Goal: Task Accomplishment & Management: Manage account settings

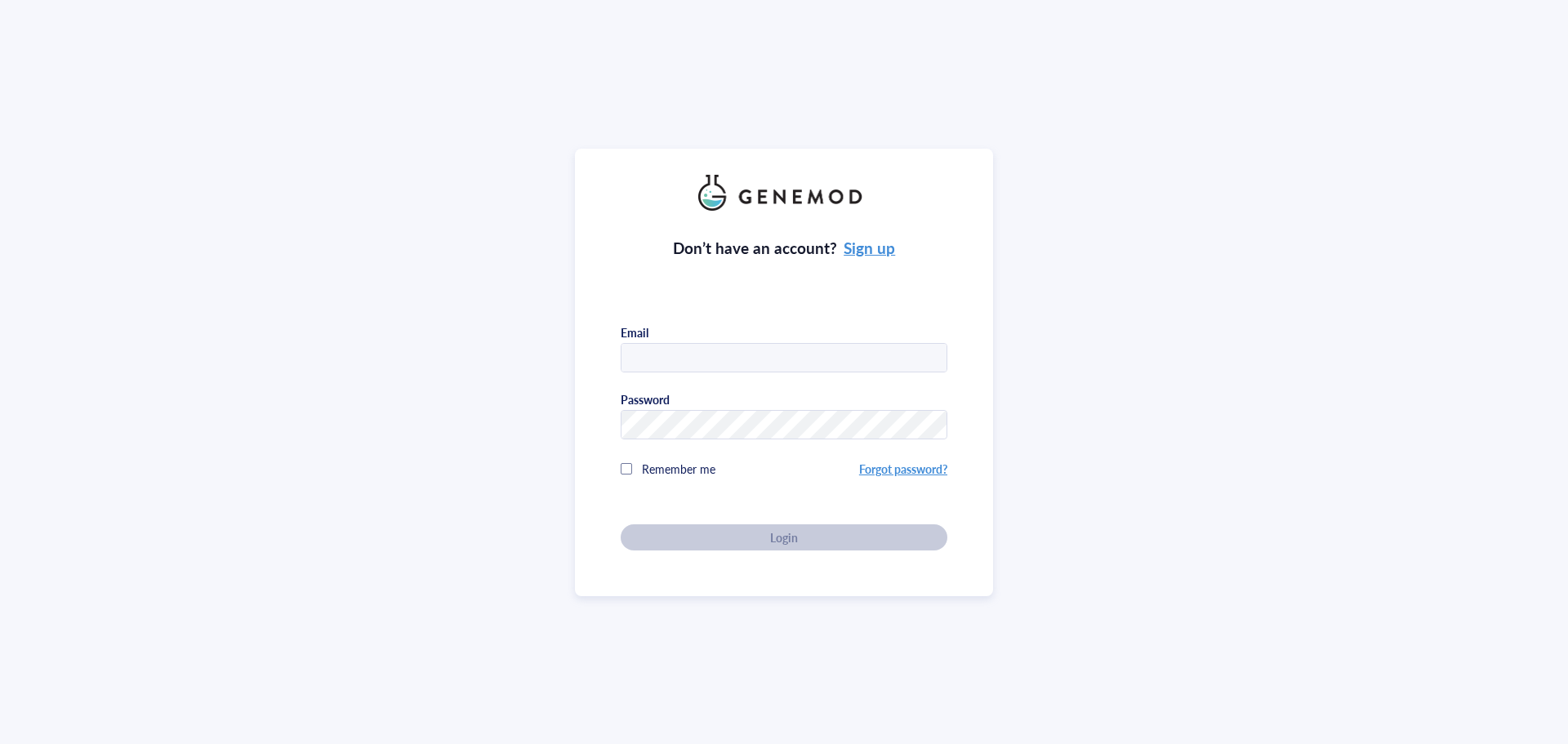
click at [719, 353] on input "text" at bounding box center [784, 358] width 325 height 30
type input "[EMAIL_ADDRESS][DOMAIN_NAME]"
click at [635, 473] on div "Remember me" at bounding box center [740, 468] width 238 height 33
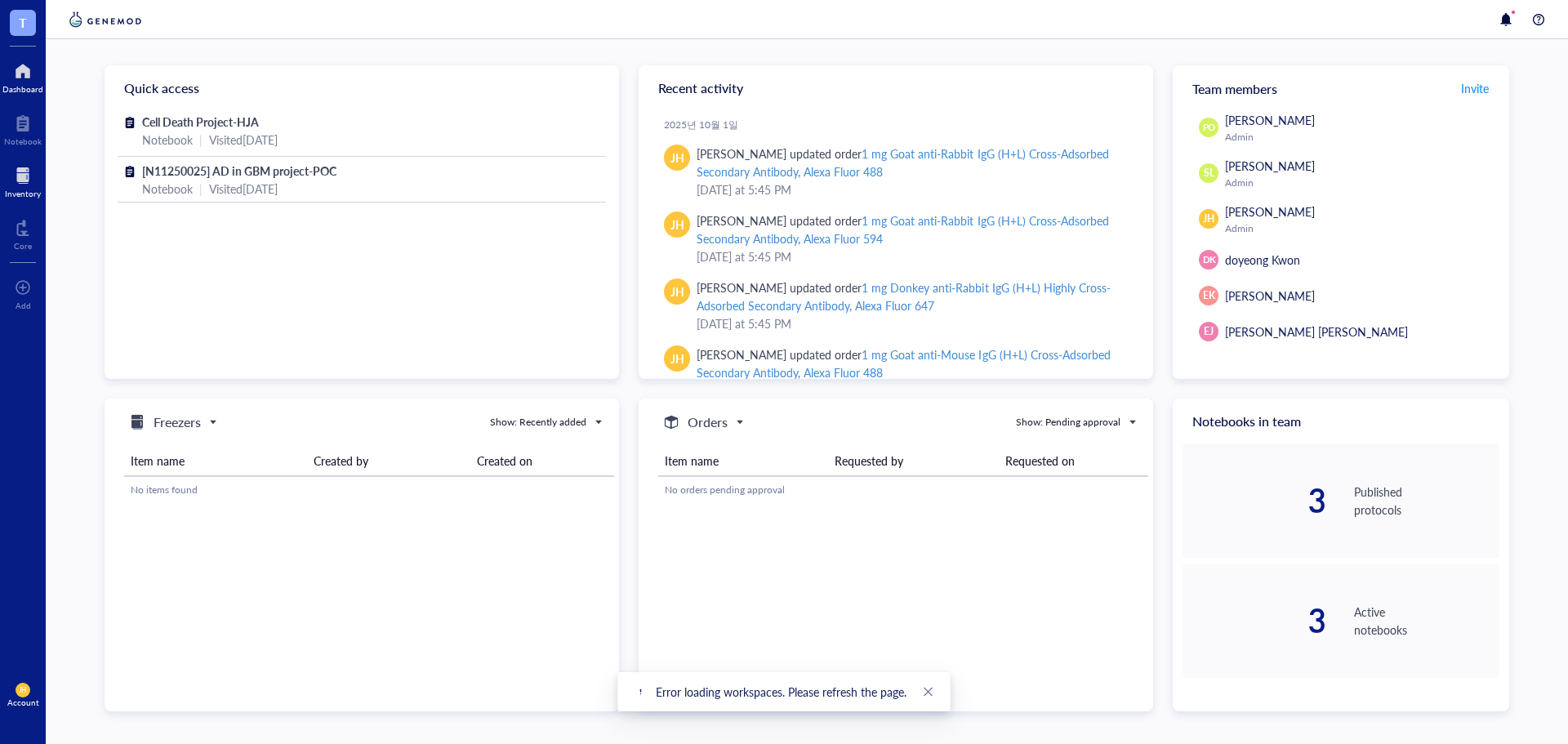
click at [23, 189] on div "Inventory" at bounding box center [22, 194] width 36 height 10
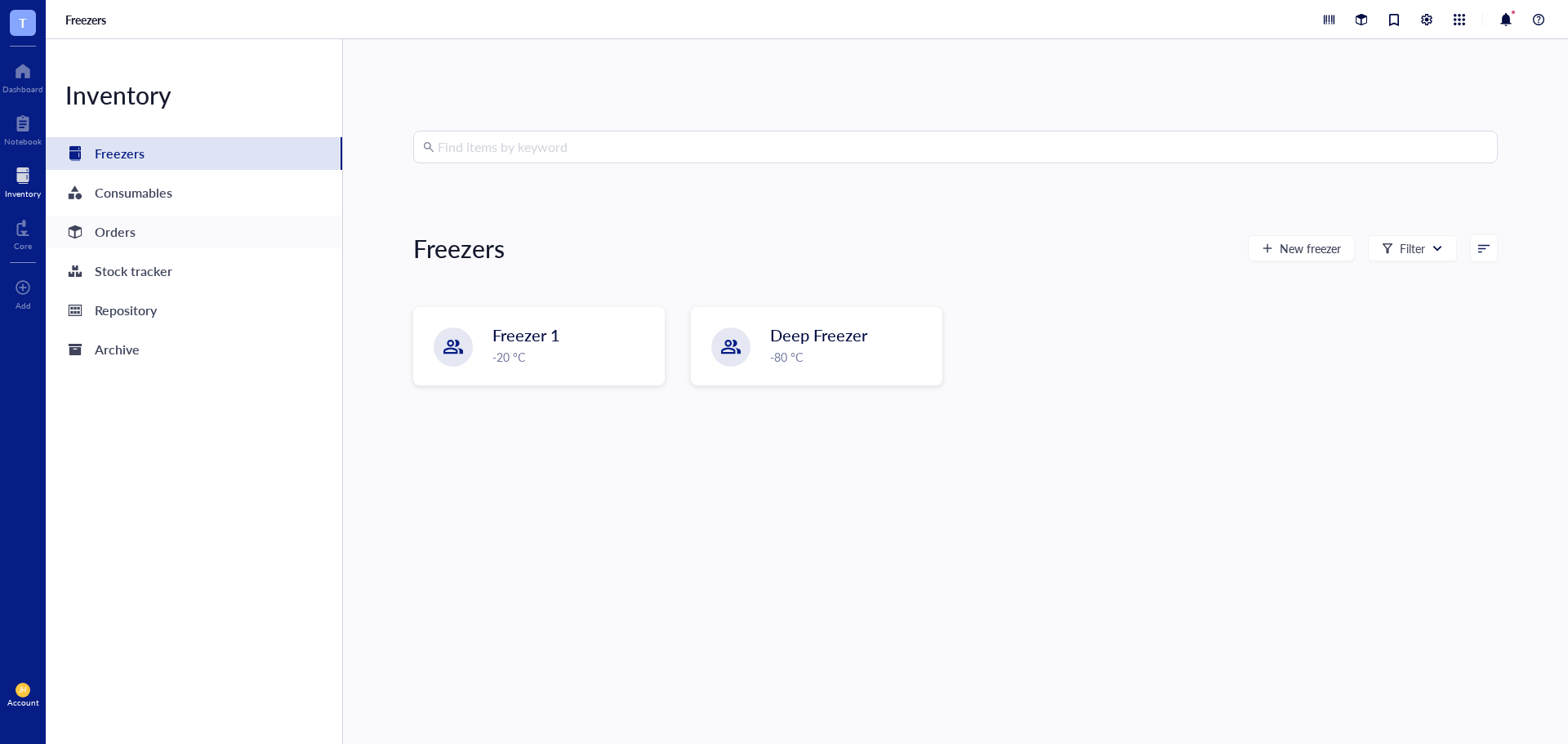
click at [145, 233] on div "Orders" at bounding box center [194, 232] width 297 height 33
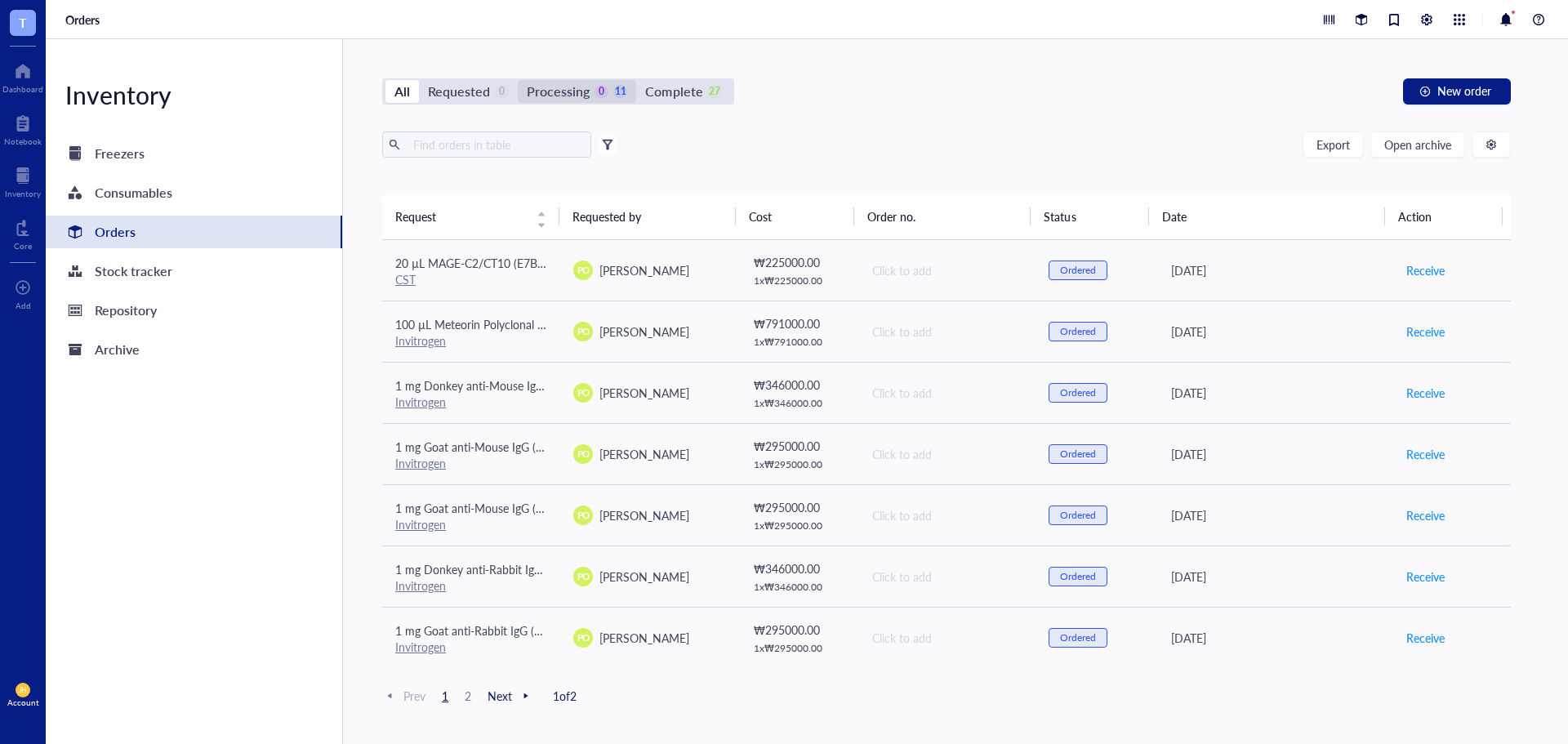
click at [589, 87] on div "Processing 0 11" at bounding box center [577, 91] width 101 height 23
click at [517, 80] on input "Processing 0 11" at bounding box center [517, 80] width 0 height 0
click at [536, 458] on div "Invitrogen" at bounding box center [471, 463] width 152 height 14
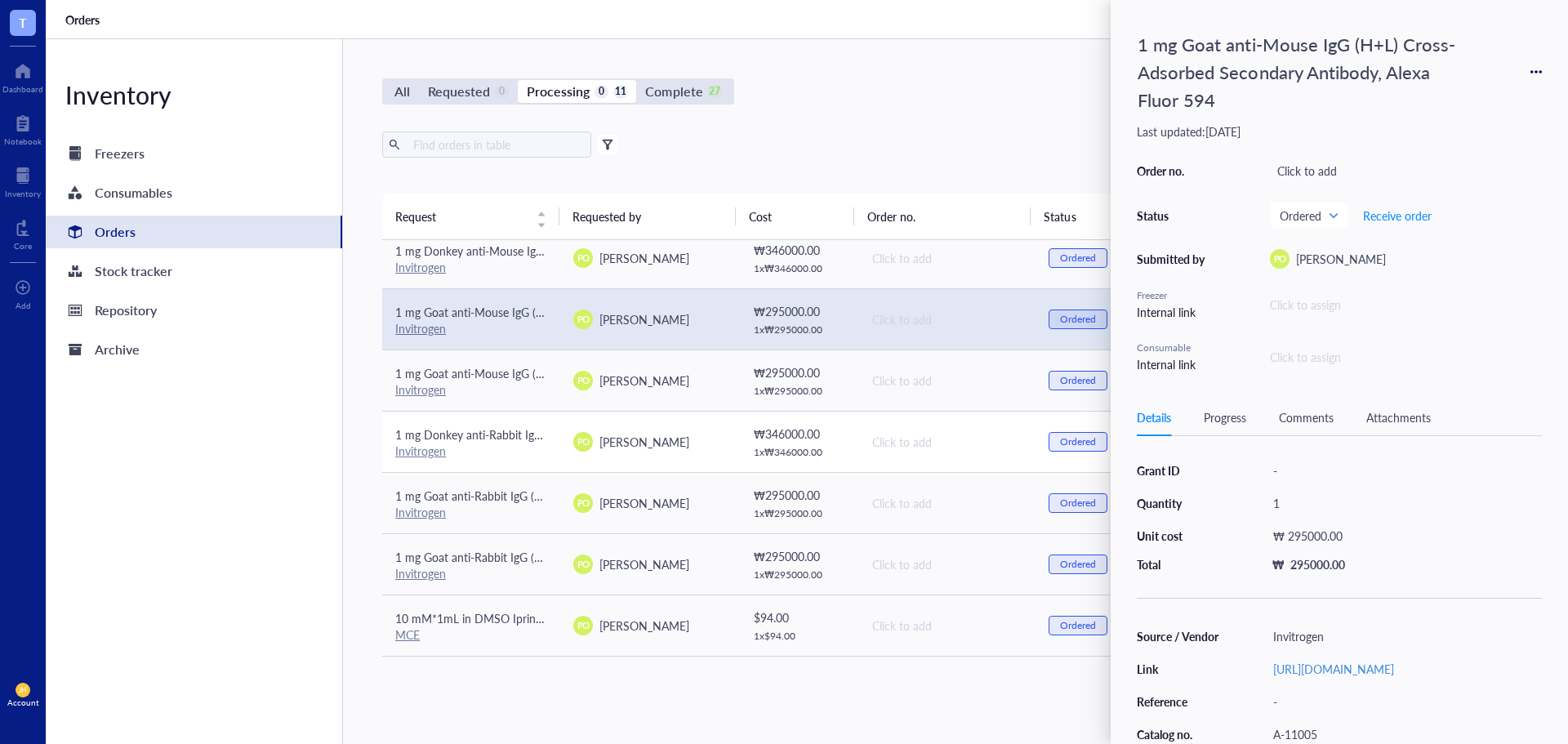
scroll to position [163, 0]
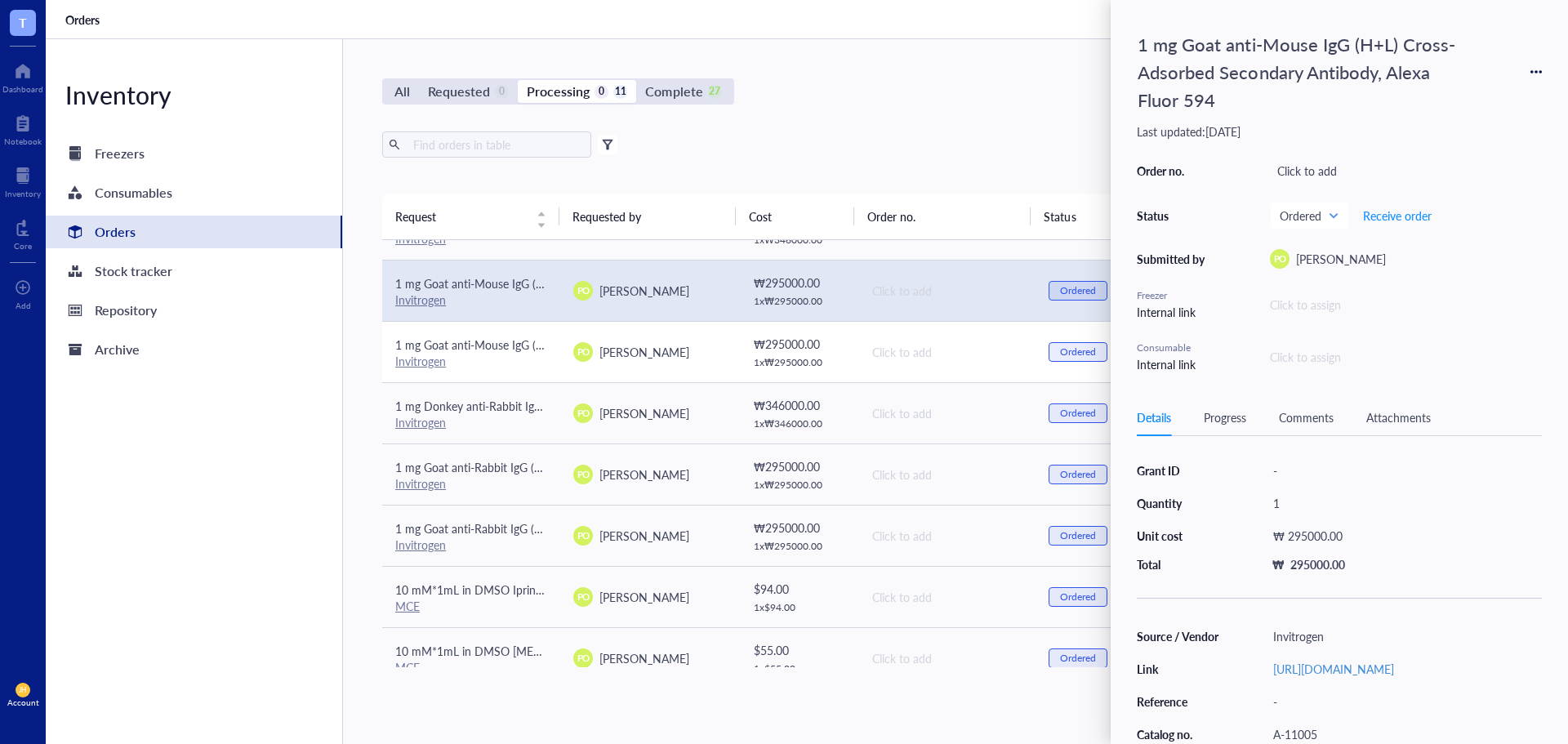
click at [535, 364] on div "Invitrogen" at bounding box center [471, 360] width 152 height 14
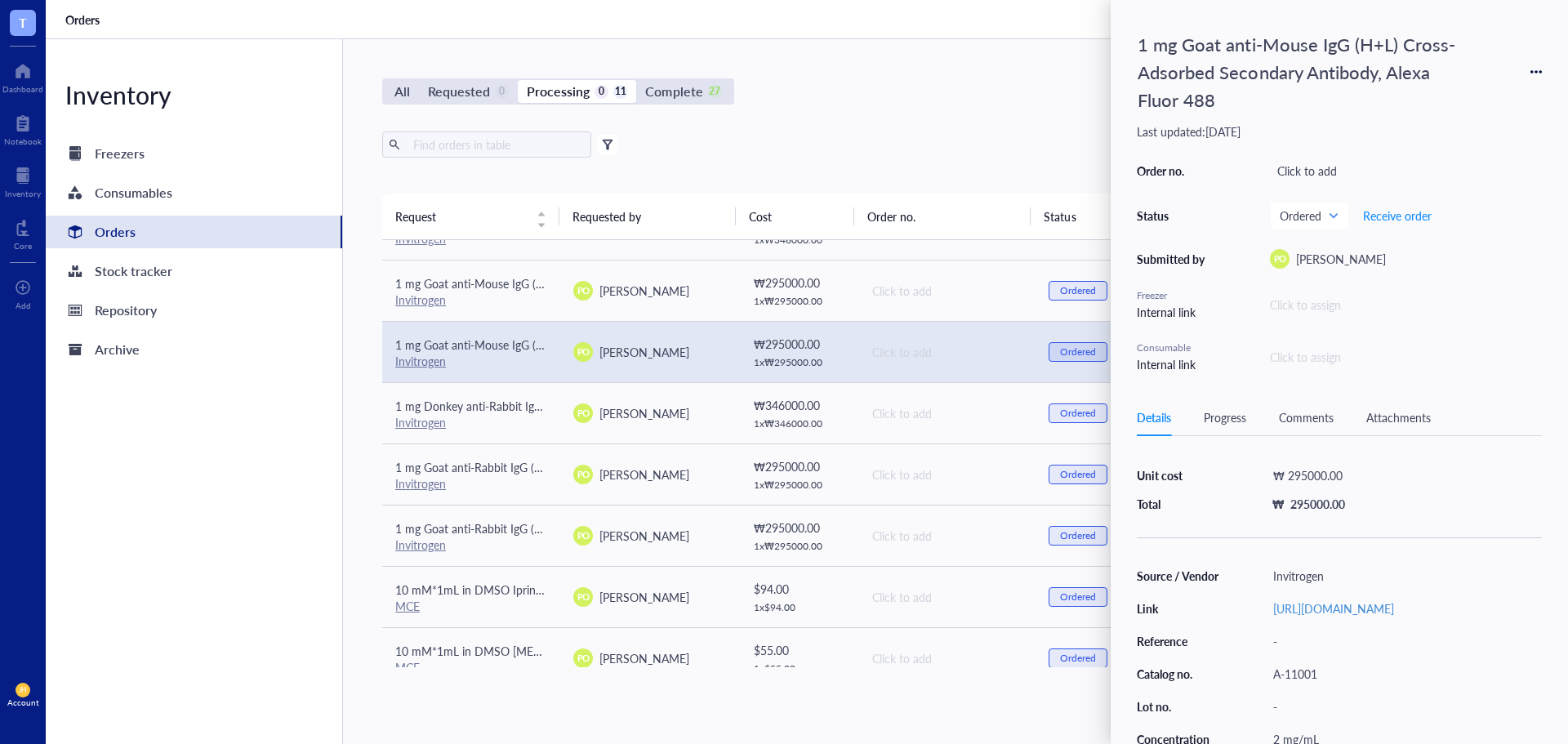
scroll to position [0, 0]
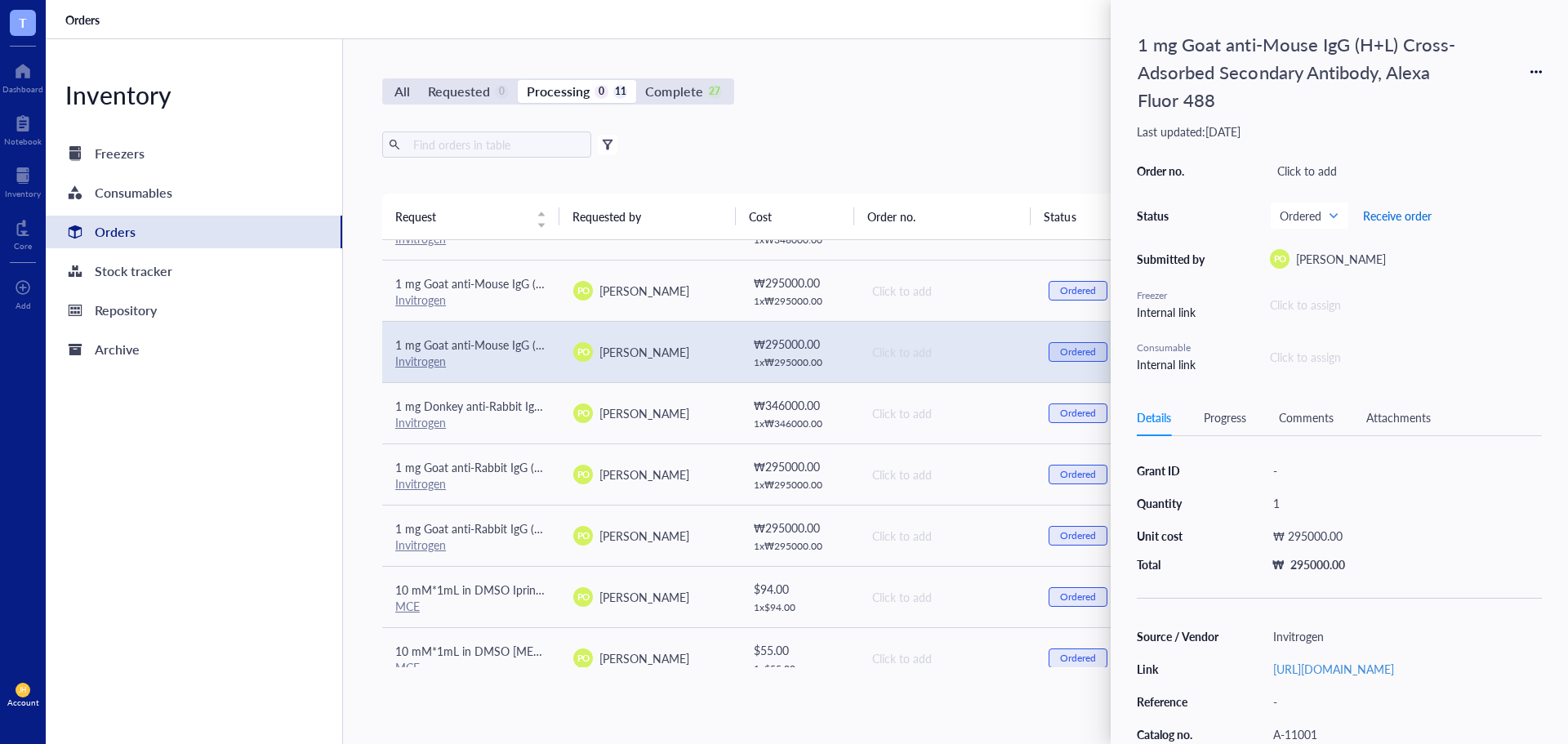
click at [1407, 211] on span "Receive order" at bounding box center [1396, 216] width 68 height 13
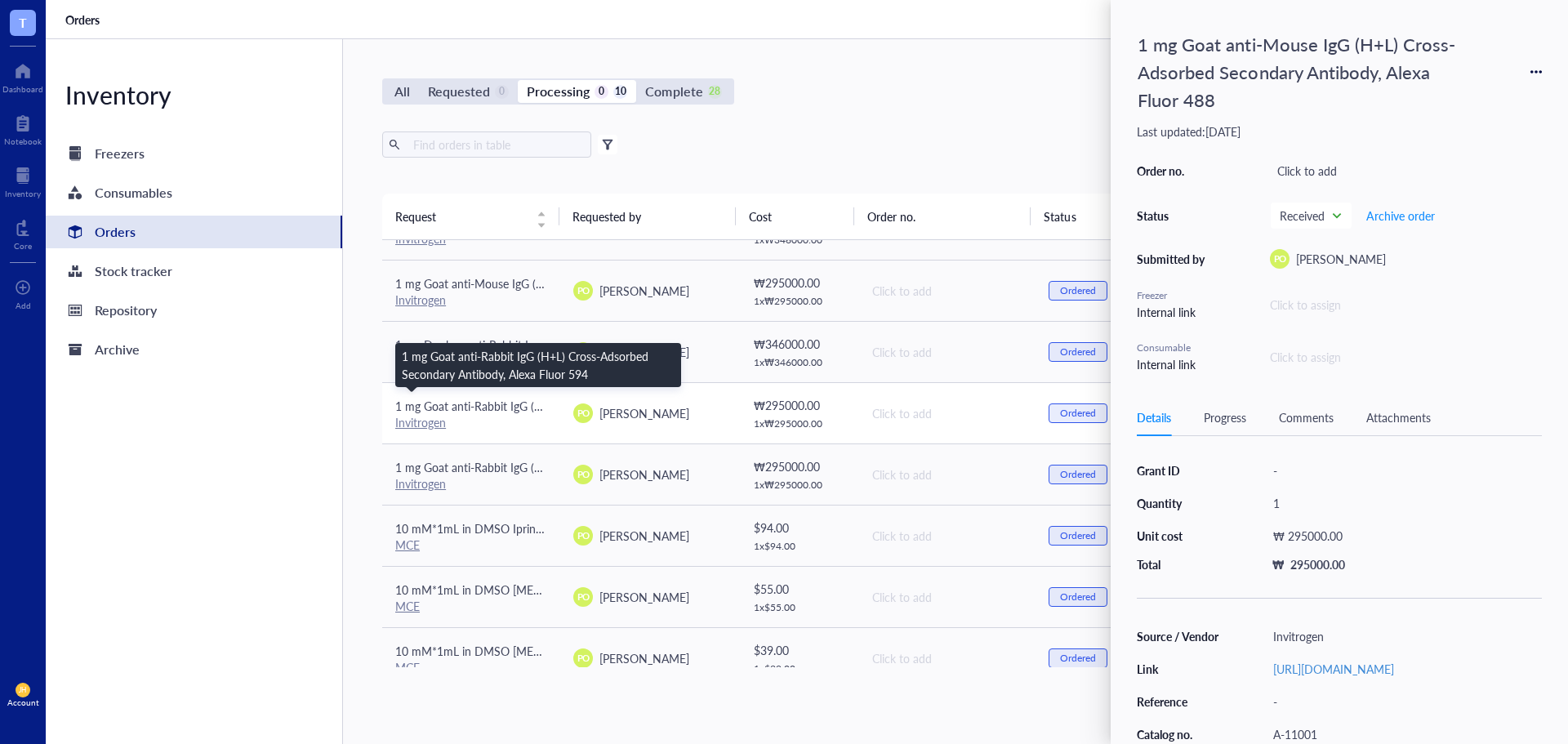
click at [523, 414] on span "1 mg Goat anti-Rabbit IgG (H+L) Cross-Adsorbed Secondary Antibody, Alexa Fluor …" at bounding box center [613, 405] width 437 height 16
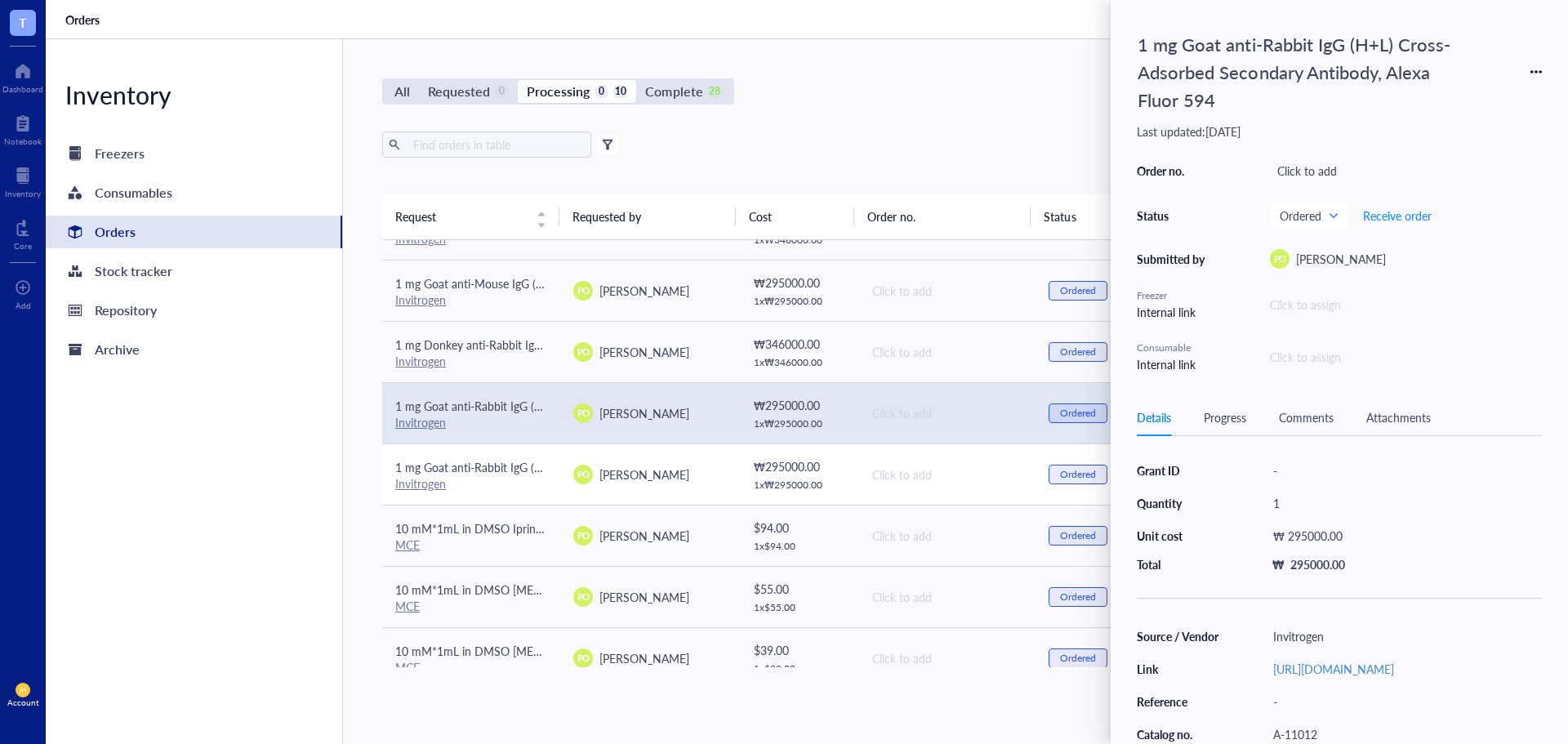
click at [512, 473] on span "1 mg Goat anti-Rabbit IgG (H+L) Cross-Adsorbed Secondary Antibody, Alexa Fluor …" at bounding box center [613, 467] width 437 height 16
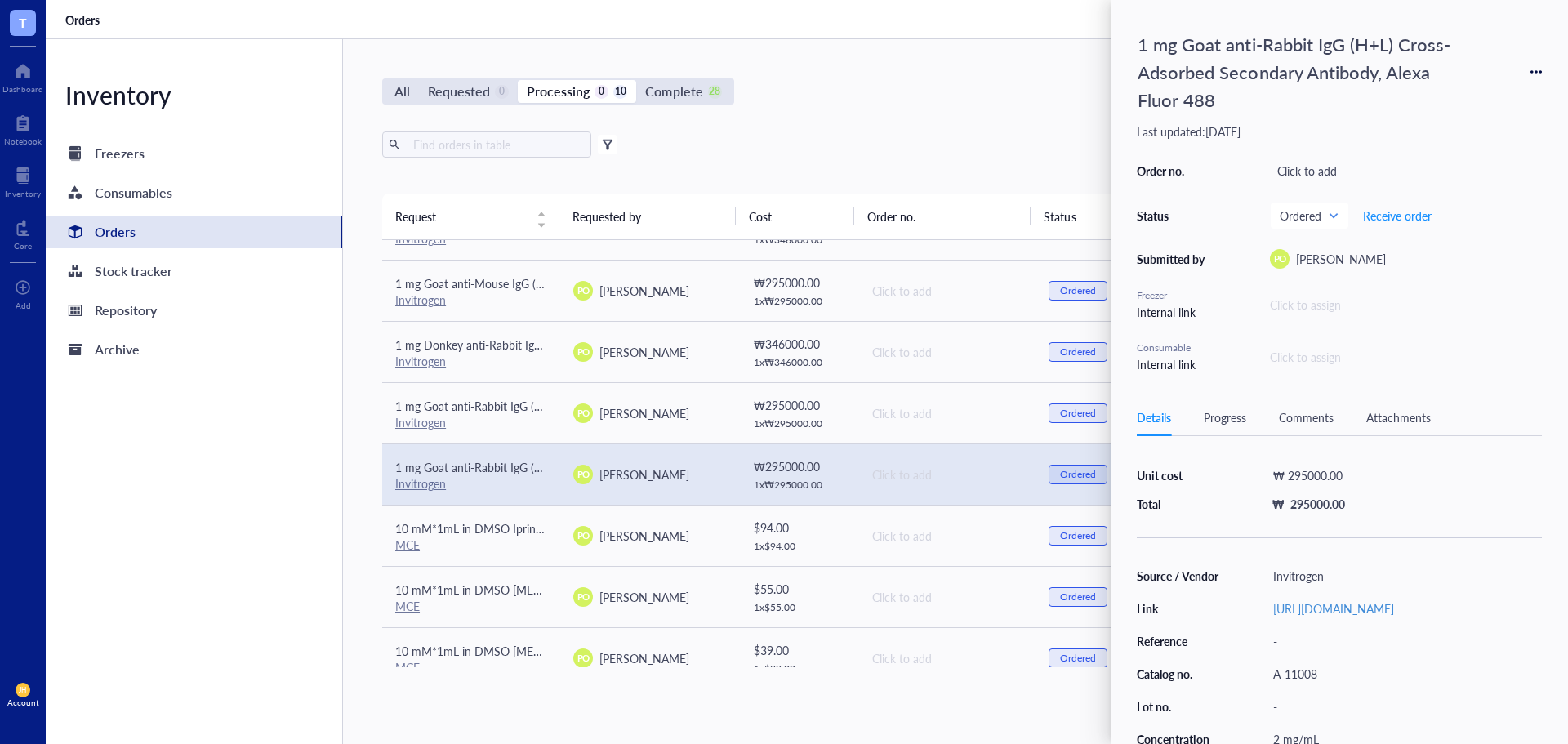
scroll to position [163, 0]
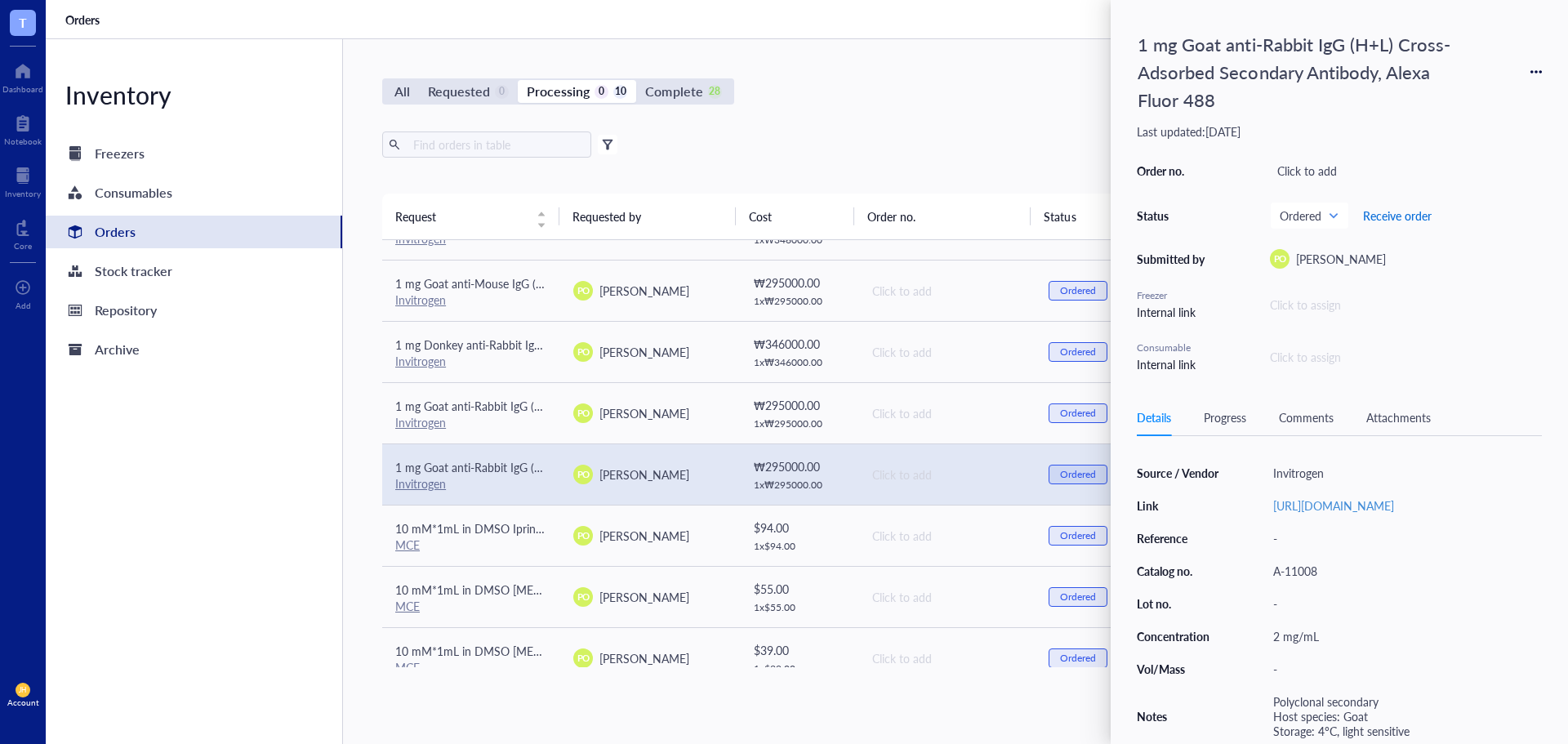
click at [1392, 222] on span "Receive order" at bounding box center [1396, 216] width 68 height 13
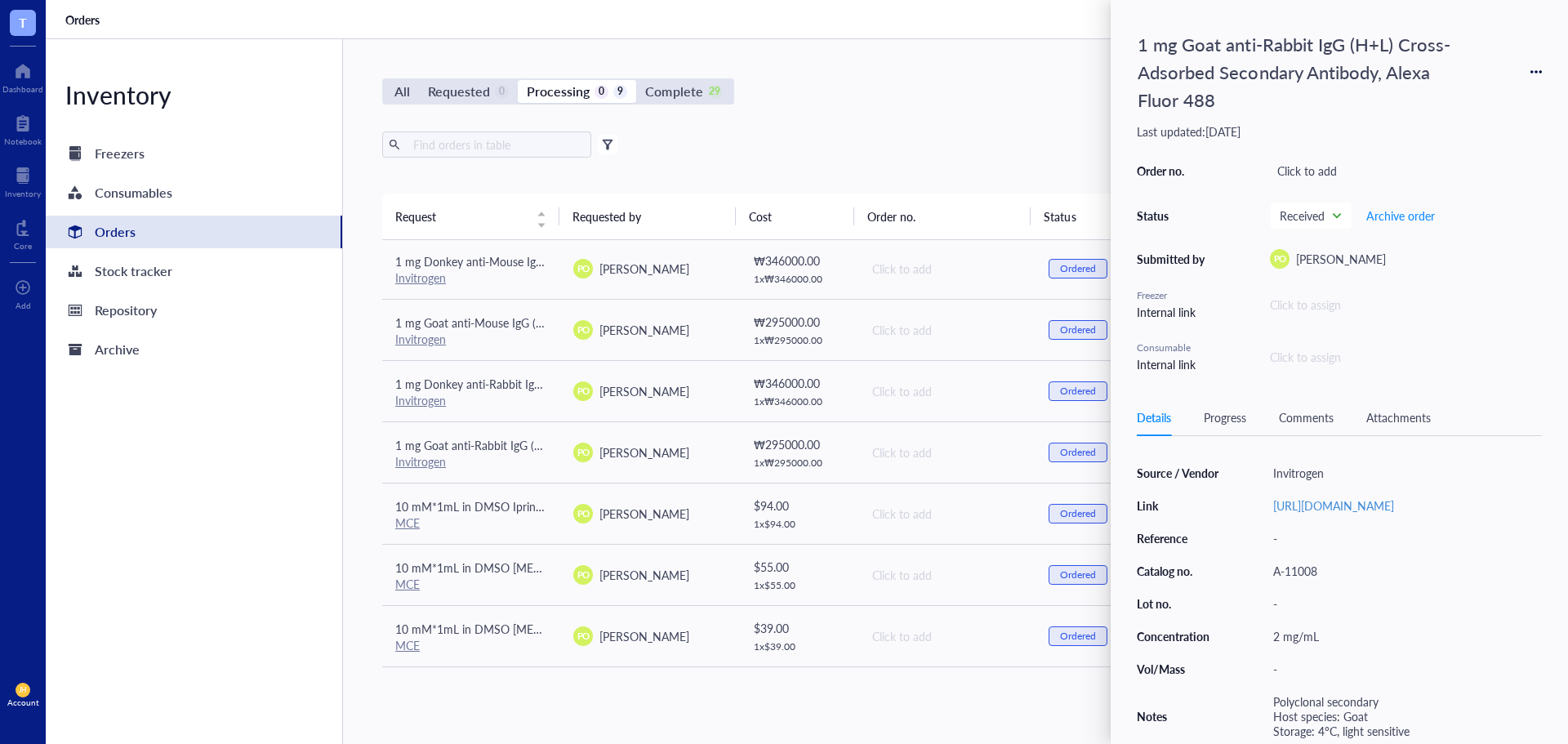
click at [928, 120] on div "All Requested 0 Processing 0 9 Complete 29 New order Export Open archive Filter…" at bounding box center [946, 392] width 1207 height 705
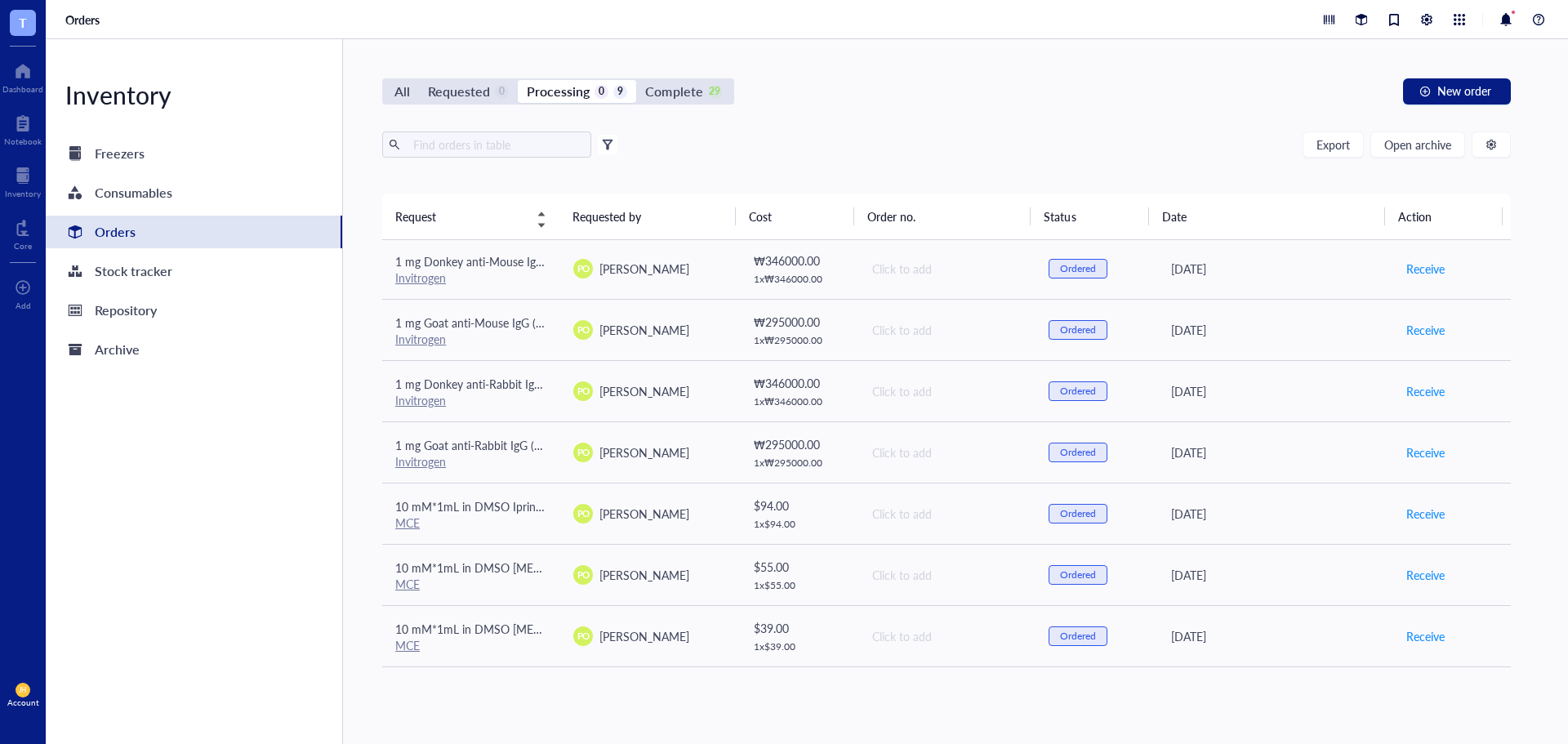
click at [546, 218] on div "Request" at bounding box center [470, 216] width 151 height 18
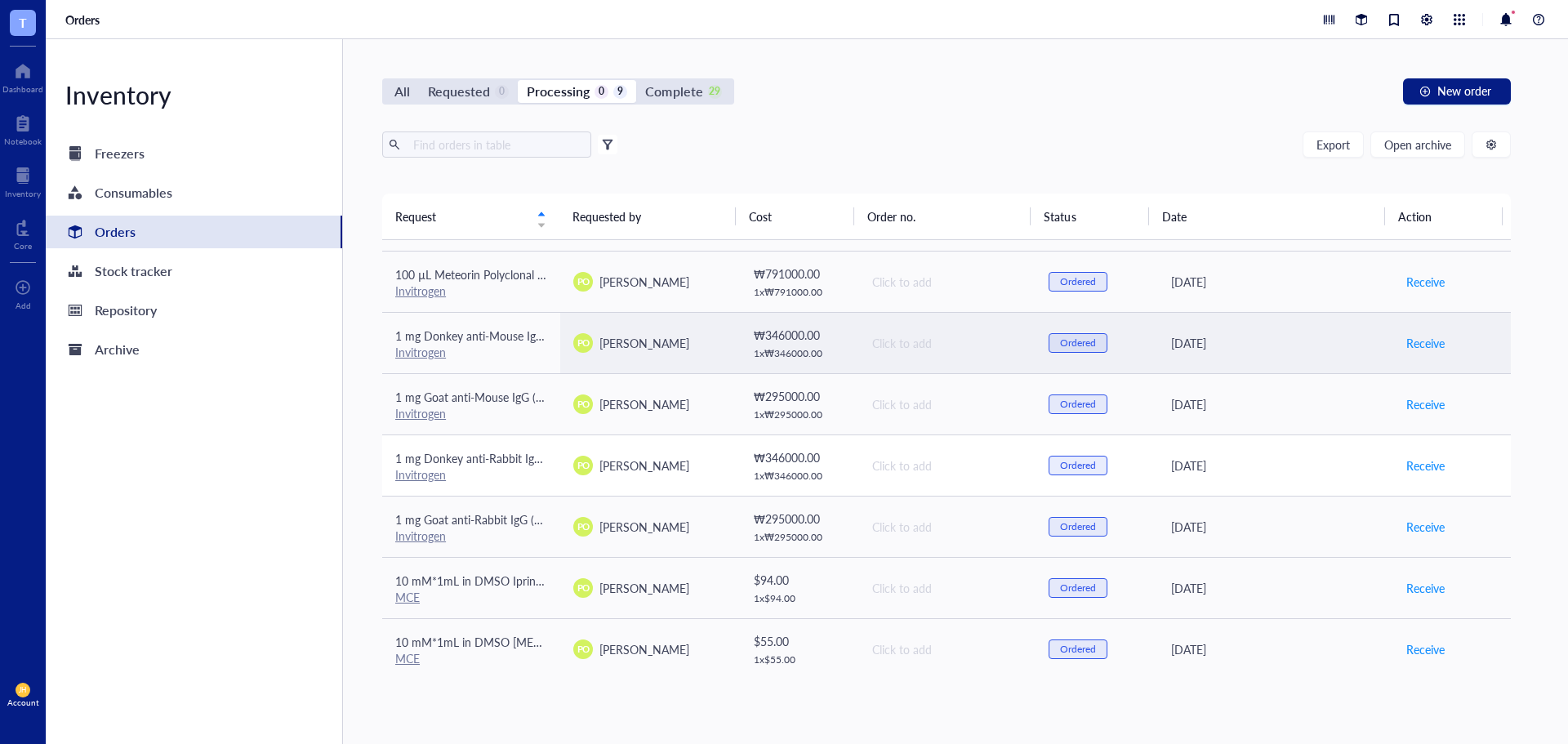
scroll to position [124, 0]
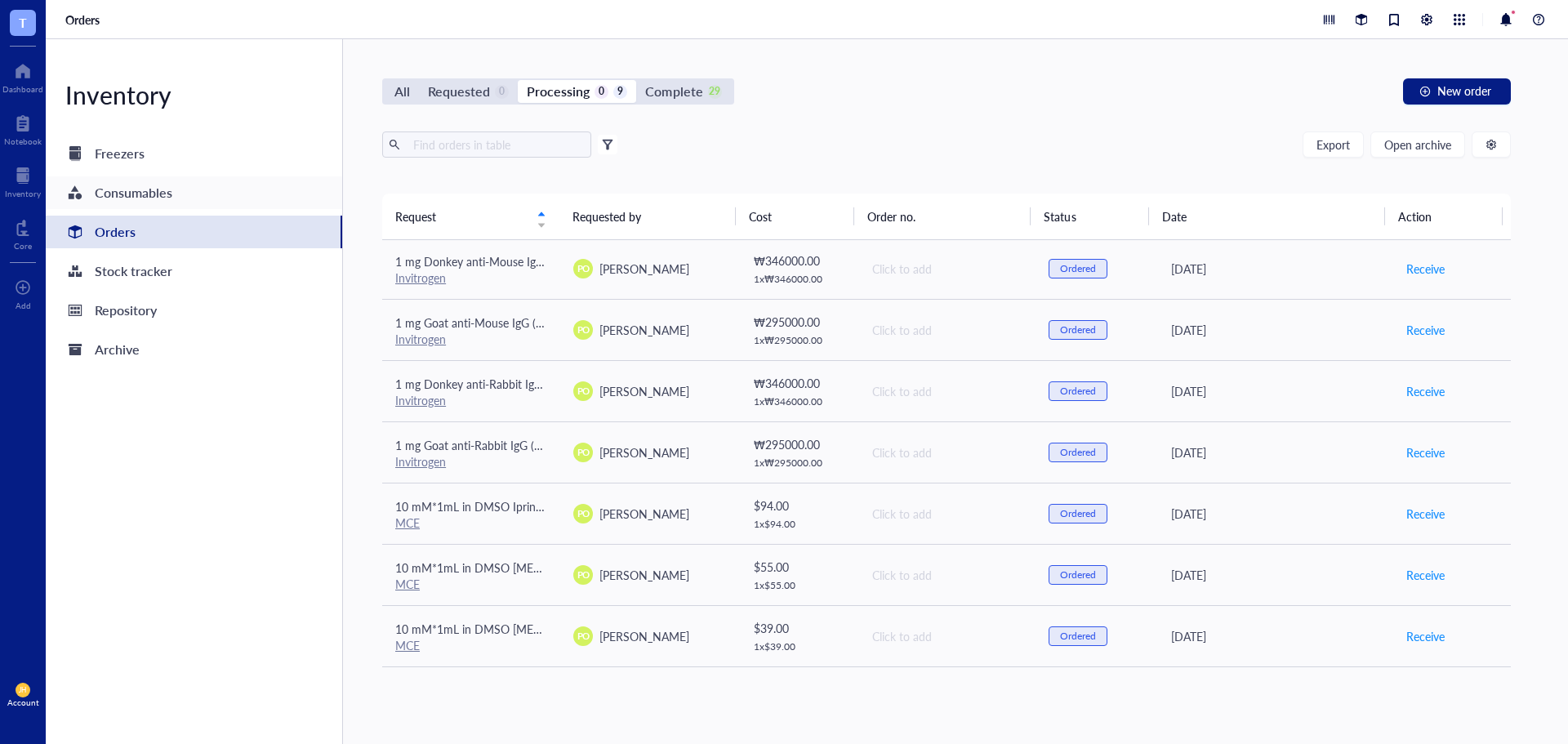
click at [140, 188] on div "Consumables" at bounding box center [133, 193] width 78 height 23
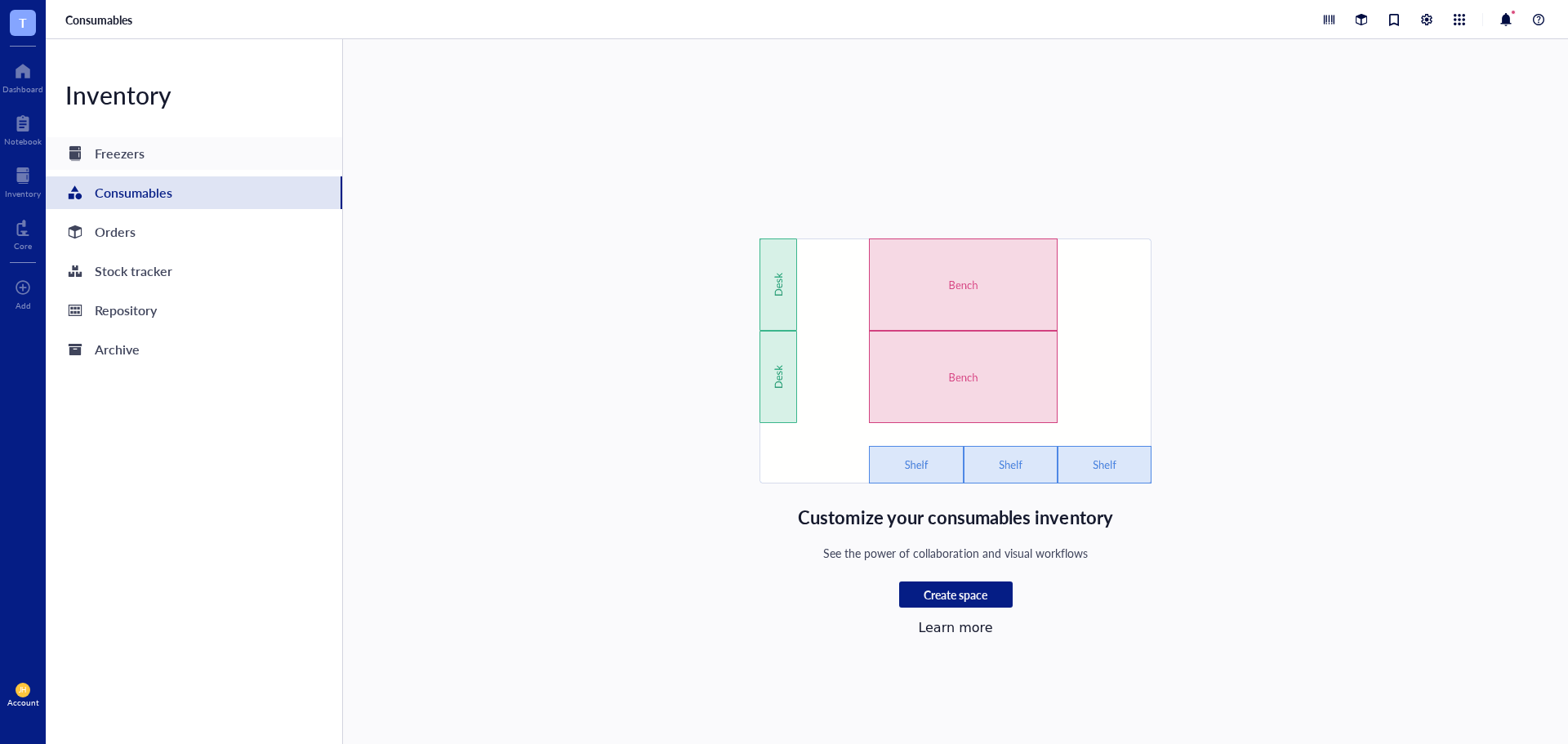
click at [136, 157] on div "Freezers" at bounding box center [120, 154] width 50 height 23
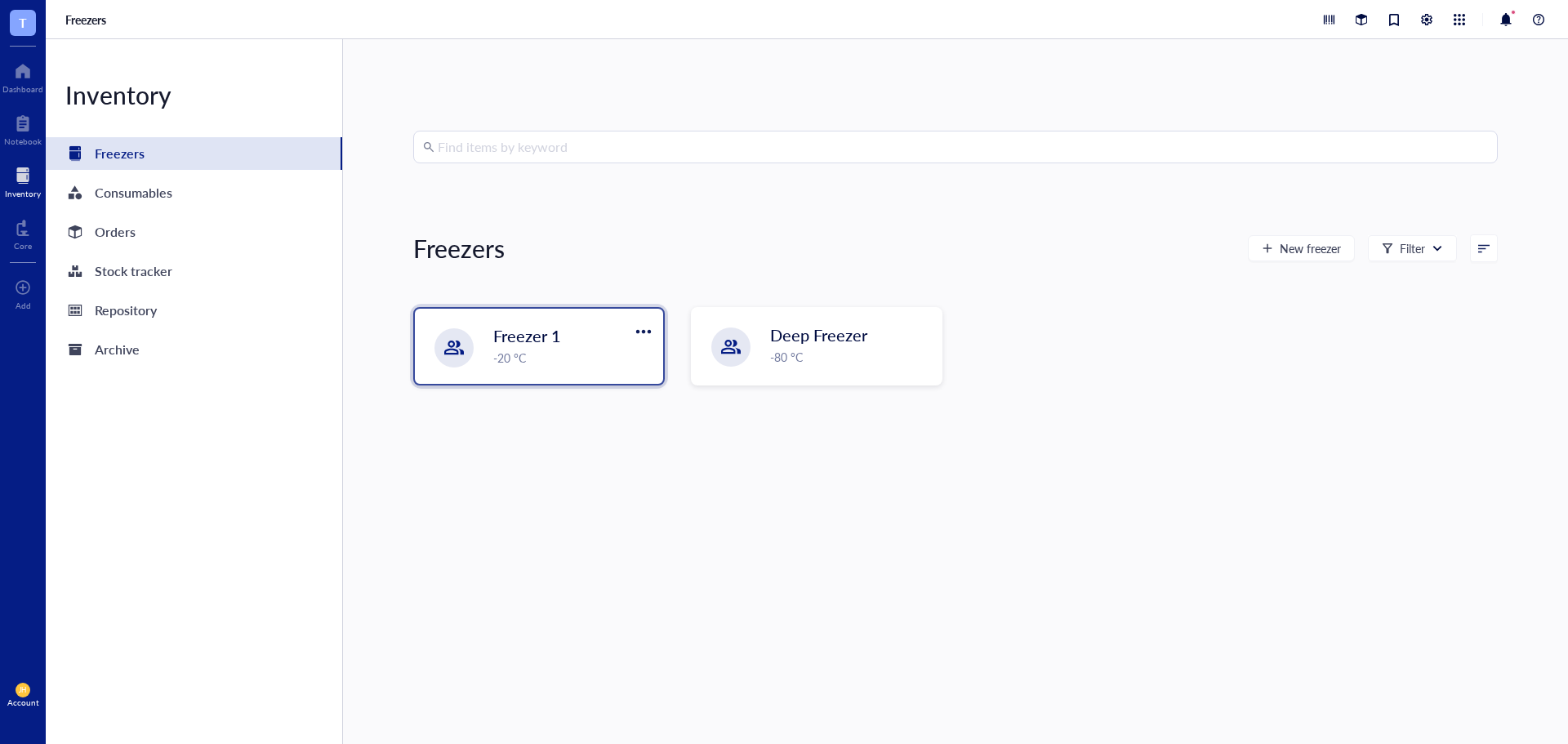
click at [548, 338] on span "Freezer 1" at bounding box center [527, 336] width 68 height 23
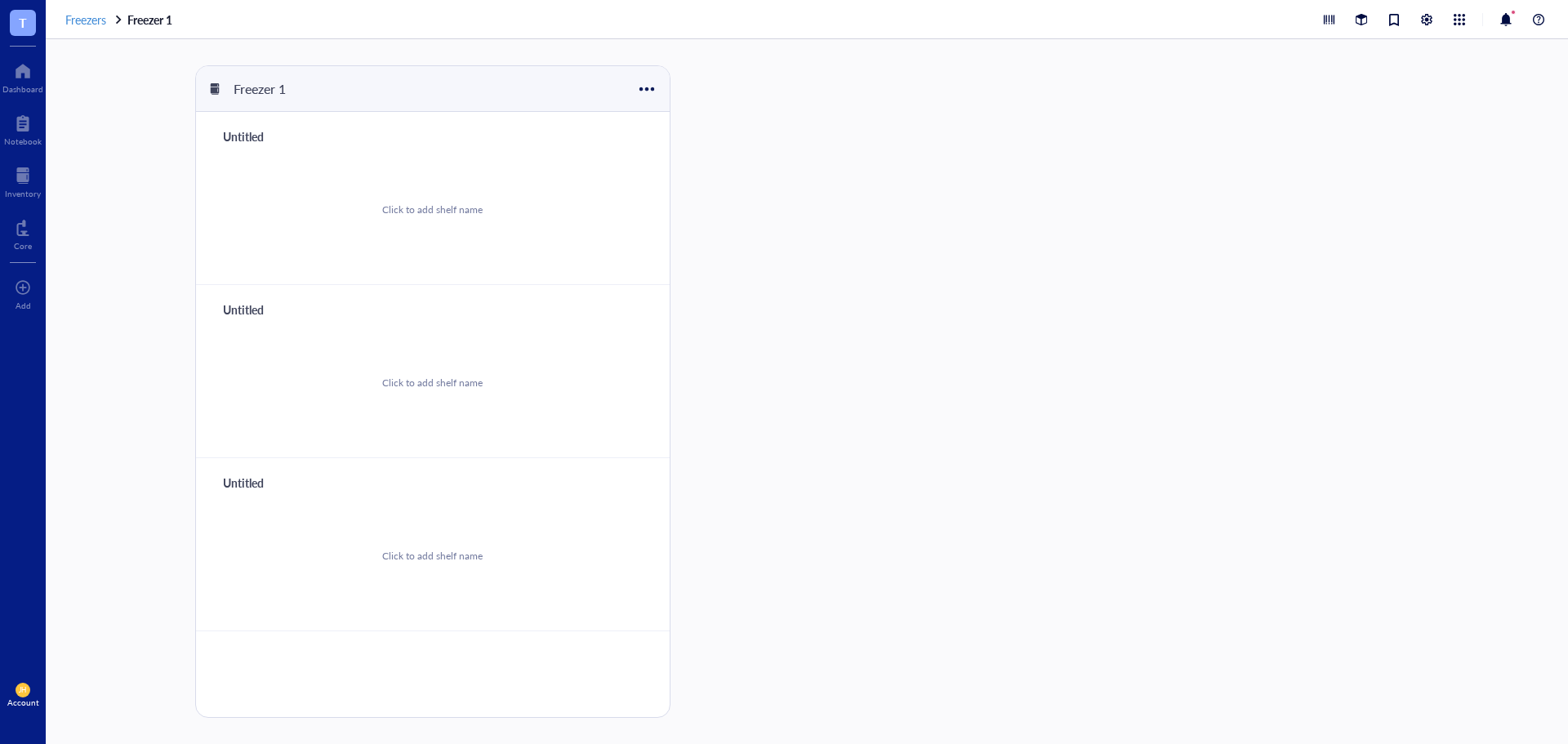
click at [100, 19] on span "Freezers" at bounding box center [85, 19] width 41 height 16
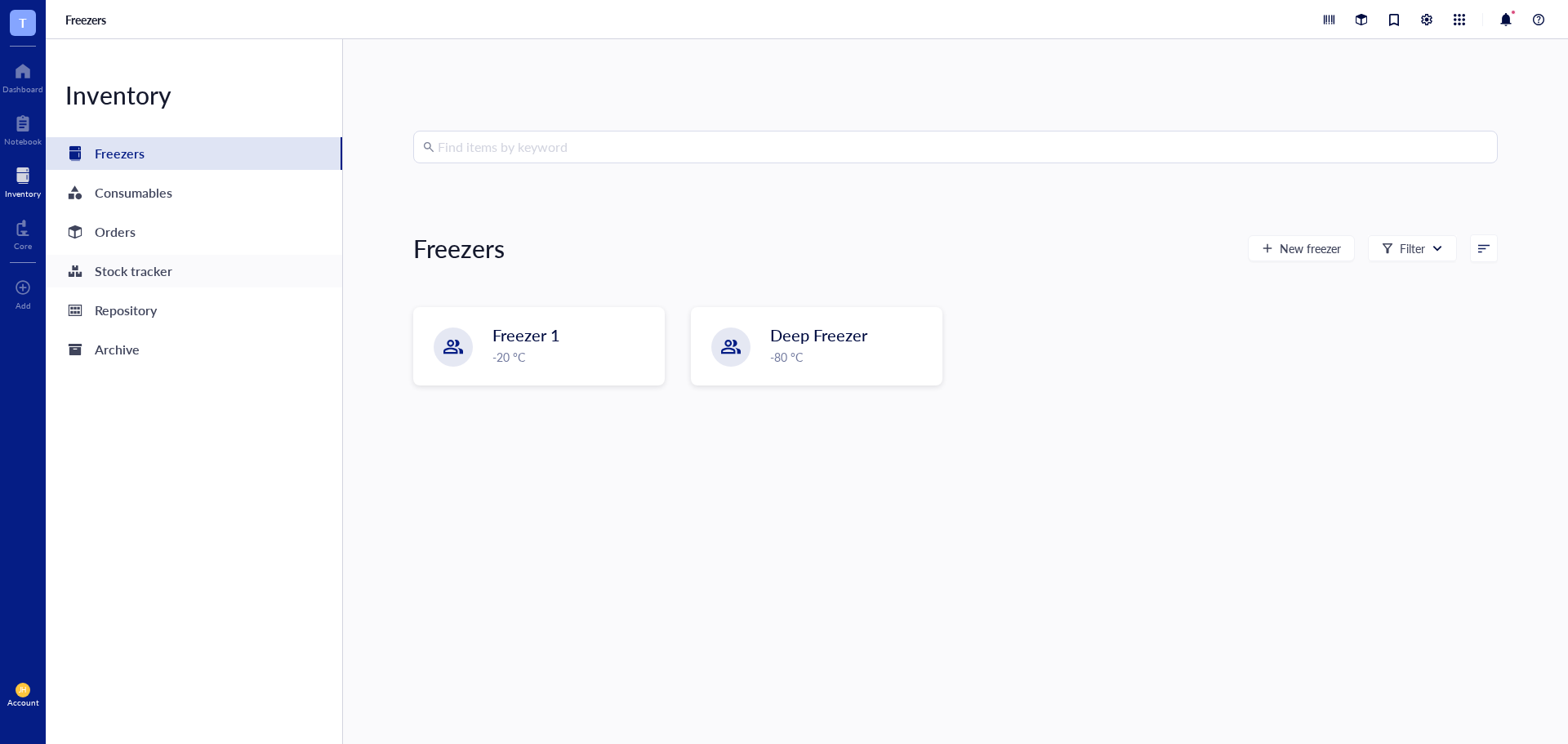
click at [199, 271] on div "Stock tracker" at bounding box center [194, 271] width 297 height 33
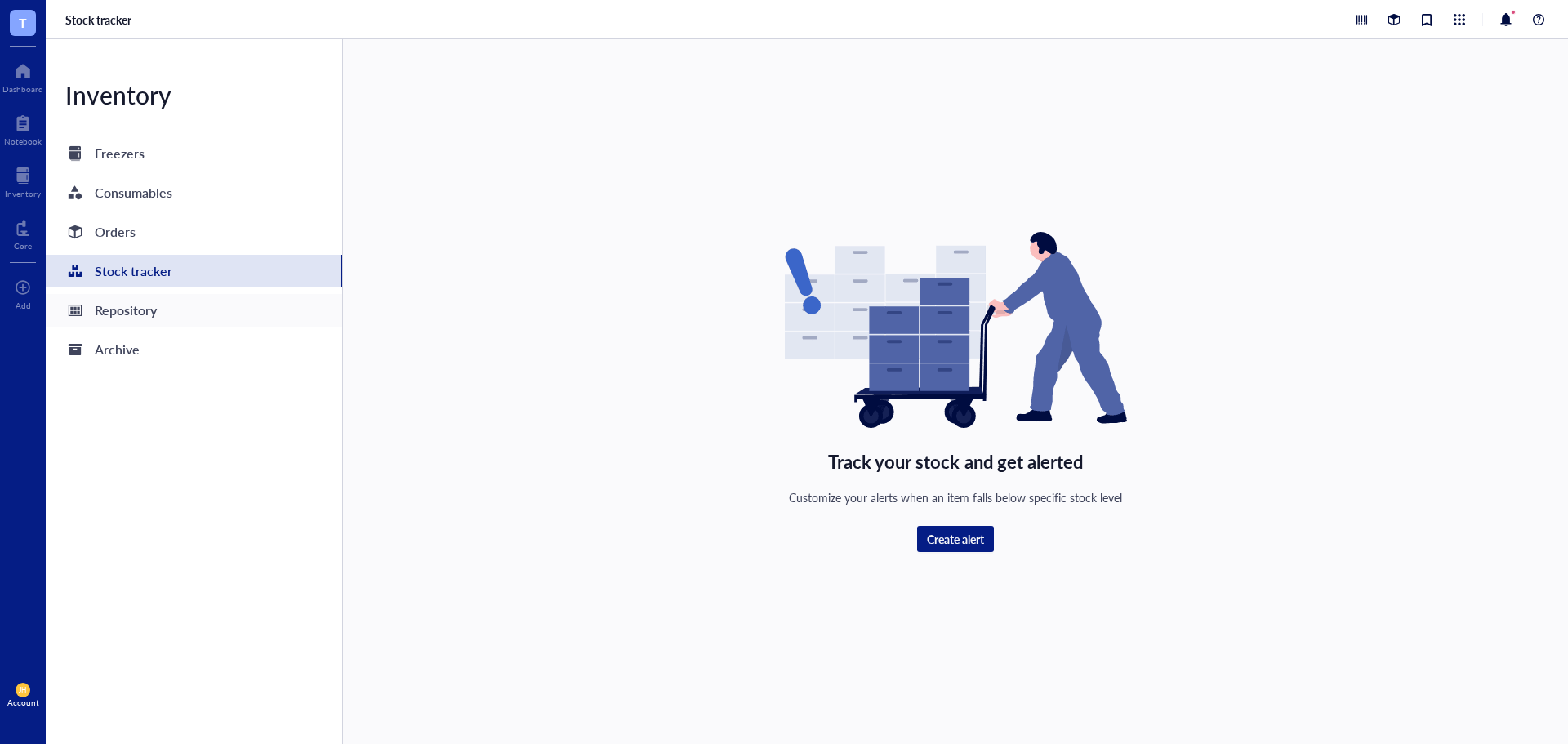
click at [163, 315] on div "Repository" at bounding box center [194, 310] width 297 height 33
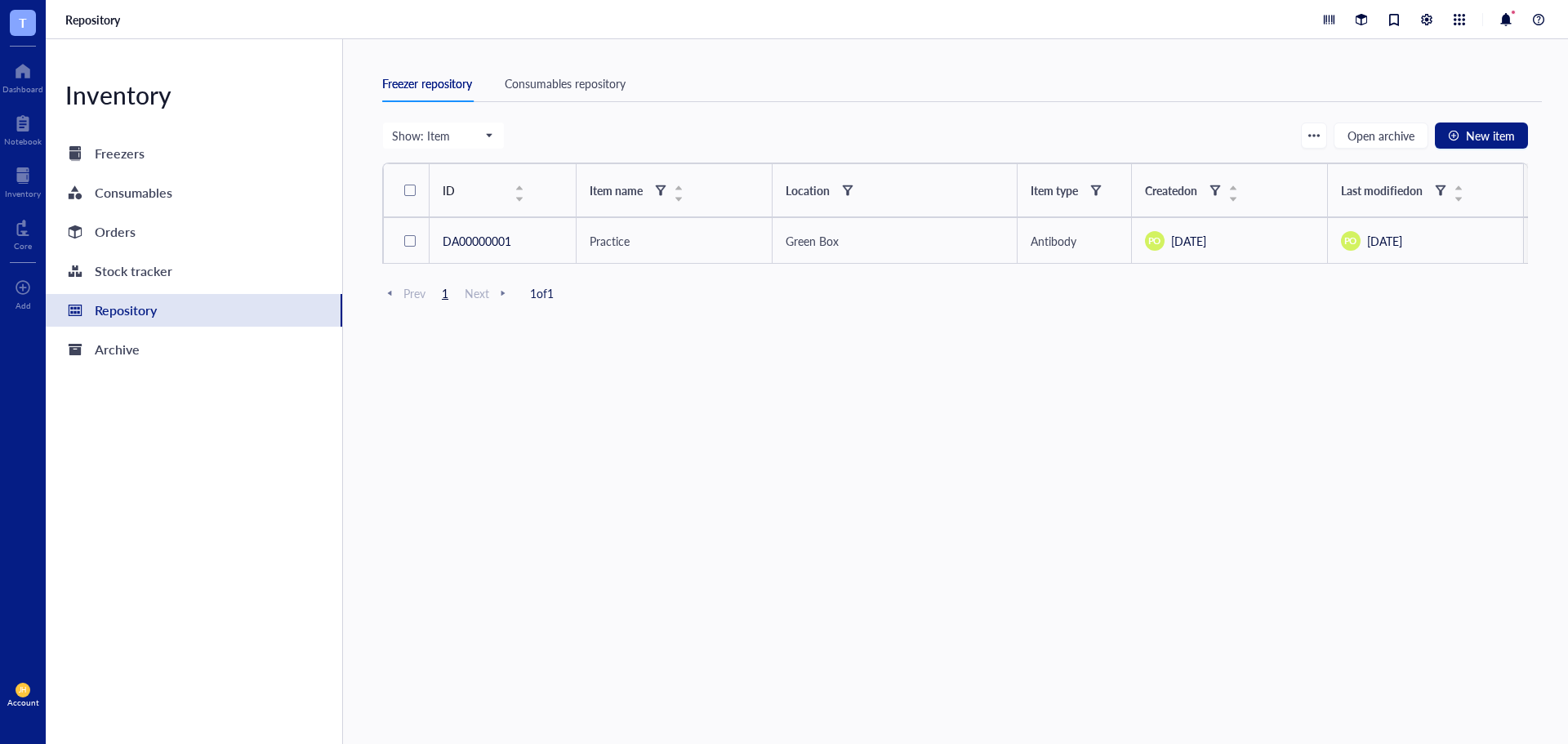
click at [526, 84] on div "Consumables repository" at bounding box center [565, 83] width 121 height 18
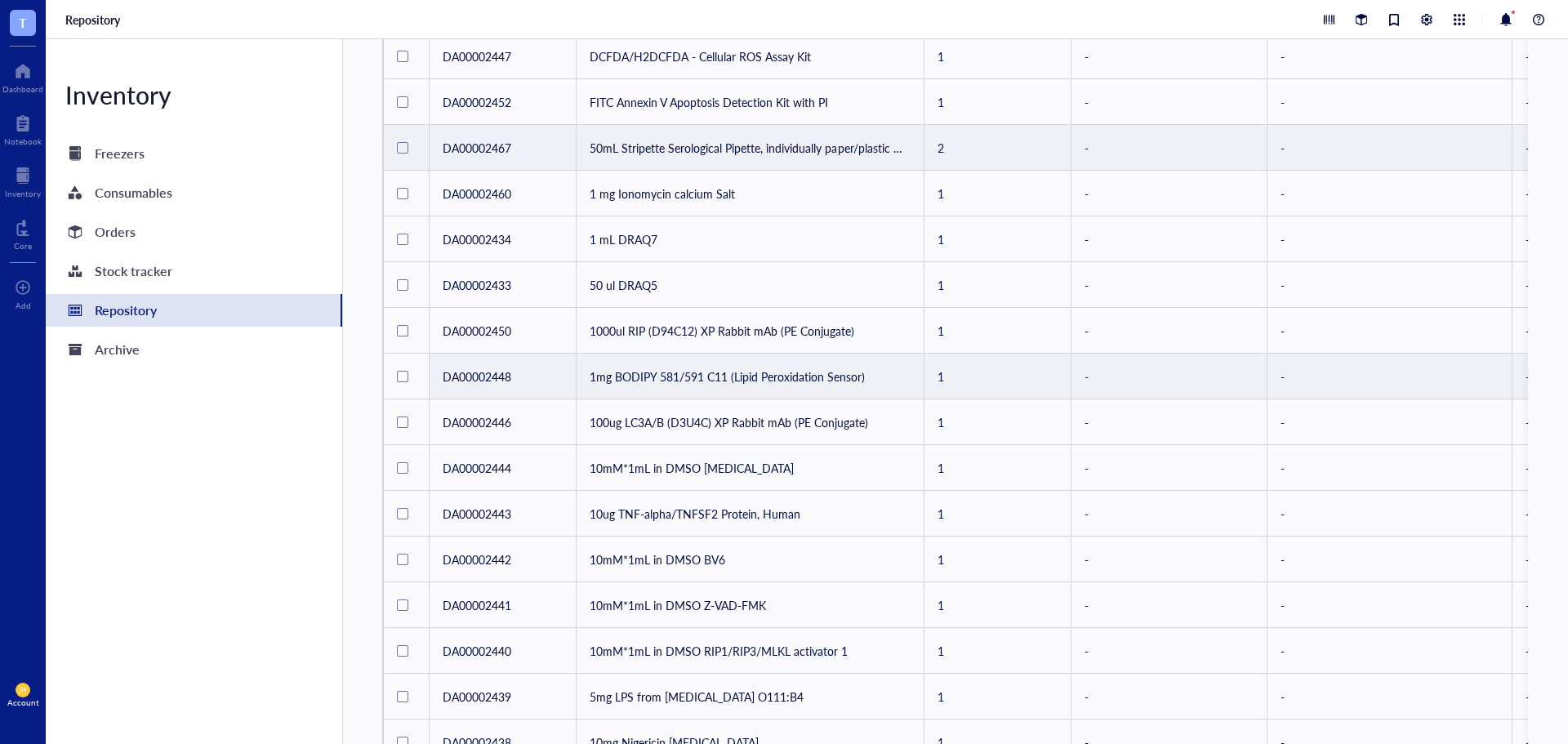
scroll to position [408, 0]
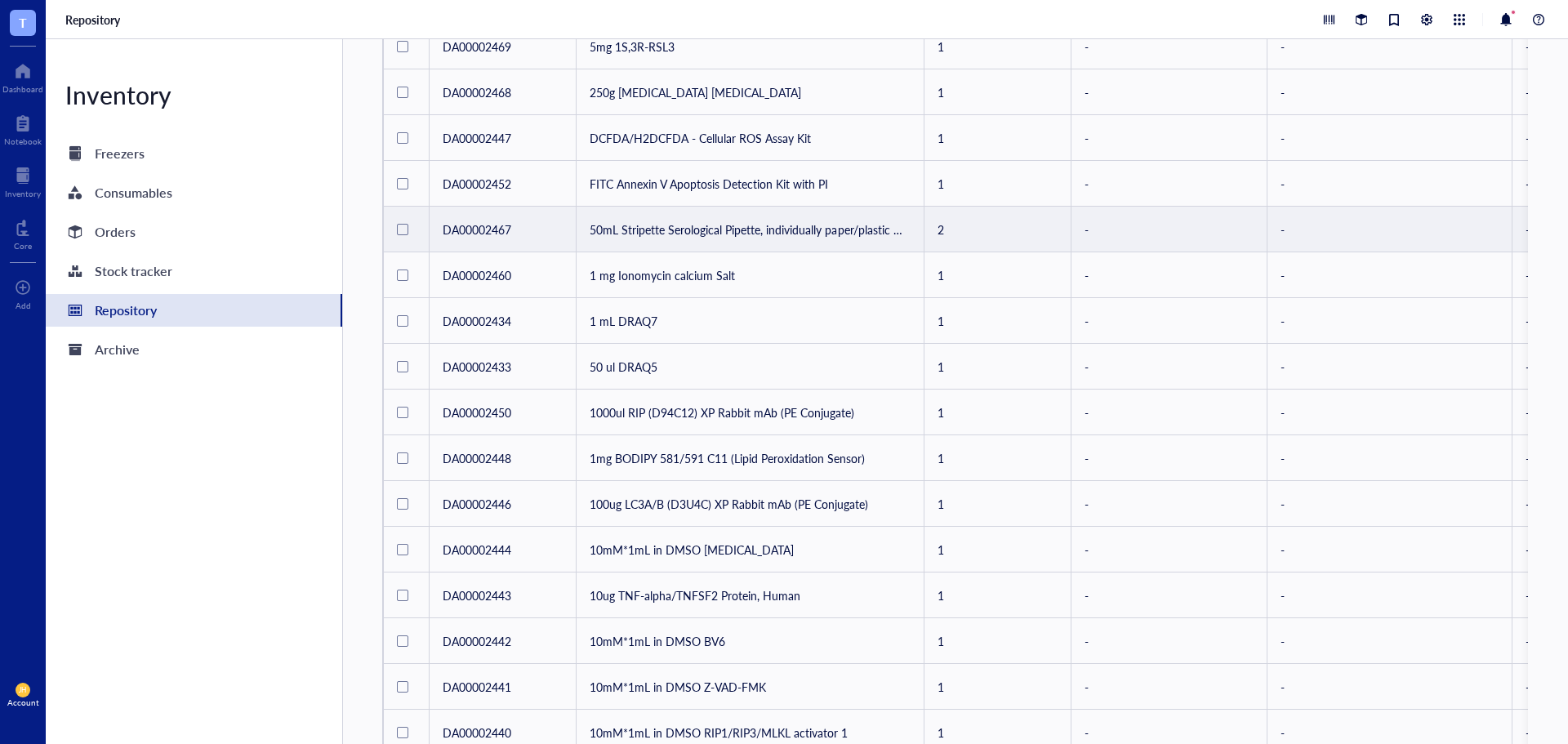
click at [857, 224] on td "50mL Stripette Serological Pipette, individually paper/plastic wrapped" at bounding box center [750, 229] width 347 height 46
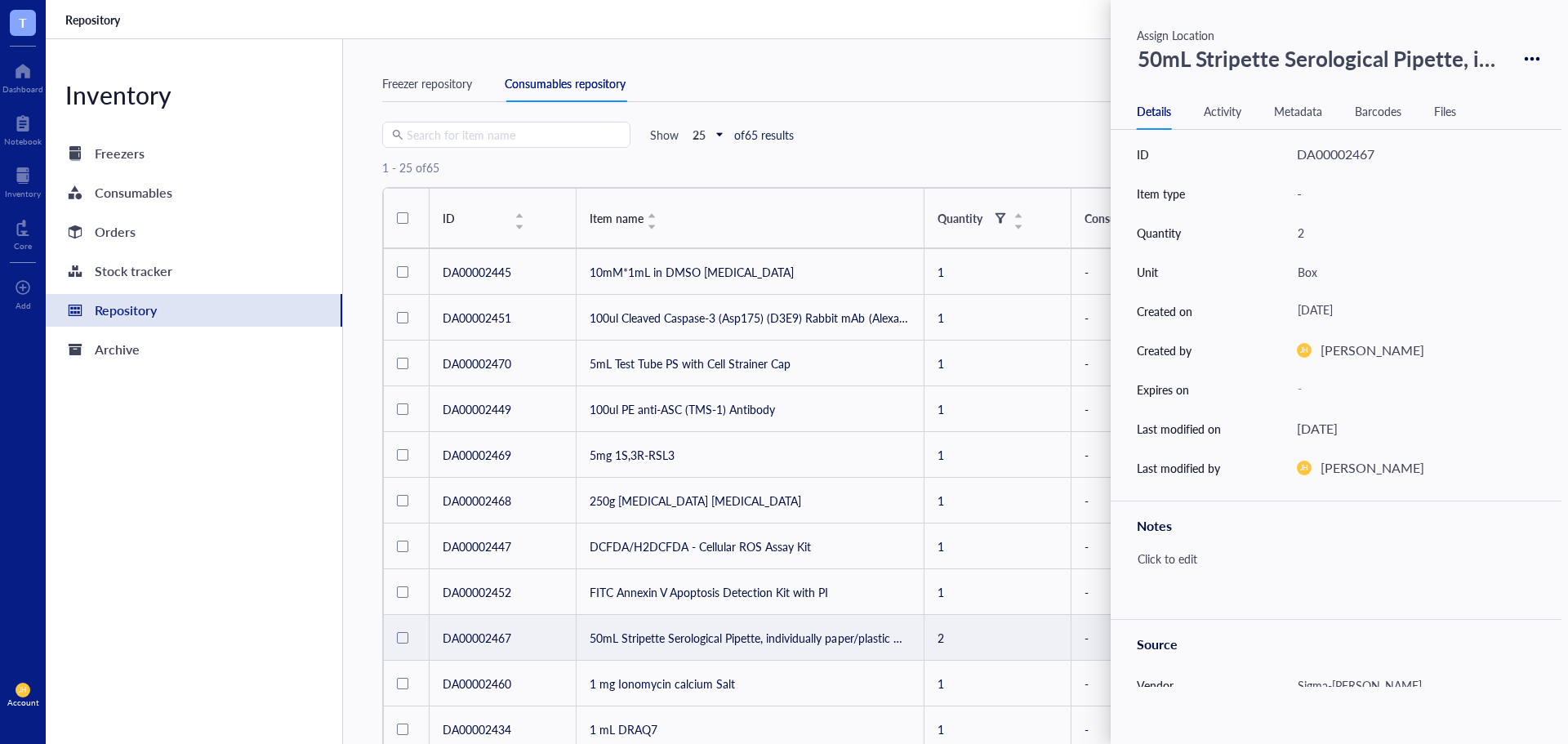
click at [814, 68] on div "Freezer repository Consumables repository" at bounding box center [962, 84] width 1159 height 36
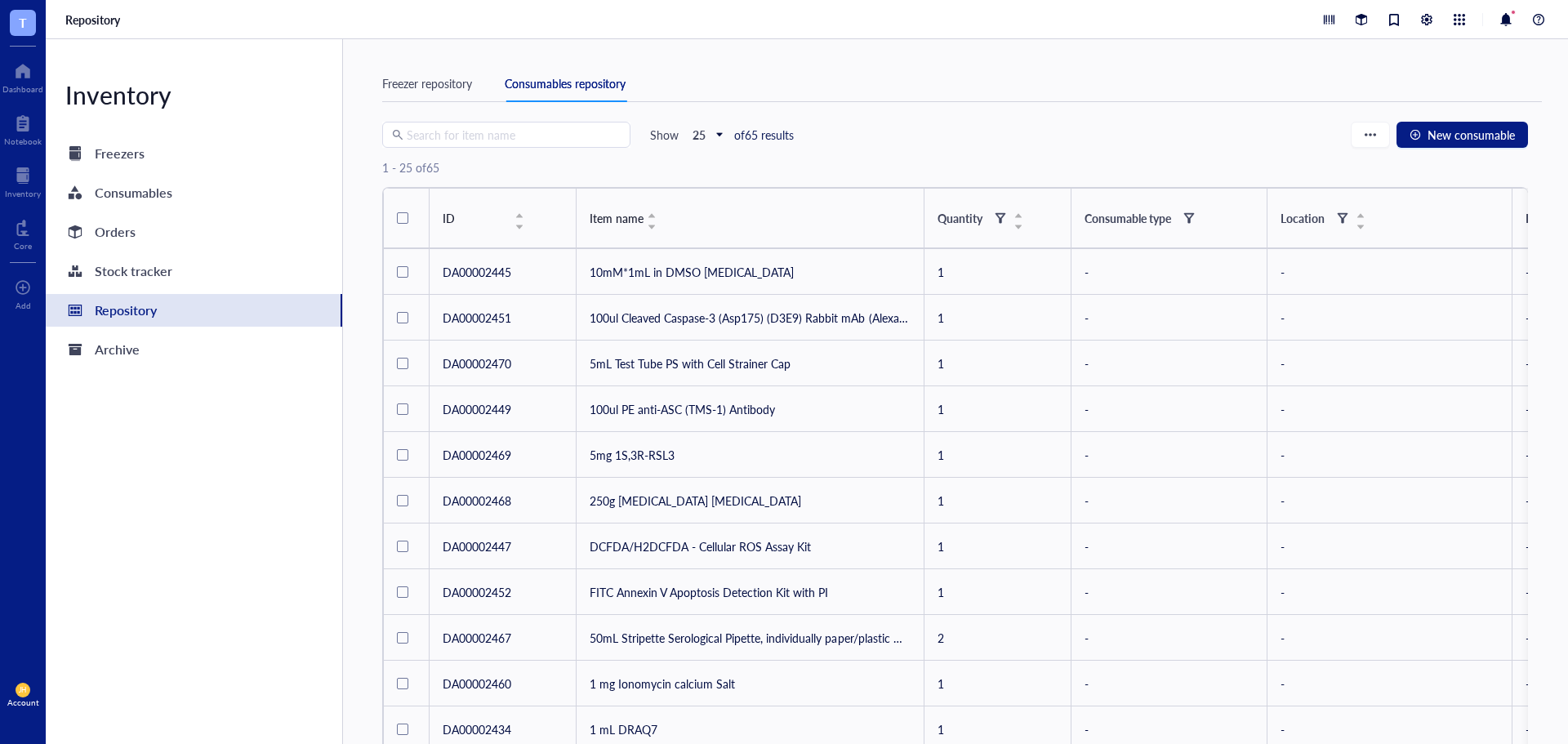
click at [424, 82] on div "Freezer repository" at bounding box center [427, 83] width 90 height 18
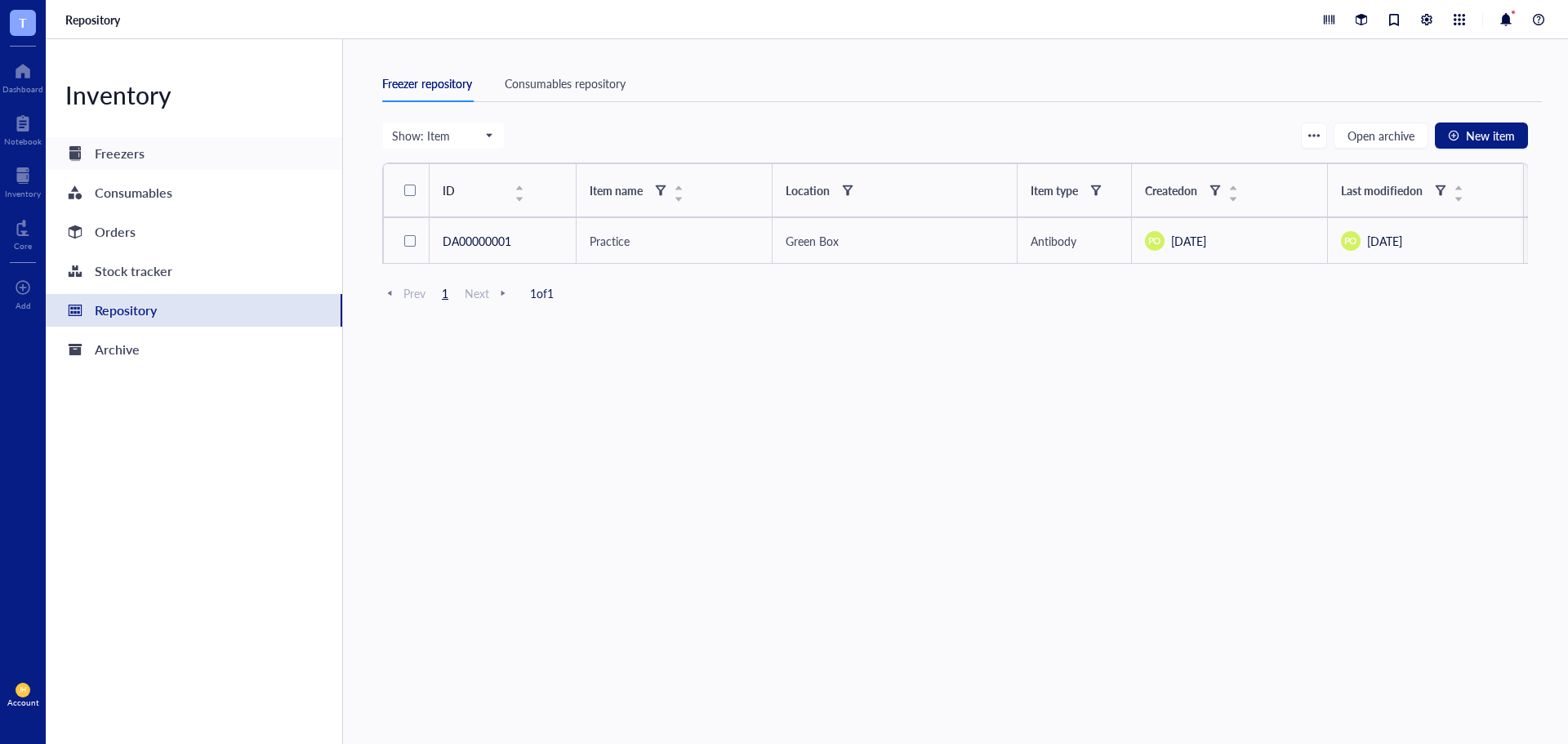
click at [117, 165] on div "Freezers" at bounding box center [194, 154] width 297 height 33
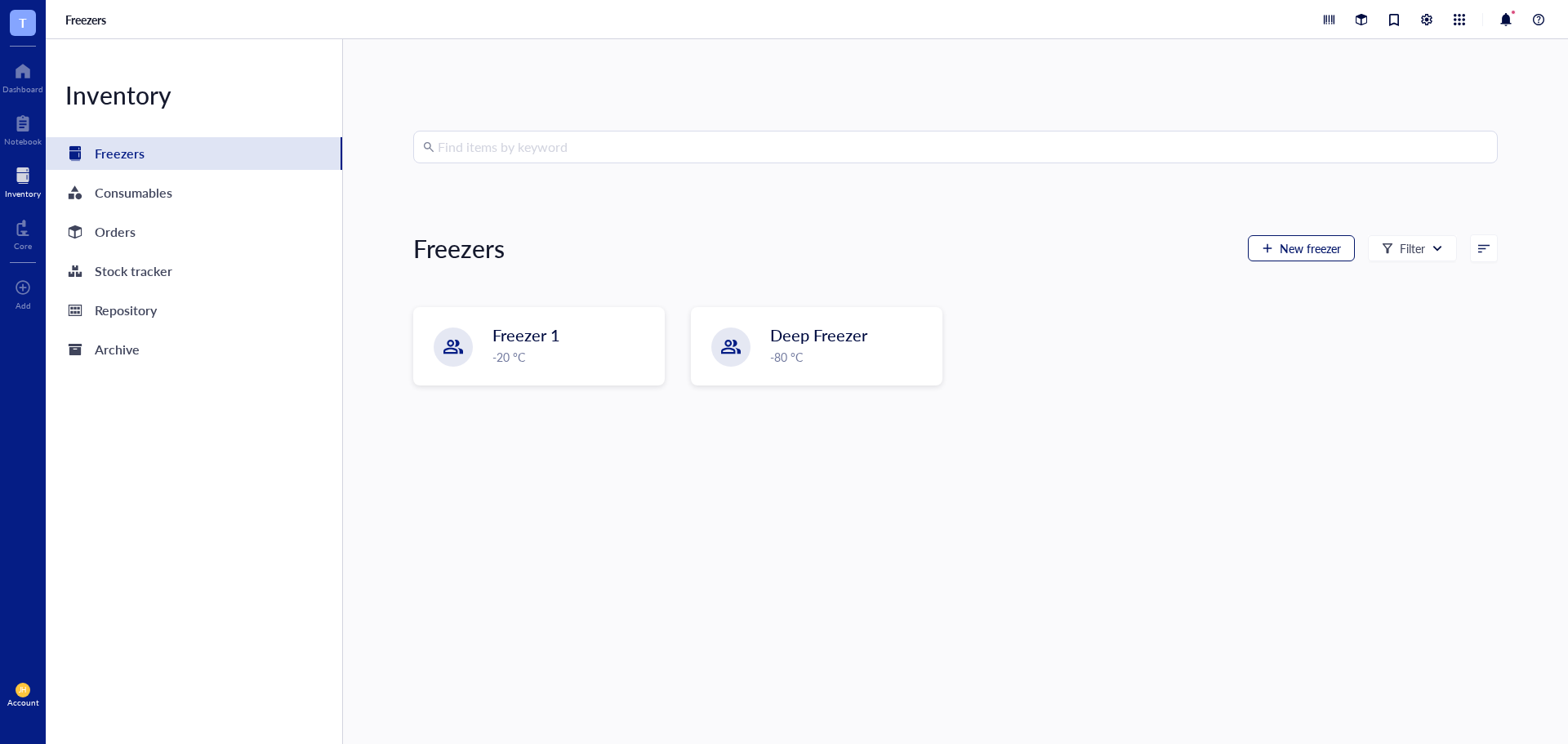
click at [1308, 246] on span "New freezer" at bounding box center [1310, 249] width 61 height 13
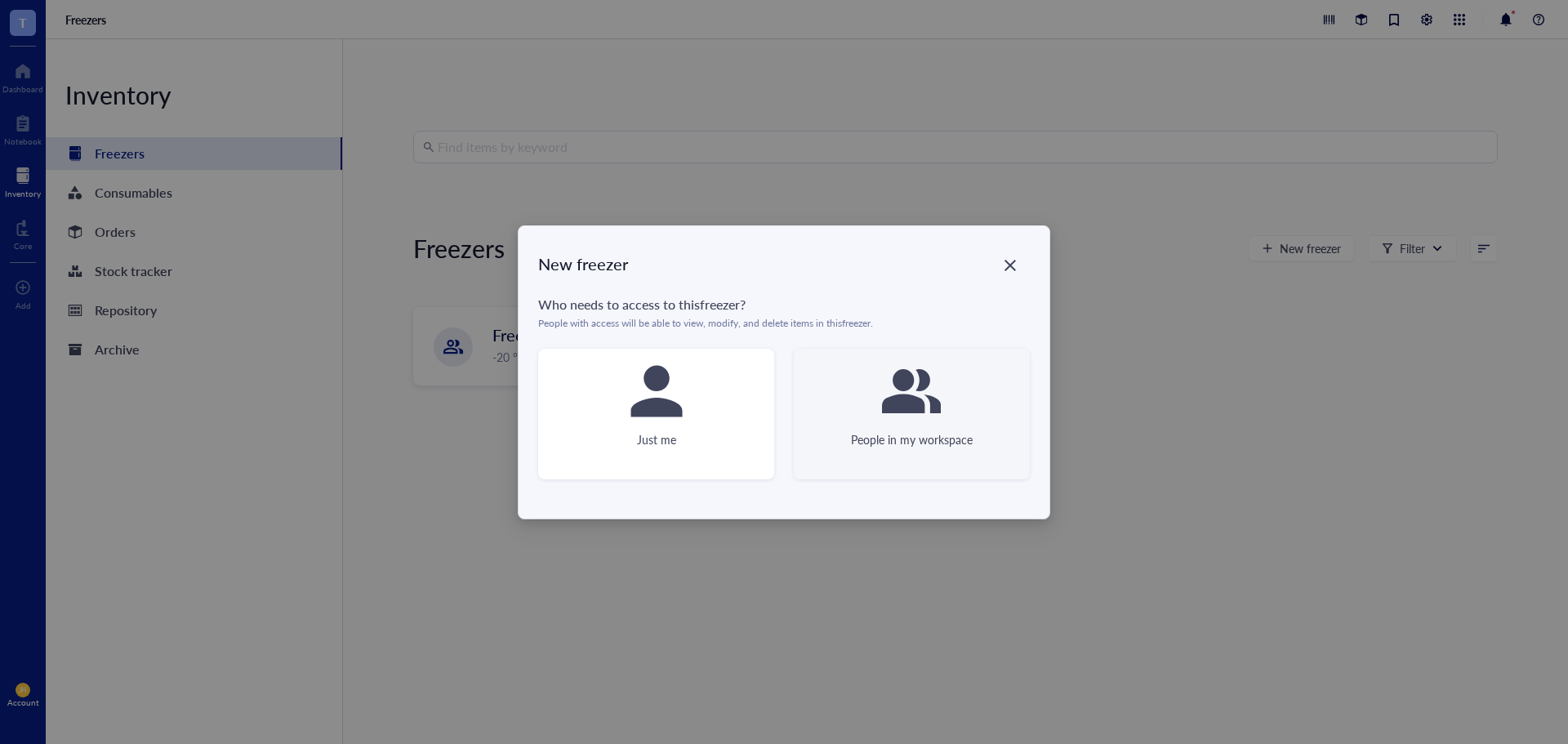
click at [863, 411] on div "People in my workspace" at bounding box center [912, 414] width 236 height 131
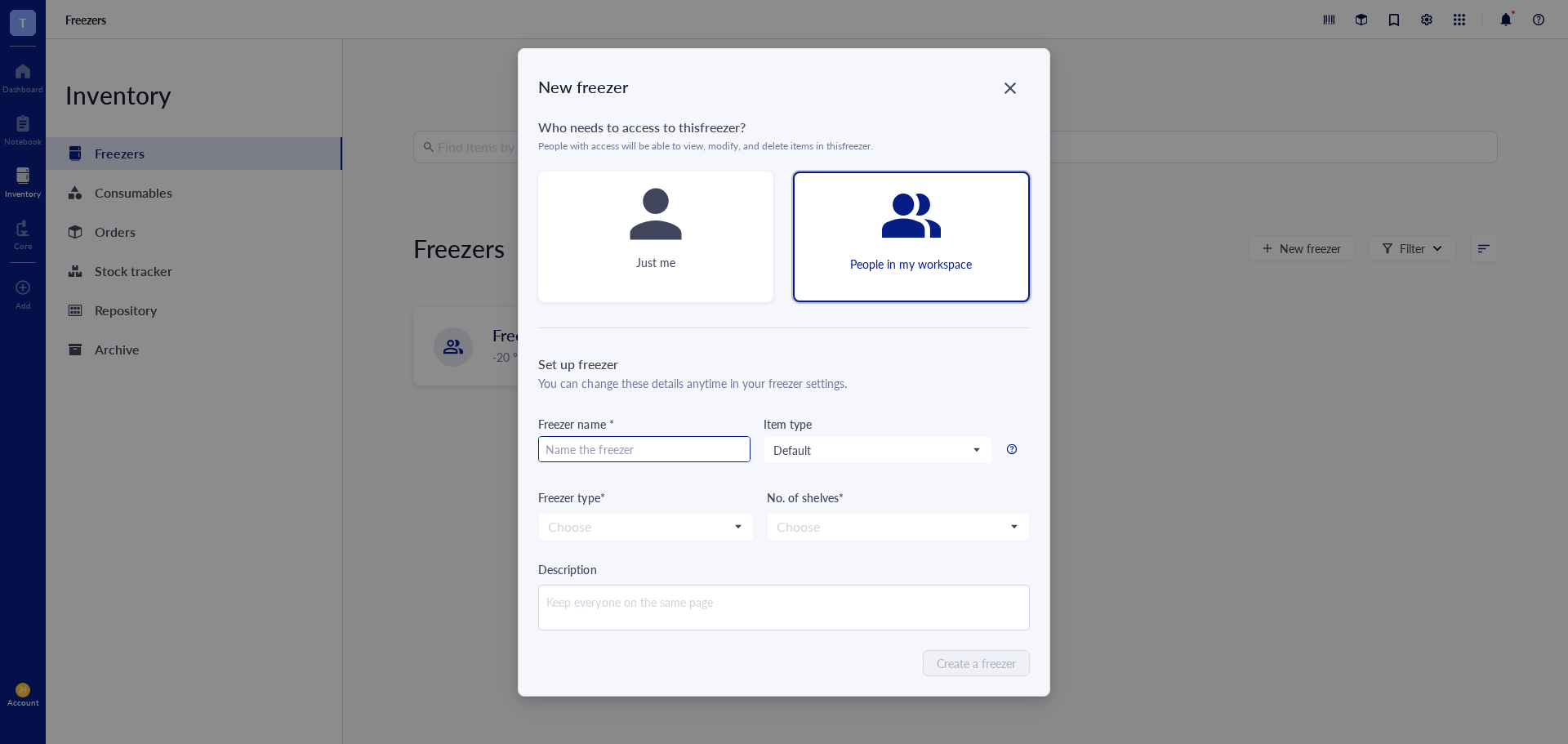
click at [682, 455] on input "text" at bounding box center [645, 449] width 211 height 26
click at [782, 453] on span "Default" at bounding box center [876, 449] width 205 height 14
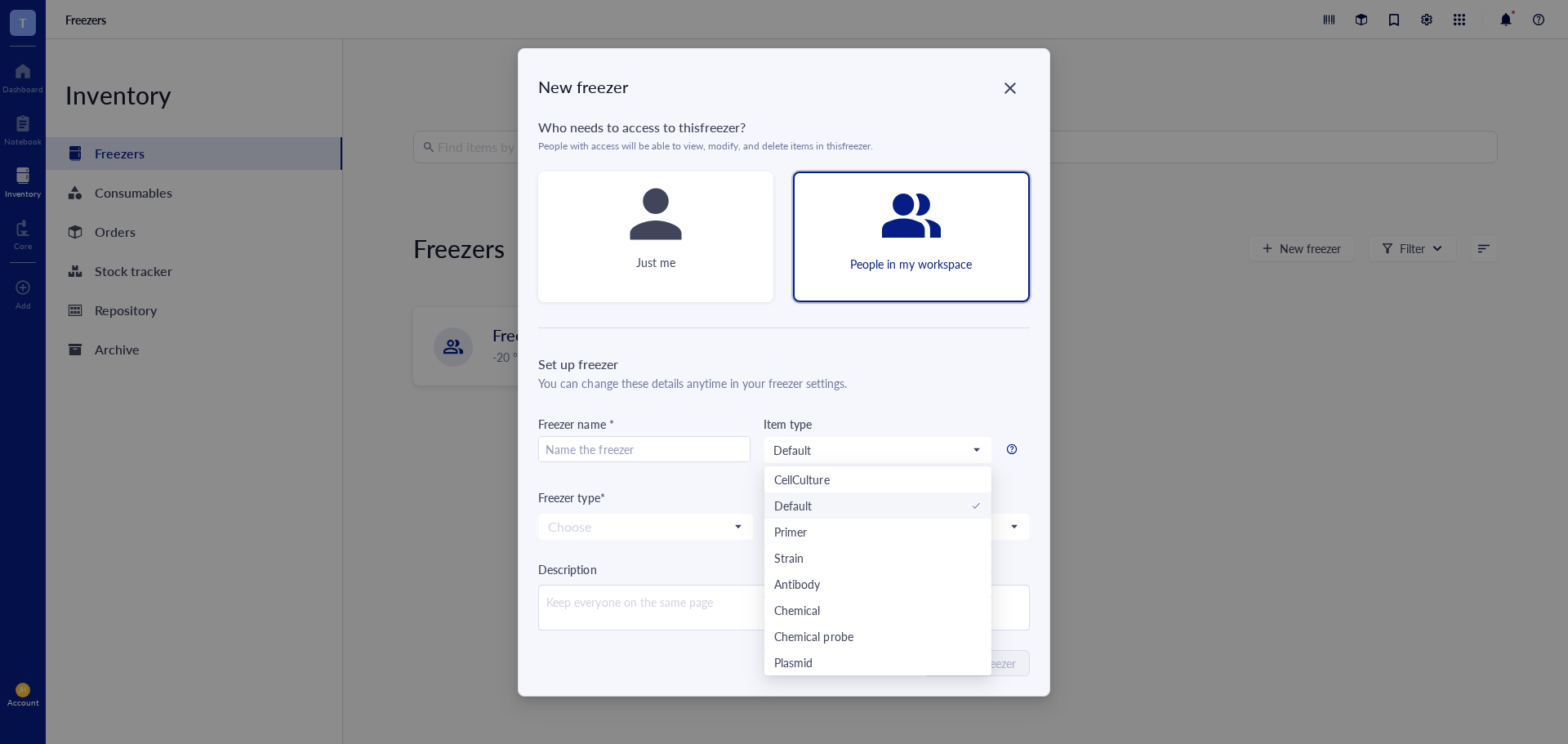
click at [694, 491] on div "Freezer type*" at bounding box center [646, 497] width 216 height 18
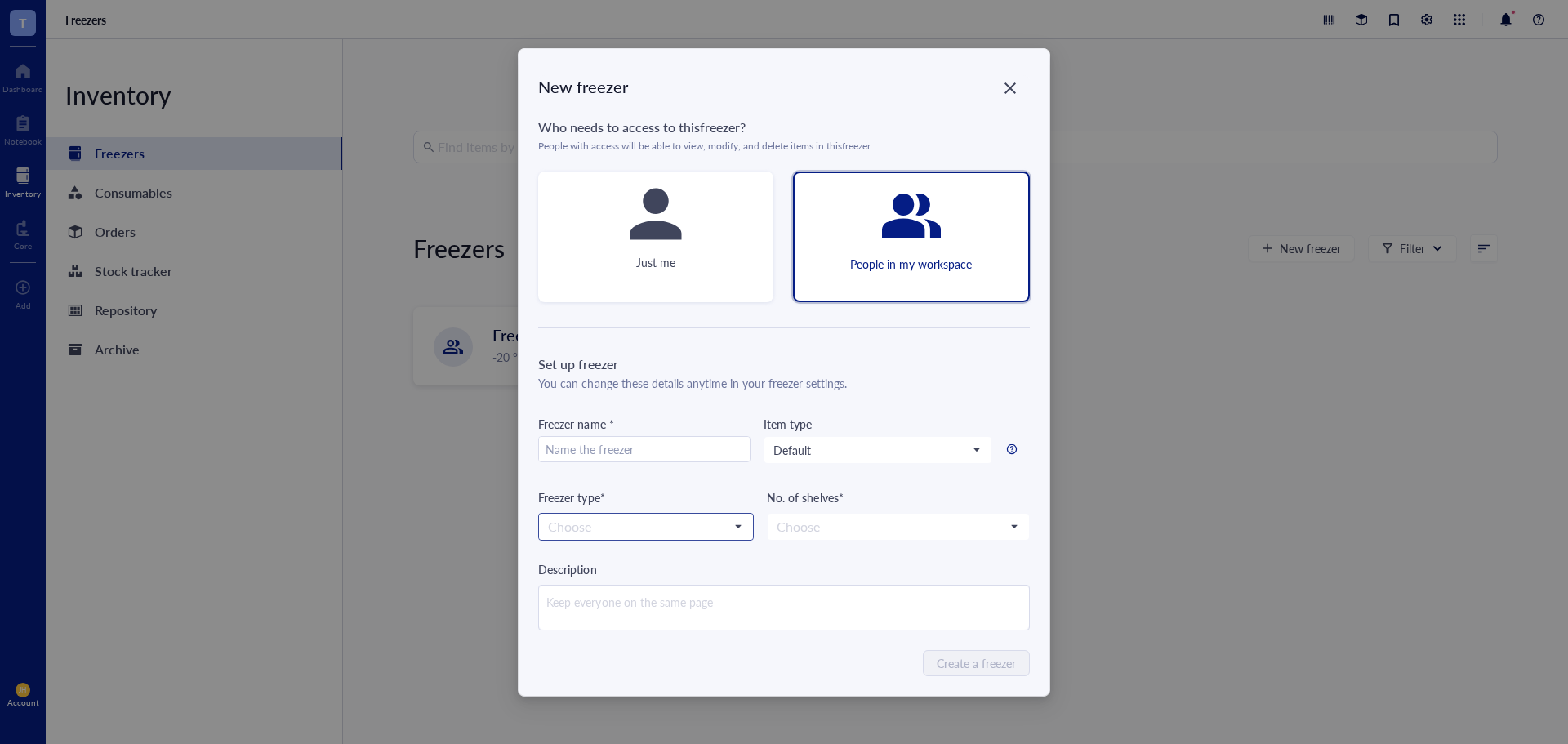
click at [686, 531] on input "search" at bounding box center [638, 527] width 181 height 25
click at [657, 603] on div "4 °C" at bounding box center [646, 609] width 195 height 18
click at [676, 529] on span "4 °C" at bounding box center [644, 526] width 193 height 14
click at [677, 453] on input "text" at bounding box center [645, 449] width 211 height 26
type input "4C Fridge"
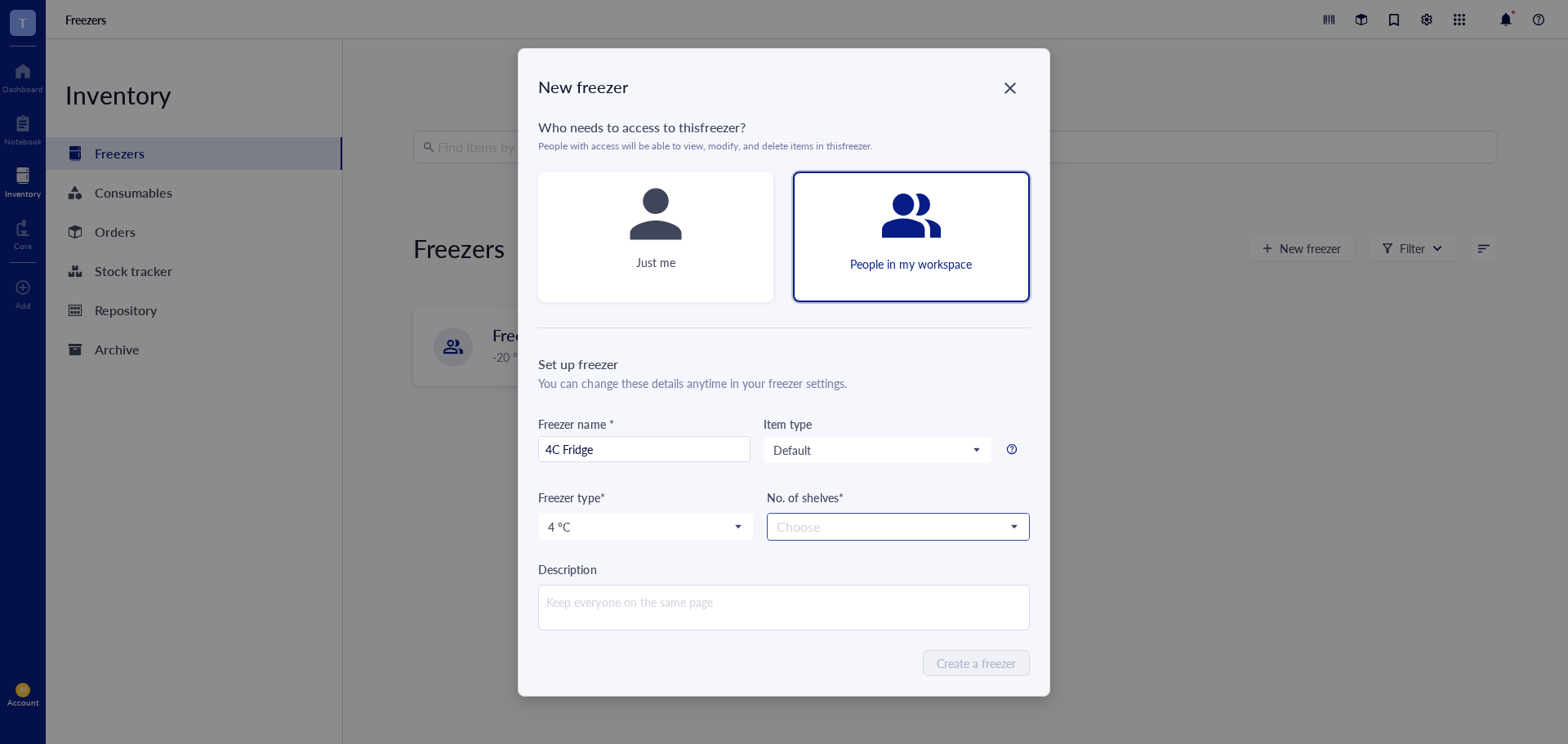
click at [869, 533] on input "search" at bounding box center [890, 527] width 227 height 25
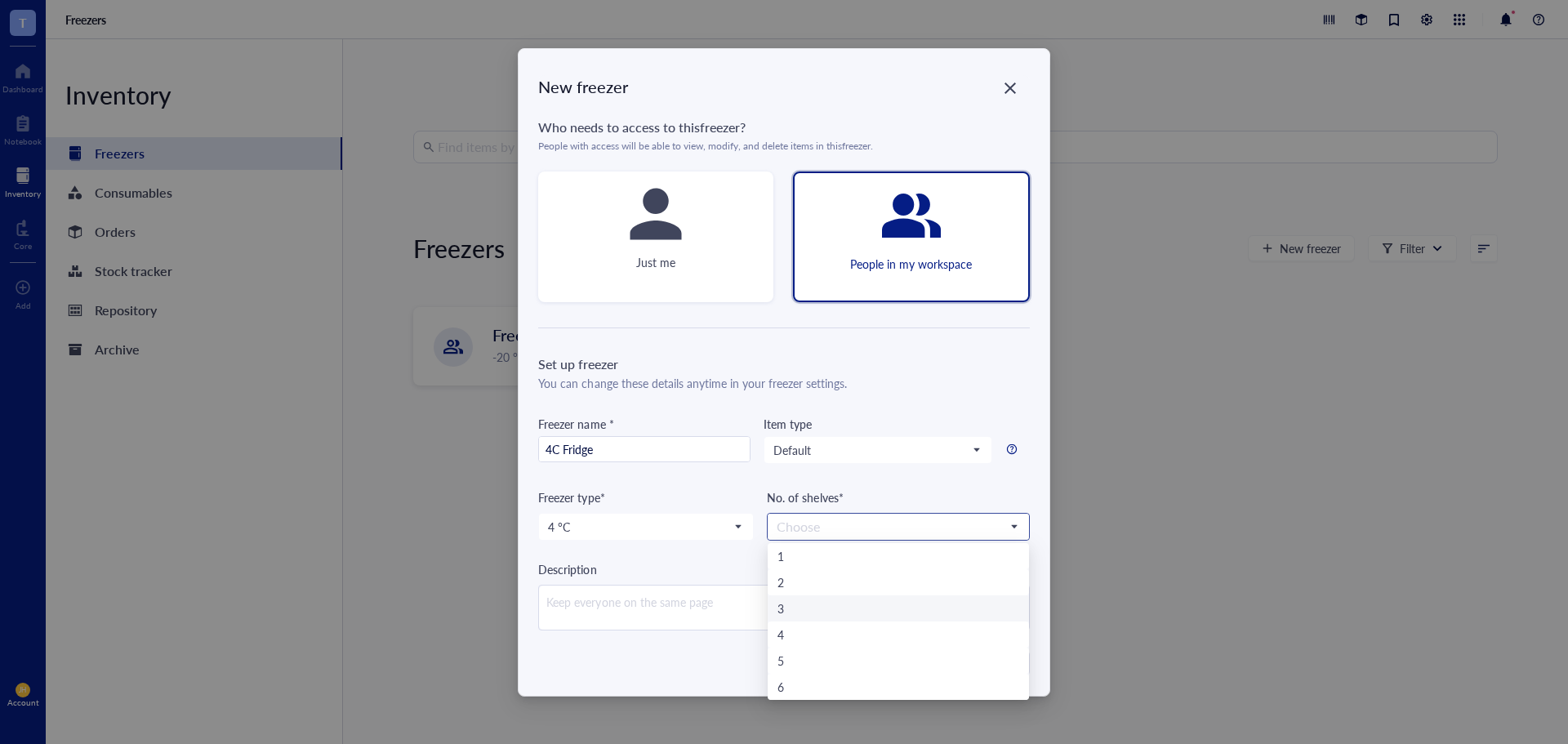
click at [815, 606] on div "3" at bounding box center [897, 609] width 241 height 18
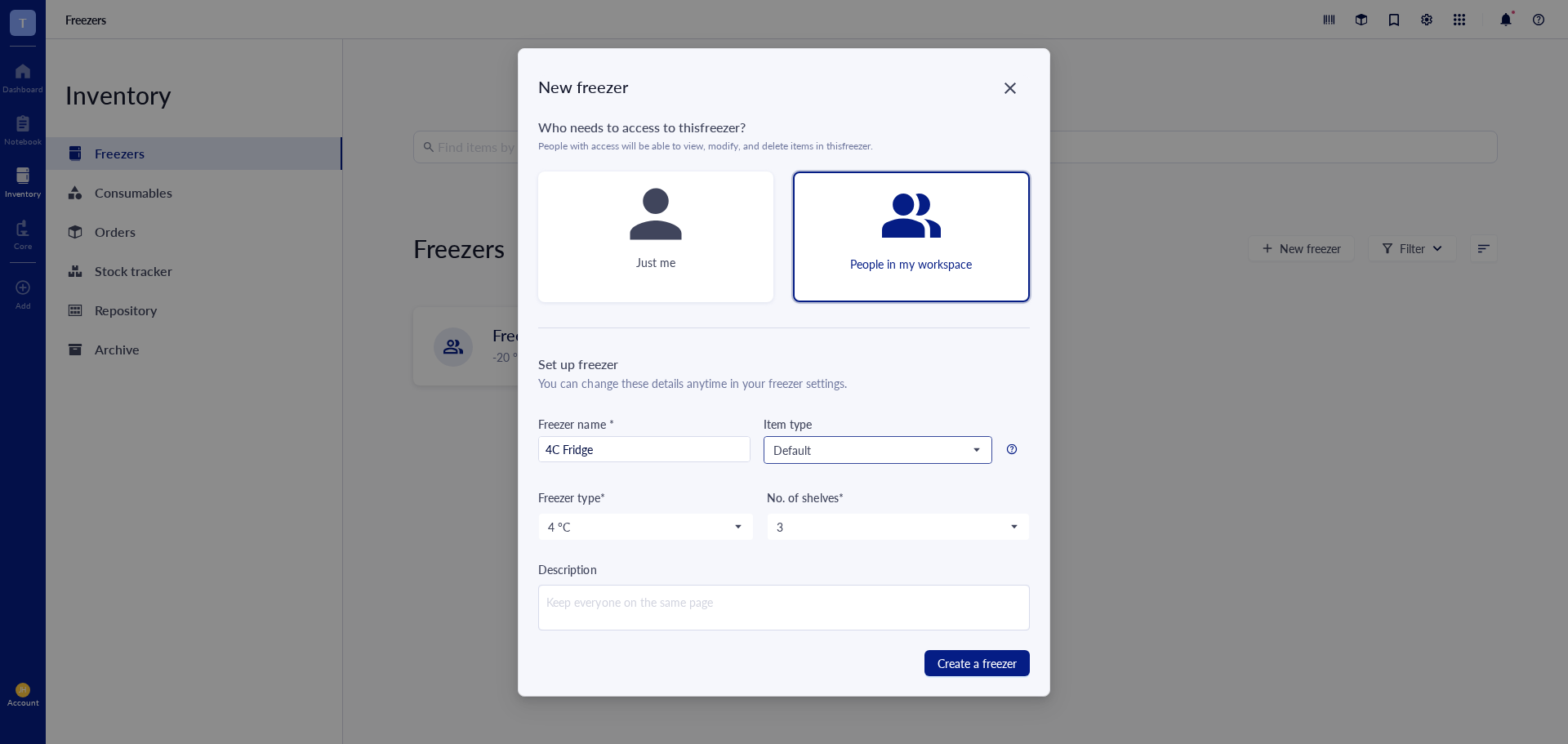
click at [839, 463] on div "Default CellCulture Default Primer Strain Antibody Chemical Chemical probe Plas…" at bounding box center [878, 449] width 228 height 28
click at [826, 447] on span "Default" at bounding box center [876, 449] width 205 height 14
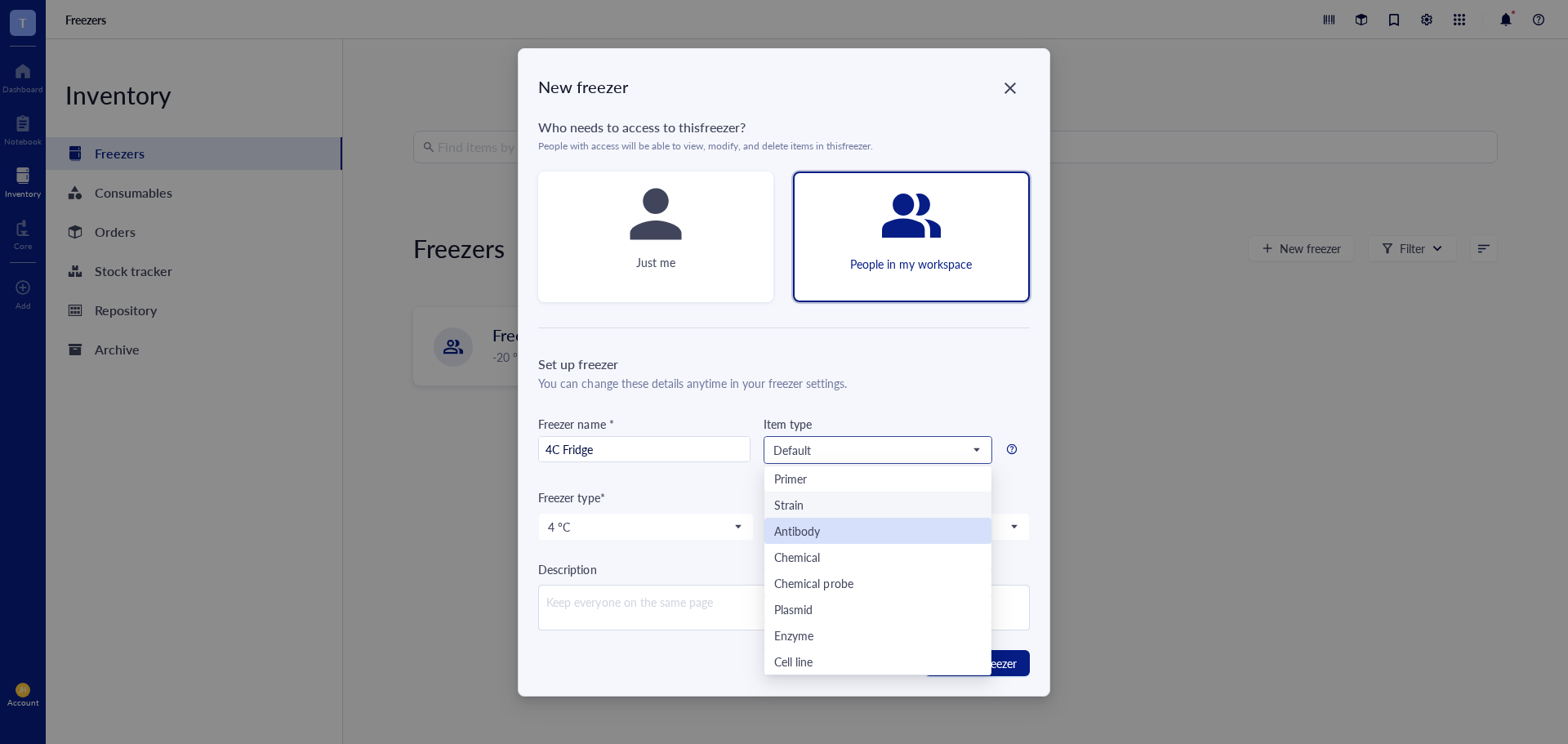
scroll to position [79, 0]
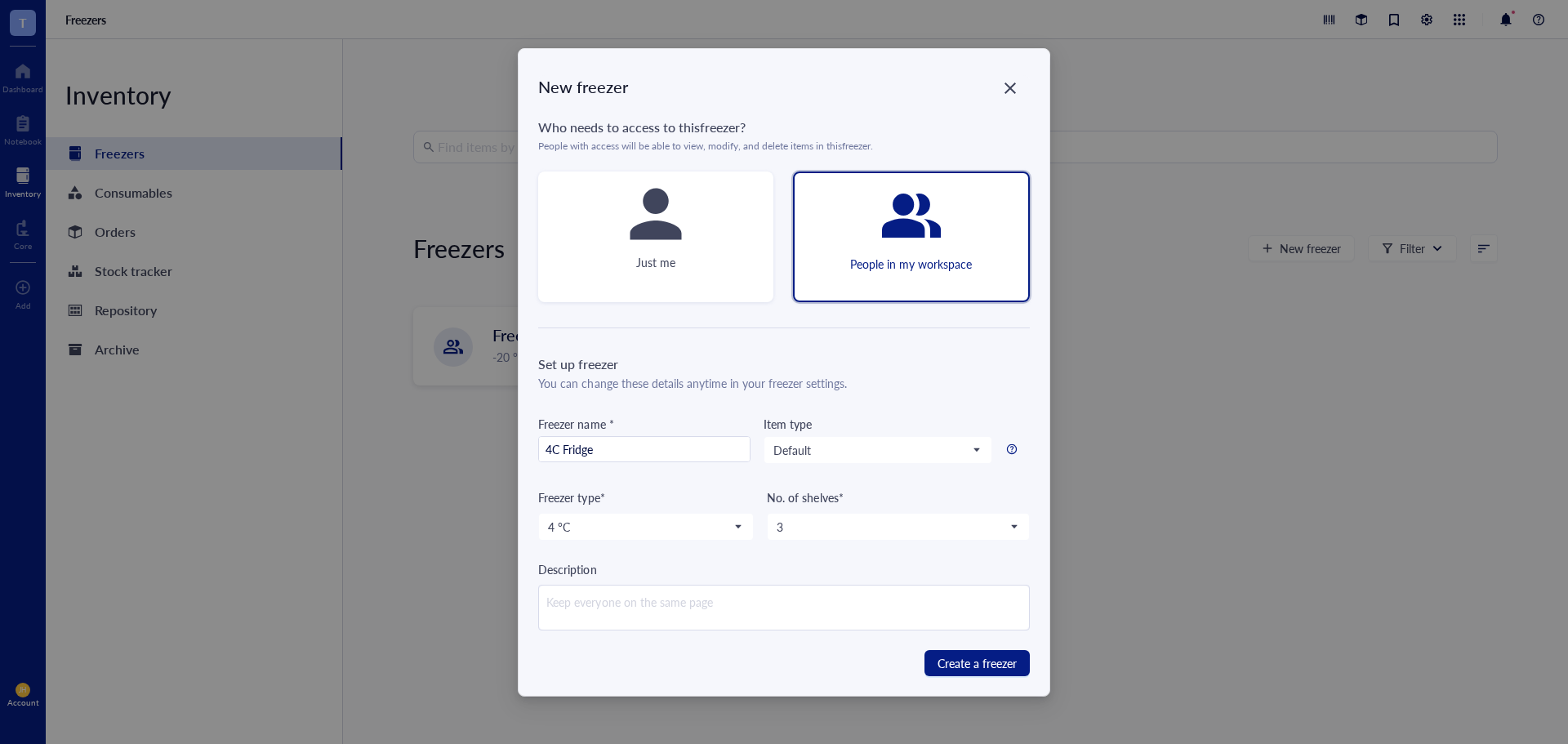
click at [691, 569] on div "Description" at bounding box center [783, 569] width 490 height 18
click at [1005, 660] on span "Create a freezer" at bounding box center [977, 663] width 80 height 18
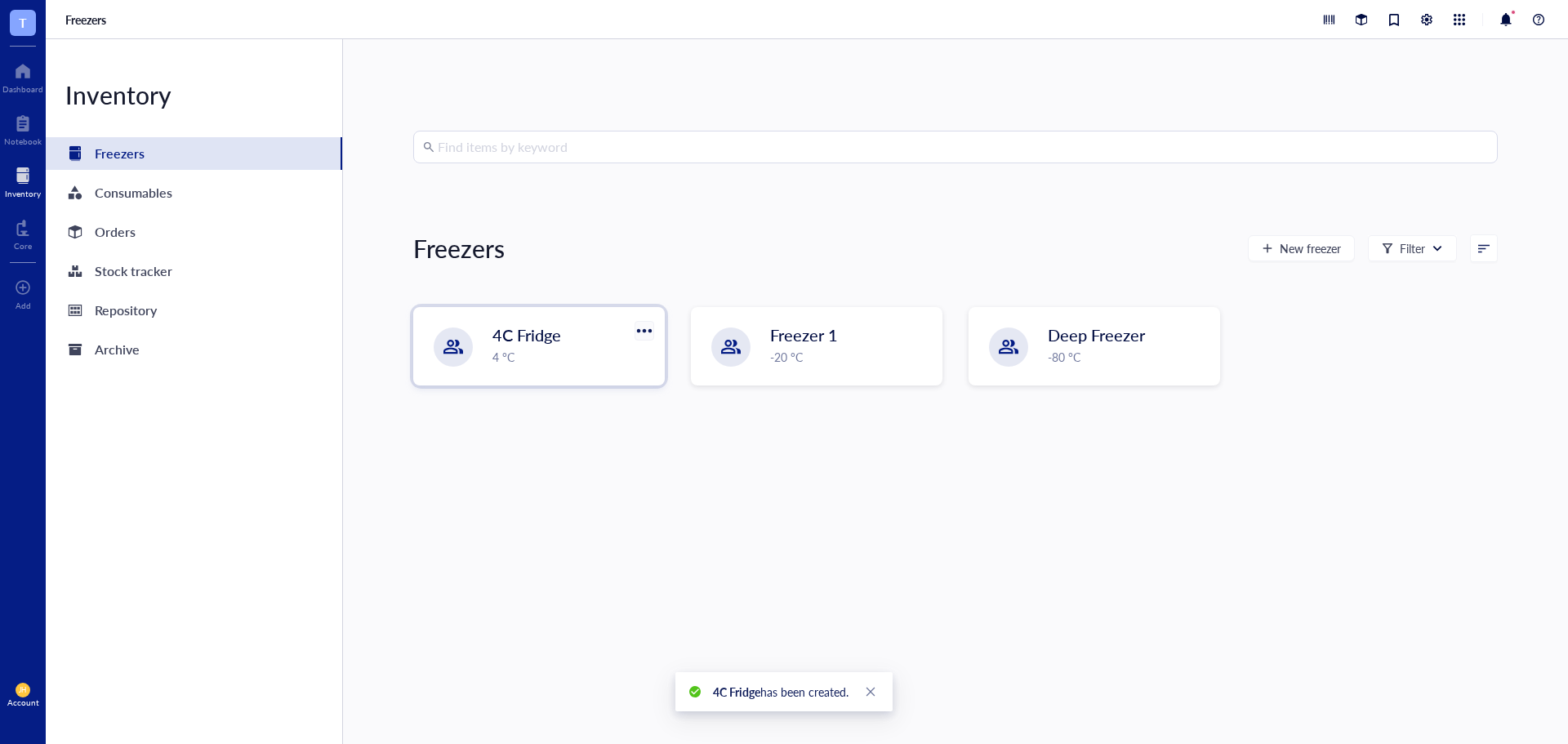
click at [644, 334] on div at bounding box center [644, 330] width 24 height 24
click at [571, 346] on div "4C Fridge" at bounding box center [561, 335] width 139 height 23
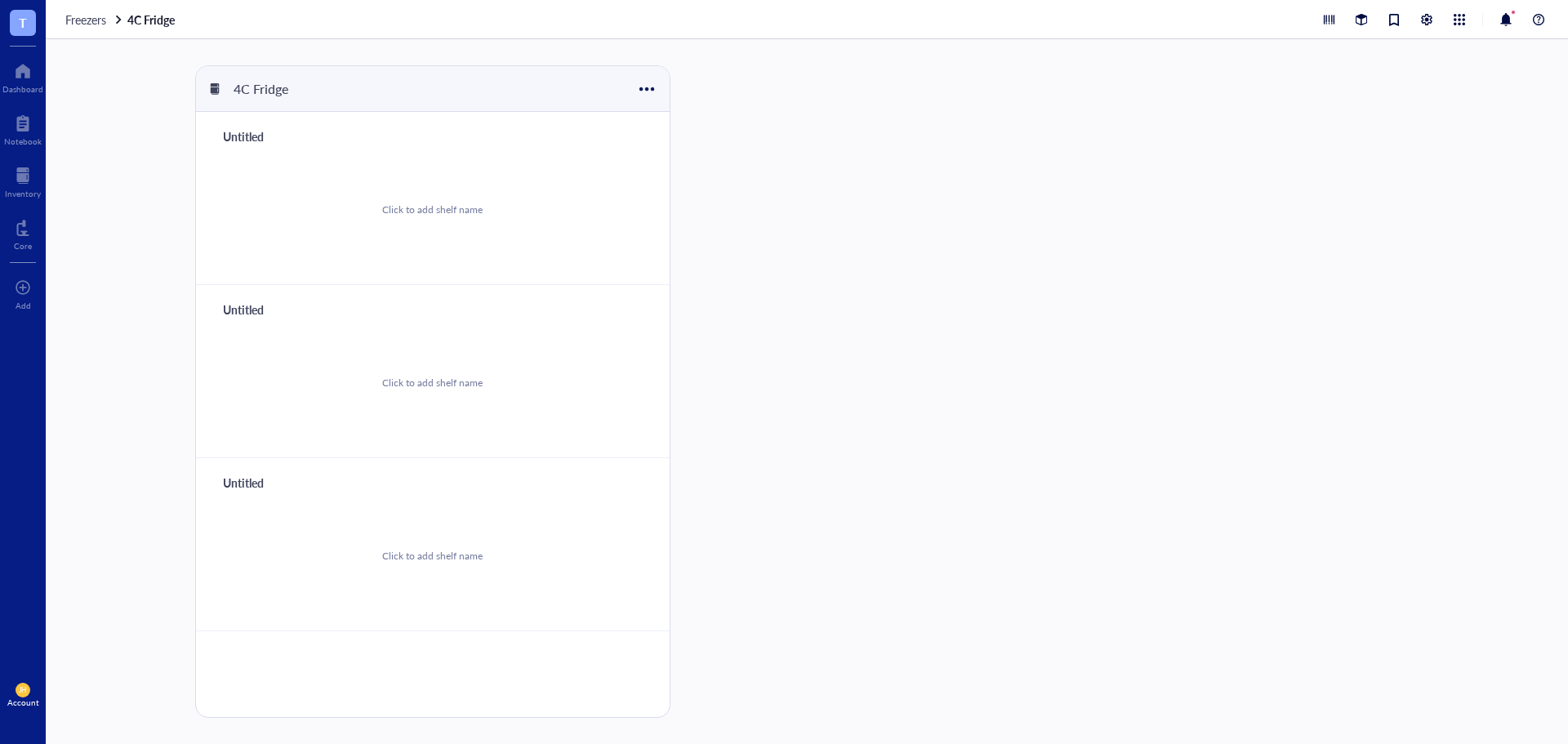
click at [288, 92] on div "4C Fridge" at bounding box center [275, 88] width 98 height 28
type input "4C Fridge 1"
click at [389, 88] on div "4C Fridge 1" at bounding box center [432, 89] width 473 height 46
click at [239, 132] on div "Untitled" at bounding box center [265, 136] width 98 height 23
type input "Plates"
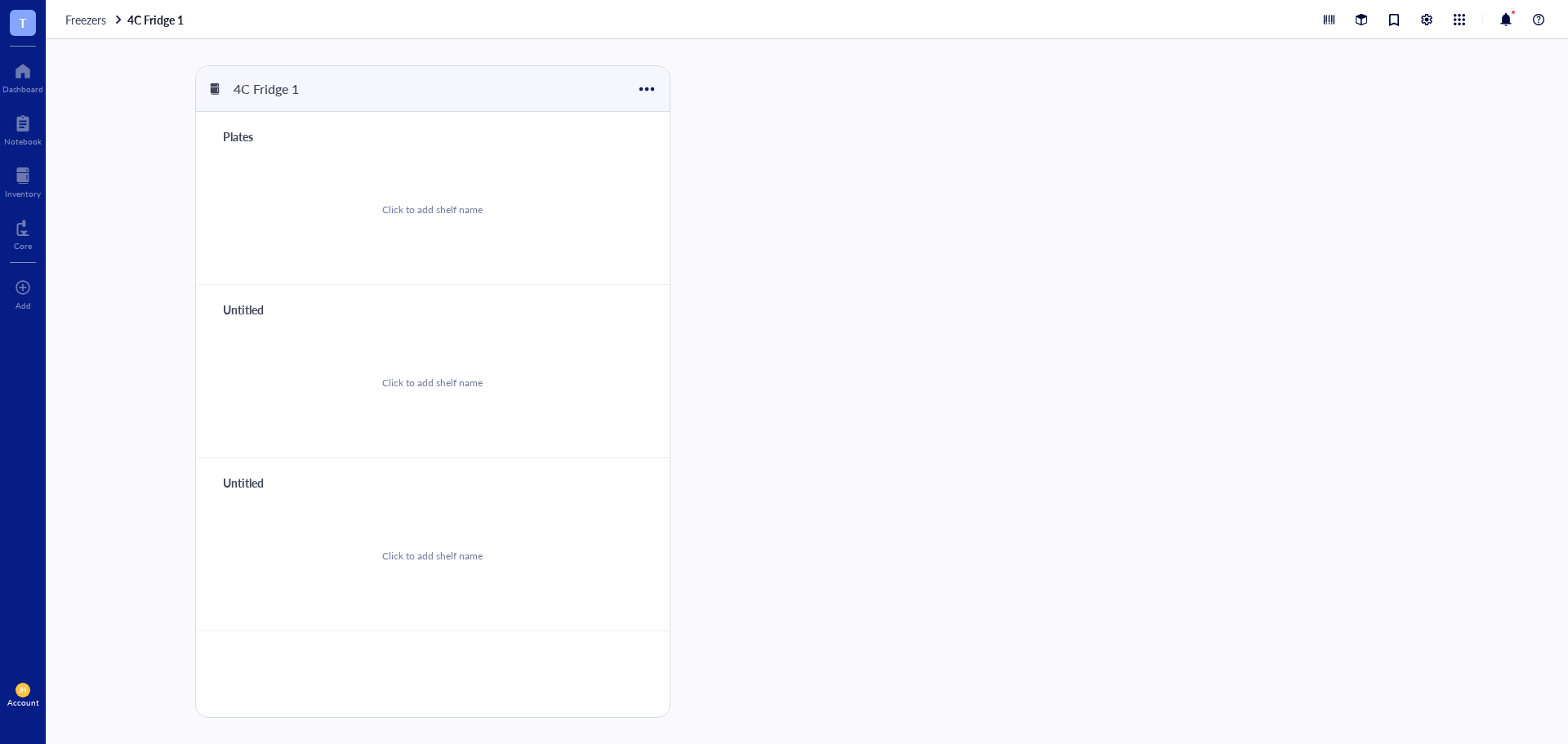
click at [259, 308] on div "Untitled" at bounding box center [265, 310] width 98 height 23
type input "Aliquots & Boxes"
click at [267, 479] on div "Untitled" at bounding box center [265, 483] width 98 height 23
type input "Media Bottles"
drag, startPoint x: 430, startPoint y: 391, endPoint x: 495, endPoint y: 368, distance: 68.9
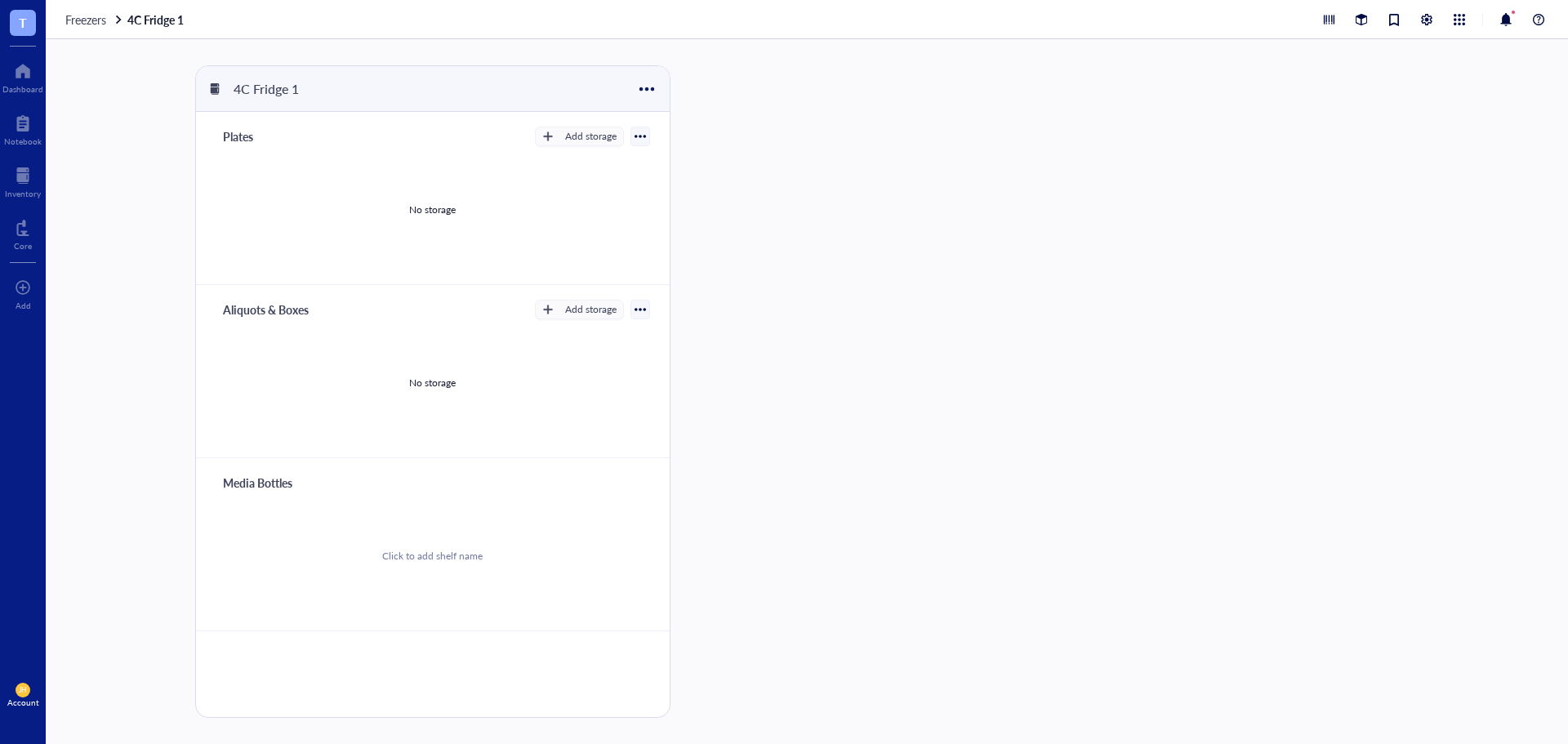
click at [430, 392] on div "No storage" at bounding box center [433, 382] width 434 height 123
click at [546, 315] on div "button" at bounding box center [548, 310] width 12 height 12
click at [582, 343] on span "Rack" at bounding box center [592, 337] width 93 height 18
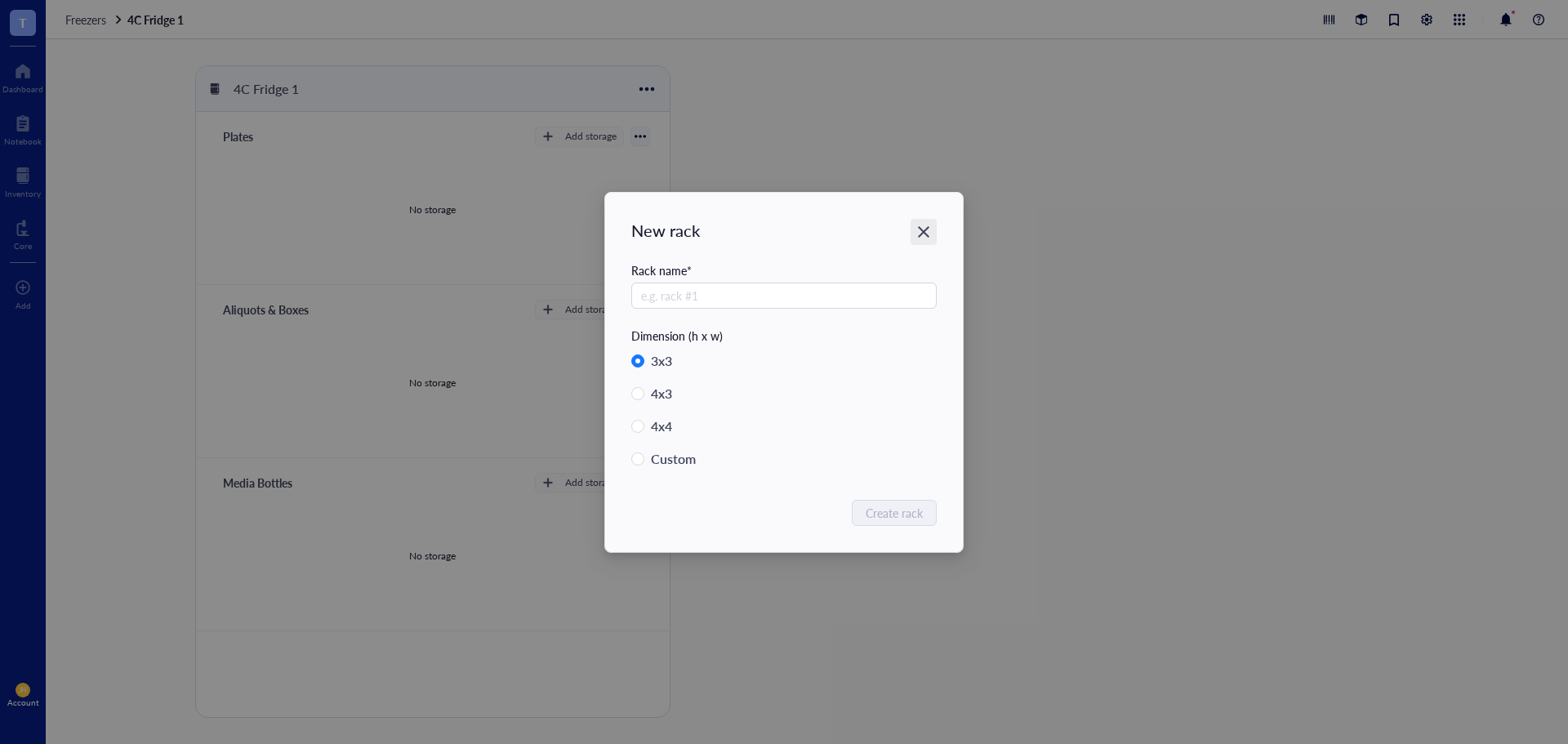
click at [930, 226] on icon "Close" at bounding box center [924, 231] width 15 height 15
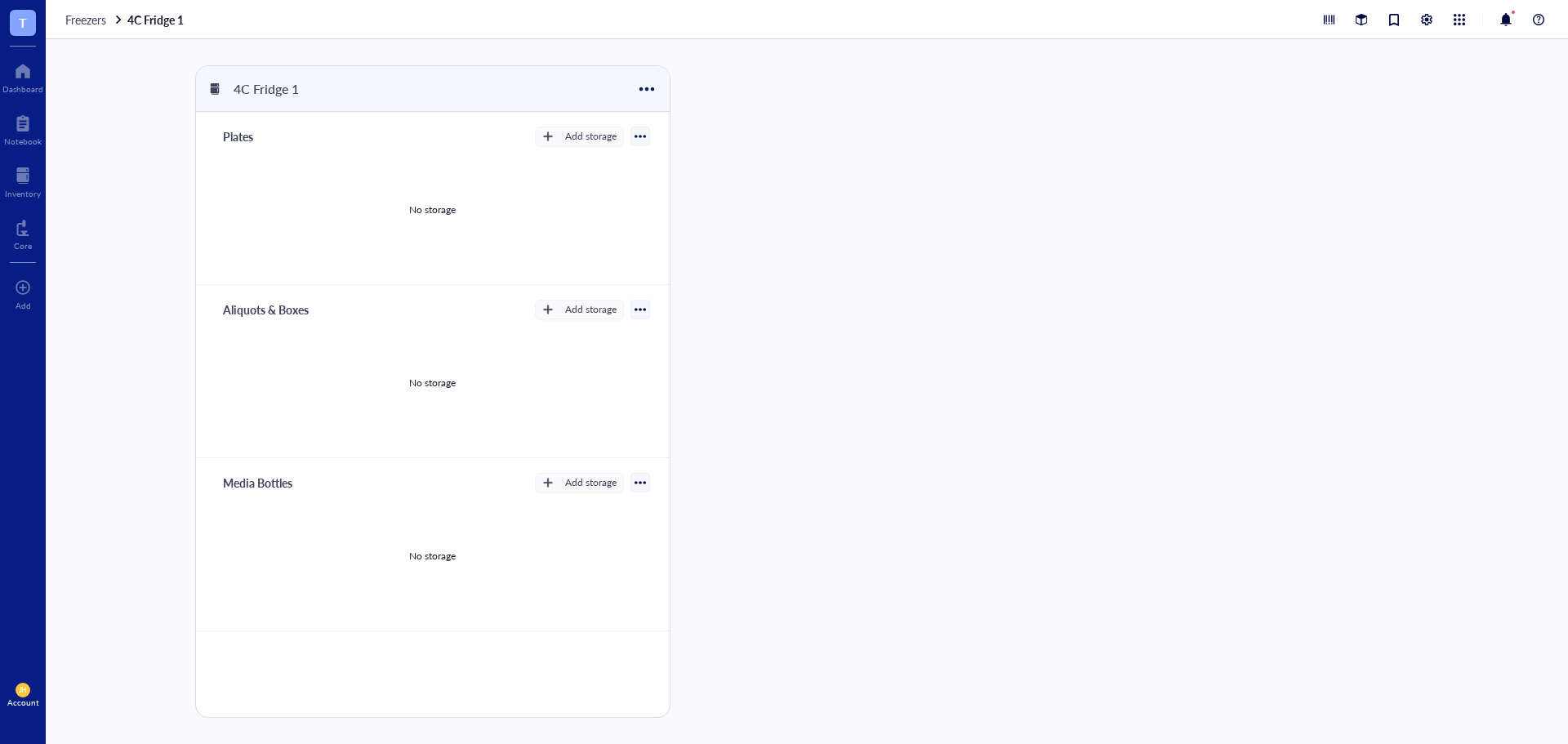
click at [650, 304] on div "Aliquots & Boxes Add storage Rack Category No storage" at bounding box center [432, 372] width 473 height 173
click at [642, 307] on div at bounding box center [640, 310] width 12 height 12
click at [589, 308] on div "Add storage" at bounding box center [591, 309] width 52 height 14
click at [579, 365] on span "Category" at bounding box center [592, 363] width 93 height 18
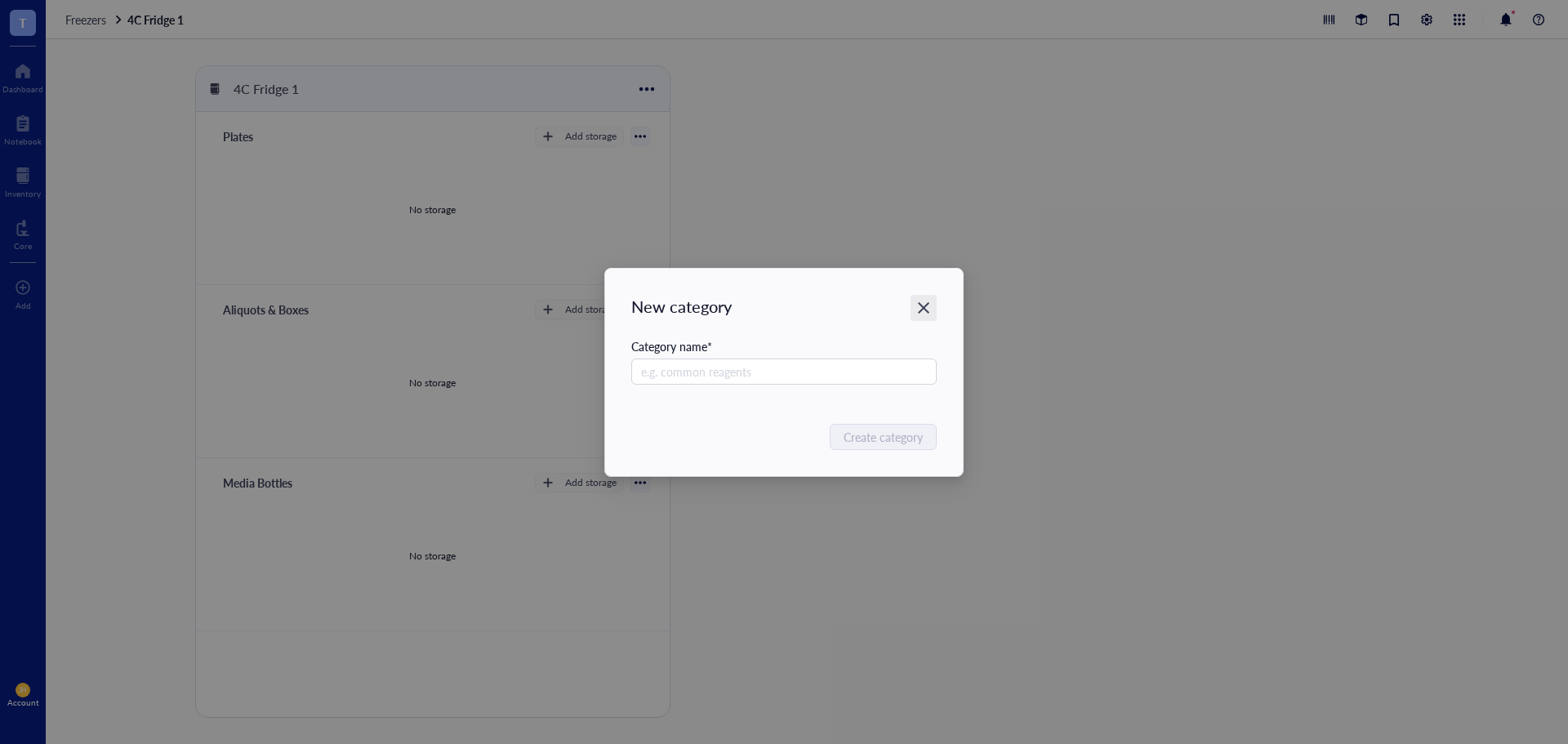
click at [923, 309] on icon "Close" at bounding box center [923, 308] width 12 height 12
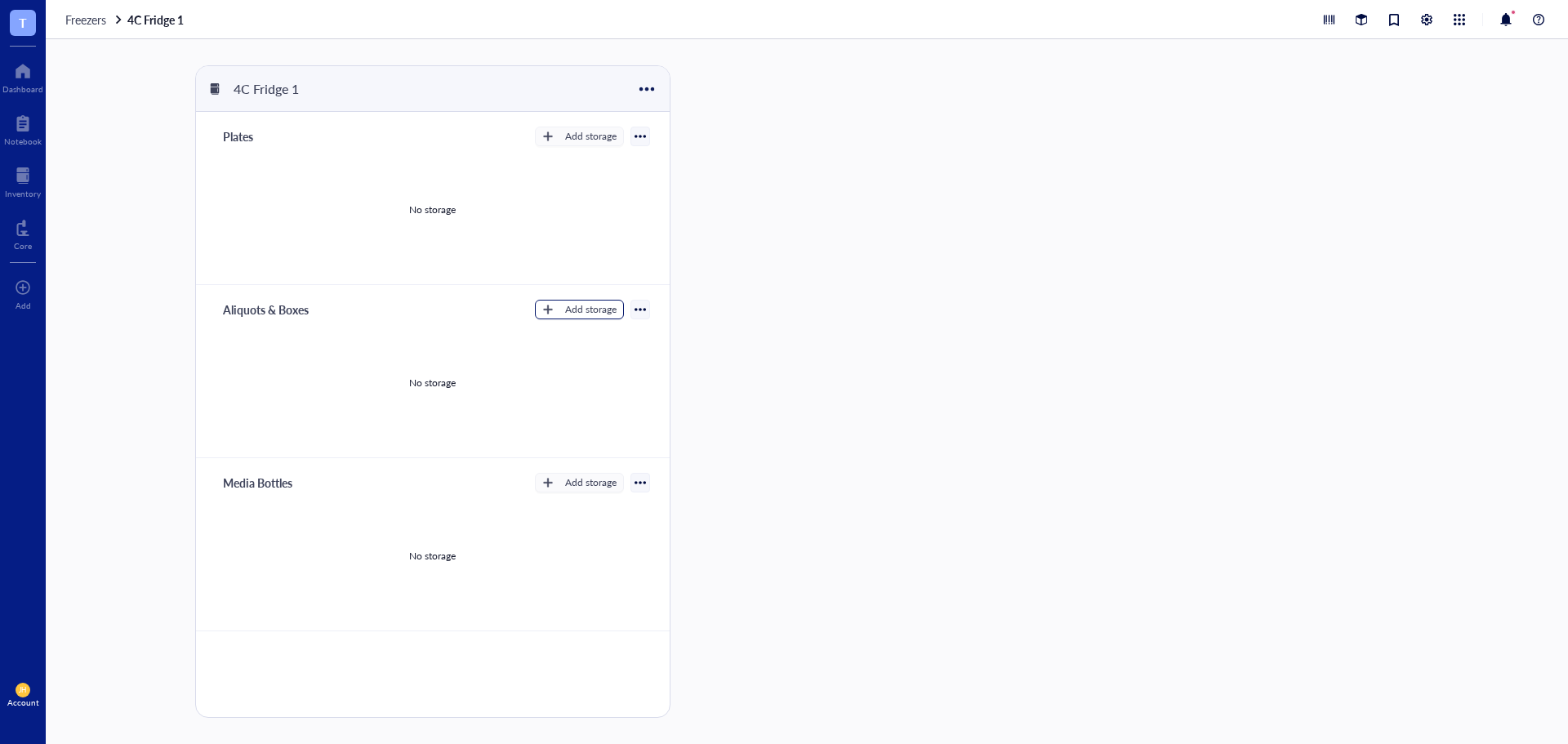
click at [545, 309] on div "button" at bounding box center [548, 310] width 12 height 12
click at [571, 344] on span "Rack" at bounding box center [592, 337] width 93 height 18
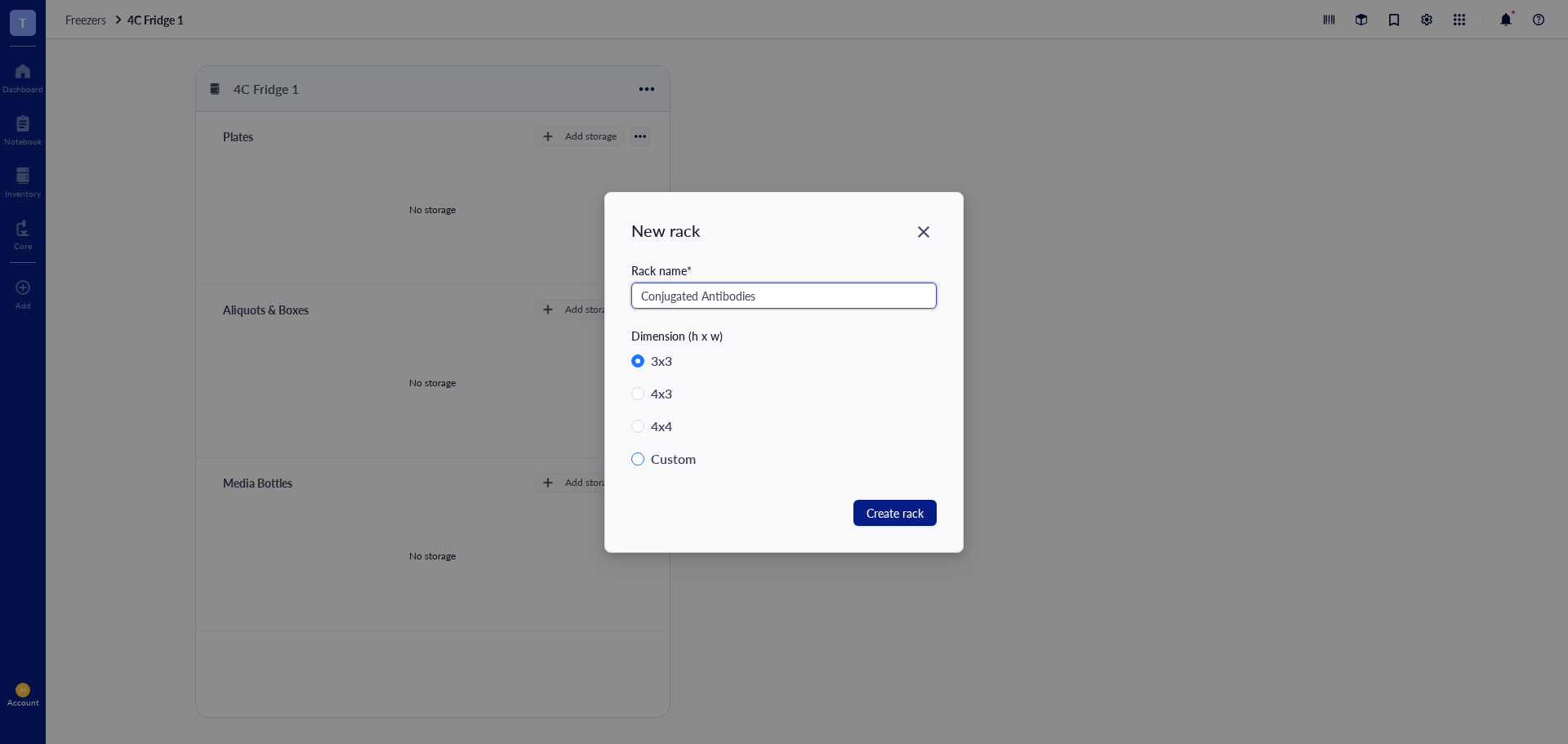
type input "Conjugated Antibodies"
click at [678, 461] on div "Custom" at bounding box center [673, 459] width 45 height 23
click at [644, 461] on input "Custom" at bounding box center [638, 459] width 13 height 13
radio input "true"
radio input "false"
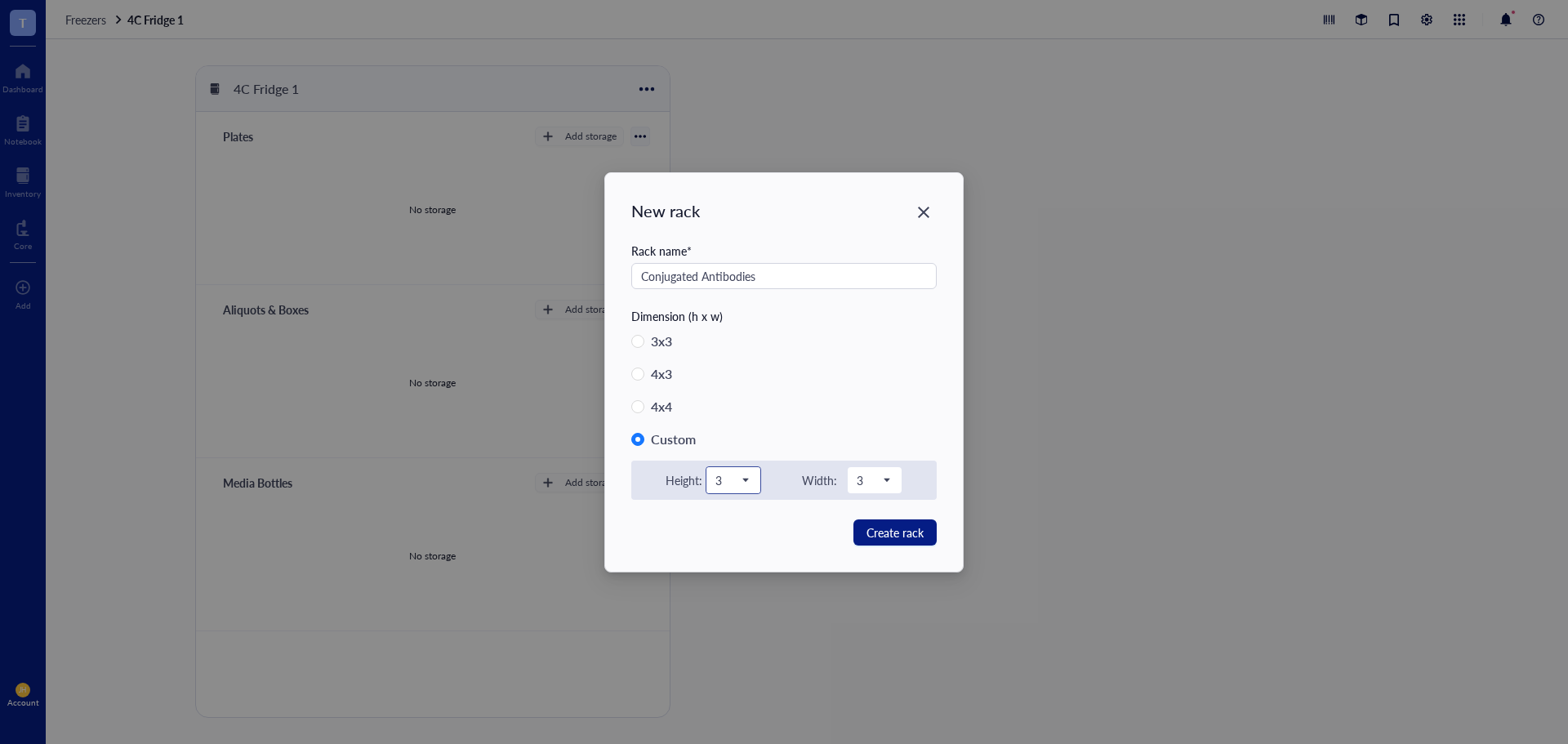
click at [728, 485] on span "3" at bounding box center [731, 480] width 33 height 14
click at [730, 535] on div "8" at bounding box center [733, 529] width 35 height 18
click at [871, 483] on span "3" at bounding box center [873, 480] width 33 height 14
click at [863, 689] on div "8" at bounding box center [874, 692] width 35 height 18
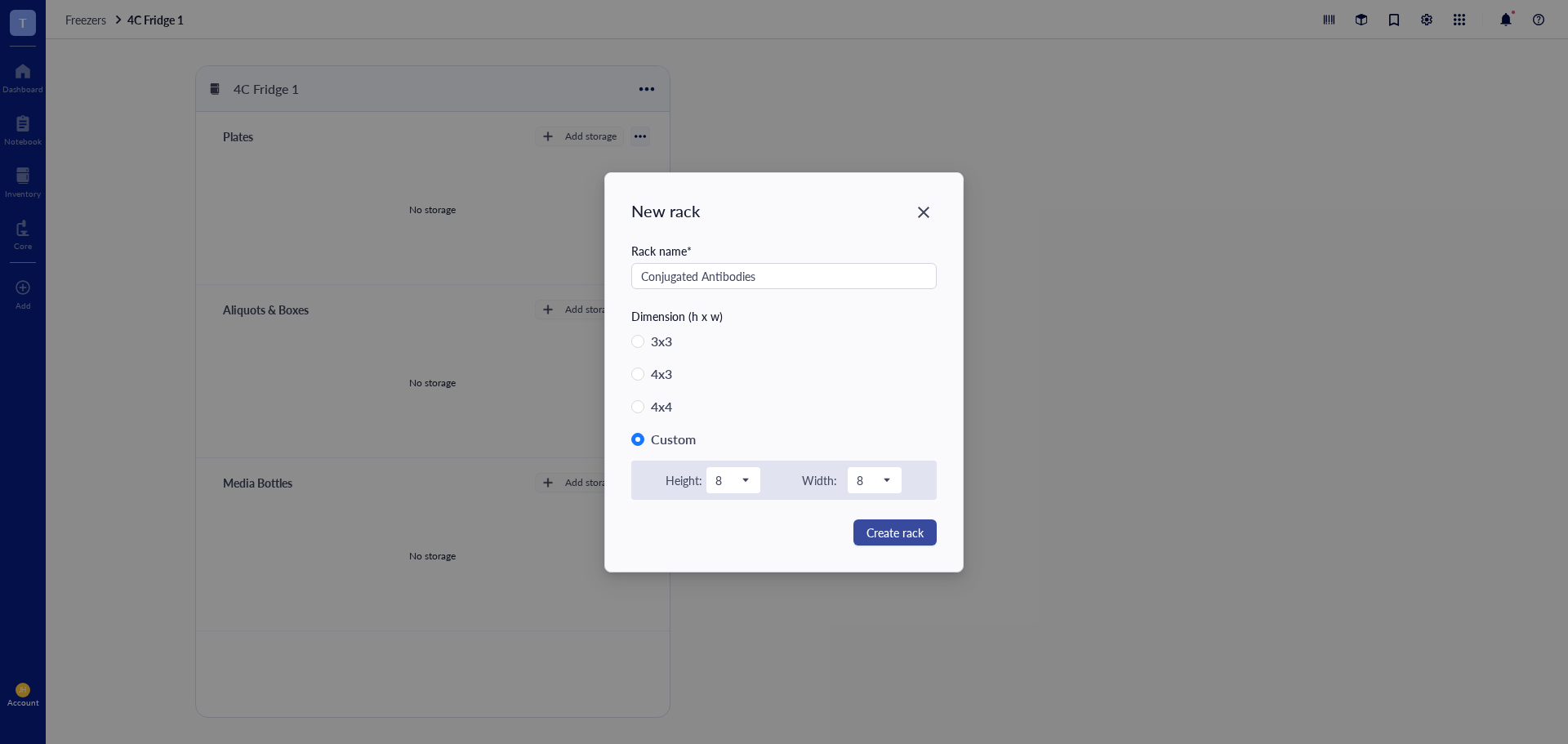
click at [890, 540] on span "Create rack" at bounding box center [895, 532] width 58 height 18
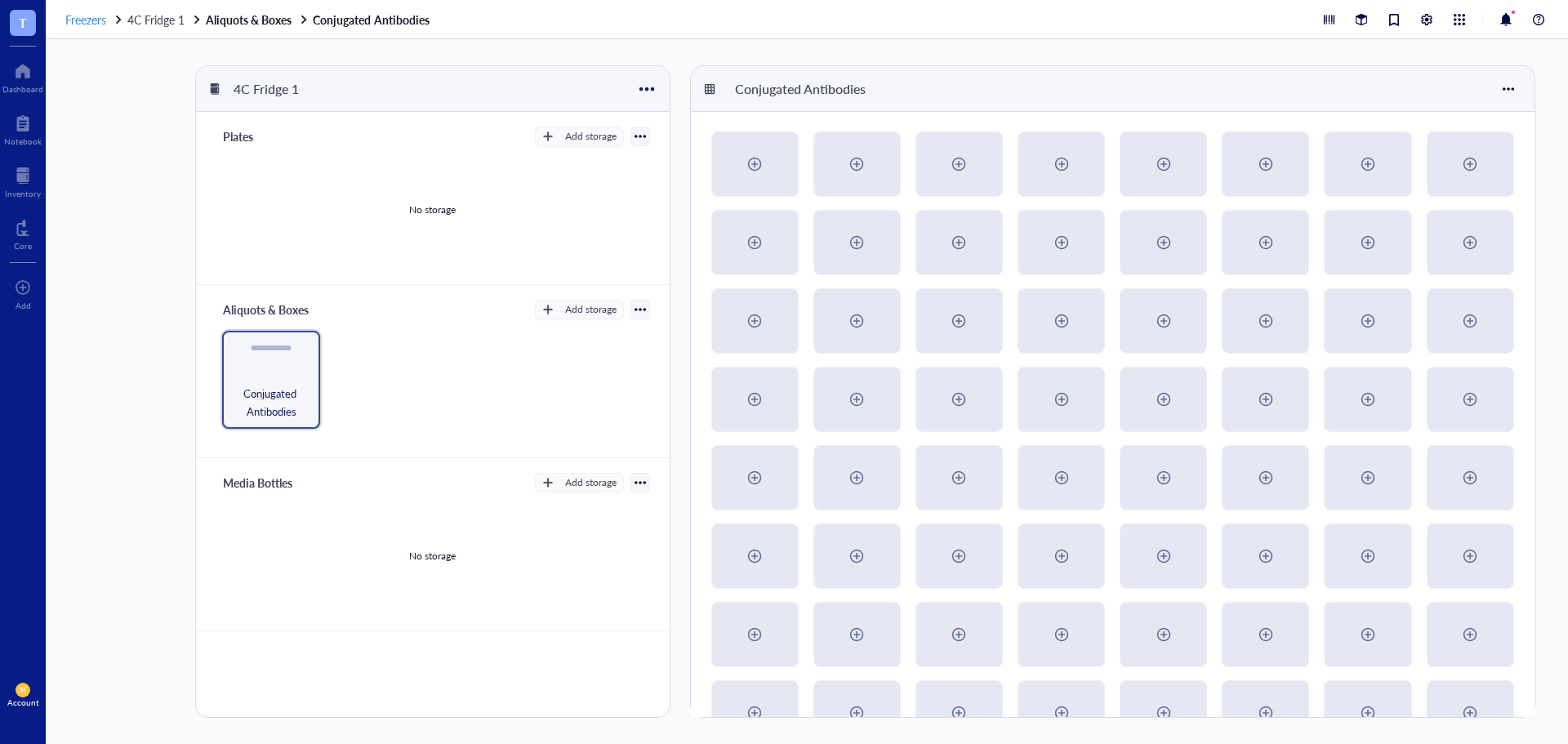
click at [86, 23] on span "Freezers" at bounding box center [85, 19] width 41 height 16
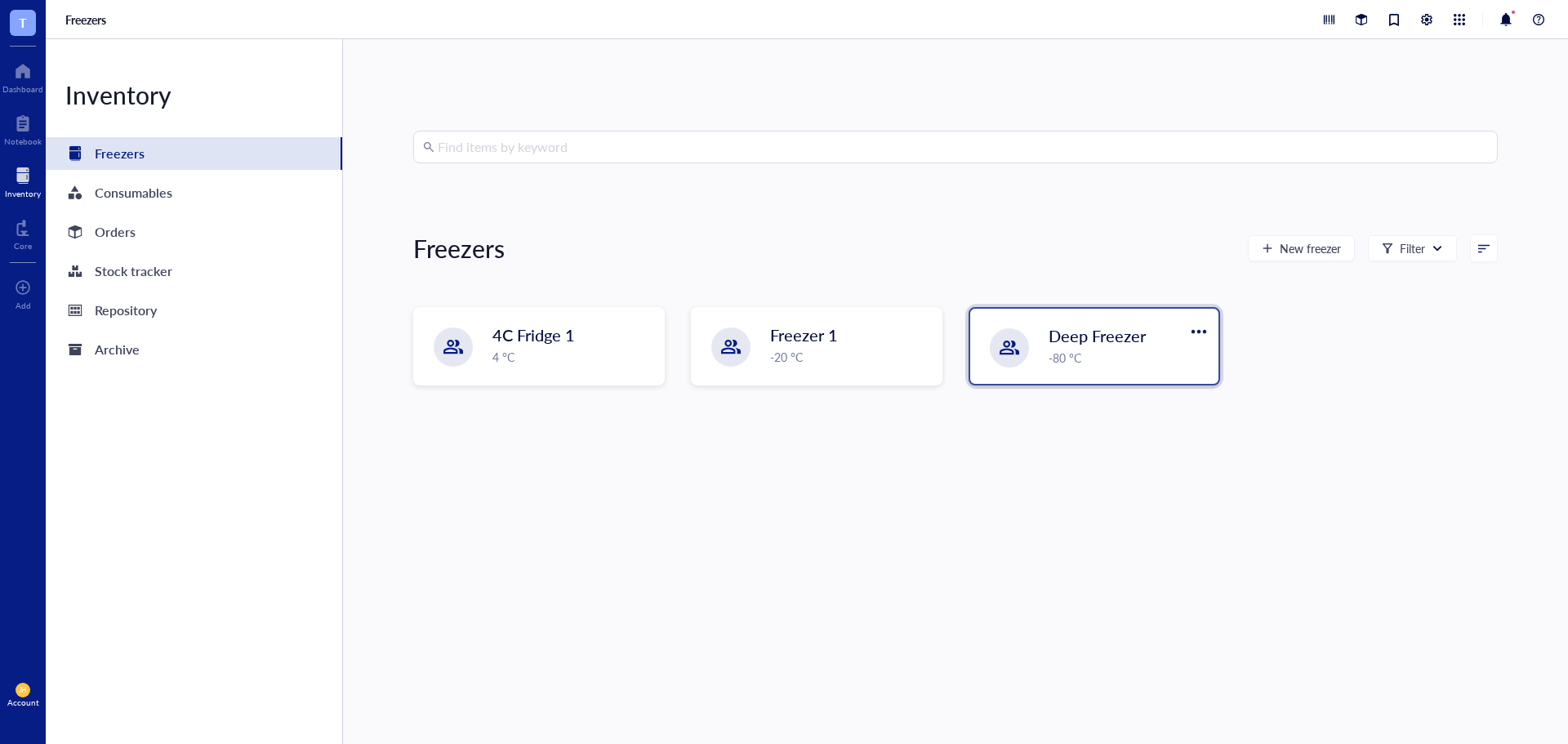
click at [1074, 361] on div "-80 °C" at bounding box center [1128, 357] width 160 height 18
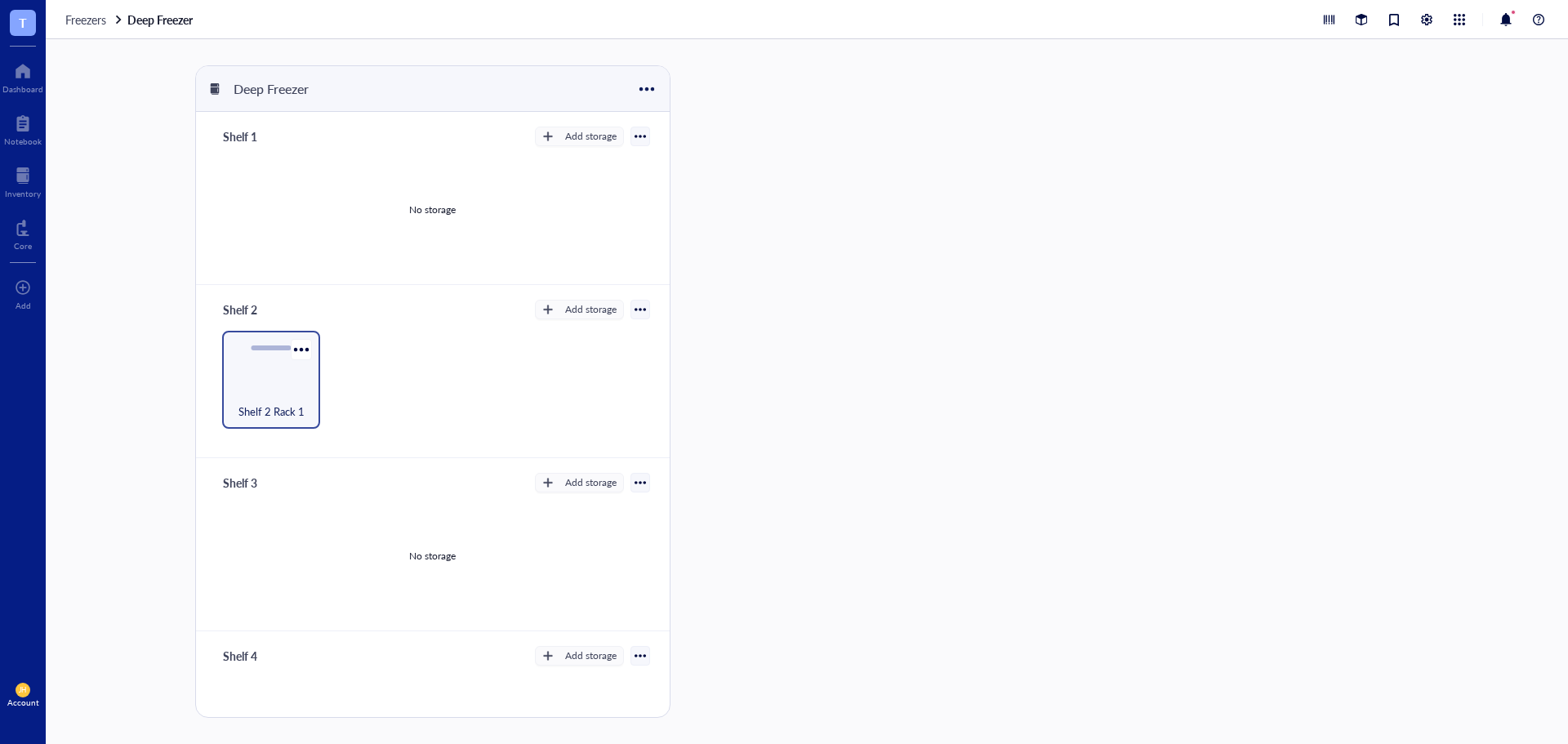
click at [260, 381] on div "Shelf 2 Rack 1" at bounding box center [271, 380] width 98 height 98
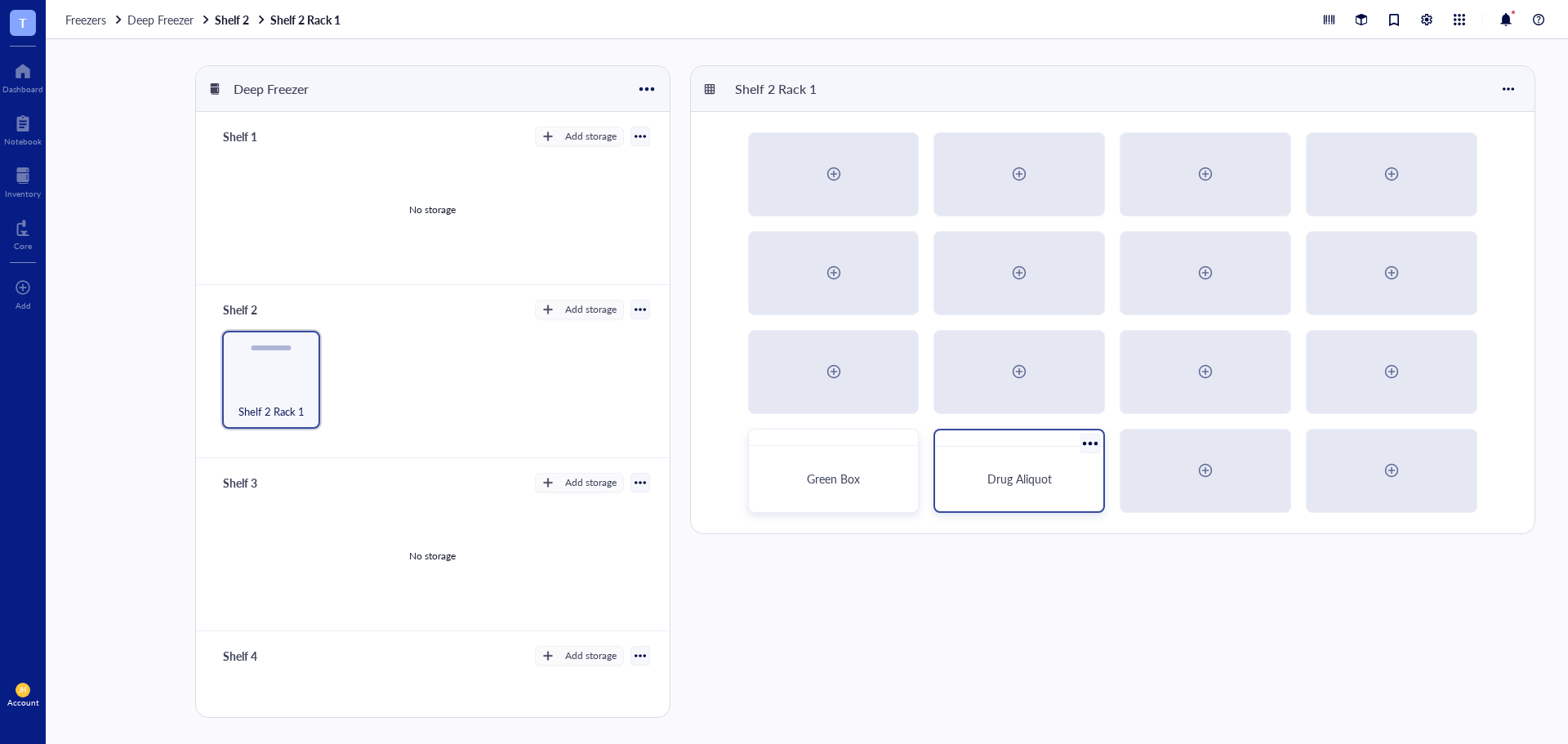
click at [972, 489] on div "Drug Aliquot" at bounding box center [1019, 479] width 155 height 52
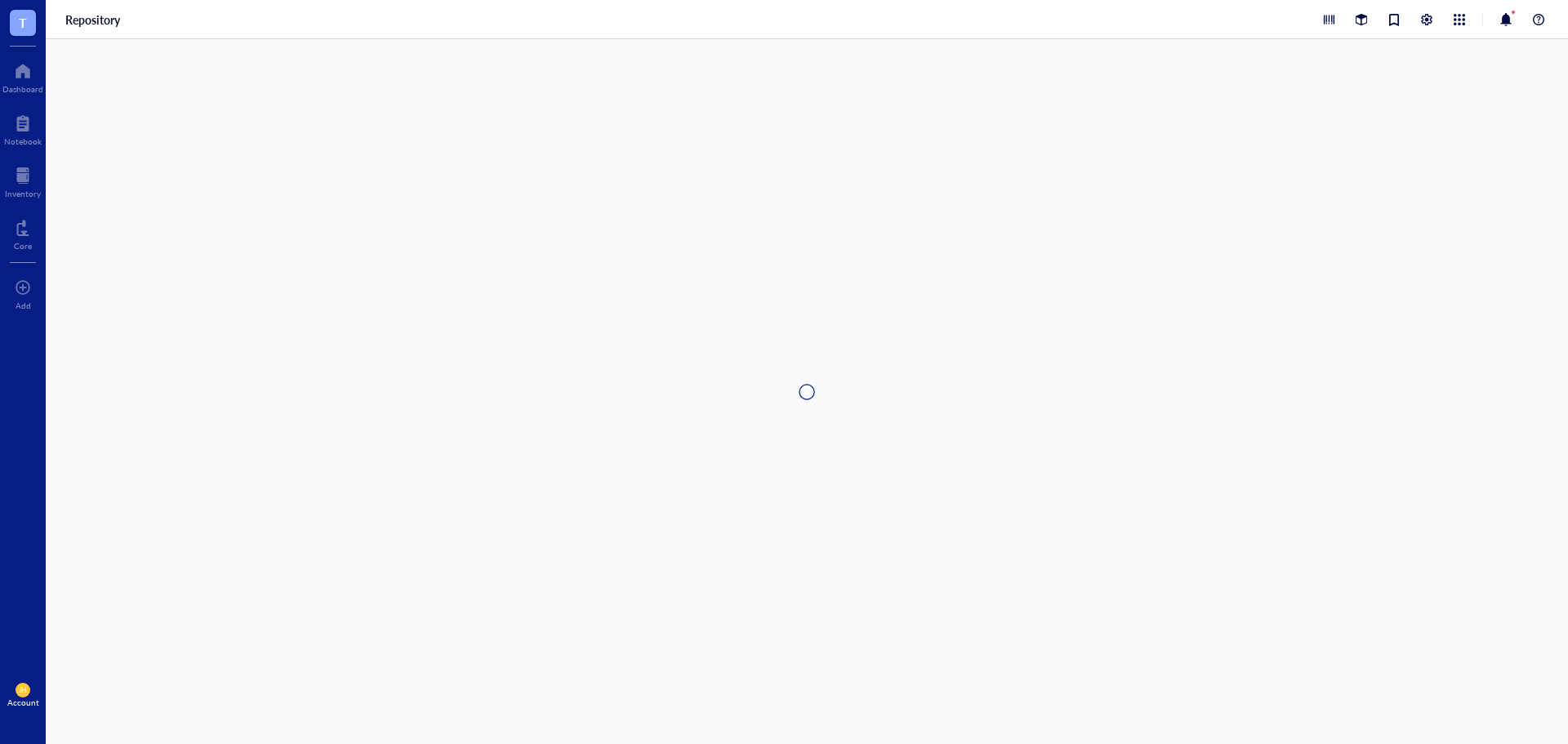
type textarea "Keep everyone on the same page…"
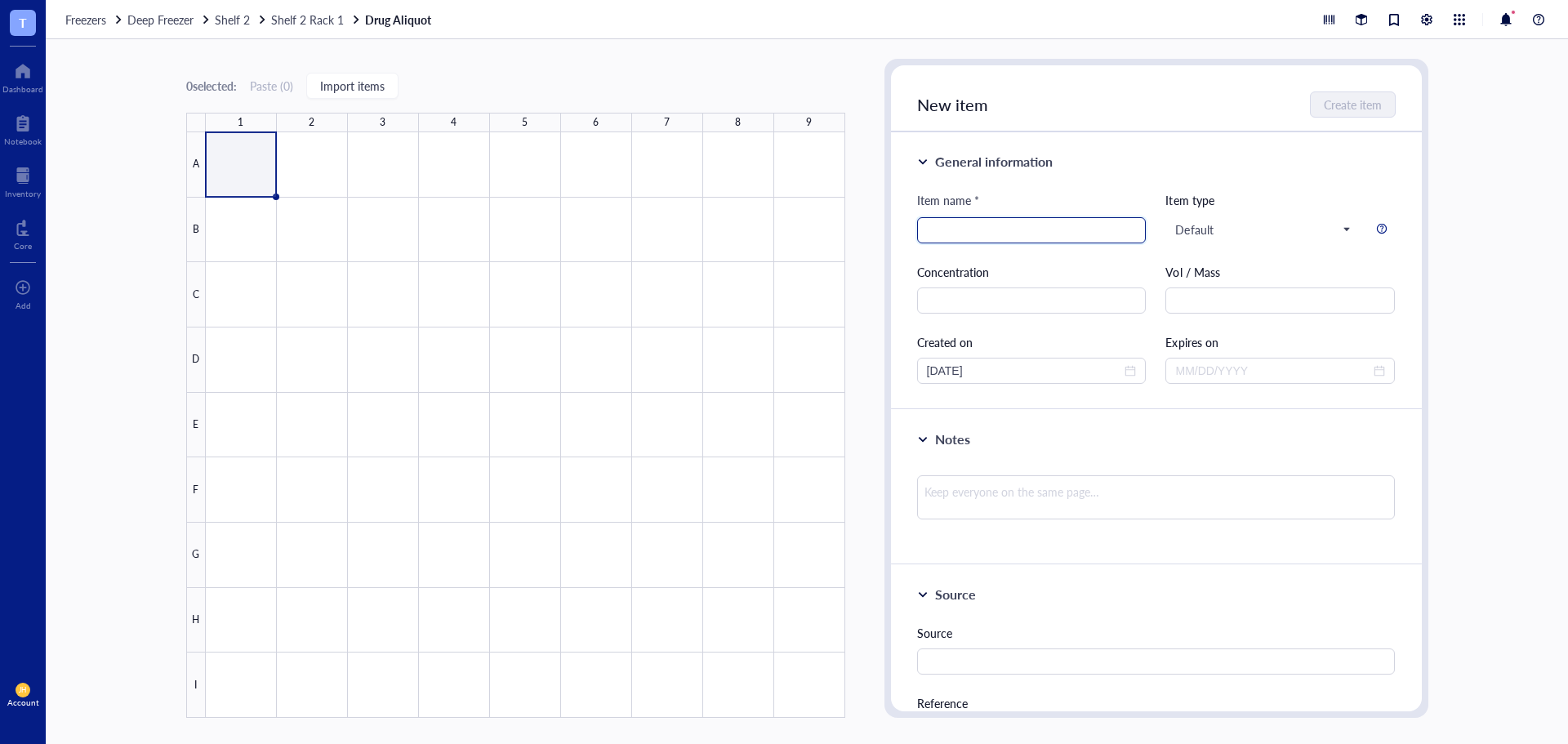
click at [941, 236] on input "search" at bounding box center [1032, 230] width 210 height 25
paste input "10mM*1mL in DMSO [MEDICAL_DATA]"
type input "10mM*1mL in DMSO [MEDICAL_DATA]"
click at [1246, 233] on span "Default" at bounding box center [1261, 228] width 174 height 14
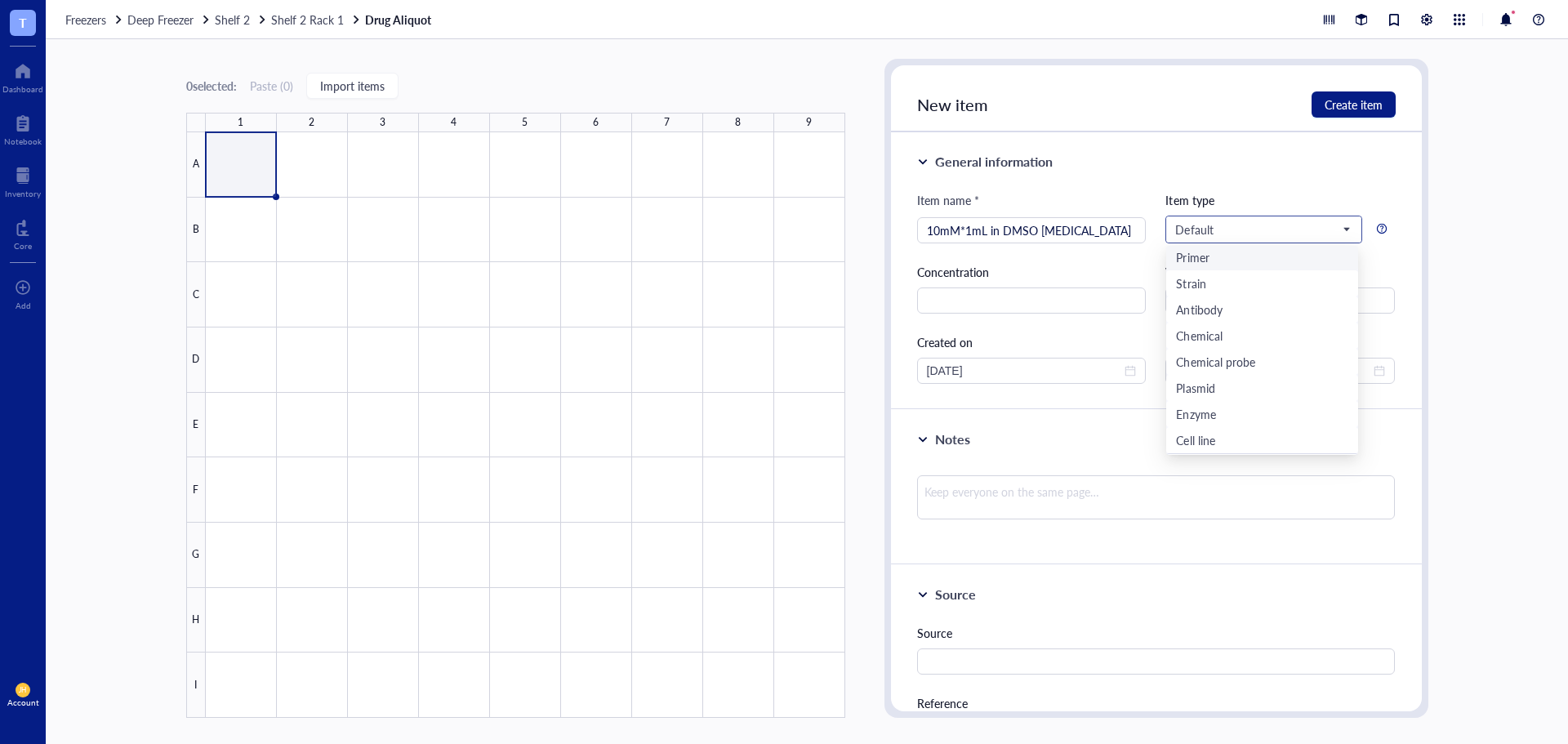
scroll to position [79, 0]
click at [1234, 442] on div "Custom type" at bounding box center [1207, 443] width 64 height 18
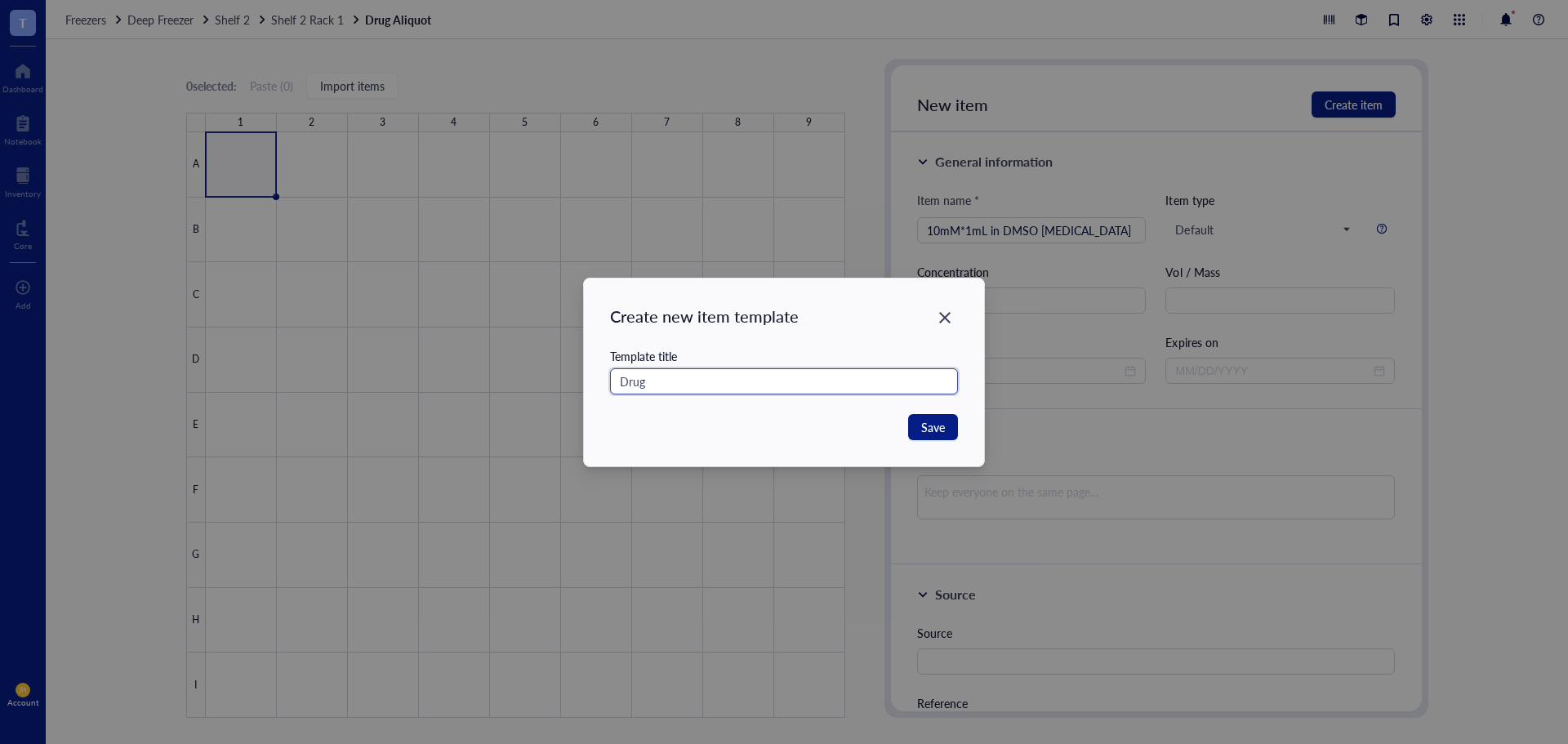
type input "Drug"
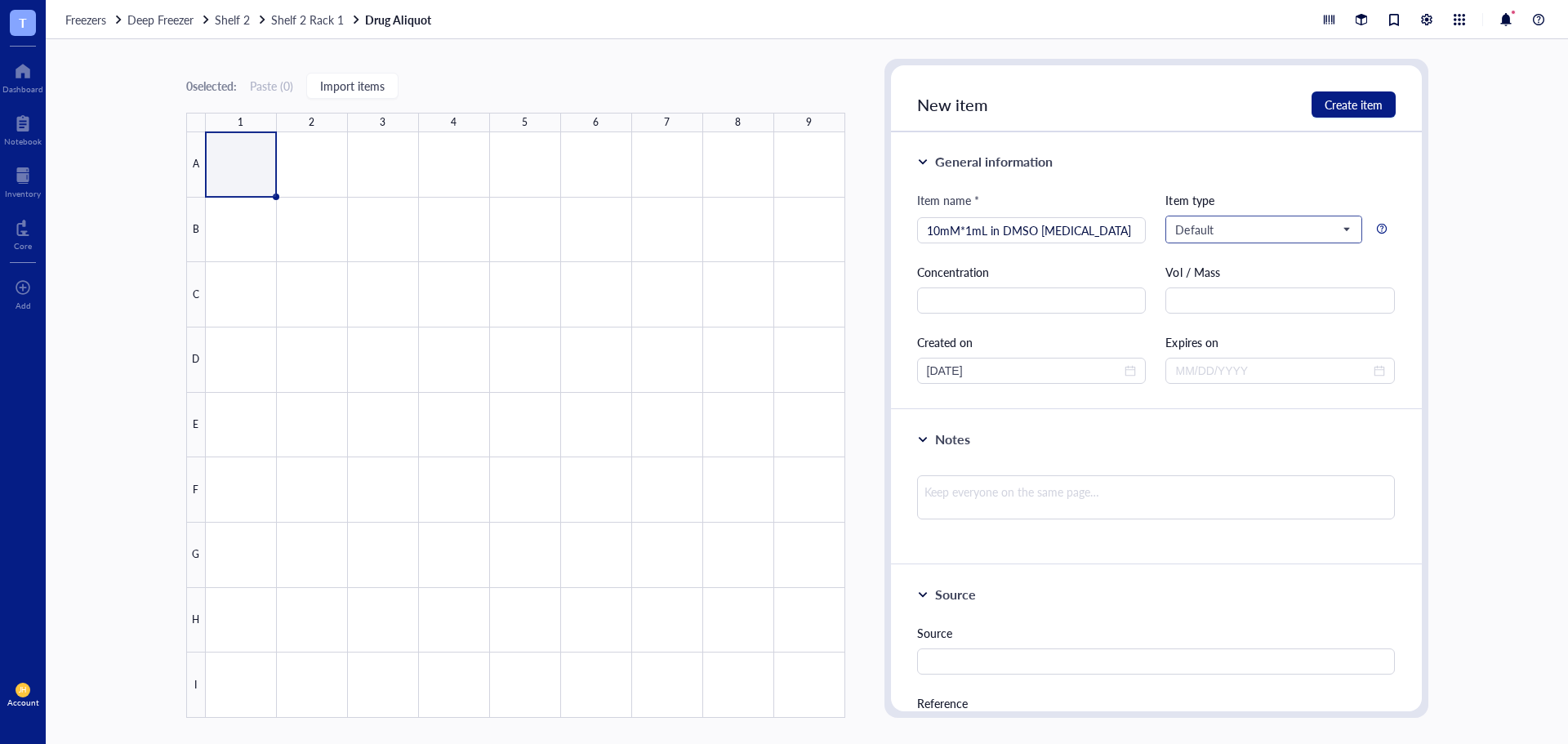
click at [1264, 236] on span "Default" at bounding box center [1261, 228] width 174 height 14
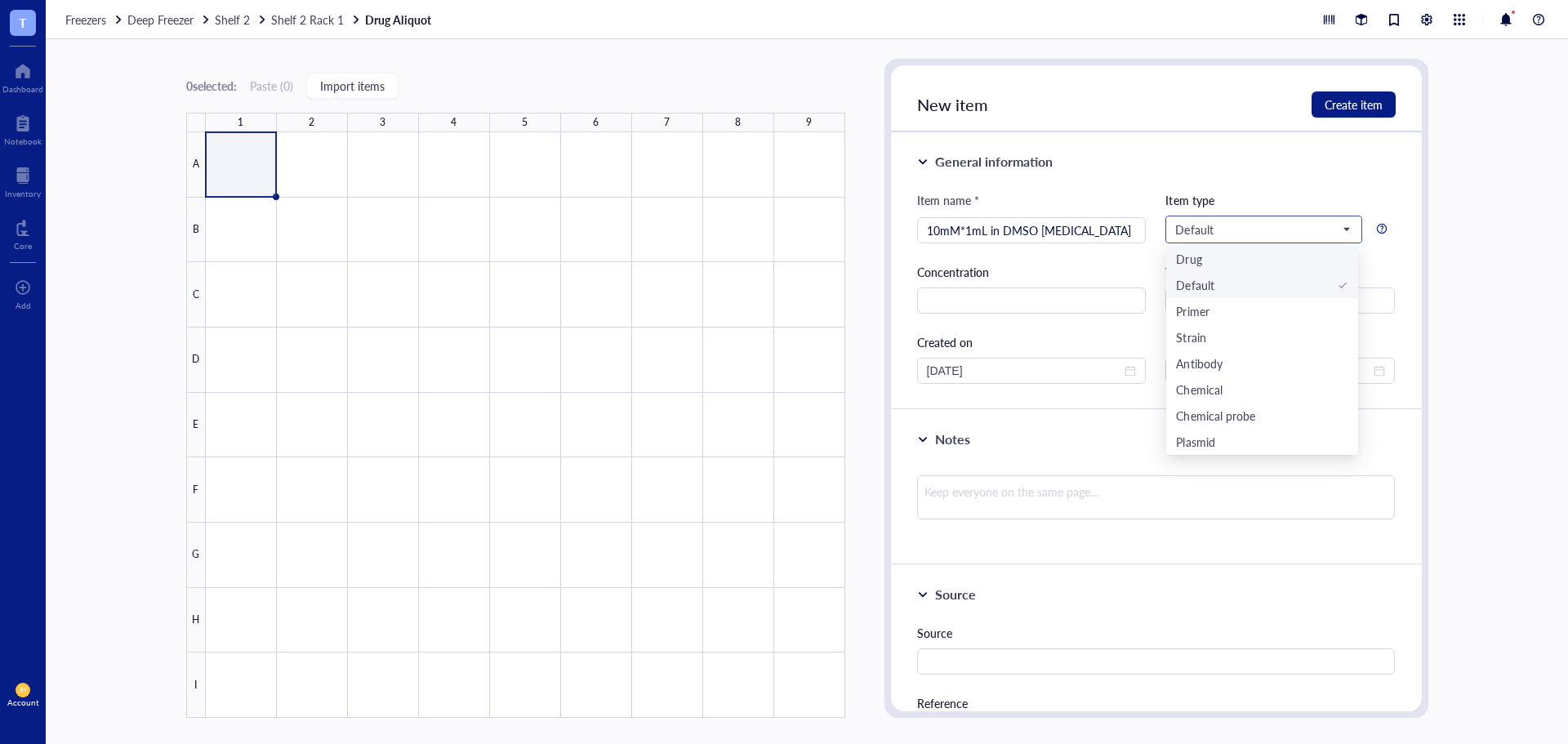
click at [1268, 254] on div "Drug" at bounding box center [1262, 258] width 173 height 18
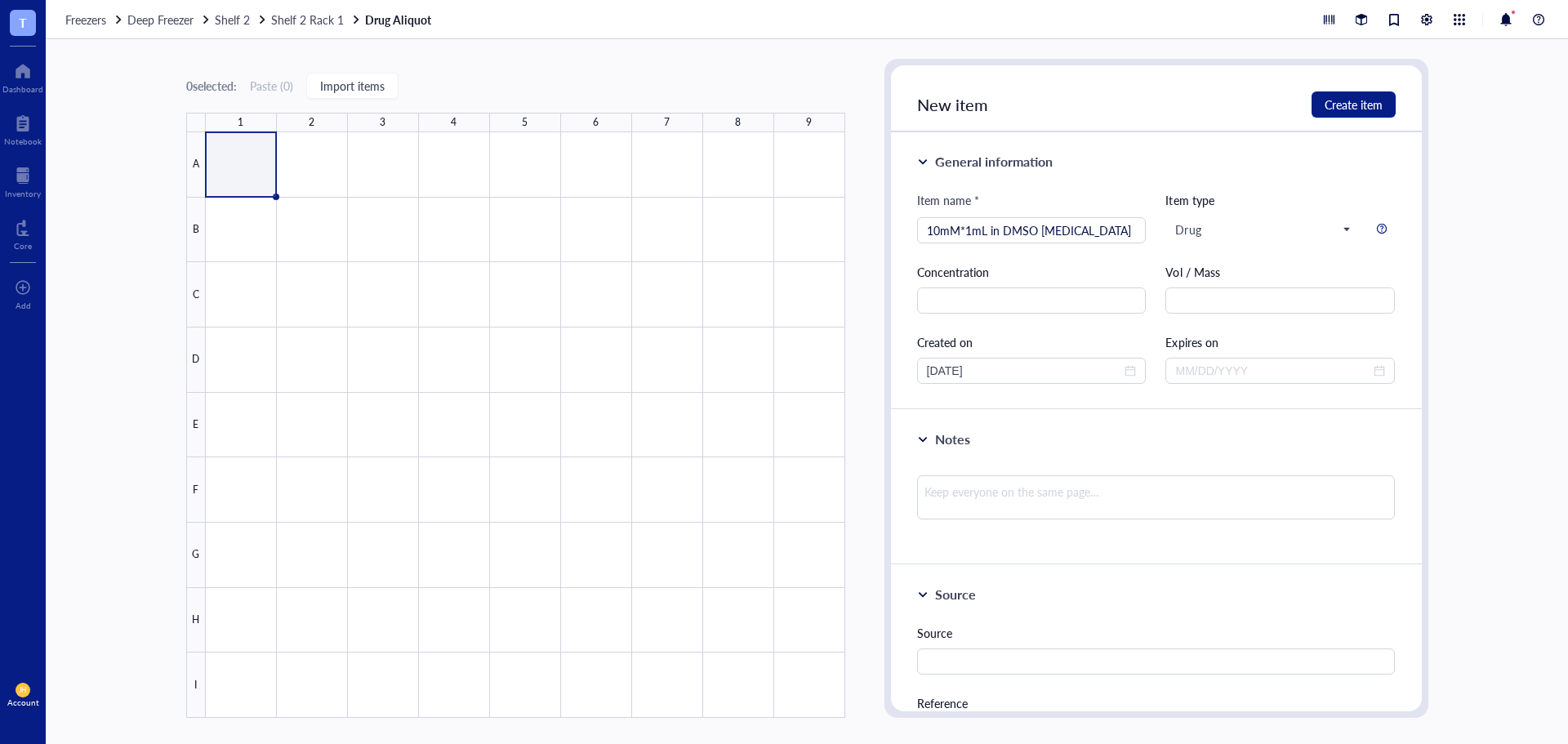
click at [1379, 229] on div at bounding box center [1382, 228] width 12 height 12
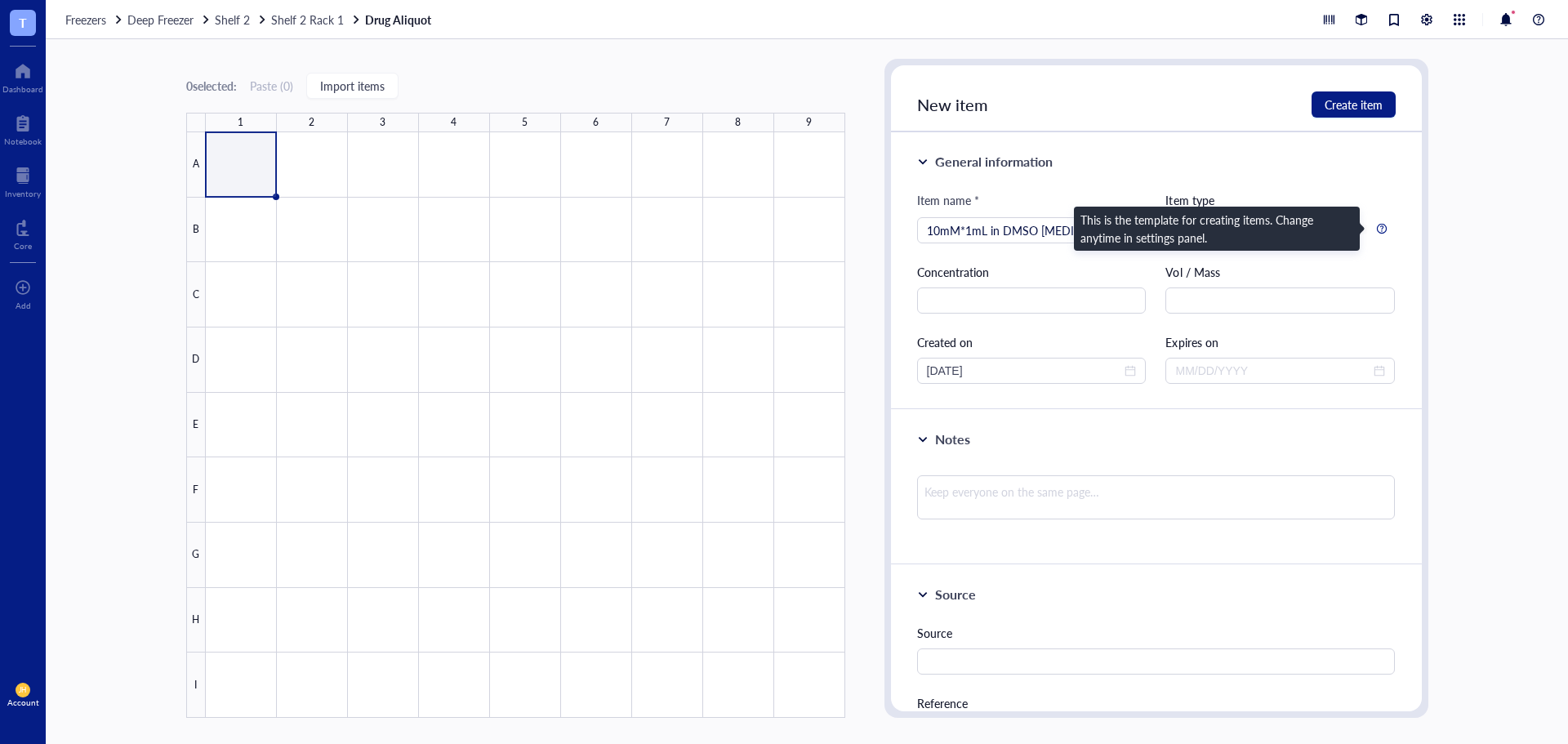
click at [1378, 229] on div at bounding box center [1382, 228] width 12 height 12
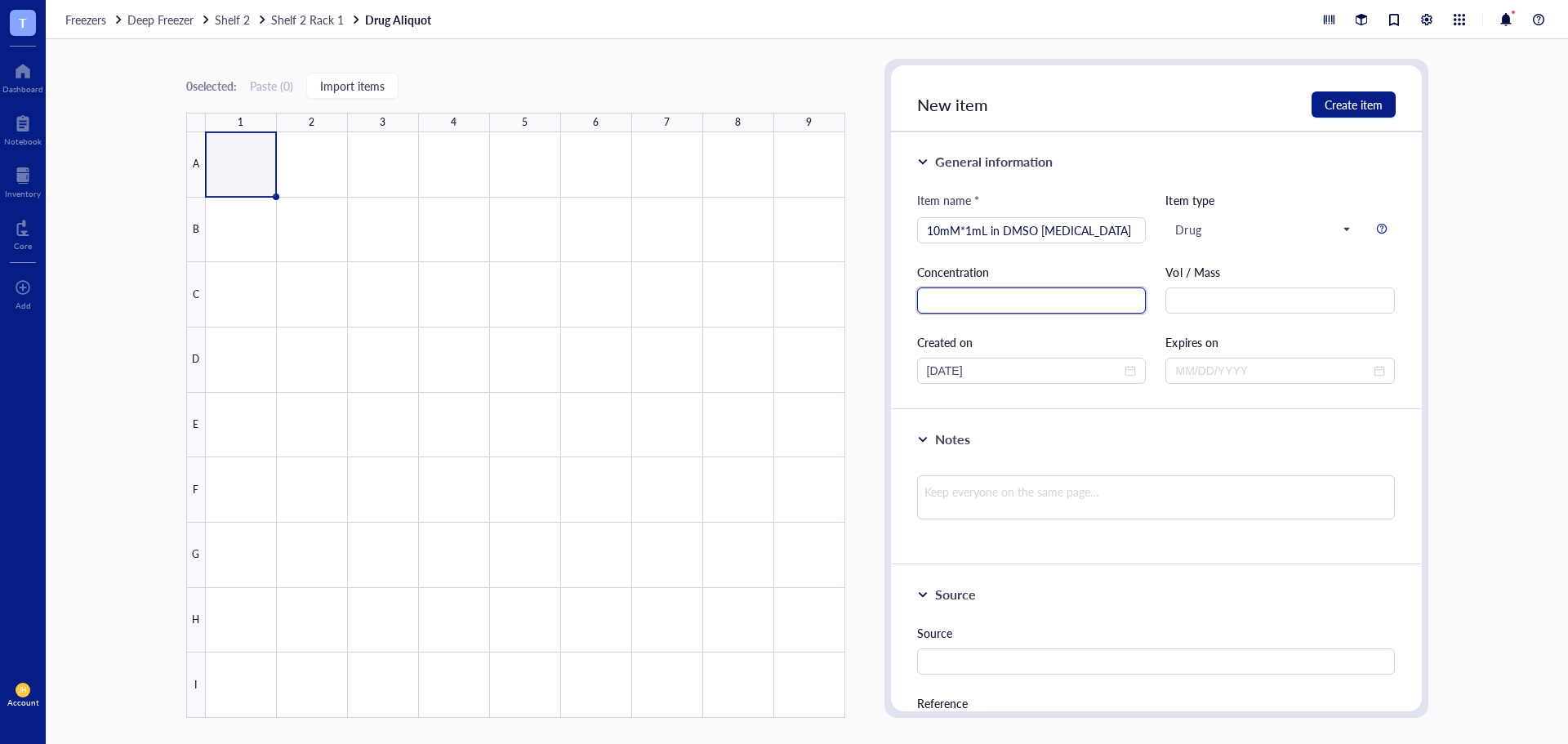
click at [1065, 299] on input "text" at bounding box center [1032, 300] width 229 height 26
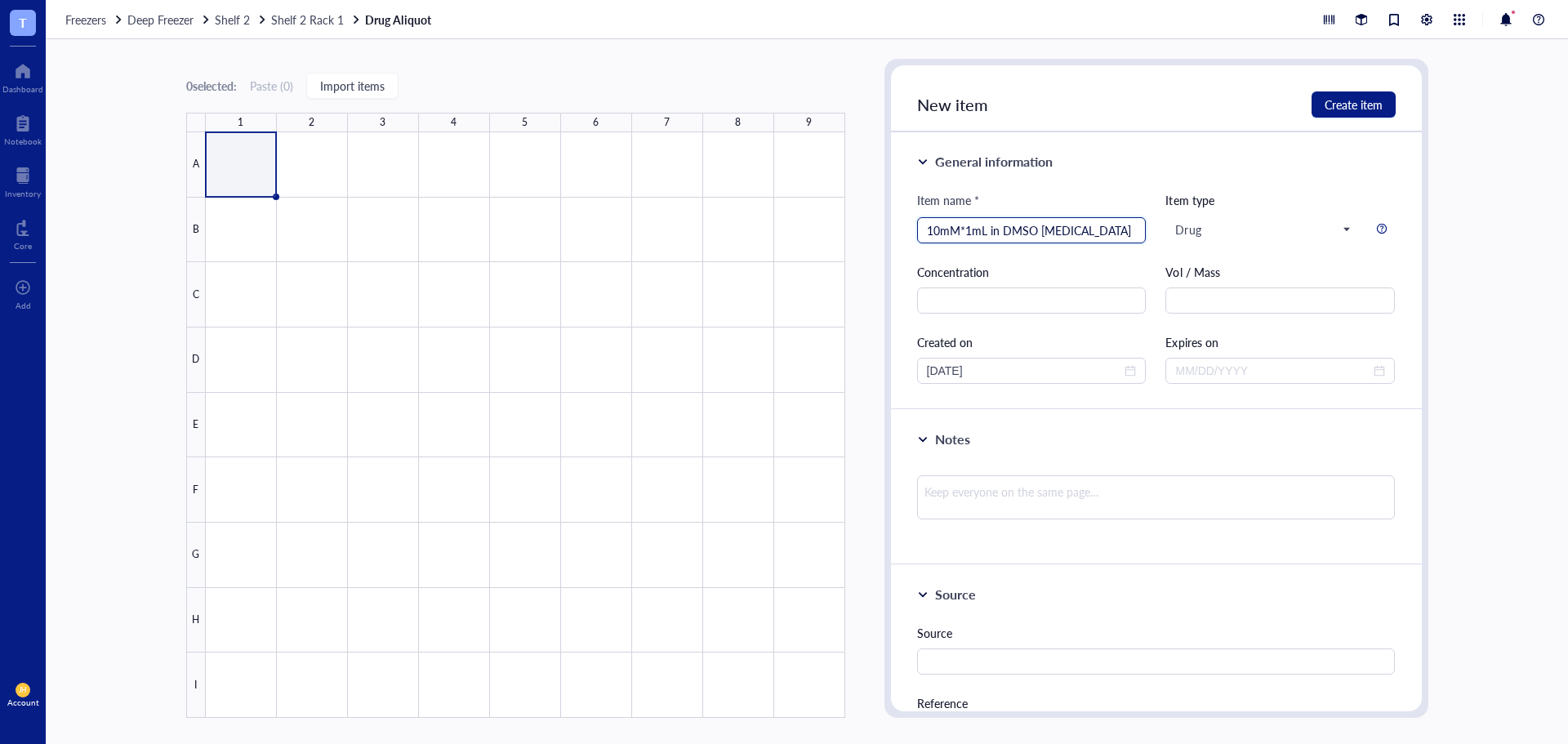
drag, startPoint x: 985, startPoint y: 229, endPoint x: 921, endPoint y: 229, distance: 64.0
click at [921, 229] on div "10mM*1mL in DMSO [MEDICAL_DATA]" at bounding box center [1032, 229] width 229 height 26
click at [965, 306] on input "text" at bounding box center [1032, 300] width 229 height 26
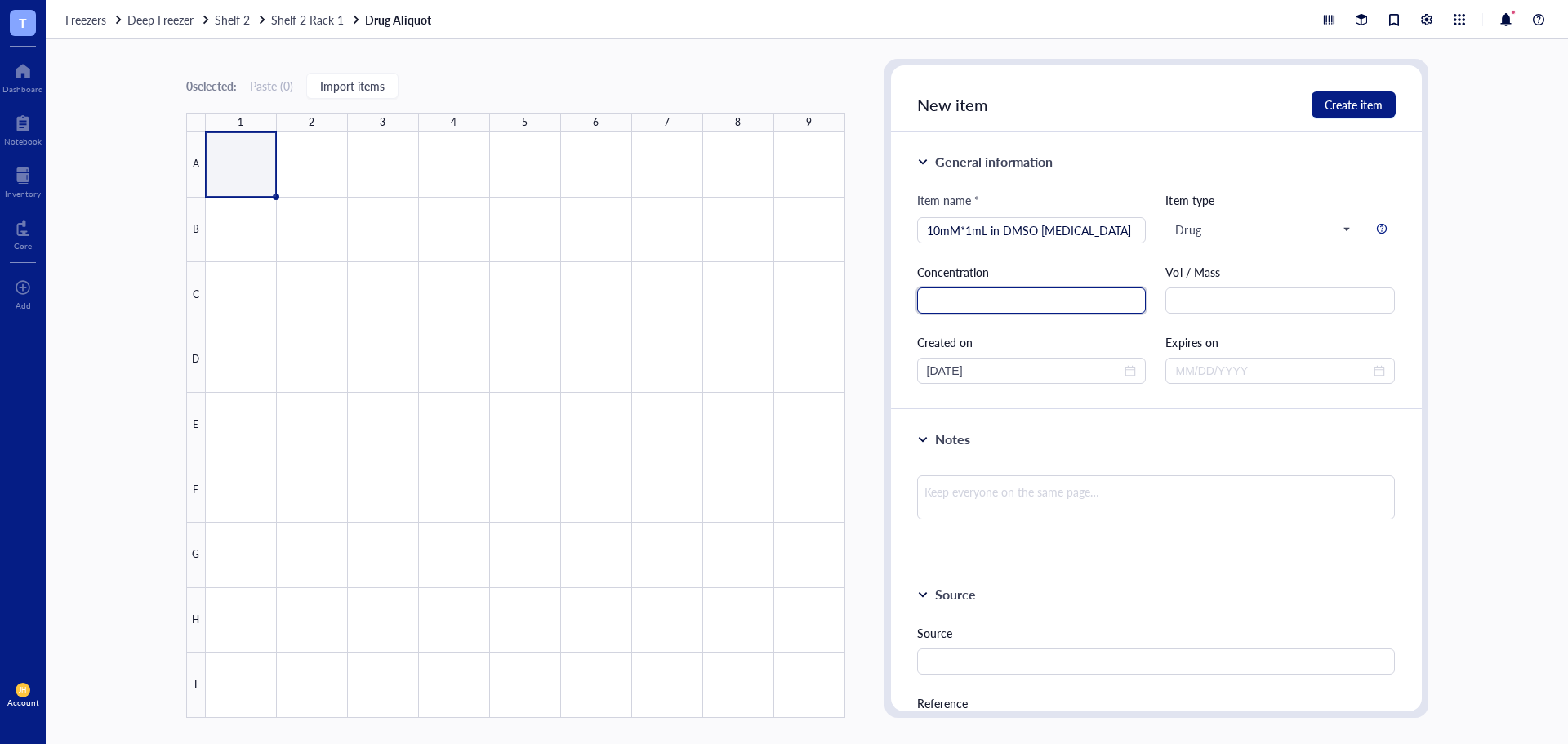
paste input "10mM*1mL"
type input "10mM*1mL"
click at [1033, 228] on input "10mM*1mL in DMSO [MEDICAL_DATA]" at bounding box center [1032, 230] width 210 height 25
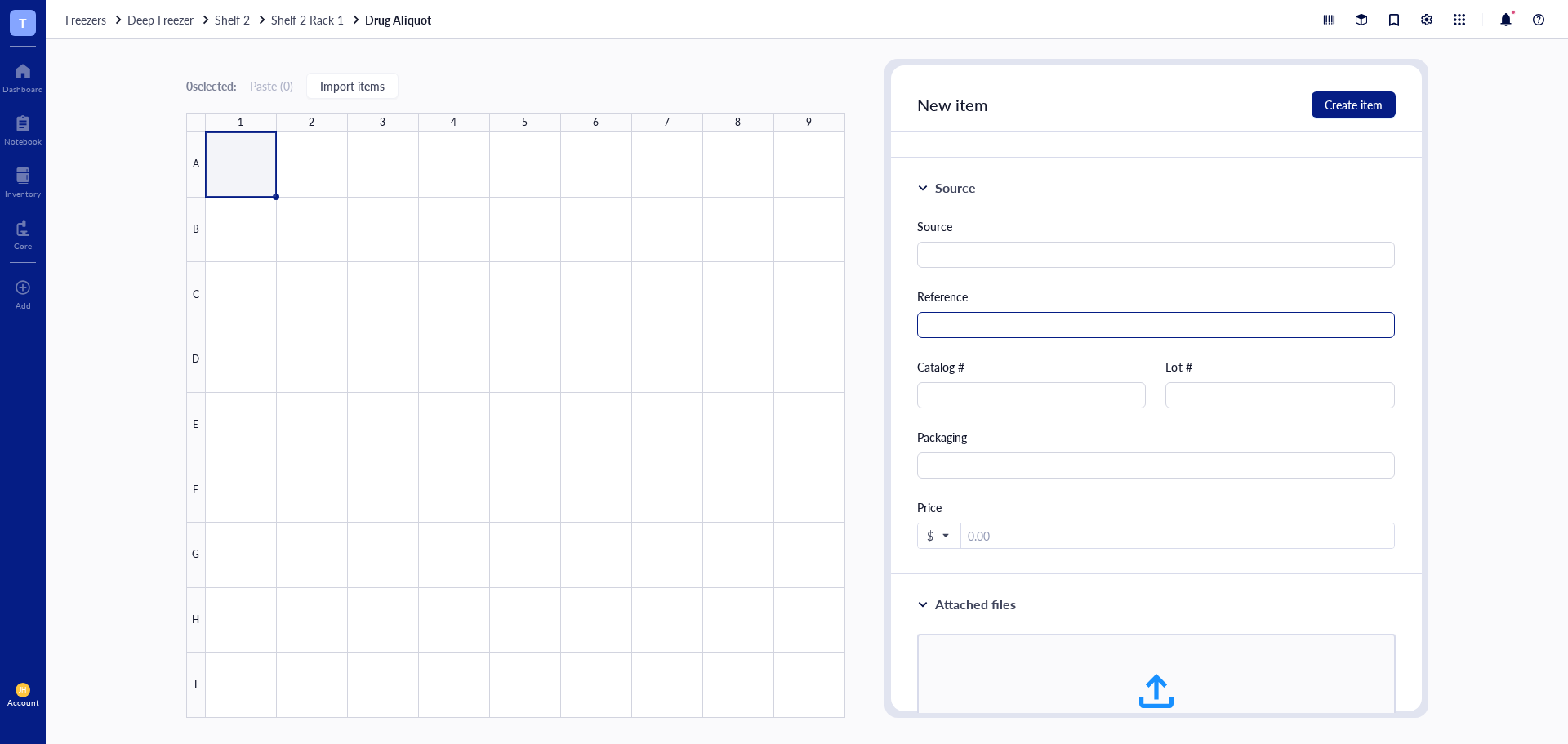
scroll to position [408, 0]
click at [1049, 399] on input "text" at bounding box center [1032, 394] width 229 height 26
paste input "HY-15141"
type input "HY-15141"
click at [1138, 538] on input "number" at bounding box center [1178, 535] width 434 height 26
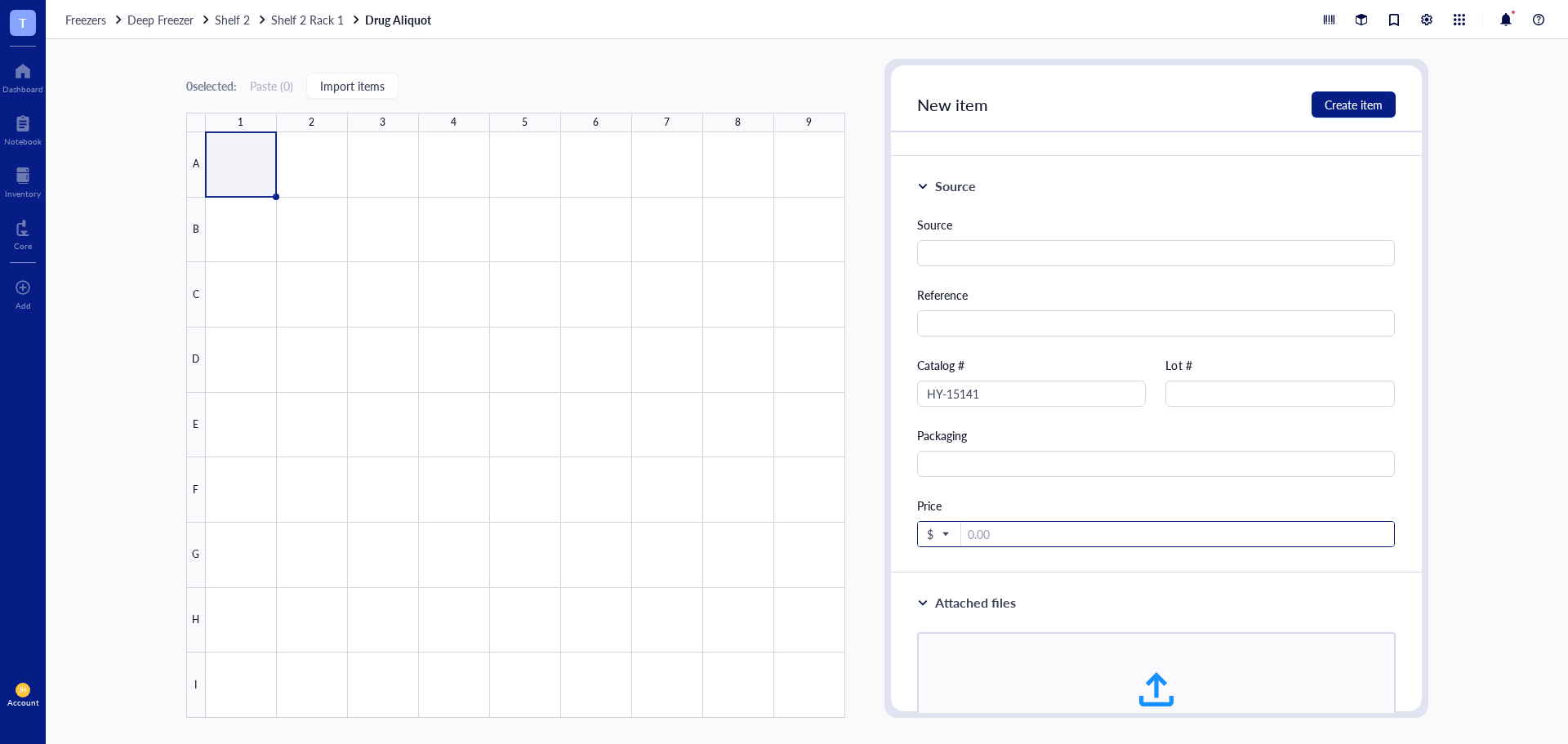
paste input "260000"
click at [941, 534] on span "$" at bounding box center [938, 534] width 21 height 14
type input "260000"
click at [946, 492] on div "₩ KRW" at bounding box center [952, 499] width 41 height 14
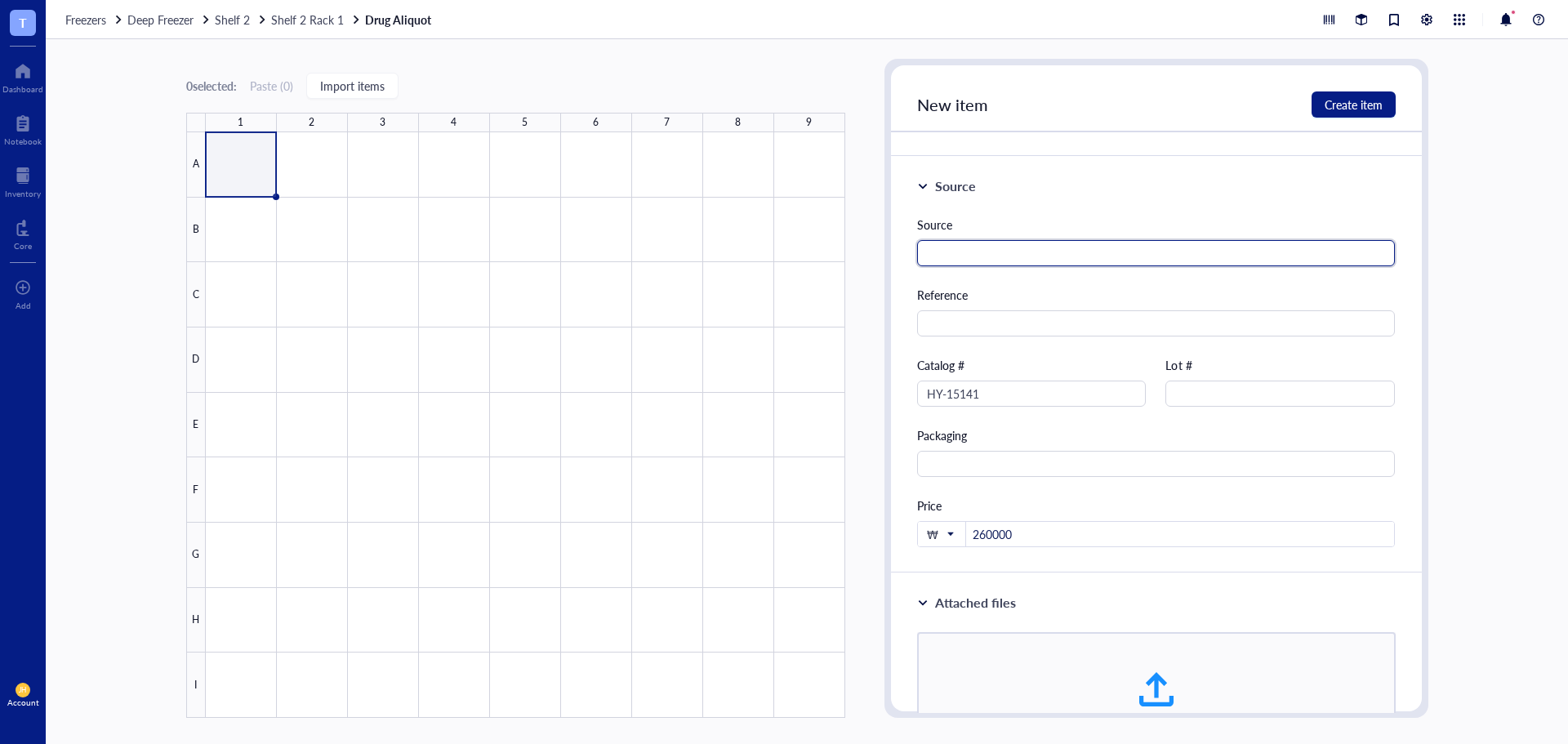
click at [1010, 244] on input "text" at bounding box center [1156, 252] width 479 height 26
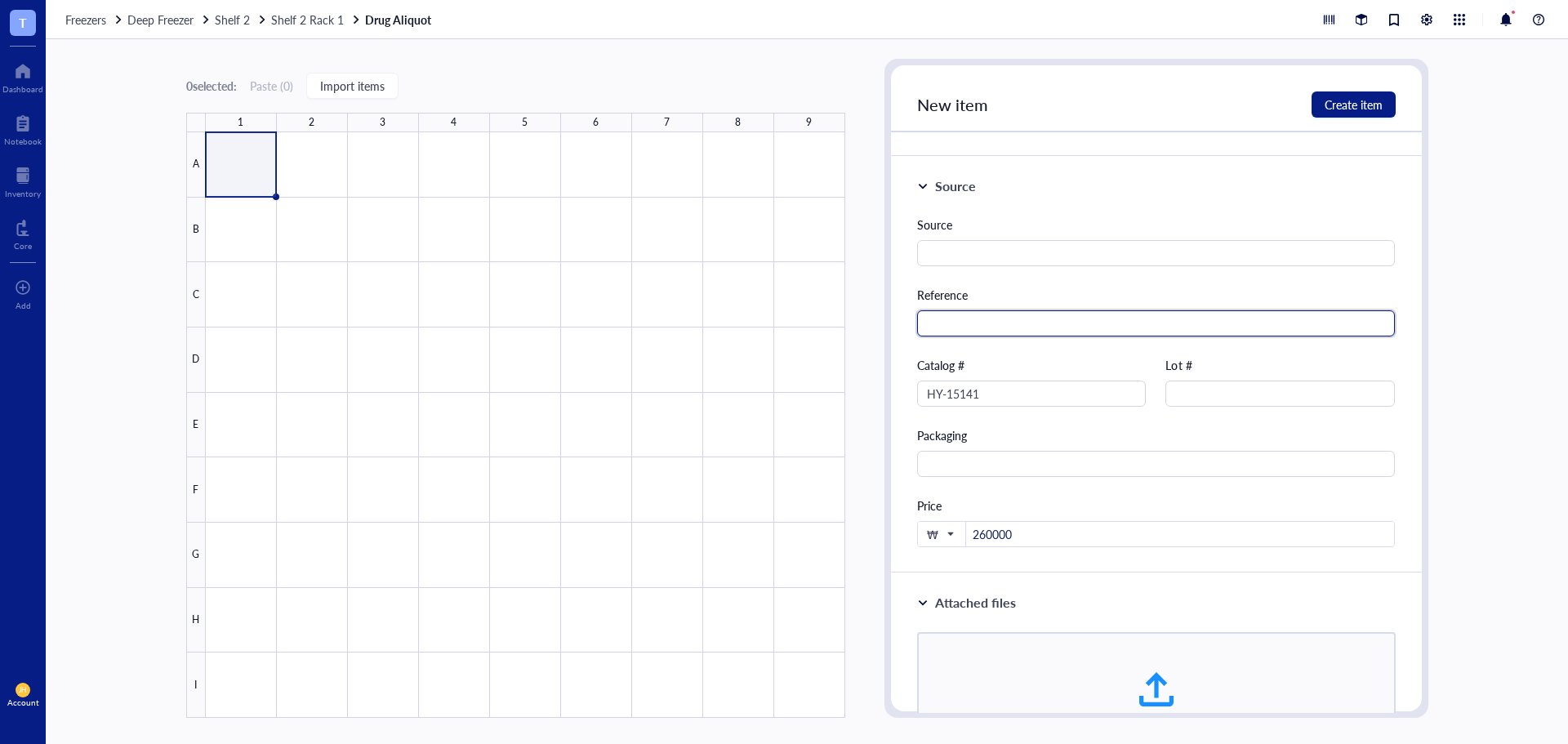
click at [998, 326] on input "text" at bounding box center [1156, 323] width 479 height 26
type input "d"
type input "ㅡ"
click at [1093, 238] on div "Source" at bounding box center [1156, 241] width 479 height 51
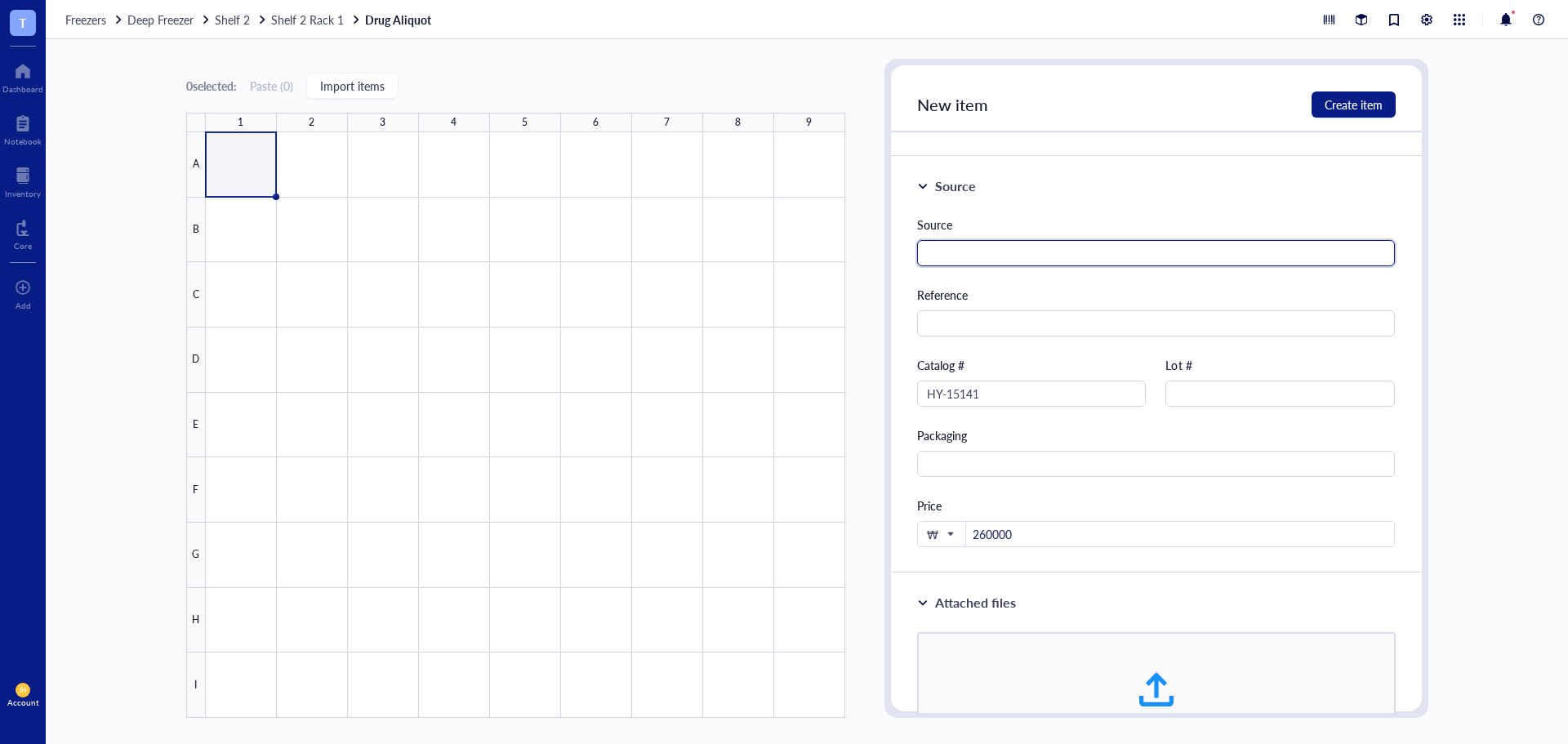
click at [1083, 257] on input "text" at bounding box center [1156, 252] width 479 height 26
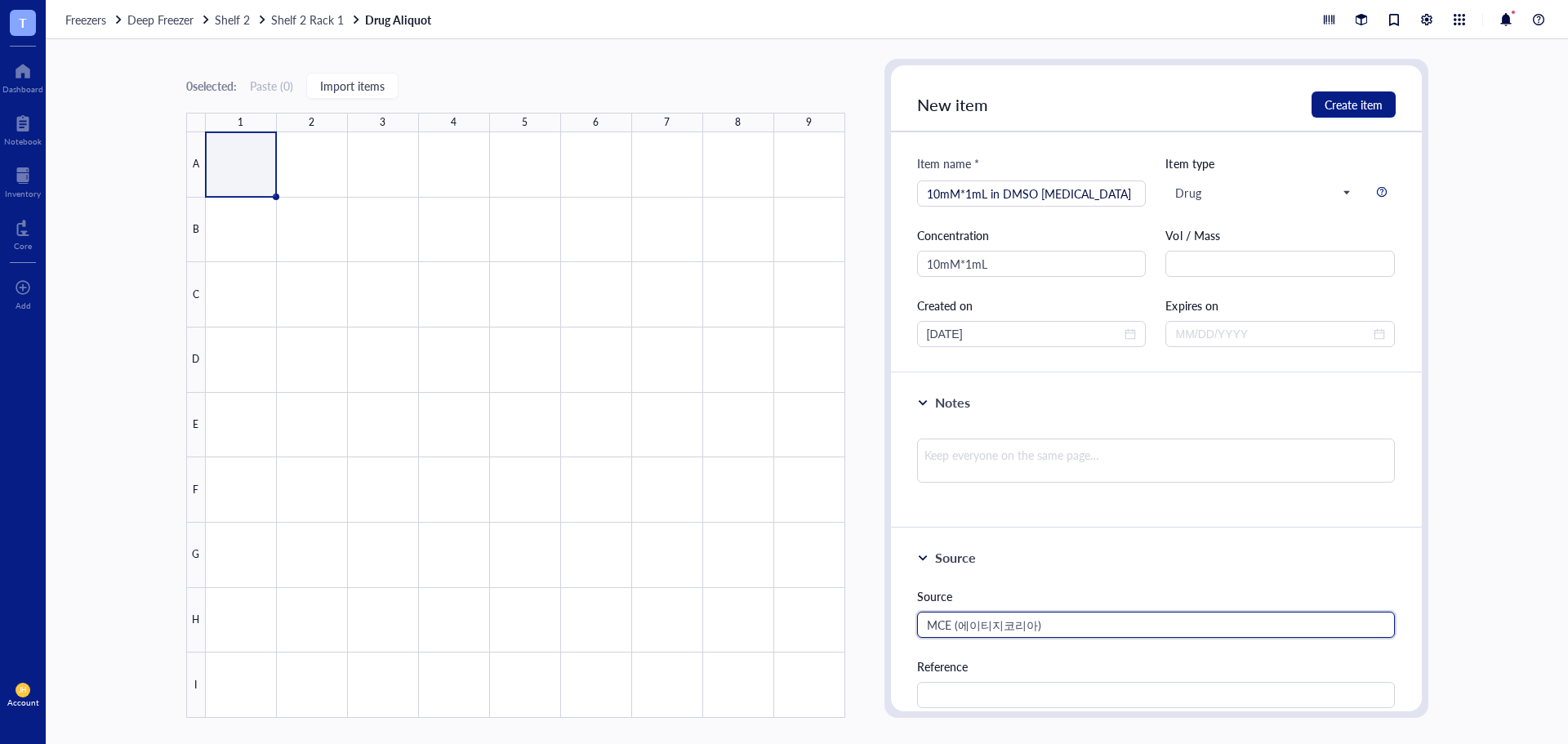
scroll to position [0, 0]
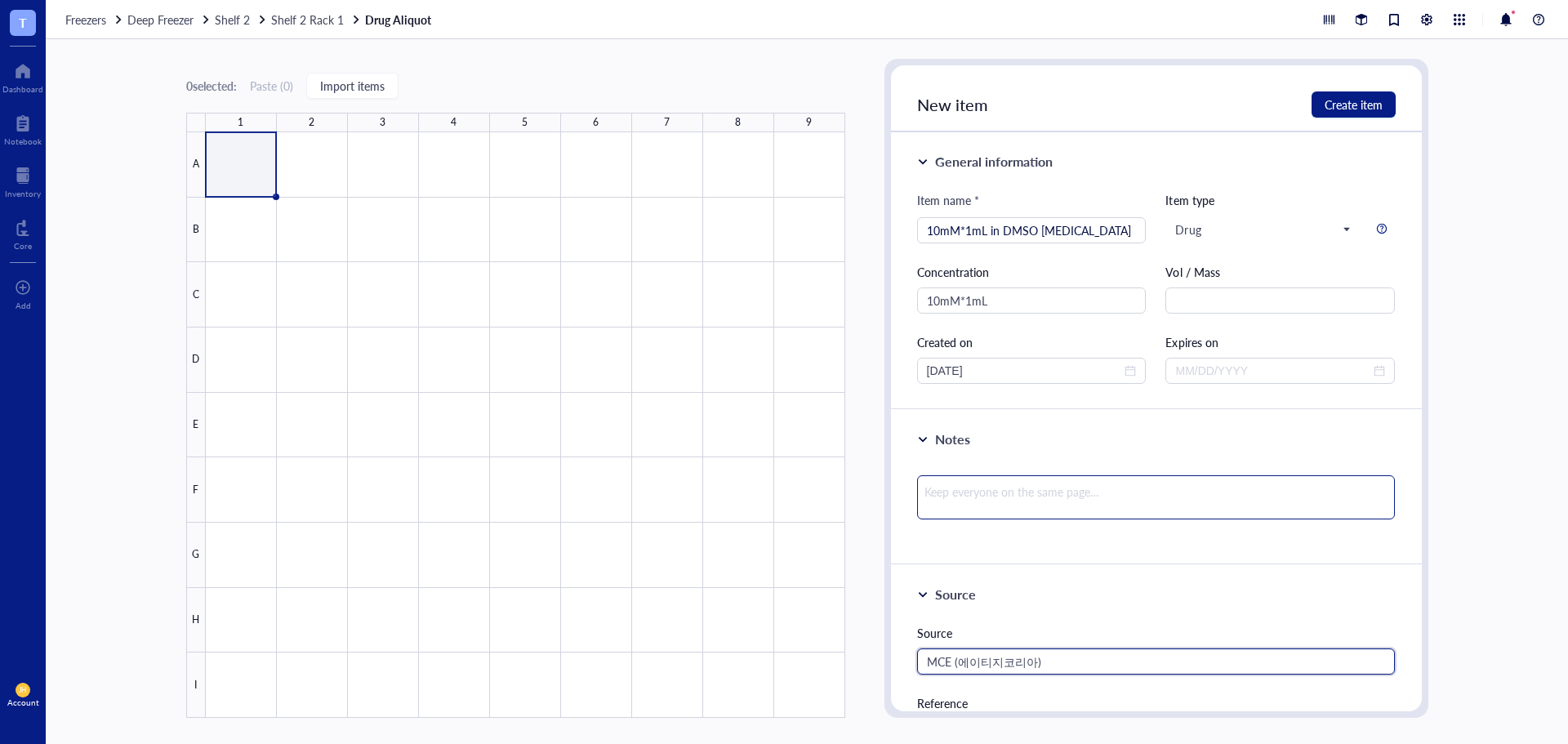
type input "MCE (에이티지코리아)"
click at [1061, 497] on textarea at bounding box center [1156, 497] width 479 height 44
type textarea "-"
type textarea "-8"
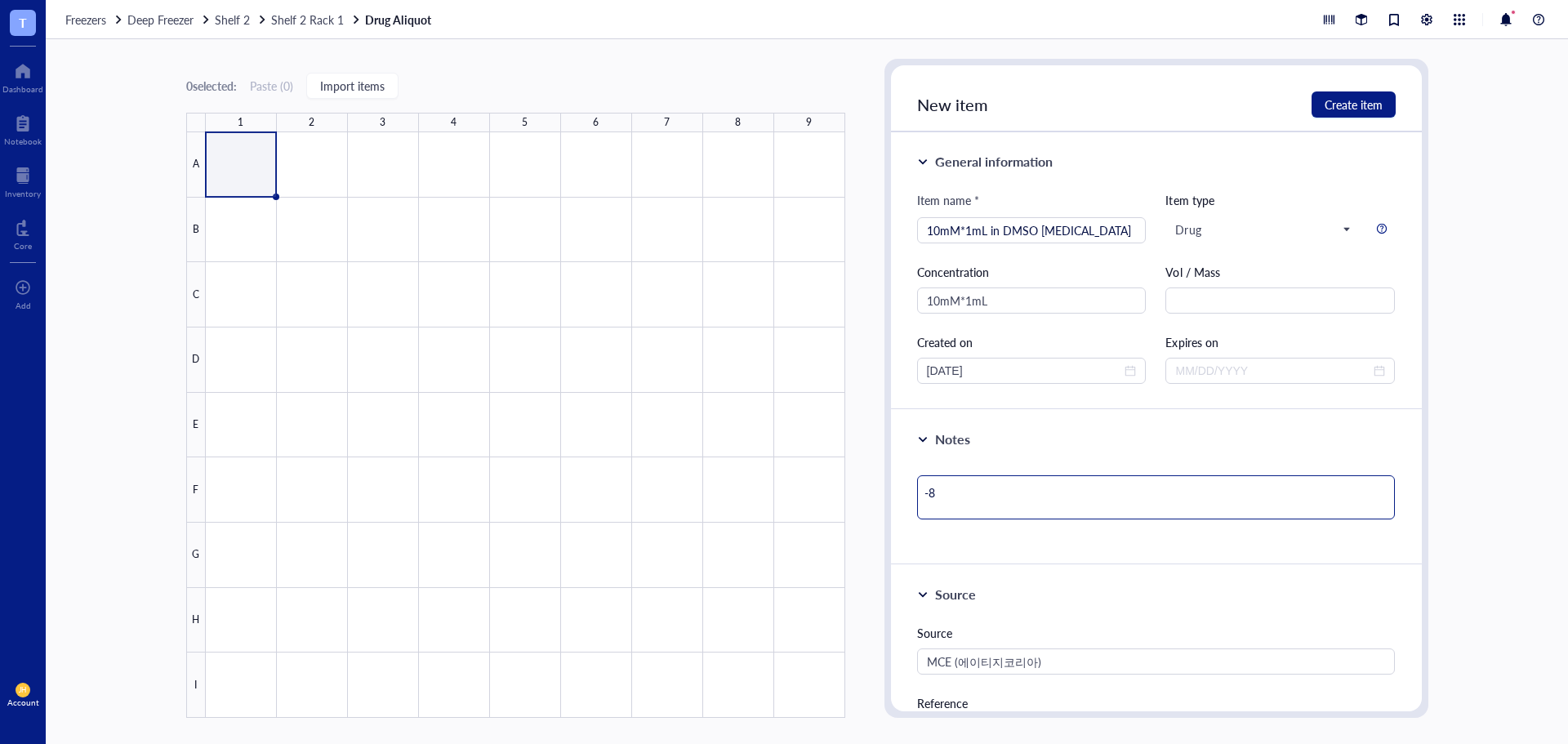
type textarea "-80"
type textarea "-80ㅊ"
type textarea "-80"
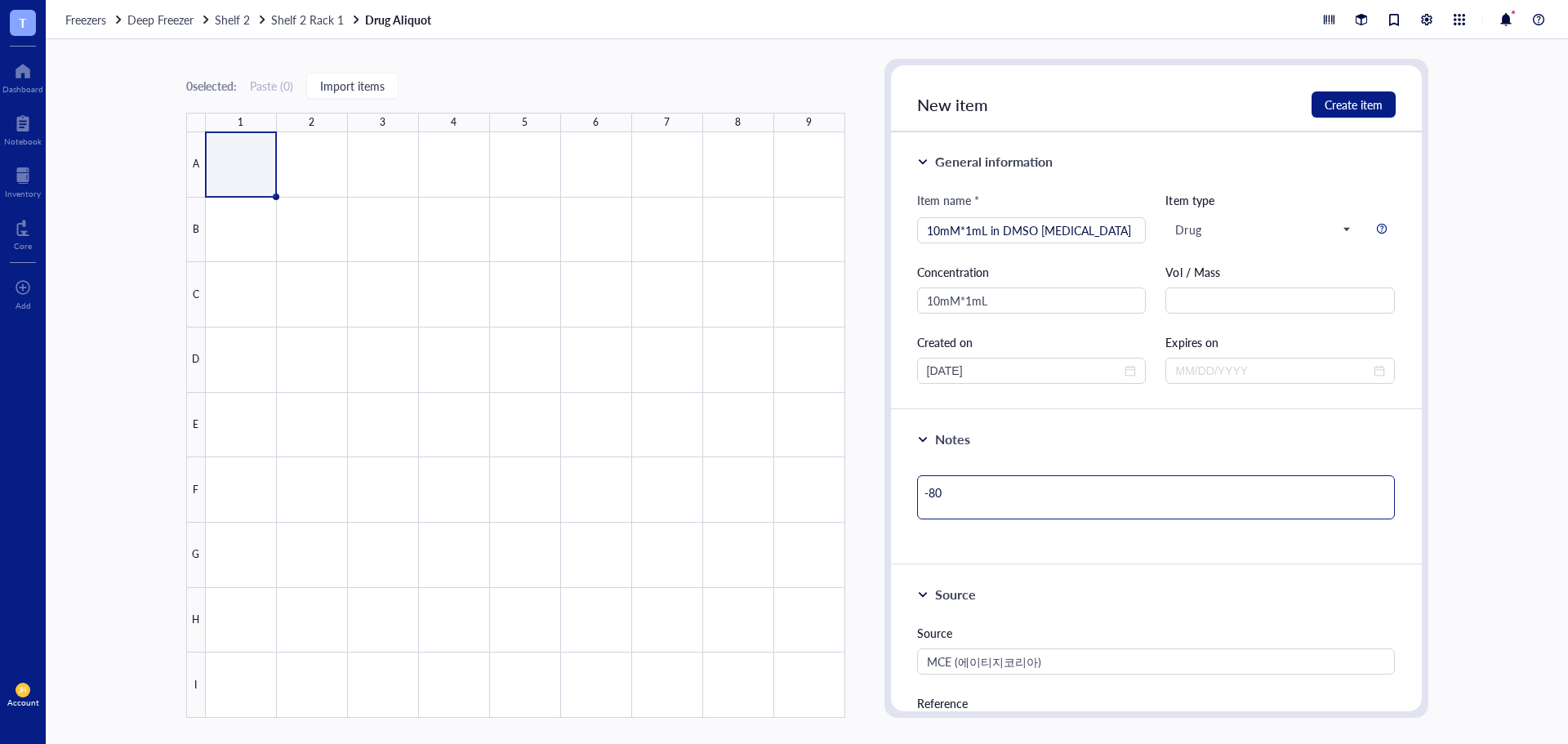
type textarea "-80C"
type textarea "-80C f"
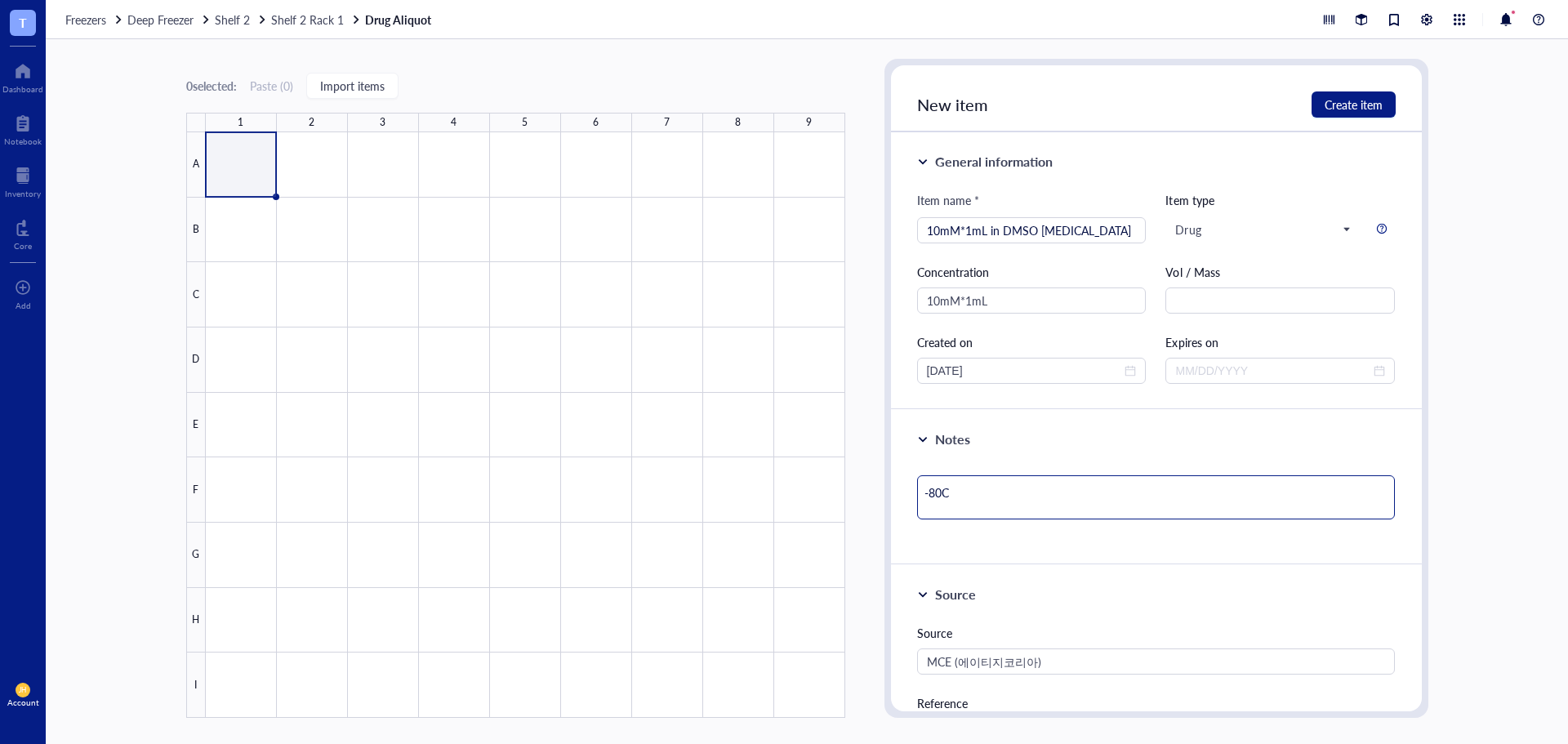
type textarea "-80C f"
type textarea "-80C fo"
type textarea "-80C for"
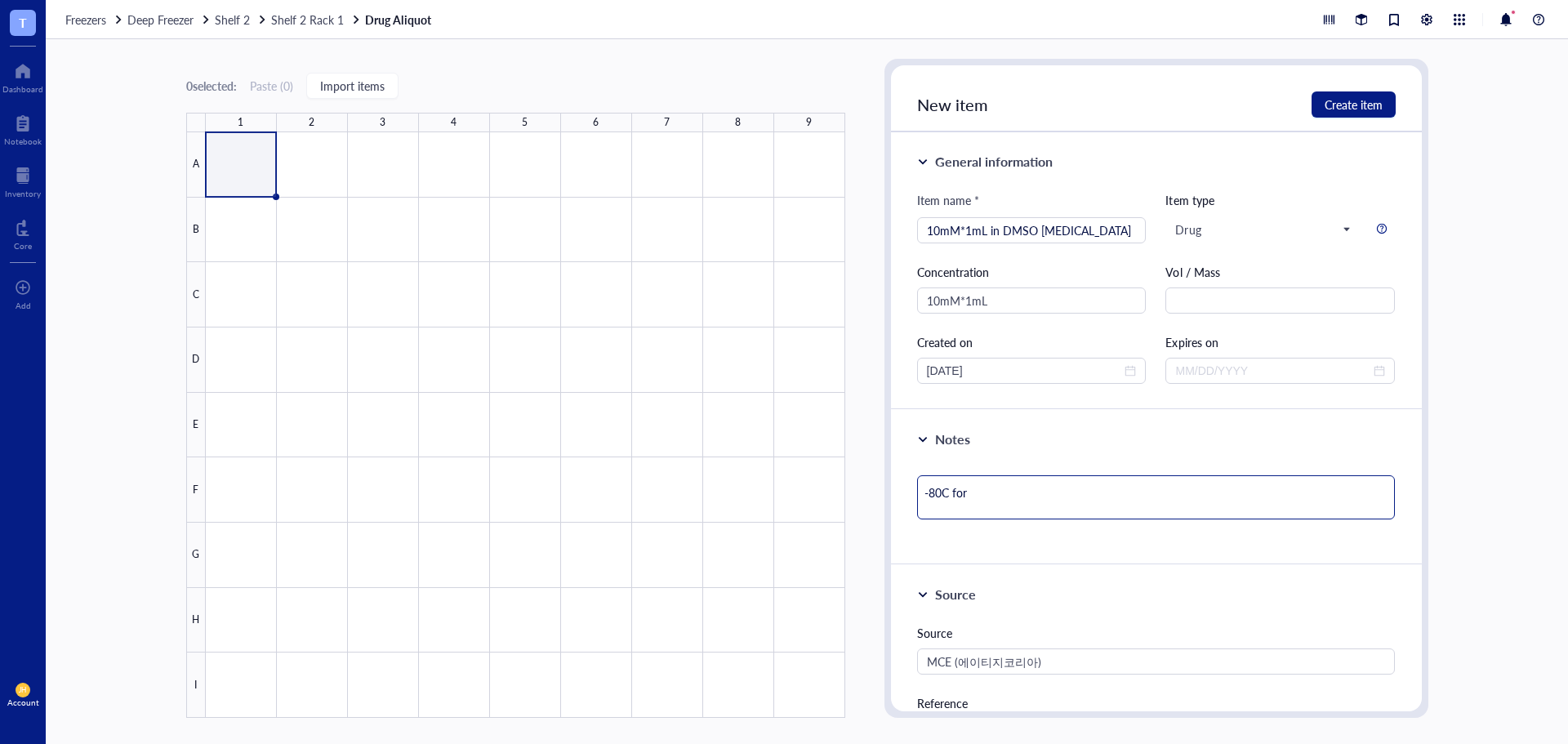
type textarea "-80C for"
type textarea "-80C for l"
type textarea "-80C for lo"
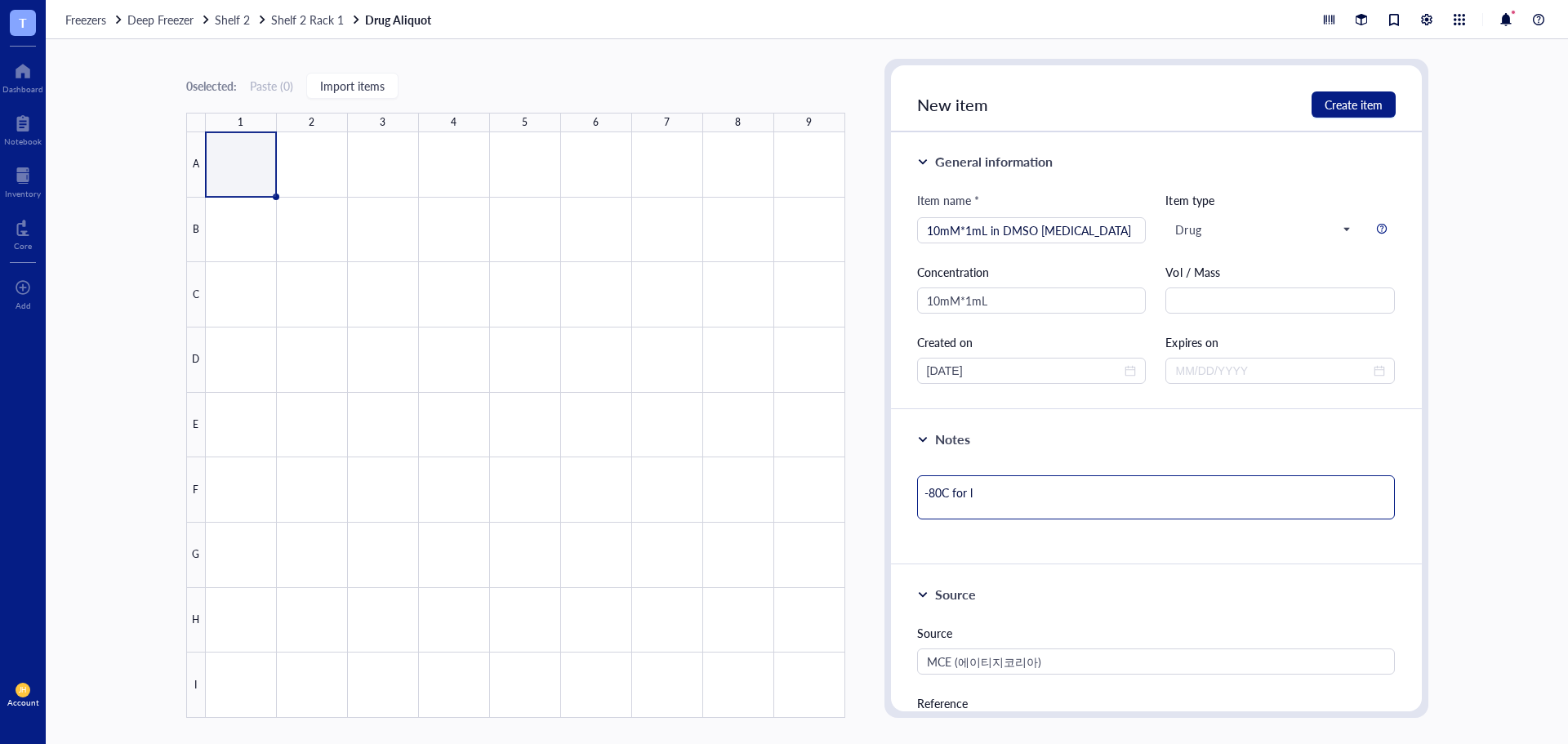
type textarea "-80C for lo"
type textarea "-80C for lon"
type textarea "-80C for long"
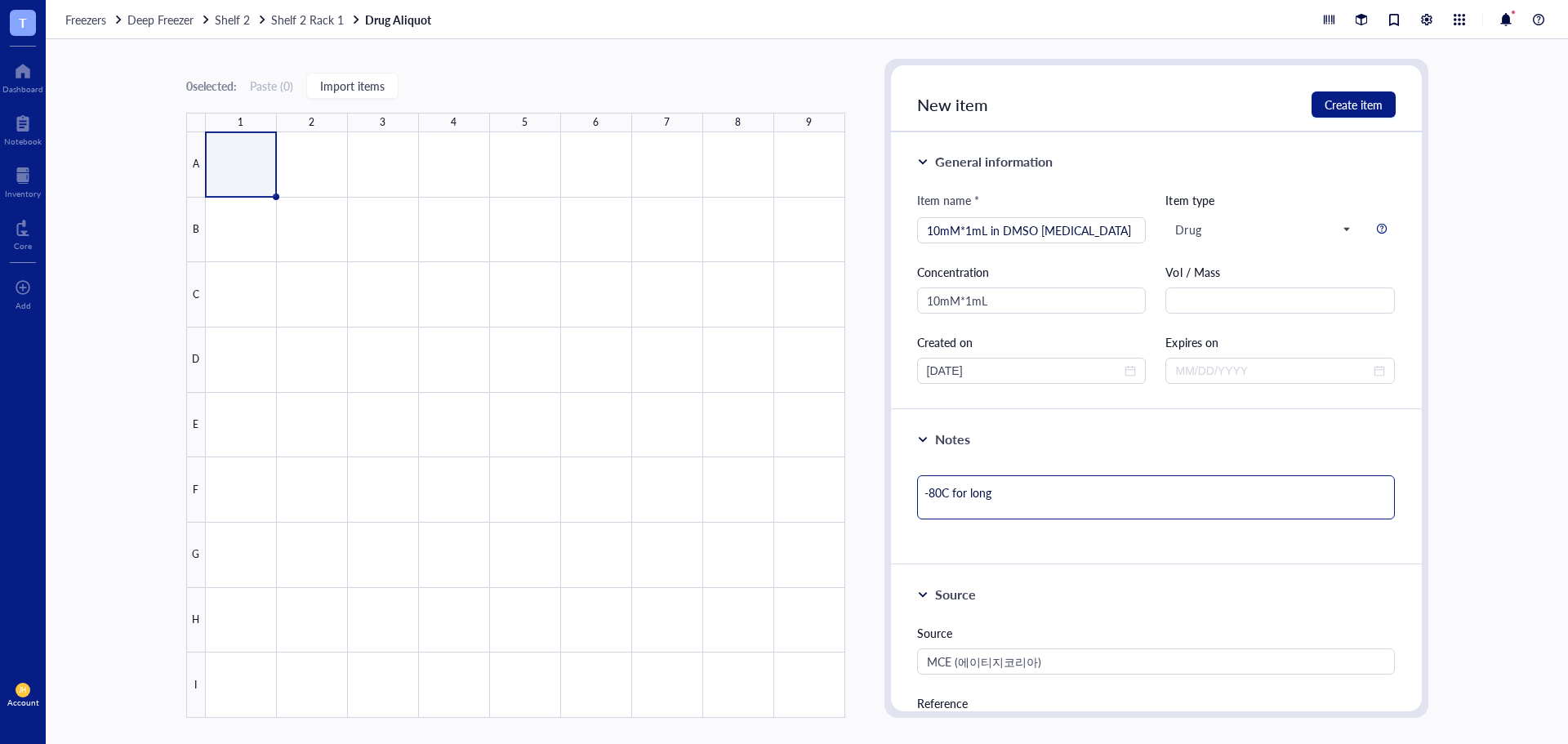
type textarea "-80C for longe"
type textarea "-80C for longer"
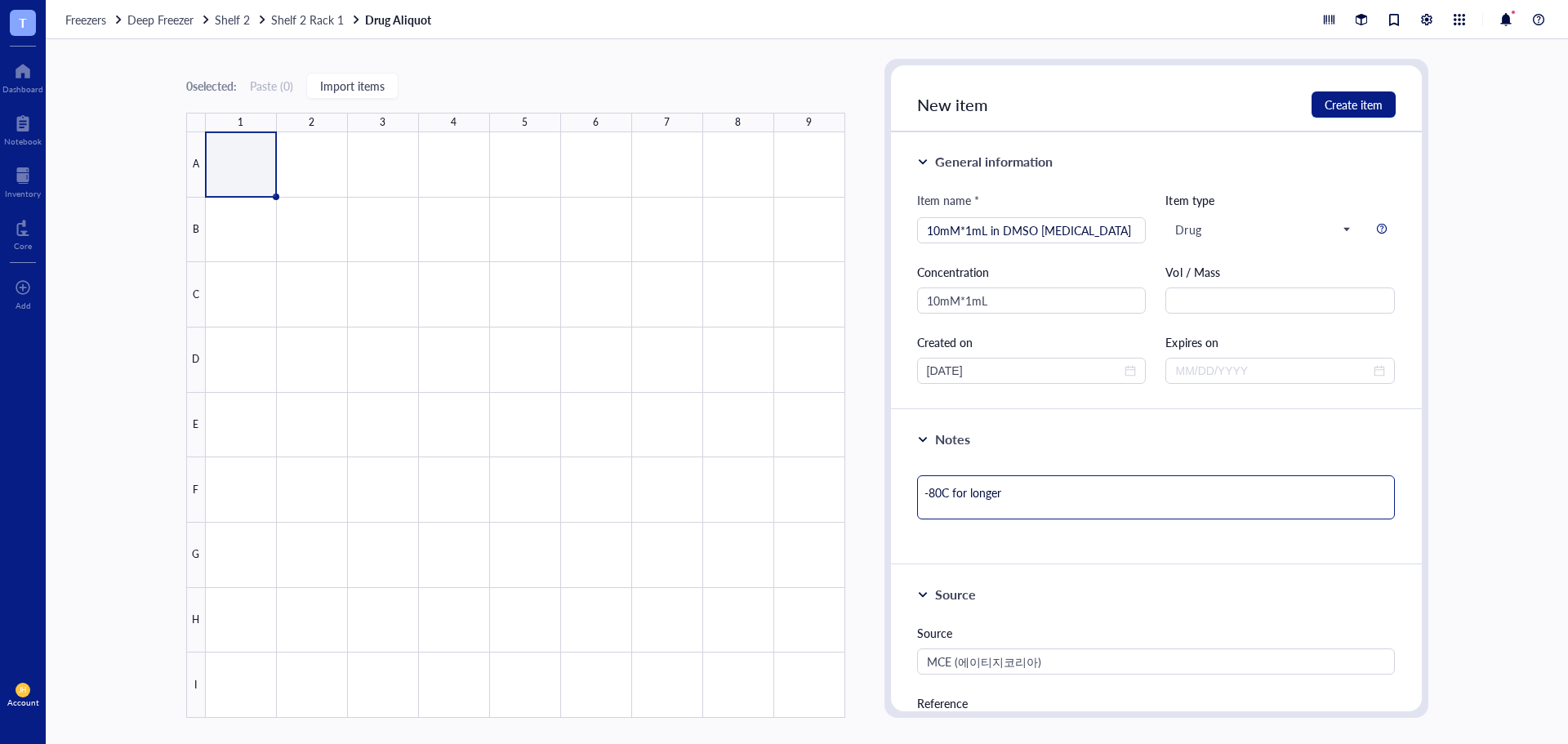
type textarea "-80C for longer"
type textarea "-80C for longer s"
type textarea "-80C for longer st"
type textarea "-80C for longer sto"
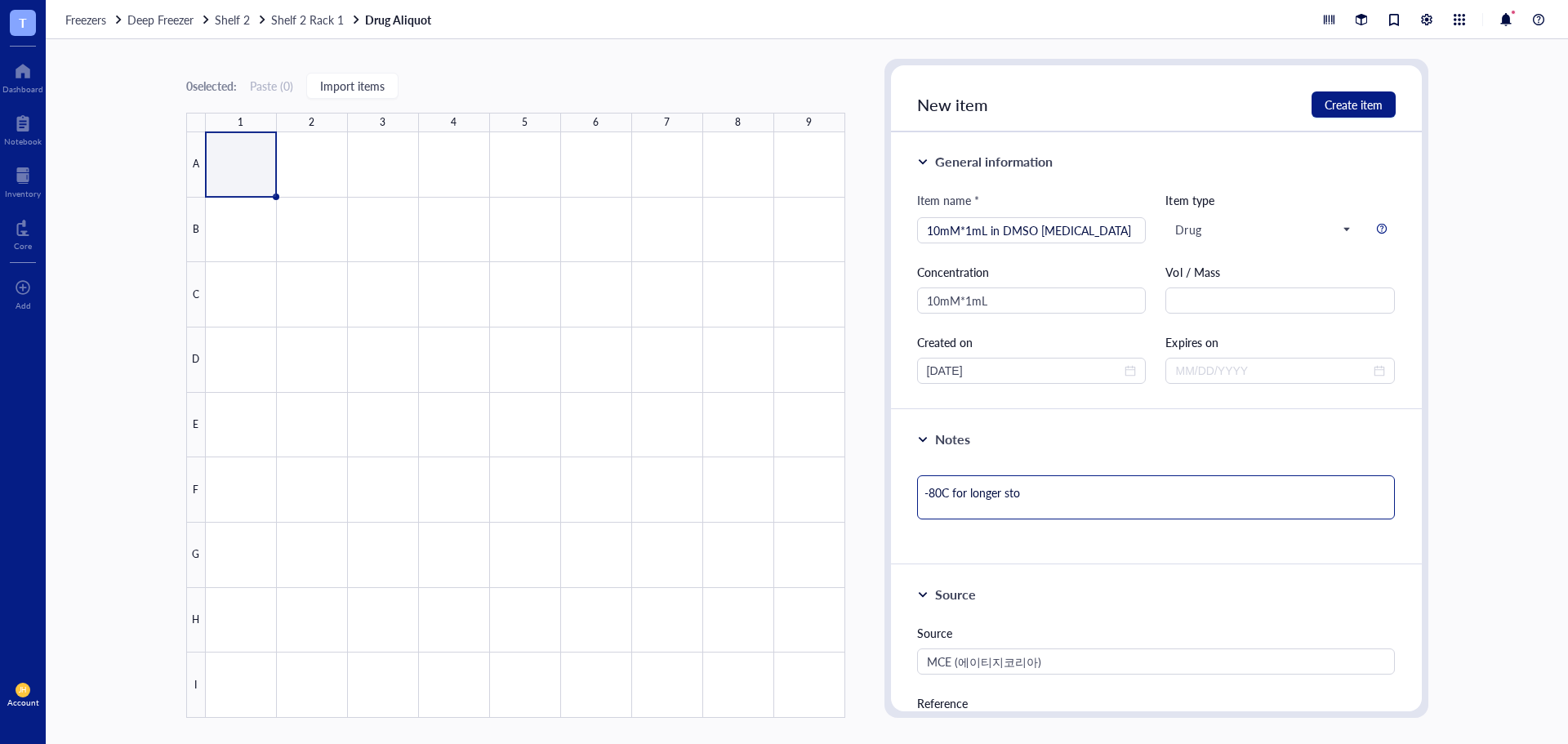
type textarea "-80C for longer stor"
type textarea "-80C for longer stora"
type textarea "-80C for longer storag"
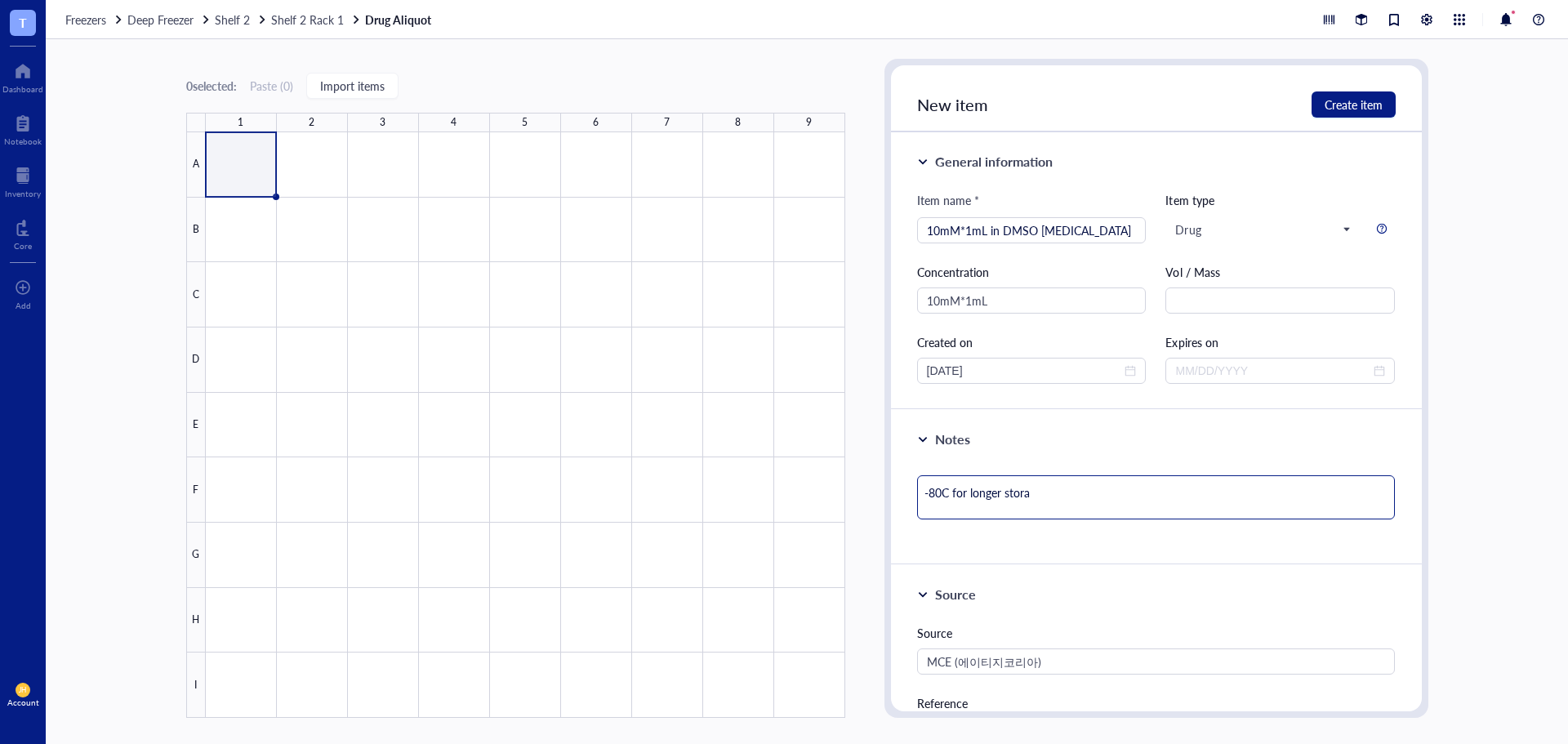
type textarea "-80C for longer storag"
type textarea "-80C for longer storage"
type textarea "-80C for longer storage,"
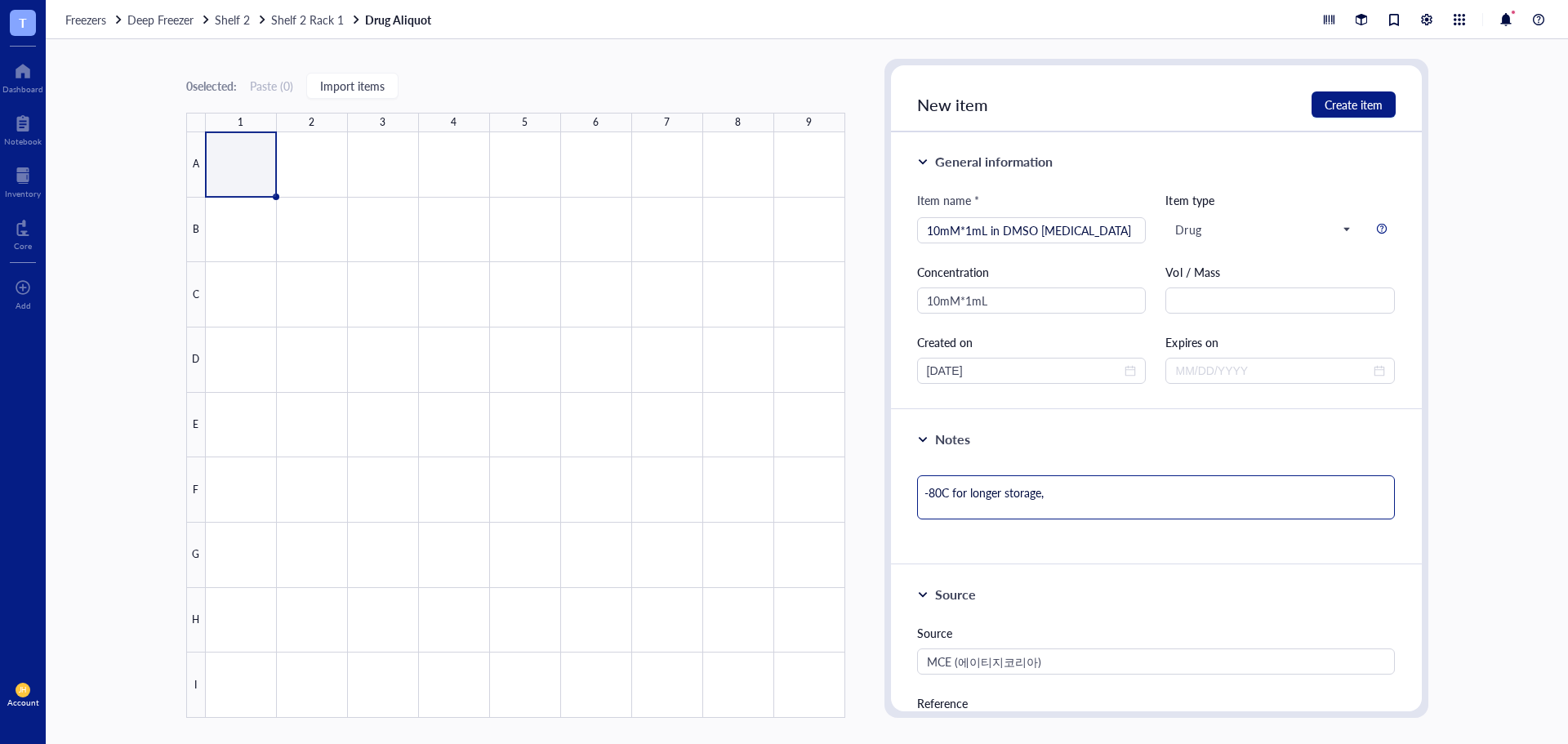
type textarea "-80C for longer storage,"
type textarea "-80C for longer storage, a"
type textarea "-80C for longer storage, al"
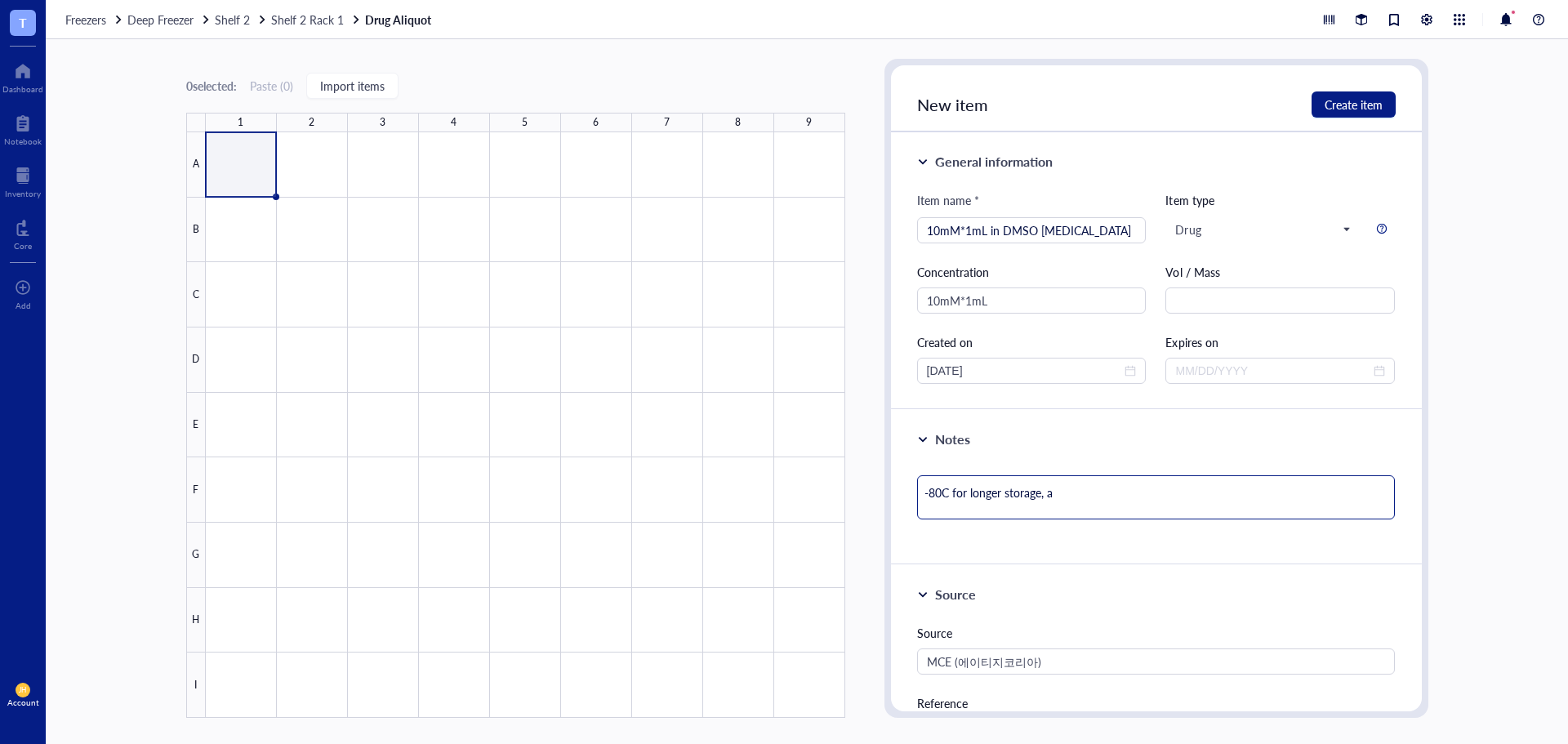
type textarea "-80C for longer storage, al"
type textarea "-80C for longer storage, ali"
type textarea "-80C for longer storage, [PERSON_NAME]"
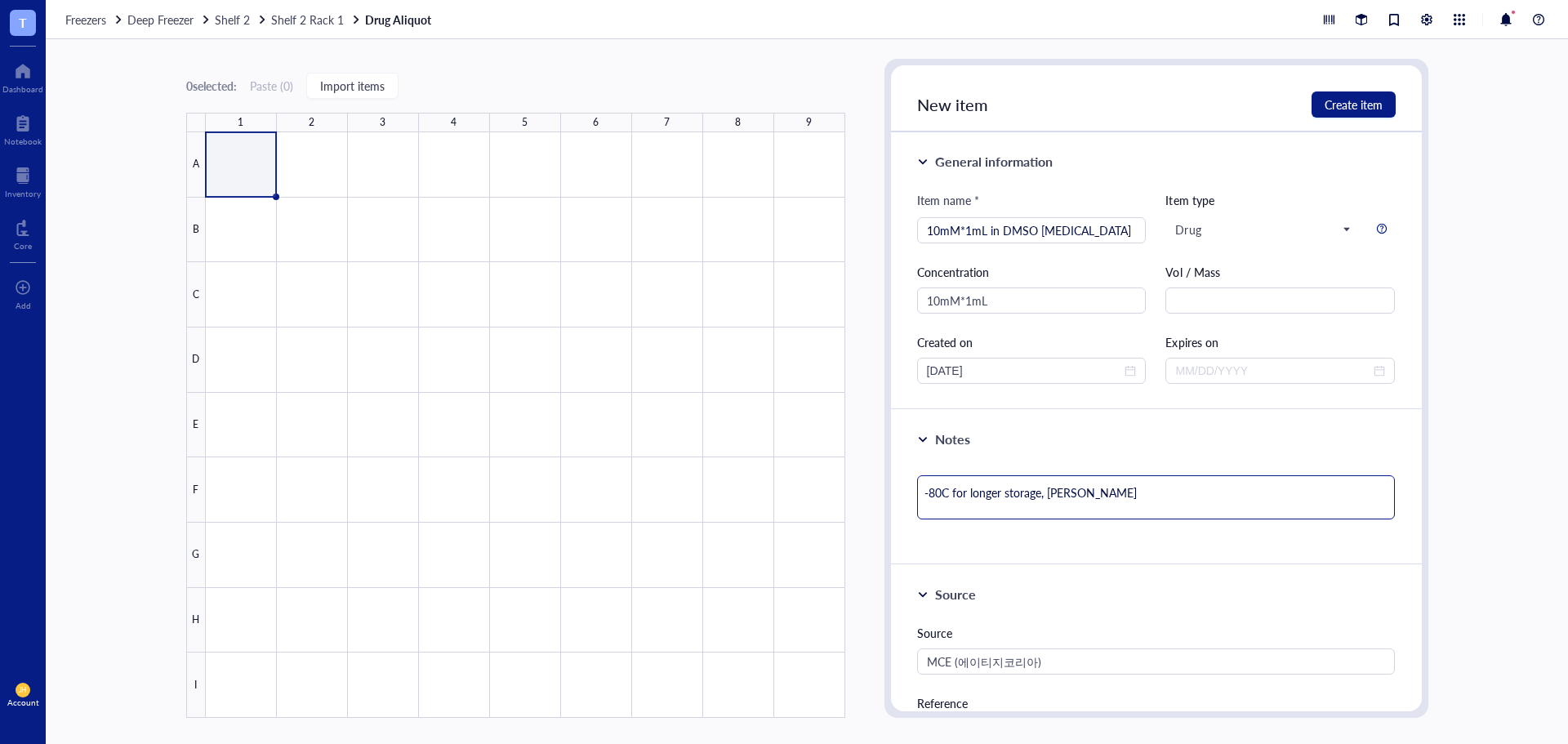
type textarea "-80C for longer storage, aligo"
type textarea "-80C for longer storage, [PERSON_NAME]"
type textarea "-80C for longer storage, ali"
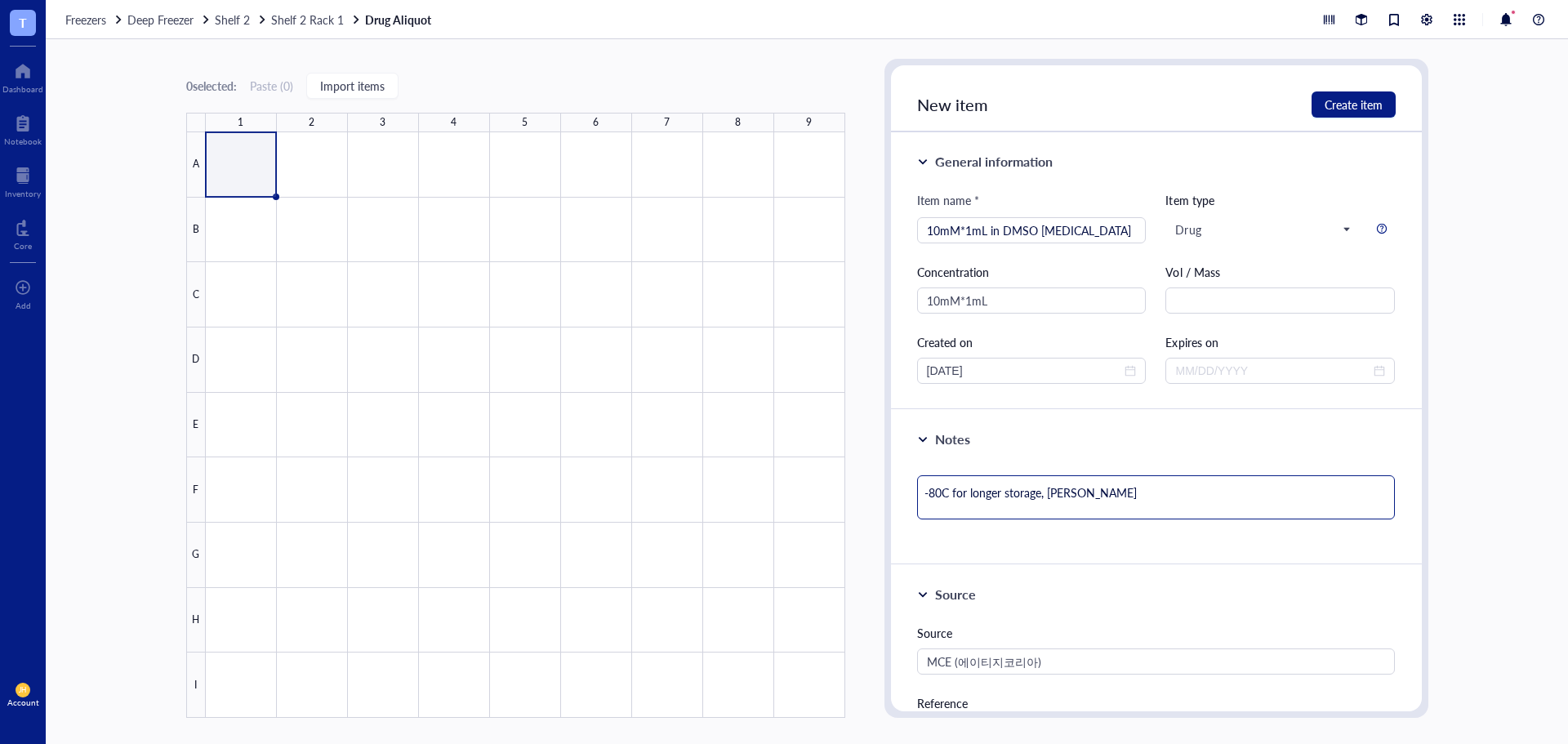
type textarea "-80C for longer storage, ali"
type textarea "-80C for longer storage, aliq"
type textarea "-80C for longer storage, aliqu"
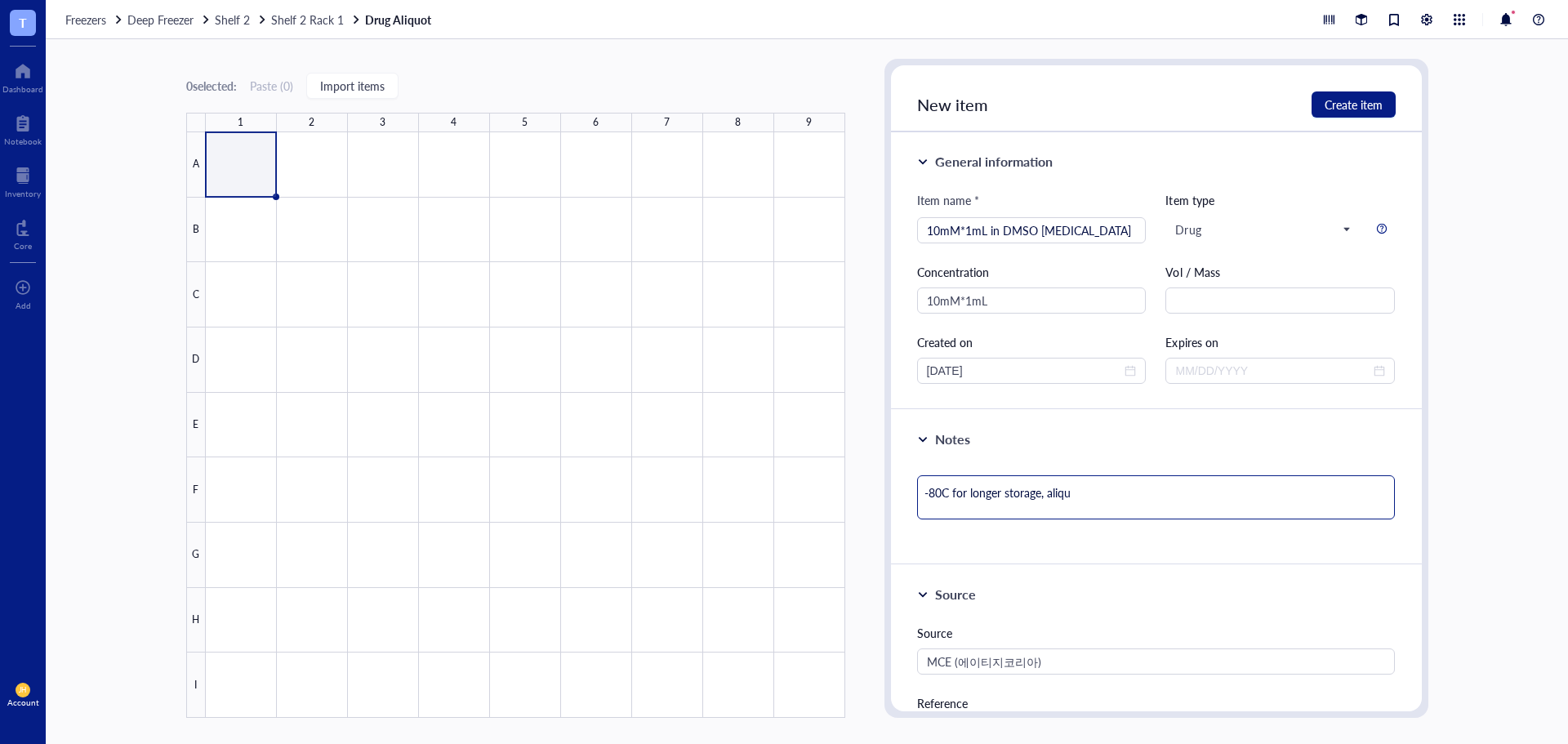
type textarea "-80C for longer storage, aliquo"
type textarea "-80C for longer storage, aliquot"
type textarea "-80C for longer storage, aliquote"
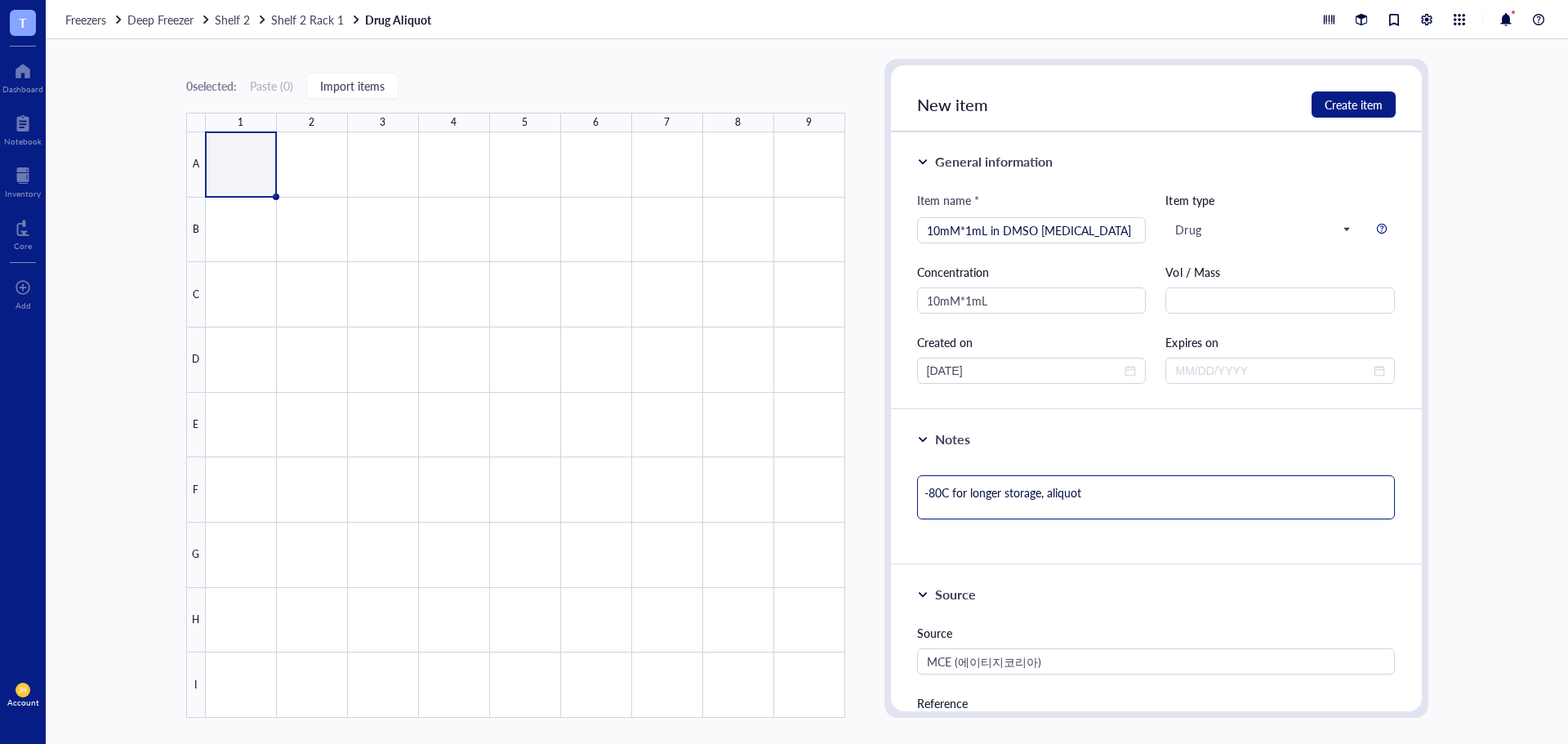
type textarea "-80C for longer storage, aliquote"
type textarea "-80C for longer storage, aliquoted"
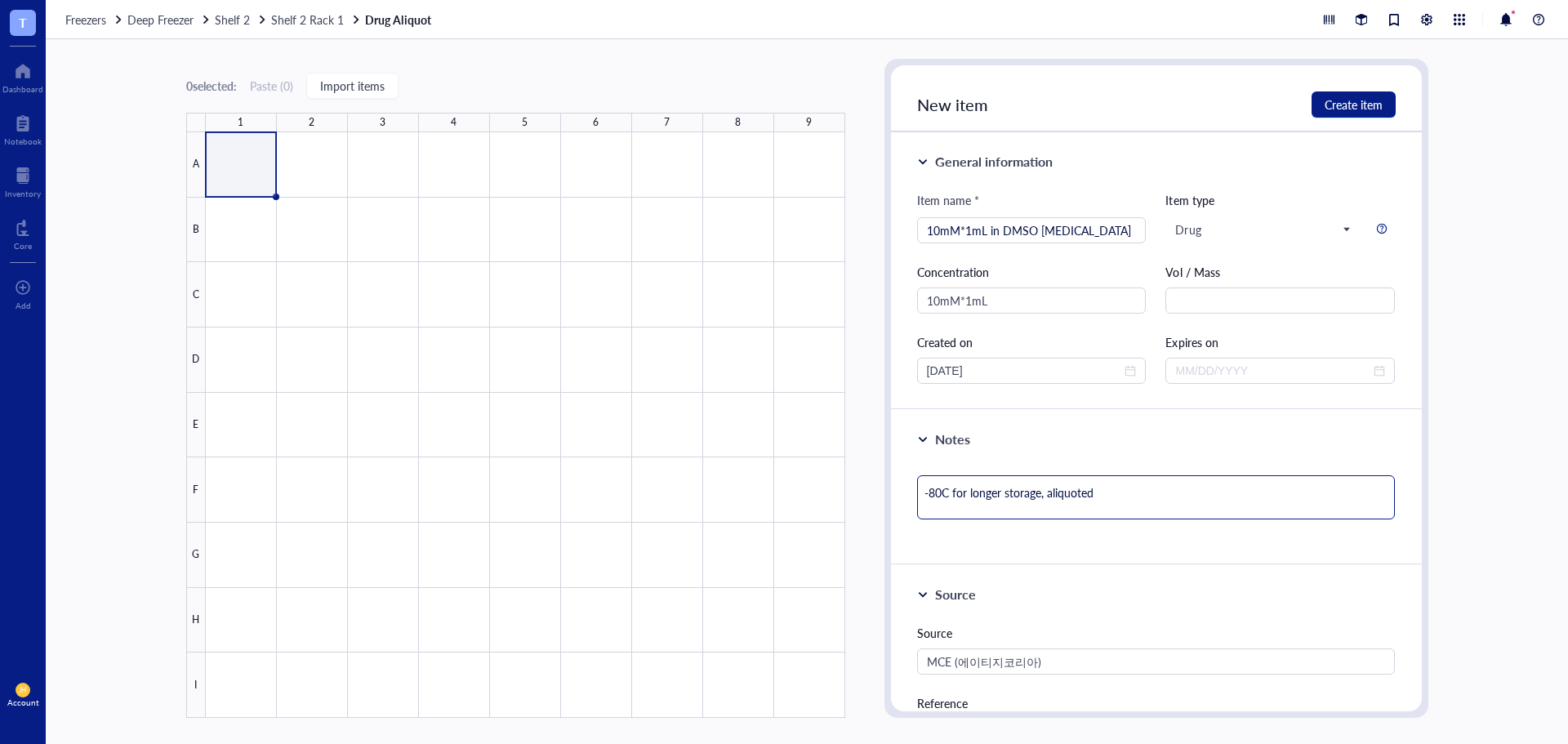
type textarea "-80C for longer storage, aliquoted"
type textarea "-80C for longer storage, aliquote"
type textarea "-80C for longer storage, aliquot"
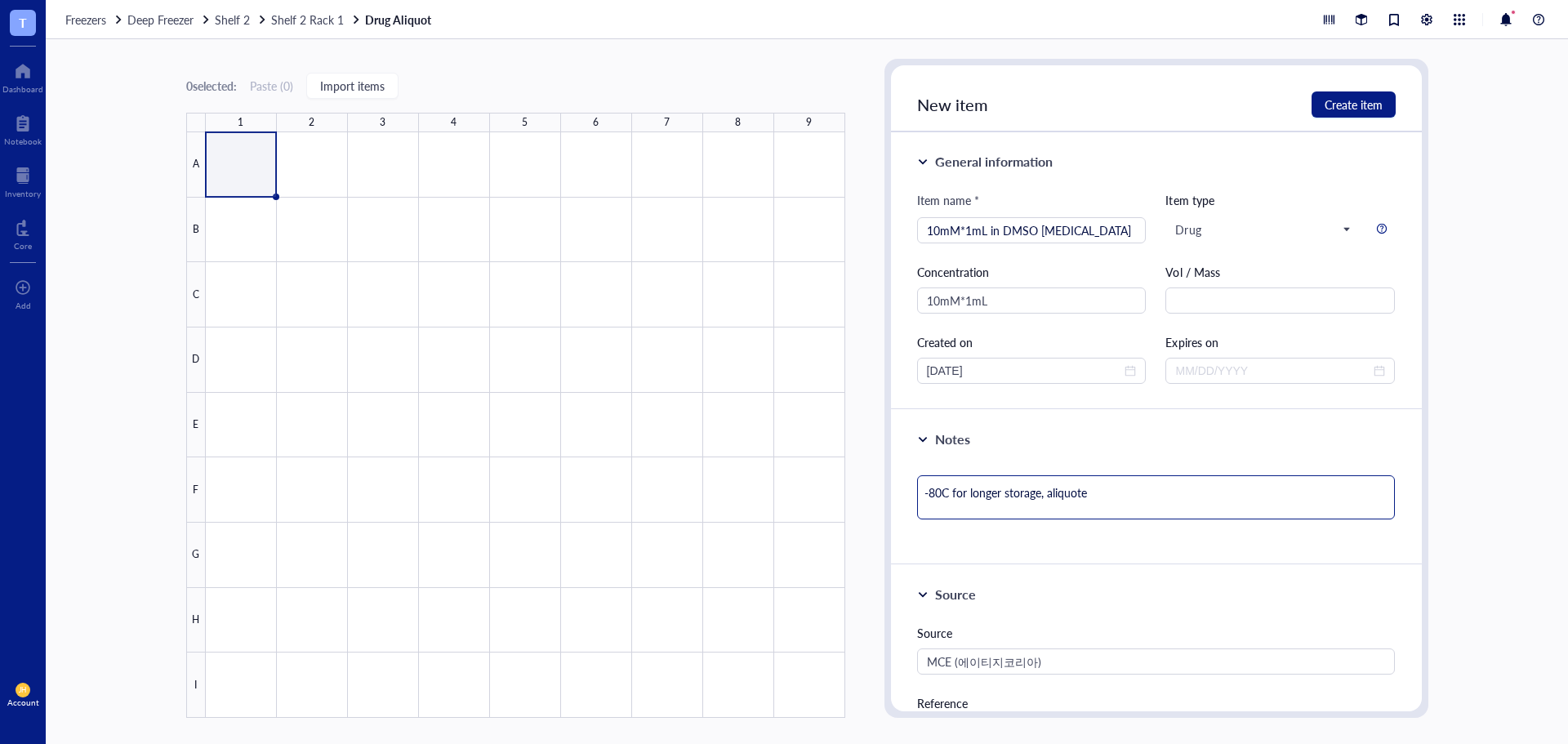
type textarea "-80C for longer storage, aliquot"
type textarea "-80C for longer storage, aliquote"
type textarea "-80C for longer storage, aliquoted"
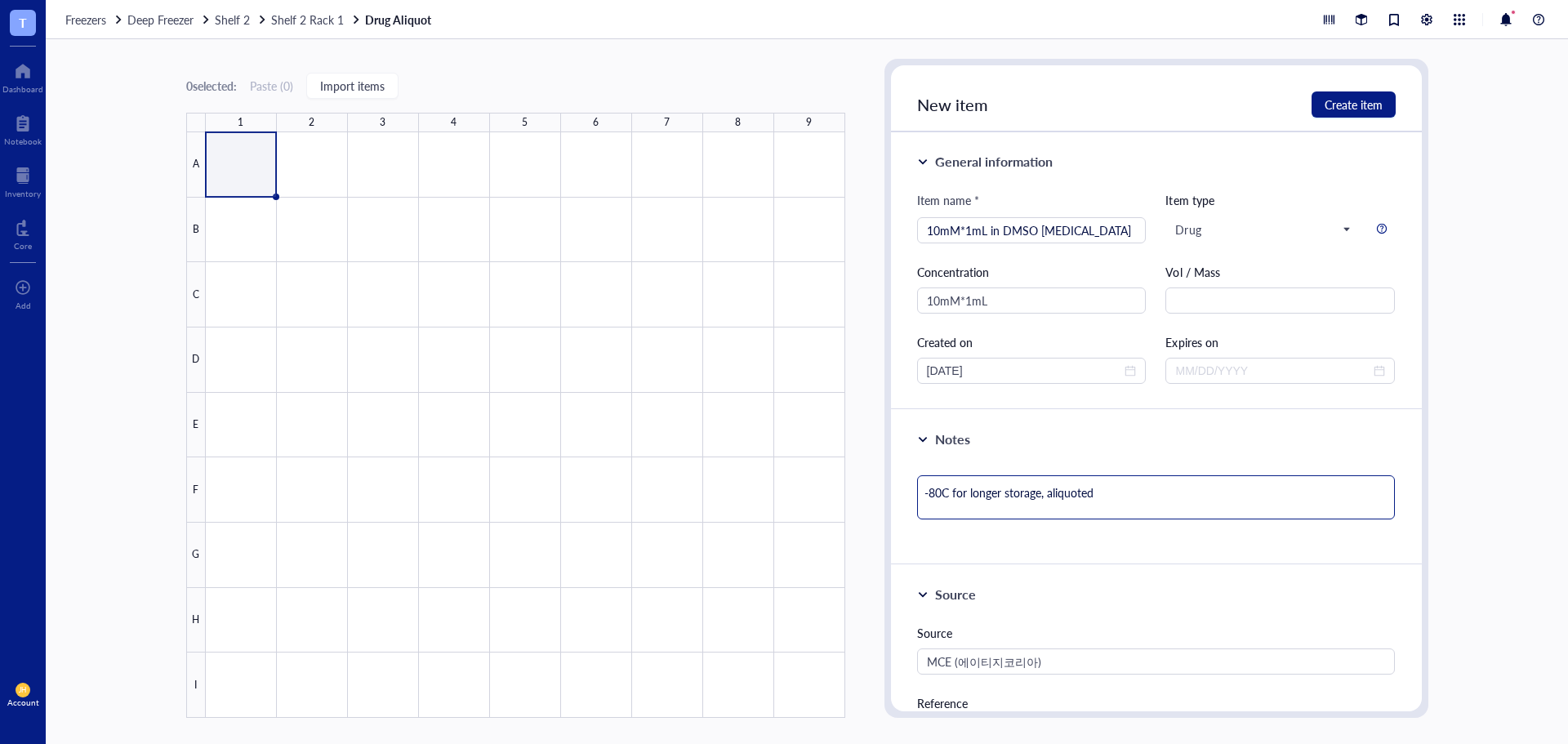
type textarea "-80C for longer storage, aliquoted"
type textarea "-80C for longer storage, aliquote"
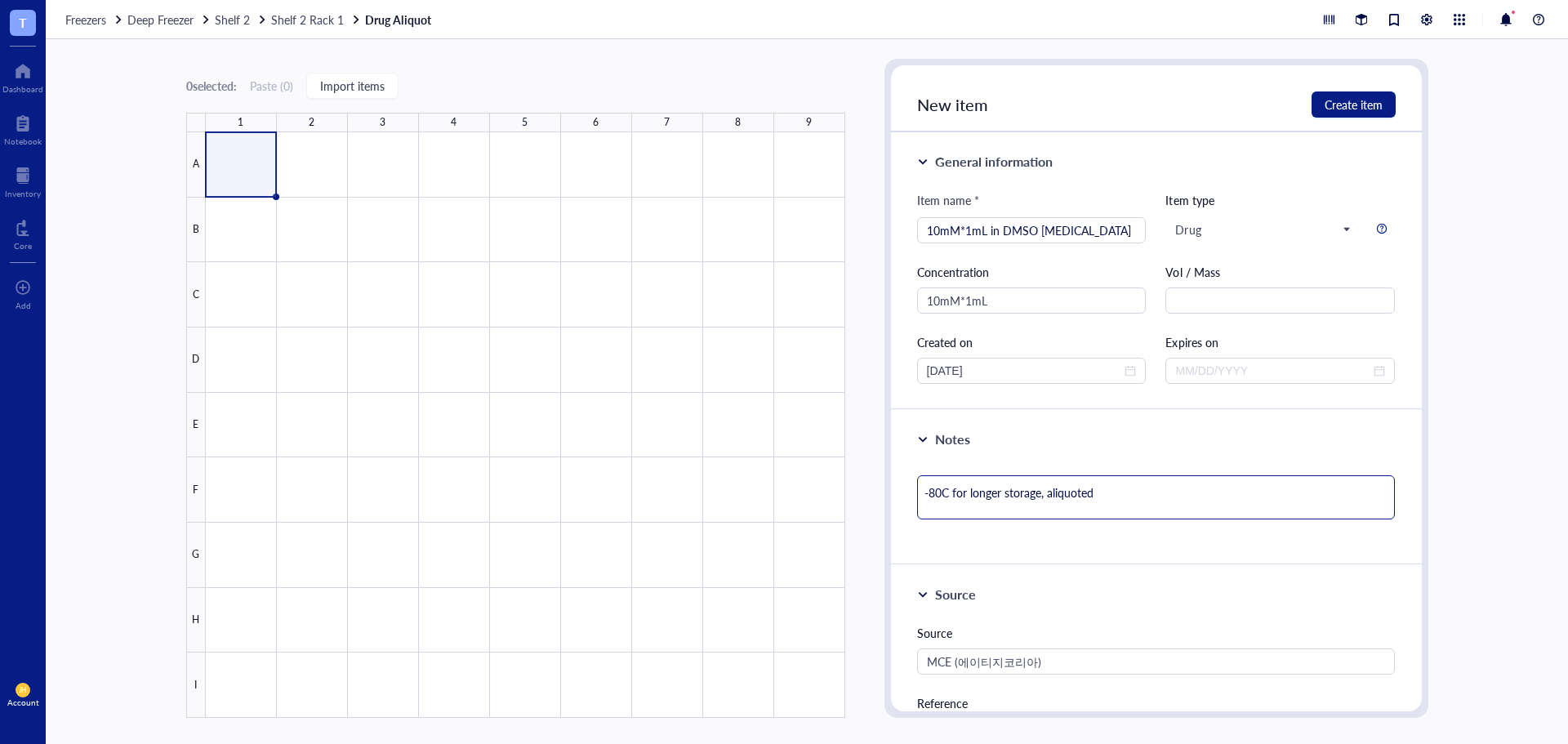
type textarea "-80C for longer storage, aliquote"
type textarea "-80C for longer storage, aliquot"
type textarea "-80C for longer storage, aliquott"
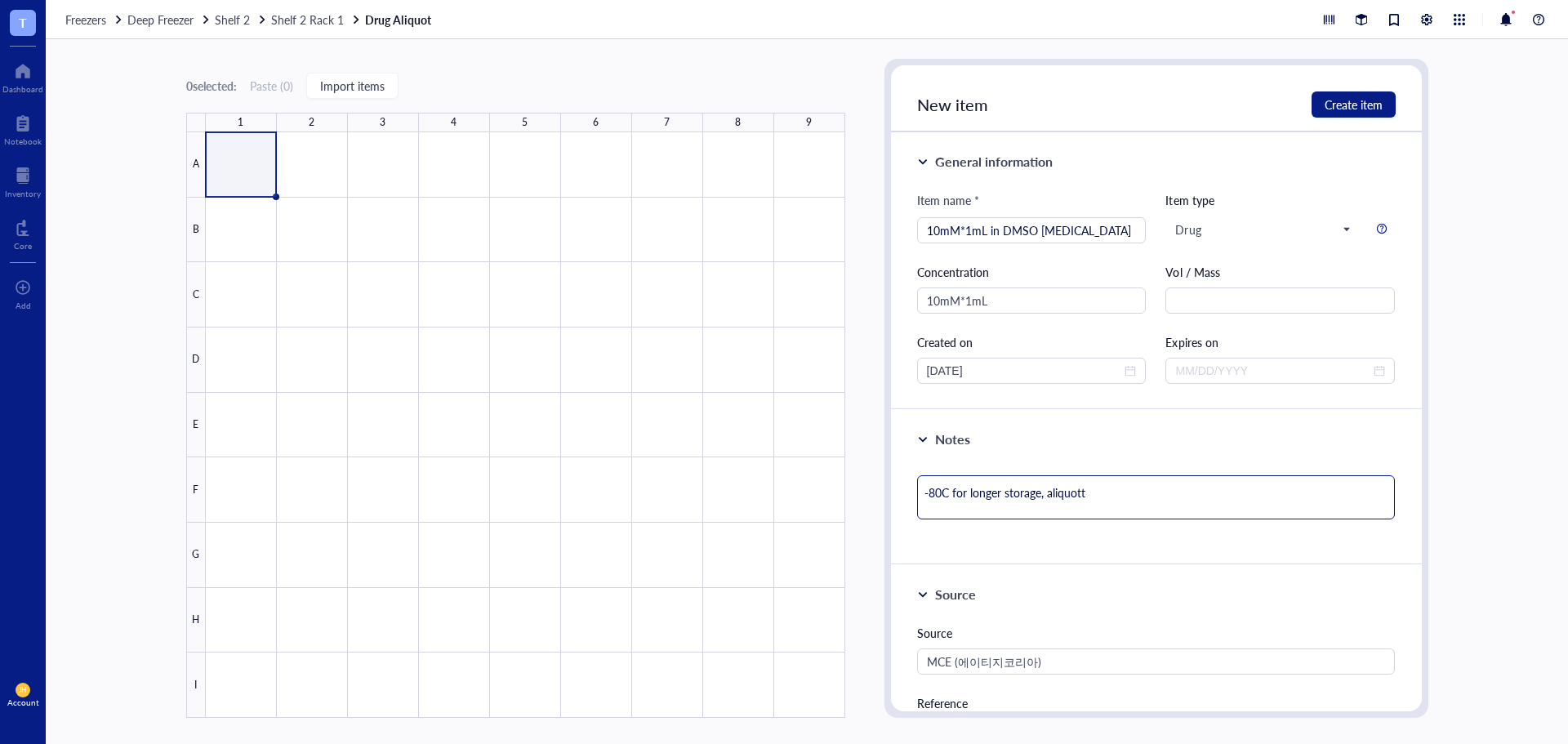
type textarea "-80C for longer storage, aliquotte"
type textarea "-80C for longer storage, aliquotted"
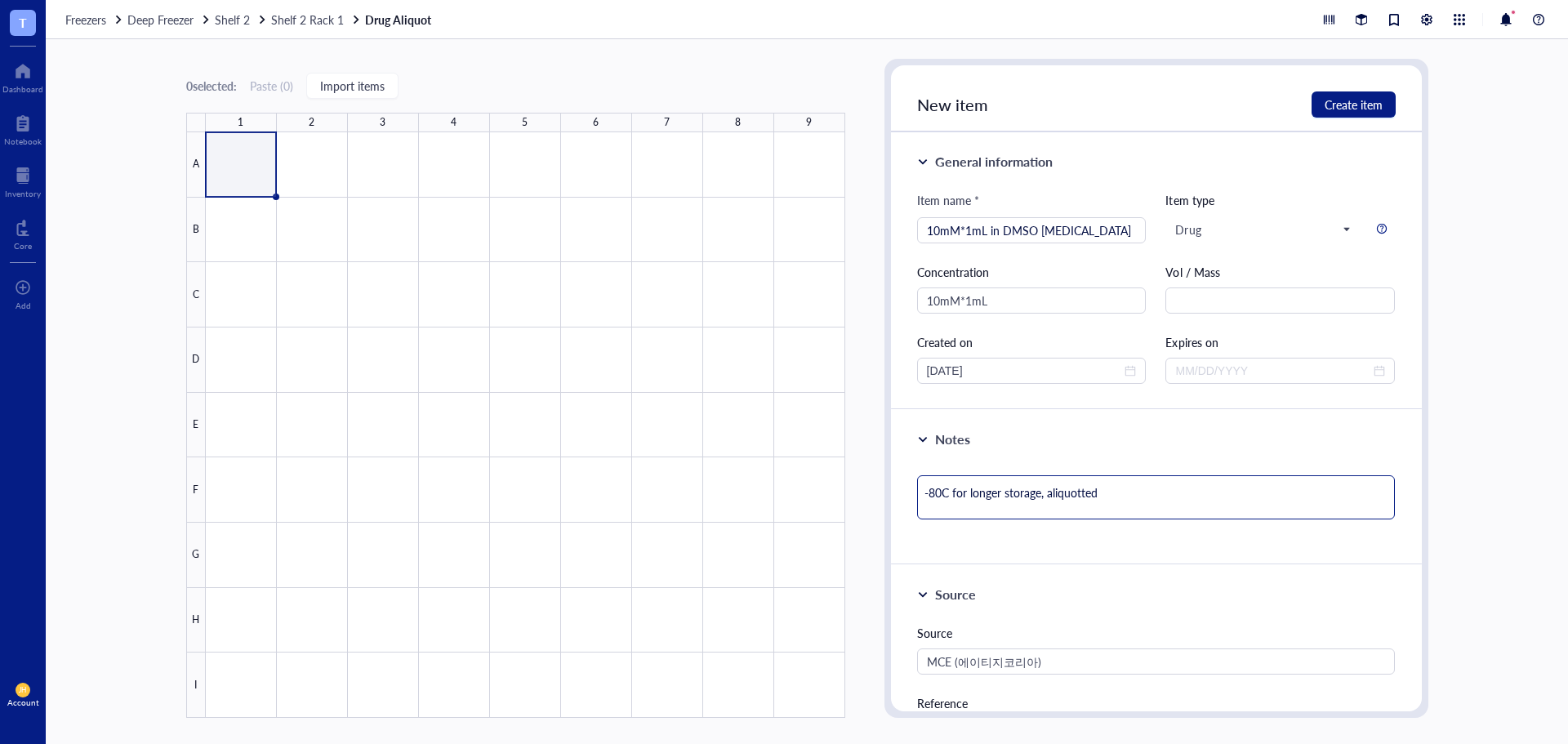
type textarea "-80C for longer storage, aliquotted"
type textarea "-80C for longer storage, aliquotted 1"
type textarea "-80C for longer storage, aliquotted 10"
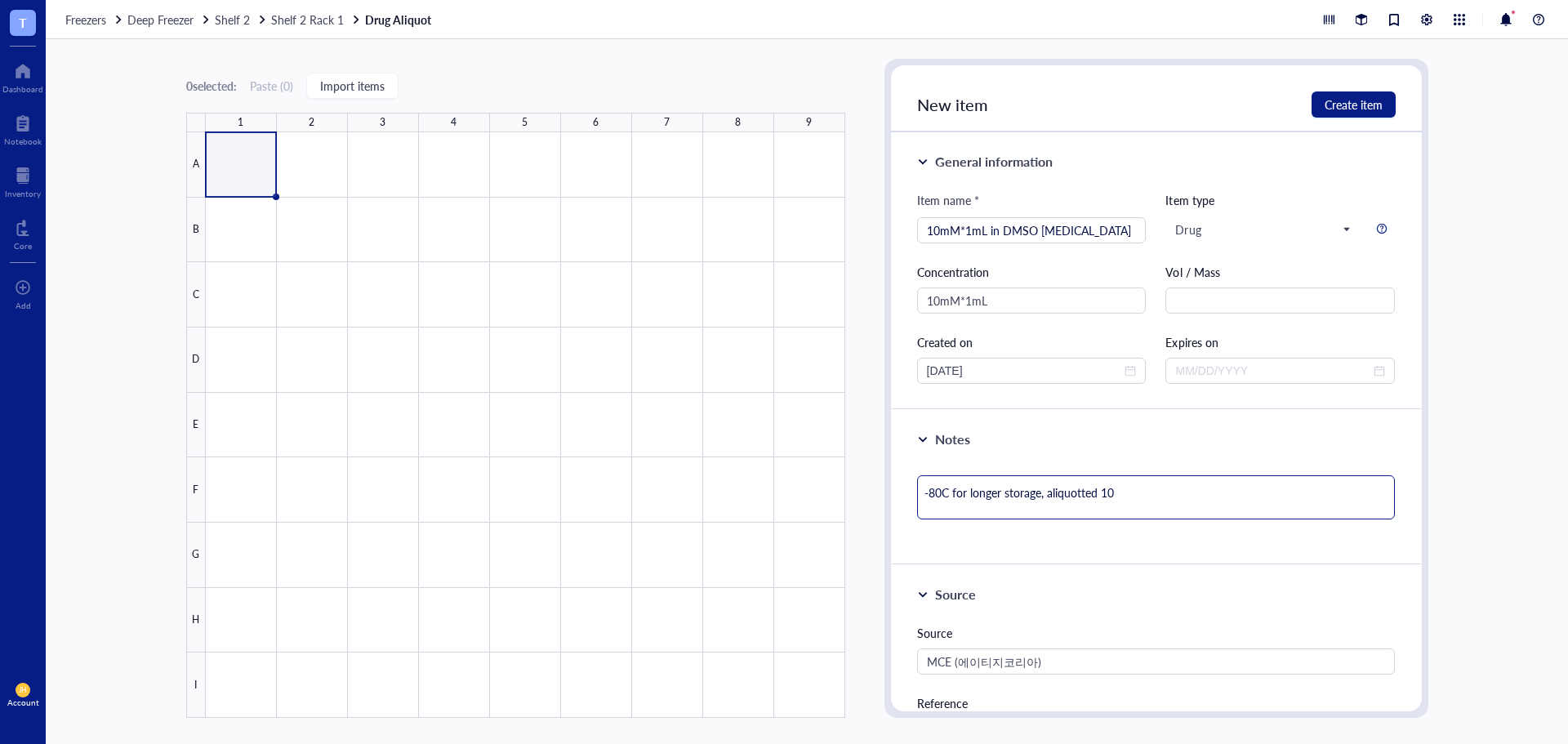
type textarea "-80C for longer storage, aliquotted 100"
type textarea "-80C for longer storage, aliquotted 100u"
type textarea "-80C for longer storage, aliquotted 100ul"
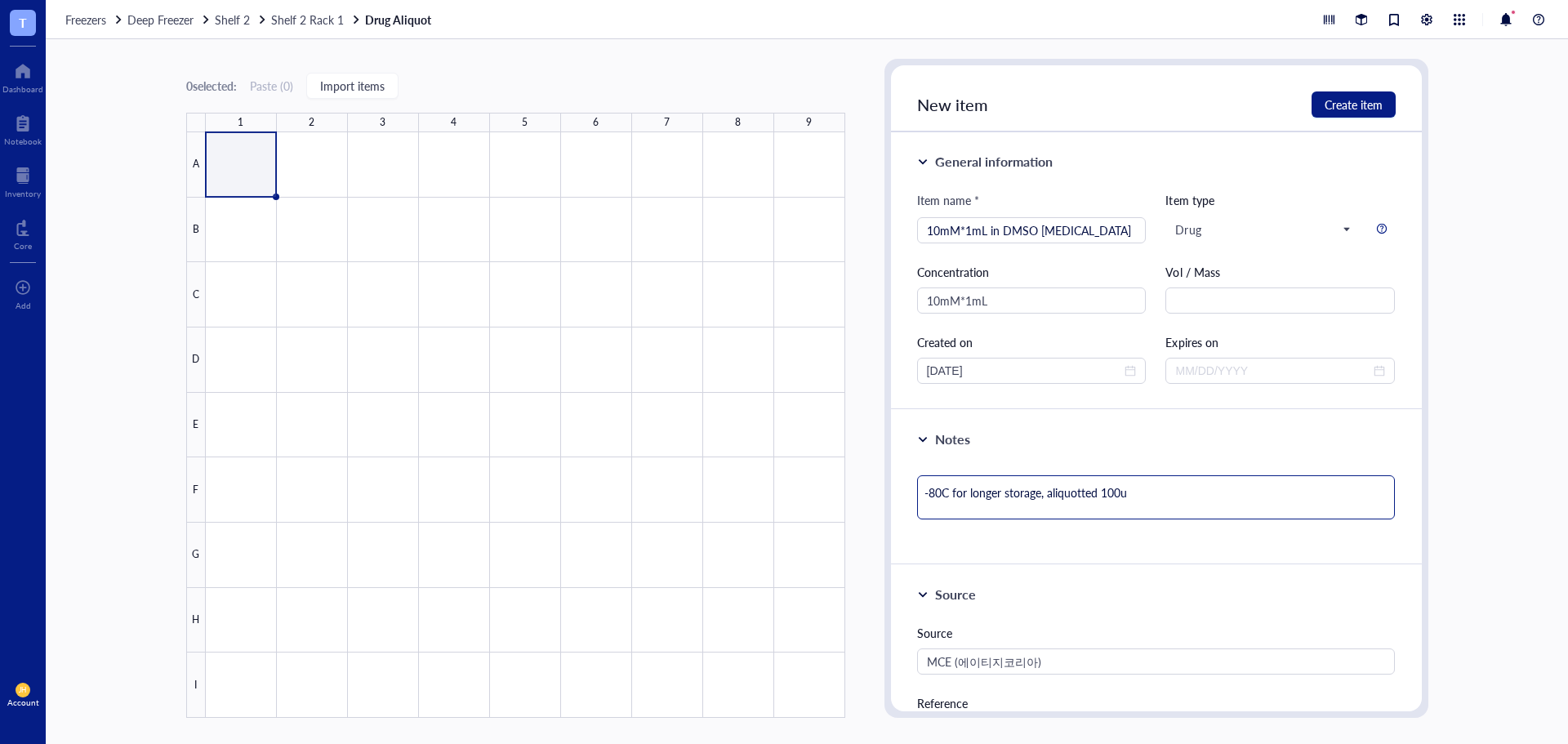
type textarea "-80C for longer storage, aliquotted 100ul"
type textarea "-80C for longer storage, aliquotted 100ul e"
type textarea "-80C for longer storage, aliquotted 100ul ea"
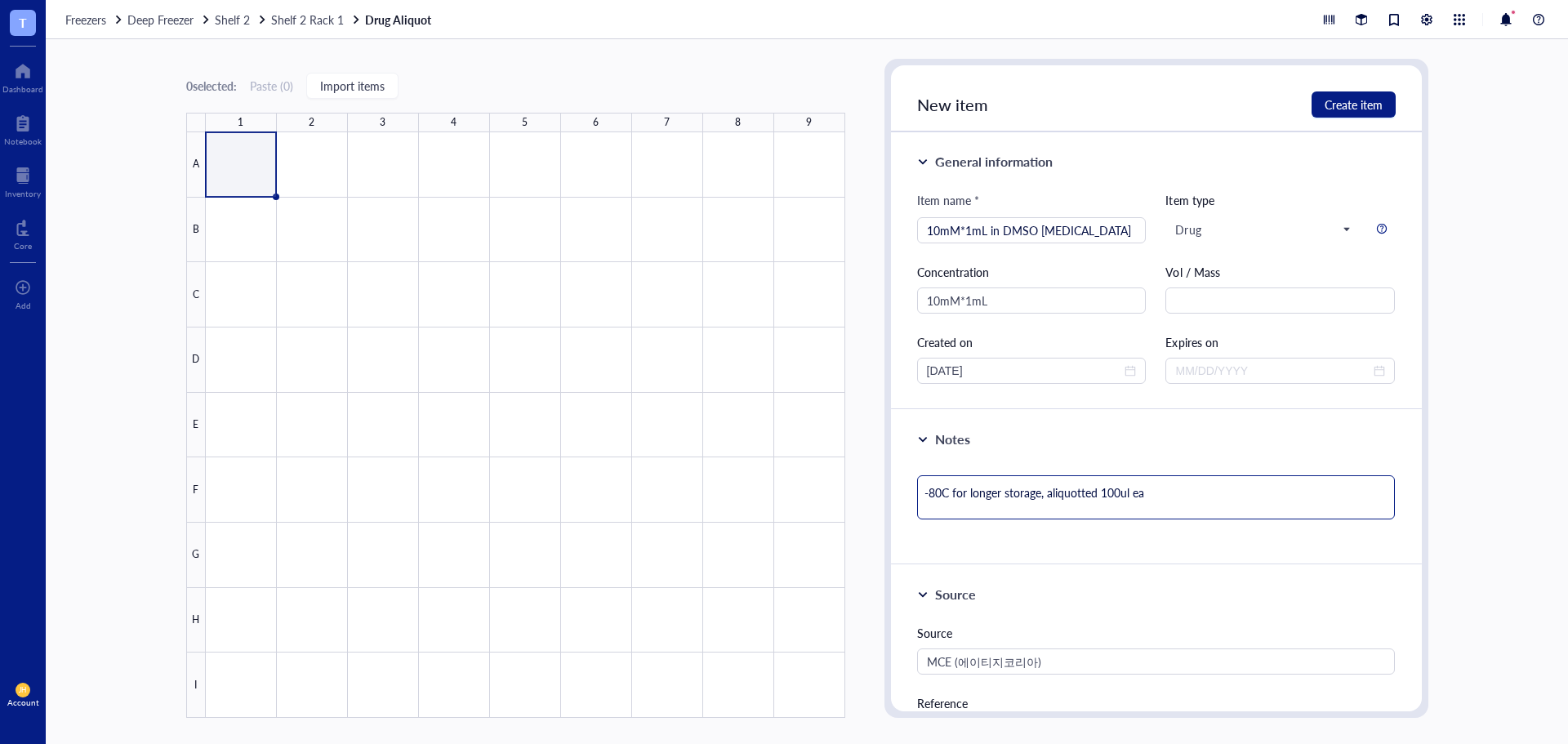
type textarea "-80C for longer storage, aliquotted 100ul eac"
type textarea "-80C for longer storage, aliquotted 100ul each"
drag, startPoint x: 1130, startPoint y: 495, endPoint x: 1152, endPoint y: 481, distance: 26.1
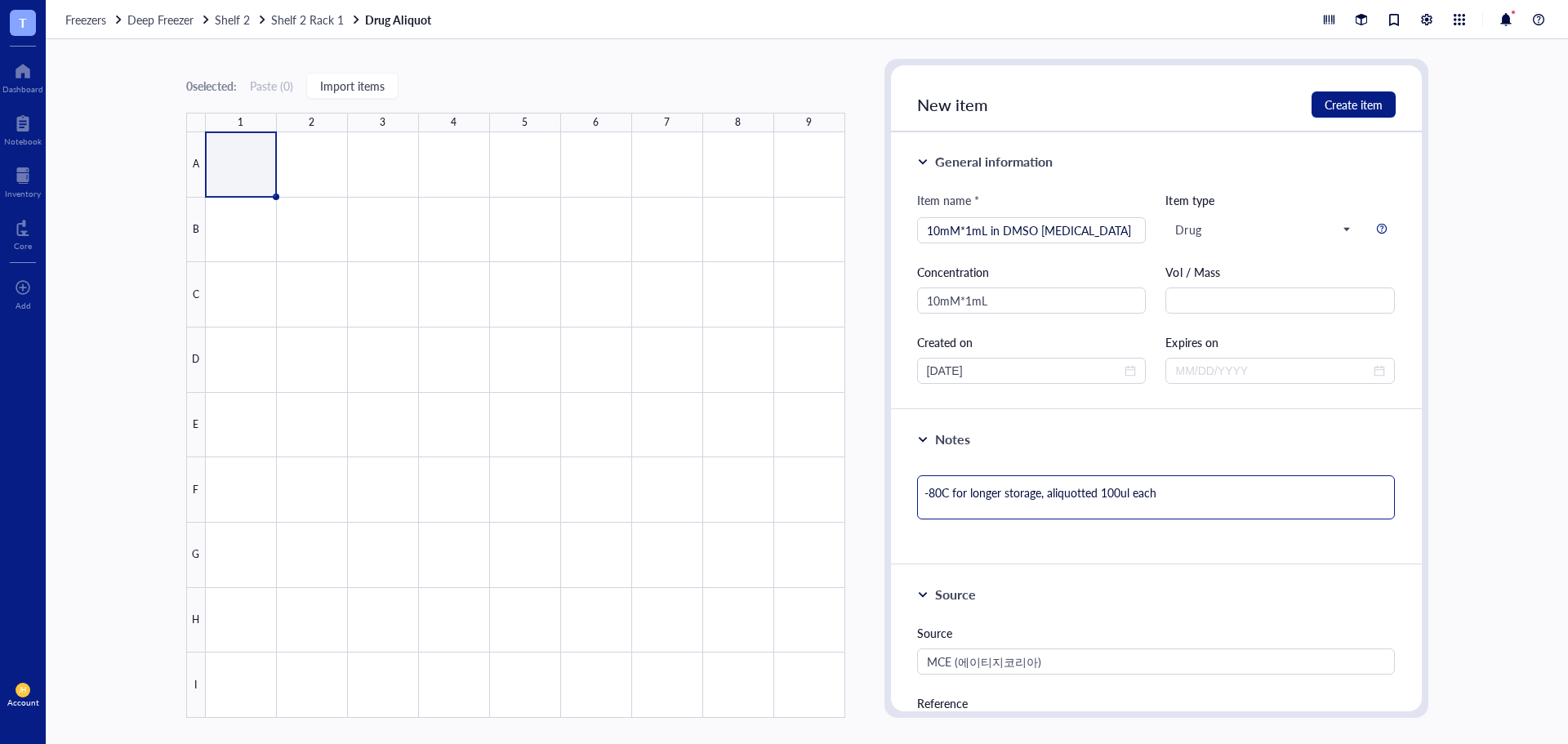
click at [1130, 495] on textarea "-80C for longer storage, aliquotted 100ul each" at bounding box center [1156, 497] width 479 height 44
type textarea "-80C for longer storage, aliquotted 100ul* each"
type textarea "-80C for longer storage, aliquotted 100ul*6 each"
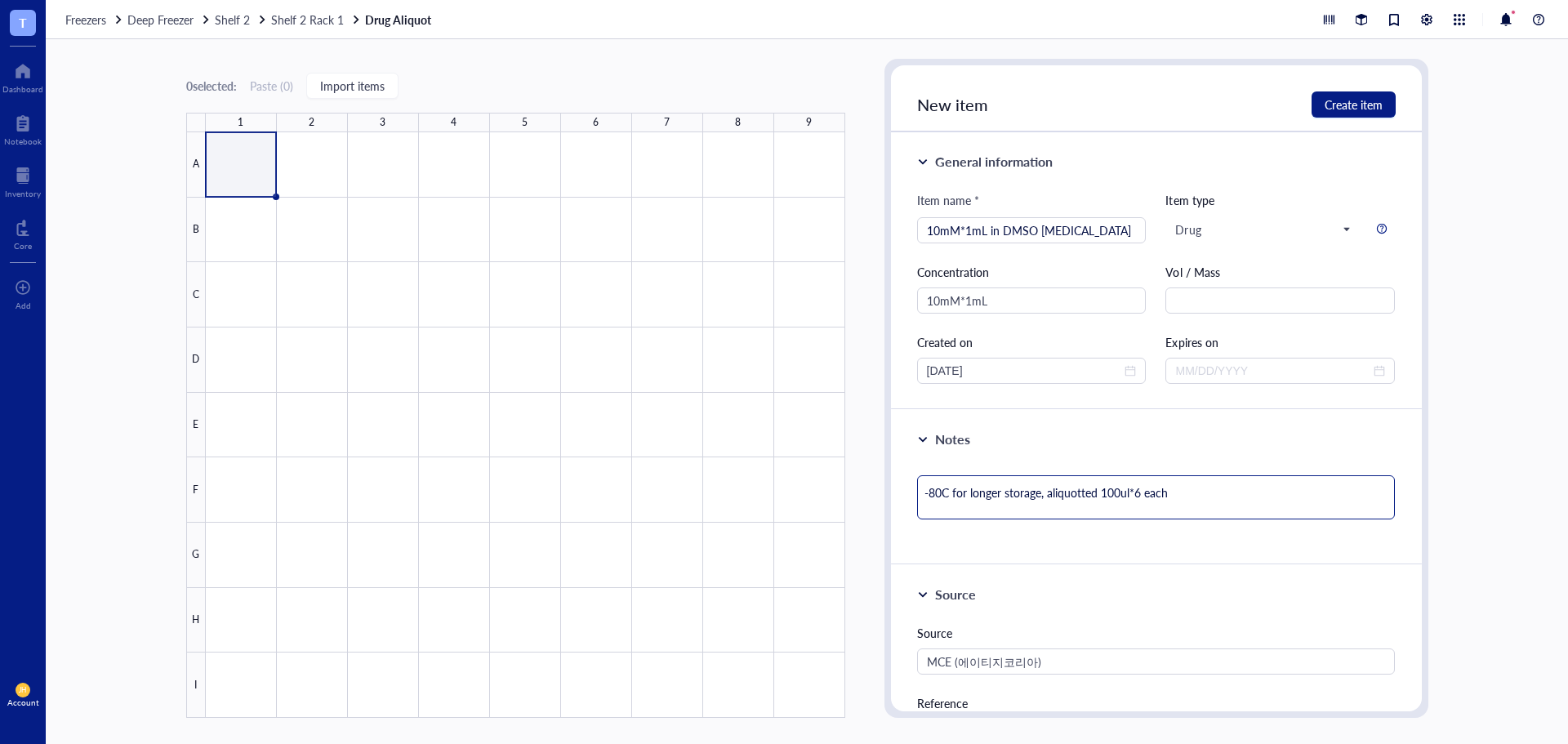
type textarea "-80C for longer storage, aliquotted 100ul*6 each"
type textarea "-80C for longer storage, aliquotted 100ul*6 t each"
type textarea "-80C for longer storage, aliquotted 100ul*6 each"
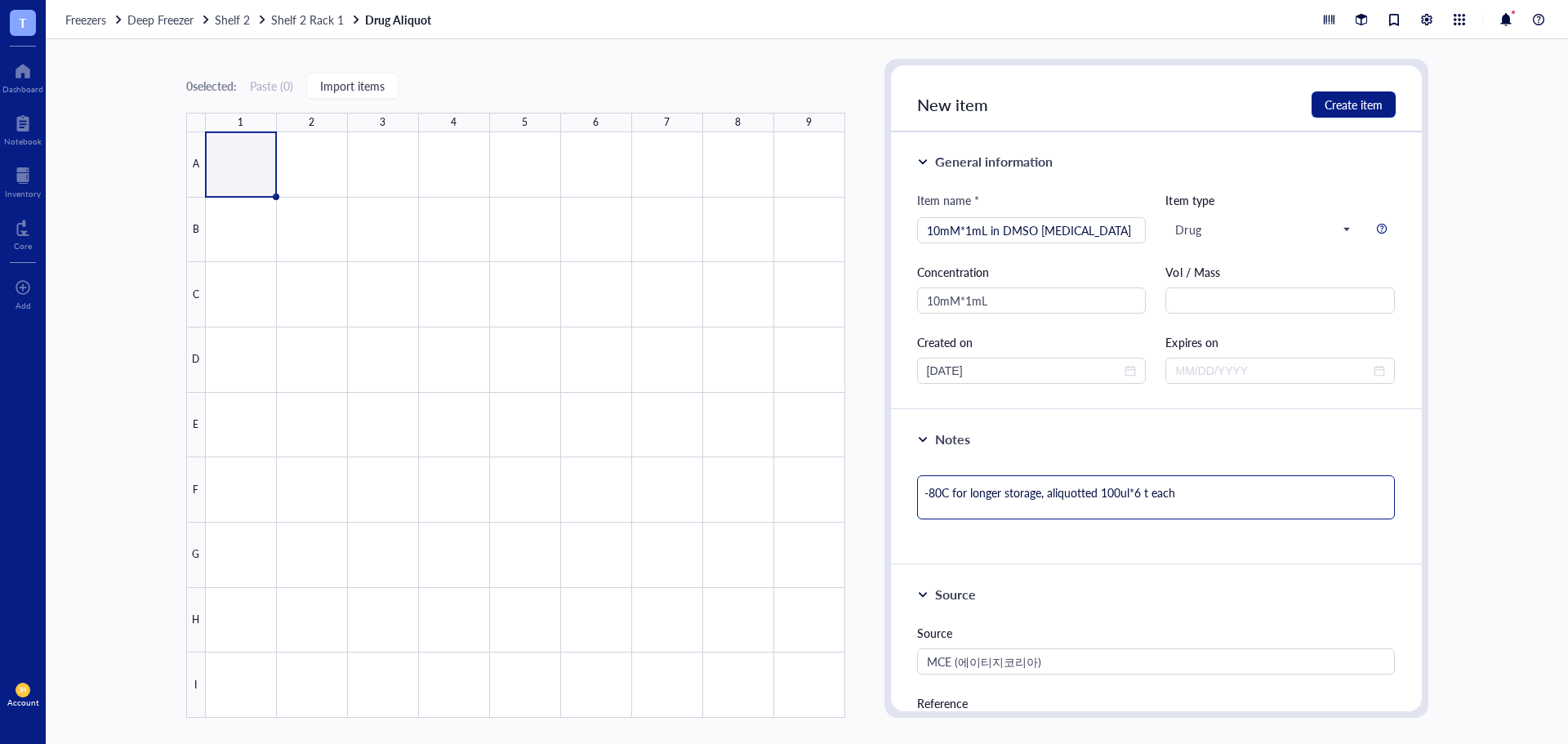
type textarea "-80C for longer storage, aliquotted 100ul*6 each"
type textarea "-80C for longer storage, aliquotted 100ul*6 t each"
type textarea "-80C for longer storage, aliquotted 100ul*6 tu each"
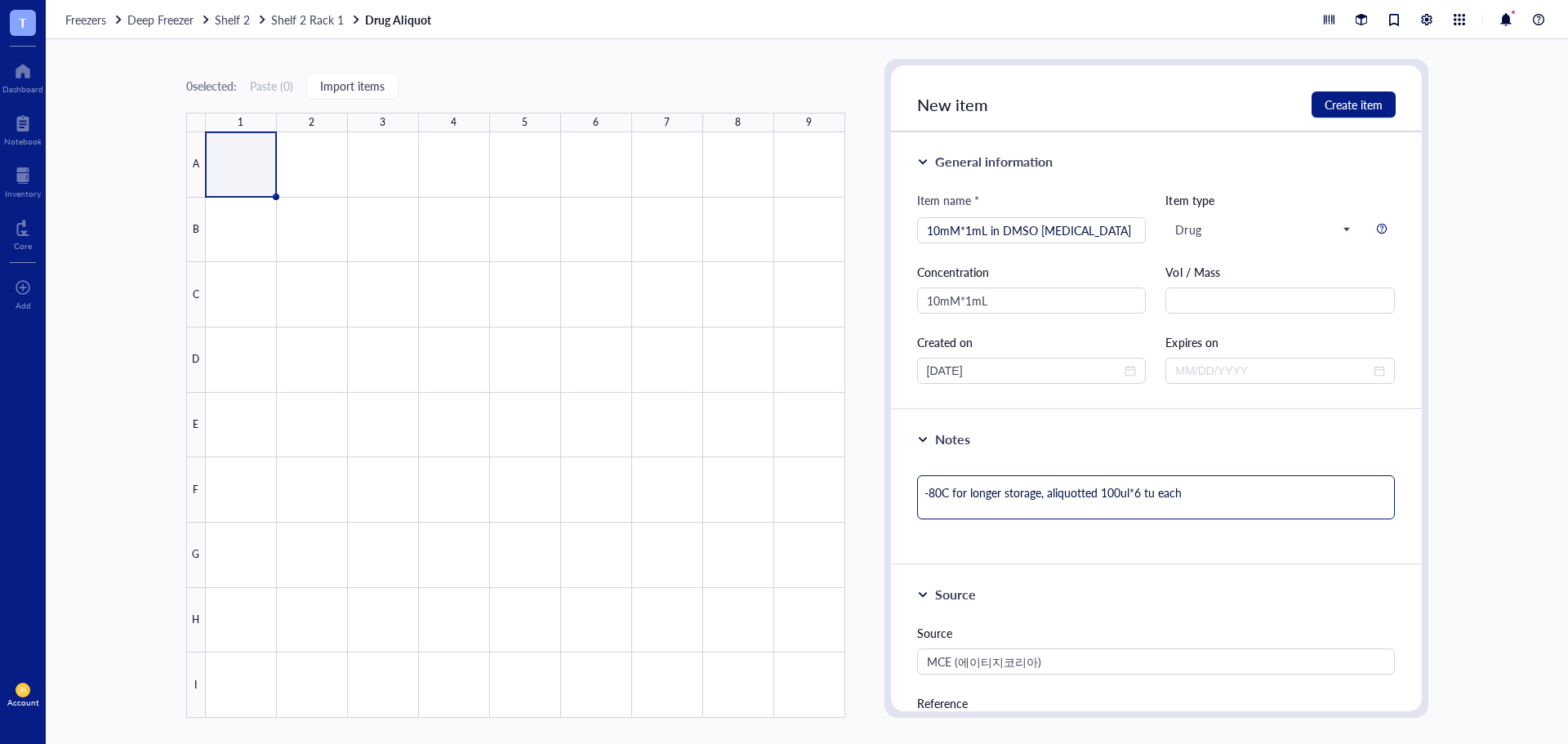
type textarea "-80C for longer storage, aliquotted 100ul*6 tub each"
type textarea "-80C for longer storage, aliquotted 100ul*6 tube each"
type textarea "-80C for longer storage, aliquotted 100ul*6 tubes each"
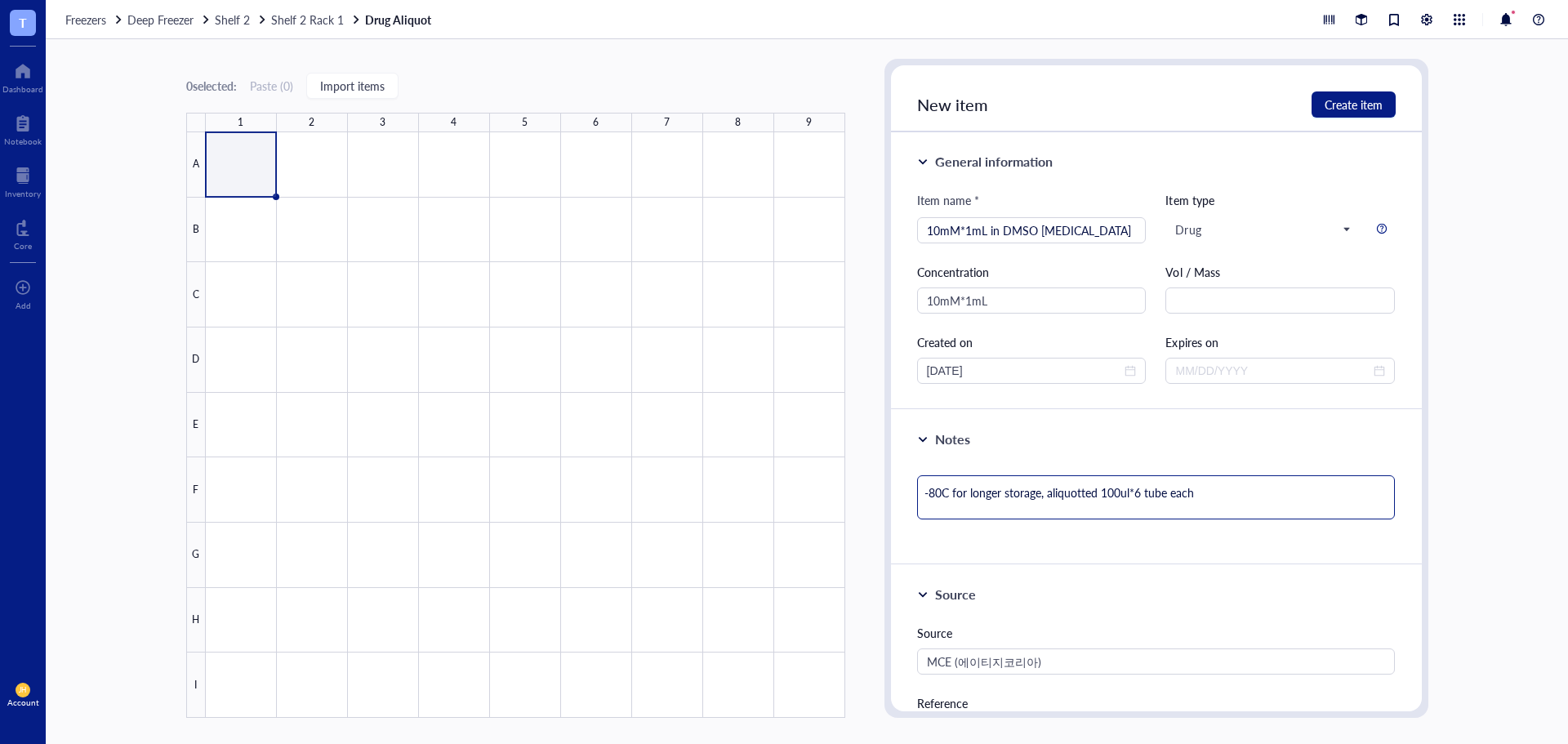
type textarea "-80C for longer storage, aliquotted 100ul*6 tubes each"
drag, startPoint x: 1204, startPoint y: 493, endPoint x: 1174, endPoint y: 497, distance: 30.3
click at [1174, 497] on textarea "-80C for longer storage, aliquotted 100ul*6 tubes each" at bounding box center [1156, 497] width 479 height 44
type textarea "-80C for longer storage, aliquotted 100ul*6 tubes"
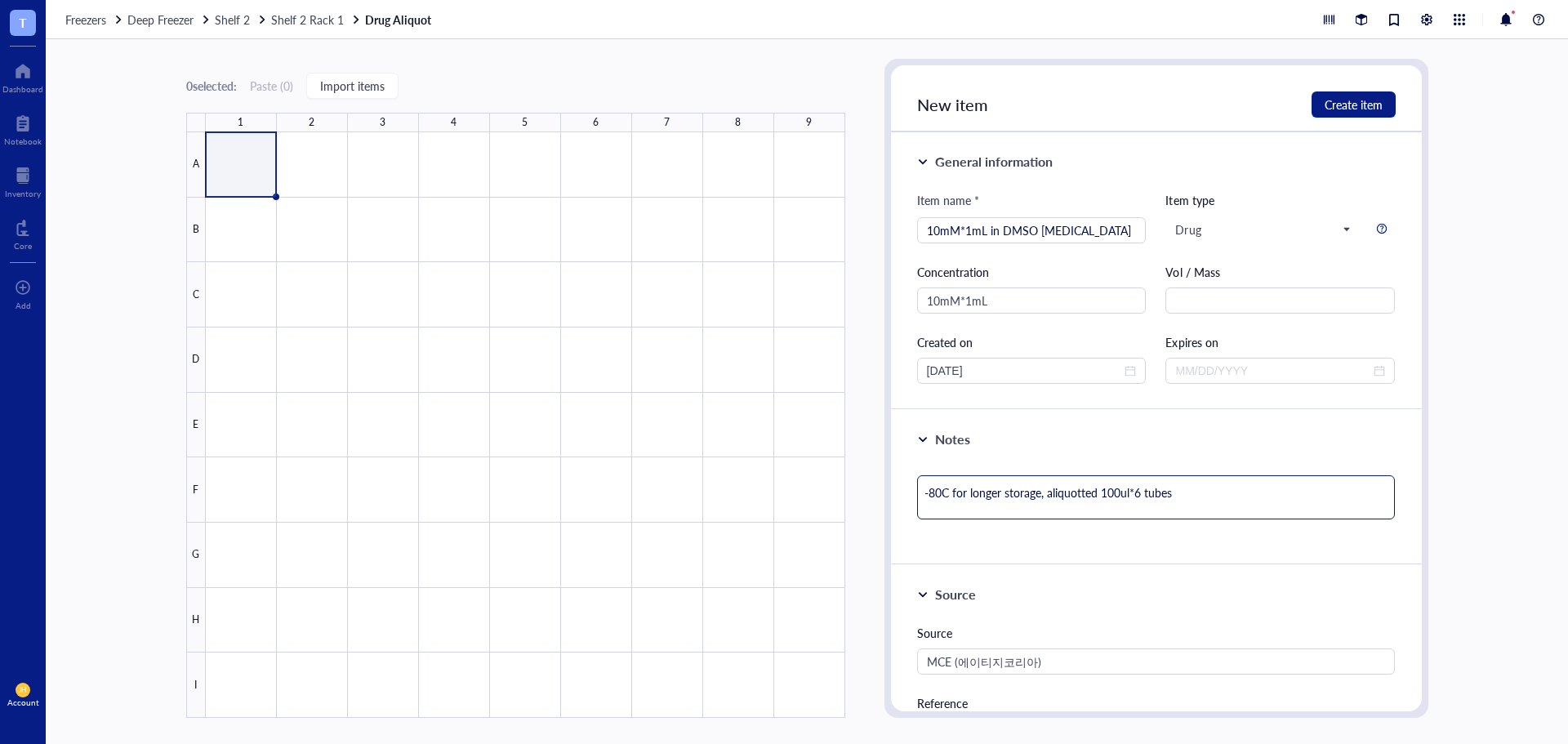
click at [1098, 496] on textarea "-80C for longer storage, aliquotted 100ul*6 tubes" at bounding box center [1156, 497] width 479 height 44
type textarea "-80C for longer storage, aliquotted 100ul*6 tubes"
type textarea "-80C for longer storage, aliquotted i 100ul*6 tubes"
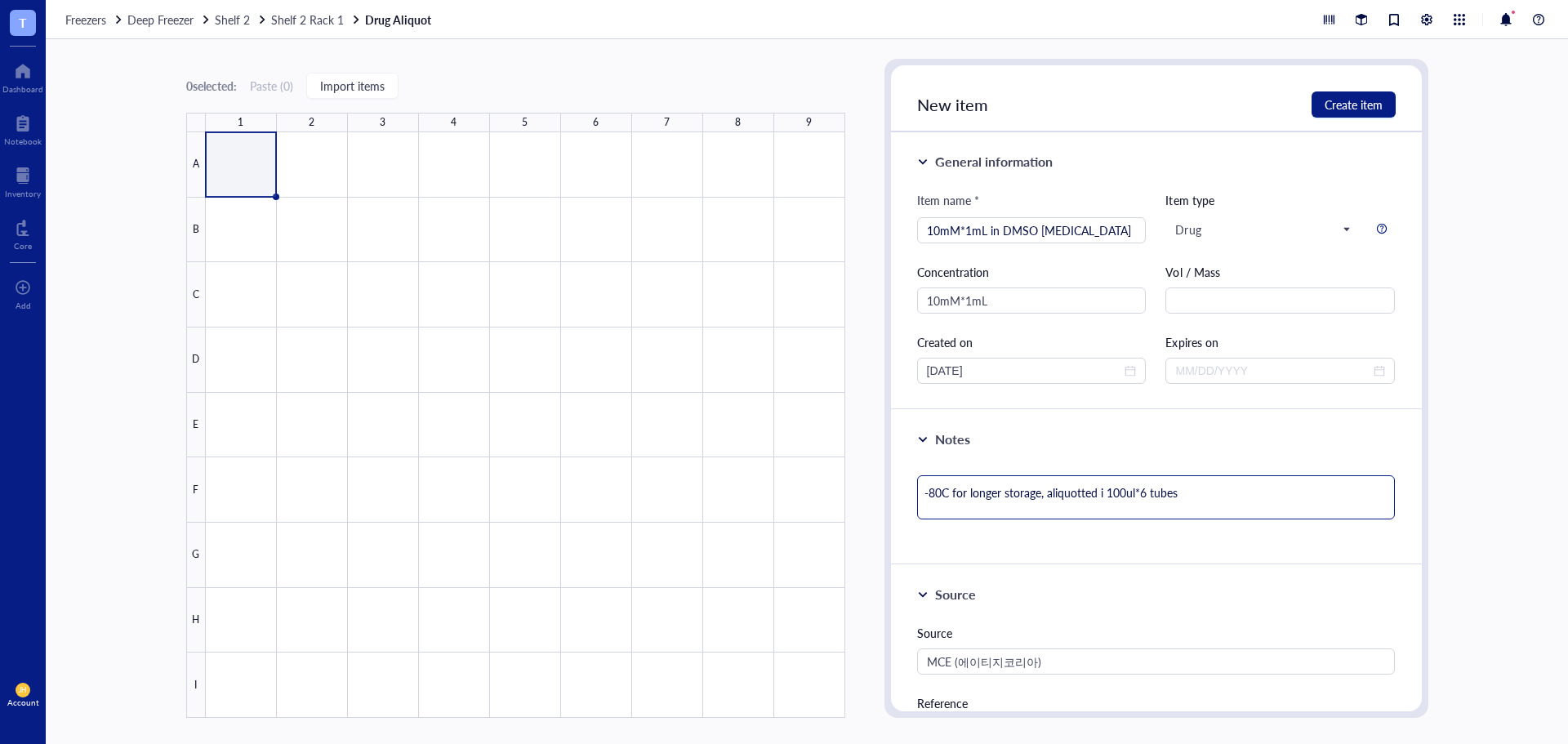
type textarea "-80C for longer storage, aliquotted in 100ul*6 tubes"
type textarea "-80C for longer storage, aliquotted int 100ul*6 tubes"
type textarea "-80C for longer storage, aliquotted into 100ul*6 tubes"
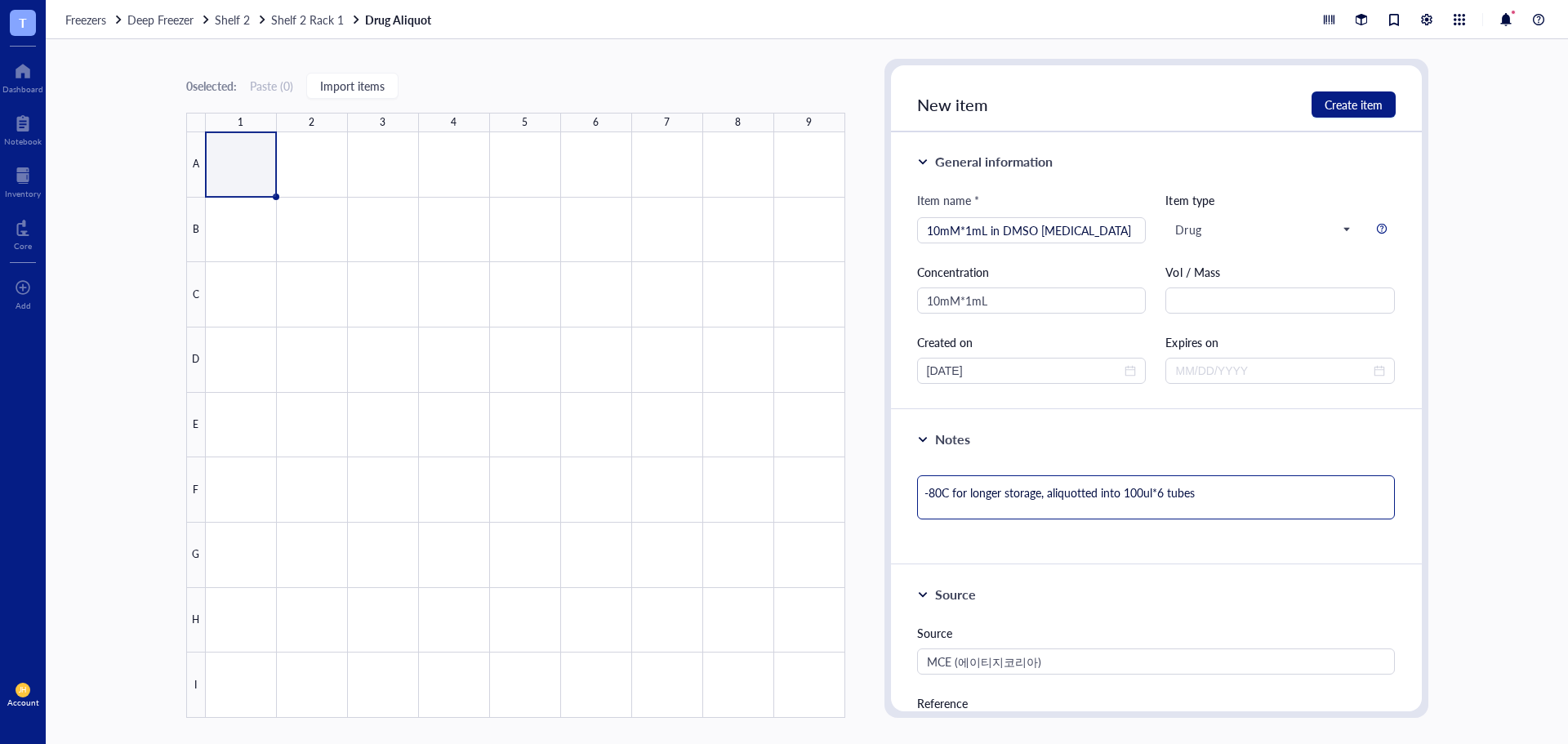
drag, startPoint x: 1080, startPoint y: 498, endPoint x: 1059, endPoint y: 495, distance: 21.2
click at [1059, 495] on textarea "-80C for longer storage, aliquotted into 100ul*6 tubes" at bounding box center [1156, 497] width 479 height 44
type textarea "-80C for longer storage, aliquotted into 100ul*6 tubes"
click at [1366, 104] on span "Create item" at bounding box center [1353, 105] width 58 height 13
type textarea "Keep everyone on the same page…"
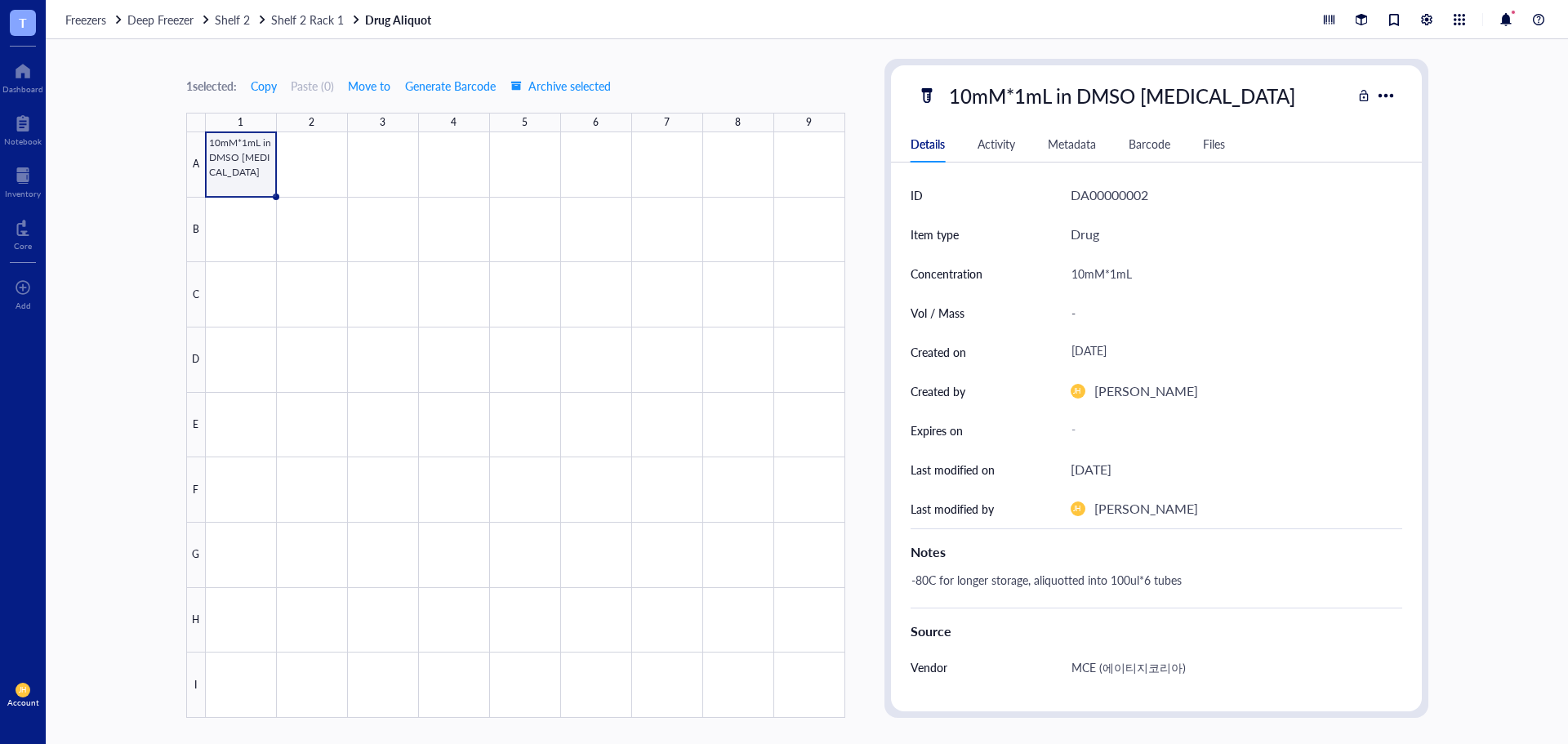
click at [810, 77] on div "1 selected: Copy Paste ( 0 ) Move to Generate Barcode Archive selected 1 2 3 4 …" at bounding box center [515, 388] width 659 height 660
click at [1389, 96] on div at bounding box center [1385, 95] width 24 height 24
click at [1496, 396] on div "1 selected: Copy Paste ( 0 ) Move to Generate Barcode Archive selected 1 2 3 4 …" at bounding box center [807, 392] width 1522 height 705
click at [366, 89] on span "Move to" at bounding box center [368, 86] width 42 height 13
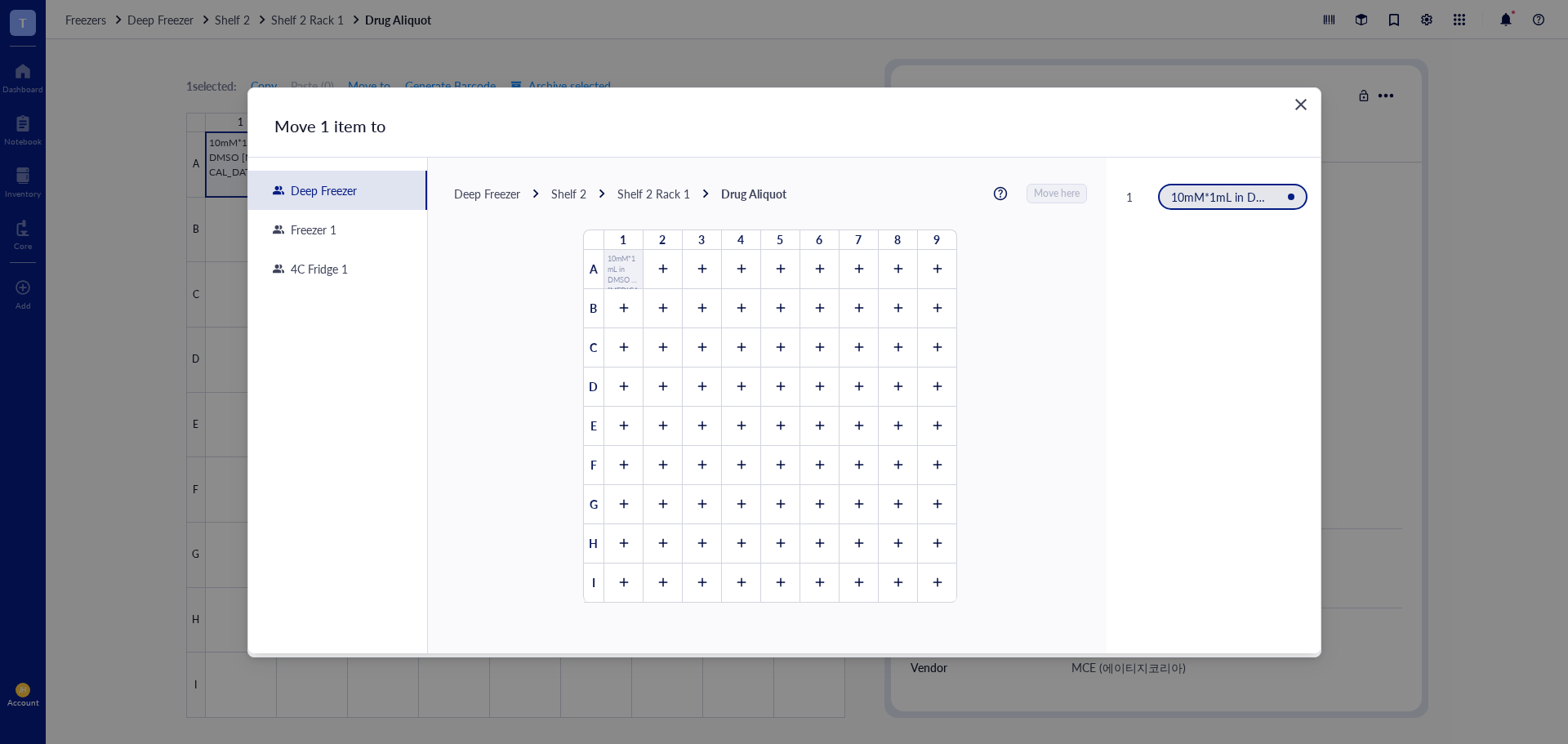
click at [1288, 107] on div "Close" at bounding box center [1300, 104] width 26 height 26
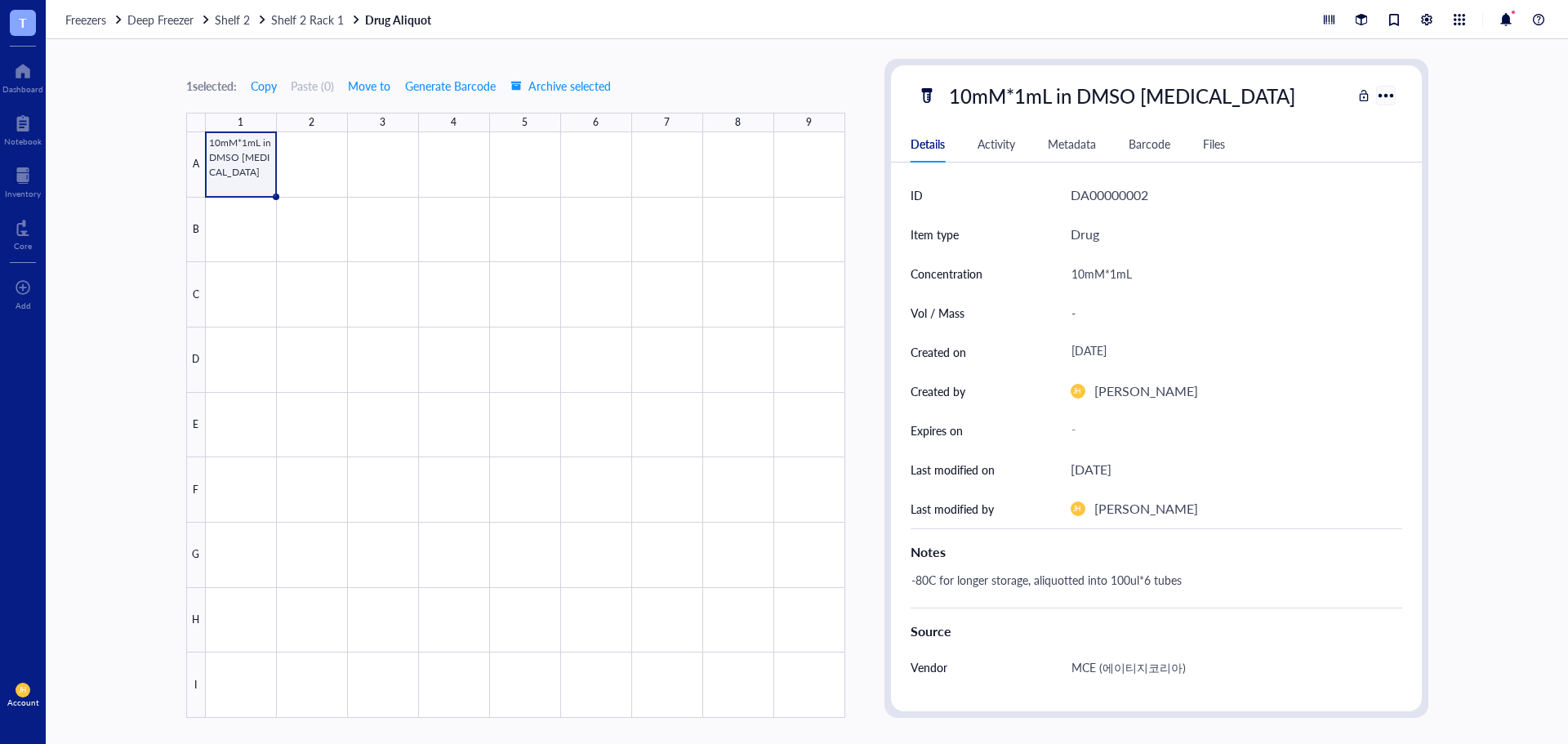
click at [1381, 94] on div at bounding box center [1385, 95] width 24 height 24
click at [1455, 157] on div "Import items" at bounding box center [1435, 156] width 93 height 14
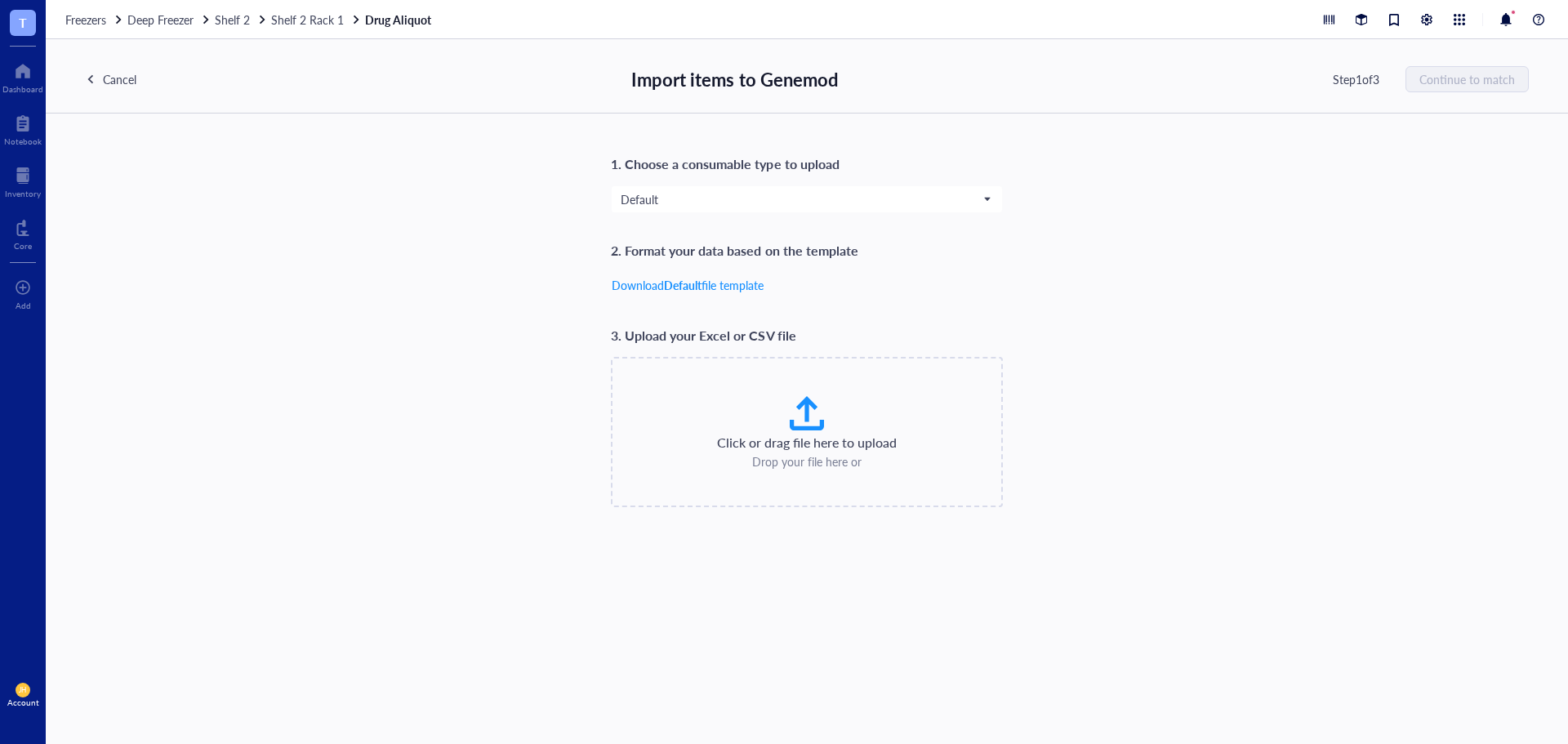
click at [120, 84] on div "Cancel" at bounding box center [119, 79] width 34 height 18
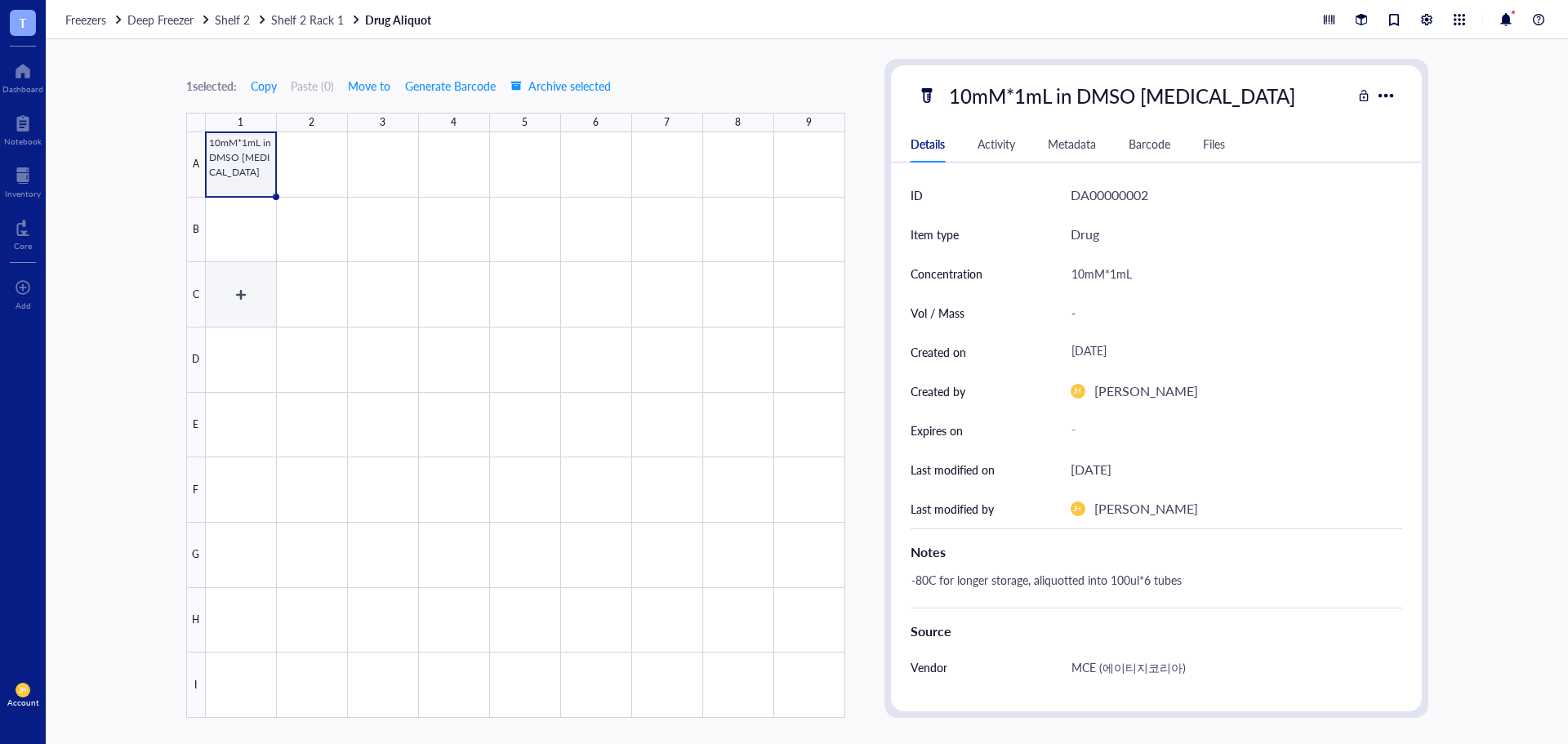
click at [249, 286] on div at bounding box center [525, 425] width 639 height 586
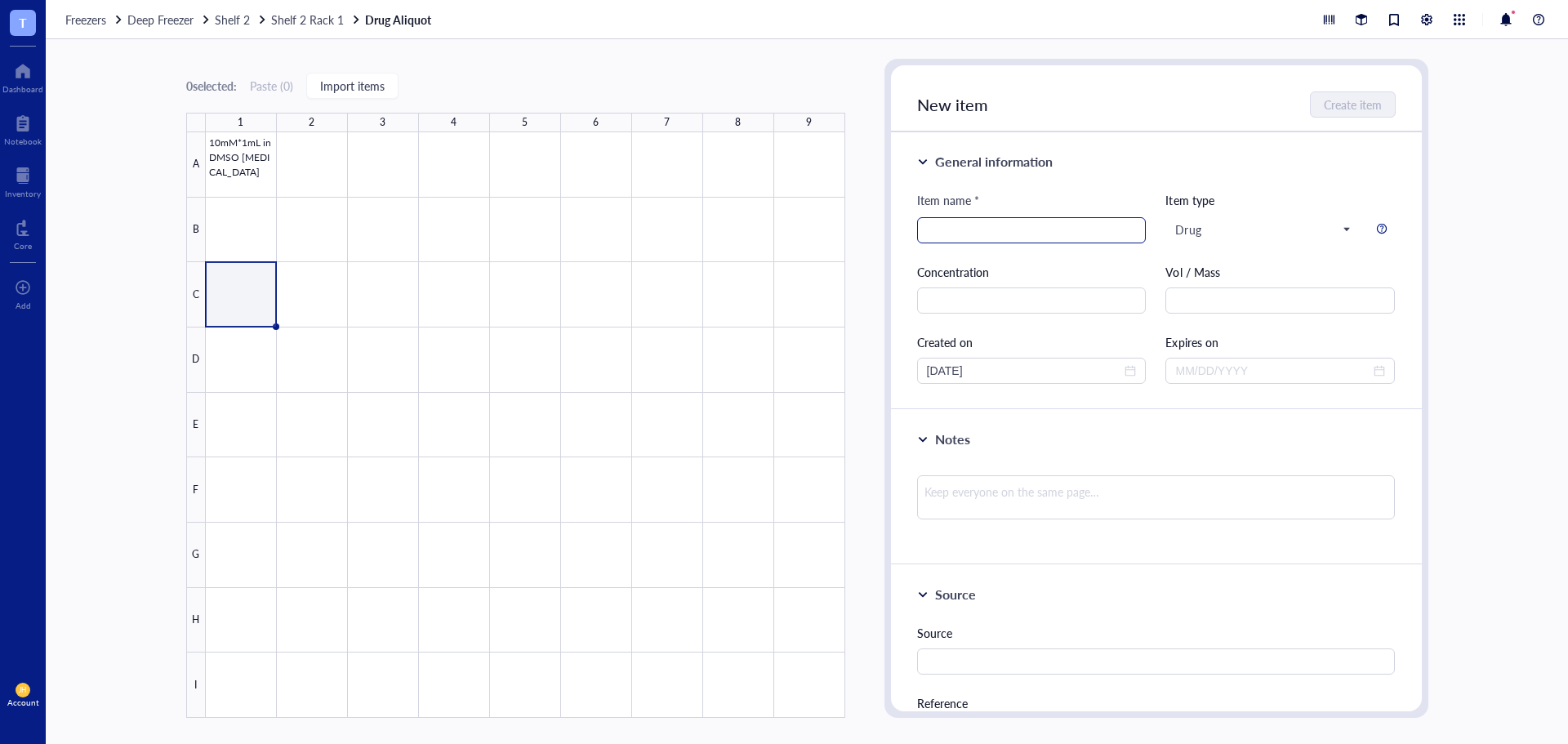
click at [1043, 226] on input "search" at bounding box center [1032, 230] width 210 height 25
paste input "10mM*1mL in DMSO [MEDICAL_DATA]"
drag, startPoint x: 984, startPoint y: 232, endPoint x: 927, endPoint y: 236, distance: 57.1
click at [927, 236] on input "10mM*1mL in DMSO [MEDICAL_DATA]" at bounding box center [1032, 230] width 210 height 25
type input "10mM*1mL in DMSO [MEDICAL_DATA]"
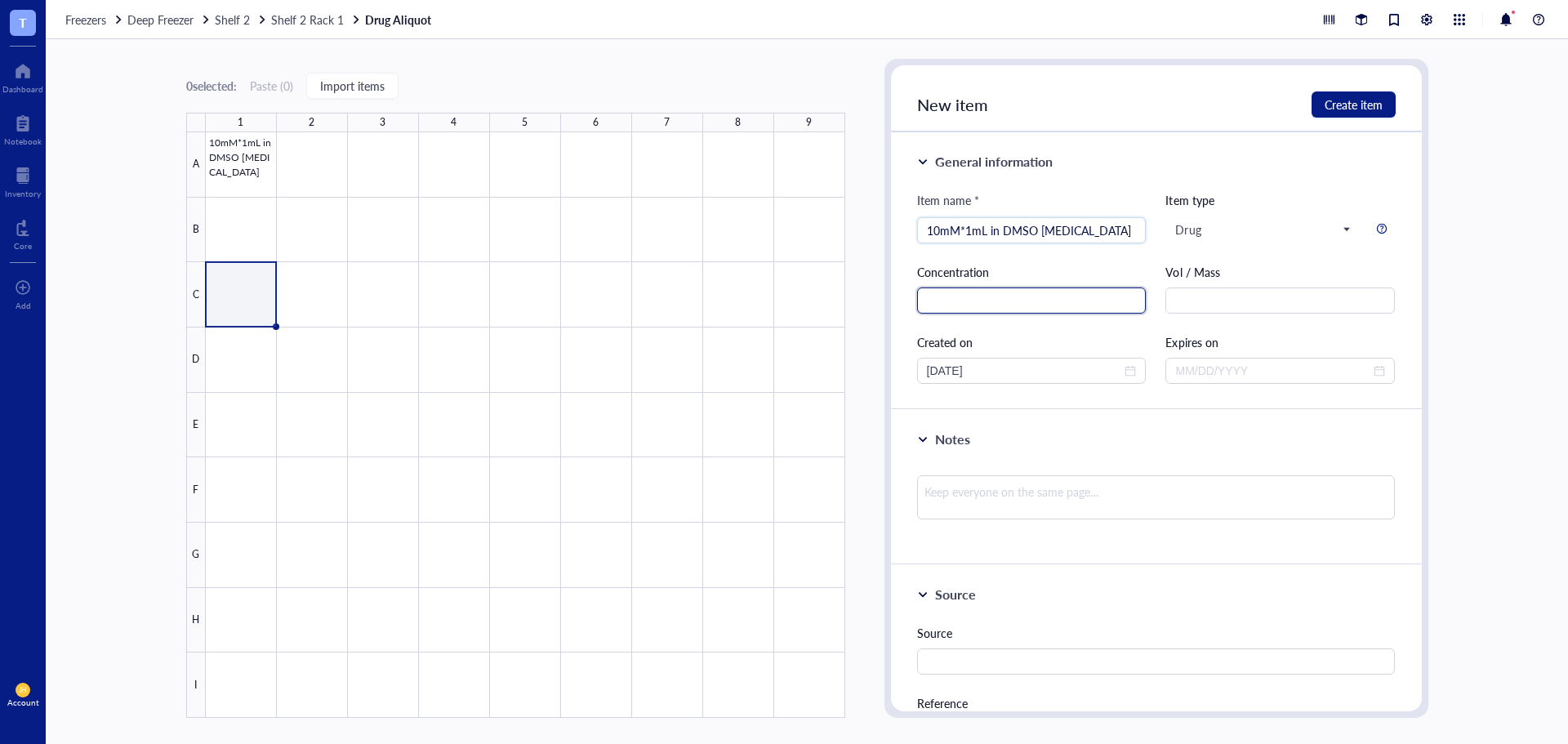
click at [1027, 300] on input "text" at bounding box center [1032, 300] width 229 height 26
paste input "10mM*1mL"
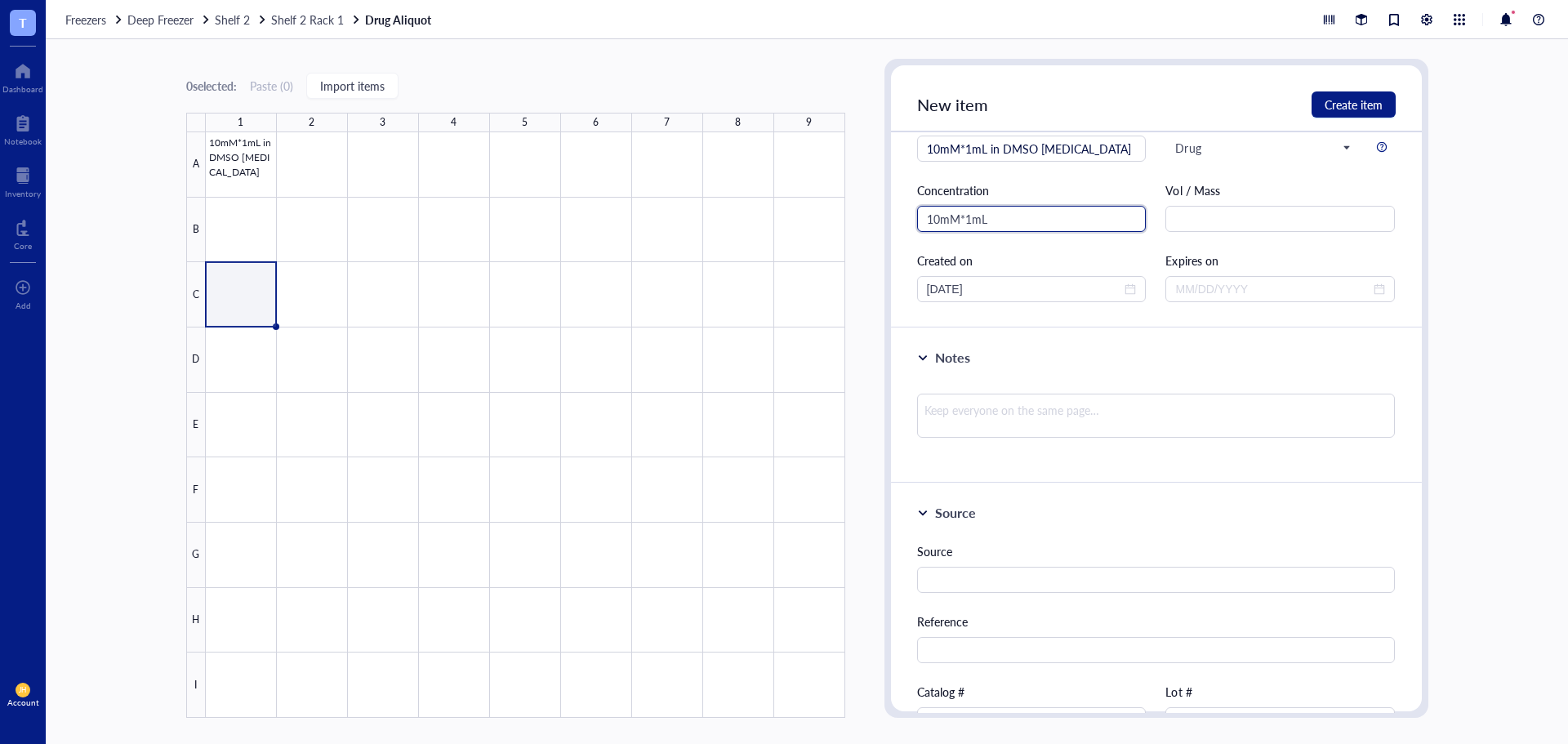
type input "10mM*1mL"
click at [257, 166] on div at bounding box center [525, 425] width 639 height 586
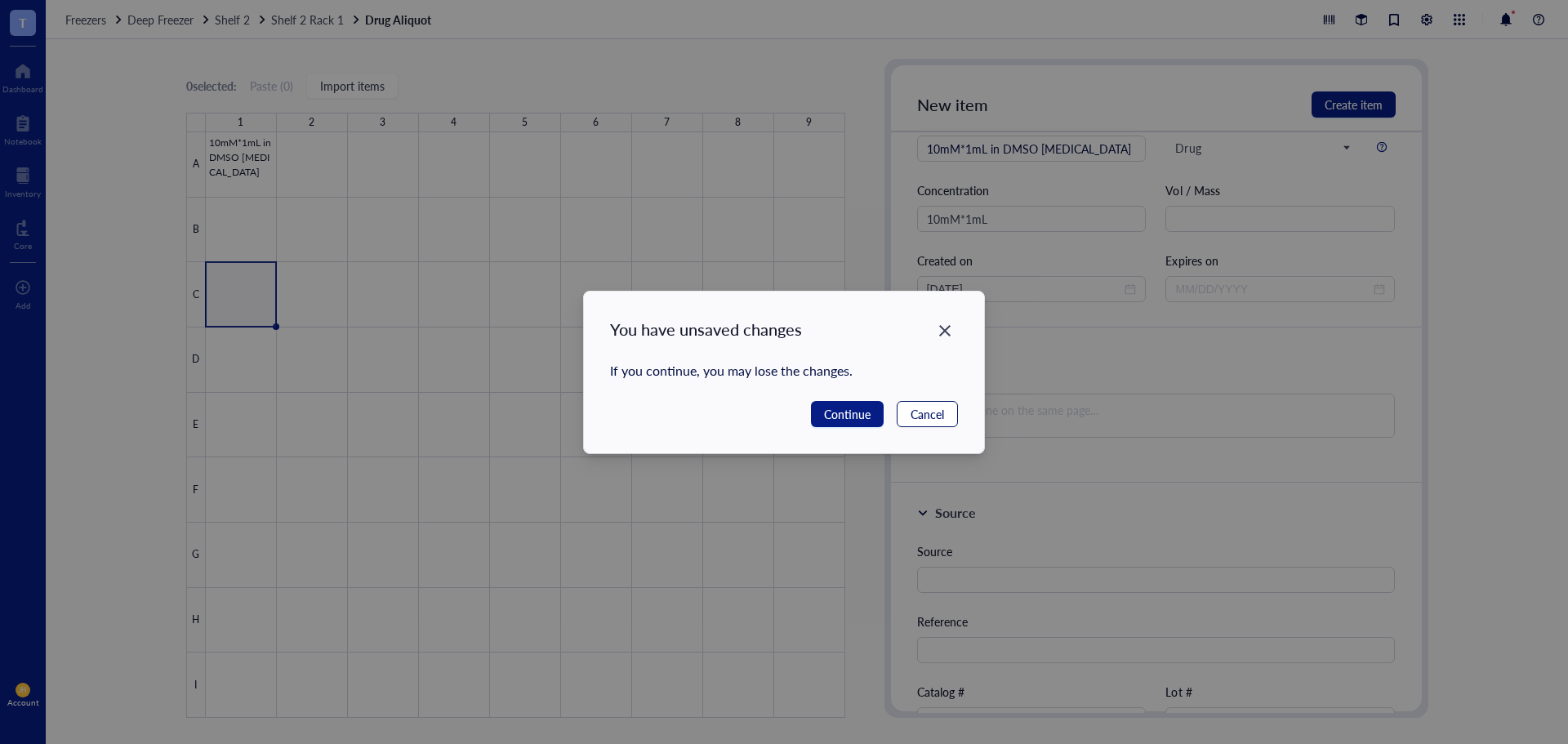
click at [914, 410] on span "Cancel" at bounding box center [927, 414] width 34 height 18
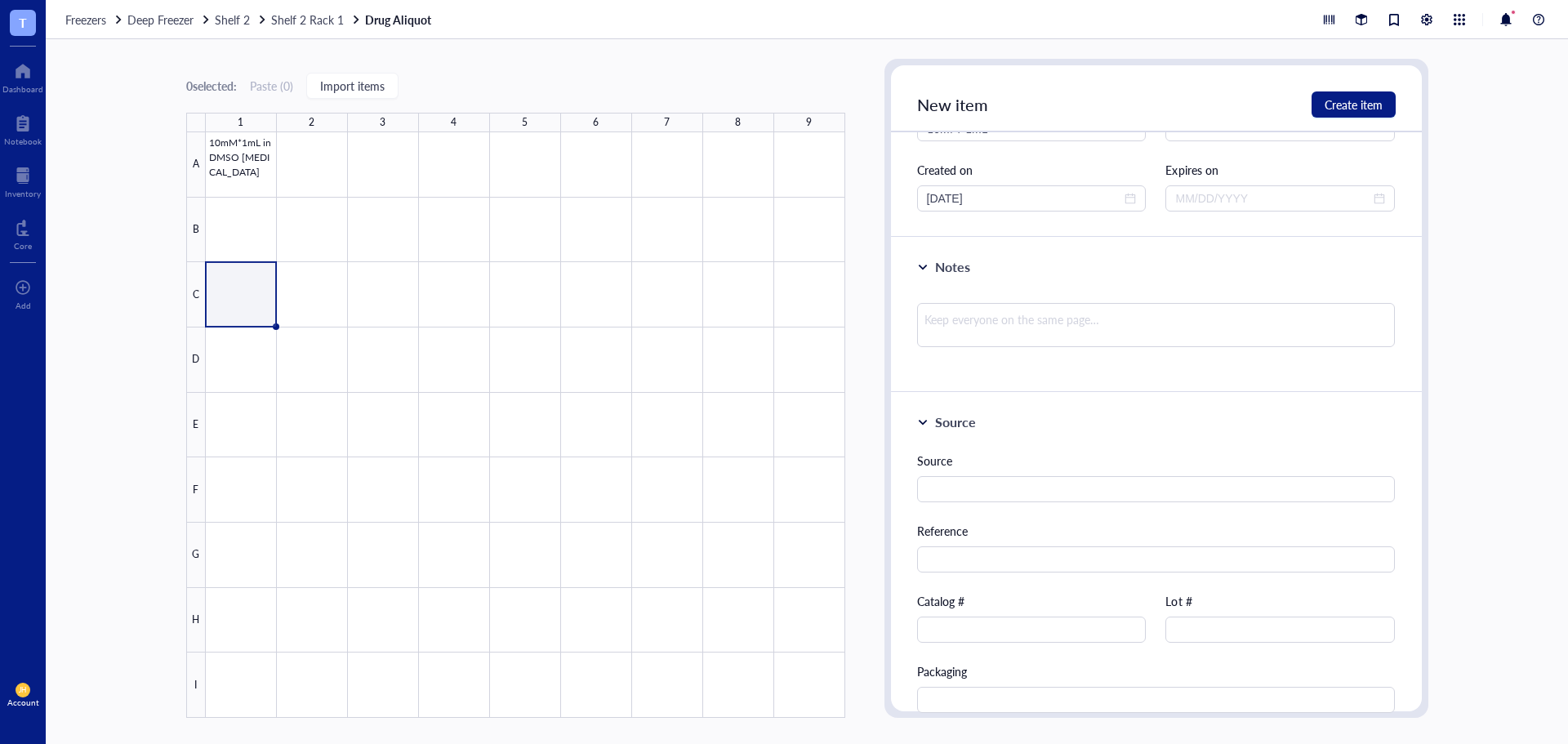
scroll to position [326, 0]
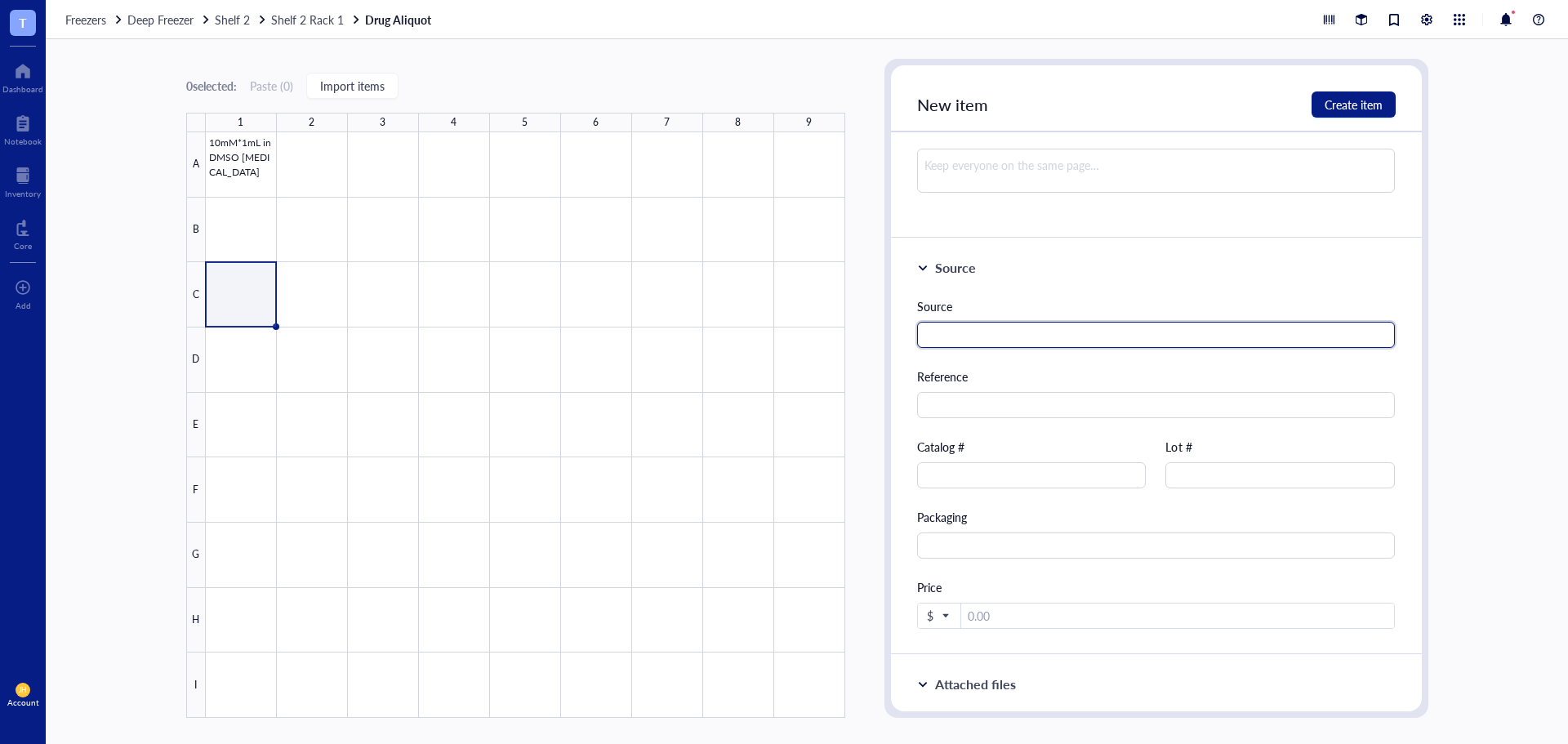
click at [1032, 330] on input "text" at bounding box center [1156, 334] width 479 height 26
type input "MCE (에이티지코리아)"
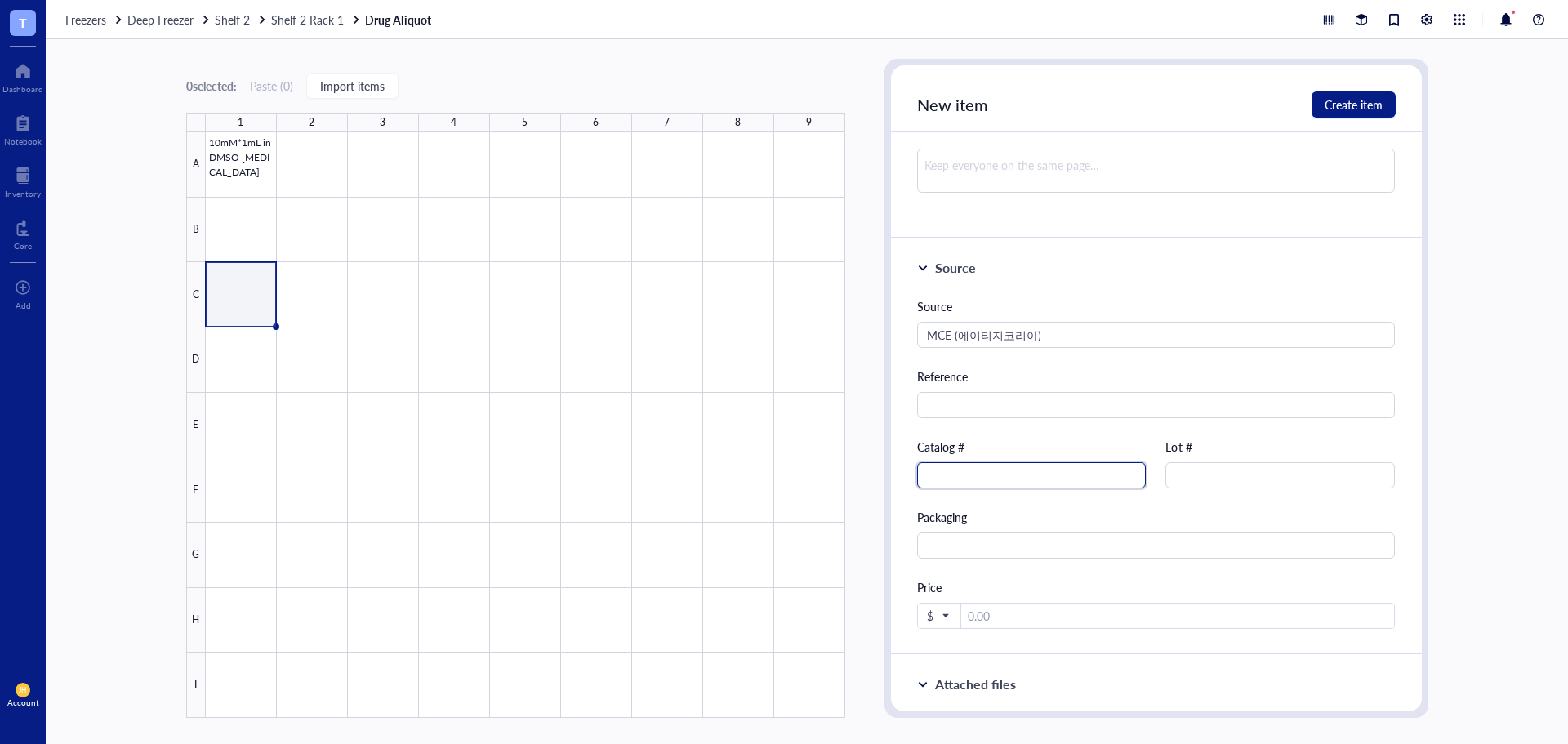
click at [1076, 474] on input "text" at bounding box center [1032, 475] width 229 height 26
paste input "HY-13629"
type input "HY-13629"
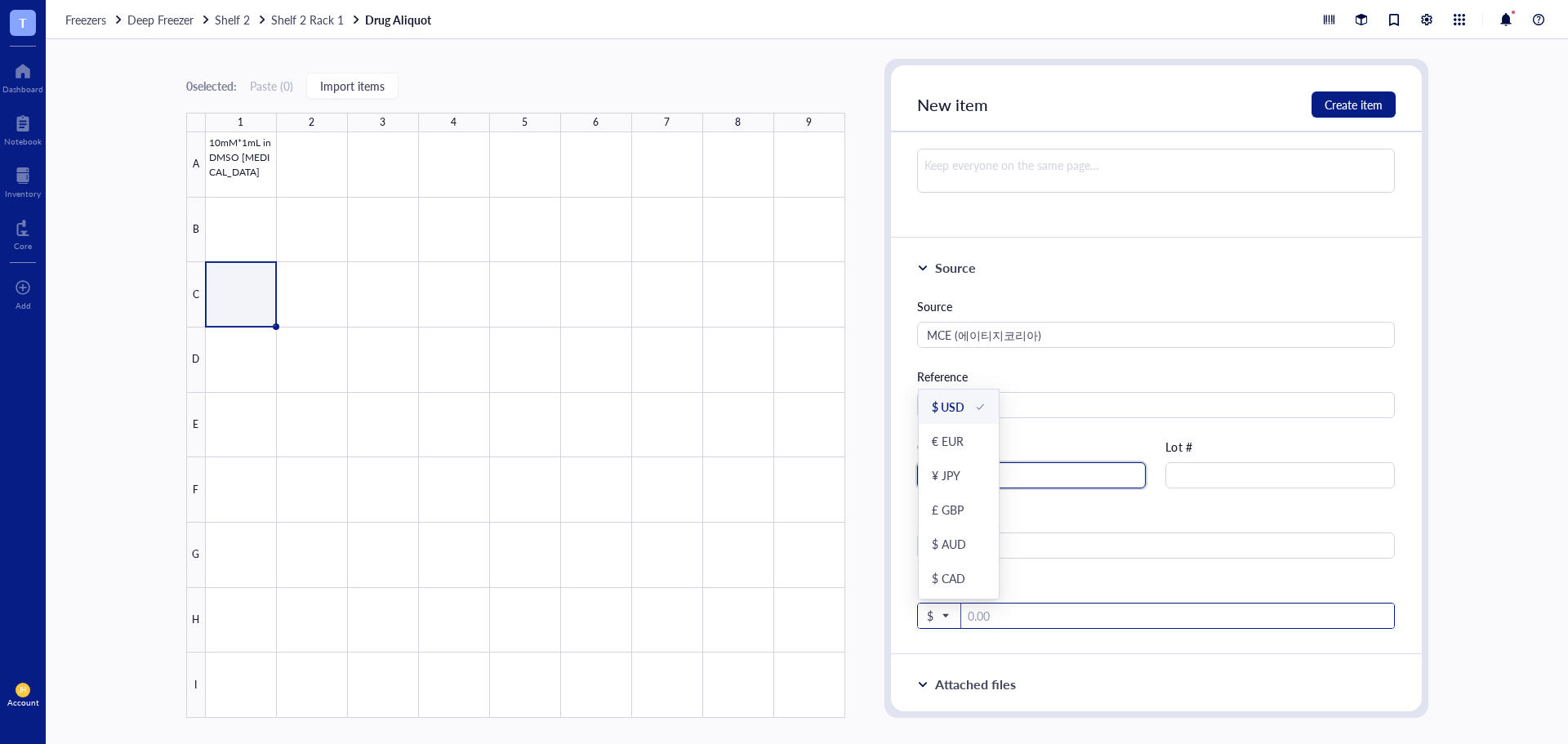
click at [944, 625] on span at bounding box center [939, 615] width 25 height 26
click at [964, 582] on div "₩ KRW" at bounding box center [952, 581] width 41 height 14
click at [1010, 612] on input "number" at bounding box center [1180, 616] width 429 height 26
paste input "139000"
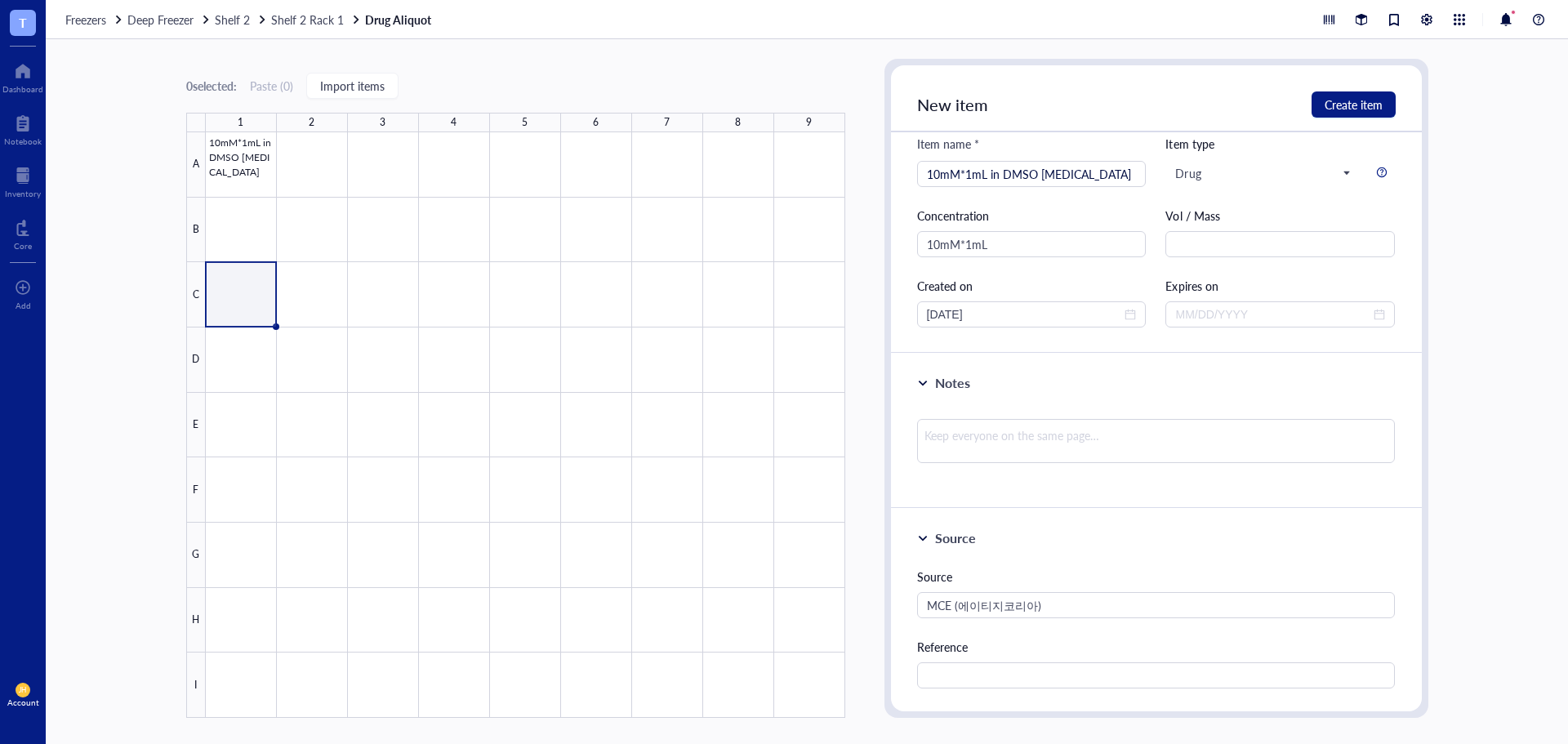
scroll to position [0, 0]
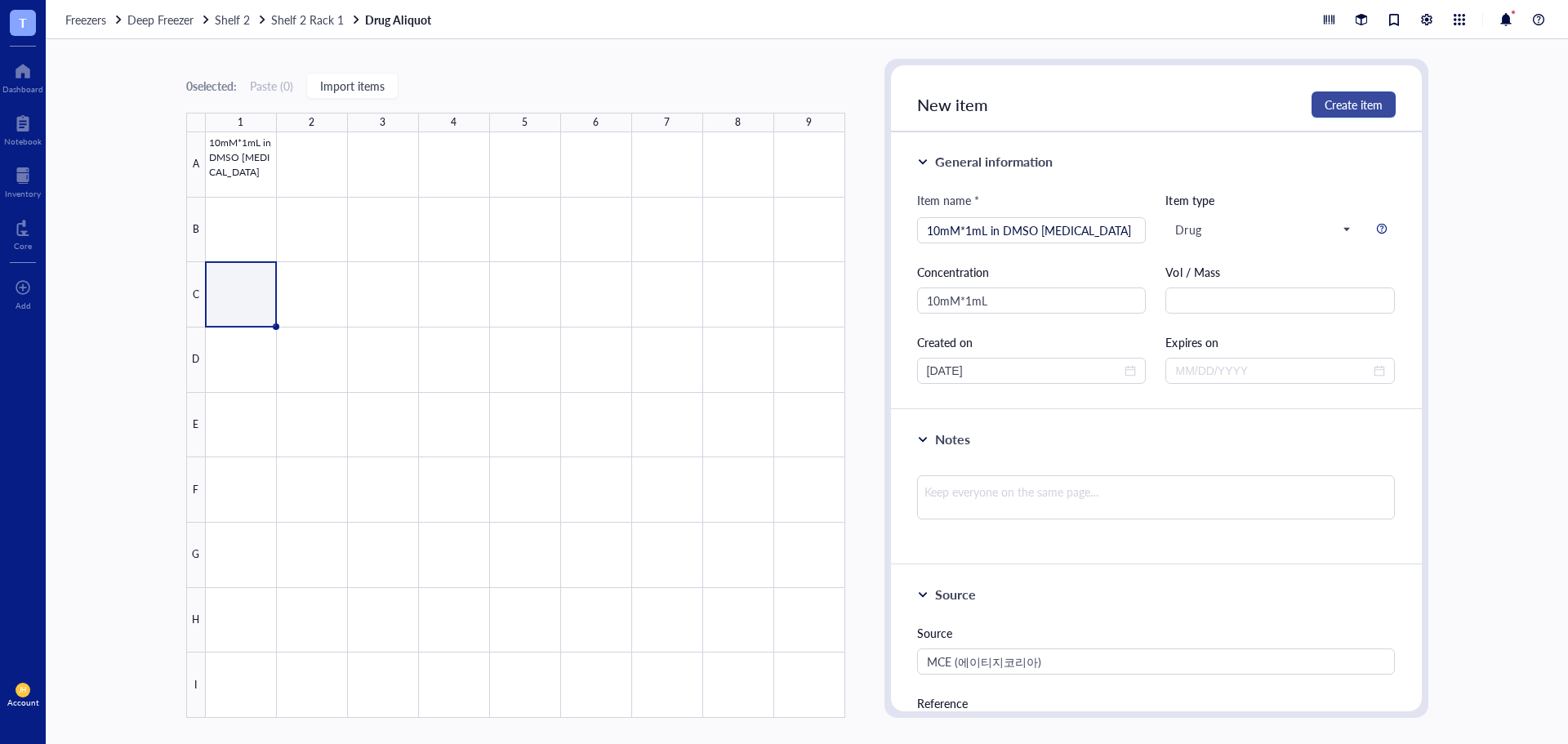
type input "139000"
click at [1338, 107] on span "Create item" at bounding box center [1353, 105] width 58 height 13
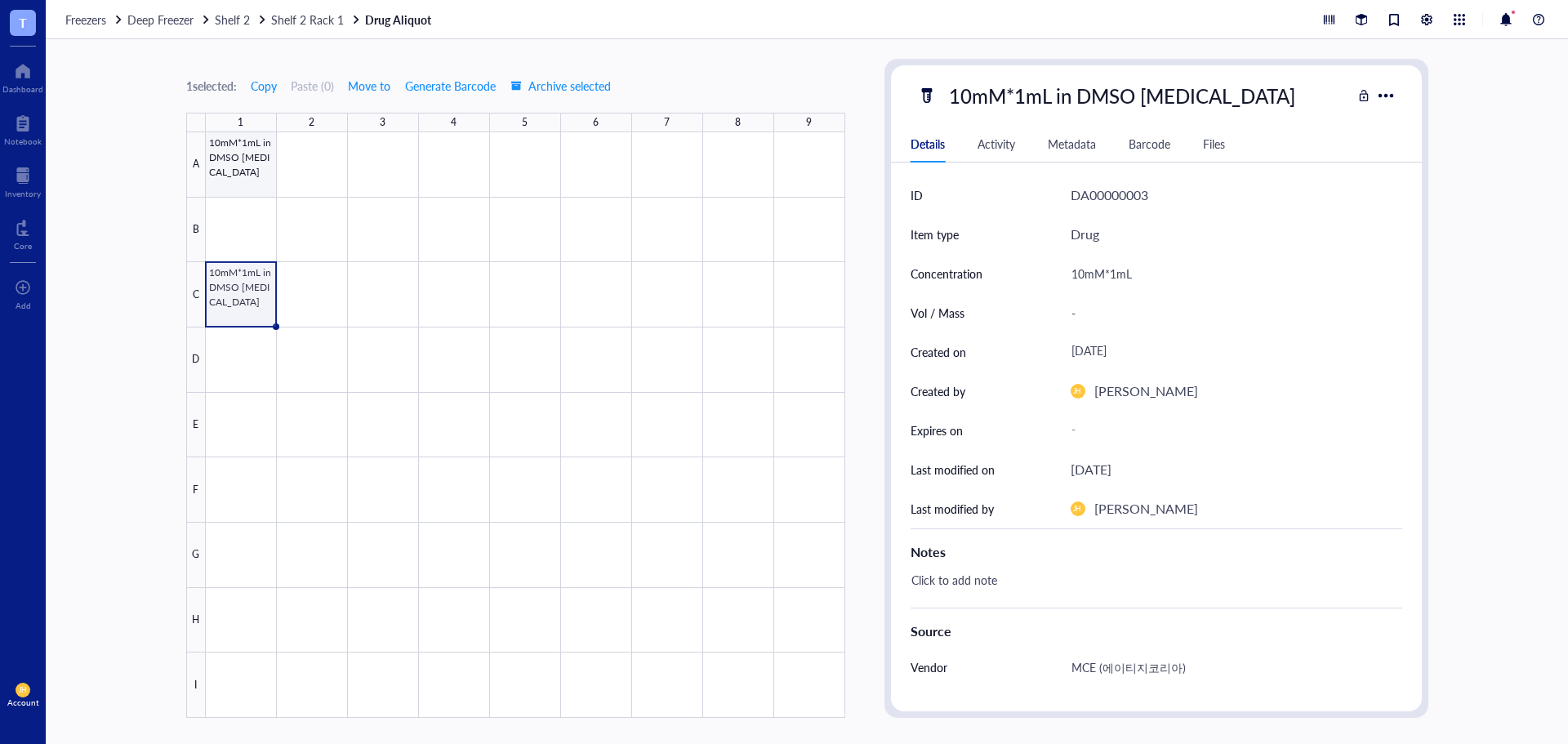
click at [251, 179] on div at bounding box center [525, 425] width 639 height 586
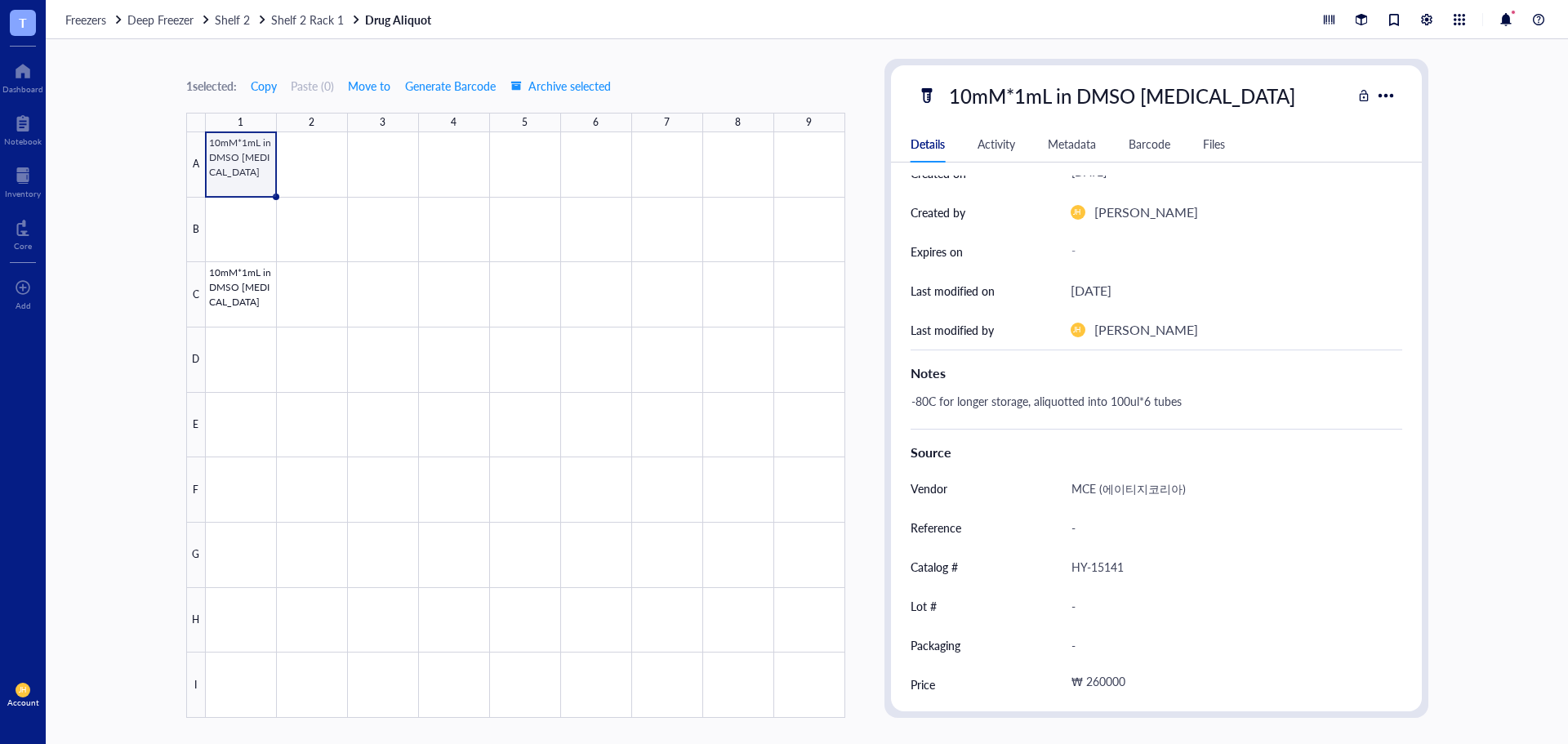
scroll to position [184, 0]
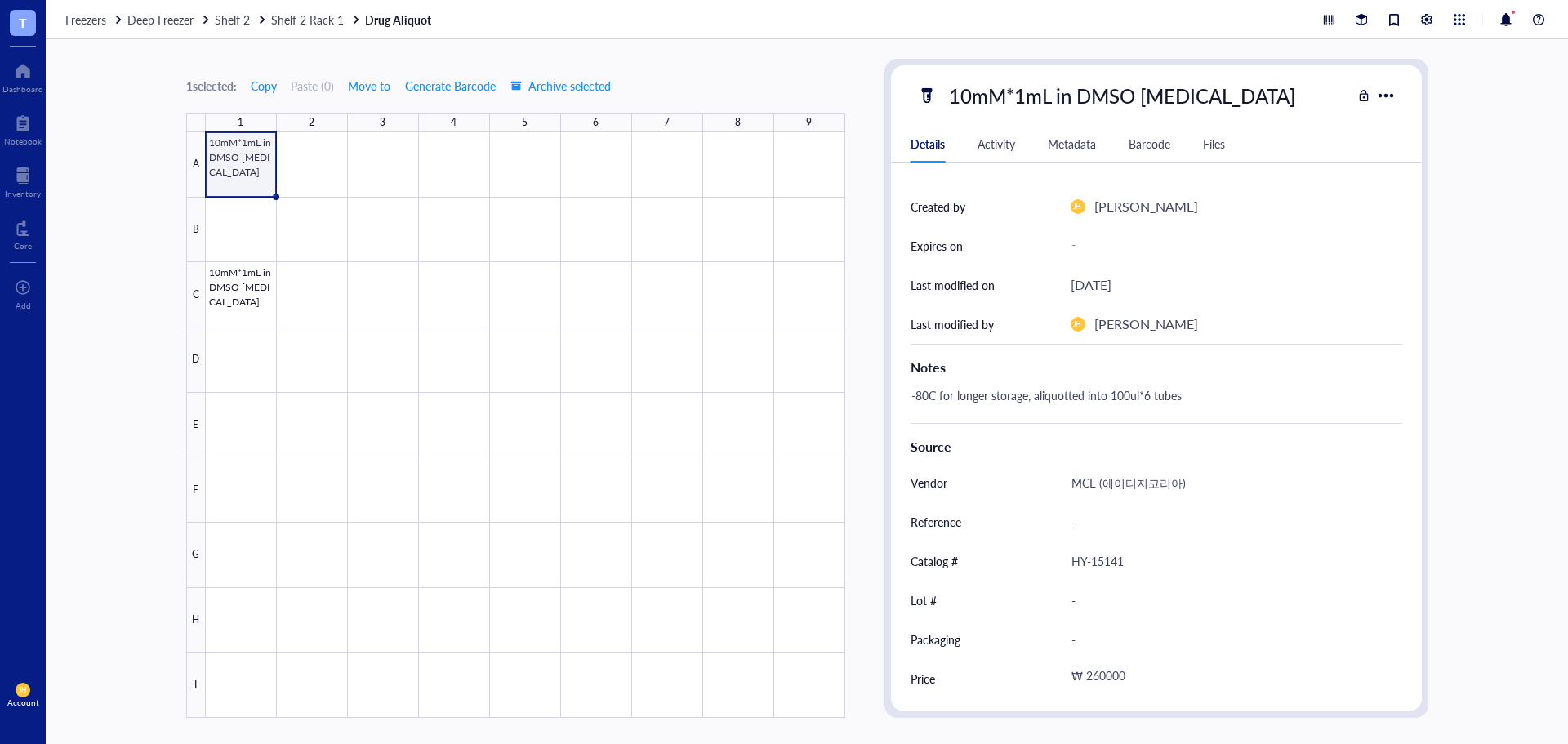
click at [1133, 401] on div "-80C for longer storage, aliquotted into 100ul*6 tubes" at bounding box center [1150, 403] width 491 height 39
drag, startPoint x: 1224, startPoint y: 393, endPoint x: 860, endPoint y: 396, distance: 364.0
click at [860, 396] on div "1 selected: Copy Paste ( 0 ) Move to Generate Barcode Archive selected 1 2 3 4 …" at bounding box center [807, 392] width 1522 height 705
click at [256, 309] on div at bounding box center [525, 425] width 639 height 586
click at [949, 398] on div "-80C for longer storage, aliquotted into 100ul*6 tubes" at bounding box center [1150, 403] width 491 height 39
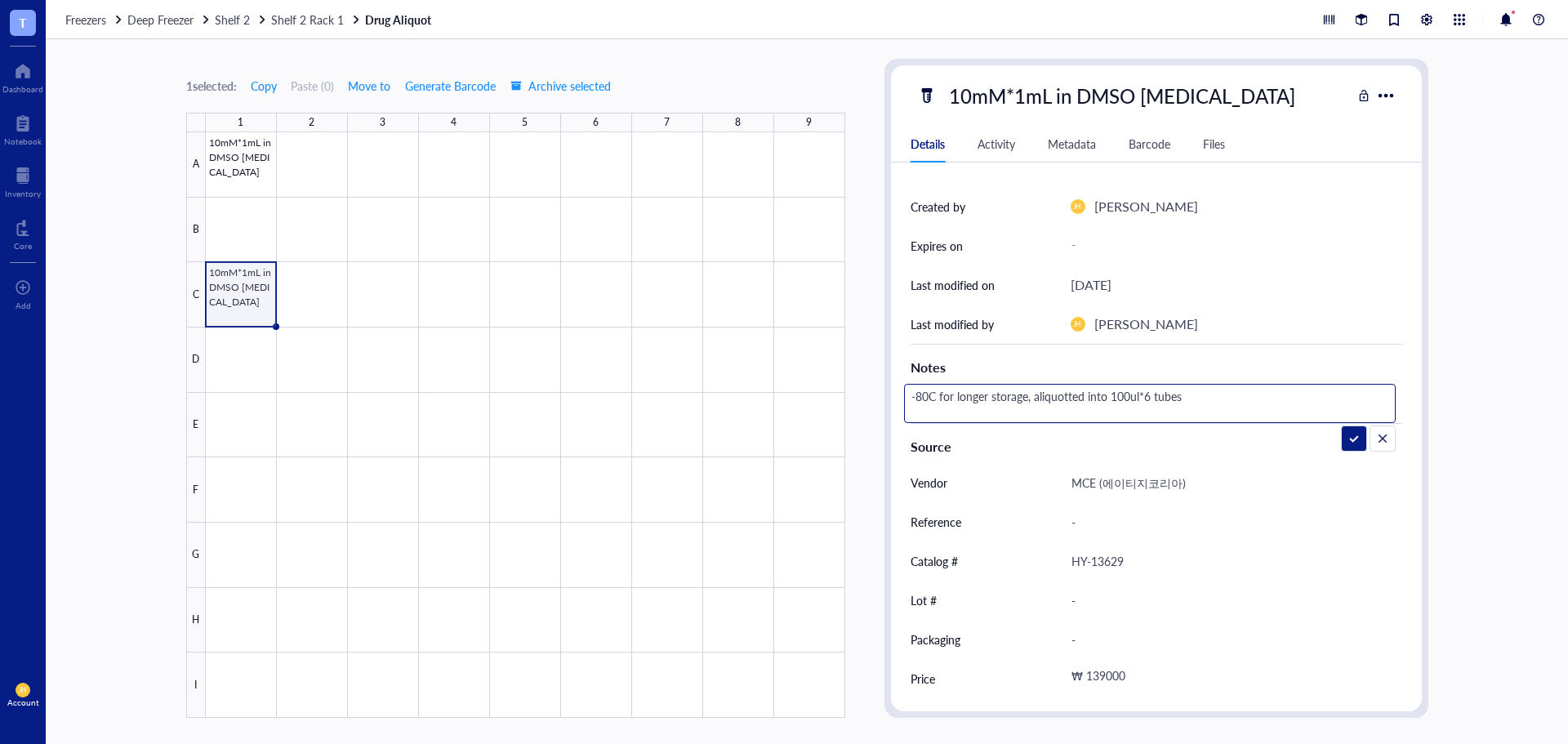
click at [1259, 398] on textarea "-80C for longer storage, aliquotted into 100ul*6 tubes" at bounding box center [1127, 403] width 444 height 36
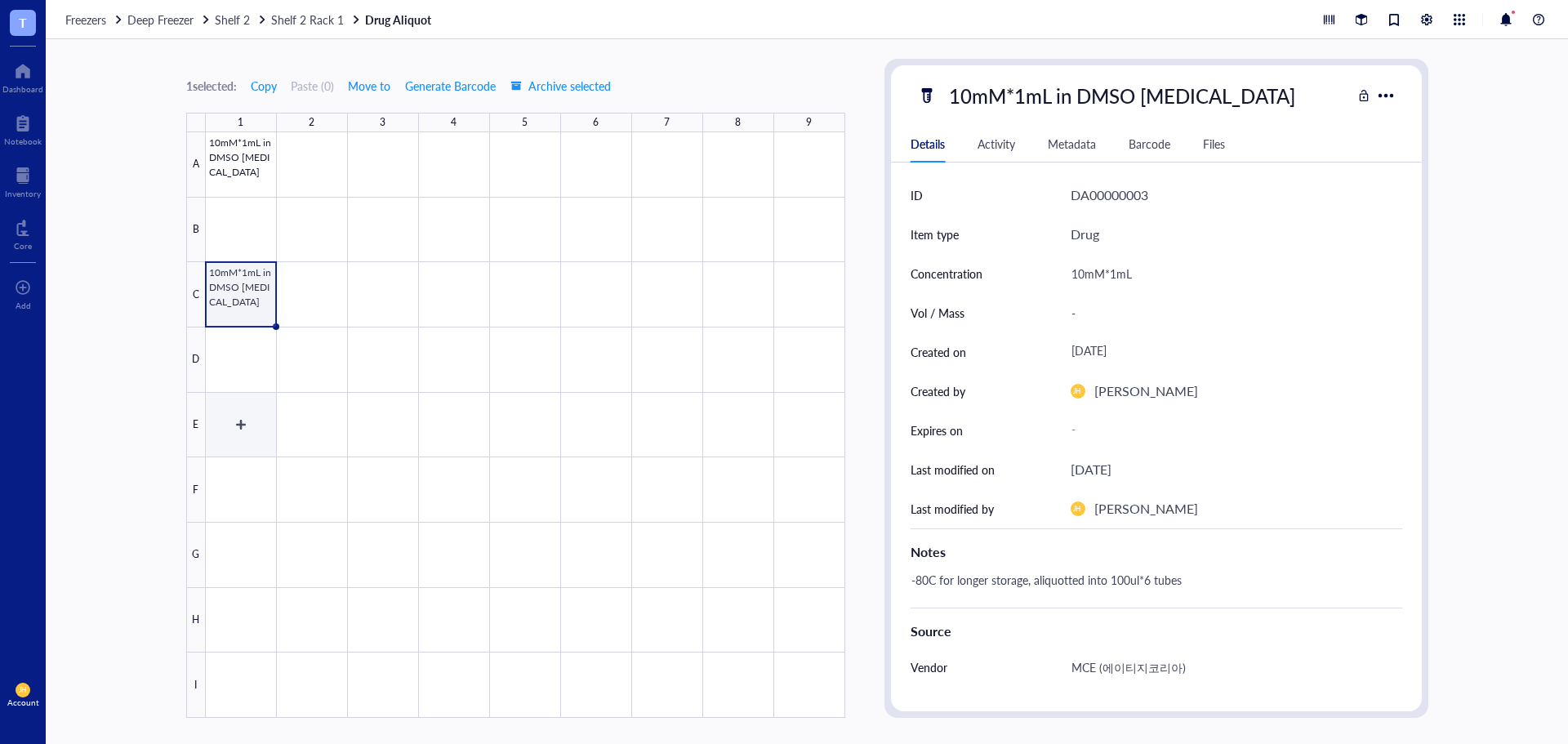
click at [246, 423] on div at bounding box center [525, 425] width 639 height 586
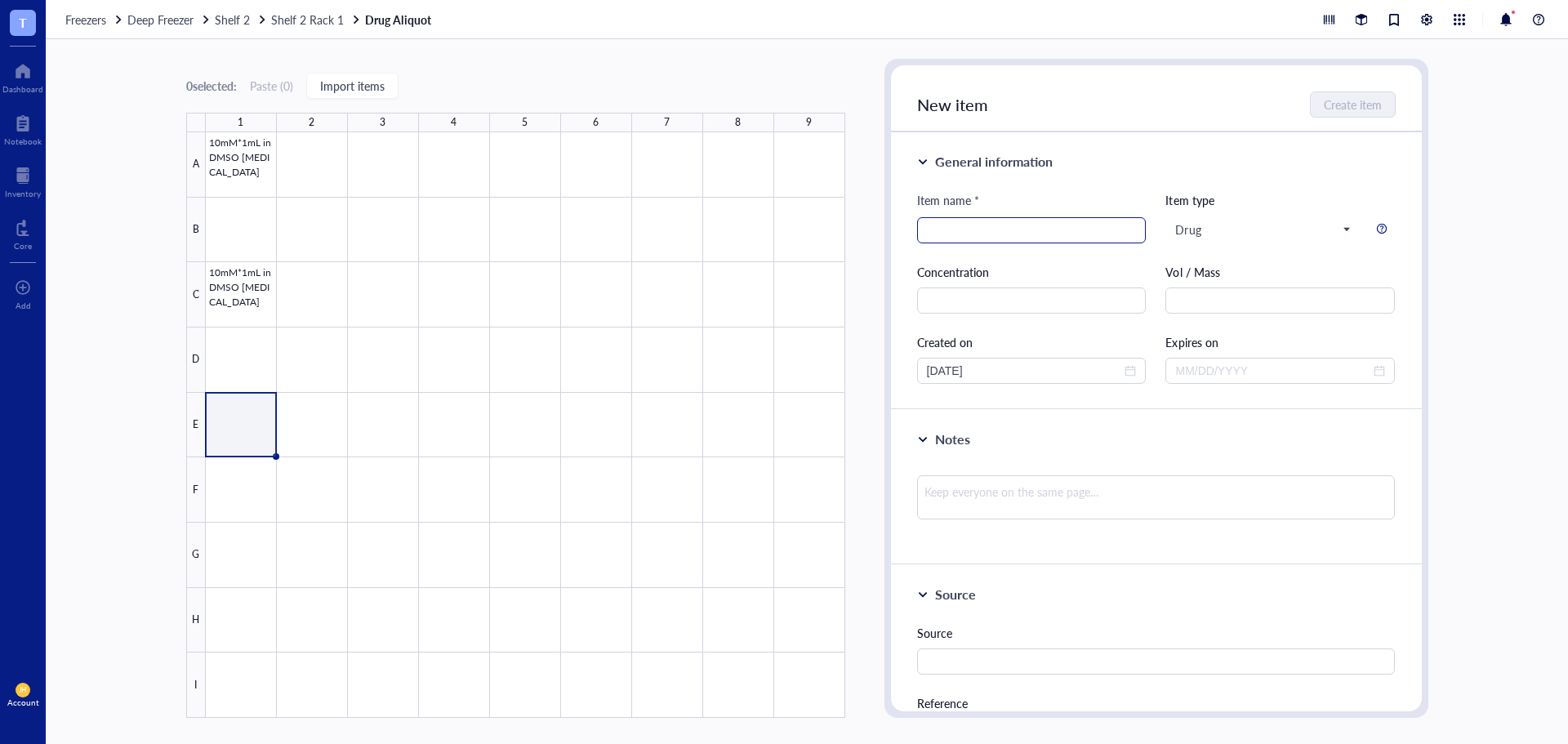
click at [1062, 235] on input "search" at bounding box center [1032, 230] width 210 height 25
paste input "10mM*1mL in DMSO RIP1/RIP3/MLKL activator 1"
drag, startPoint x: 934, startPoint y: 233, endPoint x: 883, endPoint y: 236, distance: 51.1
click at [883, 236] on div "0 selected: Paste ( 0 ) Import items 1 2 3 4 5 6 7 8 9 A B C D E F G H I 10mM*1…" at bounding box center [807, 392] width 1522 height 705
type input "10mM*1mL in DMSO RIP1/RIP3/MLKL activator 1"
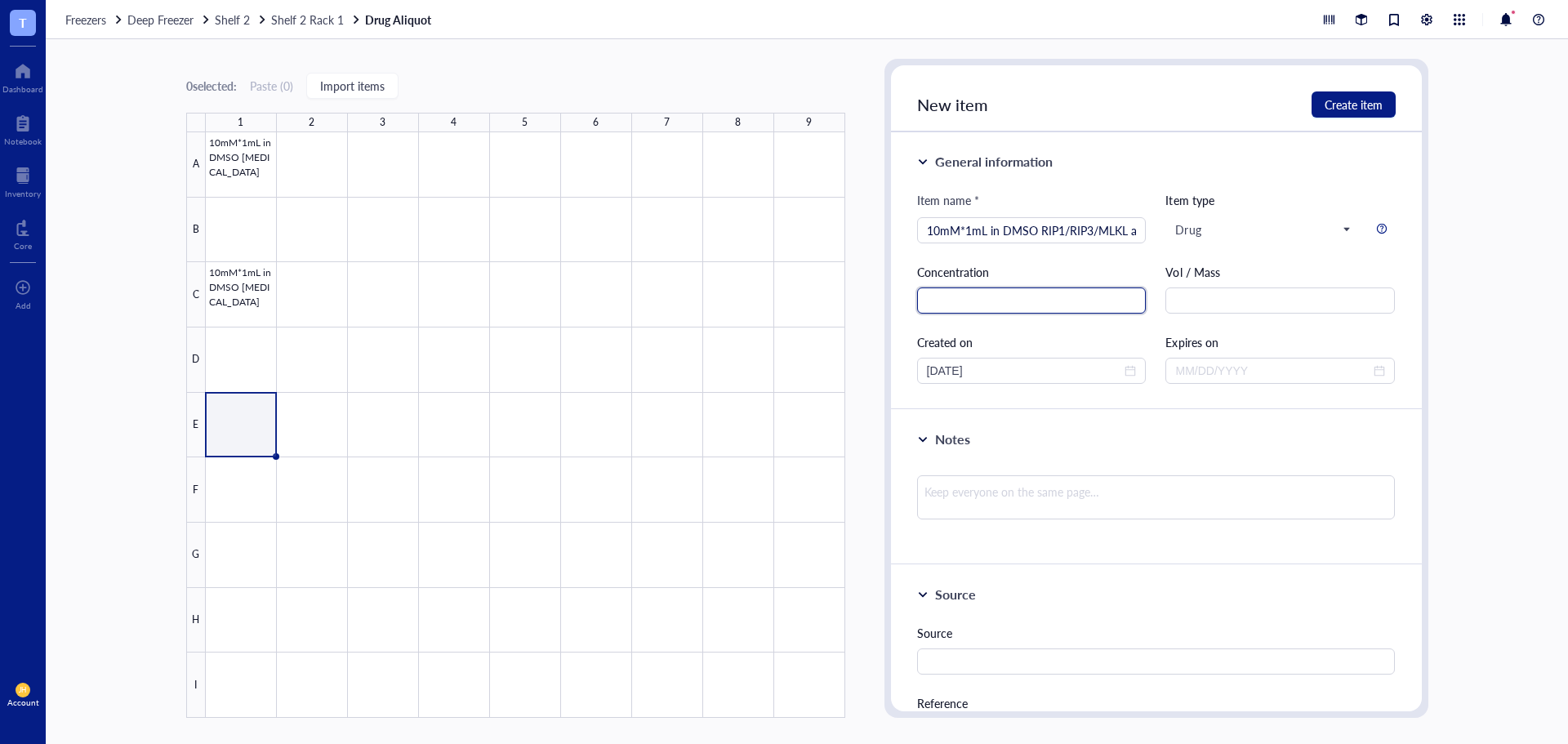
click at [1059, 308] on input "text" at bounding box center [1032, 300] width 229 height 26
paste input "10mM*1mL"
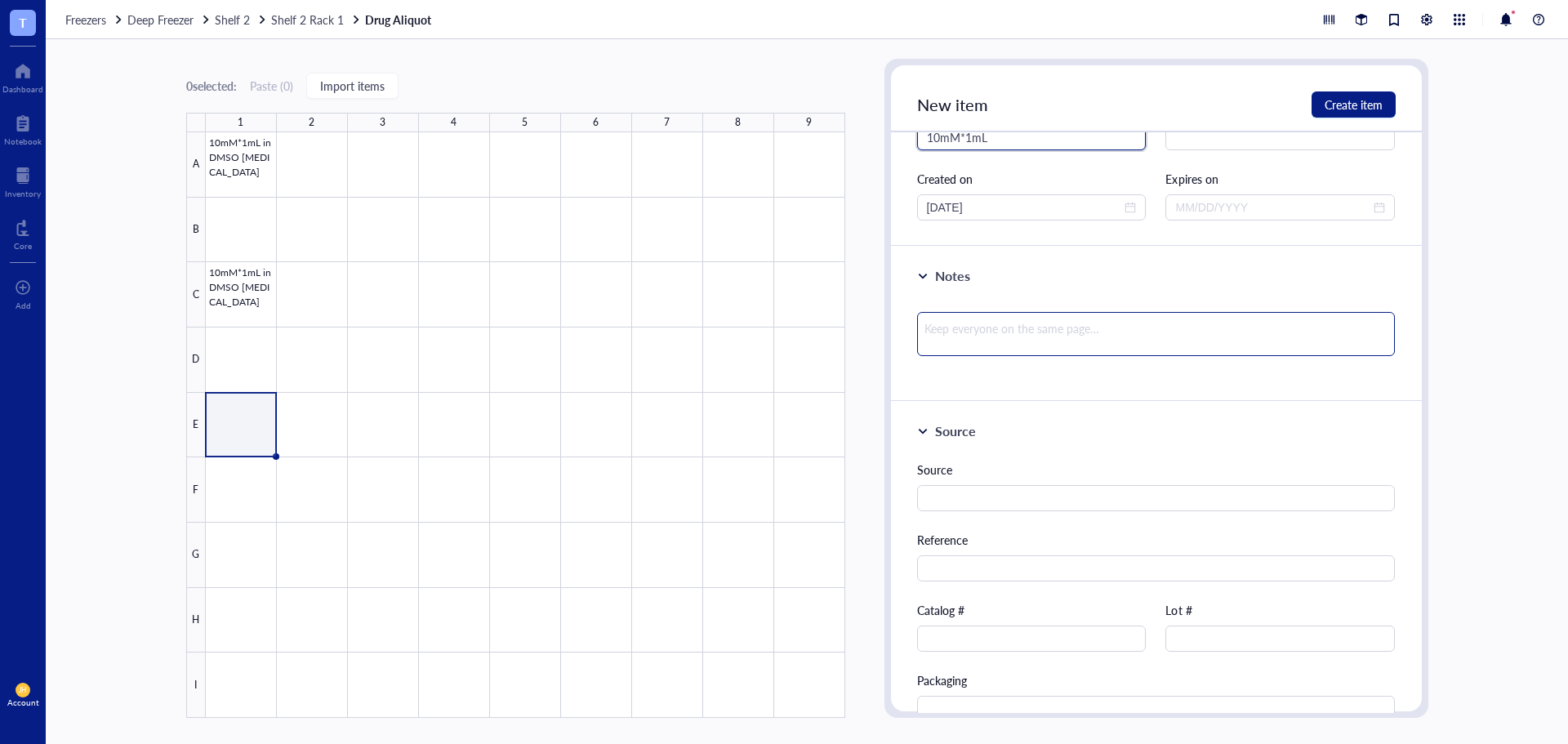
type input "10mM*1mL"
click at [1054, 328] on textarea at bounding box center [1156, 334] width 479 height 44
type textarea "a"
type textarea "Keep everyone on the same page…"
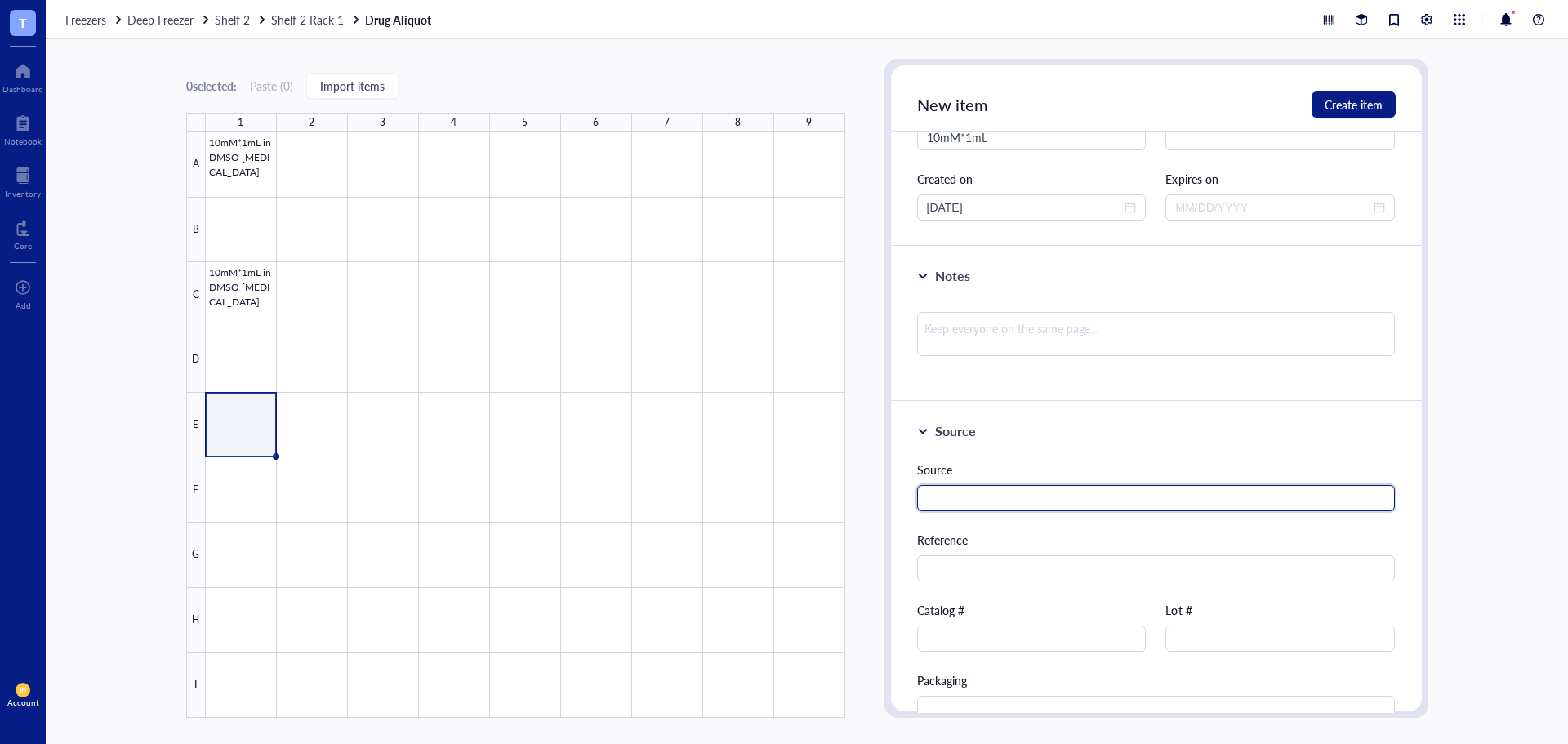
click at [964, 495] on input "text" at bounding box center [1156, 497] width 479 height 26
type input "MCE (에이티지코리아)"
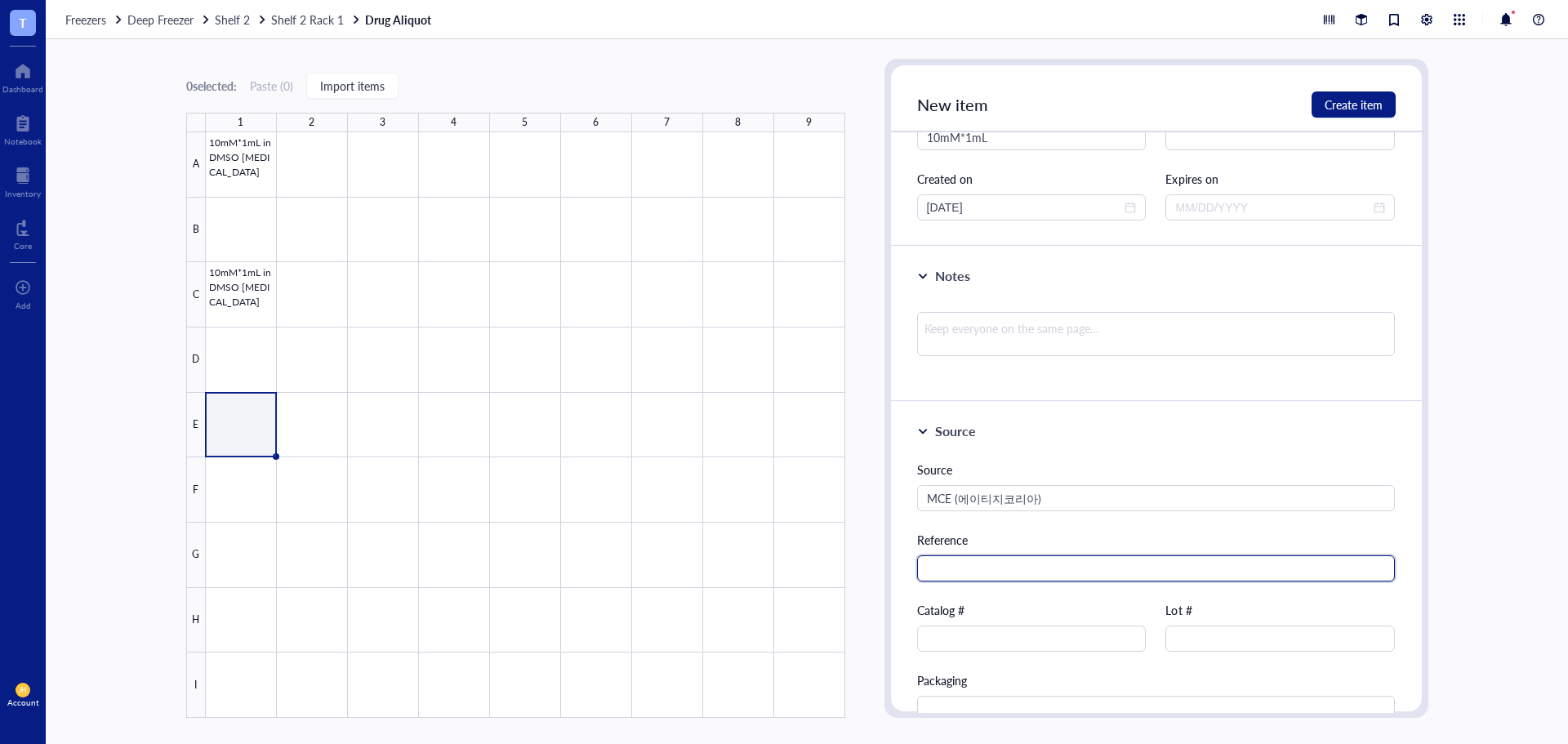
click at [984, 564] on input "text" at bounding box center [1156, 568] width 479 height 26
paste input "HY-144828"
type input "HY-144828"
drag, startPoint x: 1011, startPoint y: 573, endPoint x: 915, endPoint y: 577, distance: 96.1
click at [915, 577] on div "Source Source MCE (에이티지코리아) Reference HY-144828 Catalog # Lot # Packaging Price…" at bounding box center [1155, 611] width 531 height 417
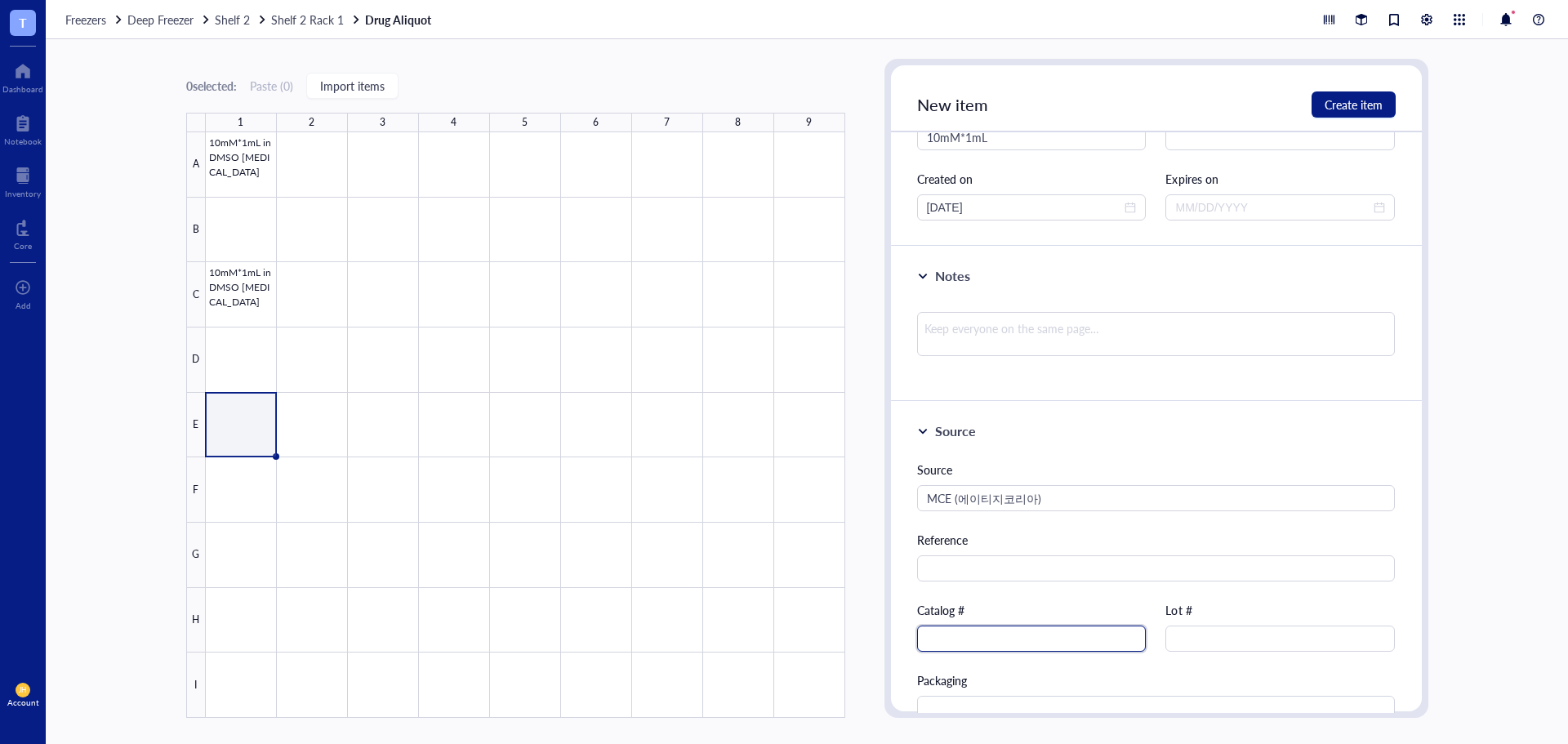
click at [994, 638] on input "text" at bounding box center [1032, 638] width 229 height 26
paste input "HY-144828"
type input "HY-144828"
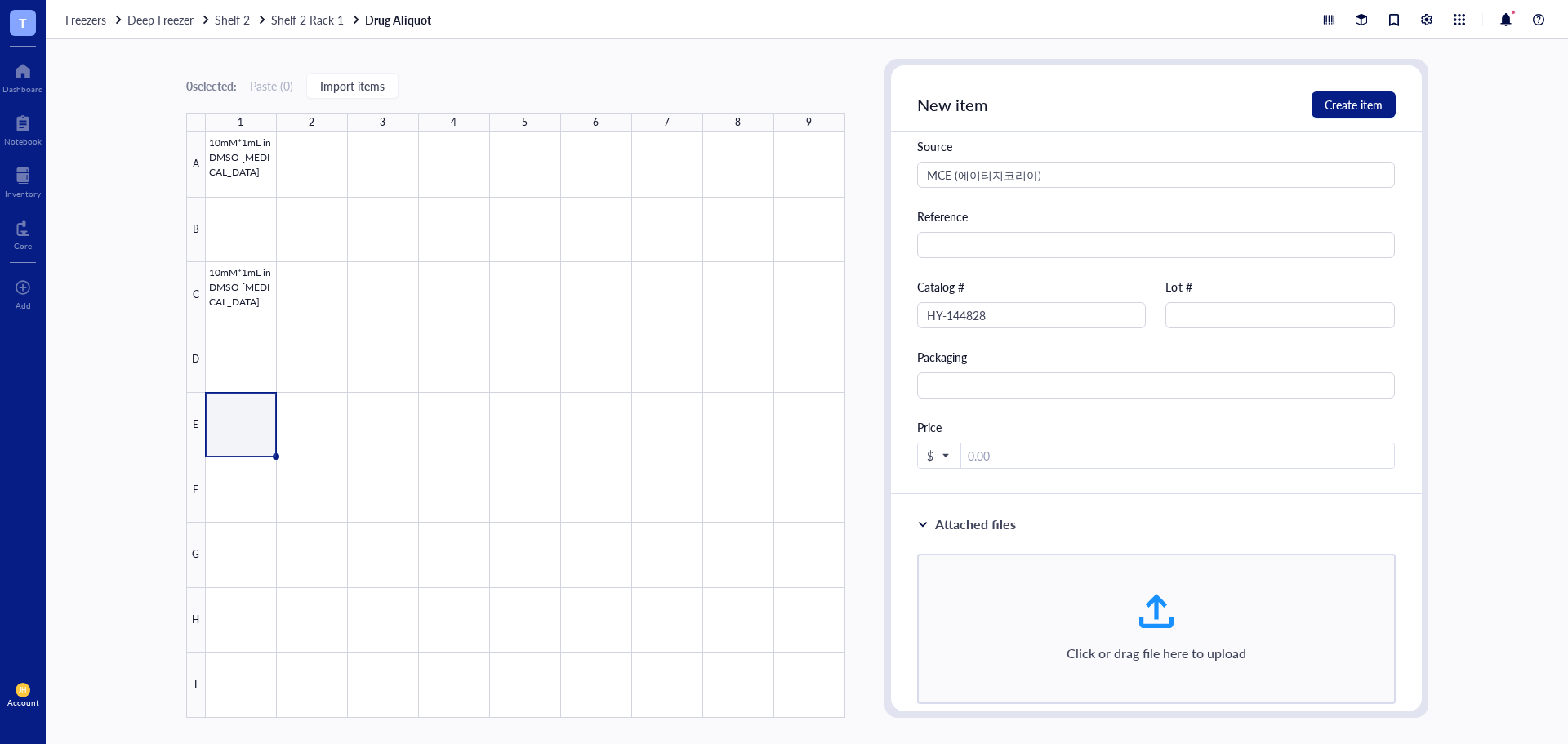
scroll to position [491, 0]
click at [1043, 452] on input "number" at bounding box center [1178, 453] width 434 height 26
click at [944, 449] on span "$" at bounding box center [938, 452] width 21 height 14
click at [960, 656] on div "₩ KRW" at bounding box center [952, 661] width 41 height 14
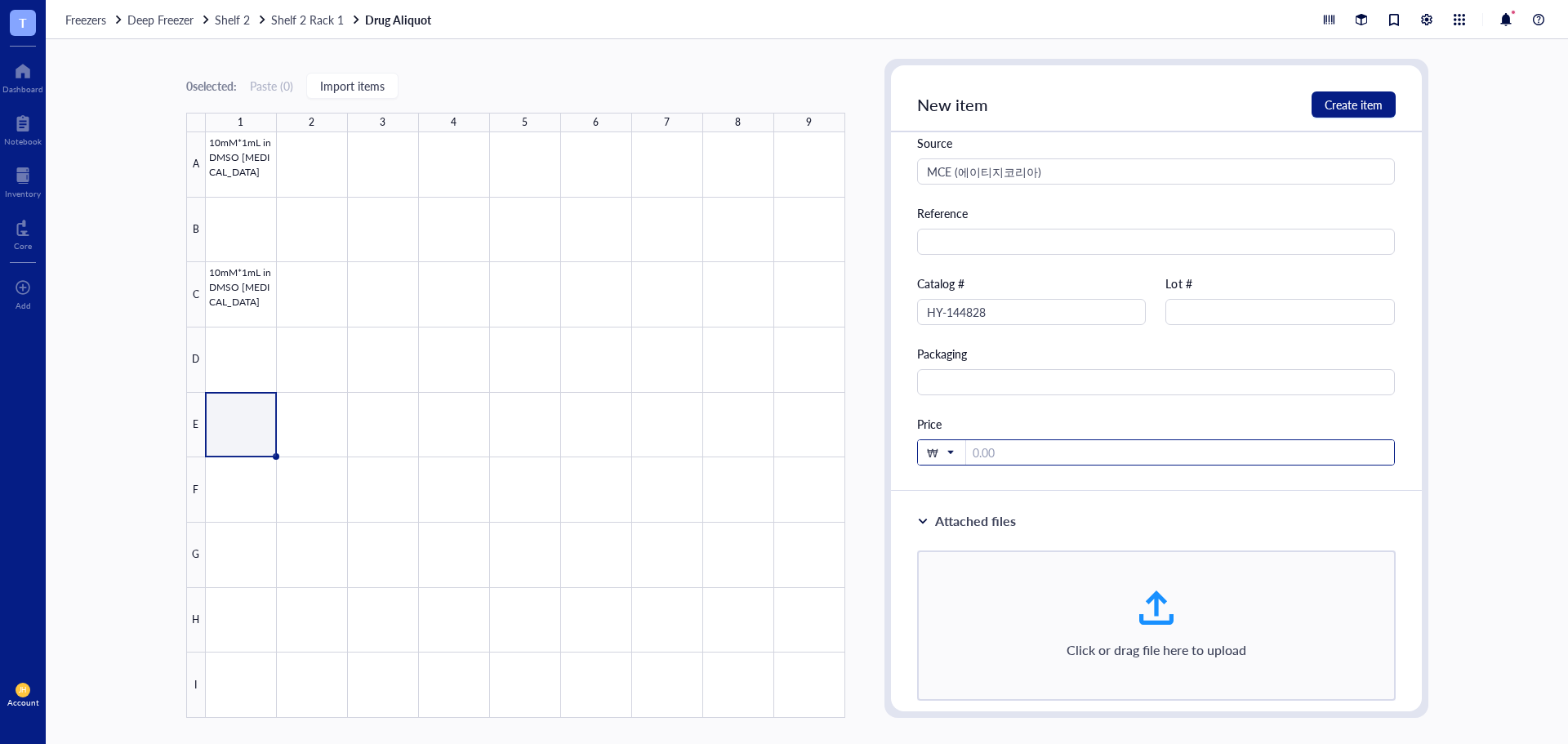
click at [1036, 449] on input "number" at bounding box center [1180, 453] width 429 height 26
paste input "934000"
type input "934000"
click at [1360, 108] on span "Create item" at bounding box center [1353, 105] width 58 height 13
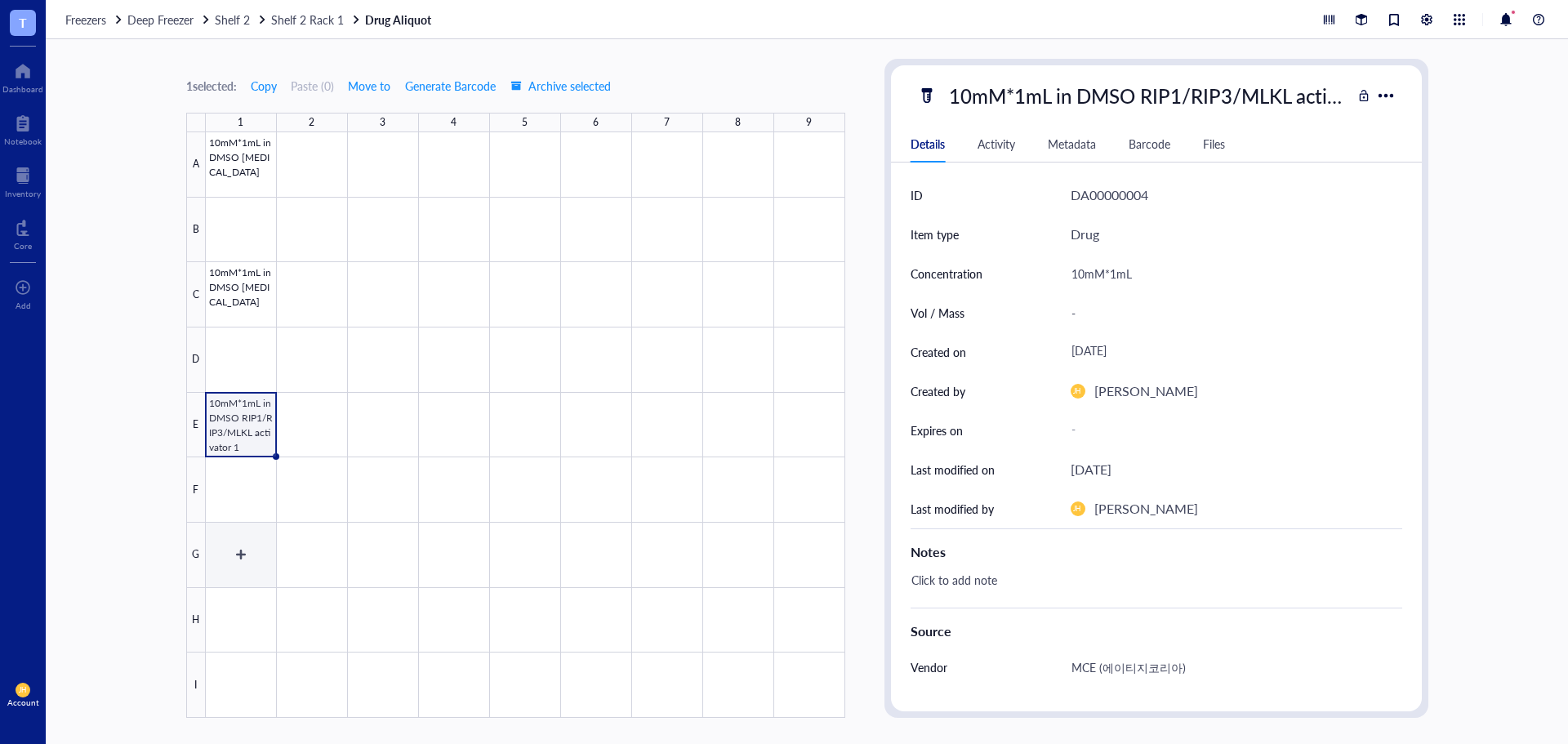
click at [226, 551] on div at bounding box center [525, 425] width 639 height 586
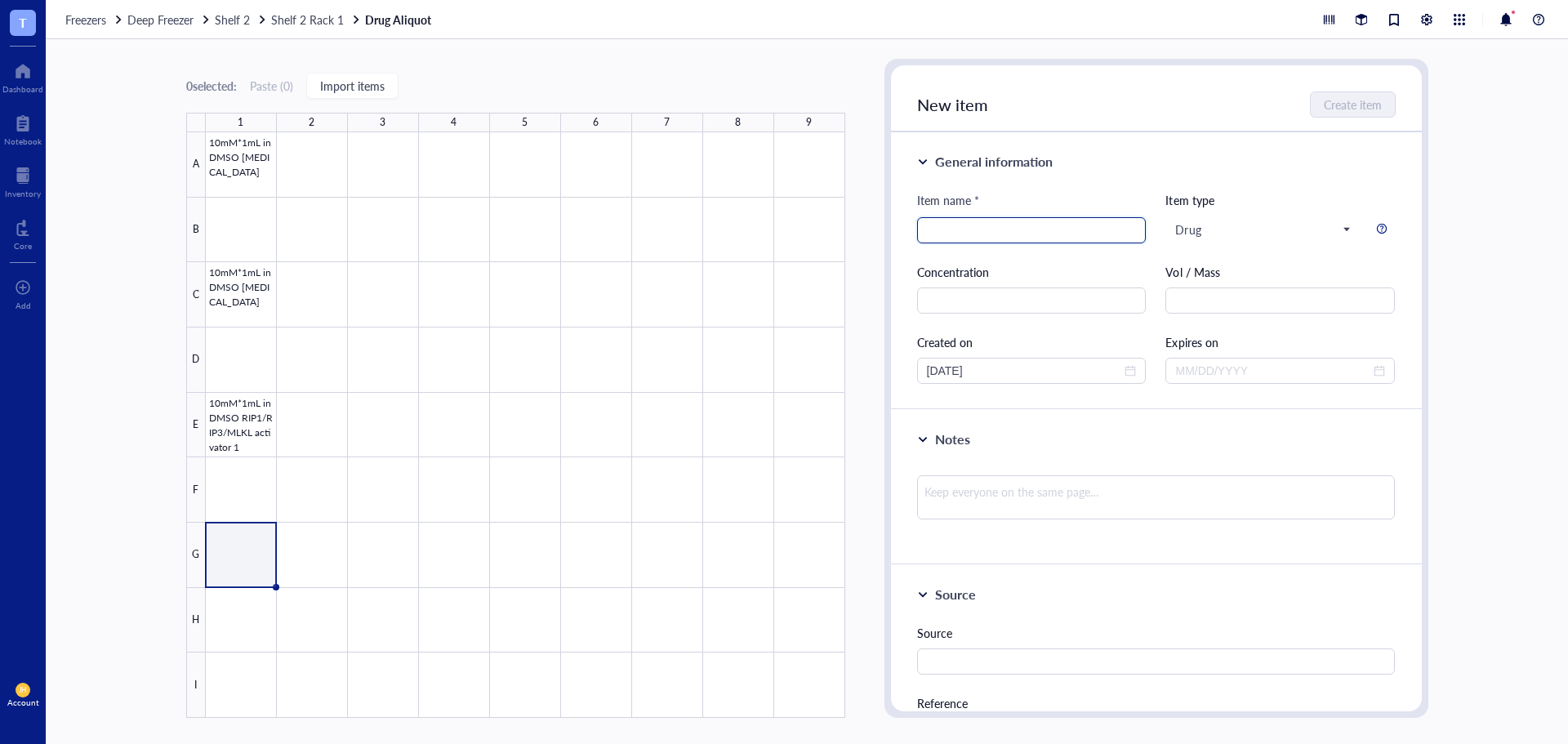
click at [1003, 237] on input "search" at bounding box center [1032, 230] width 210 height 25
paste input "10mM*1mL in DMSO Erastin2"
drag, startPoint x: 984, startPoint y: 233, endPoint x: 918, endPoint y: 243, distance: 66.8
click at [918, 243] on div "10mM*1mL in DMSO Erastin2" at bounding box center [1032, 229] width 229 height 26
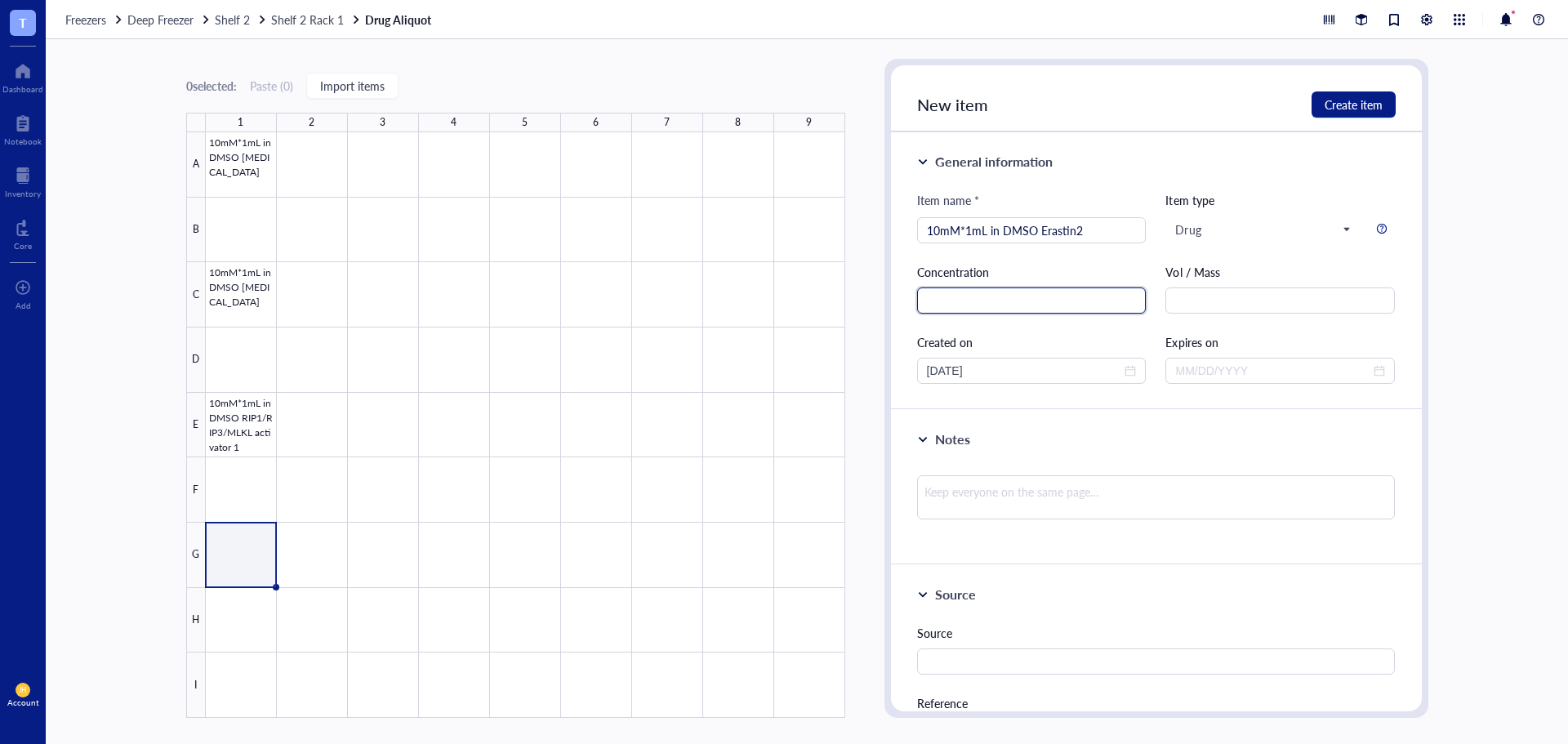
click at [1021, 299] on input "text" at bounding box center [1032, 300] width 229 height 26
paste input "10mM*1mL"
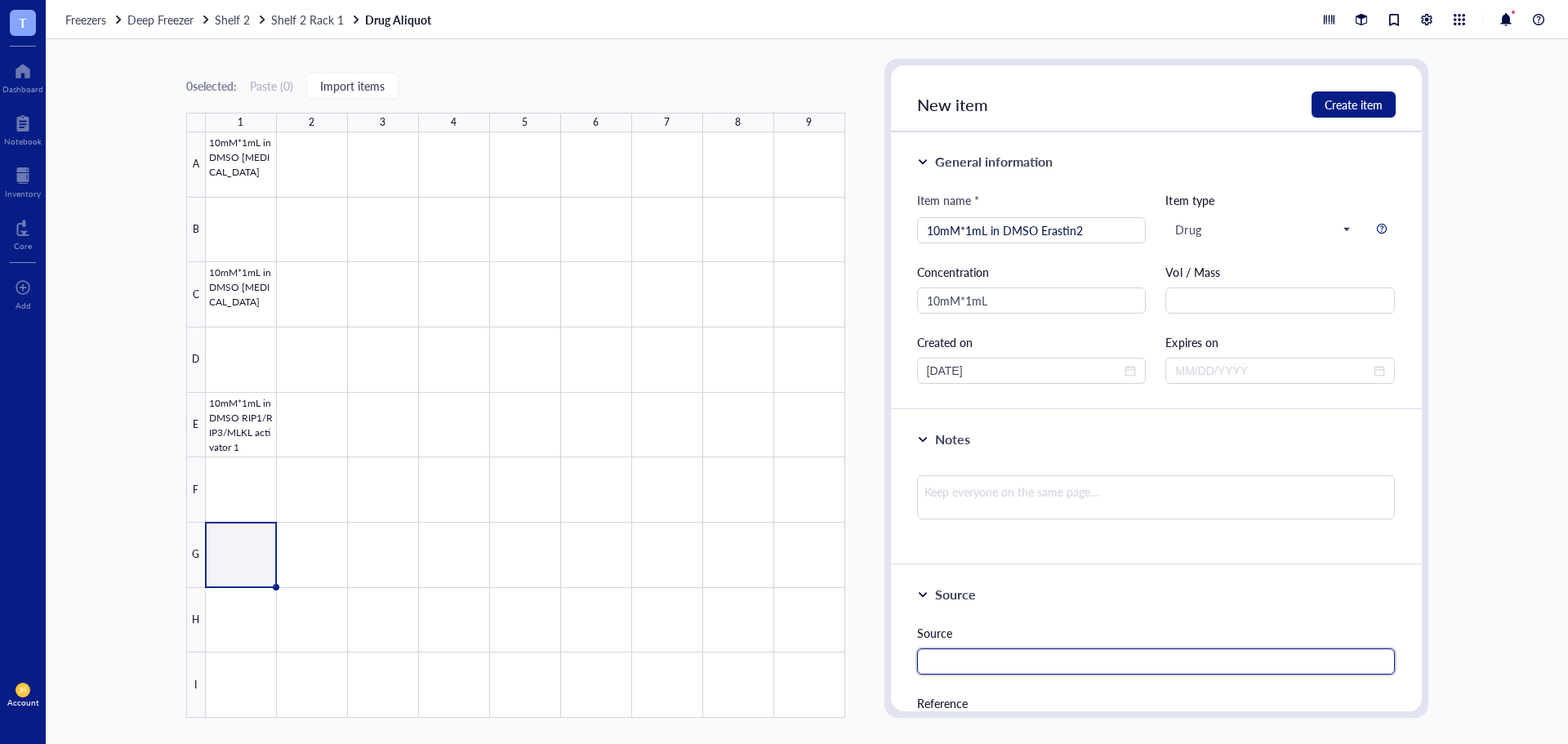
click at [982, 660] on input "text" at bounding box center [1156, 661] width 479 height 26
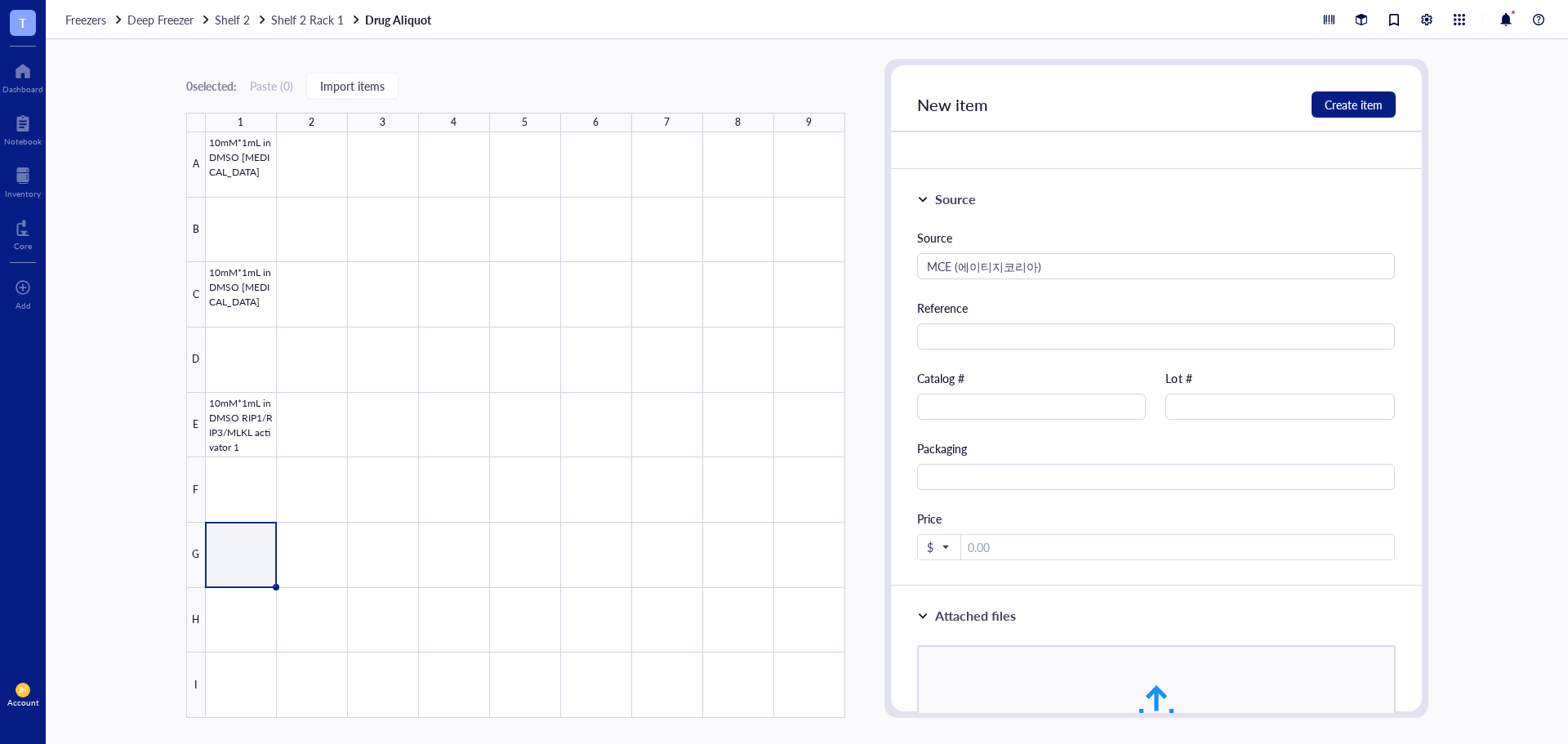
scroll to position [491, 0]
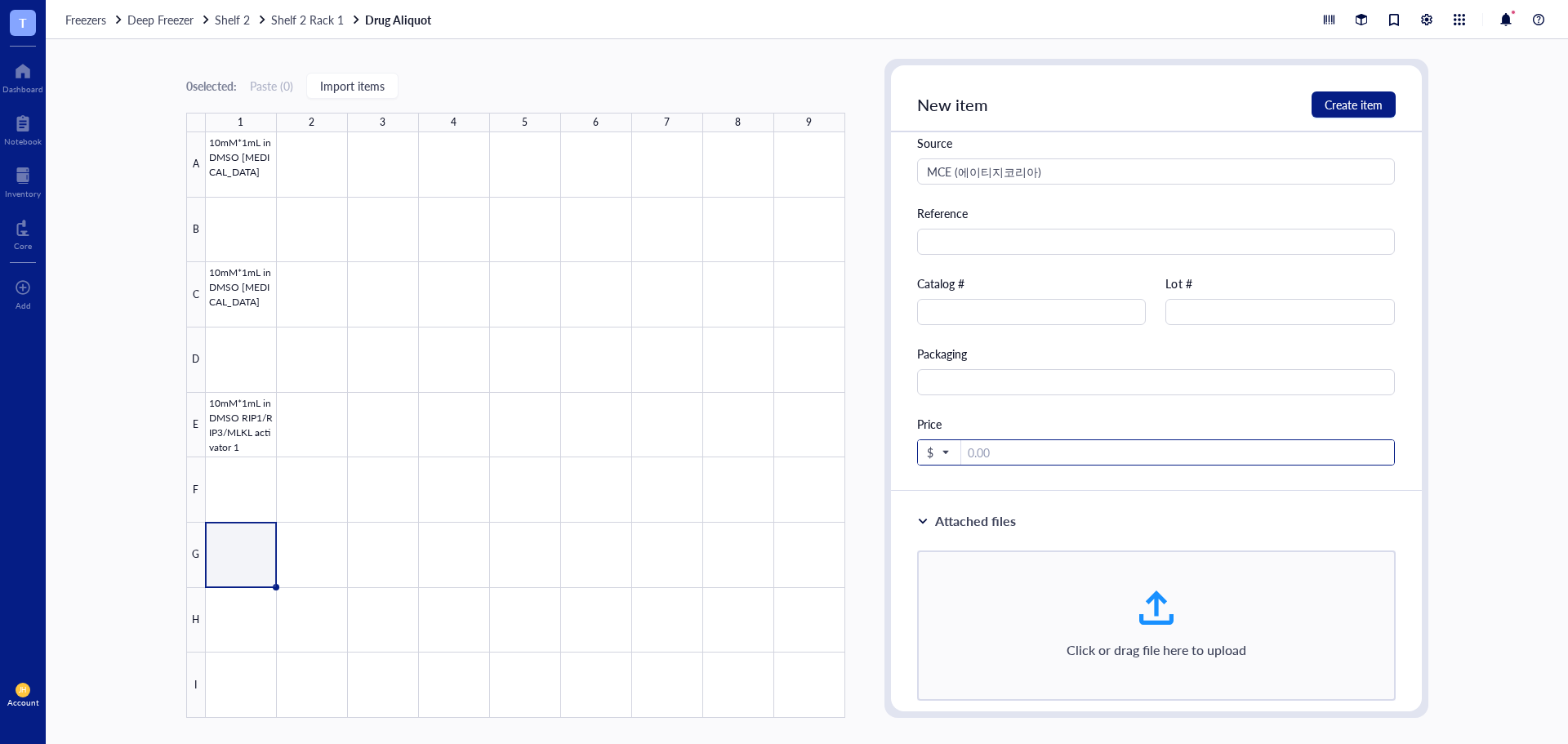
click at [1017, 447] on input "number" at bounding box center [1178, 453] width 434 height 26
paste input "503000"
click at [930, 453] on span "$" at bounding box center [938, 452] width 21 height 14
click at [954, 656] on div "₩ KRW" at bounding box center [952, 661] width 41 height 14
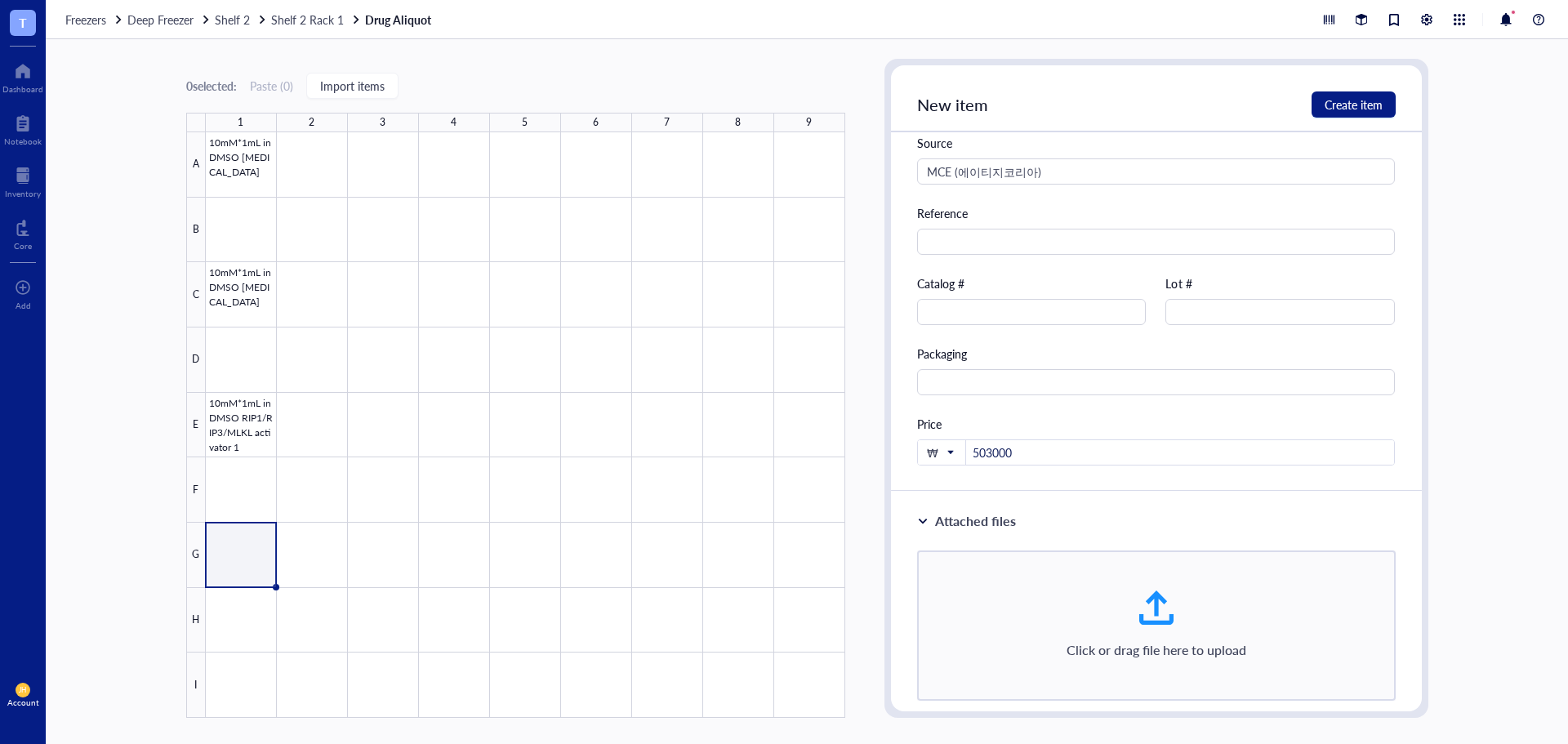
click at [1026, 418] on div "Price" at bounding box center [1156, 423] width 479 height 18
click at [1007, 310] on input "text" at bounding box center [1032, 311] width 229 height 26
paste input "HY-139087"
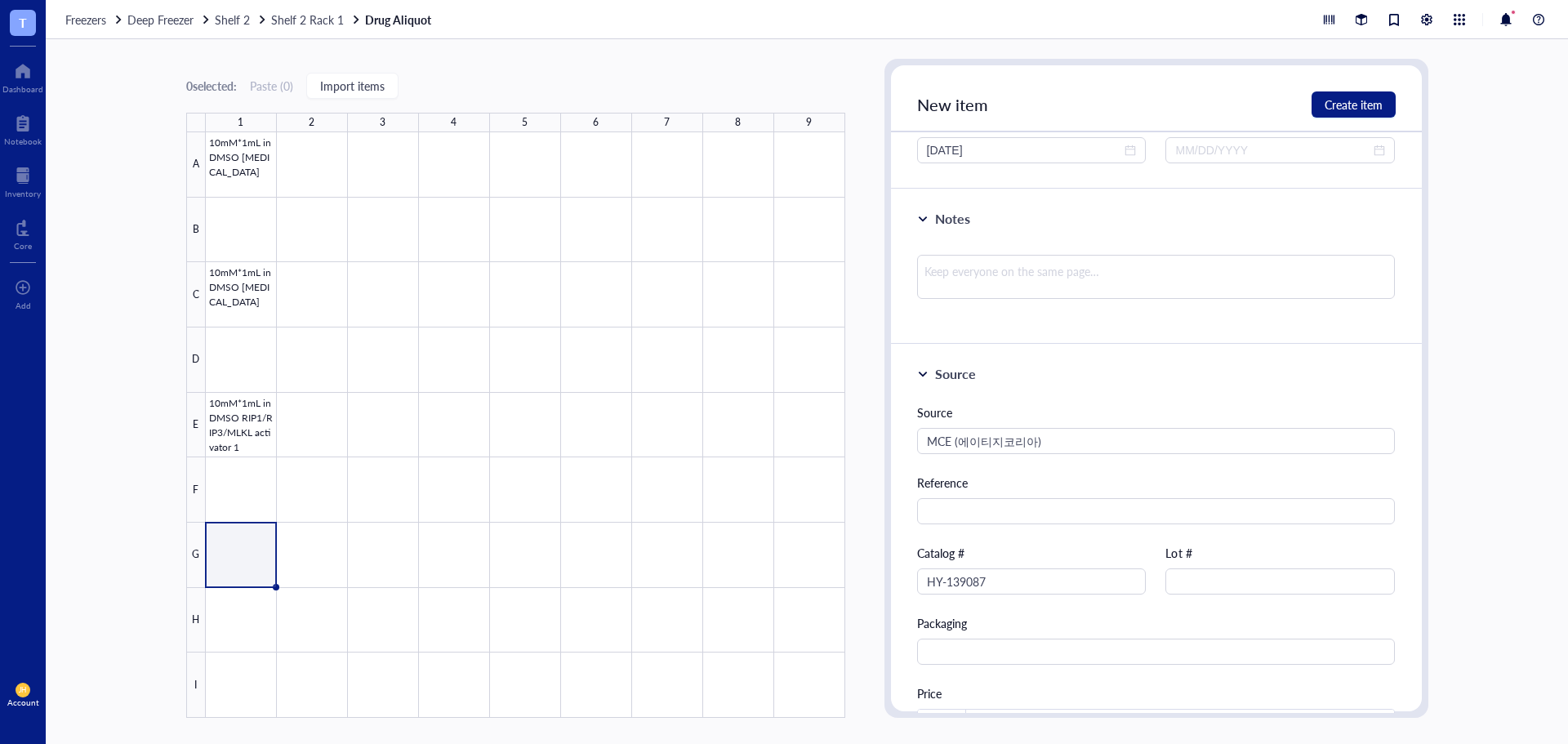
scroll to position [115, 0]
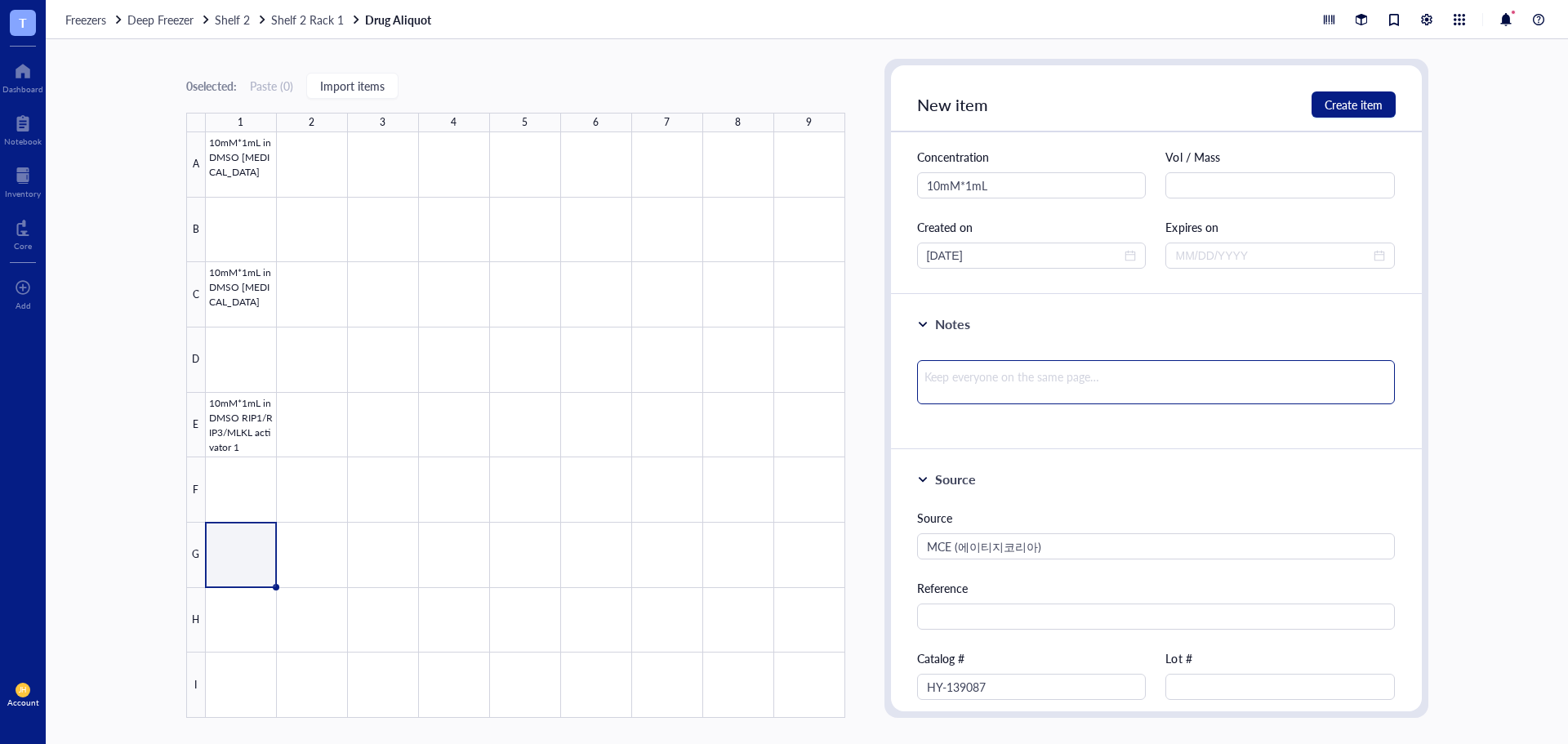
click at [987, 382] on textarea at bounding box center [1156, 382] width 479 height 44
paste textarea "Inhibitor of system Xc(-)"
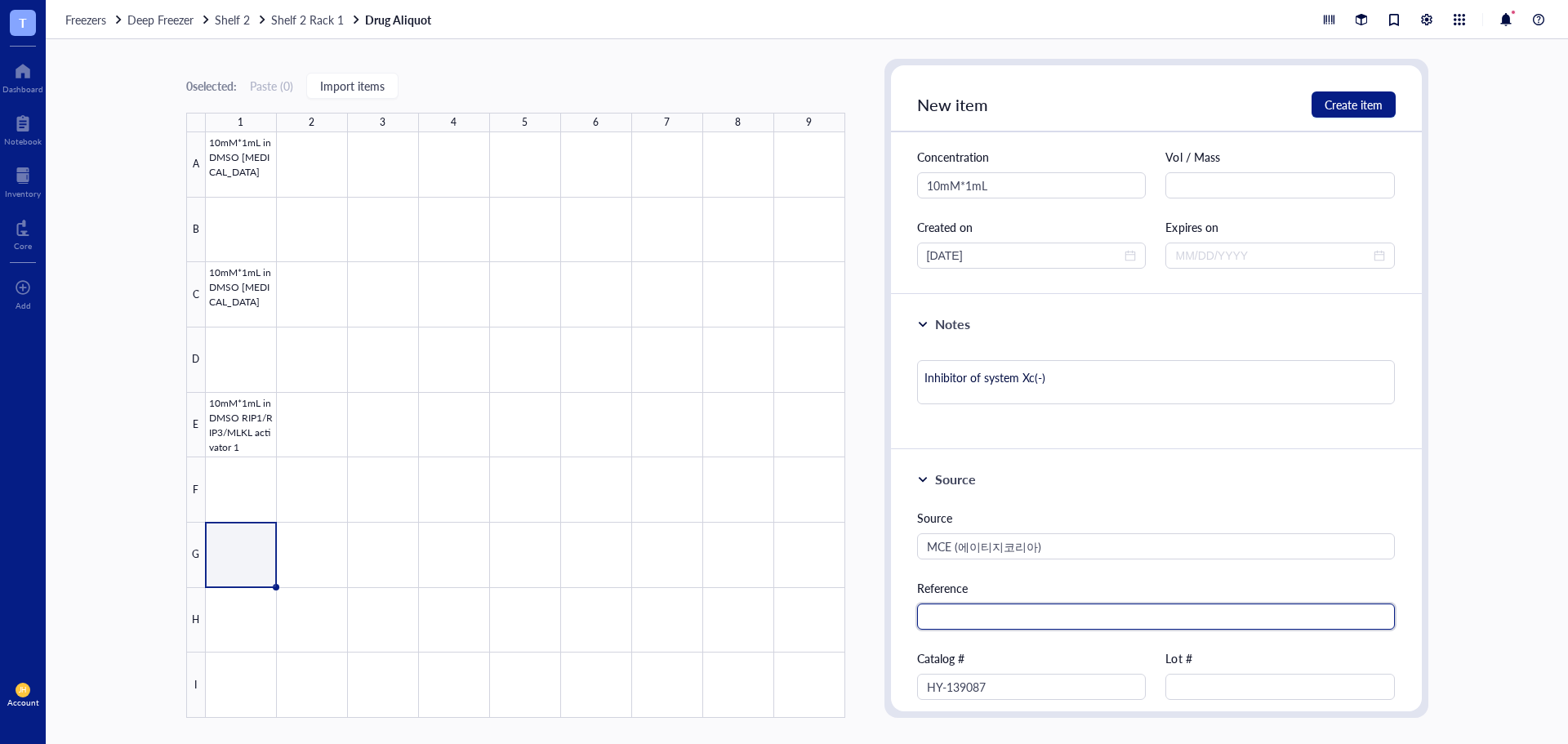
click at [988, 626] on input "text" at bounding box center [1156, 616] width 479 height 26
paste input "[URL][DOMAIN_NAME]"
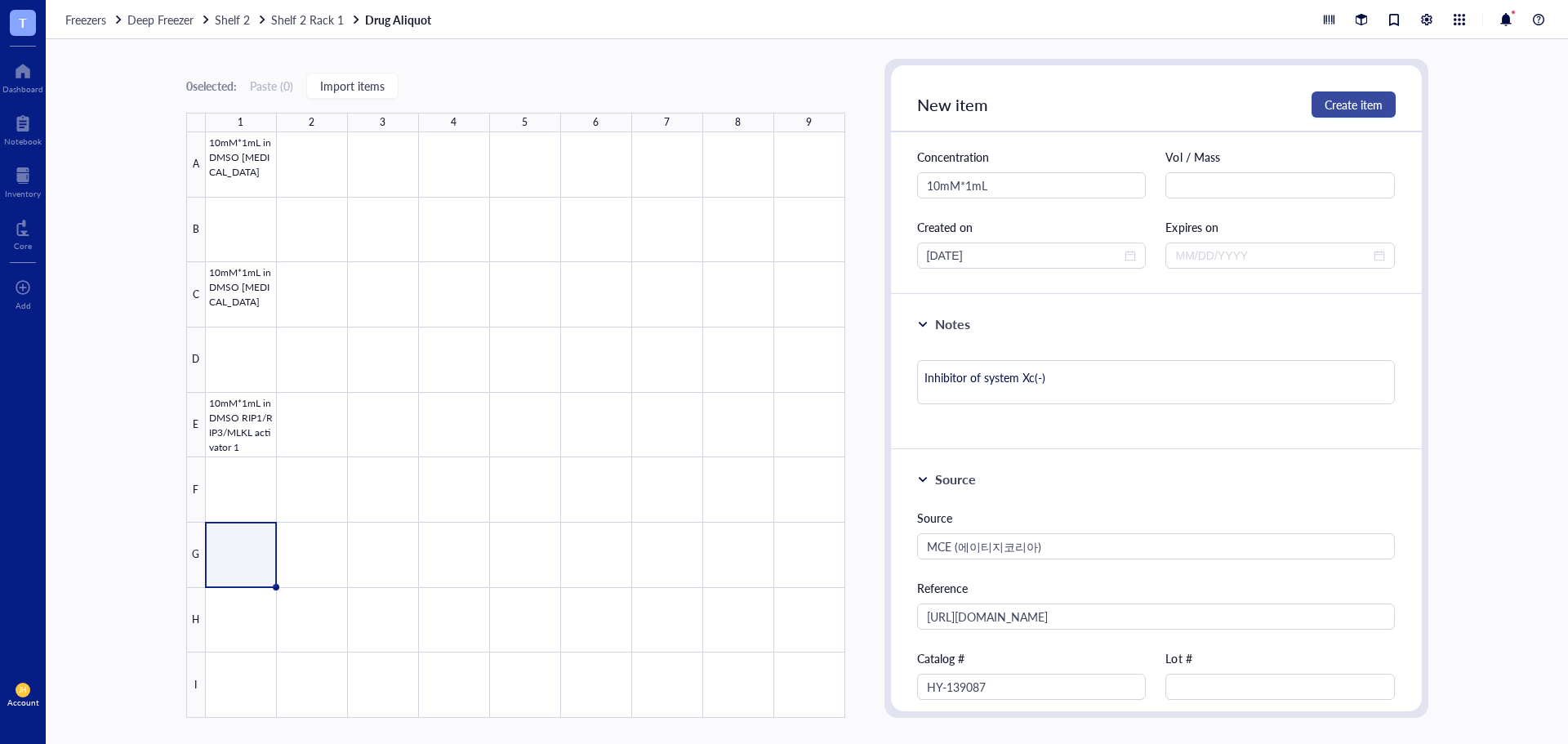
click at [1344, 102] on span "Create item" at bounding box center [1353, 105] width 58 height 13
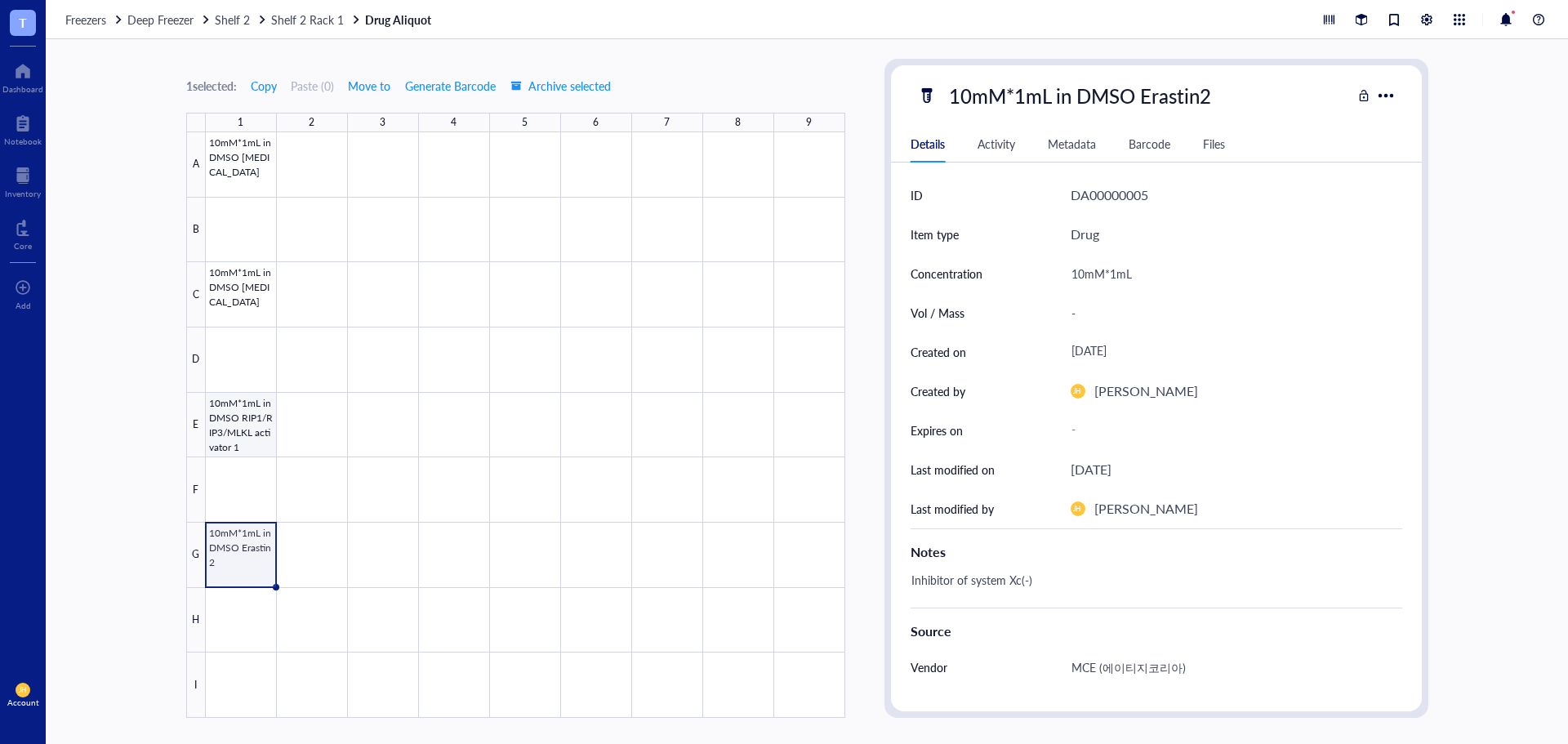
click at [234, 430] on div at bounding box center [525, 425] width 639 height 586
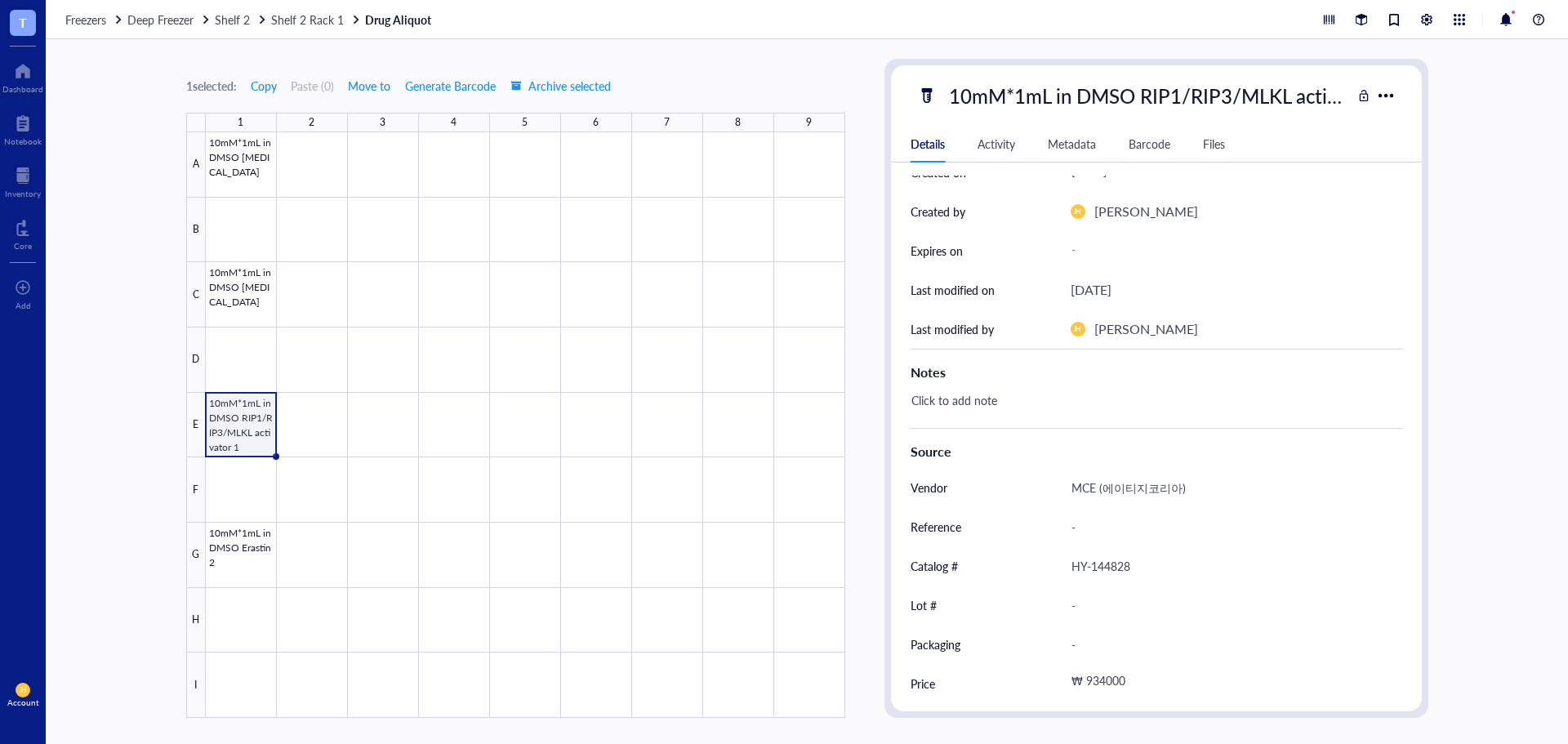
scroll to position [184, 0]
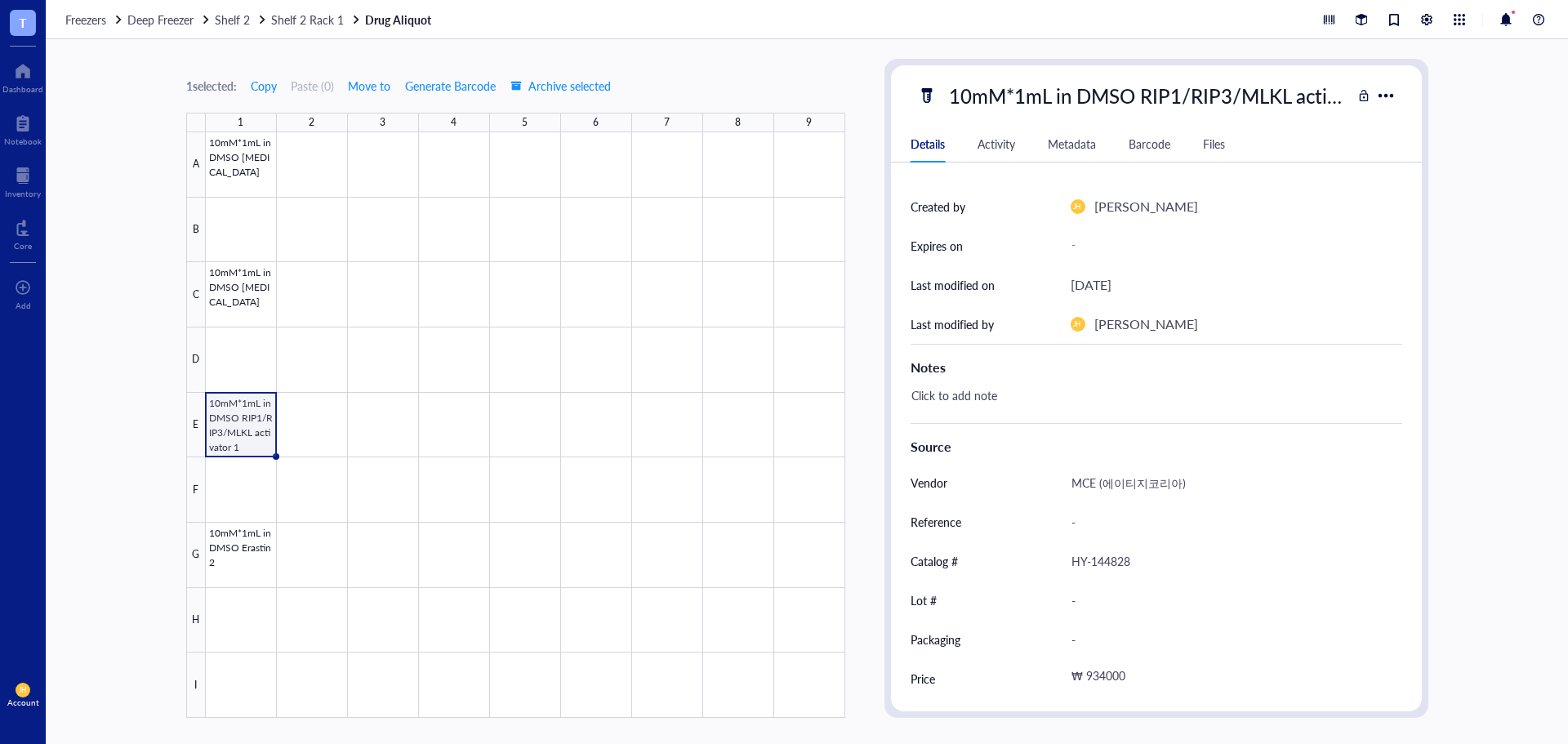
click at [991, 405] on div "Click to add note" at bounding box center [1150, 403] width 491 height 39
click at [1087, 519] on div "-" at bounding box center [1229, 522] width 331 height 35
click at [247, 301] on div at bounding box center [525, 425] width 639 height 586
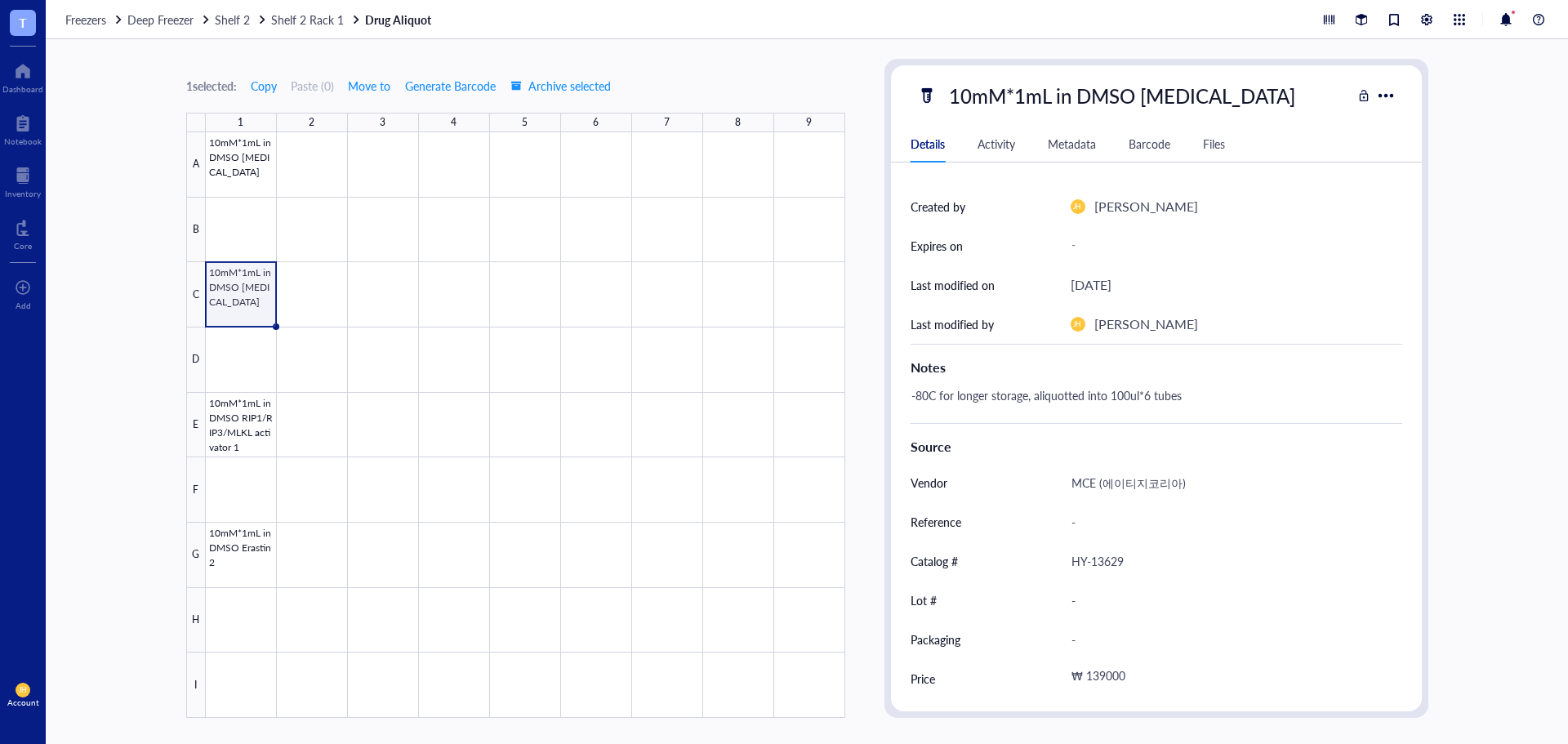
click at [1103, 534] on div "-" at bounding box center [1229, 522] width 331 height 35
click at [1187, 389] on div "-80C for longer storage, aliquotted into 100ul*6 tubes" at bounding box center [1150, 403] width 491 height 39
click at [1191, 398] on textarea "-80C for longer storage, aliquotted into 100ul*6 tubes" at bounding box center [1127, 403] width 444 height 36
click at [1194, 401] on div "-80C for longer storage, aliquotted into 100ul*6 tubes" at bounding box center [1150, 403] width 491 height 39
click at [909, 398] on textarea "-80C for longer storage, aliquotted into 100ul*6 tubes" at bounding box center [1130, 403] width 451 height 36
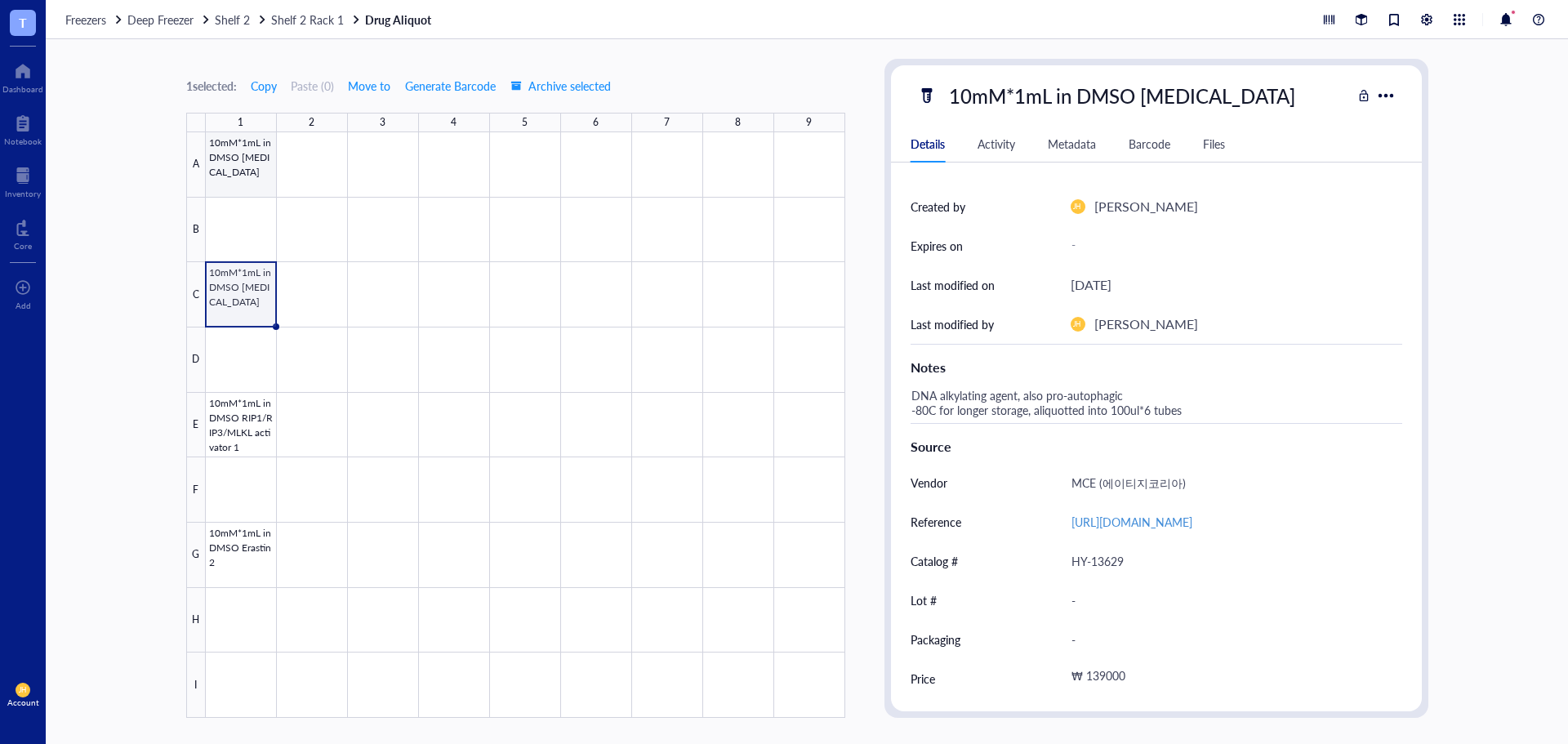
click at [252, 165] on div at bounding box center [525, 425] width 639 height 586
click at [238, 299] on div at bounding box center [525, 425] width 639 height 586
click at [226, 415] on div at bounding box center [525, 425] width 639 height 586
click at [228, 299] on div at bounding box center [525, 425] width 639 height 586
click at [231, 164] on div at bounding box center [525, 425] width 639 height 586
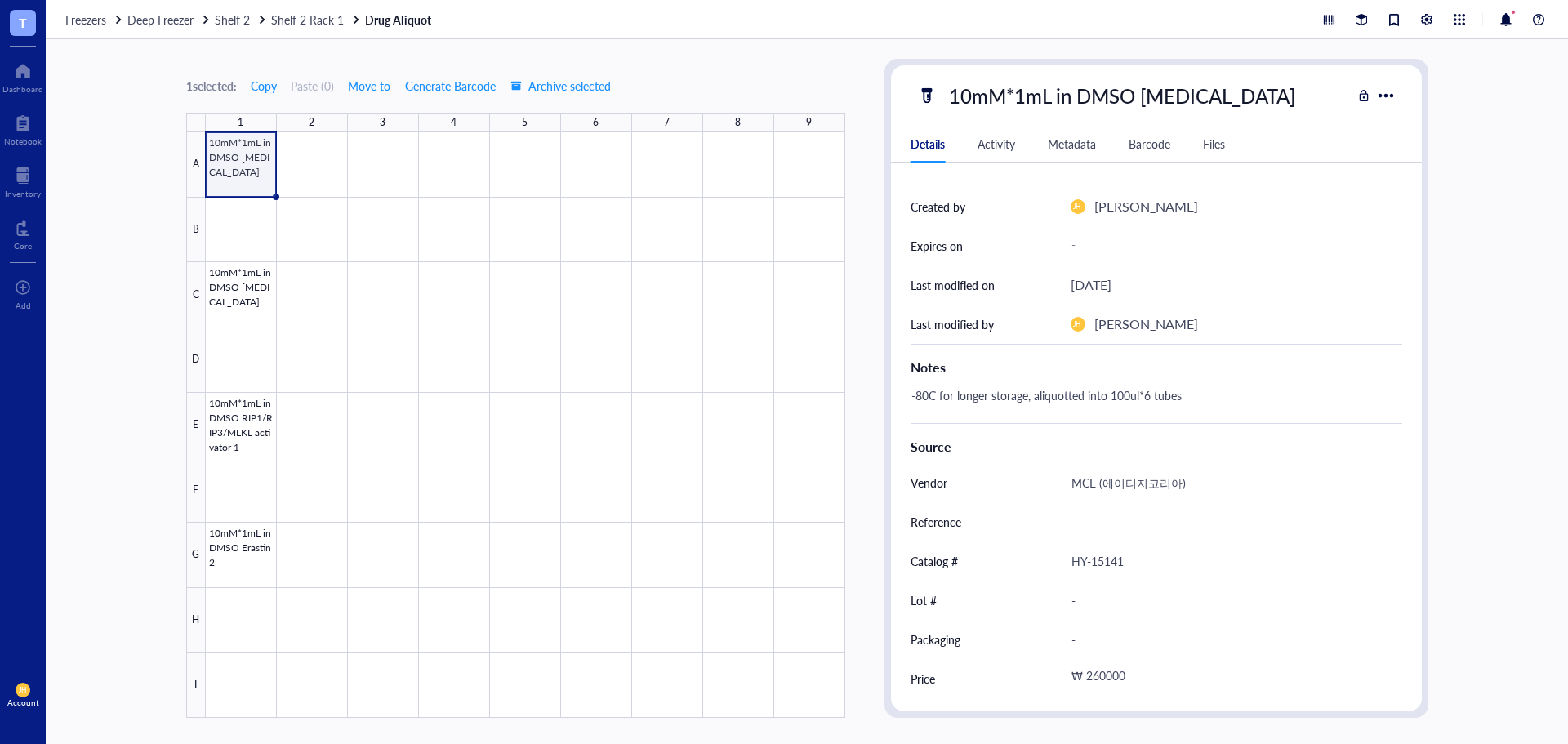
click at [915, 396] on div "-80C for longer storage, aliquotted into 100ul*6 tubes" at bounding box center [1150, 403] width 491 height 39
click at [910, 400] on textarea "-80C for longer storage, aliquotted into 100ul*6 tubes" at bounding box center [1127, 403] width 444 height 36
click at [1097, 527] on div "-" at bounding box center [1229, 522] width 331 height 35
click at [1071, 396] on div "Nonselective kinase inhibitor -80C for longer storage, aliquotted into 100ul*6 …" at bounding box center [1150, 403] width 491 height 39
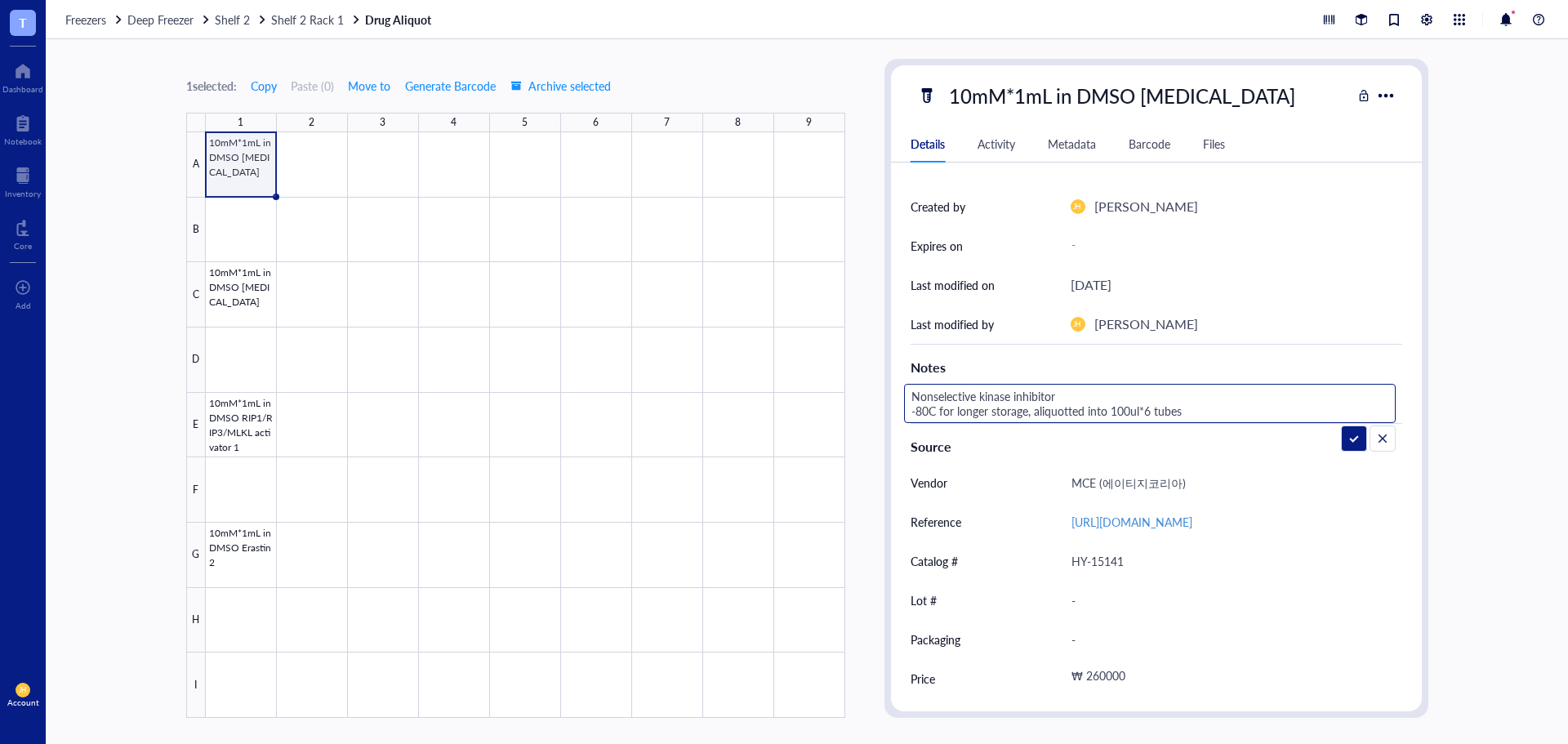
click at [1057, 391] on textarea "Nonselective kinase inhibitor -80C for longer storage, aliquotted into 100ul*6 …" at bounding box center [1150, 403] width 490 height 36
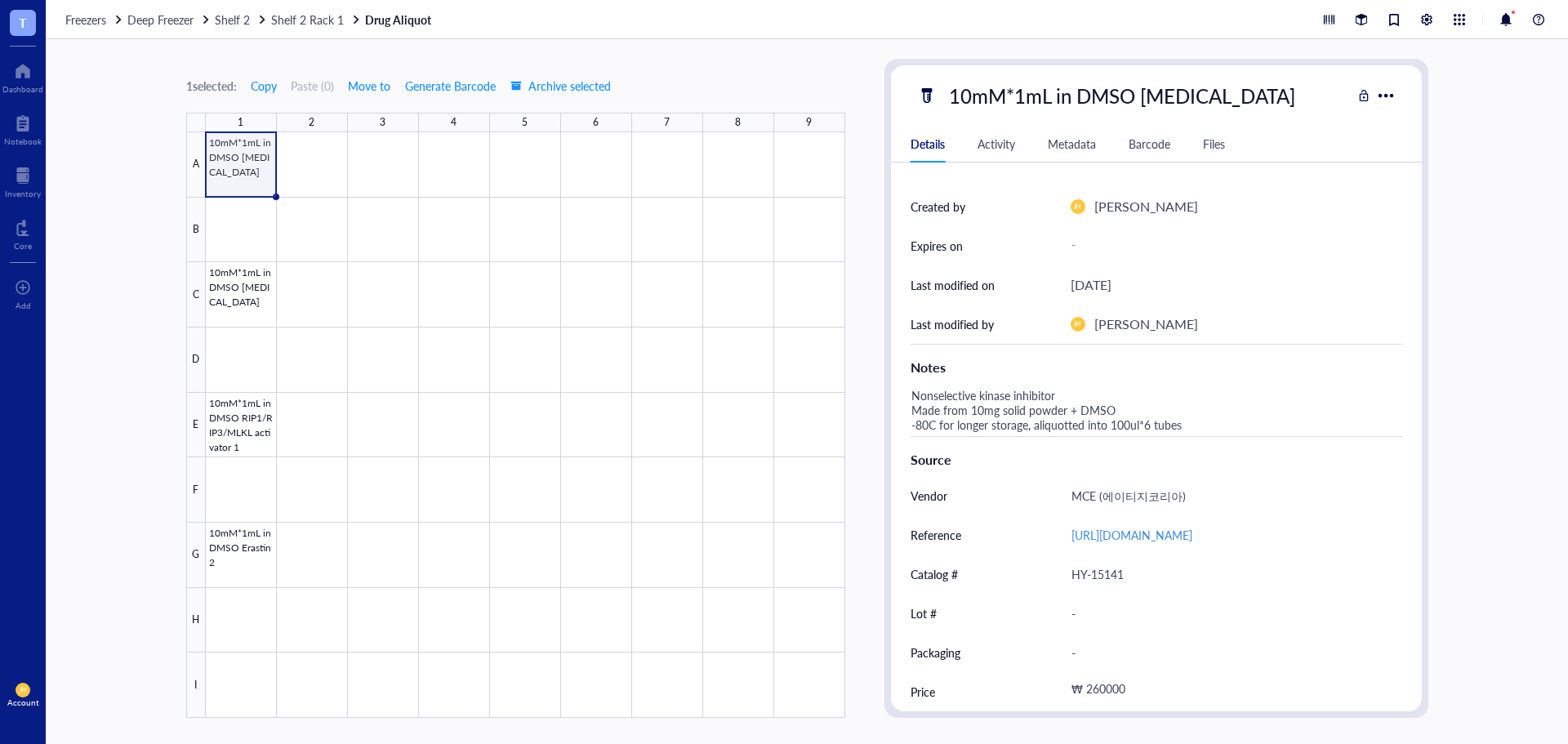
click at [1198, 421] on div "Nonselective kinase inhibitor Made from 10mg solid powder + DMSO -80C for longe…" at bounding box center [1150, 410] width 491 height 52
drag, startPoint x: 1199, startPoint y: 424, endPoint x: 907, endPoint y: 452, distance: 293.3
click at [907, 452] on div "ID DA00000002 Item type Drug Concentration 10mM*1mL Vol / Mass - Created on [DA…" at bounding box center [1155, 351] width 531 height 720
click at [217, 434] on div at bounding box center [525, 425] width 639 height 586
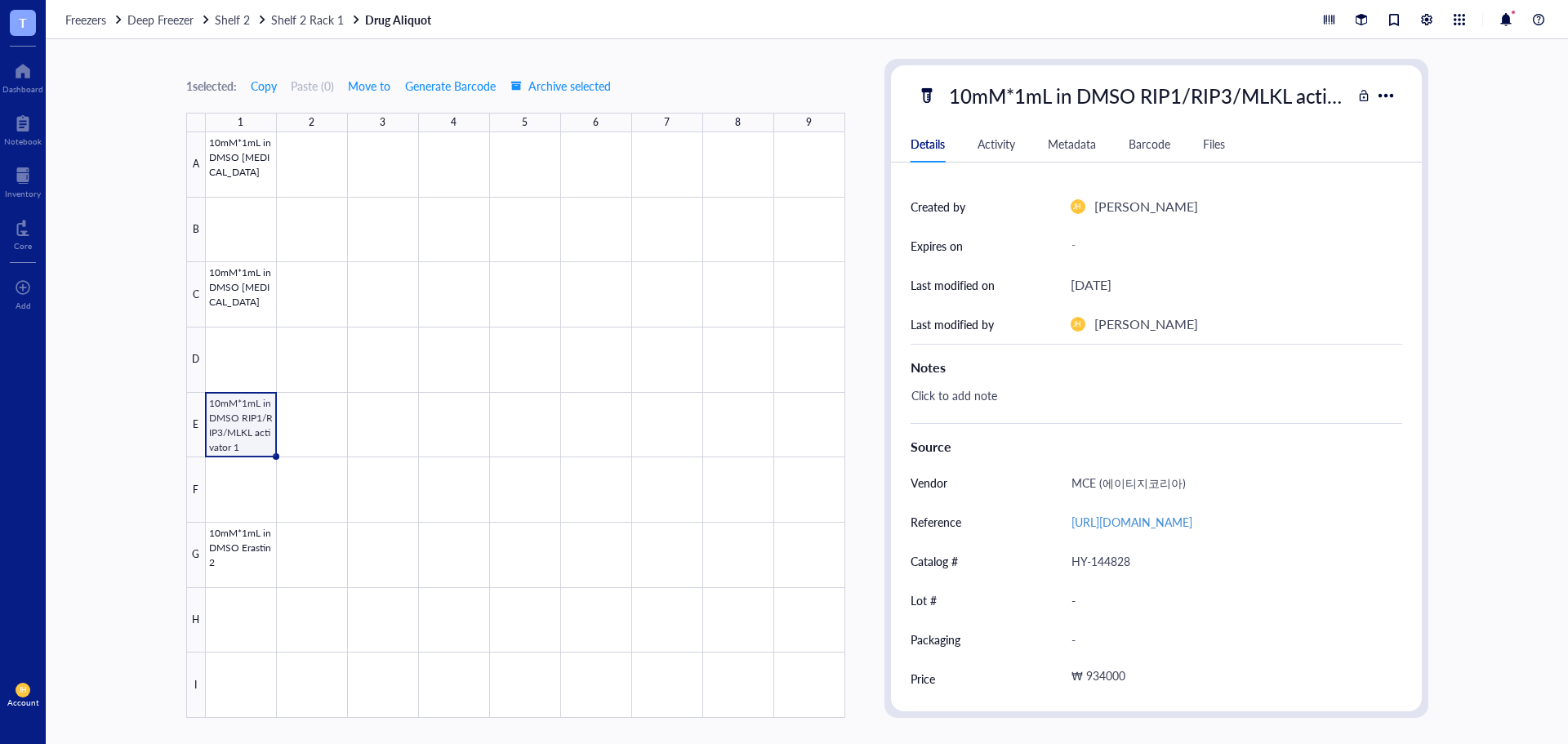
click at [1007, 396] on div "Click to add note" at bounding box center [1150, 403] width 491 height 39
click at [282, 545] on div at bounding box center [525, 425] width 639 height 586
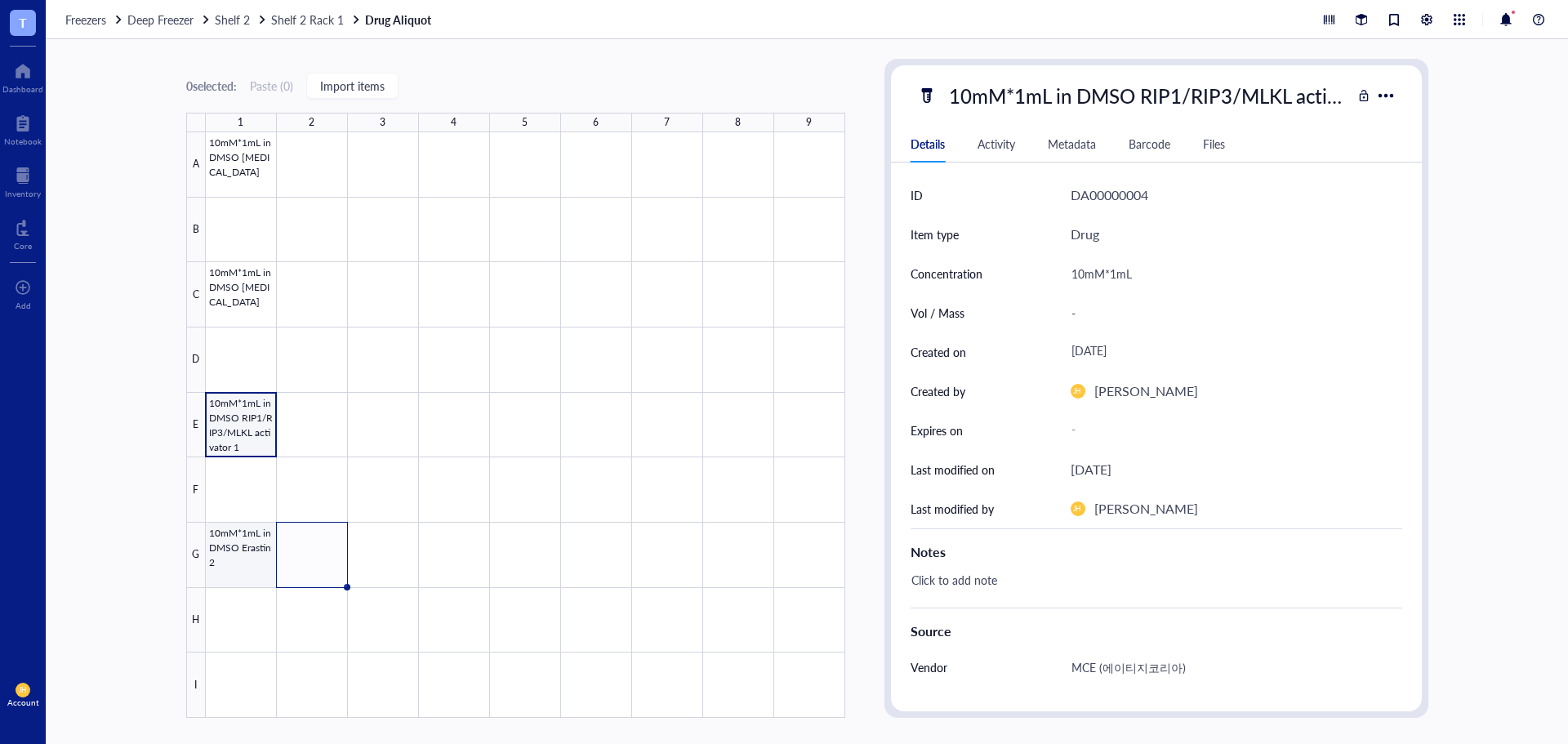
click at [256, 556] on div at bounding box center [525, 425] width 639 height 586
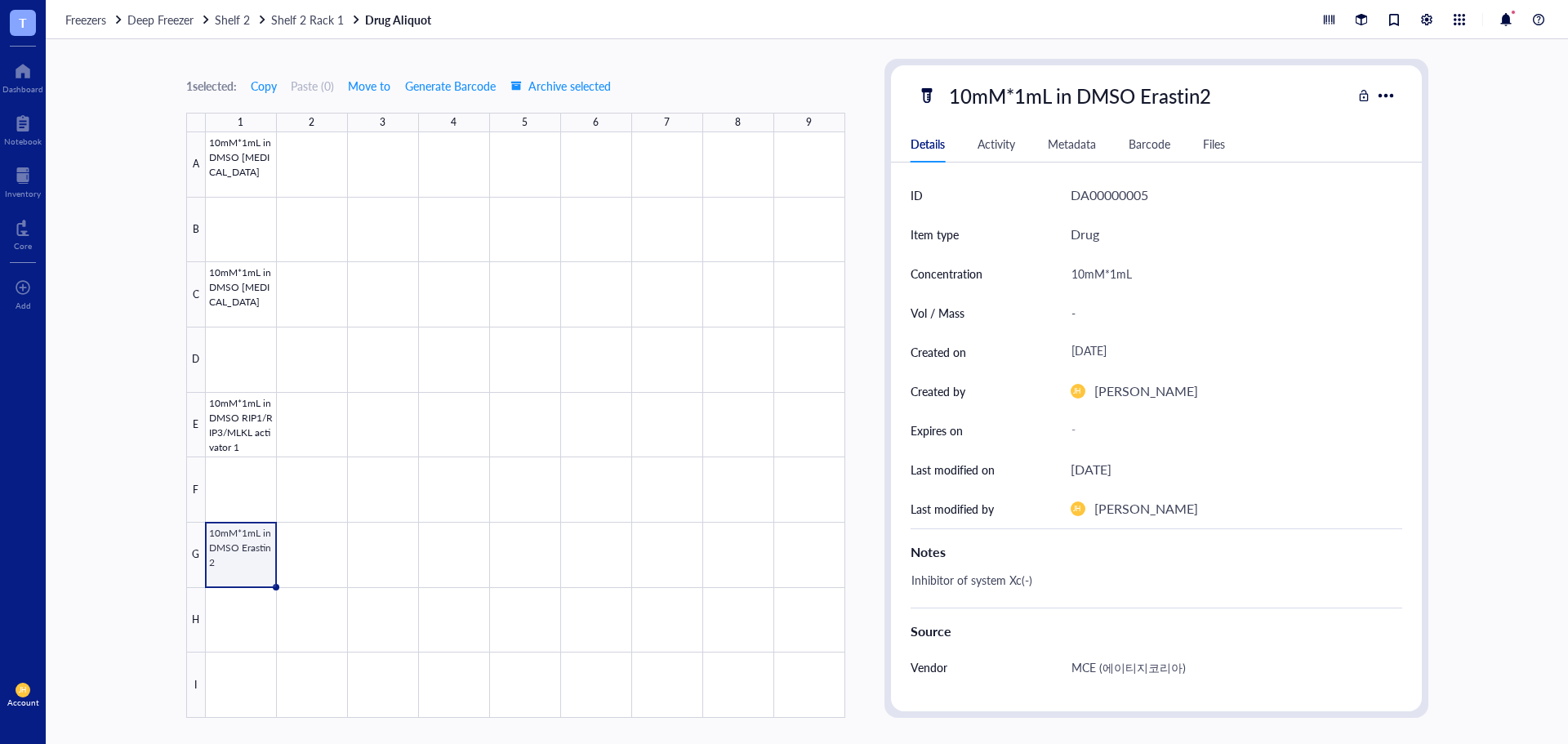
scroll to position [82, 0]
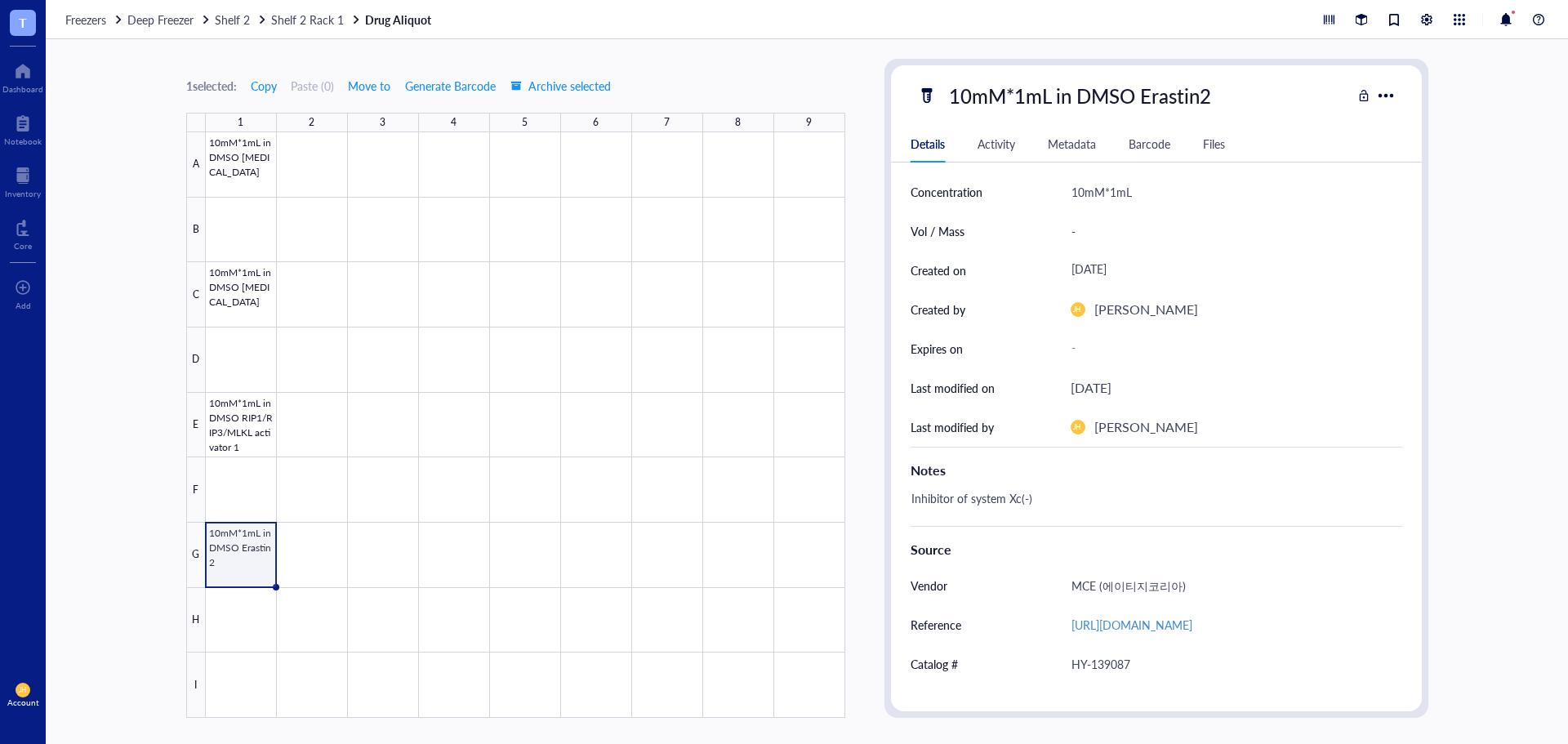
click at [1055, 509] on div "Inhibitor of system Xc(-)" at bounding box center [1150, 506] width 491 height 39
click at [236, 685] on div at bounding box center [525, 425] width 639 height 586
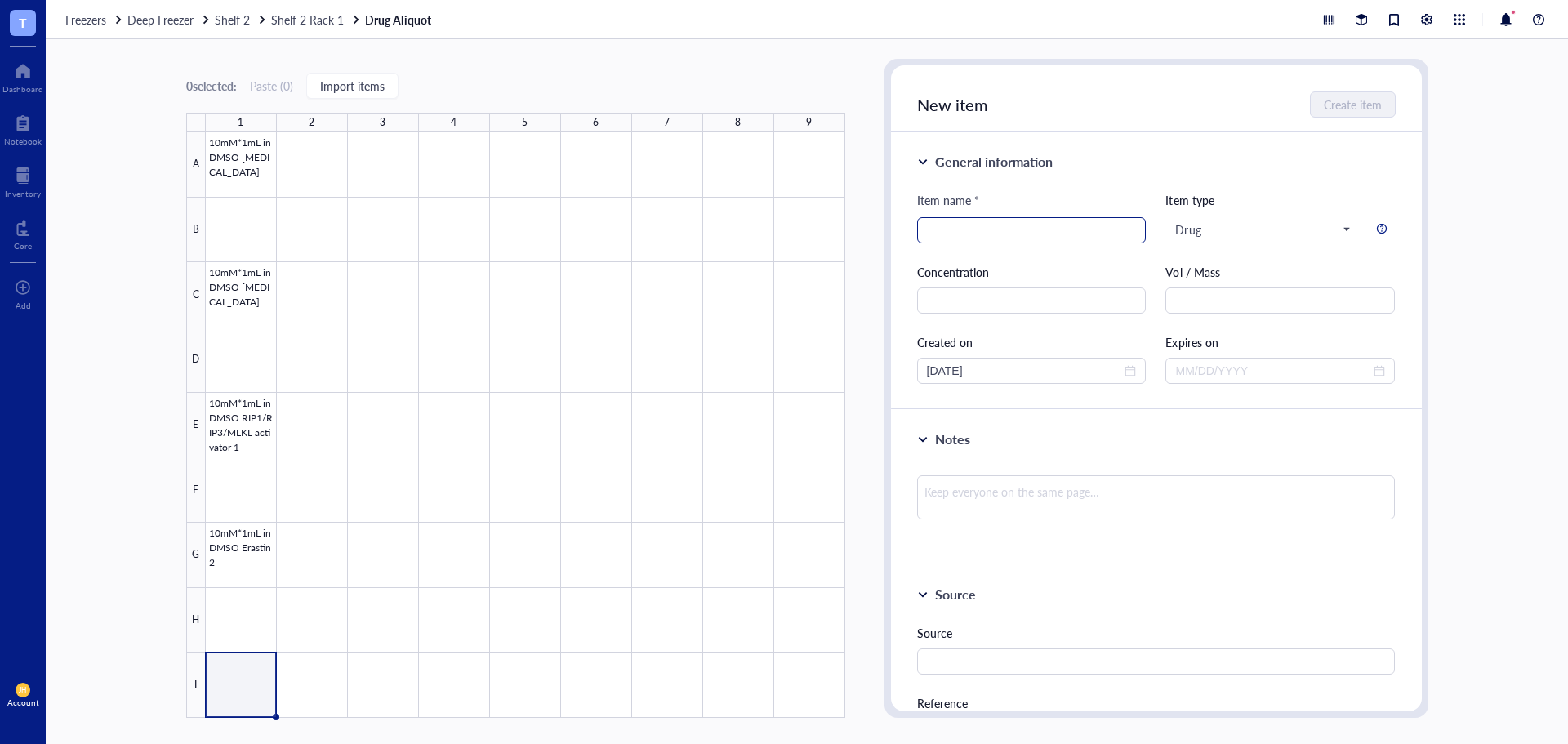
click at [938, 224] on input "search" at bounding box center [1032, 230] width 210 height 25
paste input "10mM*1mL in DMSO [MEDICAL_DATA]"
drag, startPoint x: 984, startPoint y: 232, endPoint x: 896, endPoint y: 242, distance: 88.6
click at [896, 242] on div "General information Item name * 10mM*1mL in DMSO [MEDICAL_DATA] 10mM*1mL in DMS…" at bounding box center [1155, 271] width 531 height 277
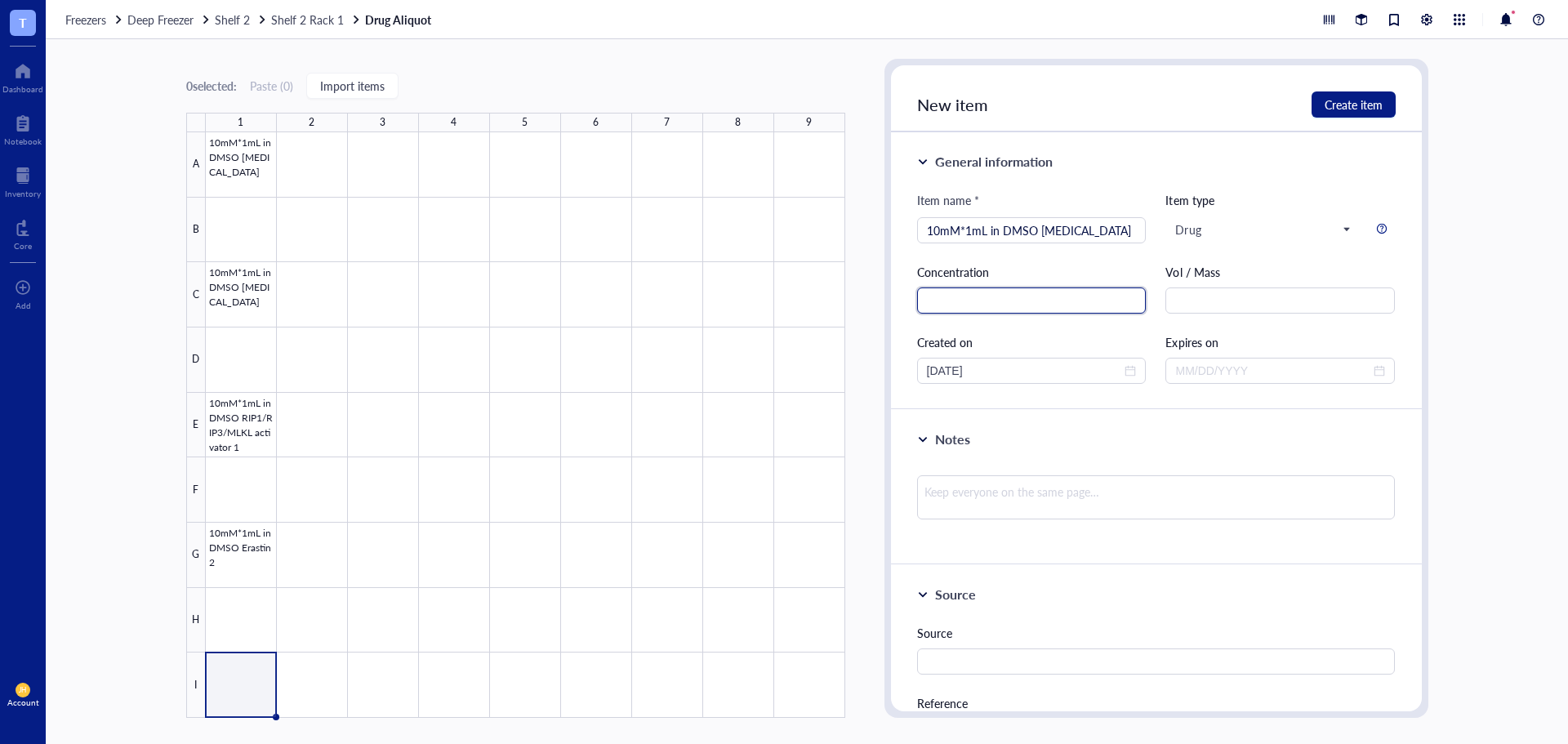
click at [969, 293] on input "text" at bounding box center [1032, 300] width 229 height 26
paste input "10mM*1mL"
click at [1038, 505] on textarea at bounding box center [1156, 497] width 479 height 44
paste textarea "[MEDICAL_DATA]"
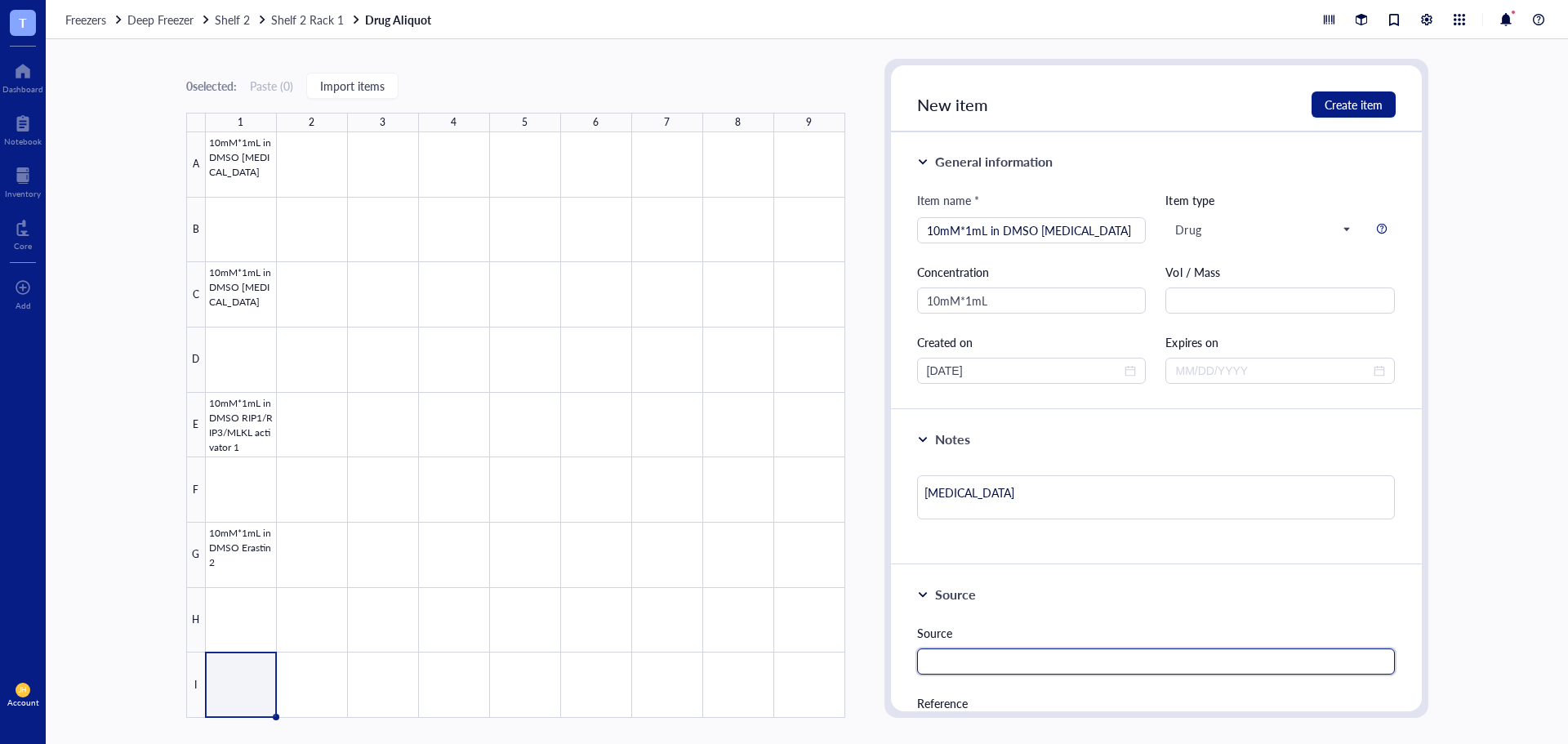
click at [975, 672] on input "text" at bounding box center [1156, 661] width 479 height 26
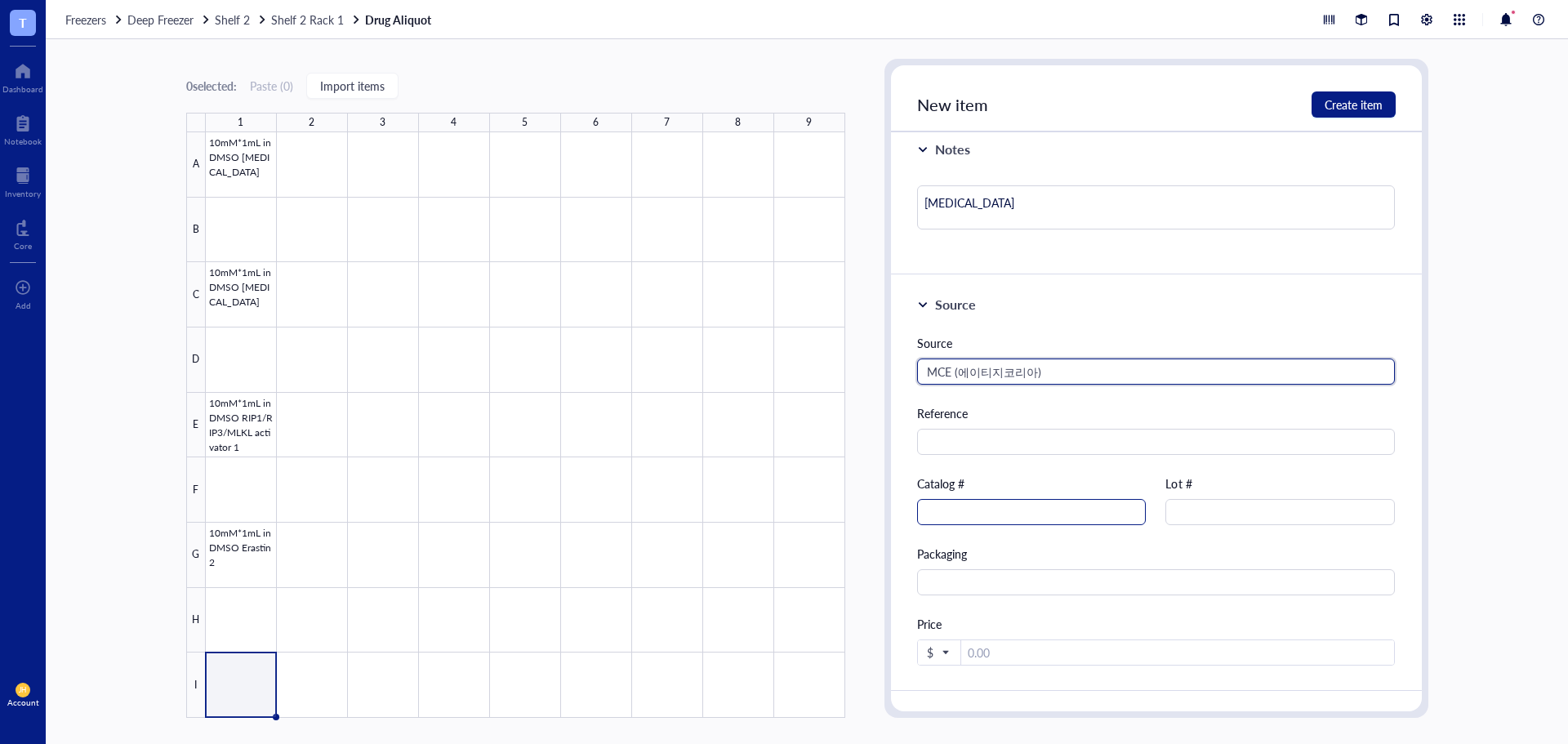
scroll to position [326, 0]
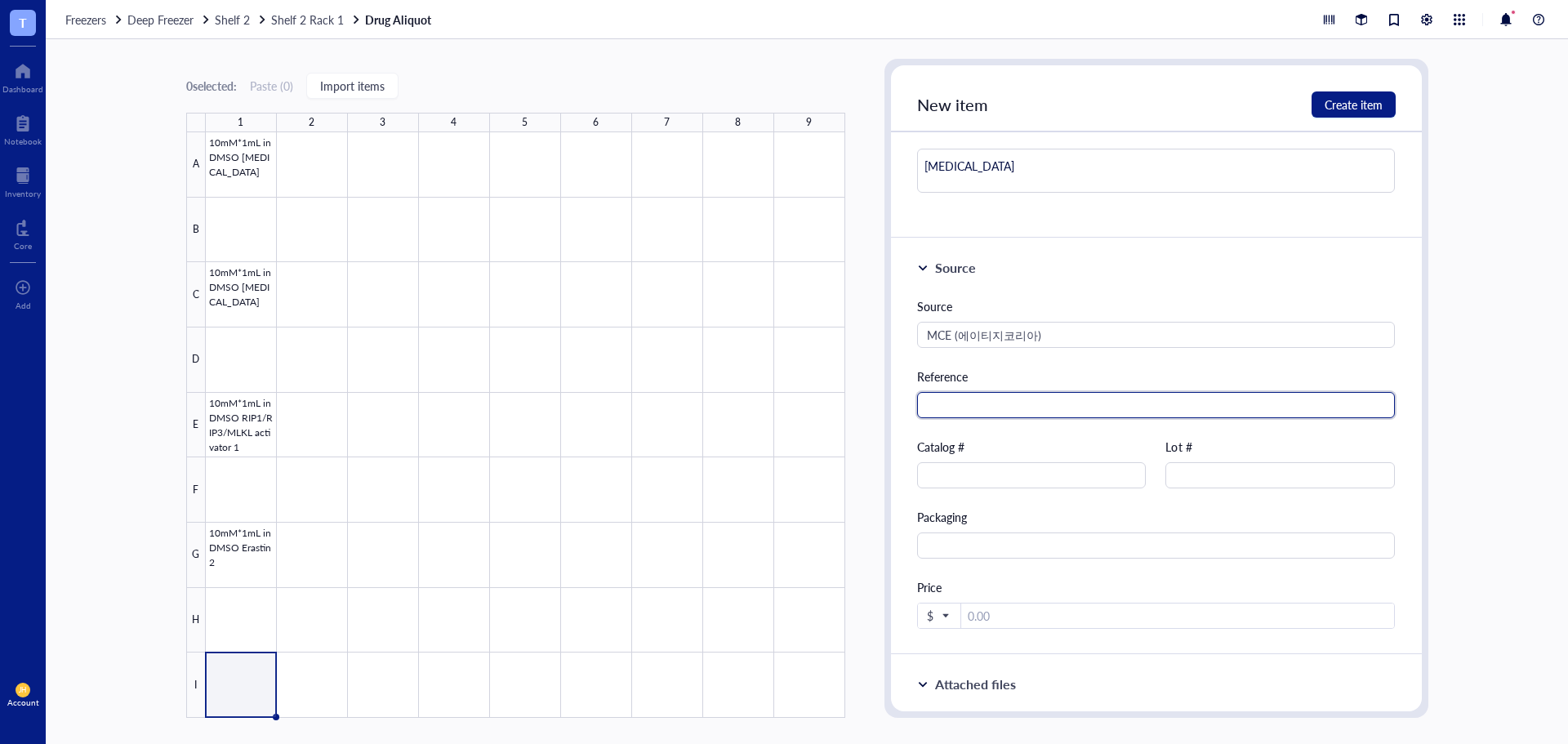
click at [1081, 408] on input "text" at bounding box center [1156, 404] width 479 height 26
paste input "[URL][DOMAIN_NAME]"
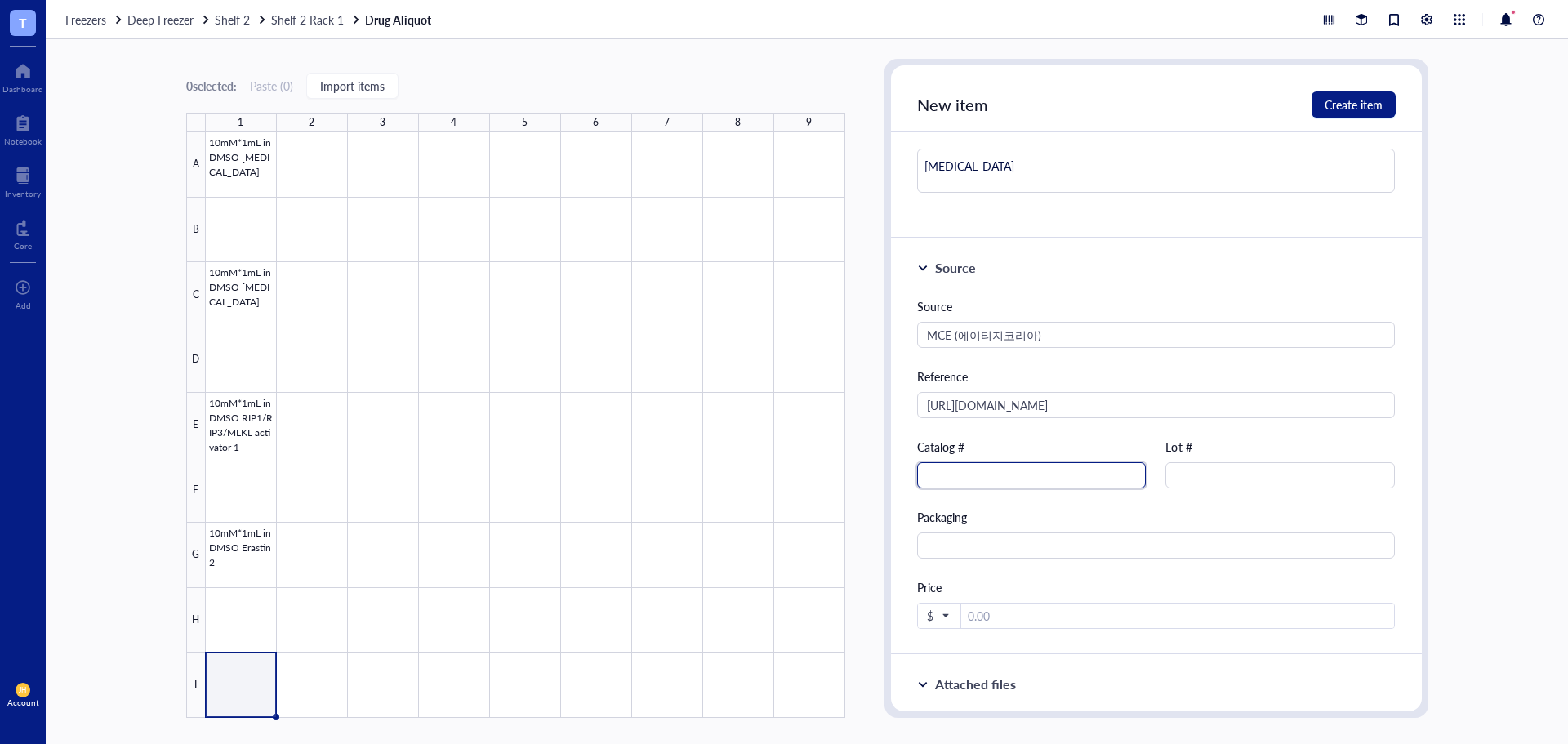
click at [1047, 485] on input "text" at bounding box center [1032, 475] width 229 height 26
paste input "HY-10219"
drag, startPoint x: 1010, startPoint y: 622, endPoint x: 997, endPoint y: 622, distance: 13.0
click at [1010, 622] on input "number" at bounding box center [1178, 616] width 434 height 26
paste input "118000"
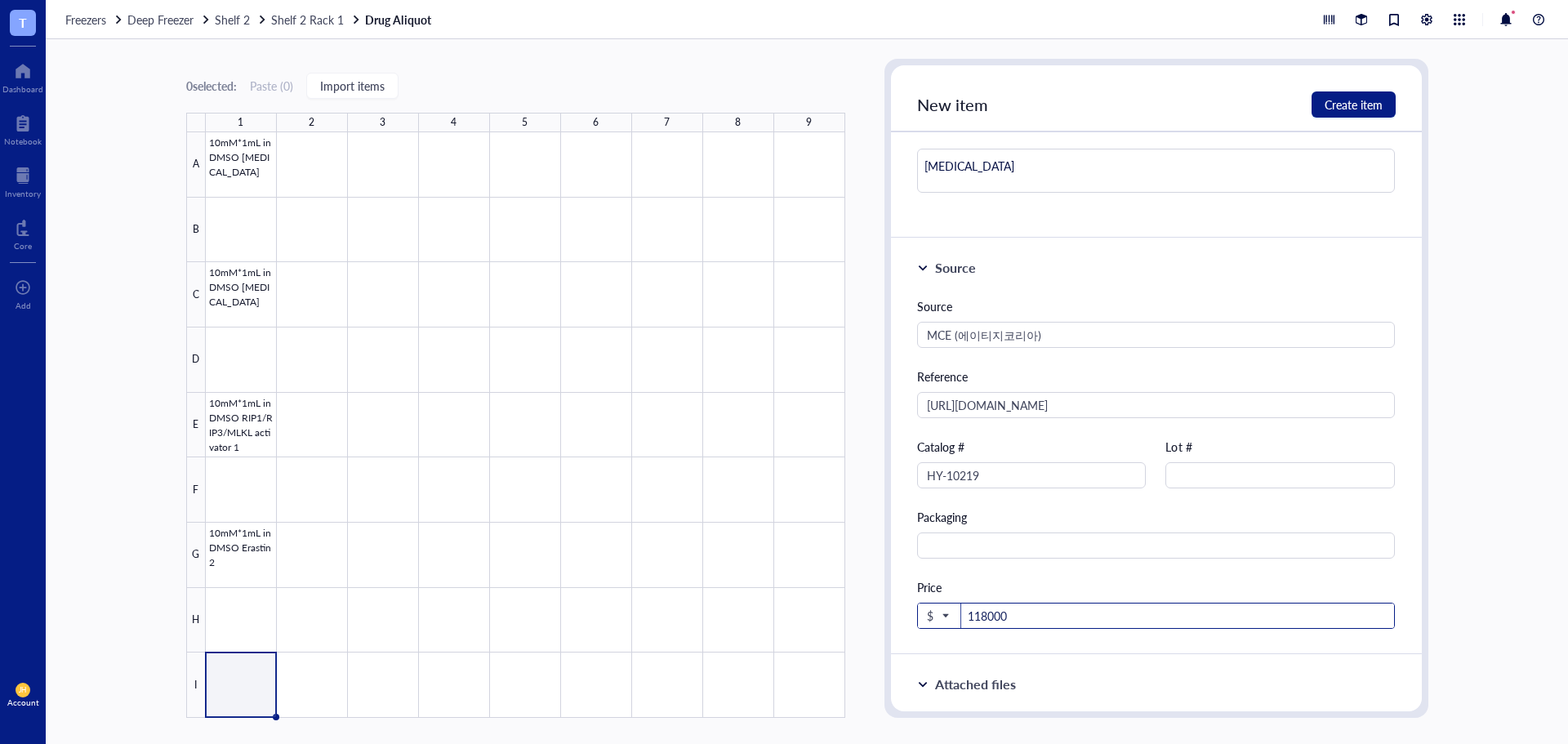
click at [941, 619] on span "$" at bounding box center [938, 615] width 21 height 14
click at [956, 580] on div "₩ KRW" at bounding box center [952, 581] width 41 height 14
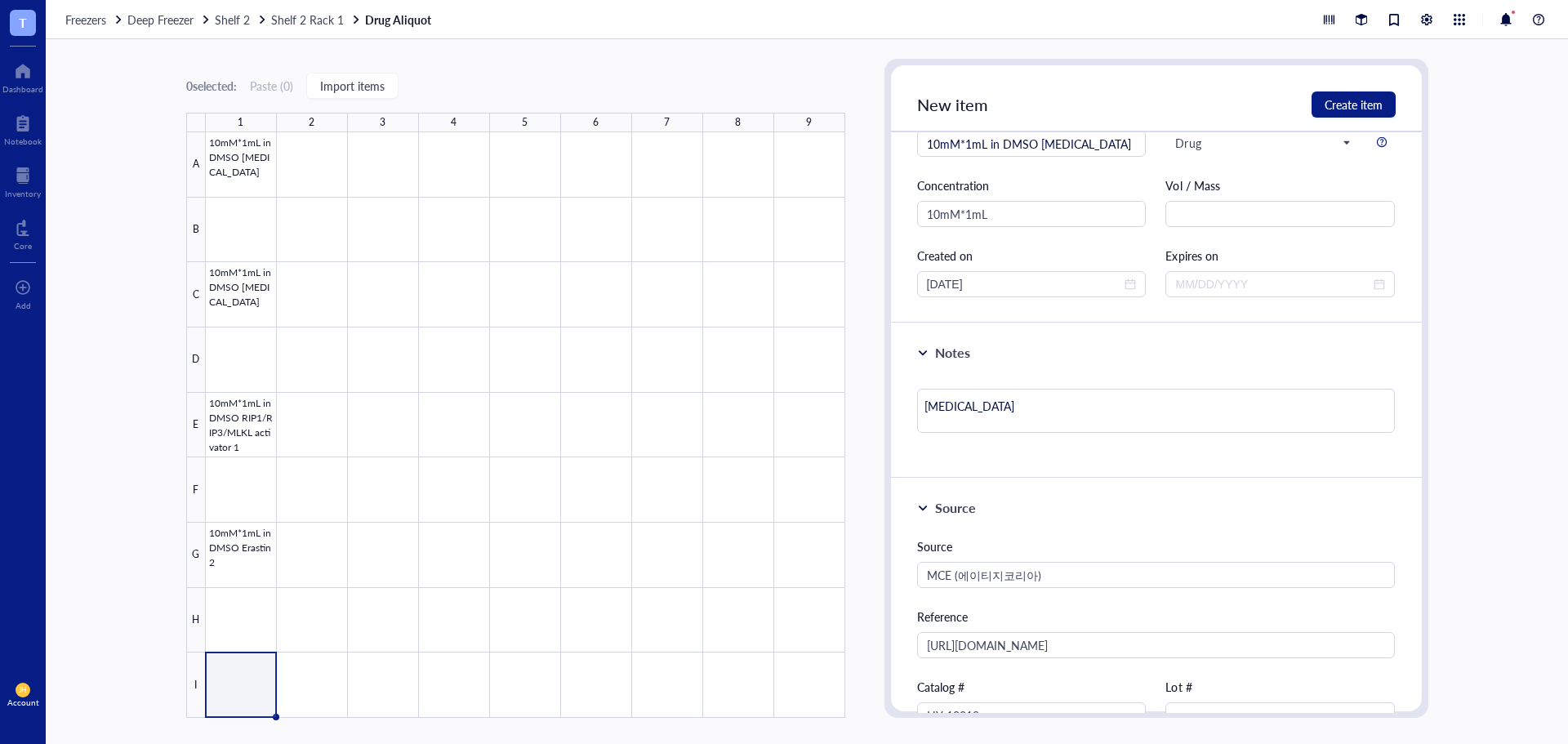
scroll to position [82, 0]
click at [1344, 112] on button "Create item" at bounding box center [1354, 104] width 84 height 26
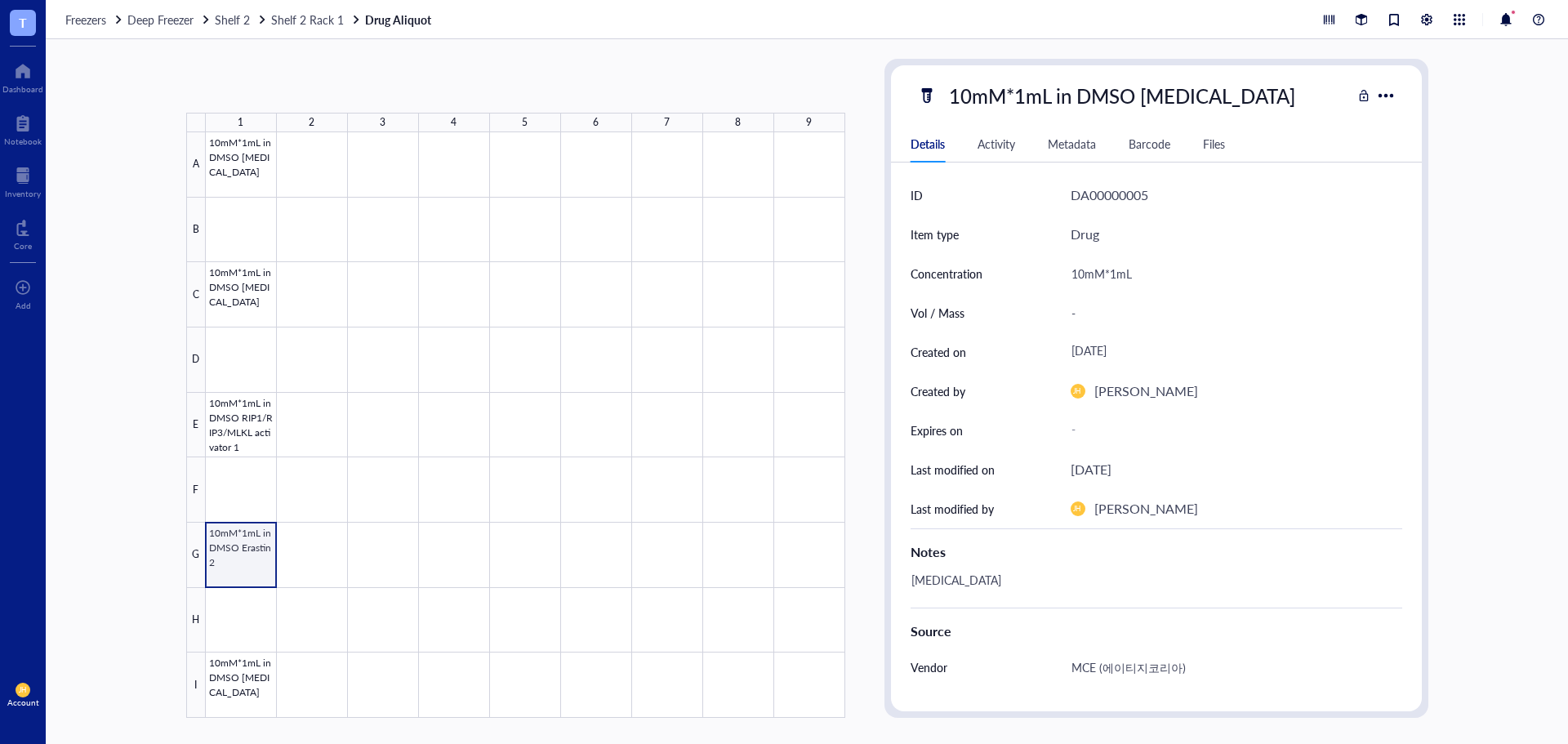
click at [243, 556] on div at bounding box center [525, 425] width 639 height 586
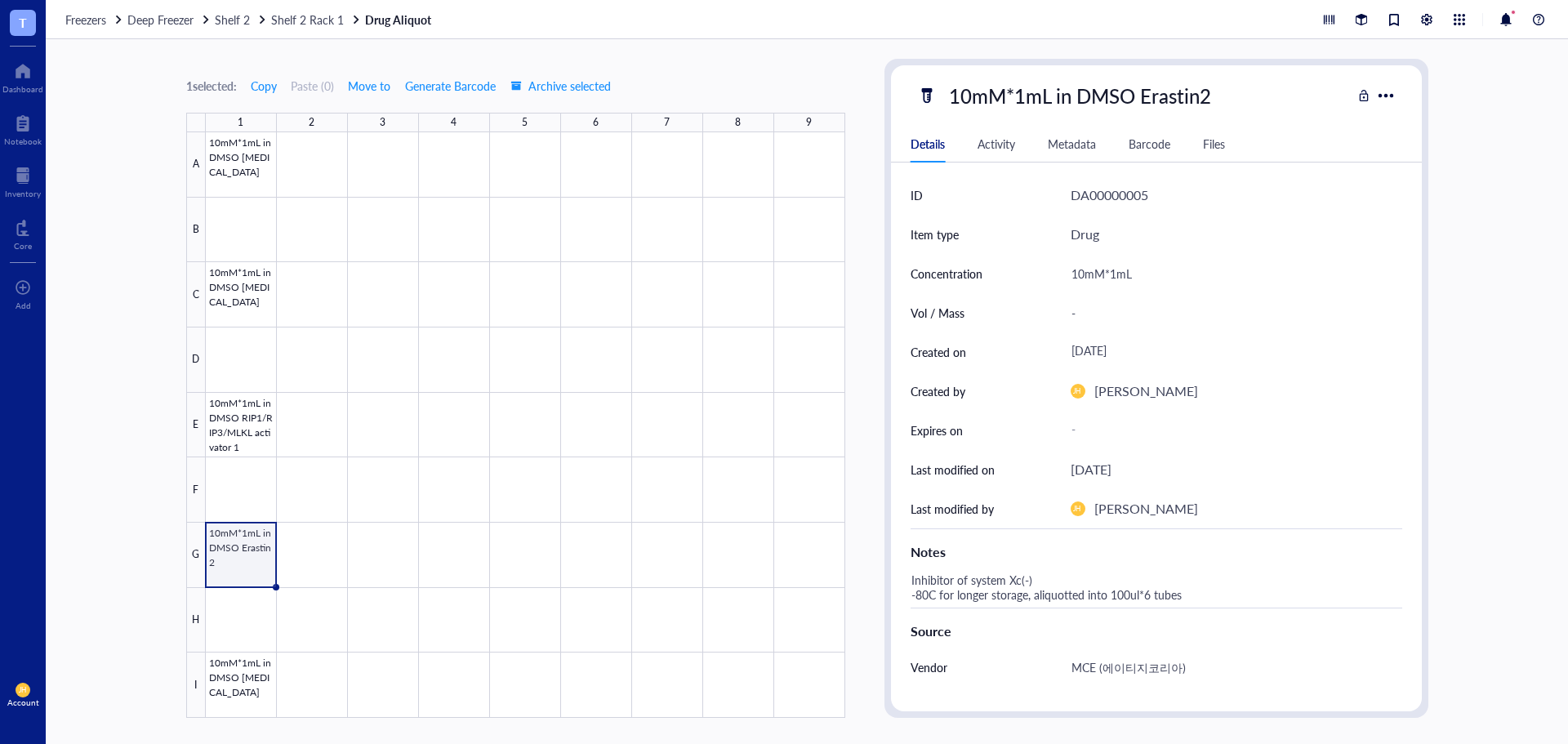
click at [1100, 589] on div "Inhibitor of system Xc(-) -80C for longer storage, aliquotted into 100ul*6 tubes" at bounding box center [1150, 588] width 491 height 39
drag, startPoint x: 1186, startPoint y: 600, endPoint x: 901, endPoint y: 614, distance: 285.3
click at [892, 616] on div "ID DA00000005 Item type Drug Concentration 10mM*1mL Vol / Mass - Created on [DA…" at bounding box center [1155, 529] width 531 height 708
click at [1215, 623] on div "Source" at bounding box center [1156, 632] width 491 height 19
click at [254, 683] on div at bounding box center [525, 425] width 639 height 586
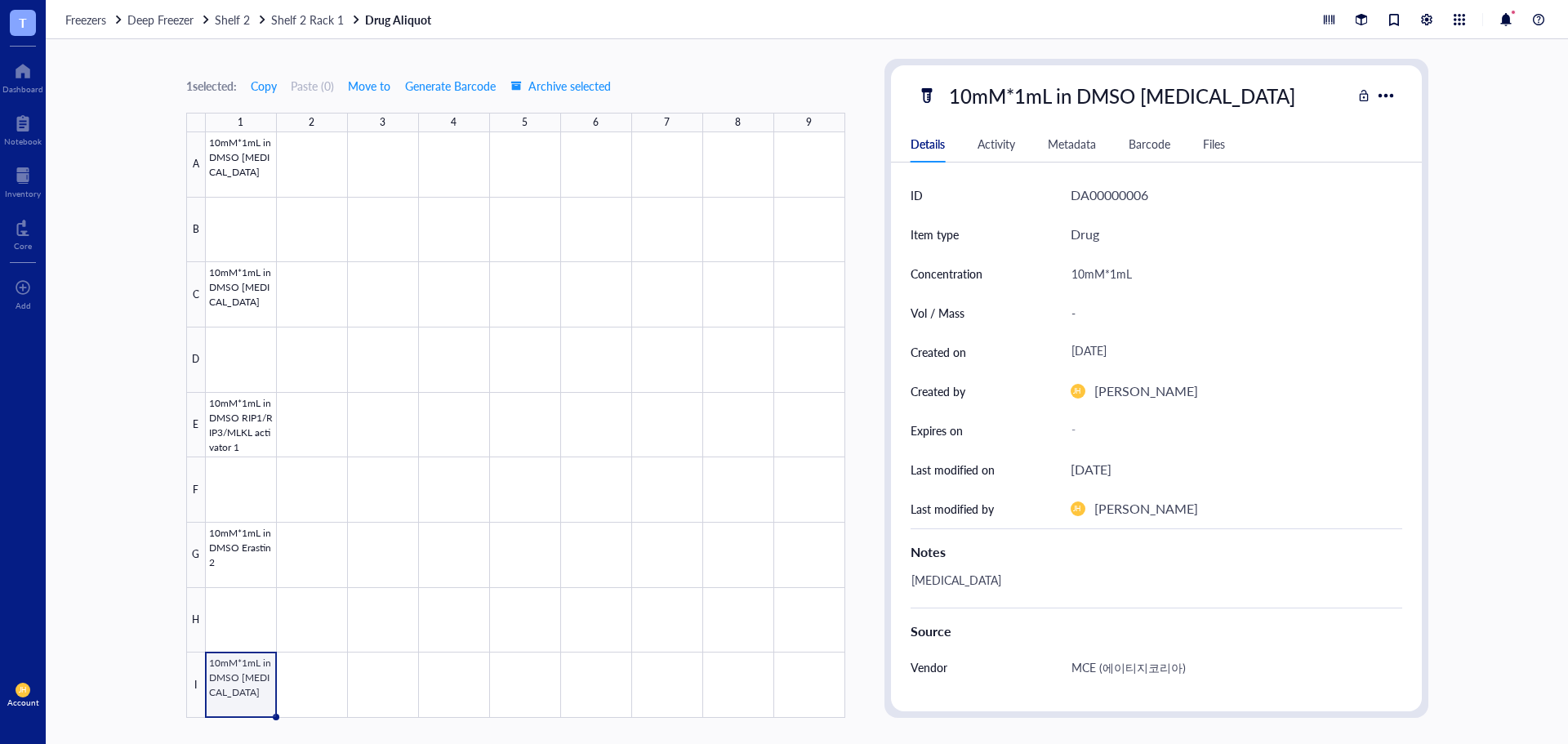
click at [1025, 583] on div "[MEDICAL_DATA]" at bounding box center [1150, 588] width 491 height 39
click at [1519, 365] on div "1 selected: Copy Paste ( 0 ) Move to Generate Barcode Archive selected 1 2 3 4 …" at bounding box center [807, 392] width 1522 height 705
click at [421, 54] on div "1 selected: Copy Paste ( 0 ) Move to Generate Barcode Archive selected 1 2 3 4 …" at bounding box center [807, 392] width 1522 height 705
click at [178, 18] on span "Deep Freezer" at bounding box center [160, 19] width 66 height 16
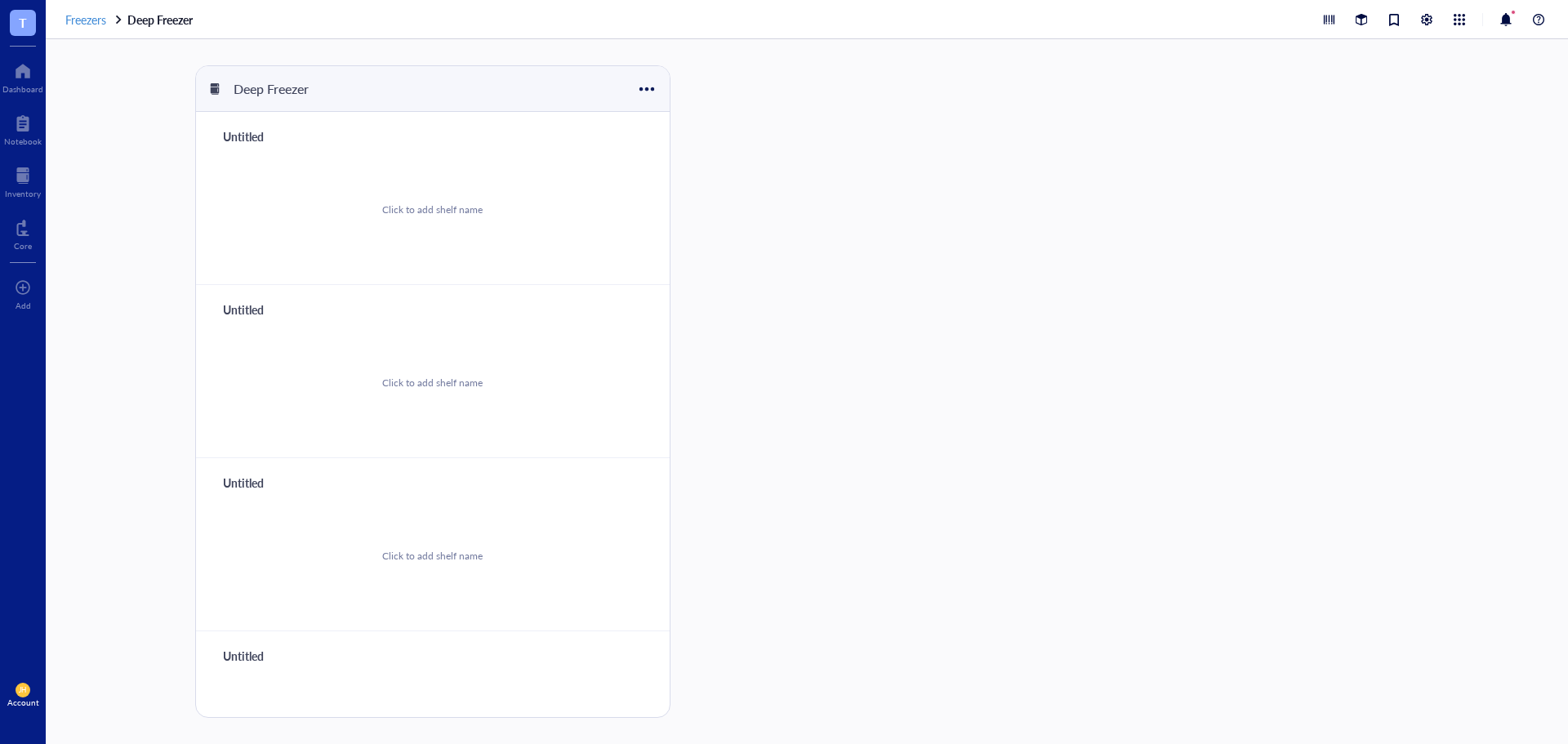
click at [81, 14] on span "Freezers" at bounding box center [85, 19] width 41 height 16
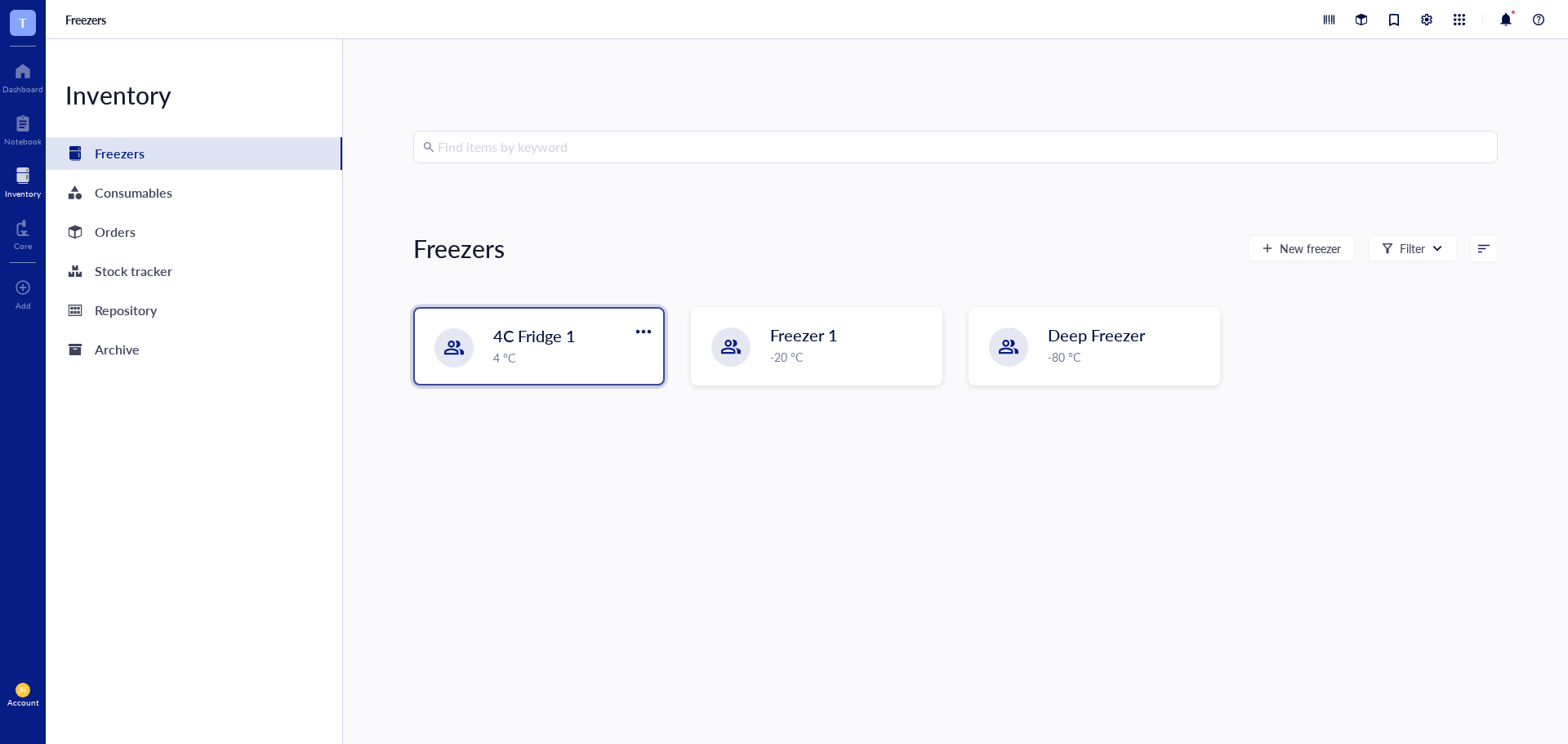
click at [578, 337] on div "4C Fridge 1" at bounding box center [562, 336] width 138 height 23
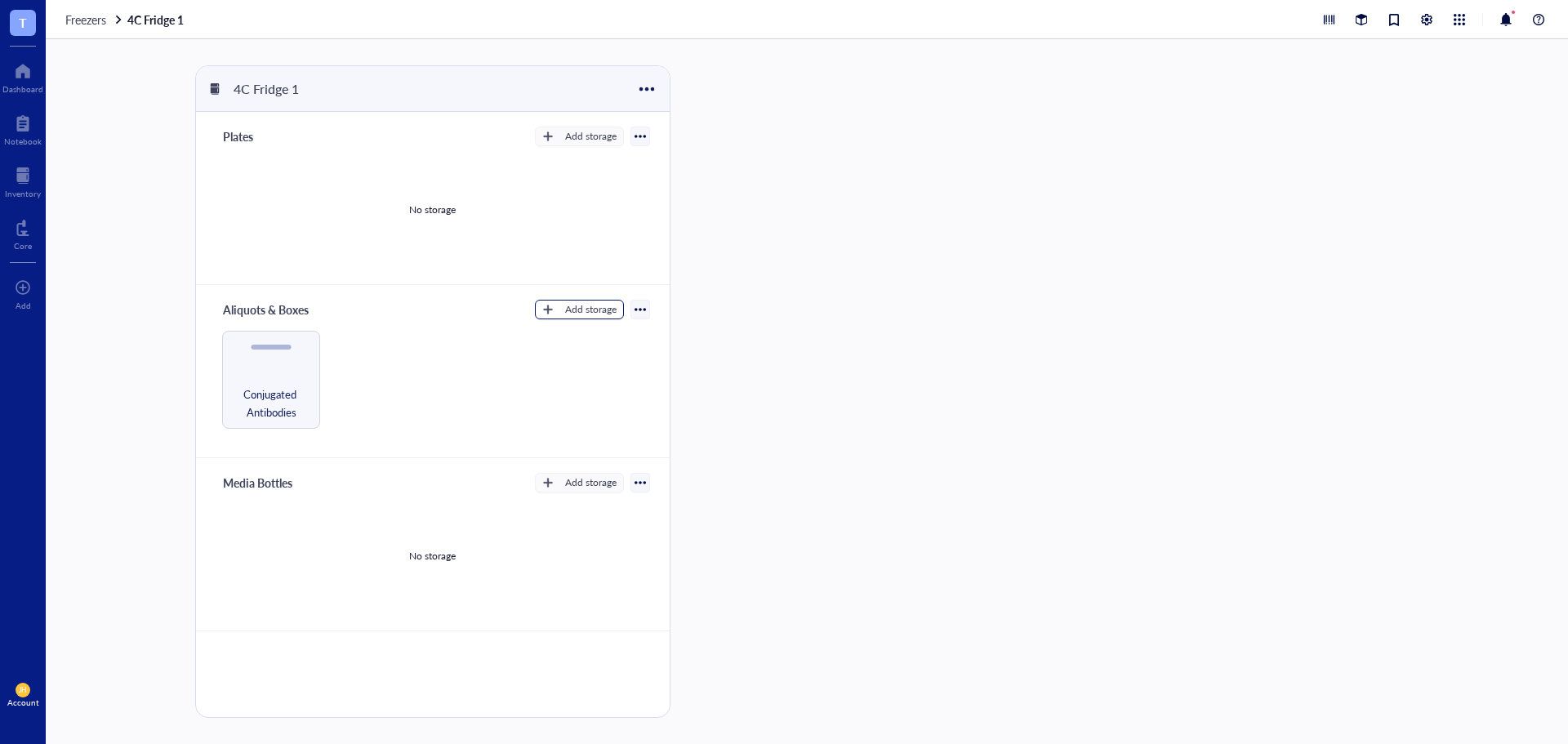
click at [553, 312] on div "button" at bounding box center [548, 310] width 12 height 12
click at [260, 385] on span "Conjugated Antibodies" at bounding box center [271, 402] width 82 height 36
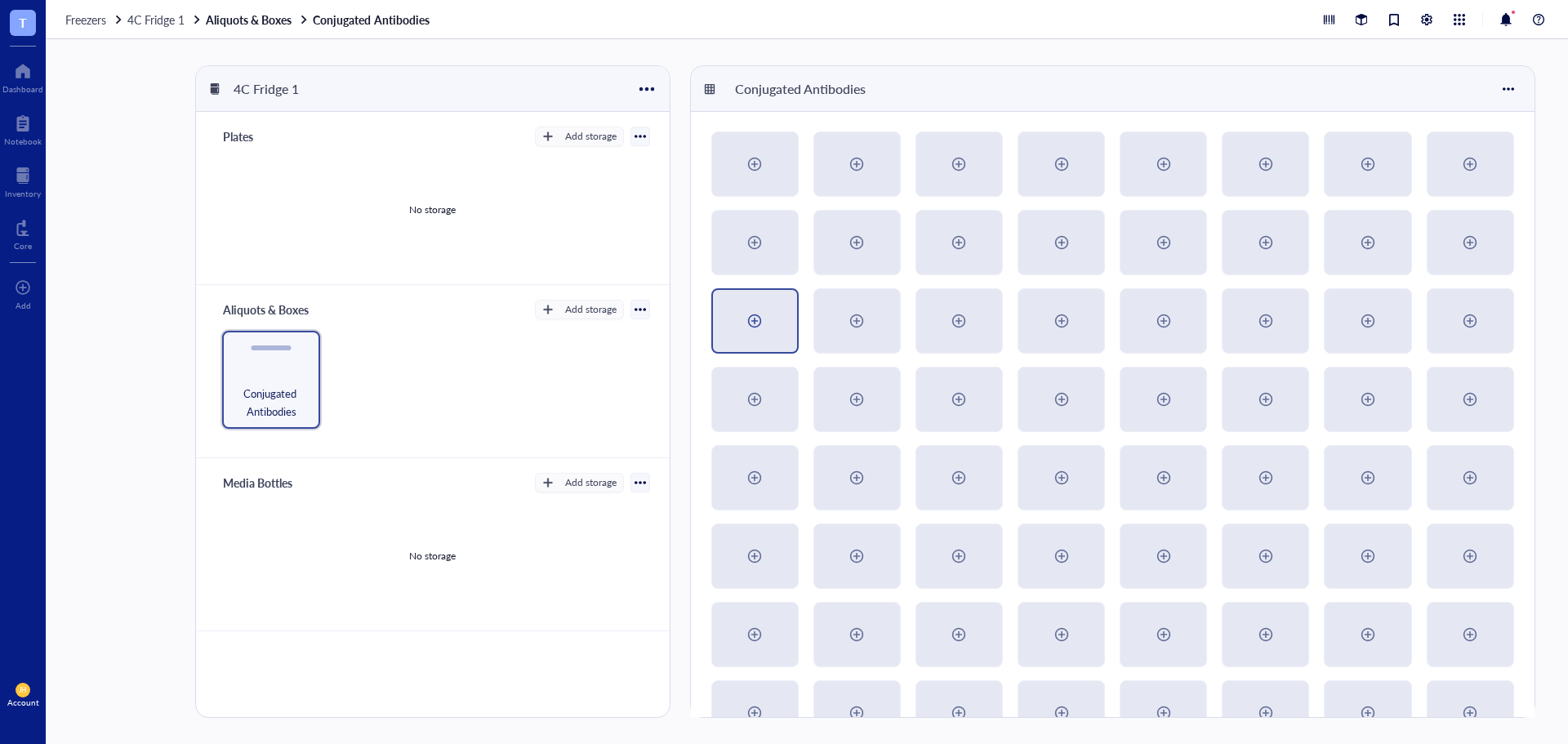
click at [749, 324] on div at bounding box center [754, 321] width 26 height 26
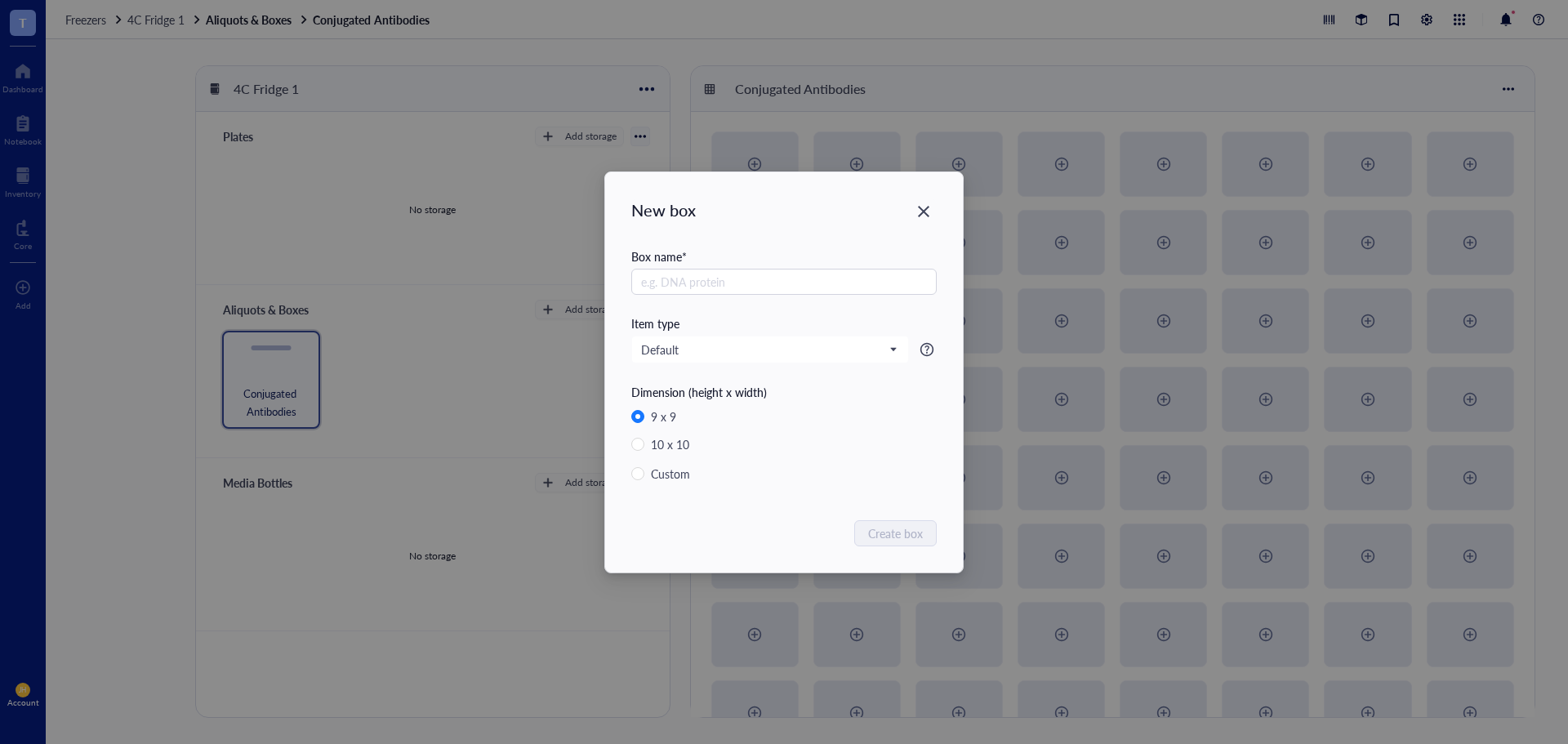
click at [924, 211] on icon "Close" at bounding box center [923, 211] width 12 height 12
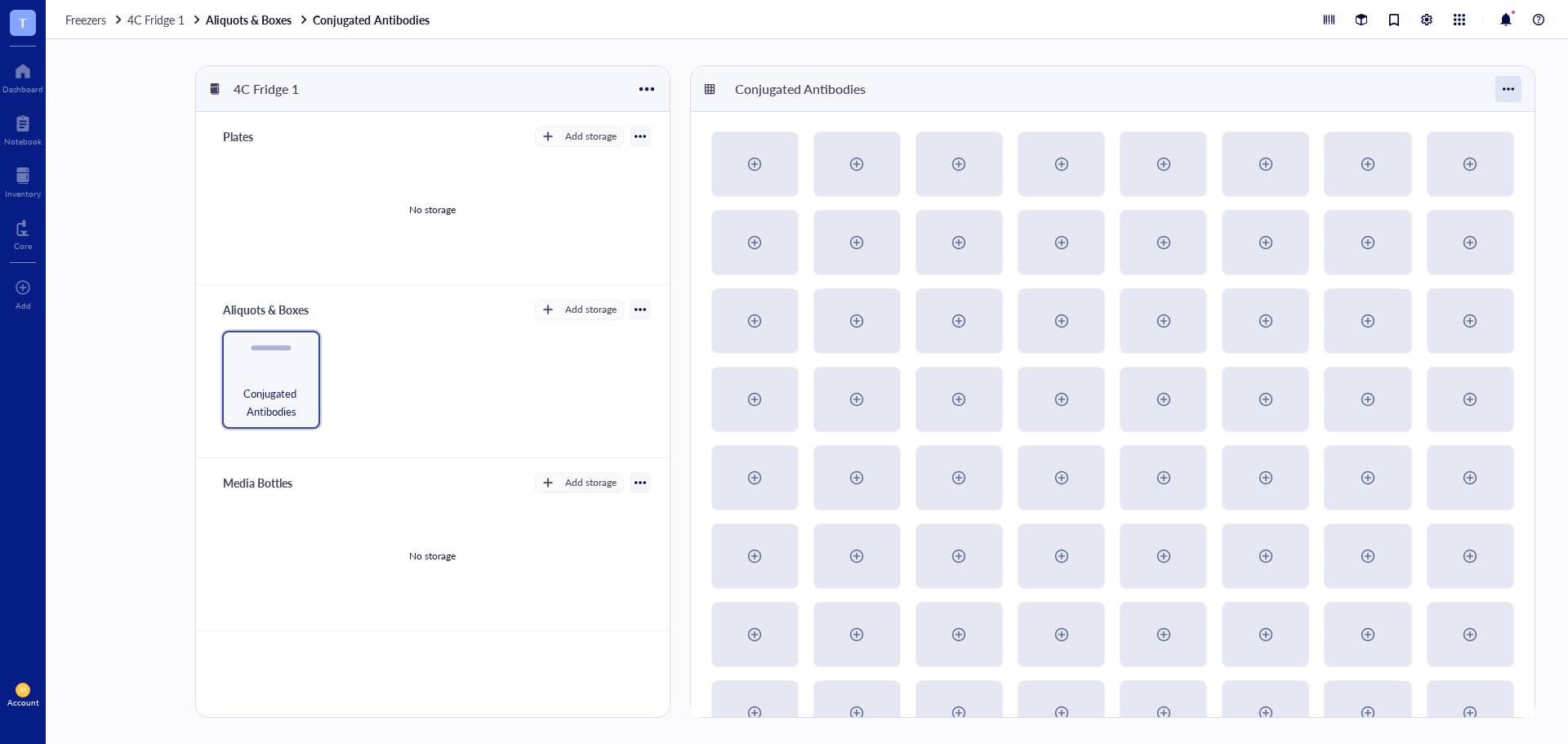
click at [1503, 84] on div at bounding box center [1508, 88] width 26 height 26
drag, startPoint x: 1197, startPoint y: 83, endPoint x: 1109, endPoint y: 114, distance: 93.3
click at [1193, 80] on div "Conjugated Antibodies" at bounding box center [1112, 89] width 843 height 46
click at [1503, 98] on div at bounding box center [1508, 88] width 26 height 26
click at [1471, 180] on div "Restore Box" at bounding box center [1464, 180] width 61 height 14
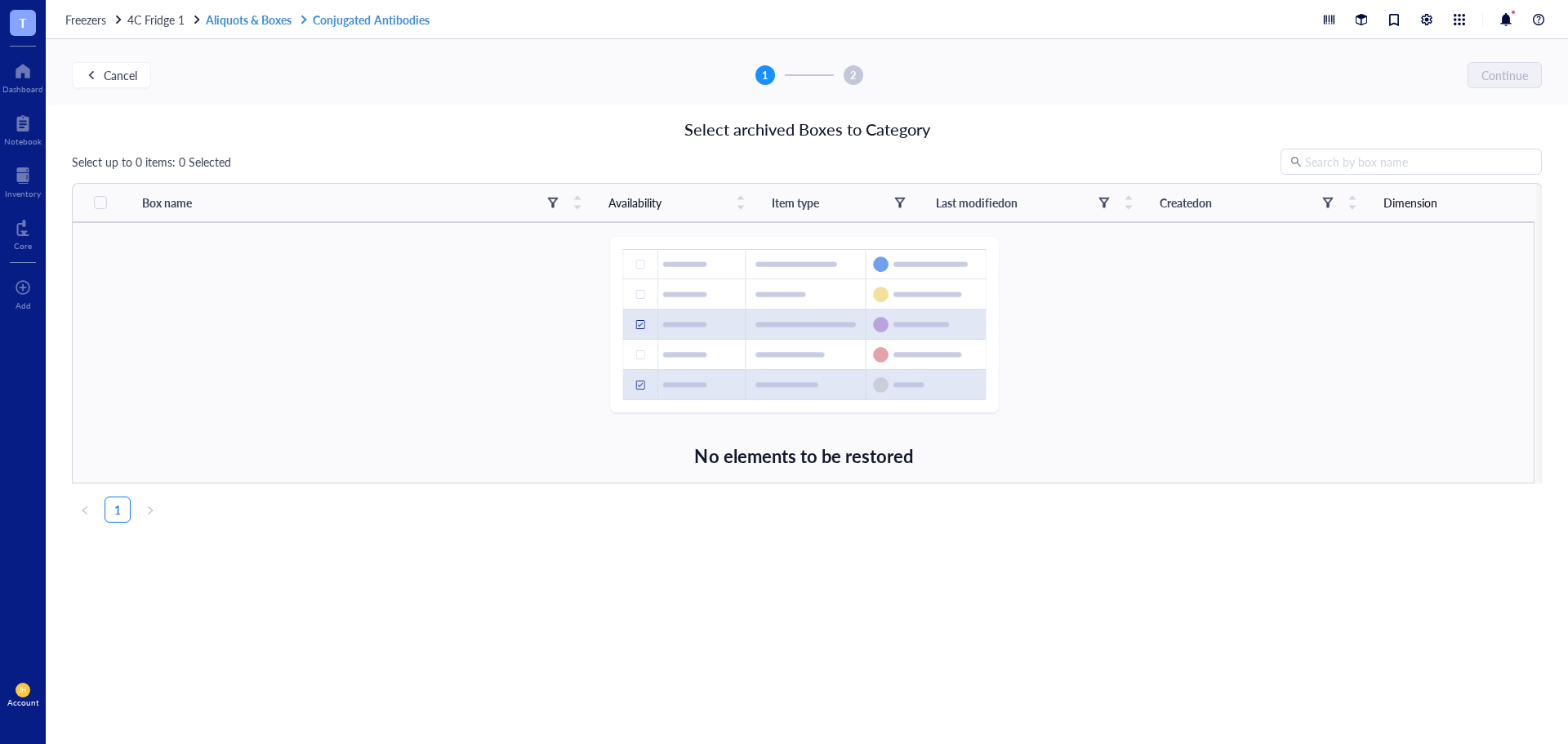
click at [258, 22] on link "Aliquots & Boxes Conjugated Antibodies" at bounding box center [319, 19] width 226 height 14
click at [144, 11] on div "Freezers 4C Fridge 1 Aliquots & Boxes Conjugated Antibodies" at bounding box center [807, 19] width 1522 height 39
click at [175, 23] on span "4C Fridge 1" at bounding box center [156, 19] width 58 height 16
click at [157, 25] on link "4C Fridge 1" at bounding box center [157, 19] width 59 height 14
click at [118, 71] on span "Cancel" at bounding box center [120, 75] width 34 height 13
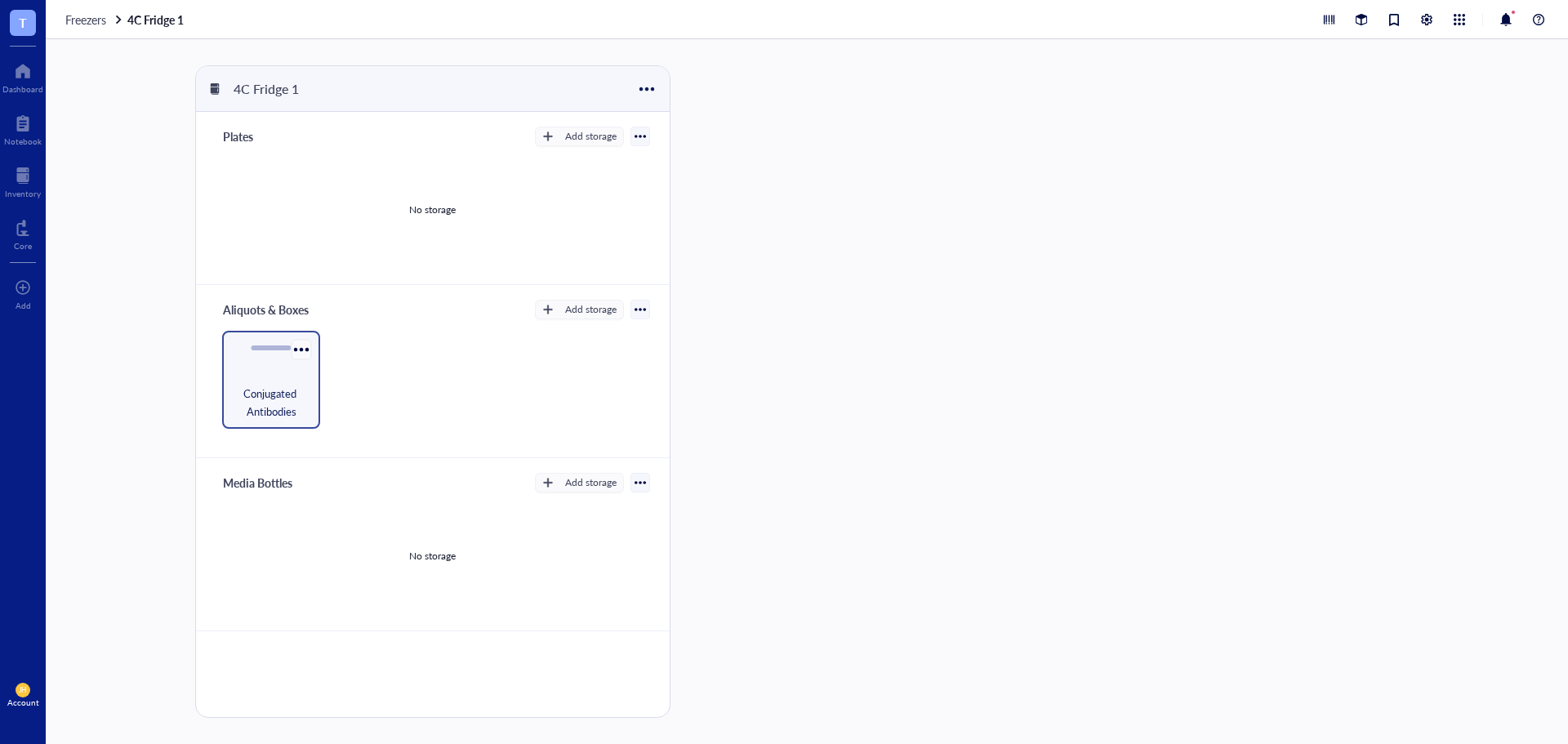
click at [298, 350] on div at bounding box center [300, 348] width 24 height 24
click at [369, 412] on div "Settings" at bounding box center [350, 410] width 93 height 14
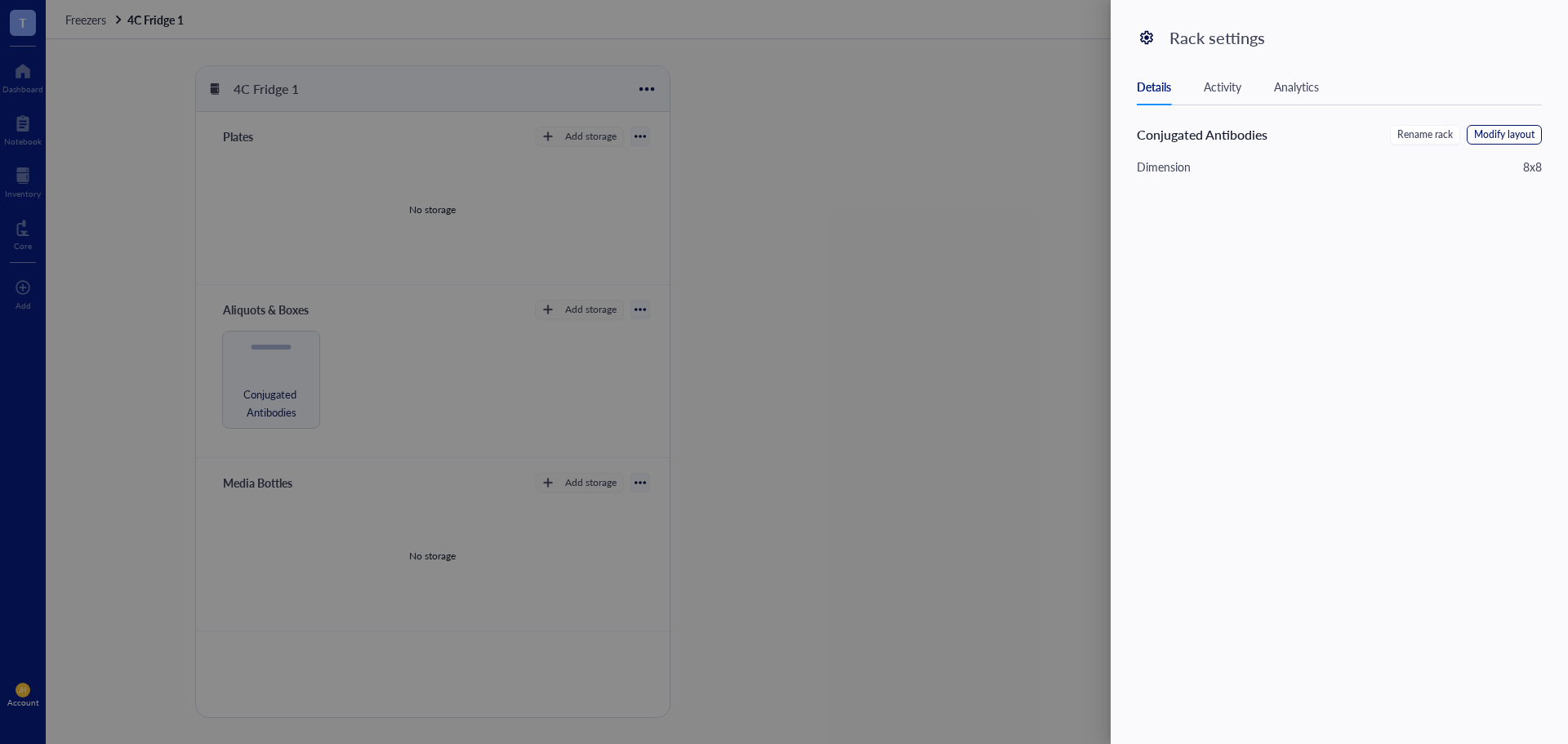
click at [1498, 136] on span "Modify layout" at bounding box center [1504, 135] width 60 height 15
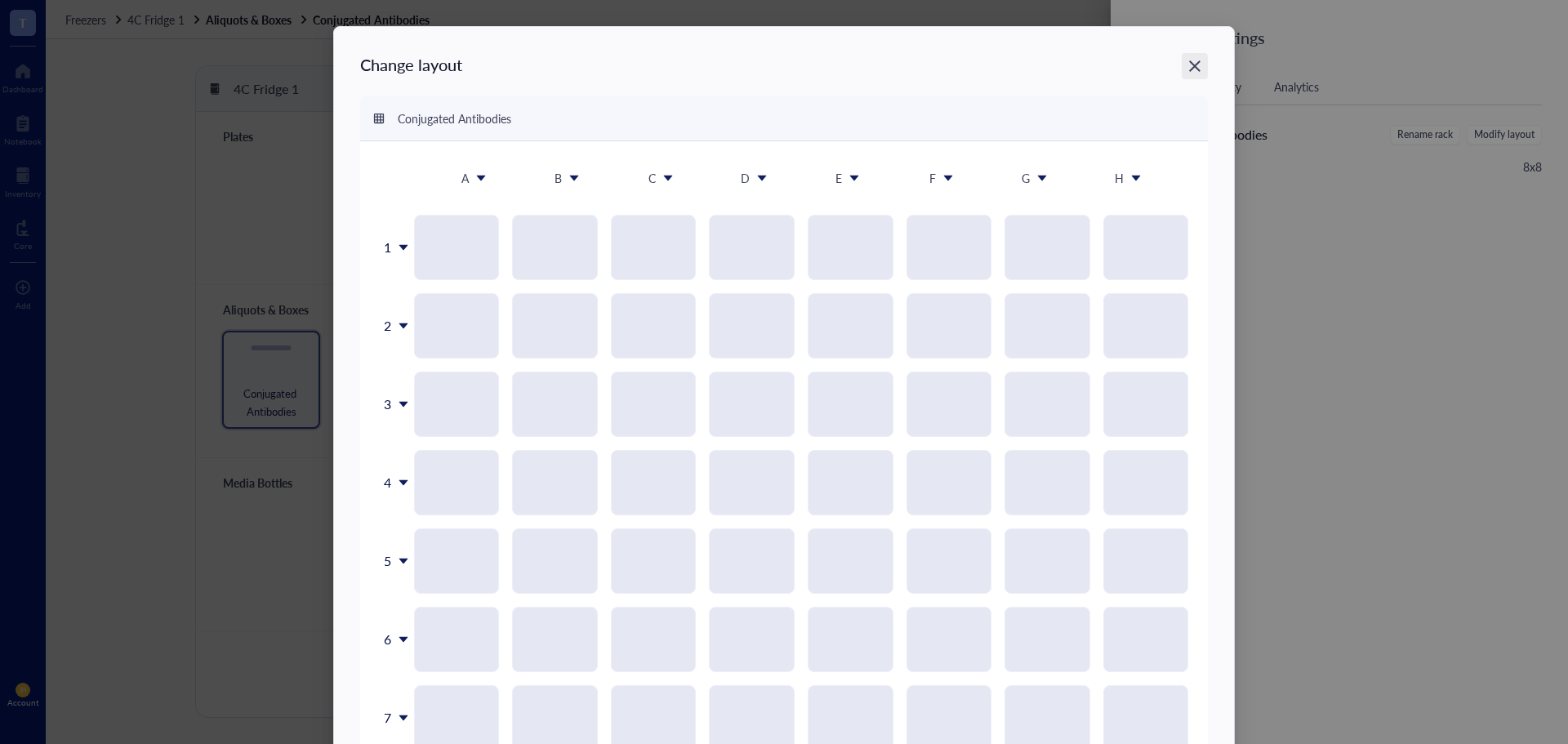
click at [1193, 68] on icon "Close" at bounding box center [1195, 66] width 15 height 15
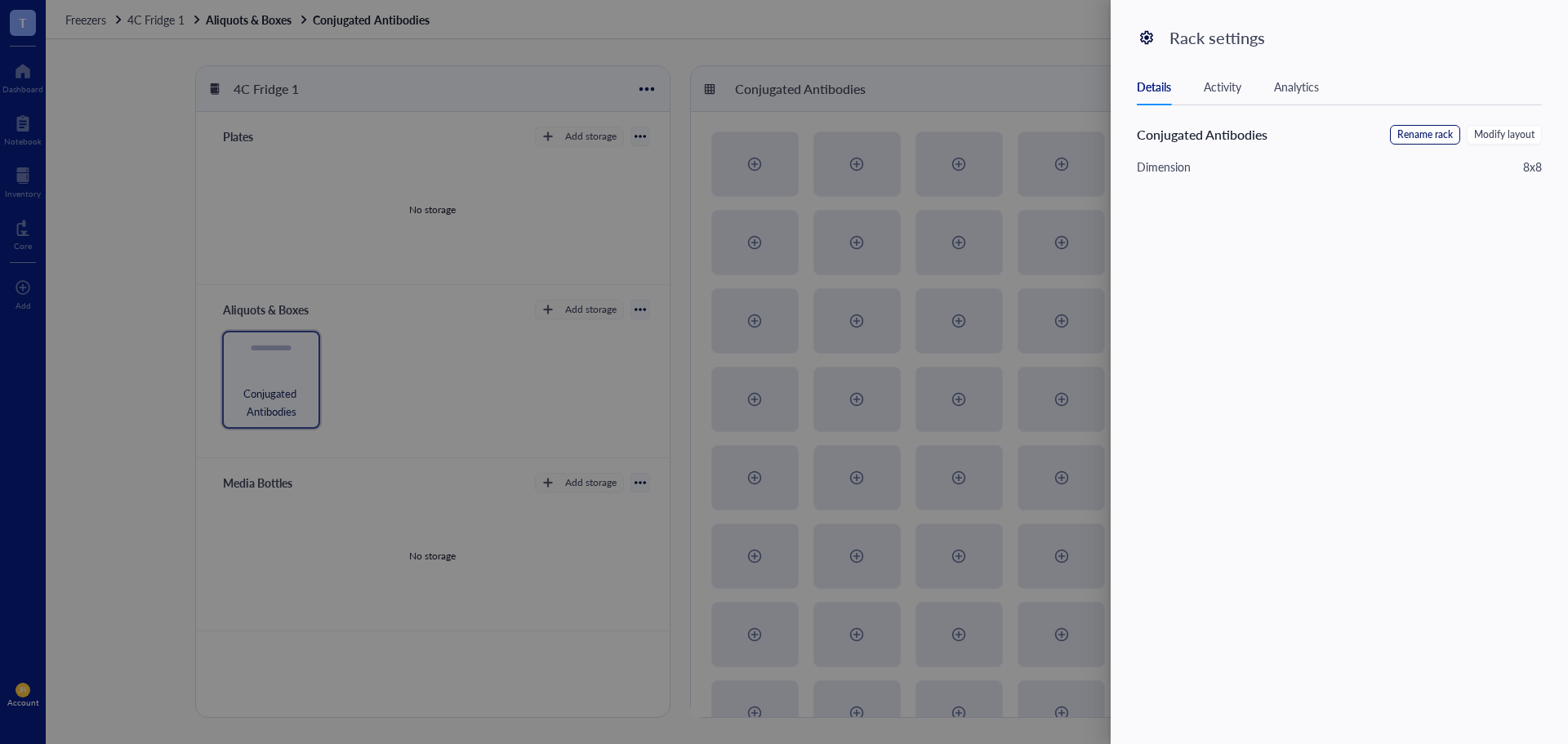
click at [1411, 131] on span "Rename rack" at bounding box center [1425, 135] width 56 height 15
click at [1438, 136] on span "Cancel" at bounding box center [1448, 137] width 34 height 18
click at [1233, 87] on div "Activity" at bounding box center [1222, 86] width 37 height 18
click at [1301, 89] on div "Analytics" at bounding box center [1295, 86] width 45 height 18
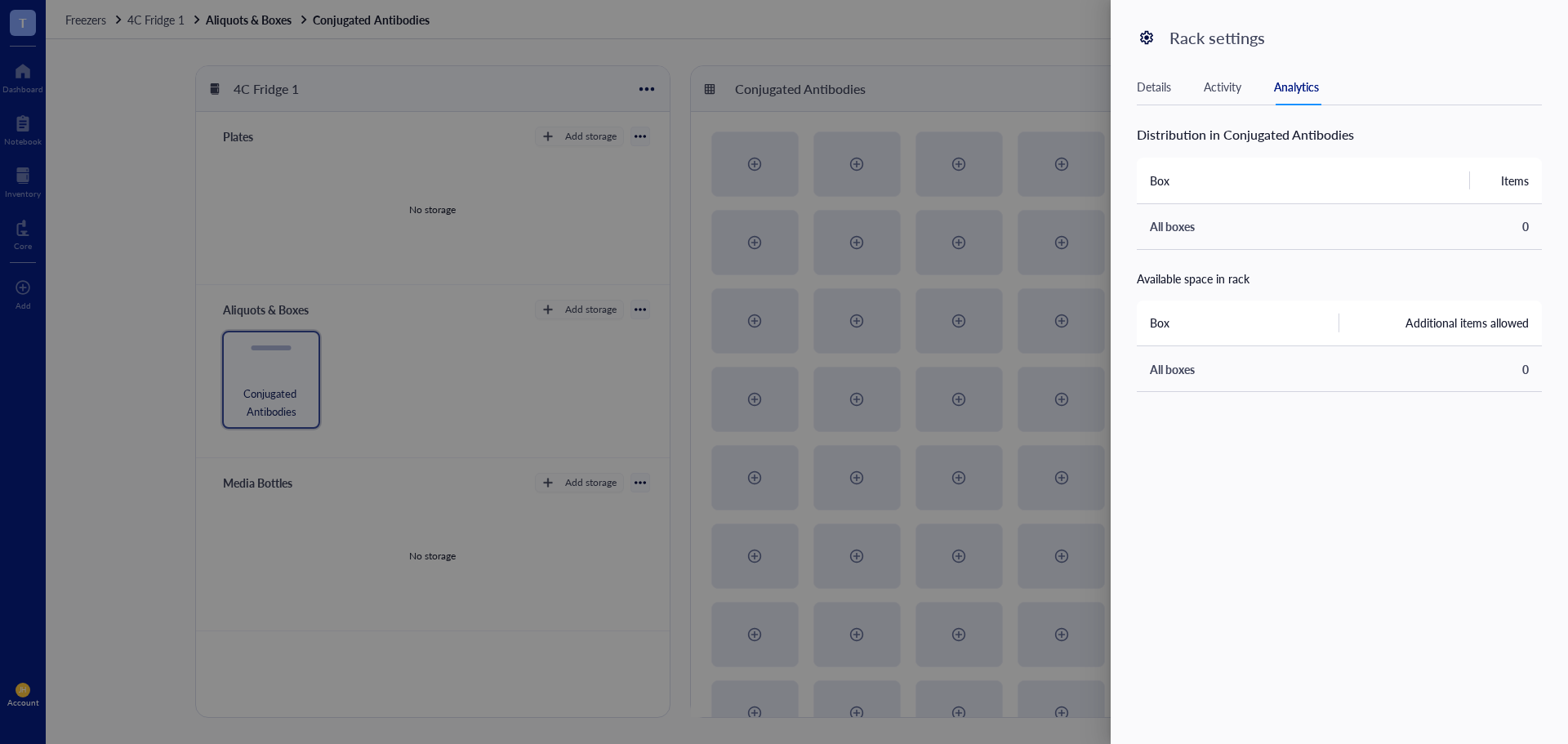
click at [1150, 84] on div "Details" at bounding box center [1153, 86] width 35 height 18
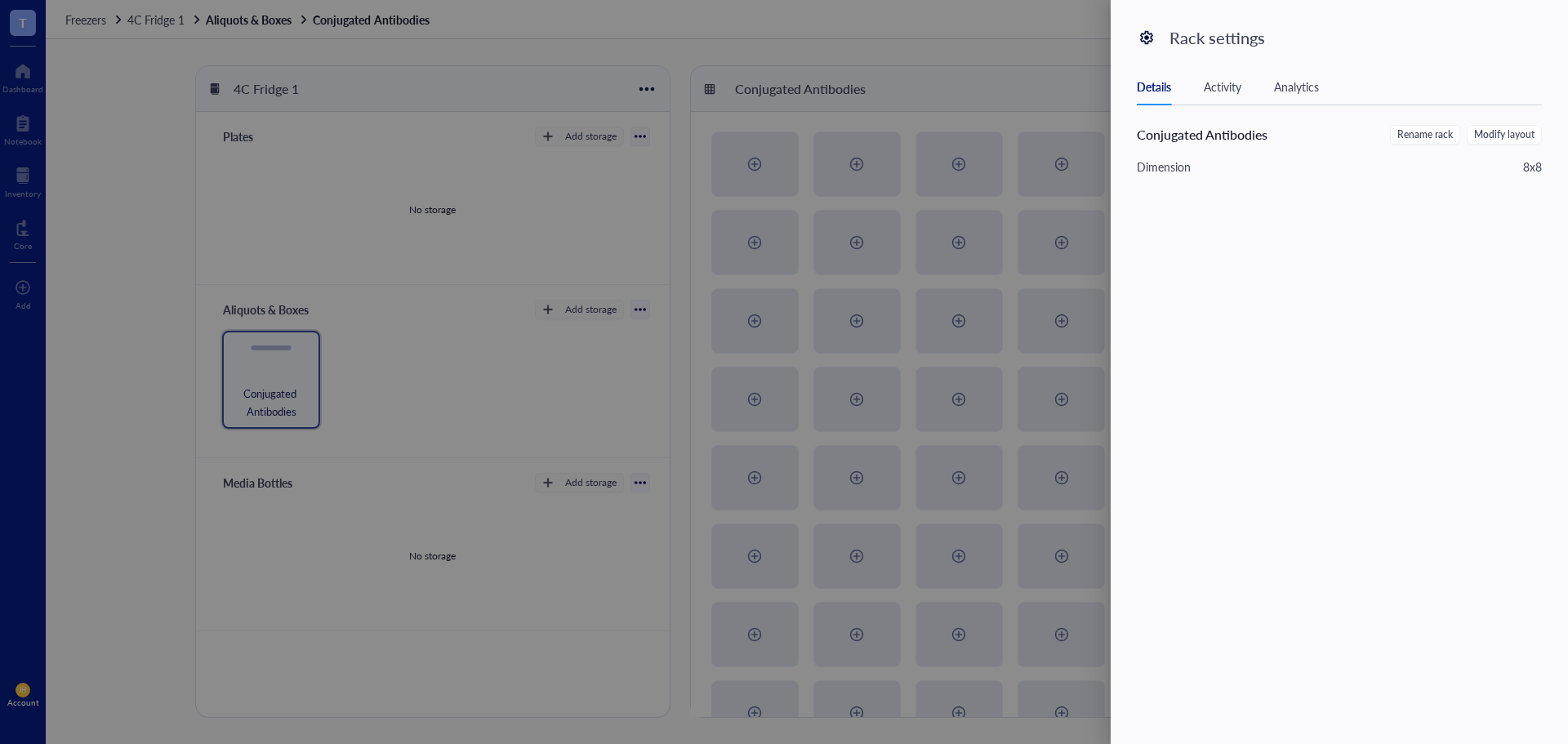
click at [819, 29] on div at bounding box center [784, 372] width 1568 height 744
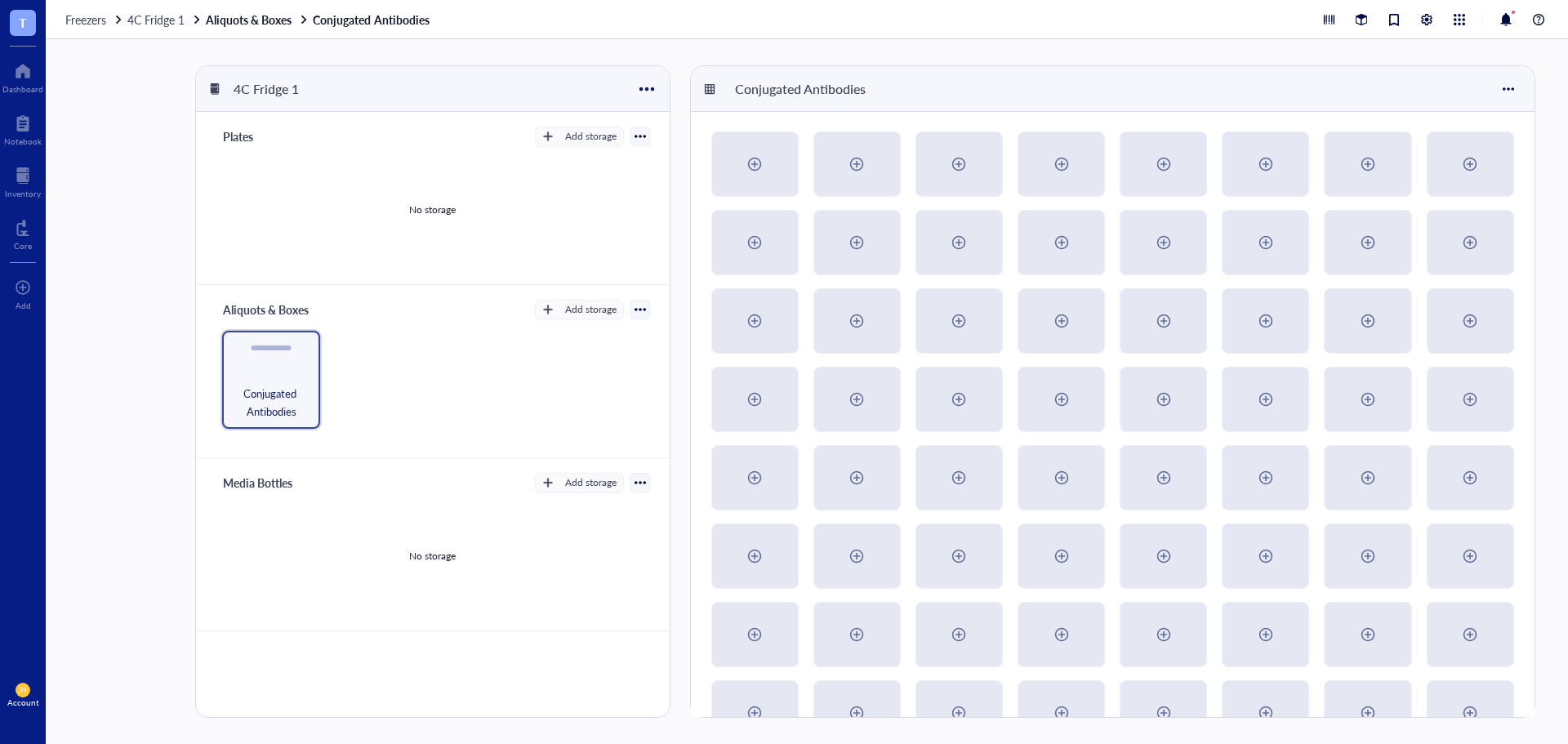
click at [712, 84] on div at bounding box center [709, 89] width 12 height 12
click at [1501, 91] on div at bounding box center [1508, 88] width 26 height 26
click at [606, 326] on div "Aliquots & Boxes Add storage Rack Category Conjugated Antibodies" at bounding box center [432, 372] width 473 height 173
click at [1515, 100] on div at bounding box center [1508, 88] width 26 height 26
click at [1454, 173] on div "Restore Box" at bounding box center [1464, 180] width 61 height 14
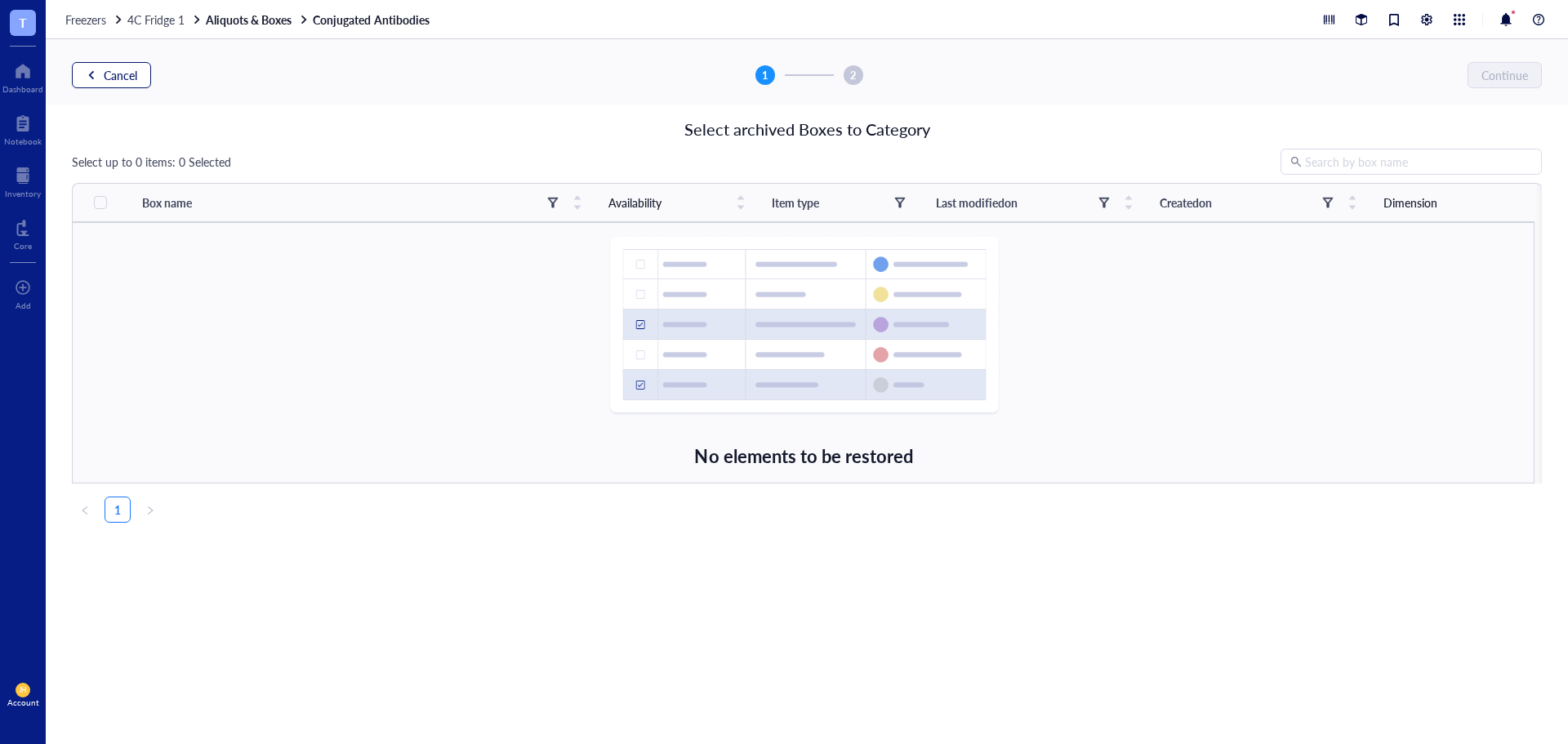
click at [140, 80] on button "Cancel" at bounding box center [111, 75] width 80 height 26
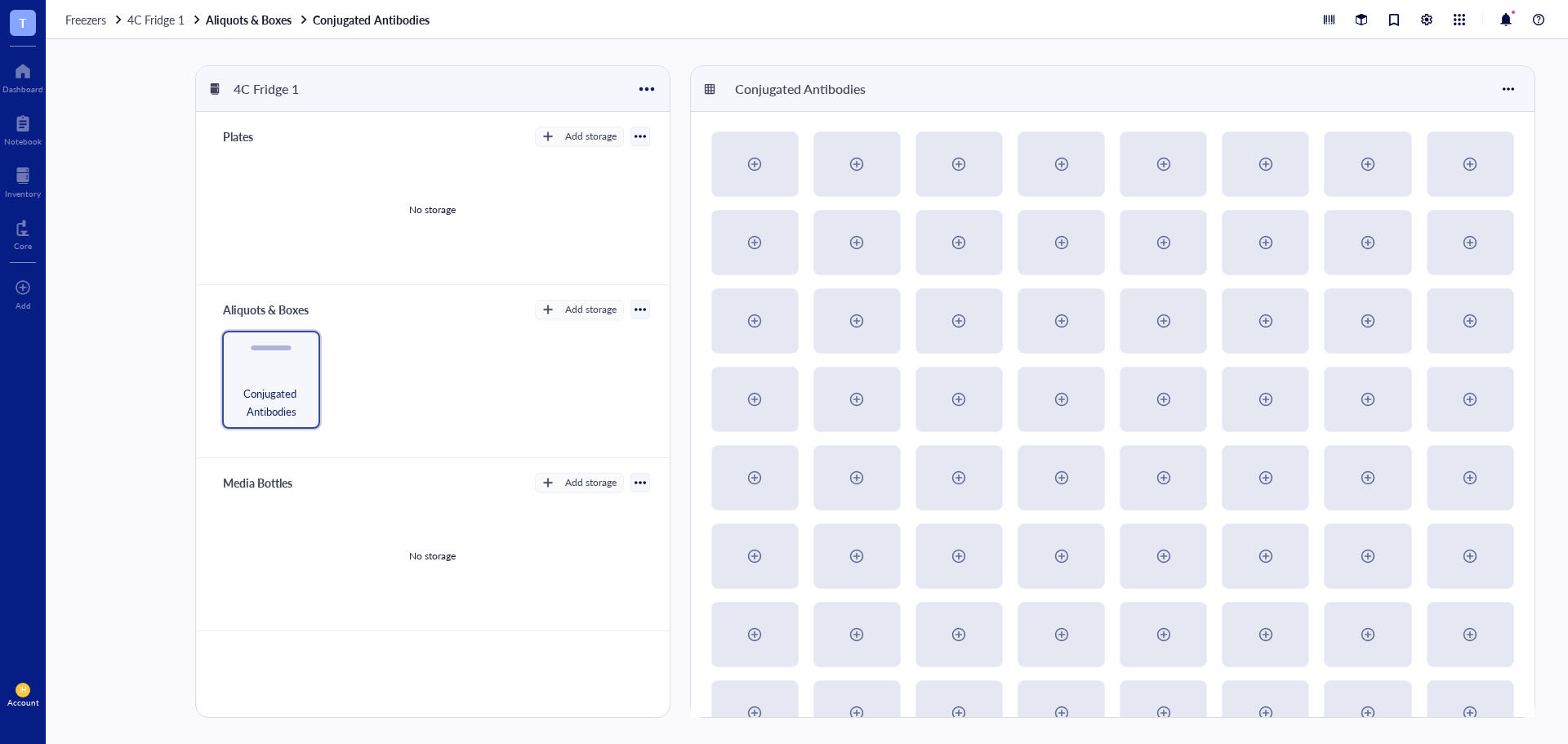
click at [278, 317] on div "Aliquots & Boxes" at bounding box center [266, 310] width 101 height 23
click at [309, 352] on div at bounding box center [300, 348] width 24 height 24
click at [346, 376] on div "Move to" at bounding box center [342, 377] width 42 height 14
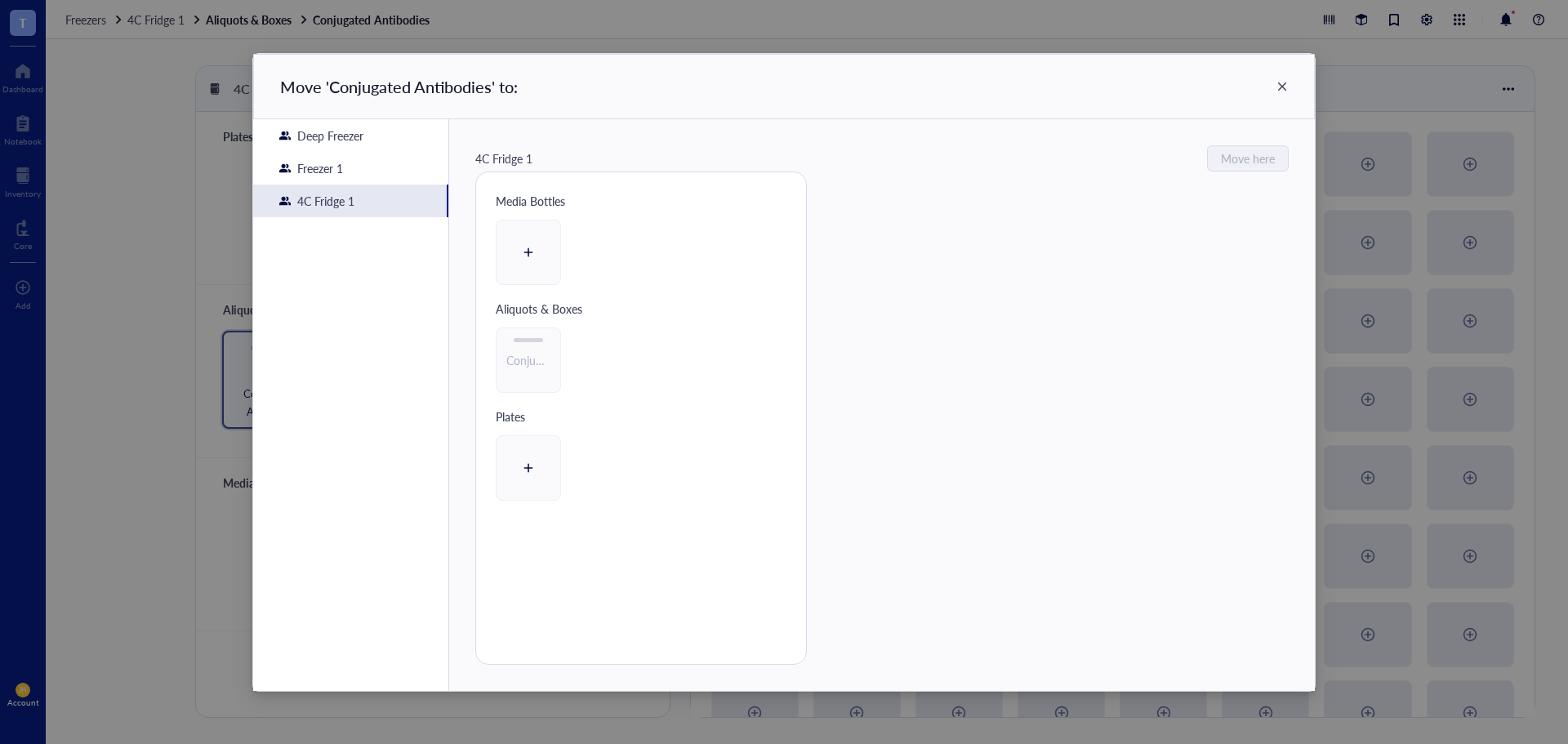
click at [1289, 82] on div "Move ' Conjugated Antibodies ' to:" at bounding box center [784, 86] width 1061 height 65
click at [1276, 88] on icon at bounding box center [1282, 86] width 12 height 12
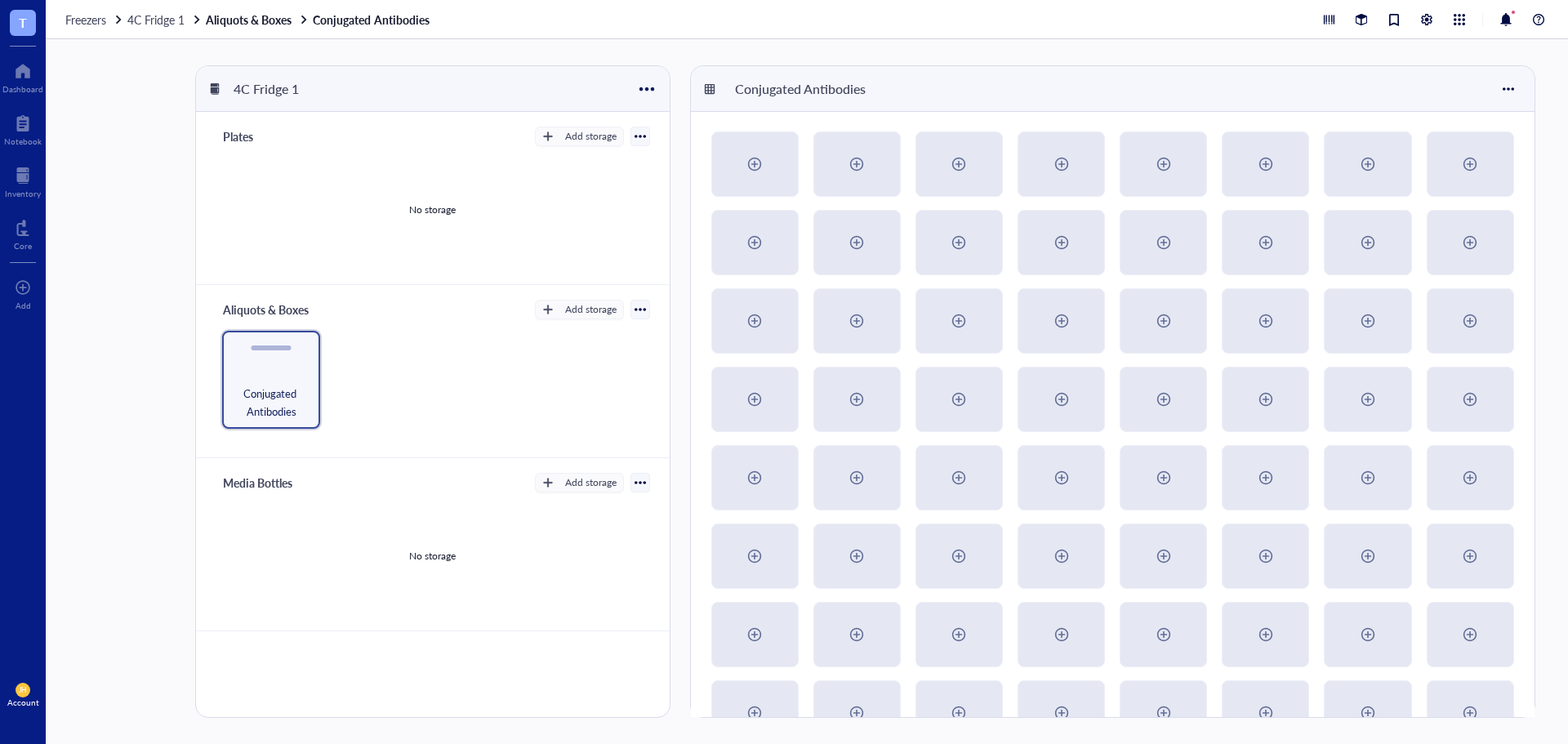
click at [634, 313] on div at bounding box center [640, 310] width 12 height 12
click at [595, 450] on div "Delete" at bounding box center [585, 448] width 103 height 14
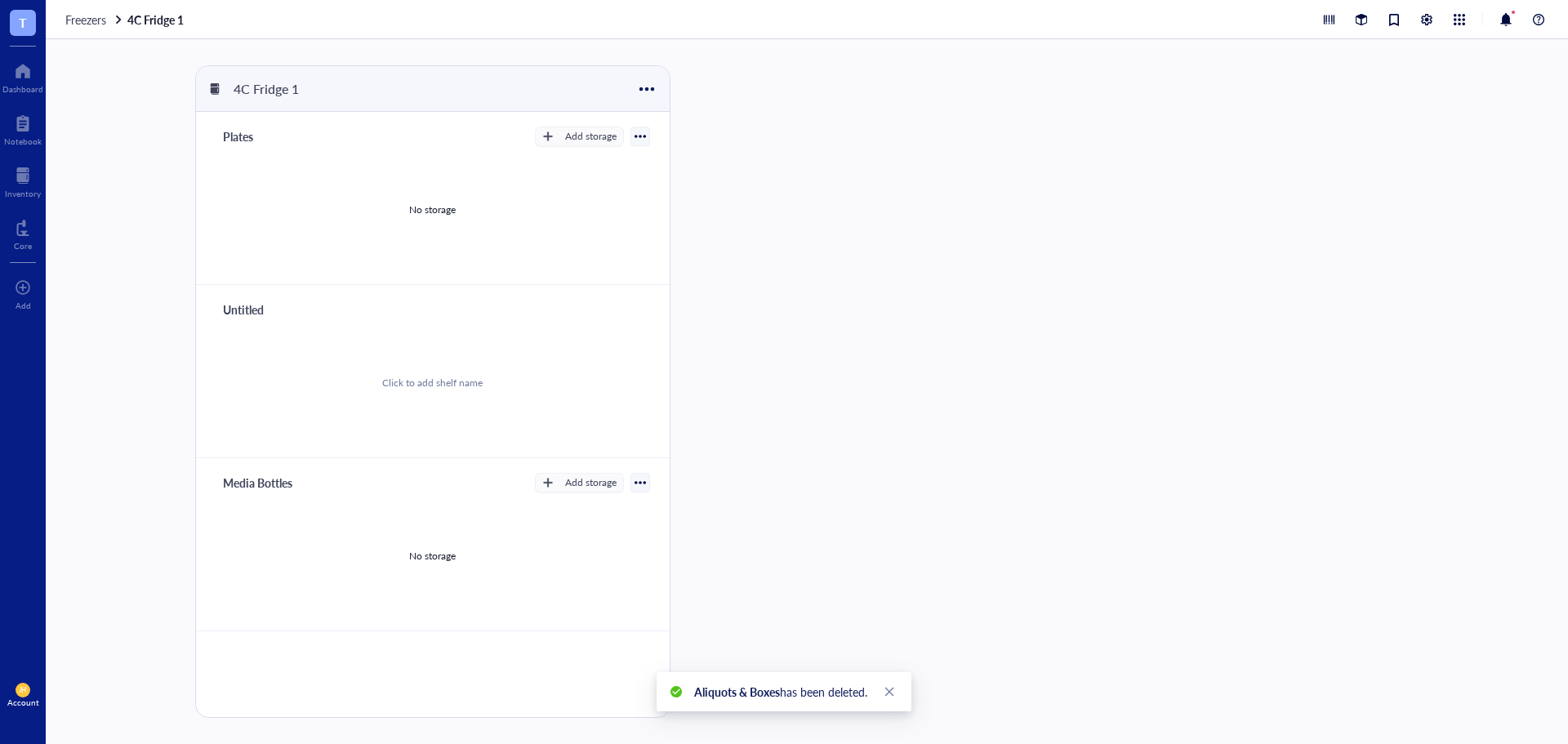
click at [244, 304] on div "Untitled" at bounding box center [265, 310] width 98 height 23
click at [579, 312] on div "Add storage" at bounding box center [591, 309] width 52 height 14
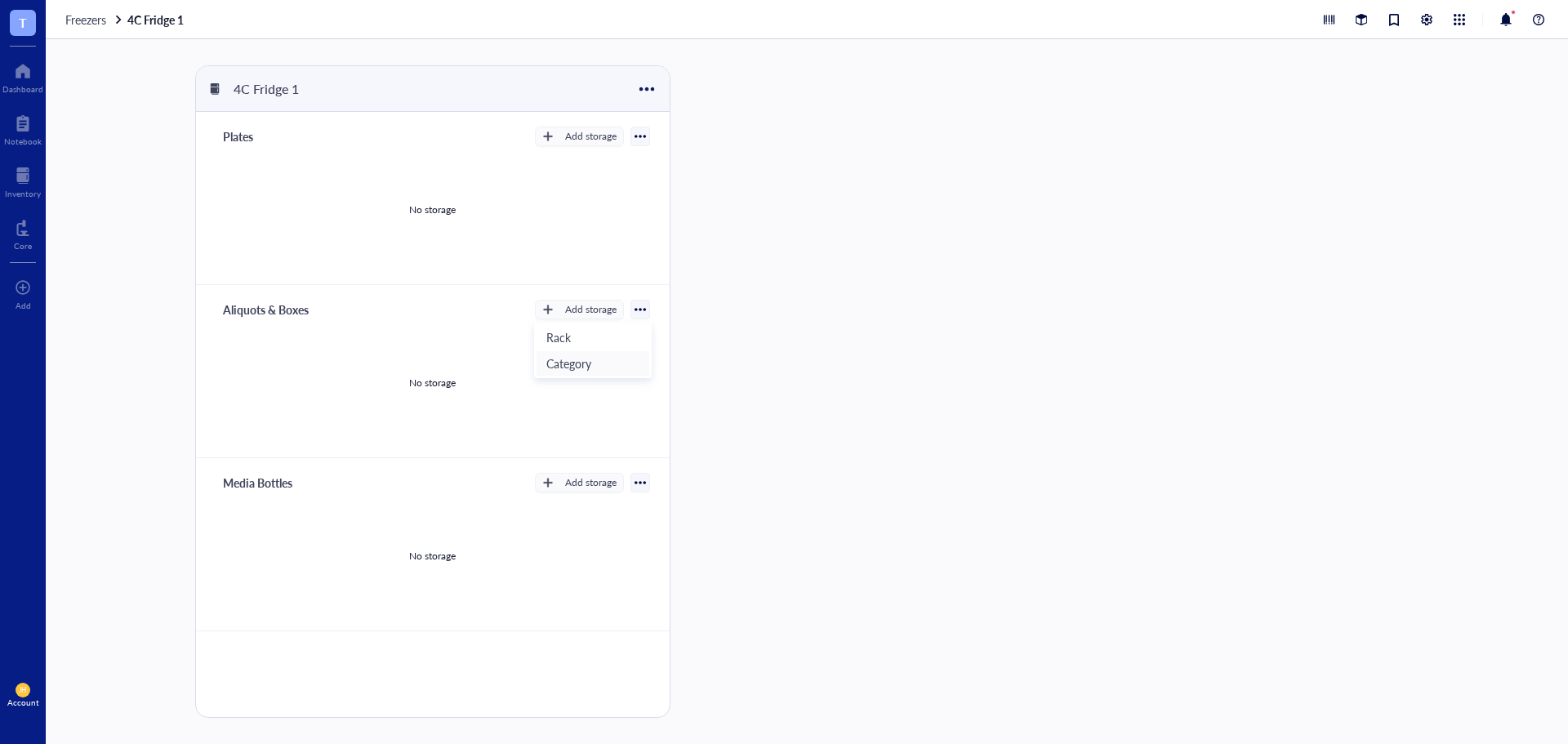
click at [567, 372] on li "Category" at bounding box center [592, 363] width 114 height 26
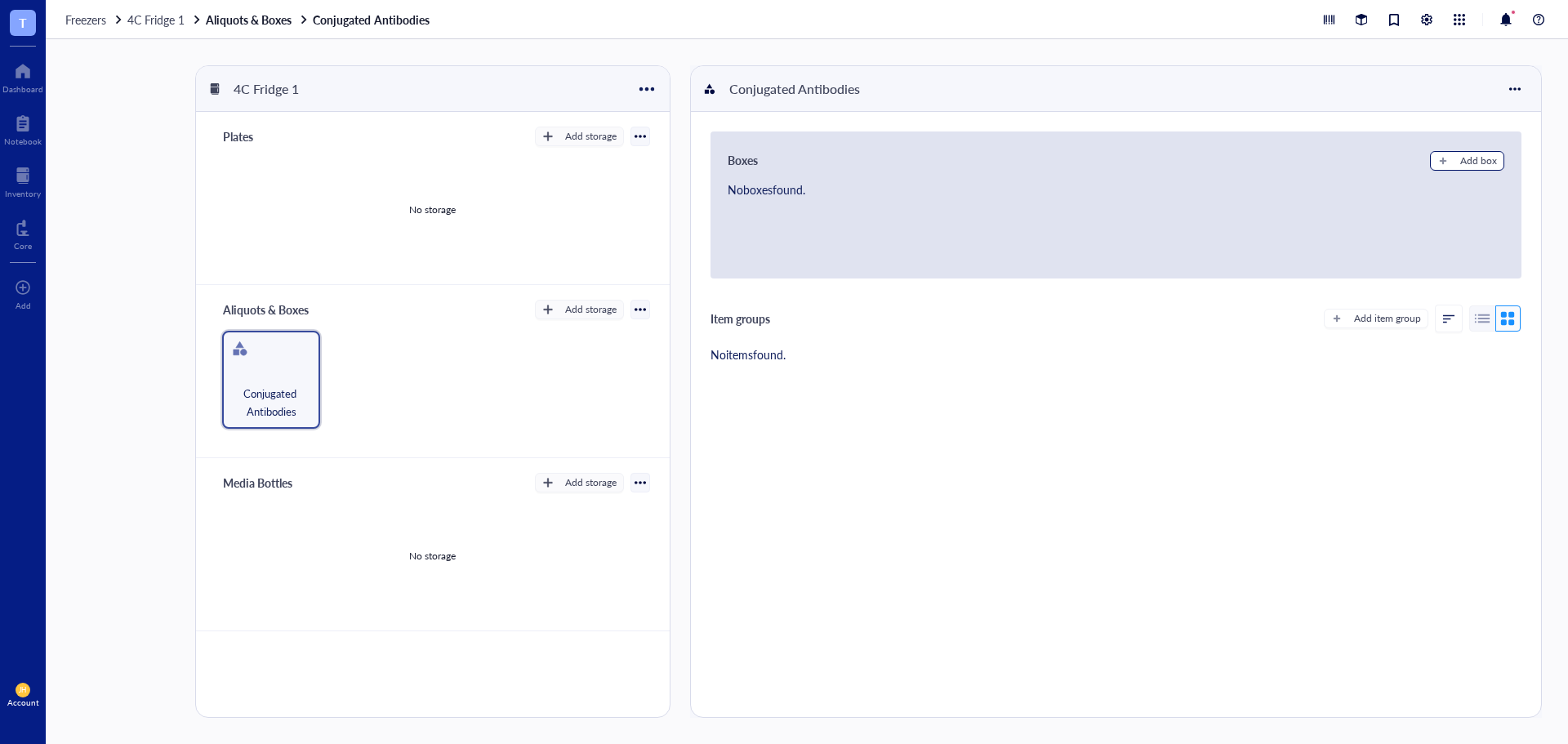
click at [1473, 164] on div "Add box" at bounding box center [1478, 160] width 36 height 14
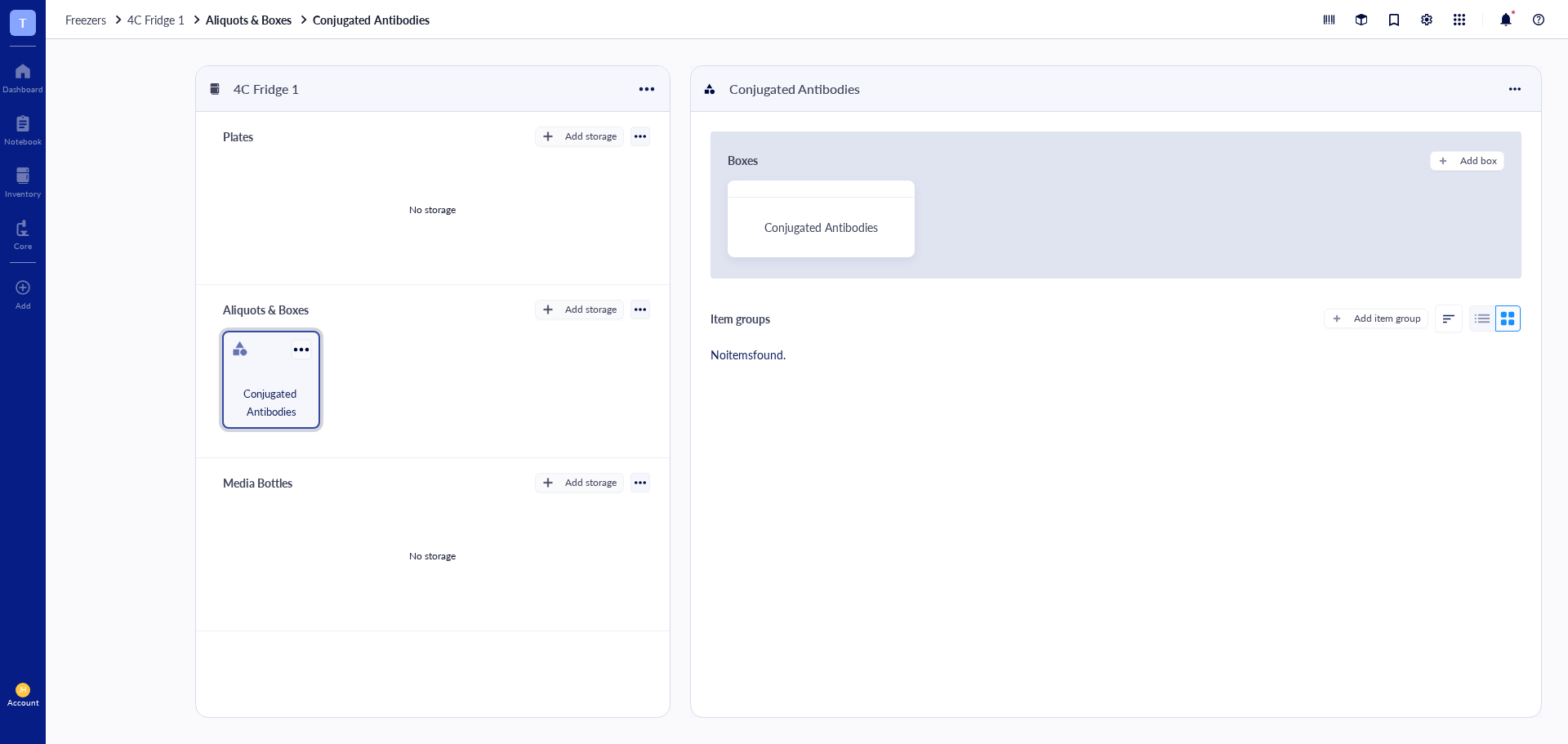
click at [297, 356] on div at bounding box center [300, 348] width 24 height 24
click at [244, 405] on span "Conjugated Antibodies" at bounding box center [271, 402] width 82 height 36
click at [814, 91] on div "Conjugated Antibodies" at bounding box center [794, 88] width 145 height 28
drag, startPoint x: 796, startPoint y: 88, endPoint x: 701, endPoint y: 95, distance: 95.3
click at [701, 95] on div "Conjugated Antibodies" at bounding box center [1116, 89] width 850 height 46
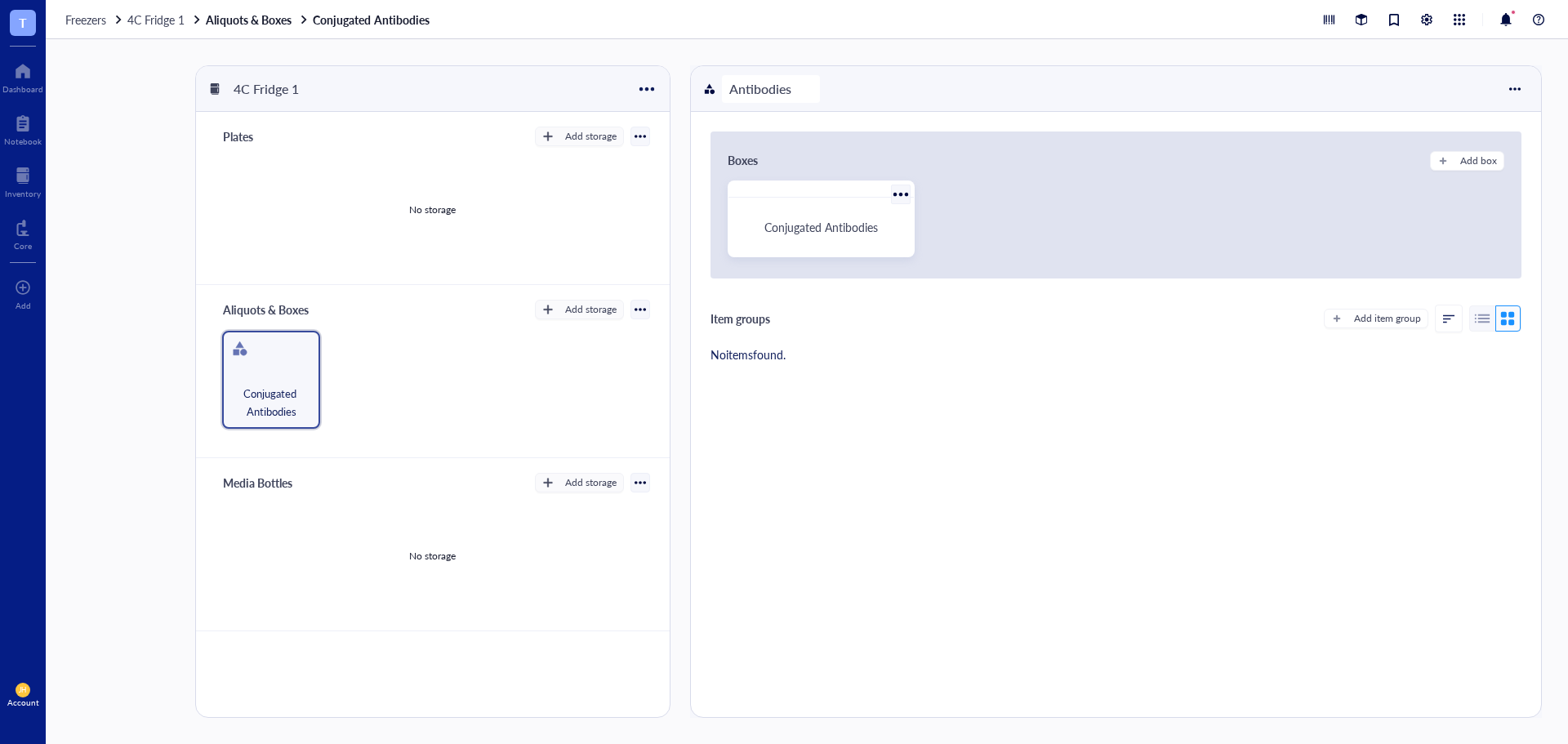
click at [815, 234] on div "Conjugated Antibodies" at bounding box center [821, 228] width 173 height 46
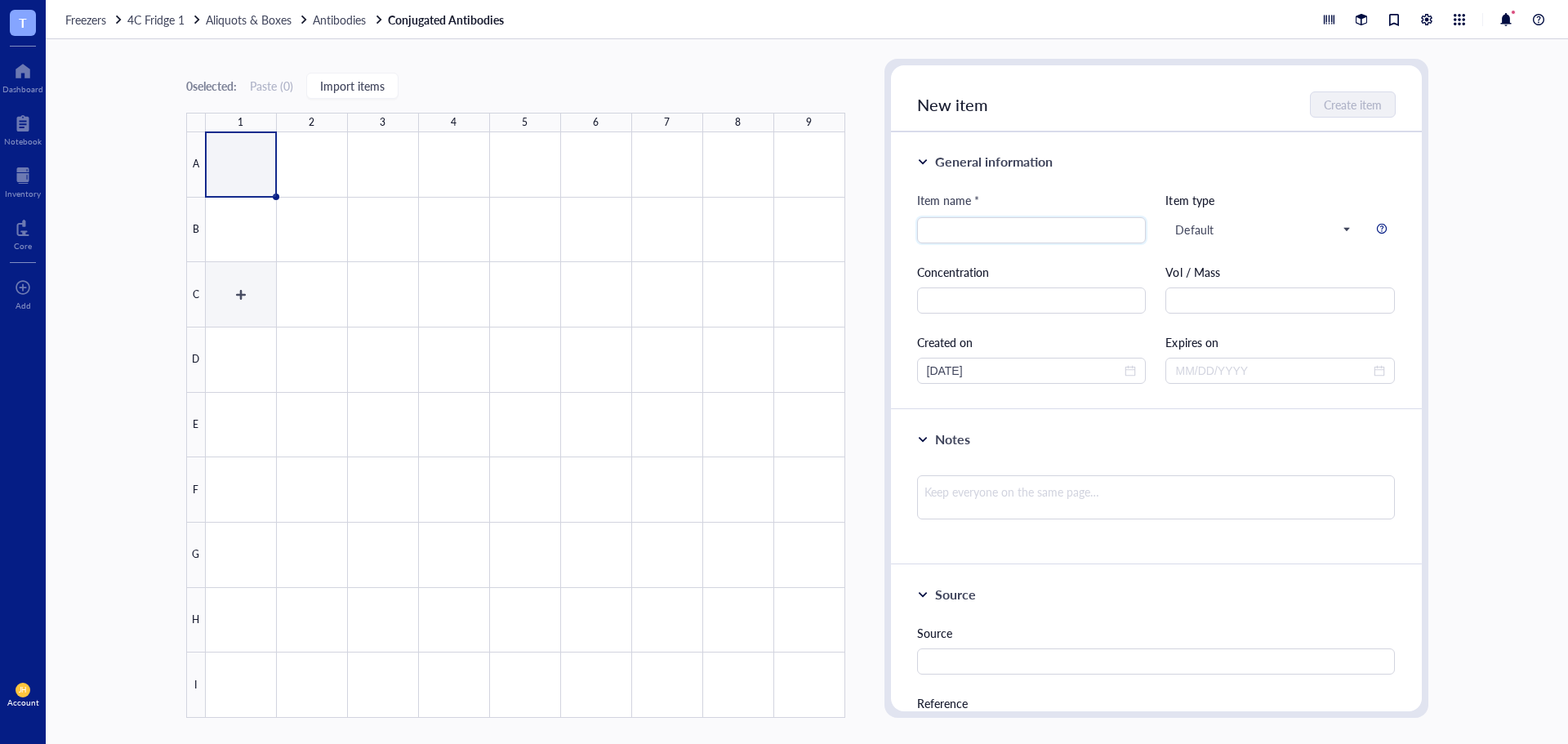
click at [251, 299] on div at bounding box center [525, 425] width 639 height 586
click at [1035, 230] on input "search" at bounding box center [1032, 230] width 210 height 25
paste input "Annexin V-FITC Conjugate"
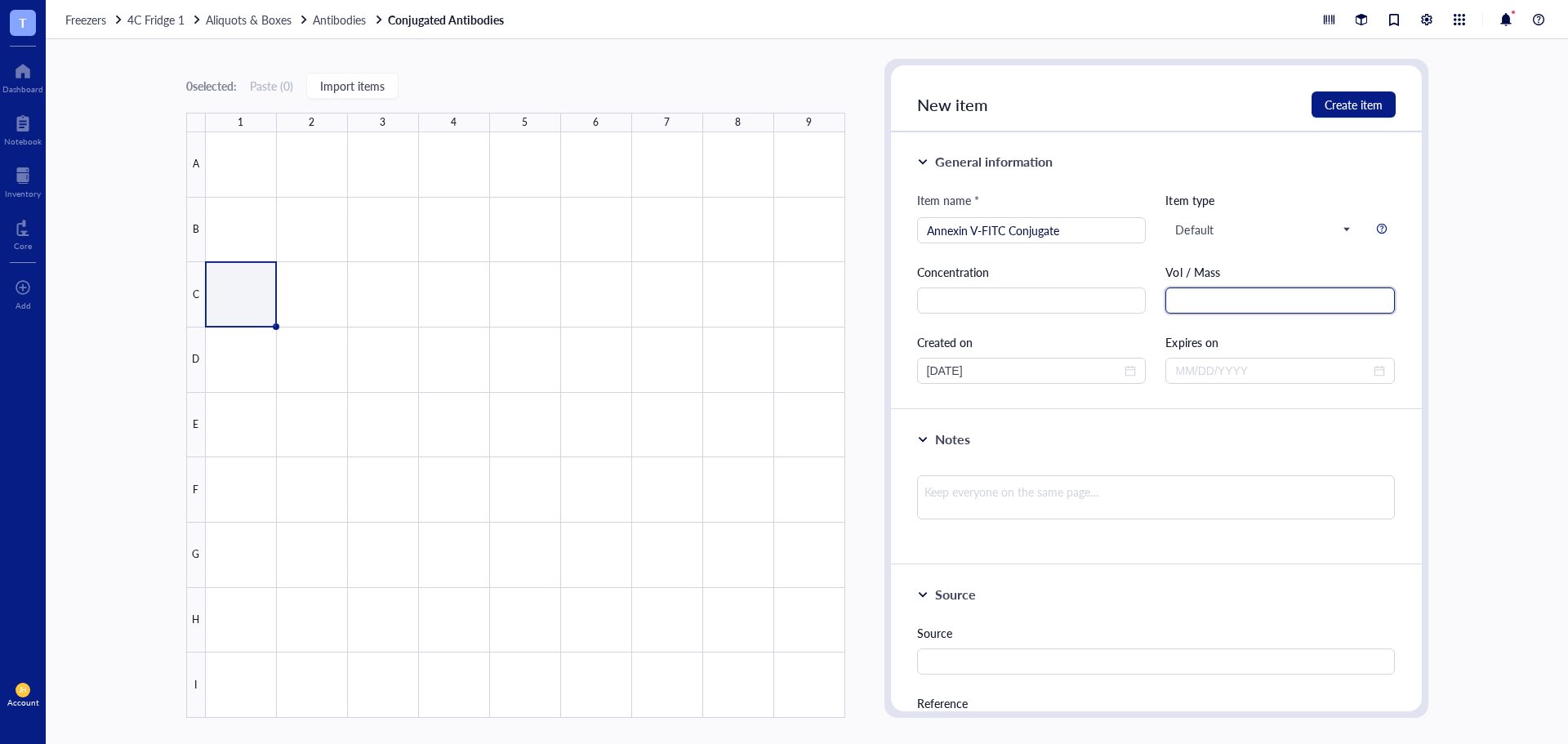
click at [1251, 299] on input "text" at bounding box center [1279, 300] width 229 height 26
paste input "Annexin V-FITC Conjugate"
click at [1064, 228] on input "Annexin V-FITC Conjugate" at bounding box center [1032, 230] width 210 height 25
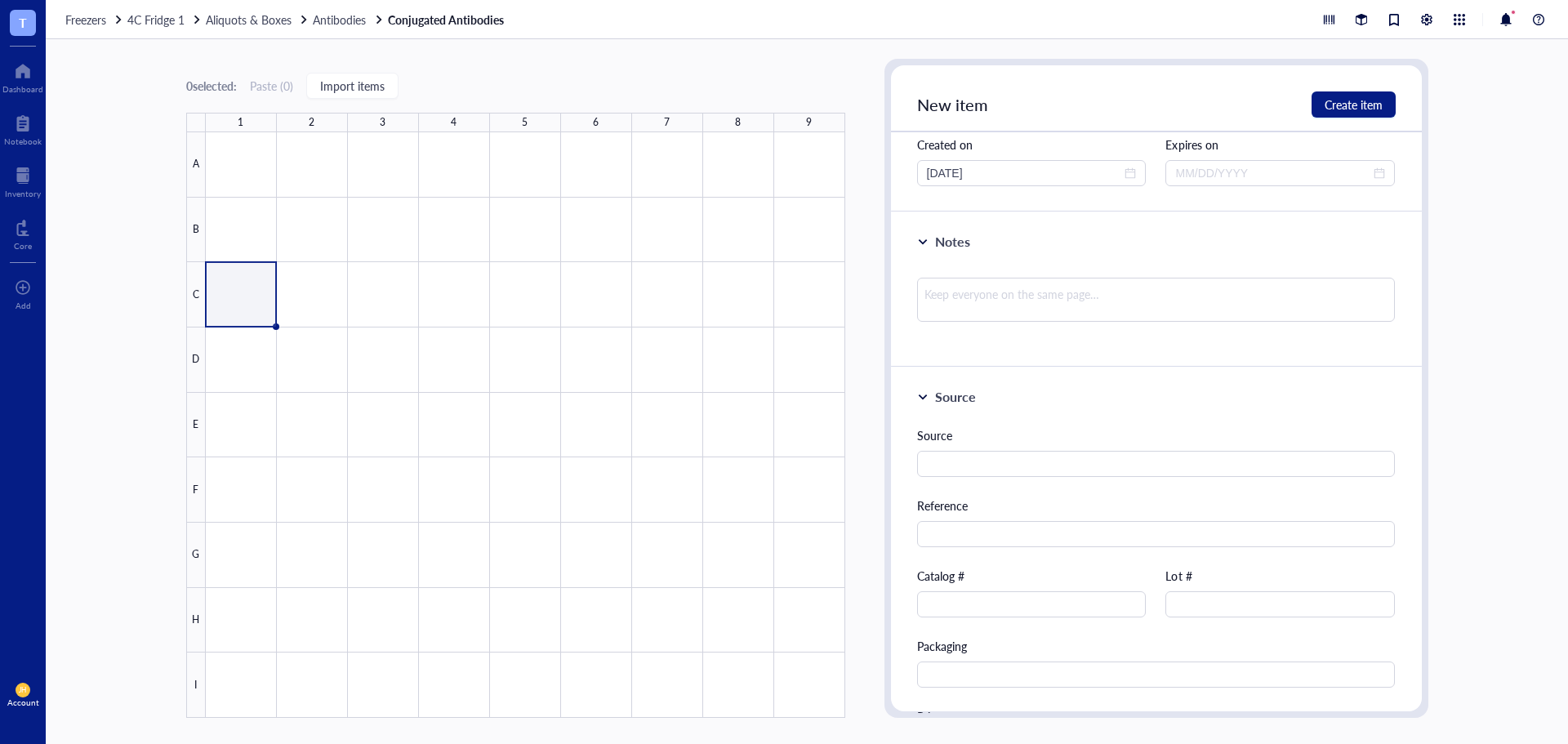
scroll to position [245, 0]
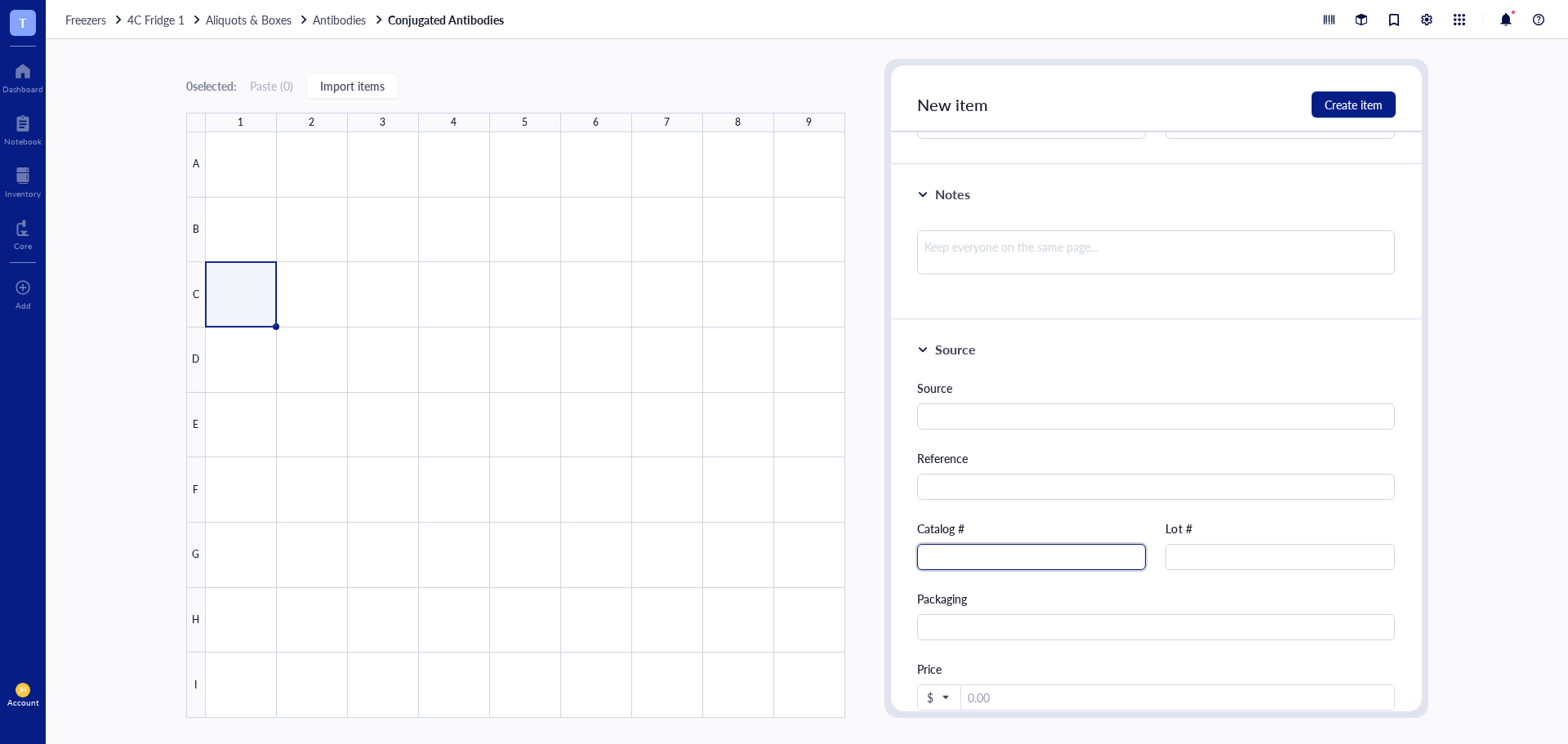
click at [990, 560] on input "text" at bounding box center [1032, 557] width 229 height 26
paste input "640914"
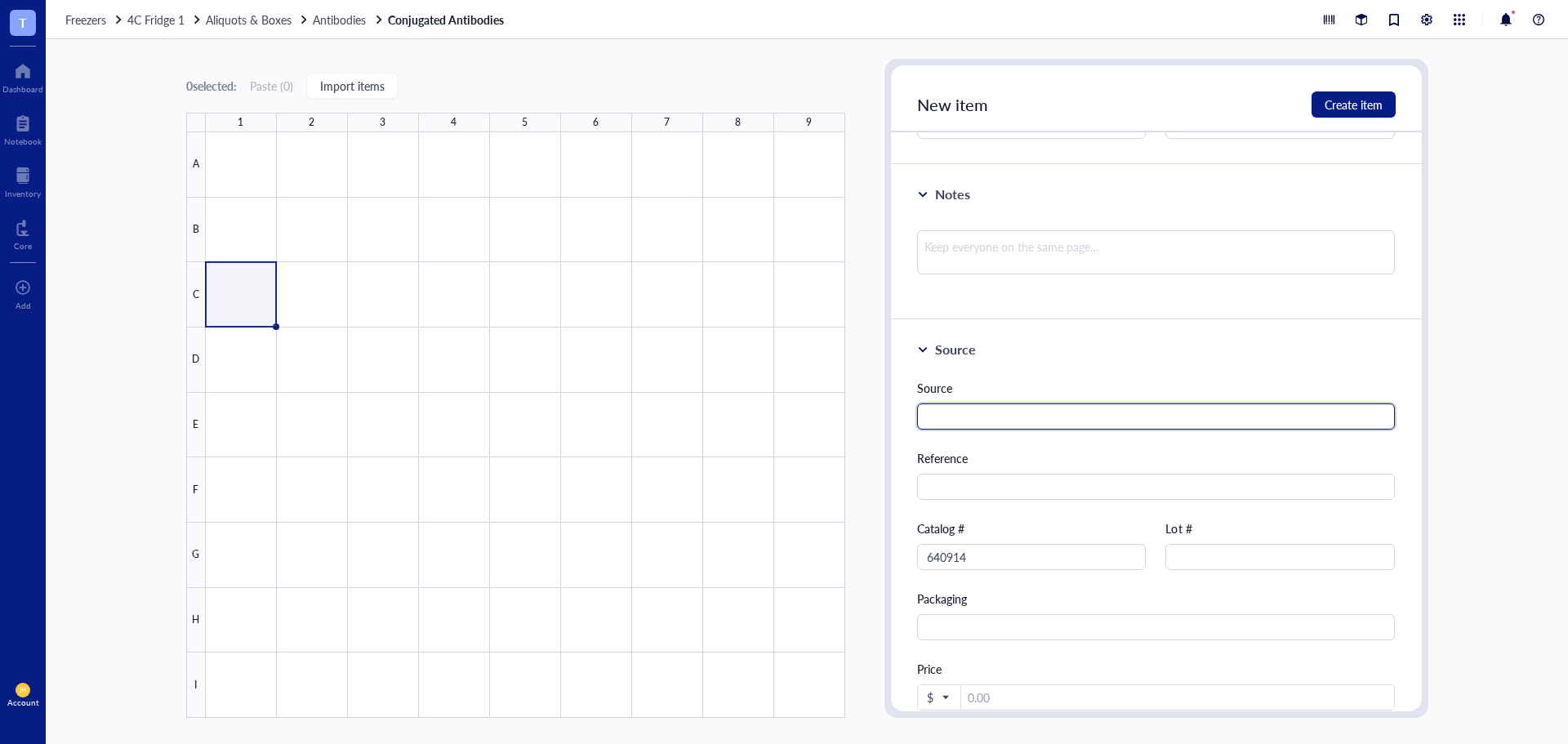
click at [1021, 418] on input "text" at bounding box center [1156, 416] width 479 height 26
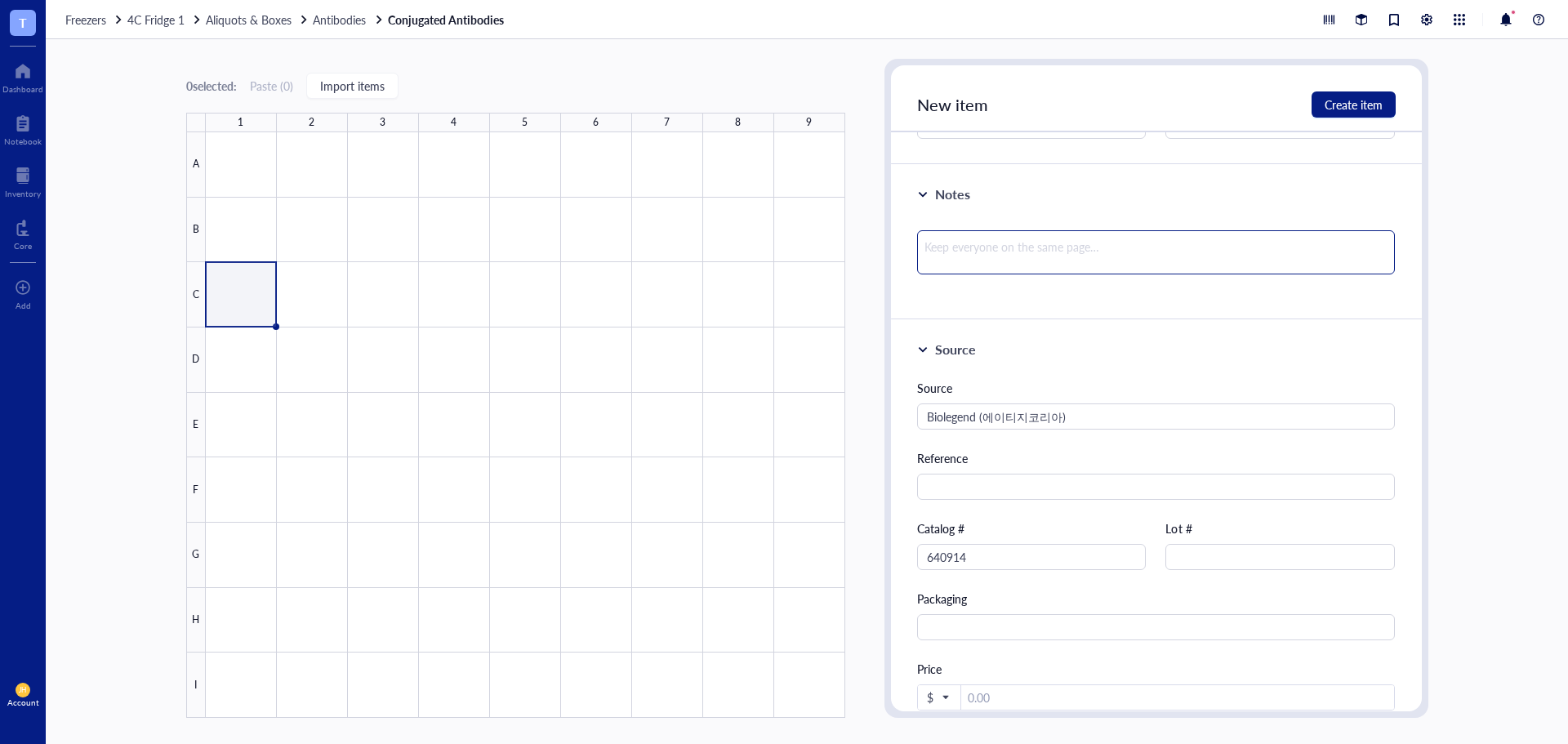
click at [1064, 256] on textarea at bounding box center [1156, 252] width 479 height 44
paste textarea "FITC Annexin V Apoptosis Detection Kit with PI"
click at [957, 254] on textarea "Part of FITC Annexin V Apoptosis Detection Kit with PI'" at bounding box center [1156, 252] width 479 height 44
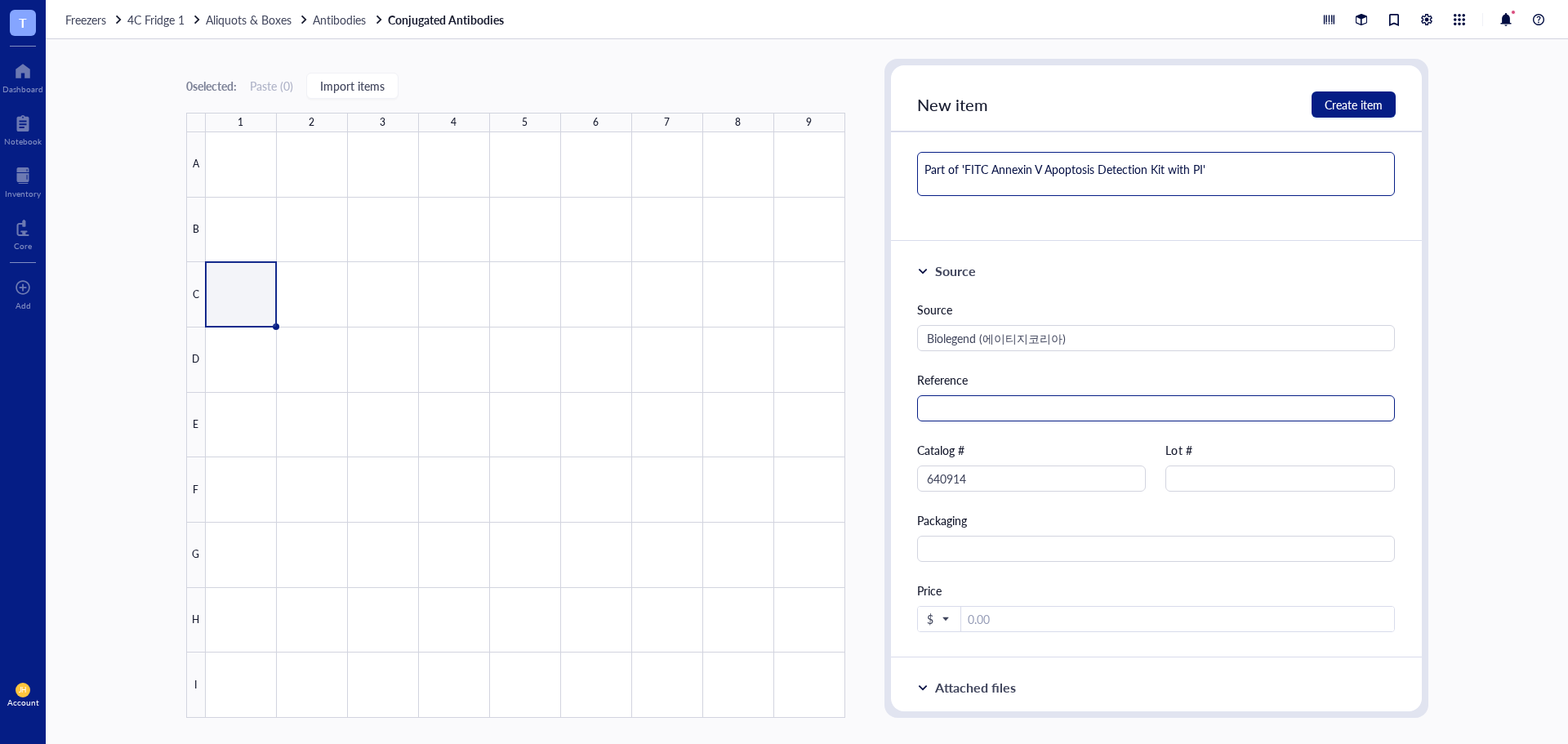
scroll to position [408, 0]
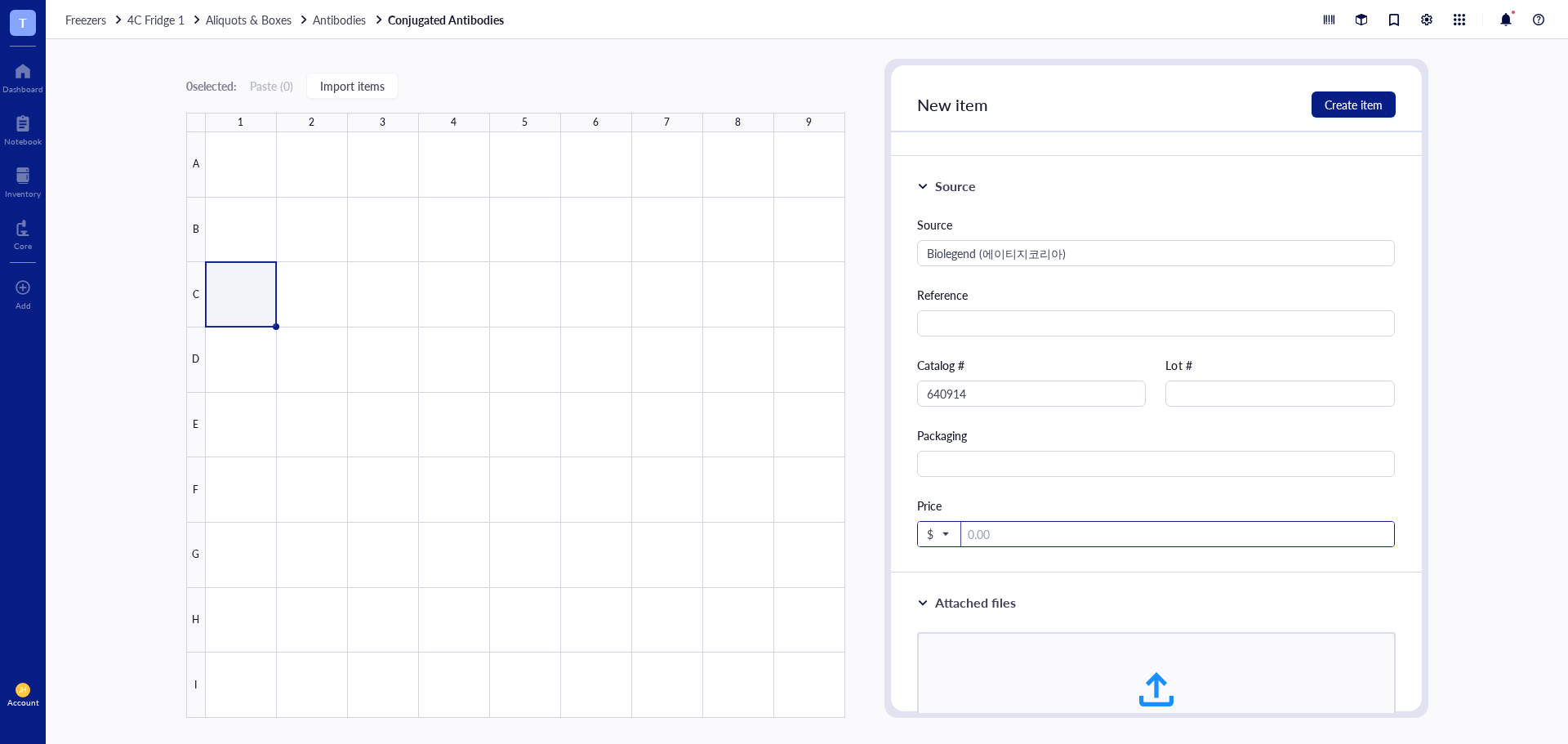
click at [938, 539] on span "$" at bounding box center [938, 534] width 21 height 14
click at [955, 503] on div "₩ KRW" at bounding box center [952, 499] width 41 height 14
click at [977, 539] on input "number" at bounding box center [1180, 535] width 429 height 26
paste input "353000"
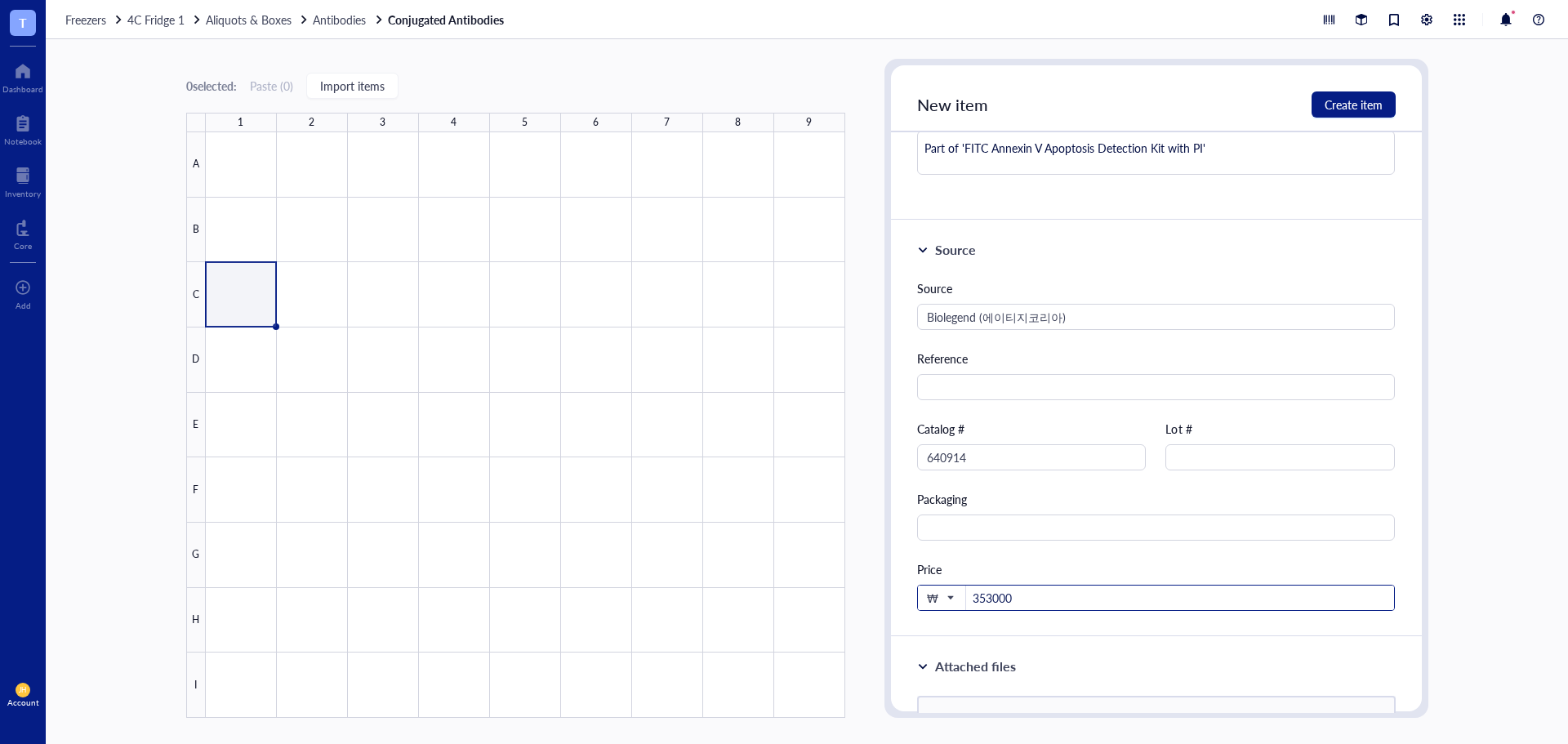
scroll to position [163, 0]
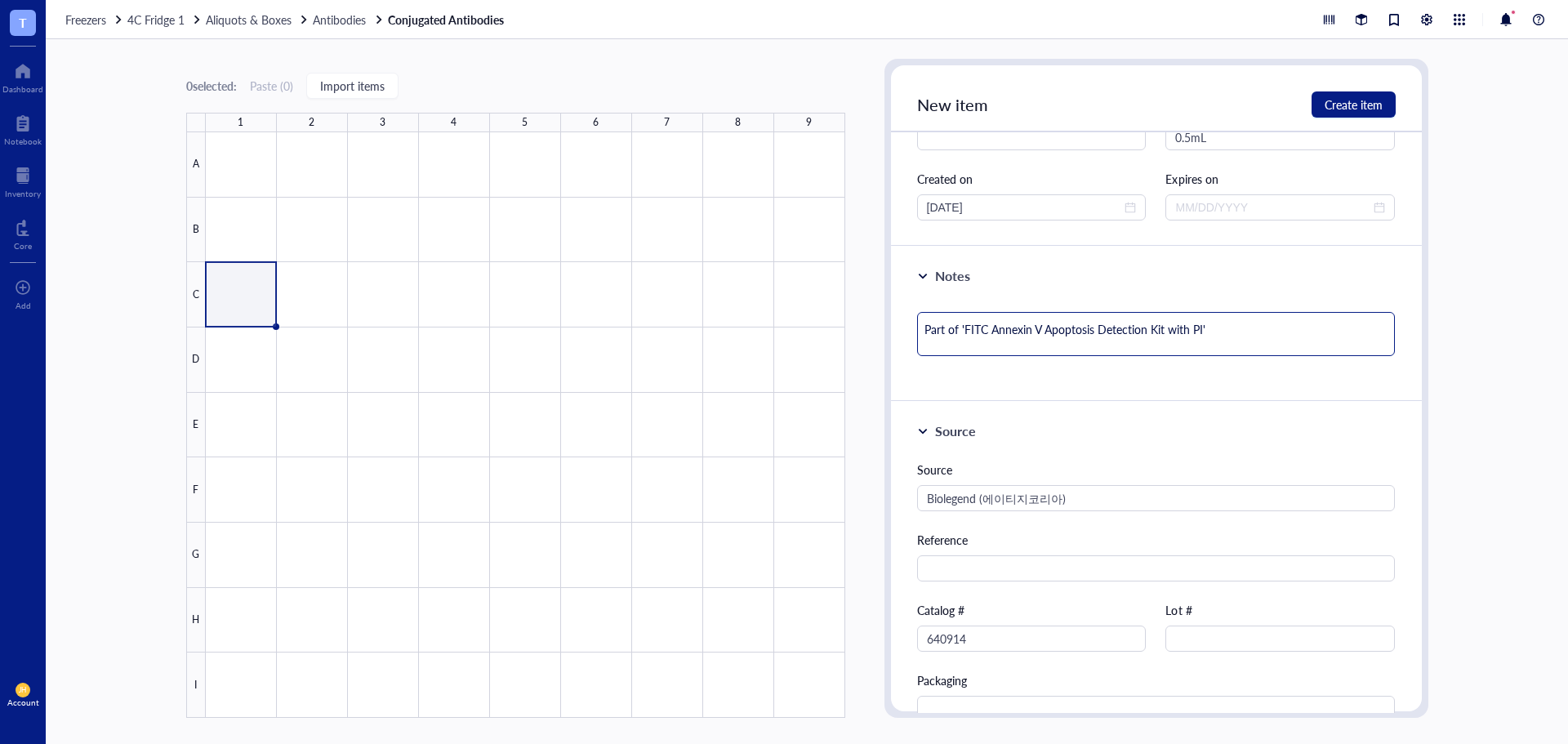
click at [1224, 336] on textarea "Part of 'FITC Annexin V Apoptosis Detection Kit with PI'" at bounding box center [1156, 334] width 479 height 44
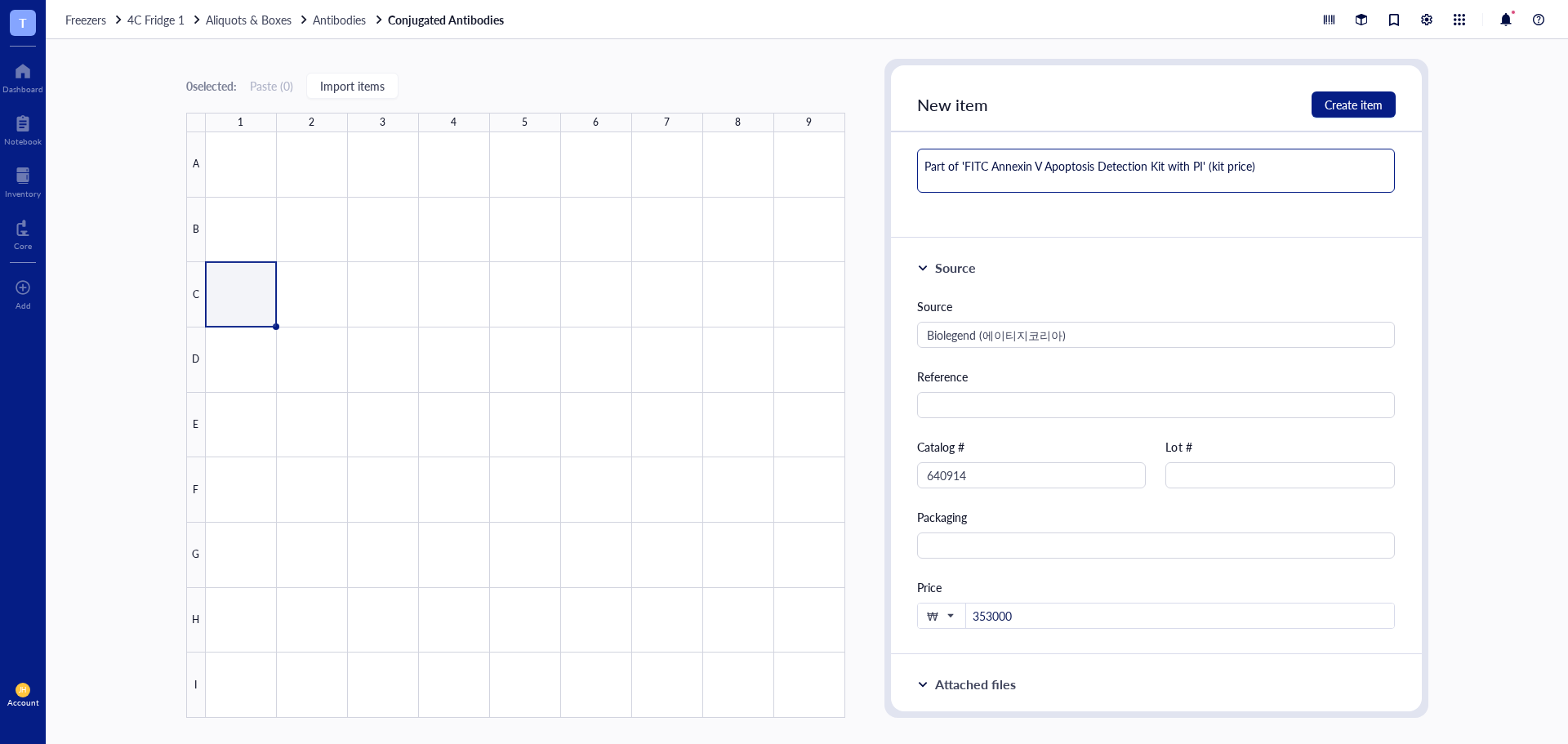
scroll to position [0, 0]
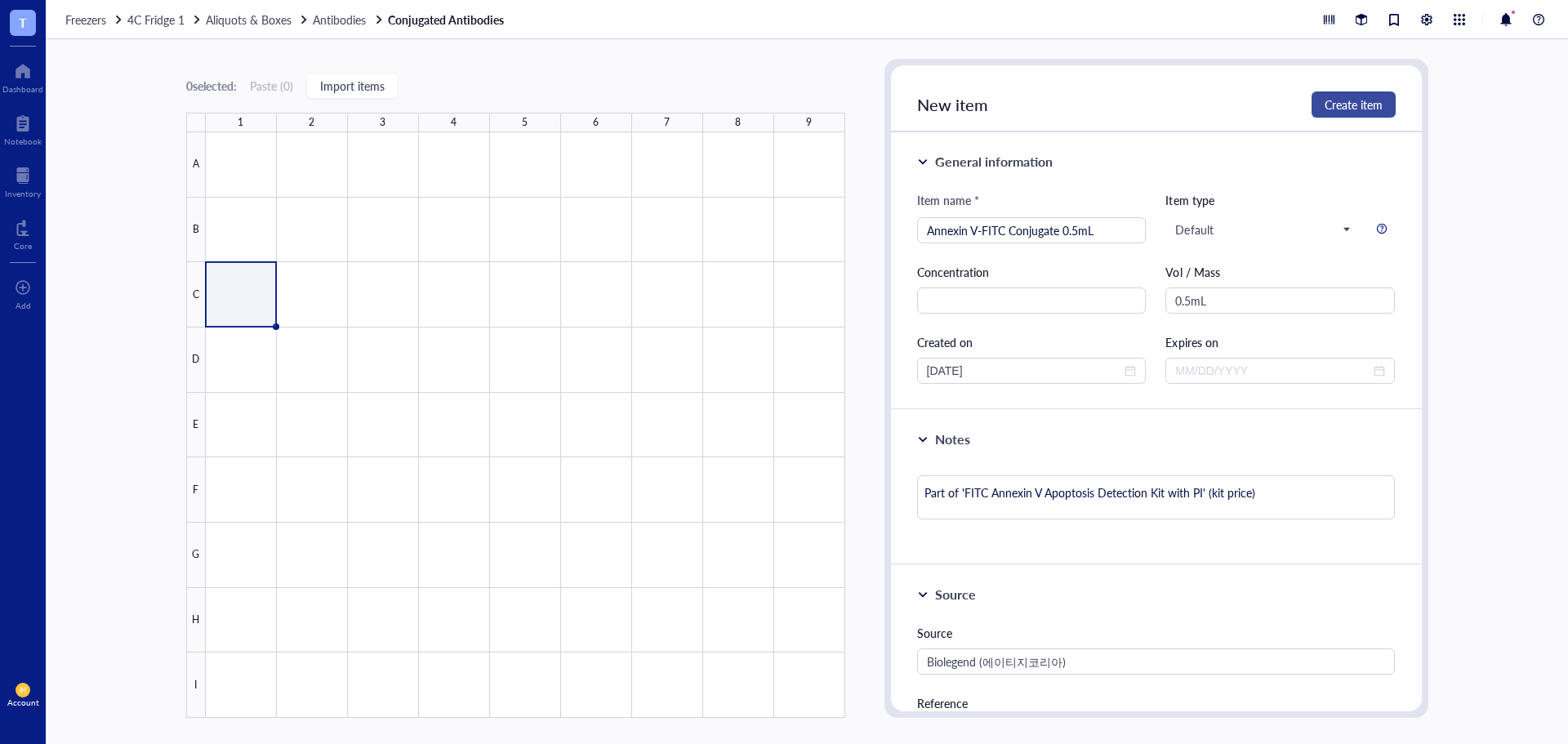
click at [1347, 104] on span "Create item" at bounding box center [1353, 105] width 58 height 13
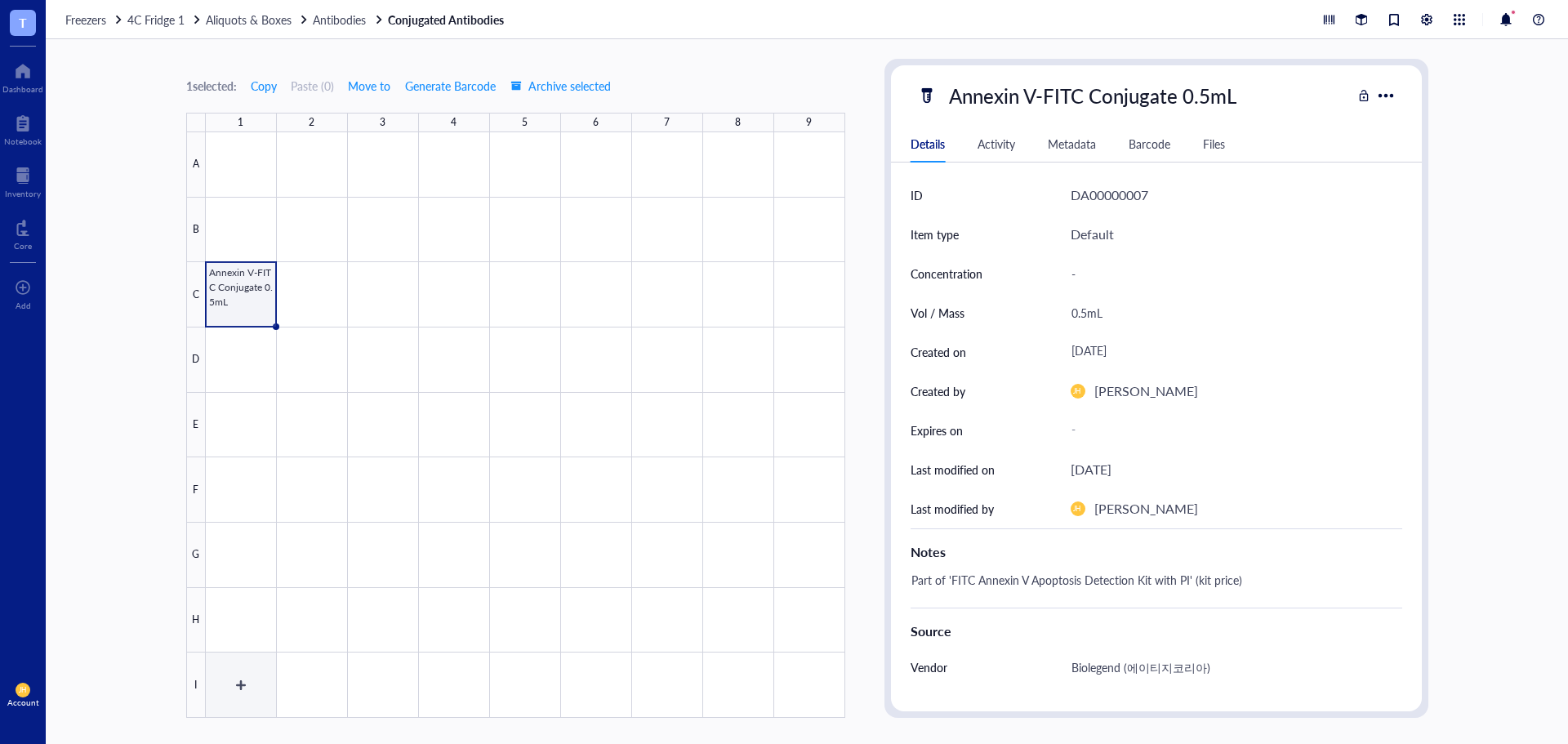
click at [240, 679] on div at bounding box center [525, 425] width 639 height 586
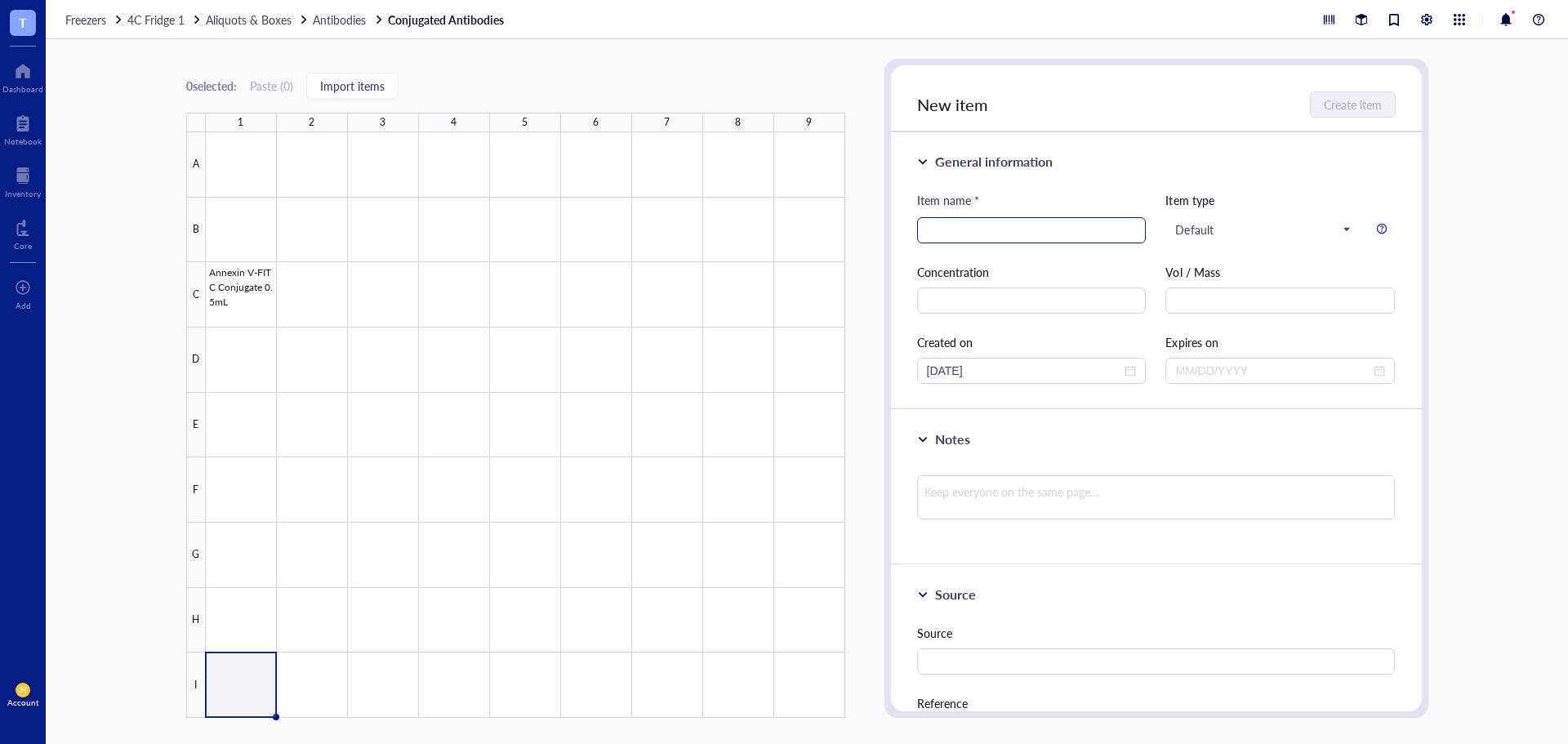
click at [969, 238] on input "search" at bounding box center [1032, 230] width 210 height 25
paste input "Propidium Iodide Solution 1mL"
drag, startPoint x: 1085, startPoint y: 233, endPoint x: 1055, endPoint y: 244, distance: 32.0
click at [1055, 244] on div "Item name * Propidium Iodide Solution 1mL Propidium Iodide Solution 1mL Item ty…" at bounding box center [1156, 287] width 479 height 193
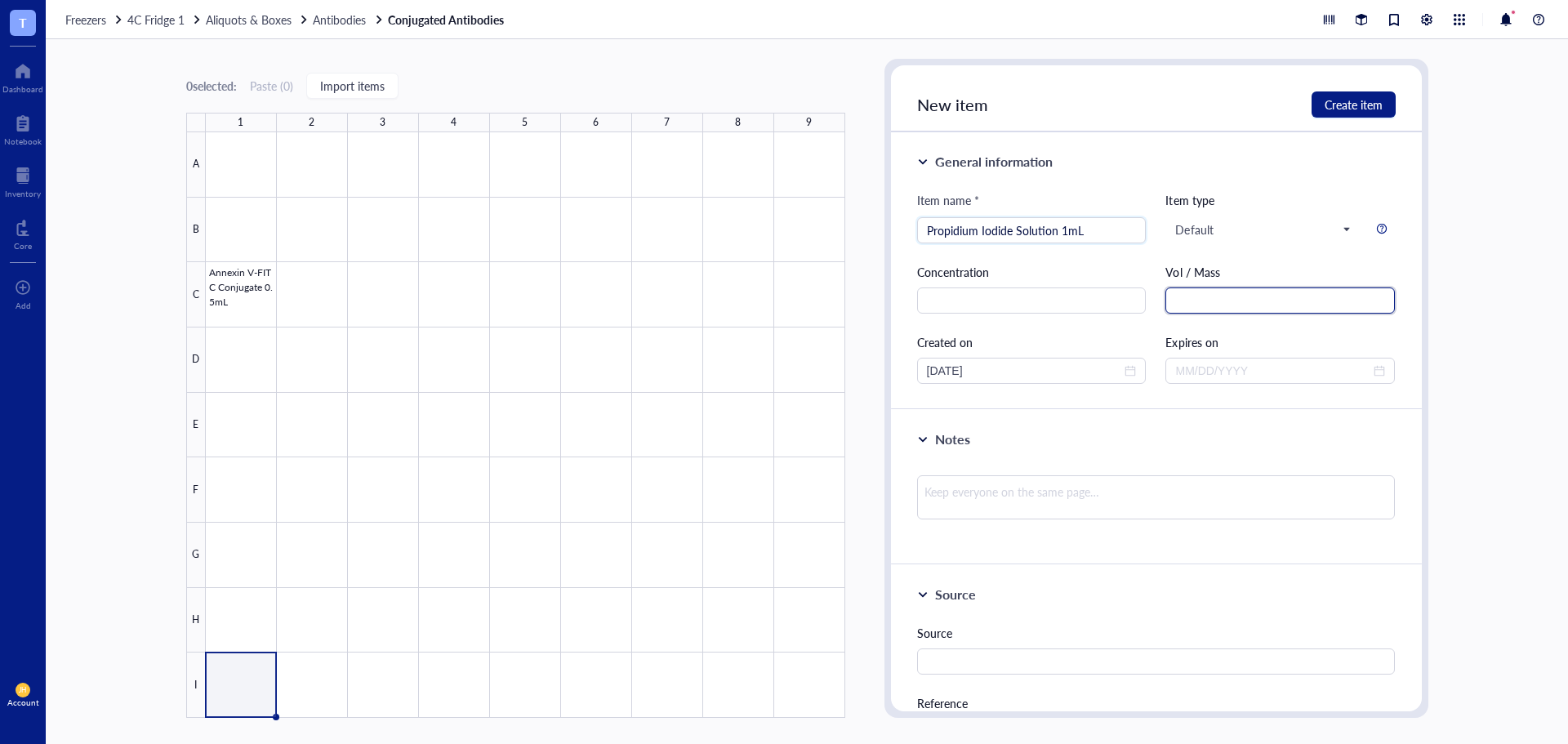
click at [1185, 303] on input "text" at bounding box center [1279, 300] width 229 height 26
paste input "1mL"
click at [1176, 301] on input "1mL" at bounding box center [1279, 300] width 229 height 26
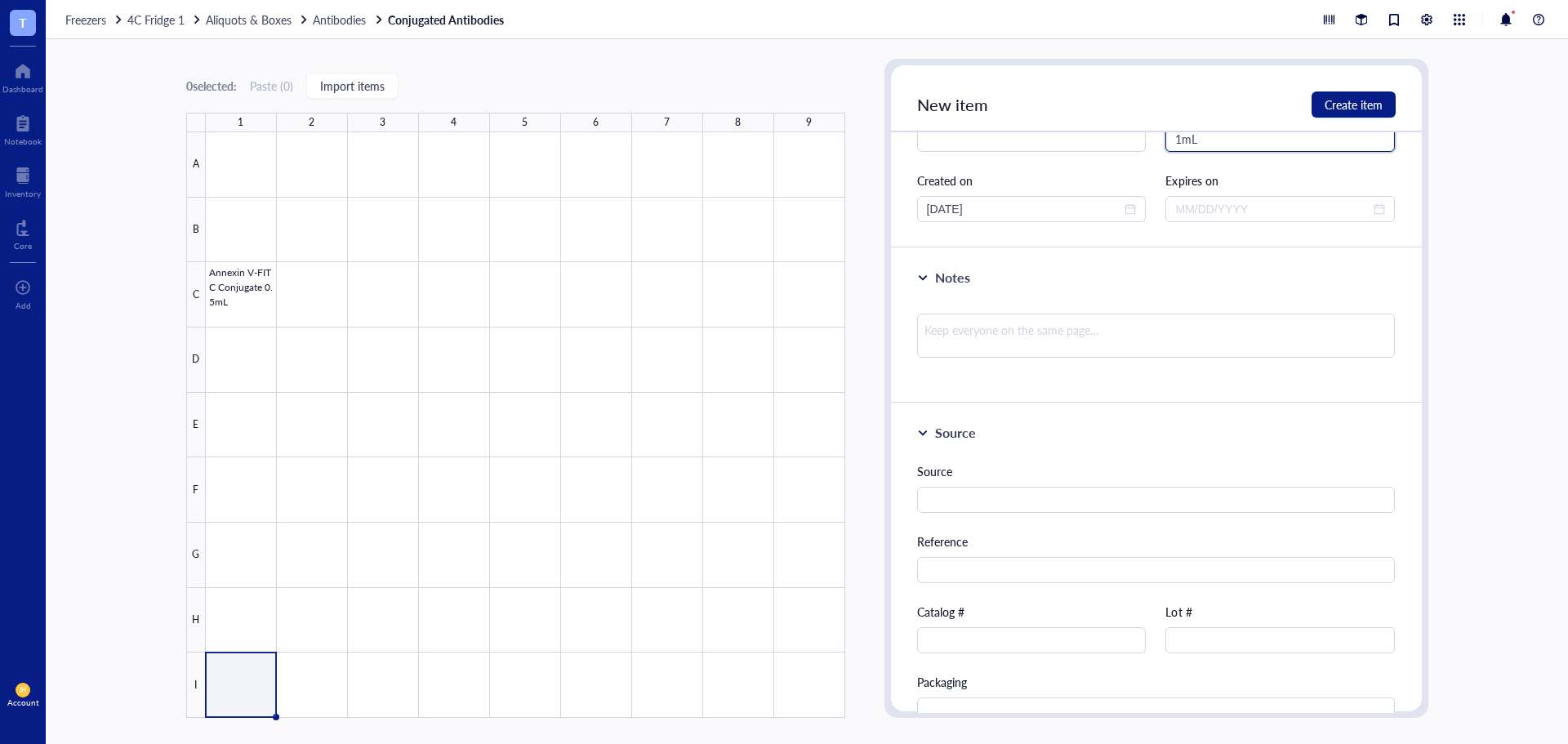
scroll to position [245, 0]
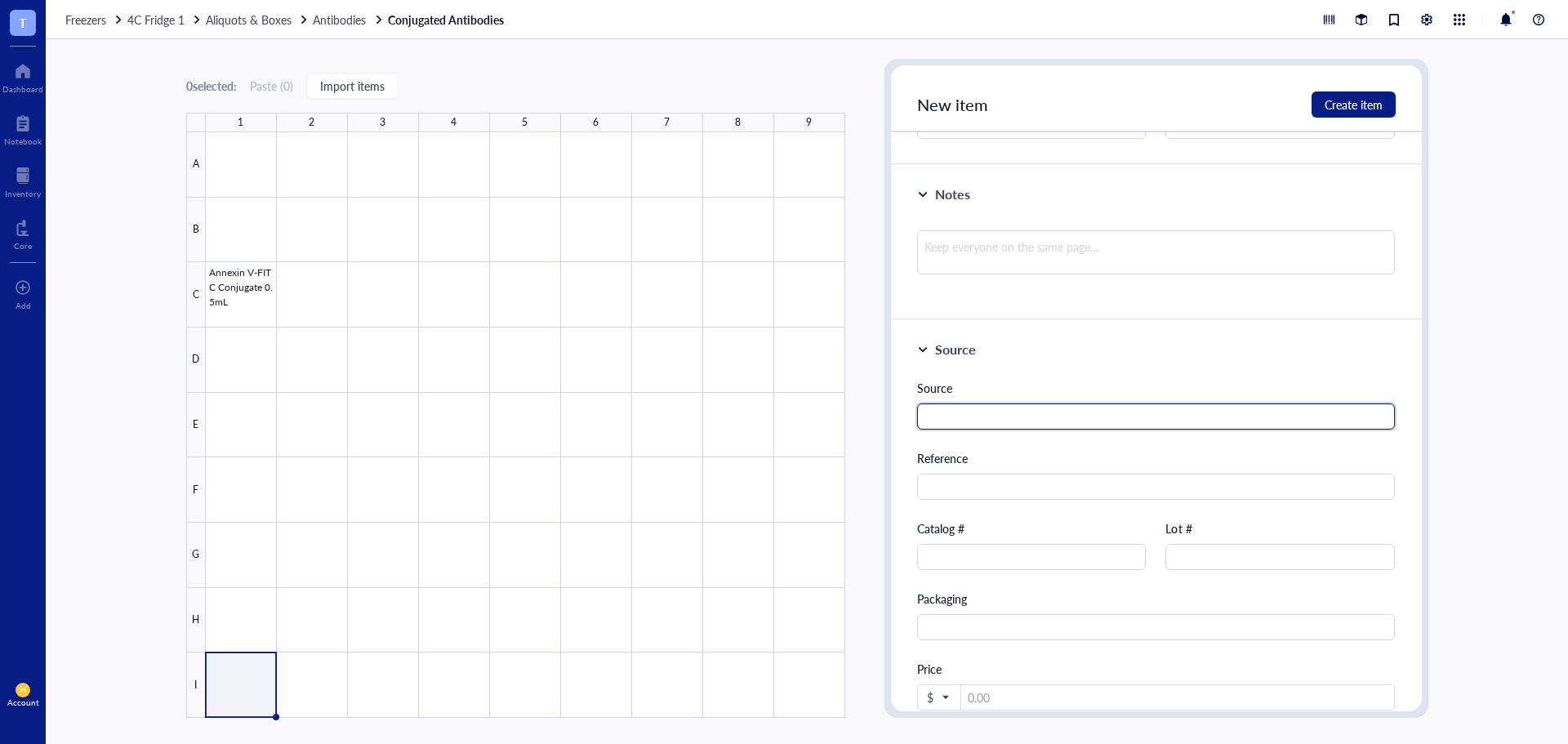
click at [1093, 419] on input "text" at bounding box center [1156, 416] width 479 height 26
paste input "Biolegend"
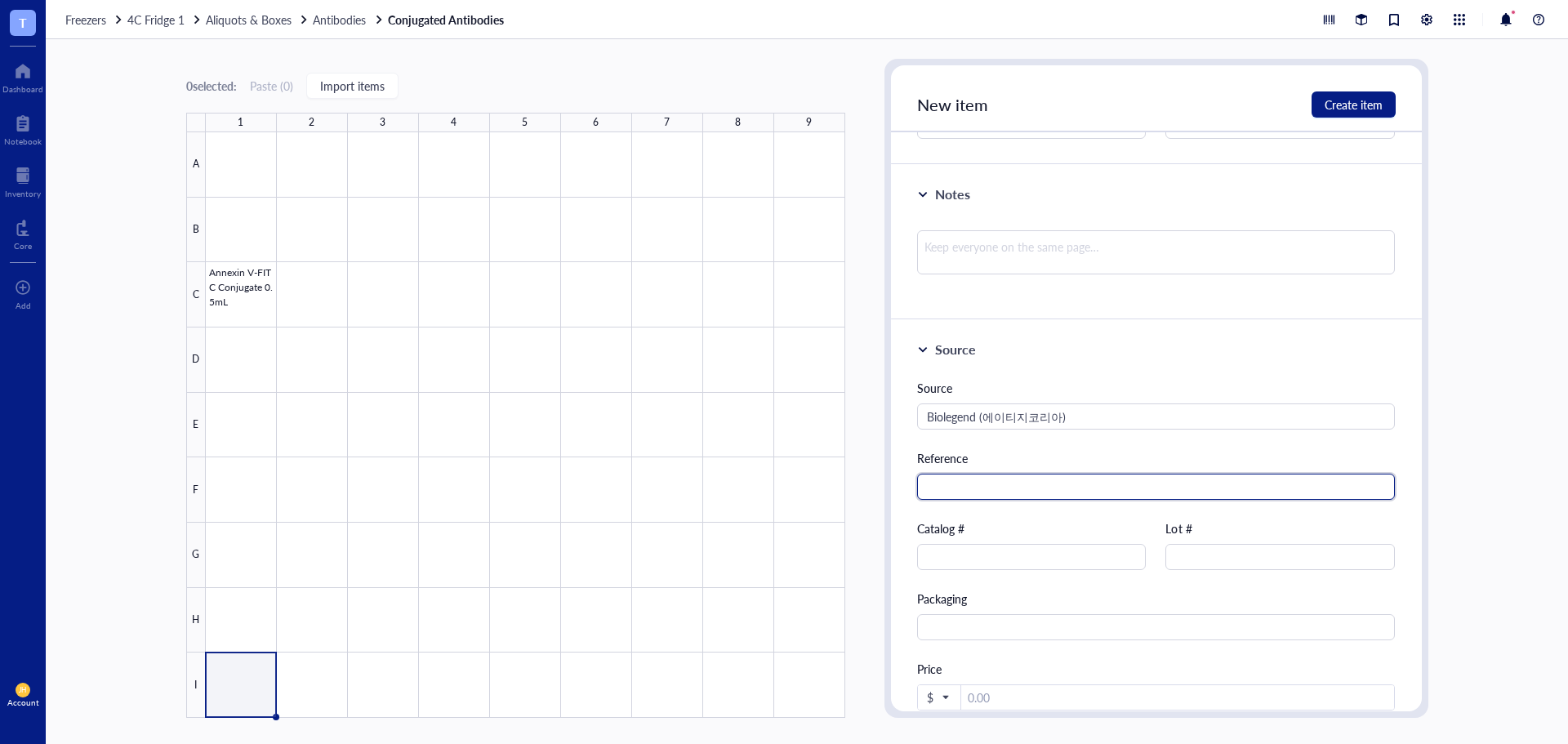
click at [945, 498] on input "text" at bounding box center [1156, 487] width 479 height 26
paste input "[URL][DOMAIN_NAME]"
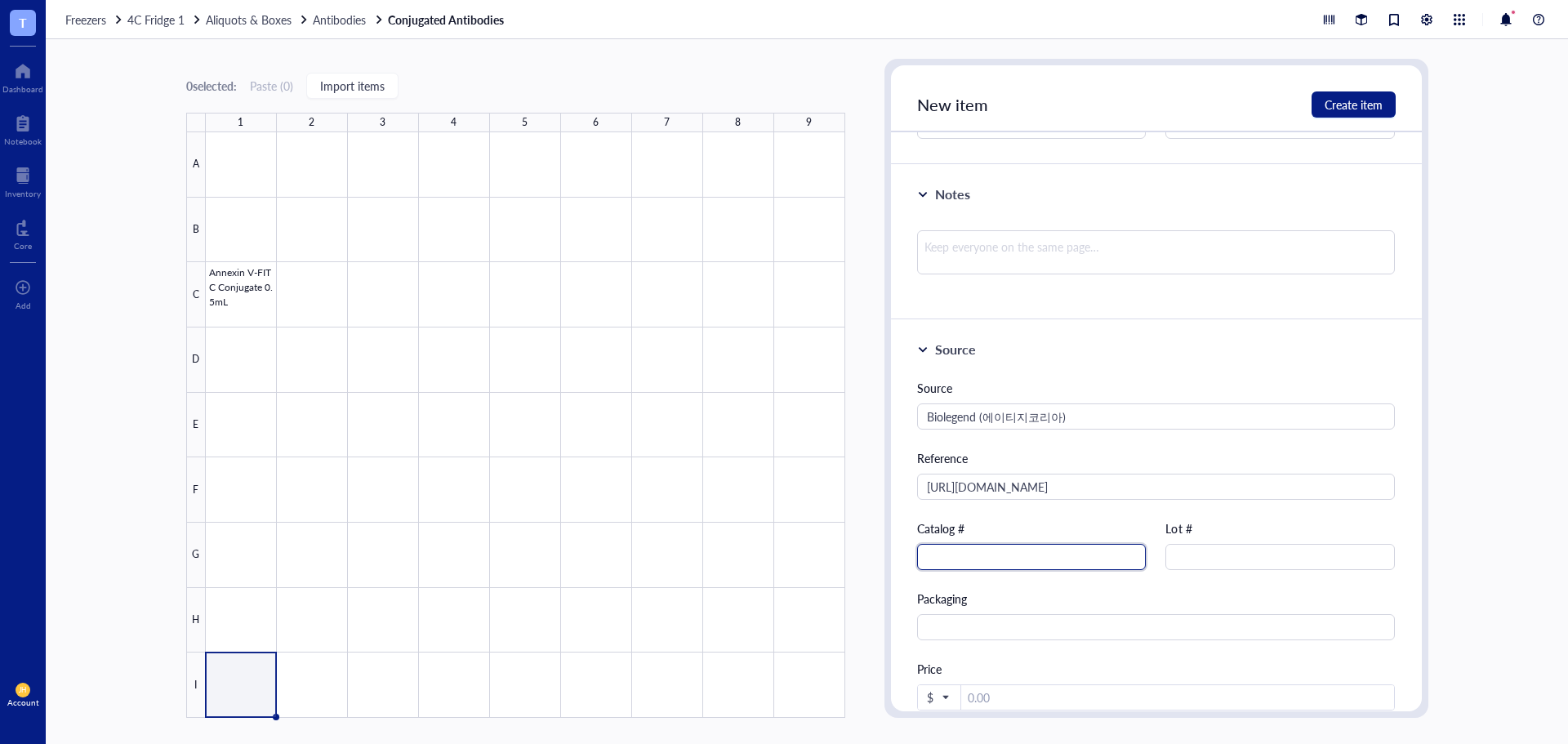
click at [1065, 556] on input "text" at bounding box center [1032, 557] width 229 height 26
paste input "640914"
click at [1352, 109] on span "Create item" at bounding box center [1353, 105] width 58 height 13
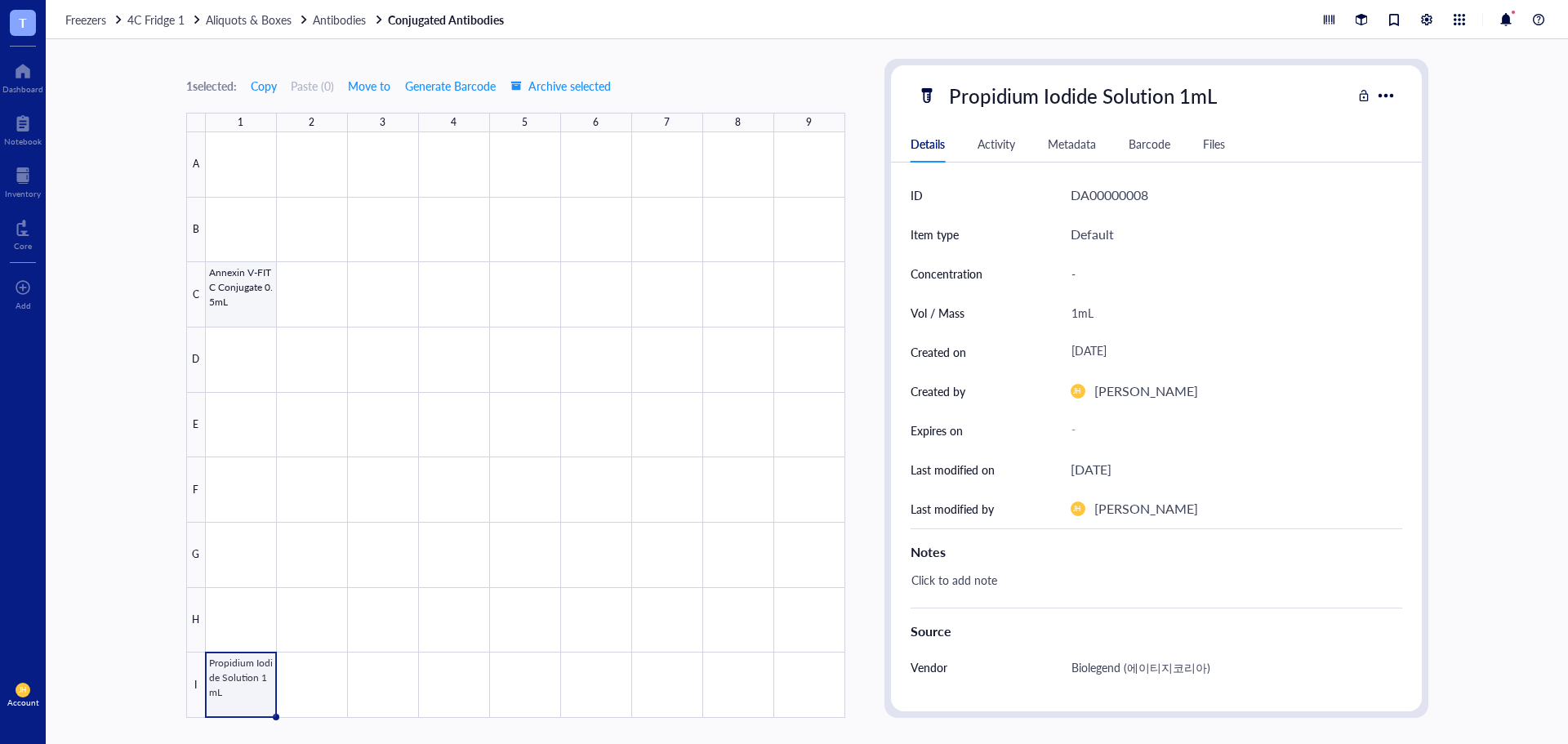
click at [227, 294] on div at bounding box center [525, 425] width 639 height 586
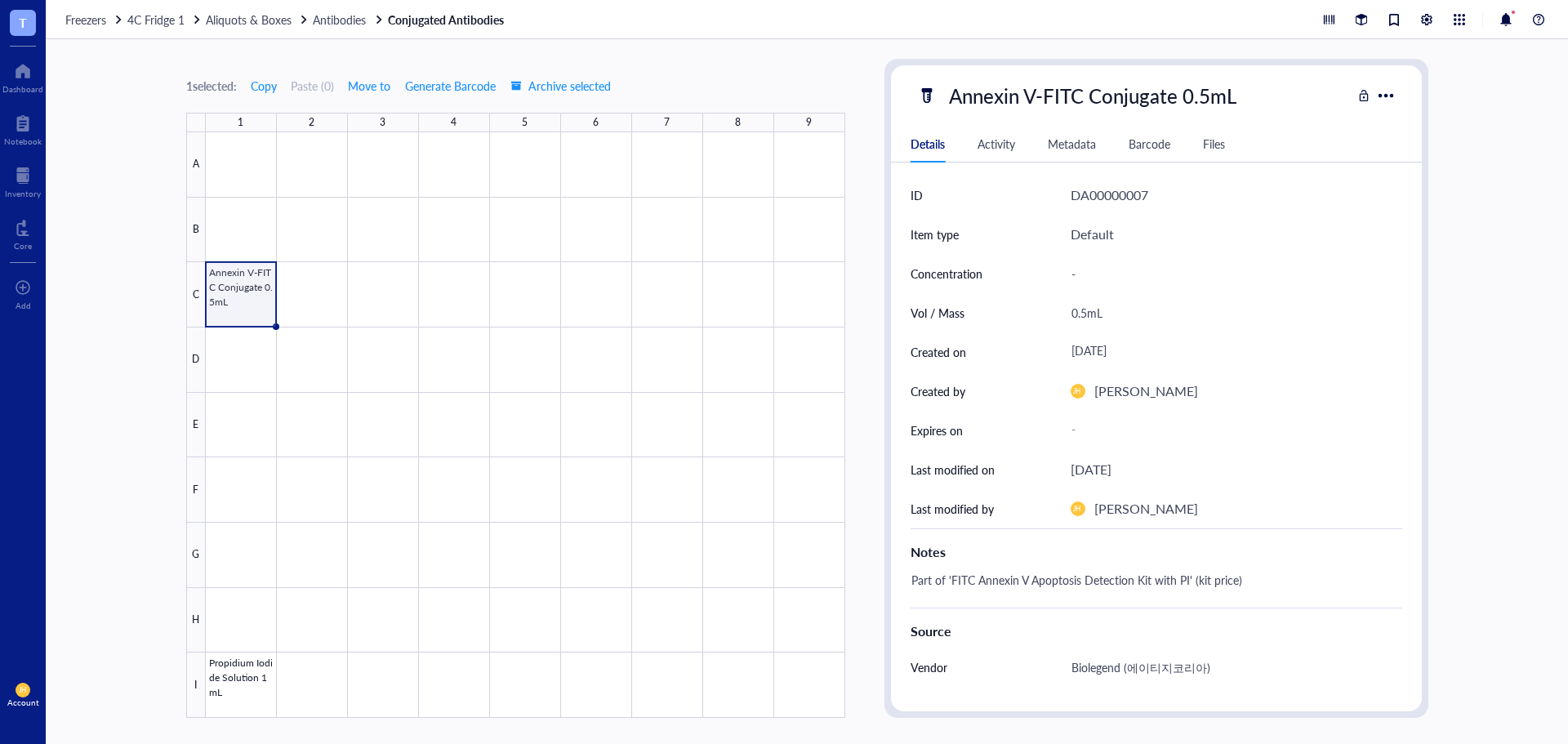
scroll to position [184, 0]
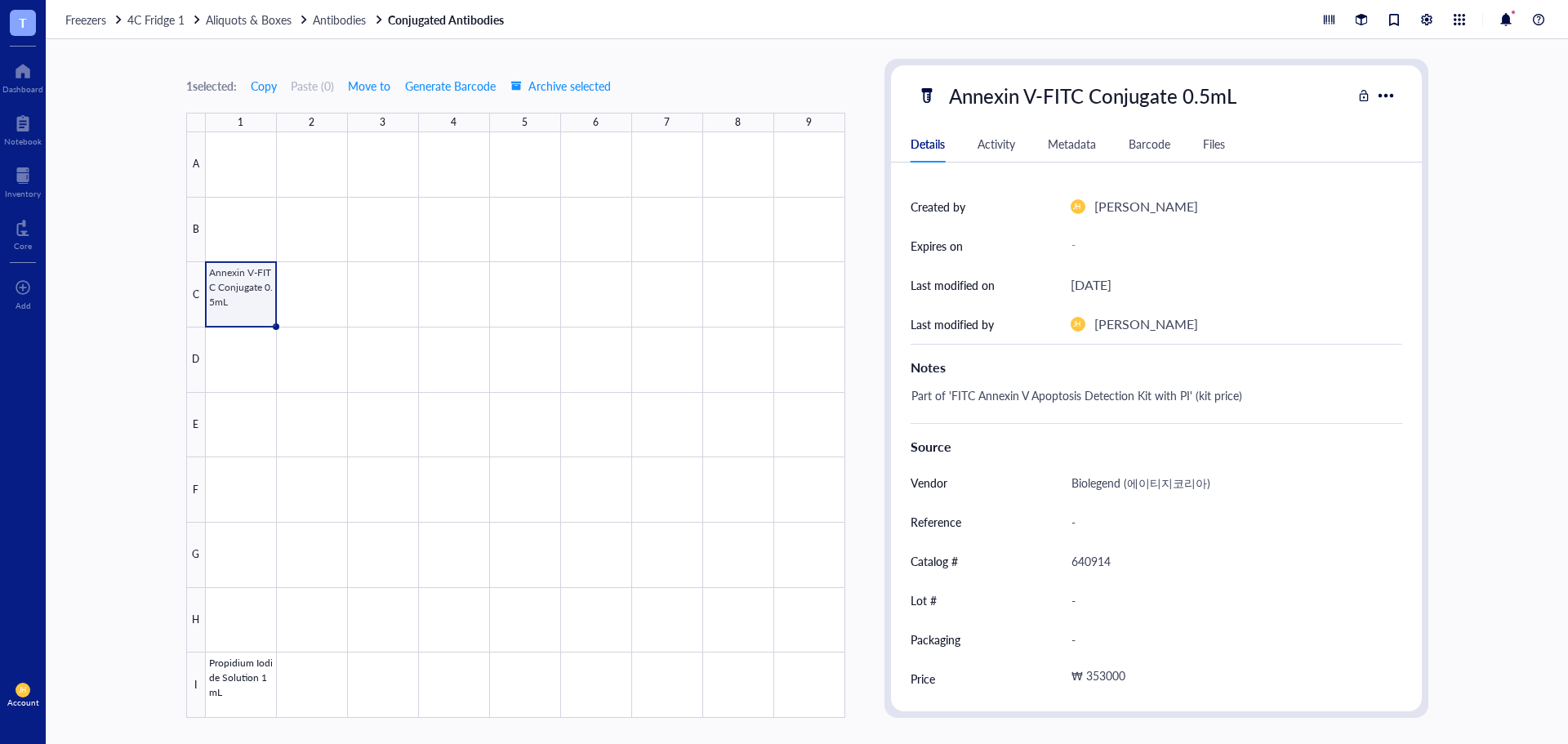
click at [1104, 525] on div "-" at bounding box center [1229, 522] width 331 height 35
click at [1253, 406] on div "Part of 'FITC Annexin V Apoptosis Detection Kit with PI' (kit price)" at bounding box center [1150, 403] width 491 height 39
drag, startPoint x: 1257, startPoint y: 397, endPoint x: 837, endPoint y: 404, distance: 420.1
click at [837, 404] on div "1 selected: Copy Paste ( 0 ) Move to Generate Barcode Archive selected 1 2 3 4 …" at bounding box center [807, 392] width 1522 height 705
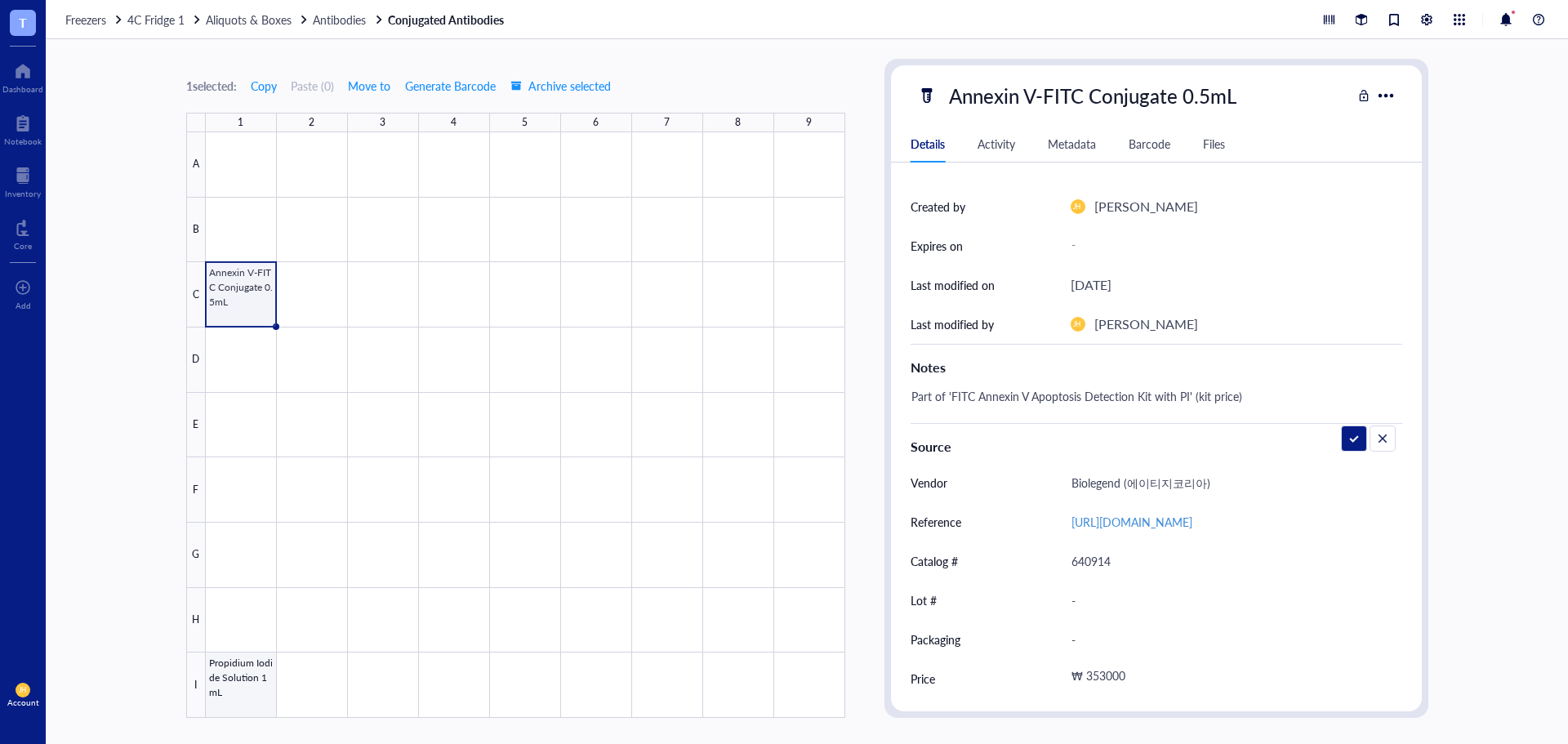
click at [249, 681] on div at bounding box center [525, 425] width 639 height 586
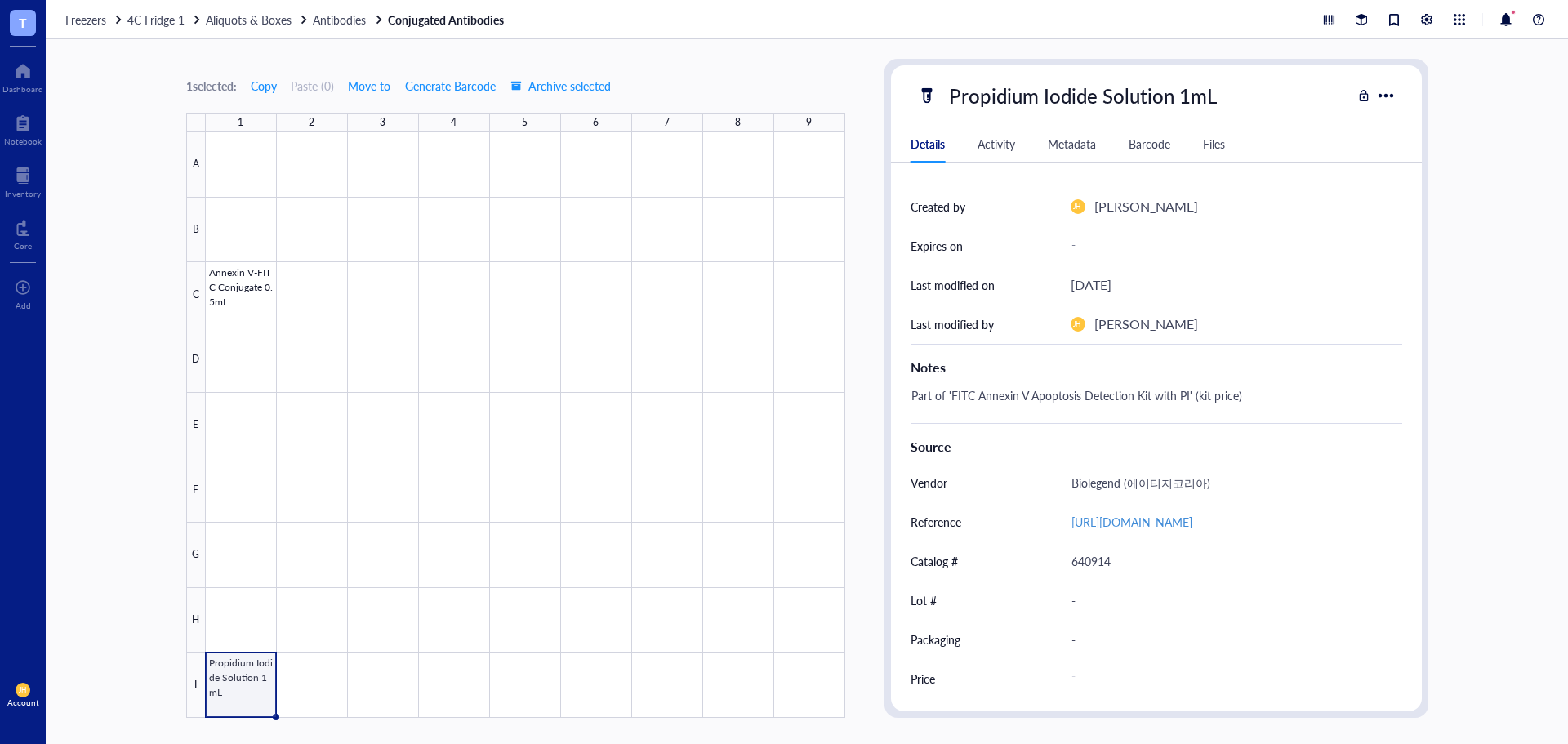
click at [1078, 399] on div "Part of 'FITC Annexin V Apoptosis Detection Kit with PI' (kit price)" at bounding box center [1150, 403] width 491 height 39
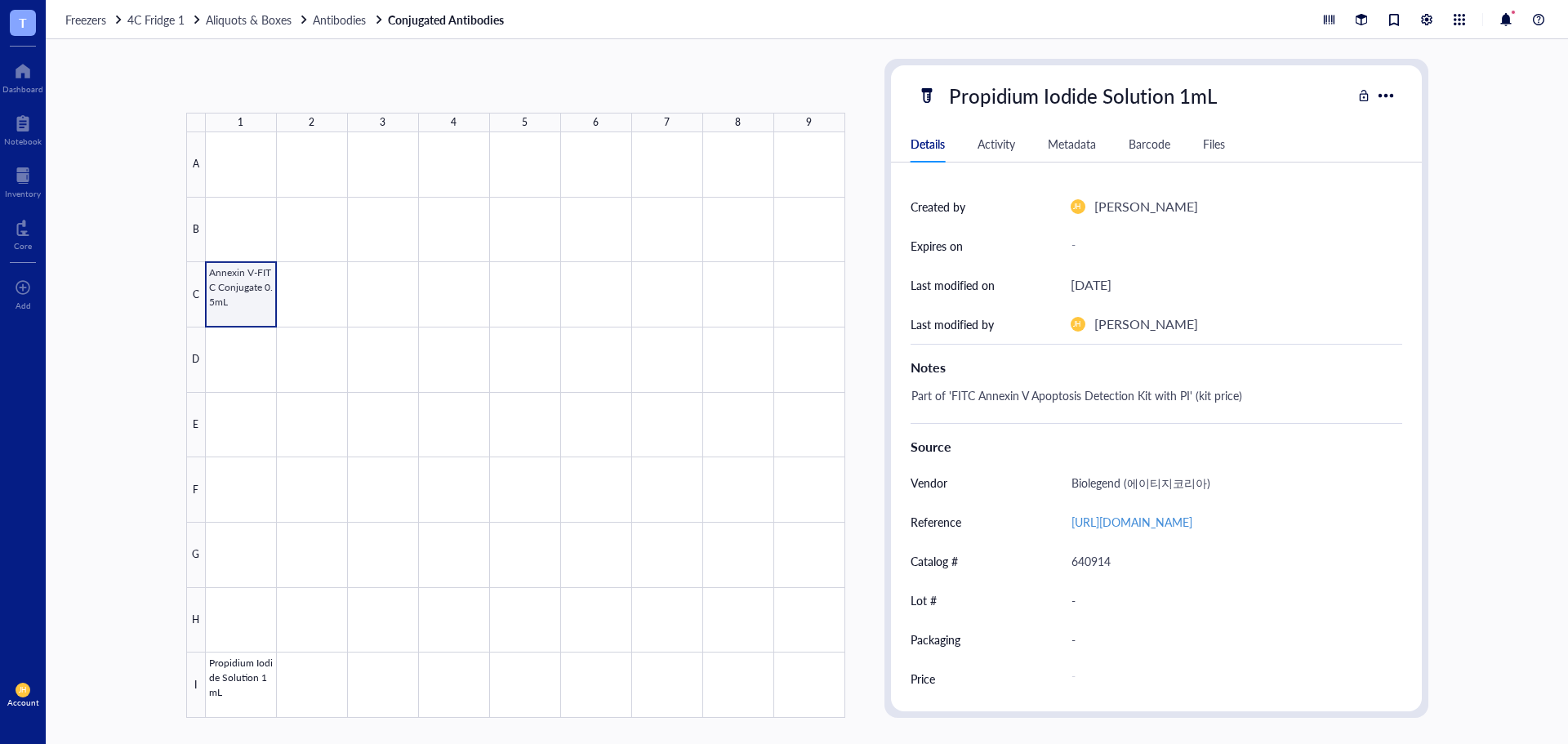
click at [231, 304] on div at bounding box center [525, 425] width 639 height 586
click at [1119, 675] on div "₩ 353000" at bounding box center [1226, 679] width 325 height 30
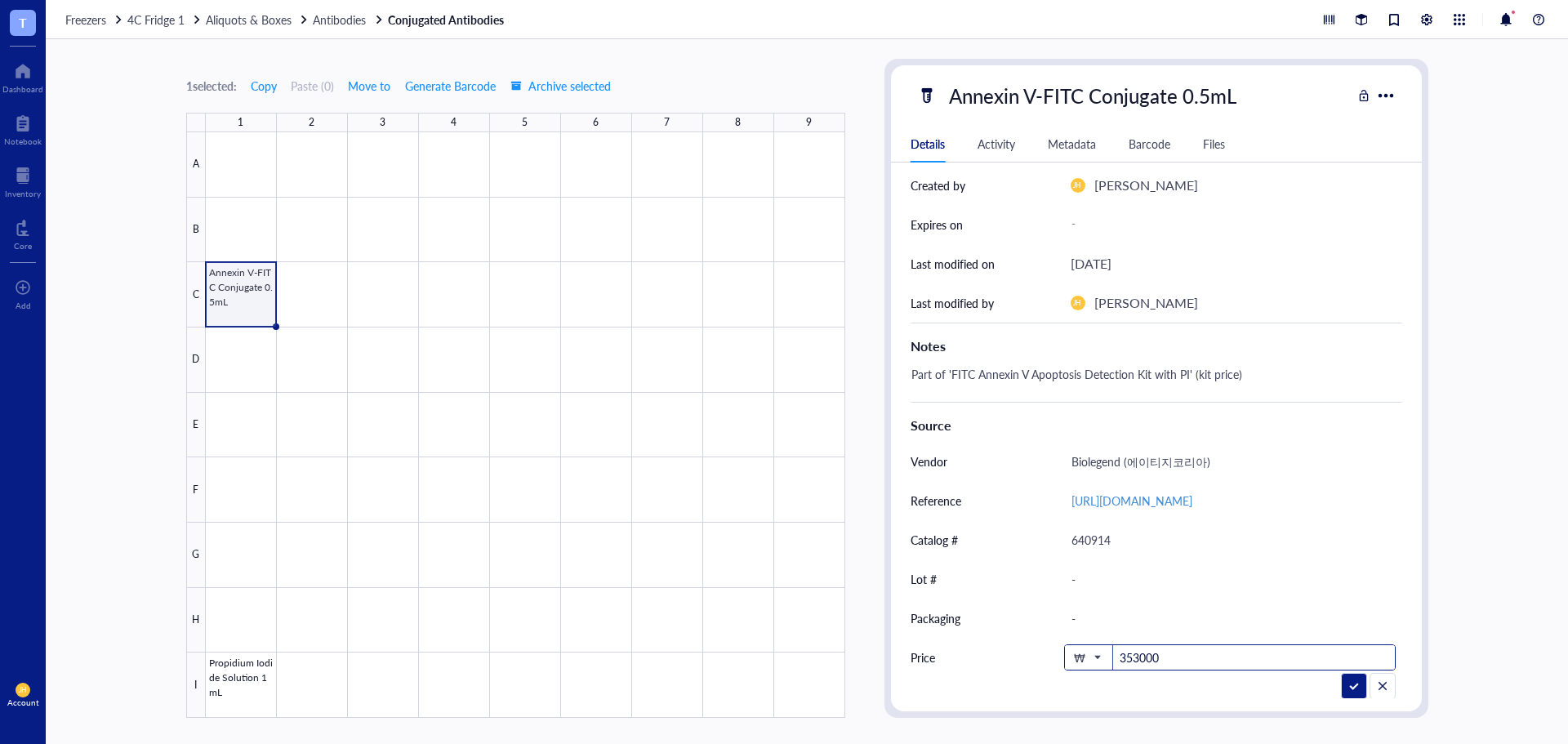
scroll to position [228, 0]
drag, startPoint x: 1164, startPoint y: 678, endPoint x: 1096, endPoint y: 684, distance: 68.3
click at [1096, 684] on div "ID DA00000007 Item type Default Concentration - Vol / Mass 0.5mL Created on [DA…" at bounding box center [1155, 437] width 531 height 523
click at [226, 674] on div at bounding box center [525, 425] width 639 height 586
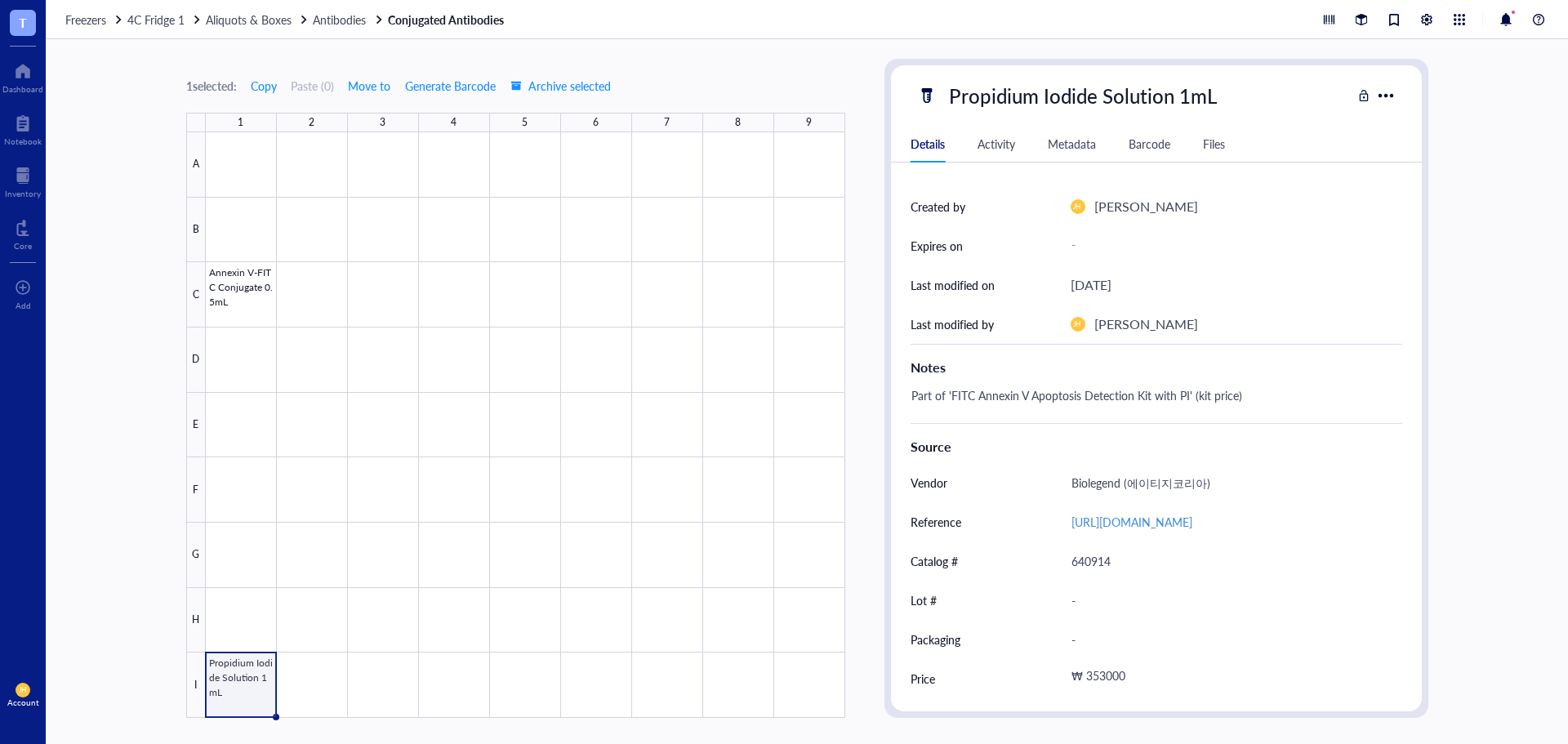
click at [1081, 686] on div "₩ 353000" at bounding box center [1226, 679] width 325 height 30
click at [163, 15] on span "4C Fridge 1" at bounding box center [156, 19] width 58 height 16
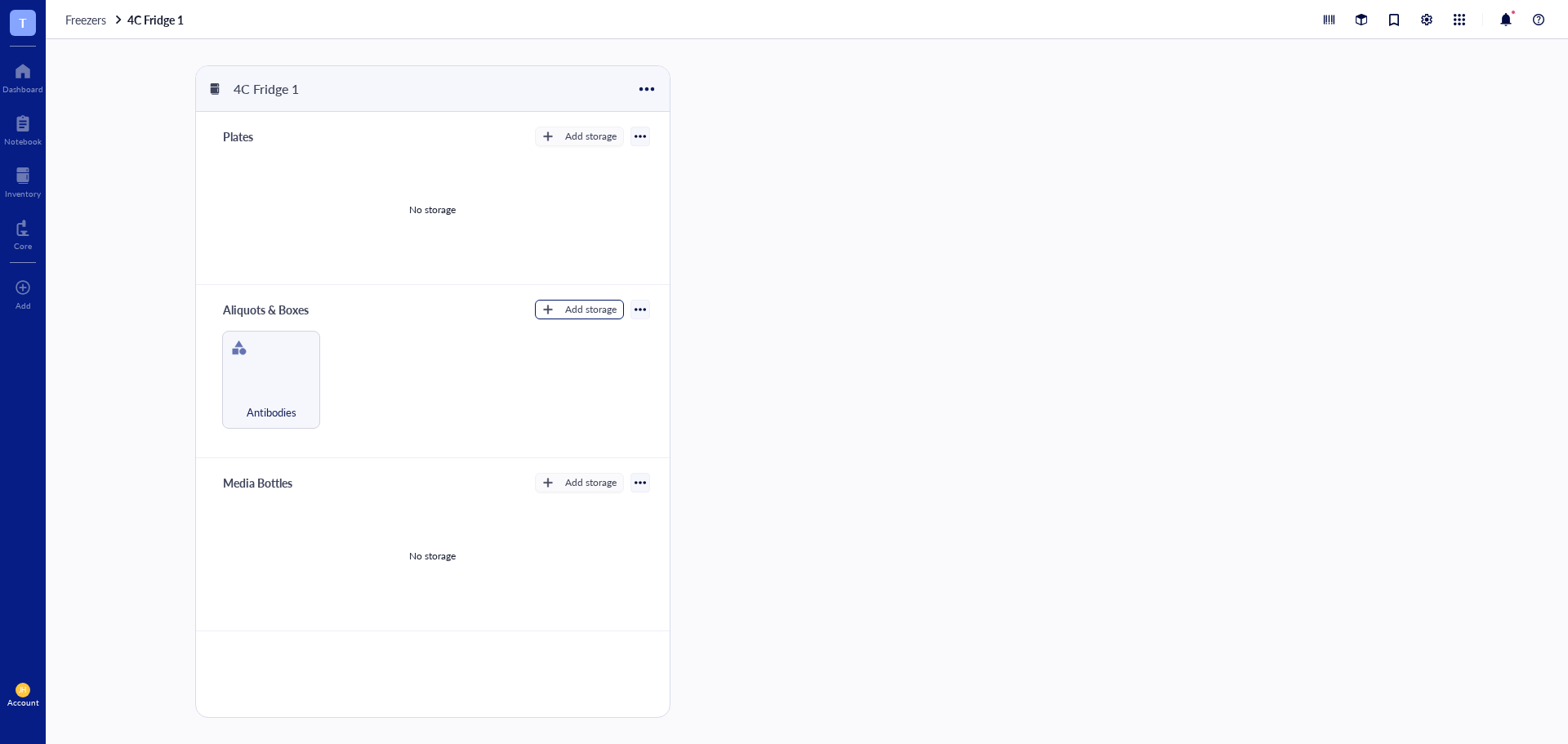
click at [560, 306] on button "Add storage" at bounding box center [579, 309] width 89 height 19
click at [584, 359] on span "Category" at bounding box center [592, 363] width 93 height 18
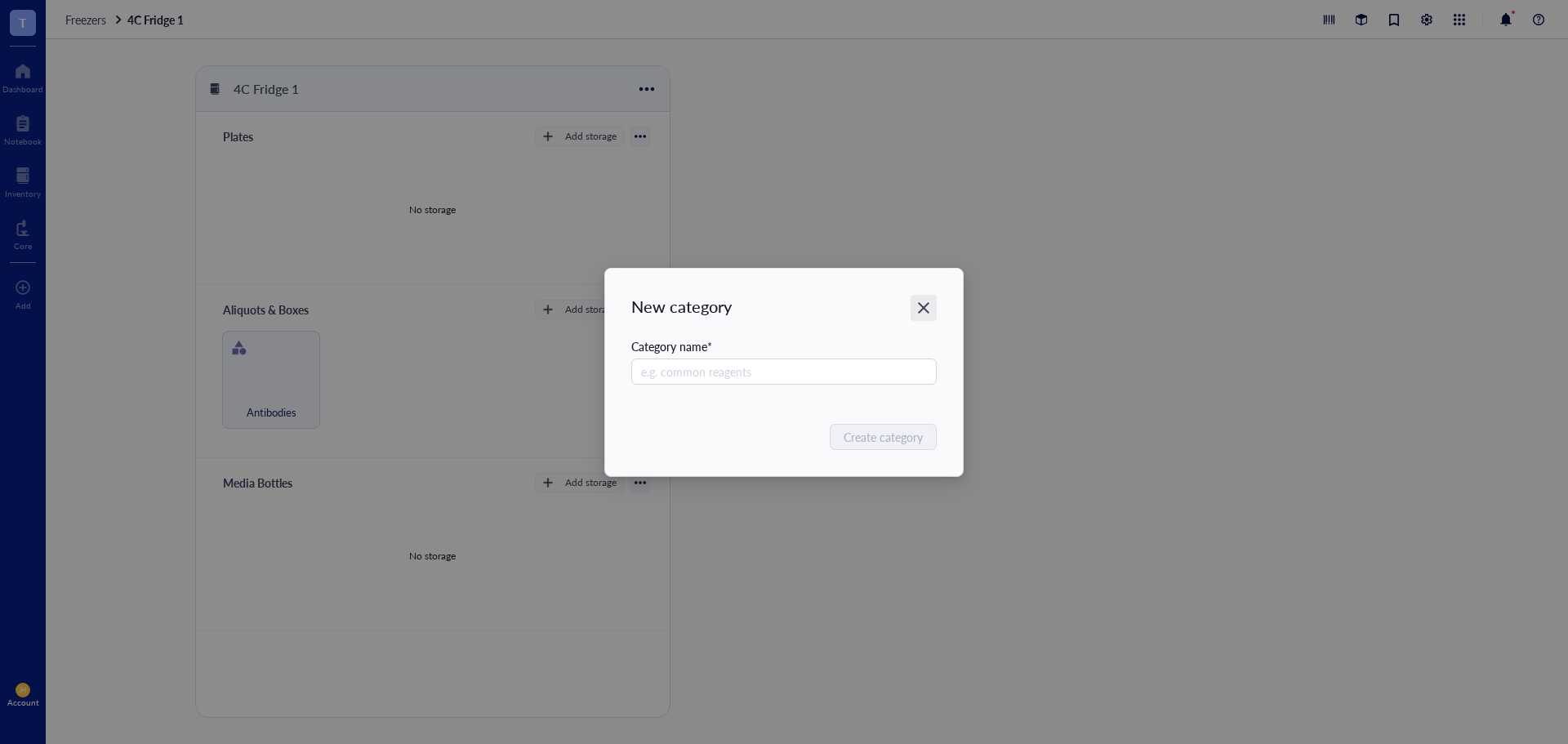
click at [917, 312] on icon "Close" at bounding box center [924, 307] width 15 height 15
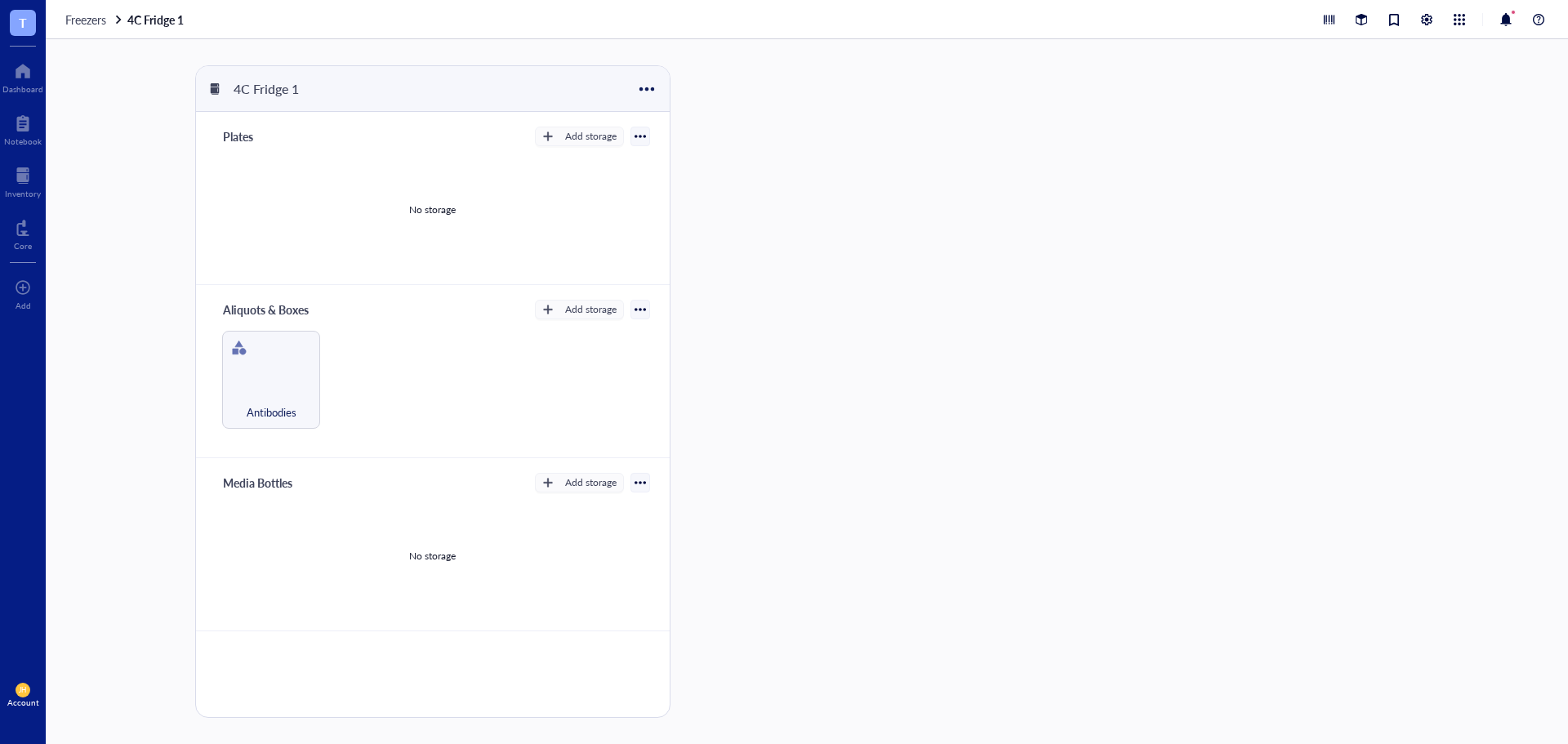
click at [294, 484] on div "Media Bottles" at bounding box center [265, 483] width 98 height 23
click at [300, 488] on input "Media Bottles" at bounding box center [265, 483] width 98 height 21
click at [585, 481] on div "Add storage" at bounding box center [591, 482] width 52 height 14
click at [577, 542] on span "Category" at bounding box center [592, 537] width 93 height 18
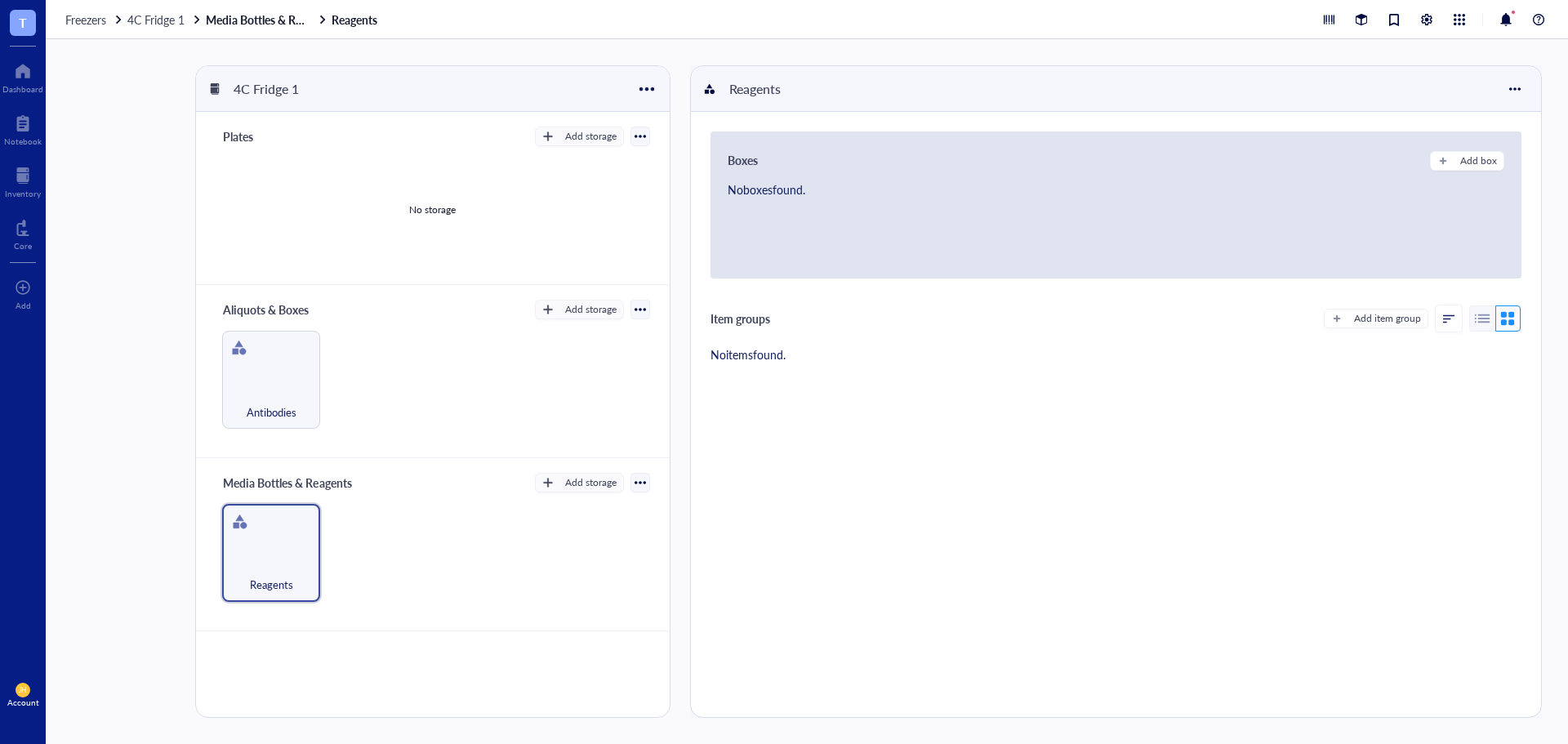
click at [1021, 360] on div "No items found." at bounding box center [1115, 354] width 811 height 18
click at [1331, 314] on div "button" at bounding box center [1337, 319] width 12 height 12
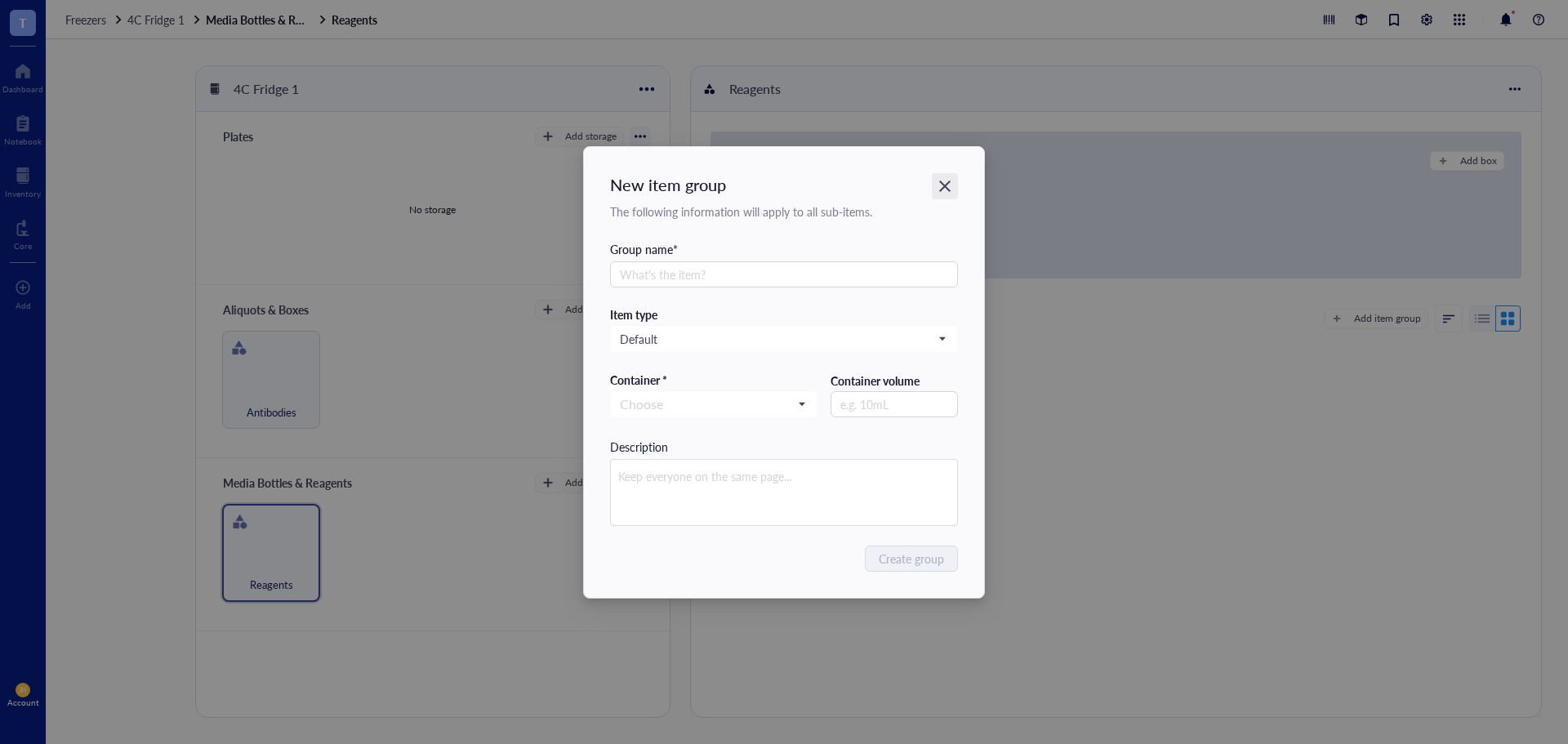
click at [956, 178] on div "Close" at bounding box center [944, 185] width 26 height 26
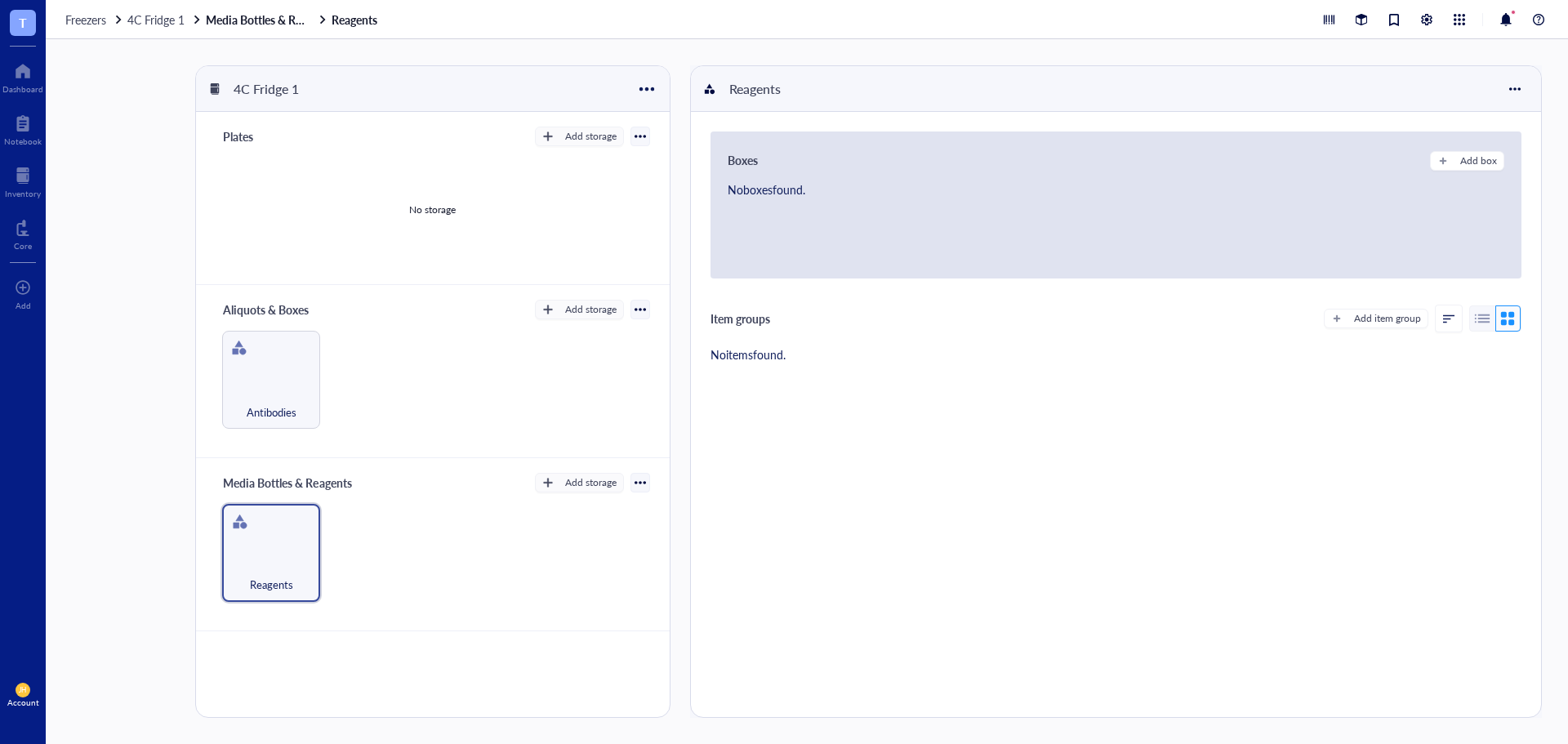
click at [928, 225] on div "No boxes found." at bounding box center [1115, 220] width 776 height 79
click at [580, 485] on div "Add storage" at bounding box center [591, 482] width 52 height 14
click at [576, 509] on span "Rack" at bounding box center [592, 510] width 93 height 18
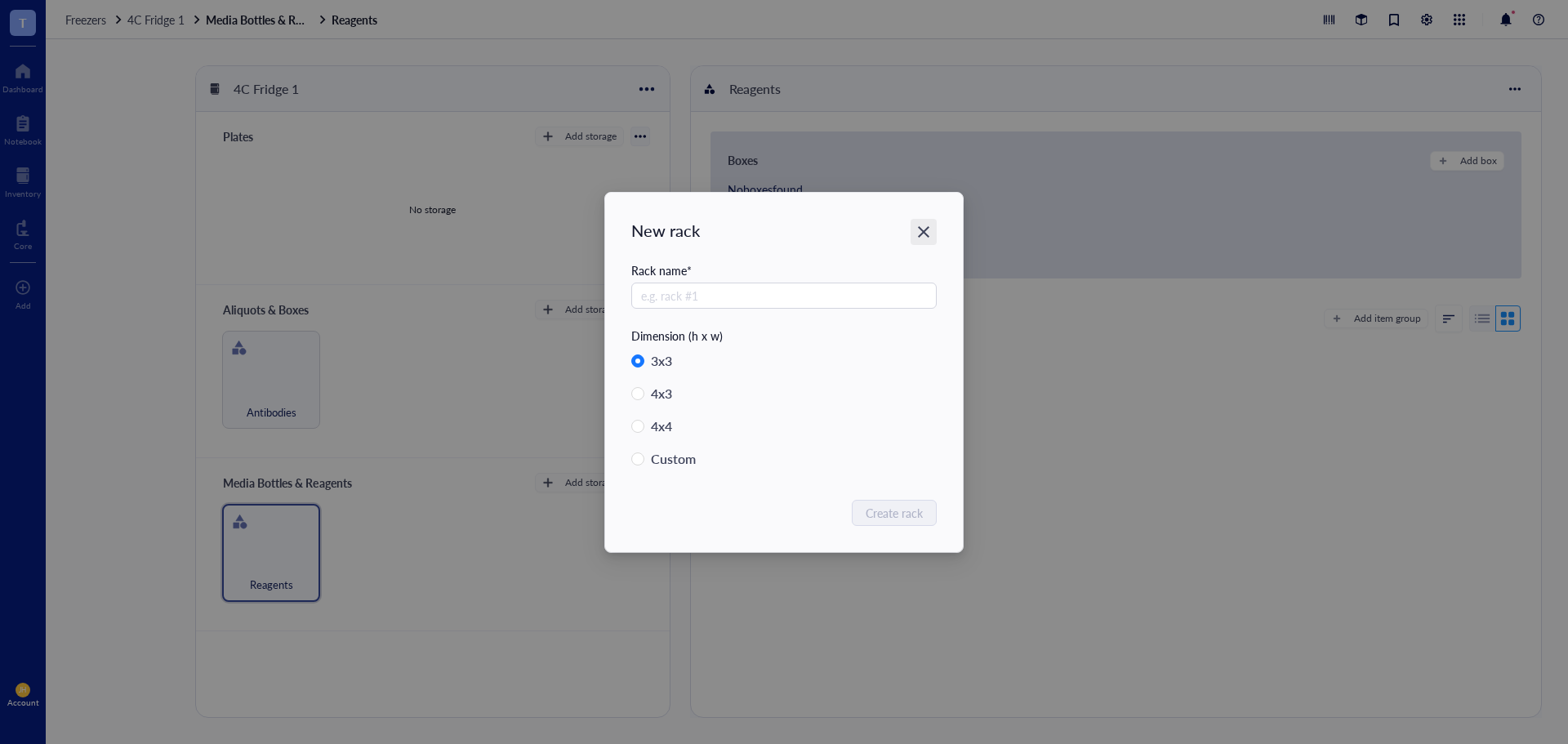
click at [934, 228] on div "Close" at bounding box center [923, 231] width 26 height 26
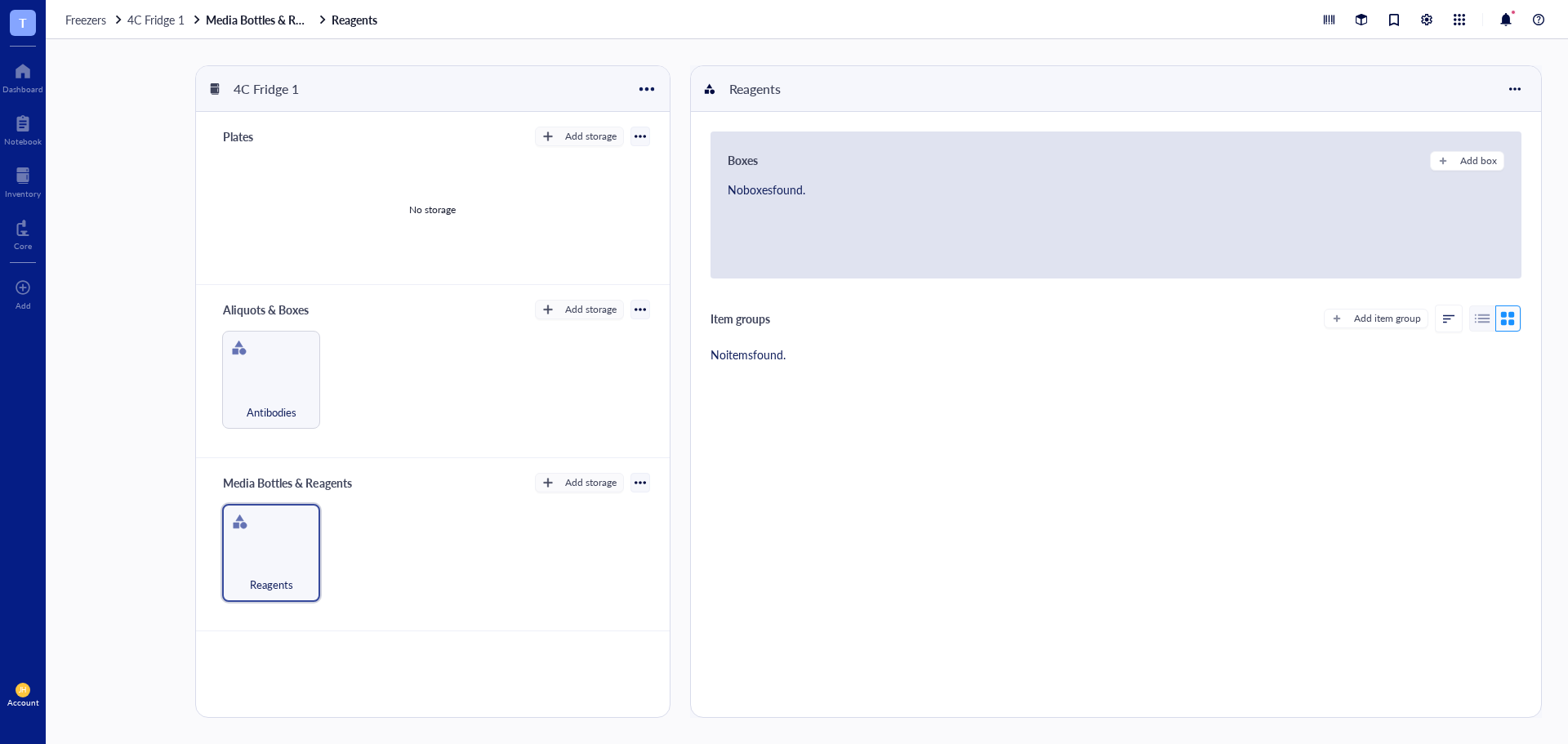
click at [1472, 318] on div at bounding box center [1482, 318] width 26 height 26
click at [1445, 321] on div at bounding box center [1449, 319] width 12 height 12
click at [1509, 318] on div at bounding box center [1508, 318] width 26 height 26
click at [1377, 309] on button "Add item group" at bounding box center [1375, 319] width 105 height 19
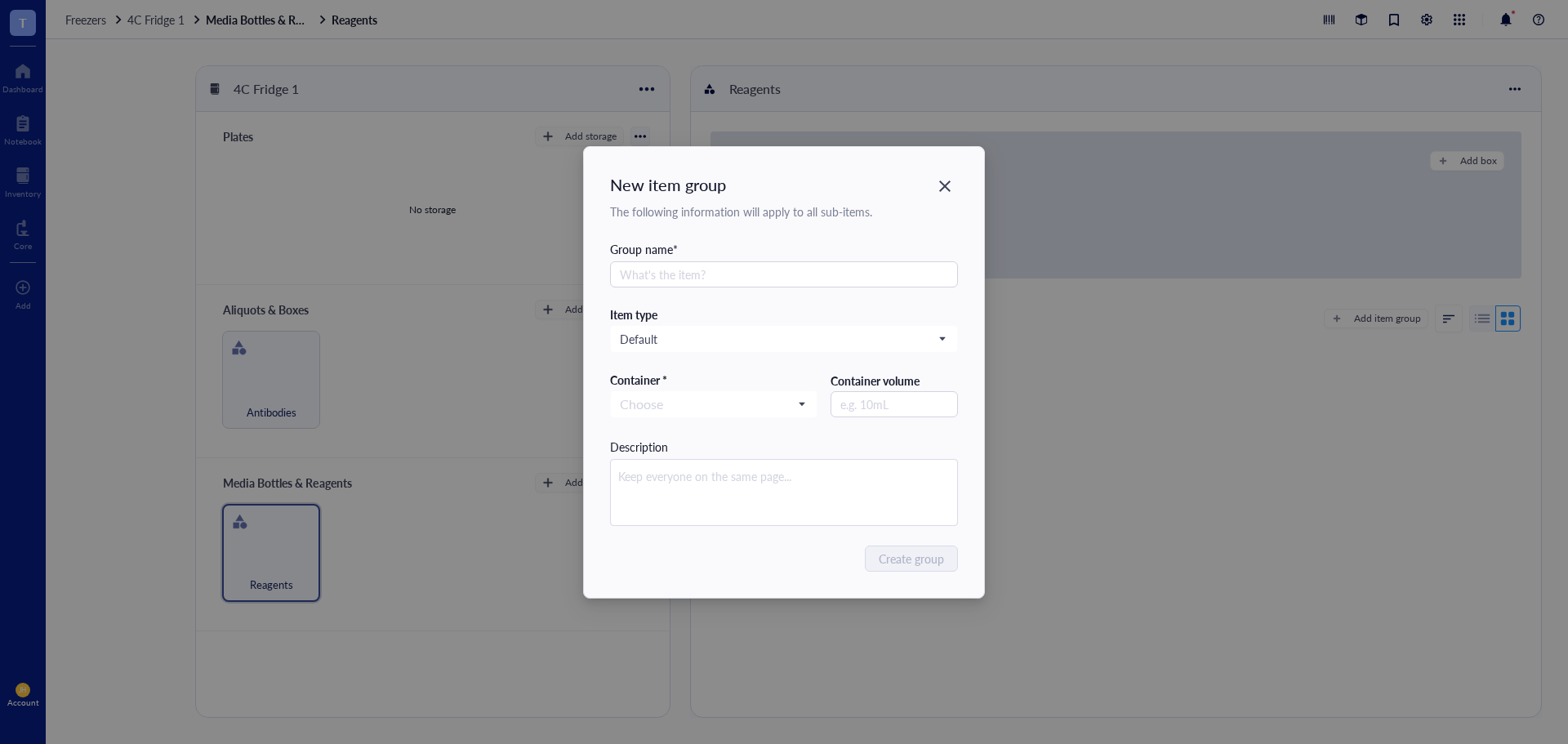
click at [1447, 227] on div "New item group The following information will apply to all sub-items. Group nam…" at bounding box center [784, 372] width 1568 height 744
click at [854, 348] on input "search" at bounding box center [777, 339] width 315 height 25
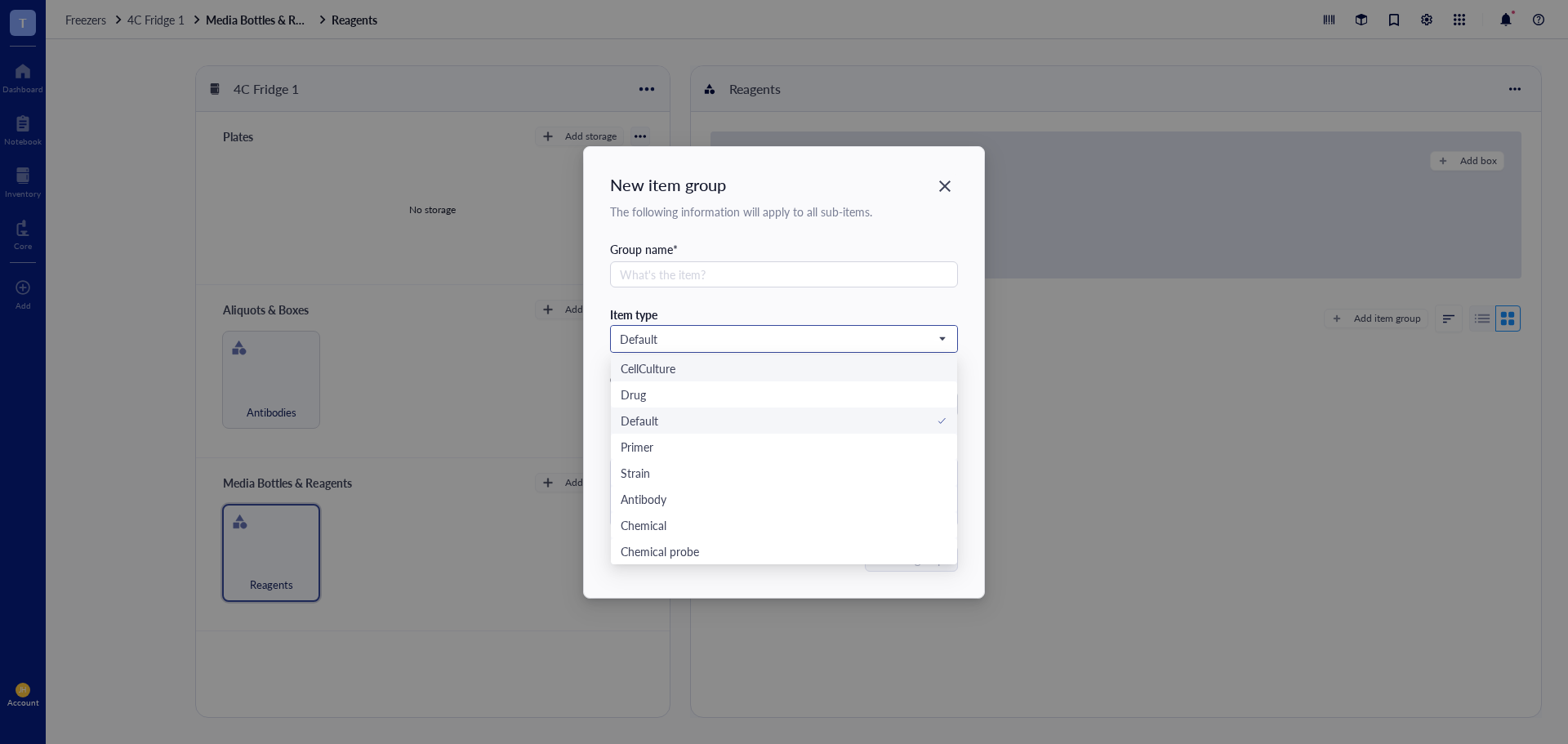
click at [851, 336] on span "Default" at bounding box center [783, 338] width 326 height 14
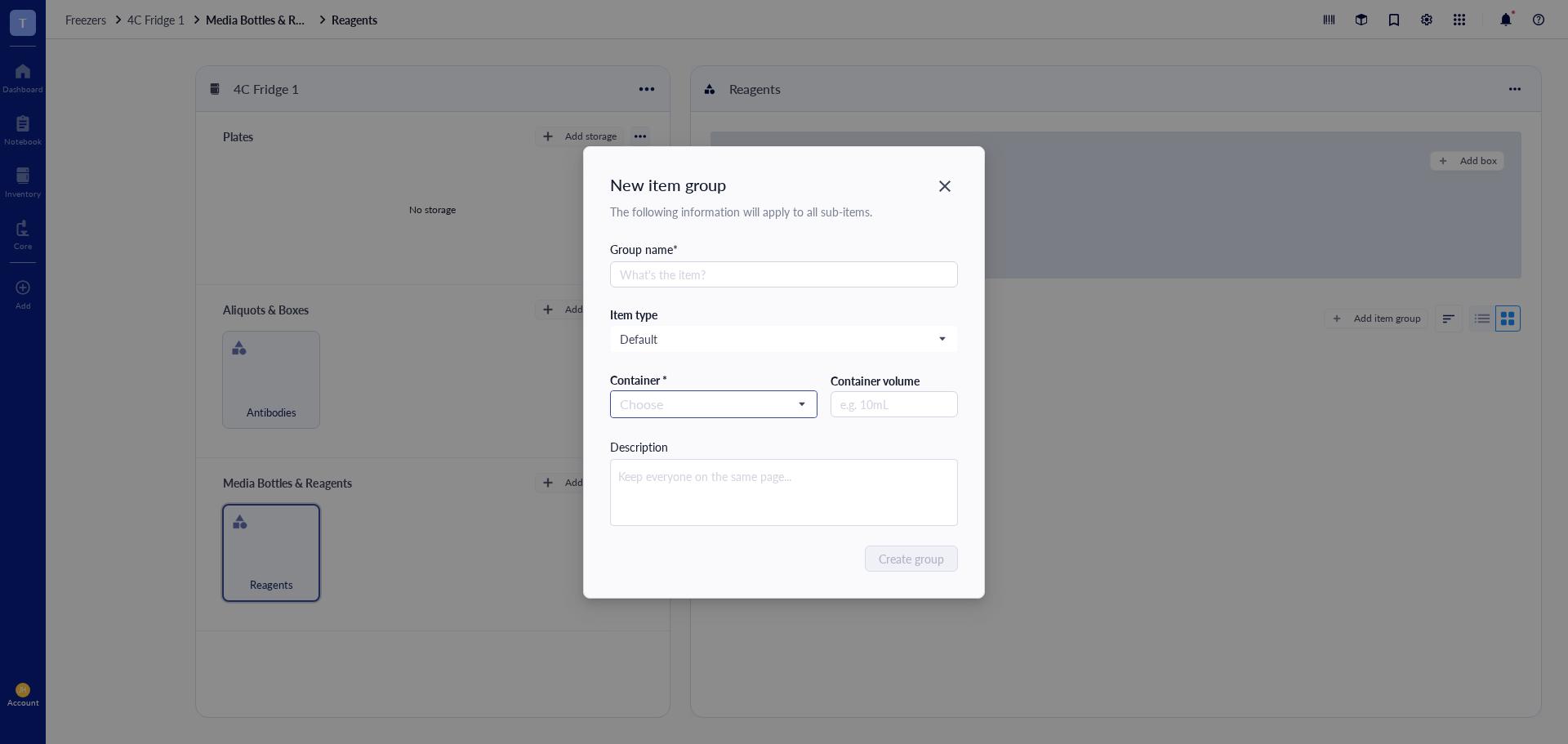
click at [808, 397] on span at bounding box center [714, 404] width 189 height 25
click at [799, 399] on span at bounding box center [714, 404] width 189 height 25
click at [882, 414] on input "text" at bounding box center [893, 404] width 128 height 26
click at [805, 279] on input "text" at bounding box center [784, 274] width 348 height 26
click at [779, 396] on input "search" at bounding box center [706, 404] width 174 height 25
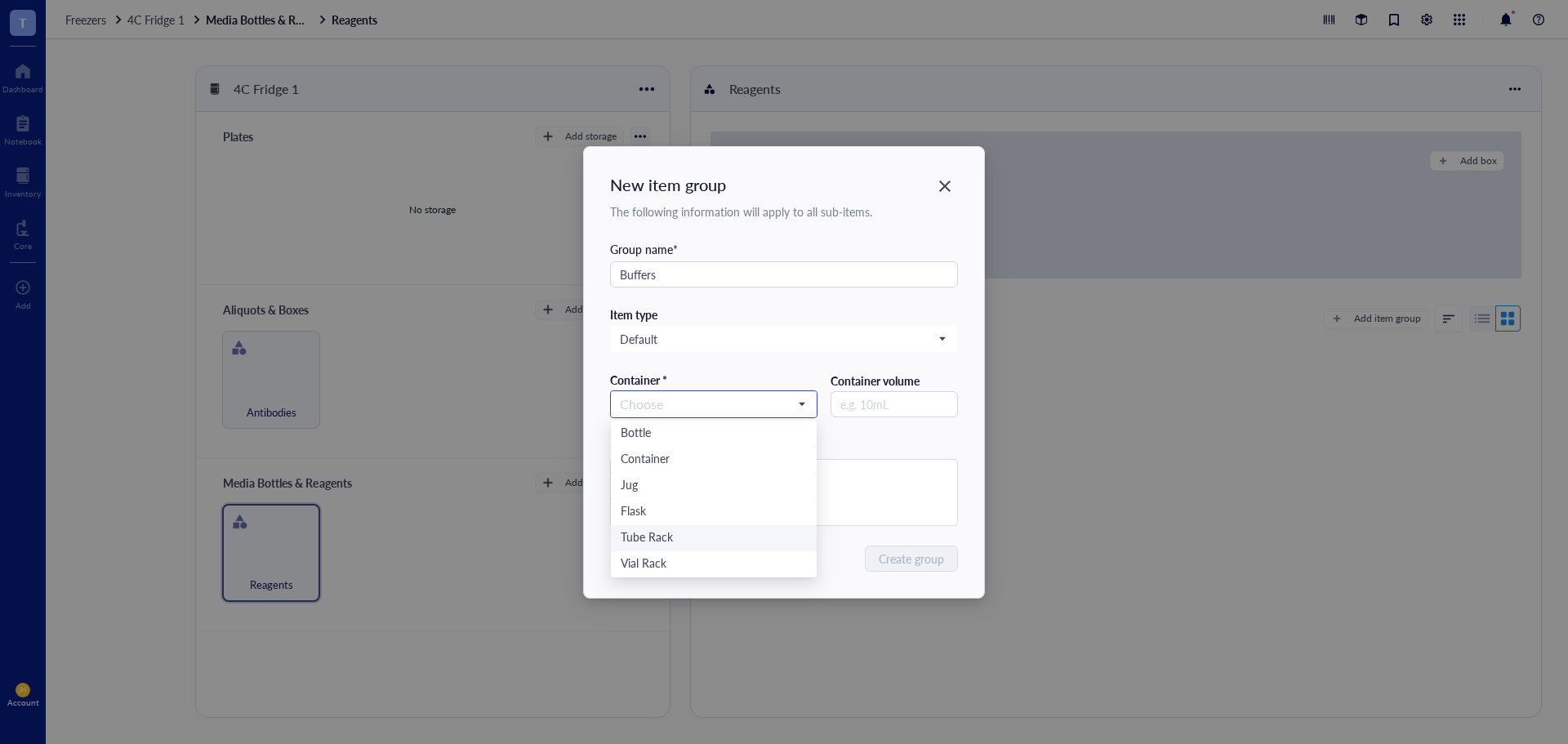
click at [658, 531] on div "Tube Rack" at bounding box center [714, 538] width 187 height 18
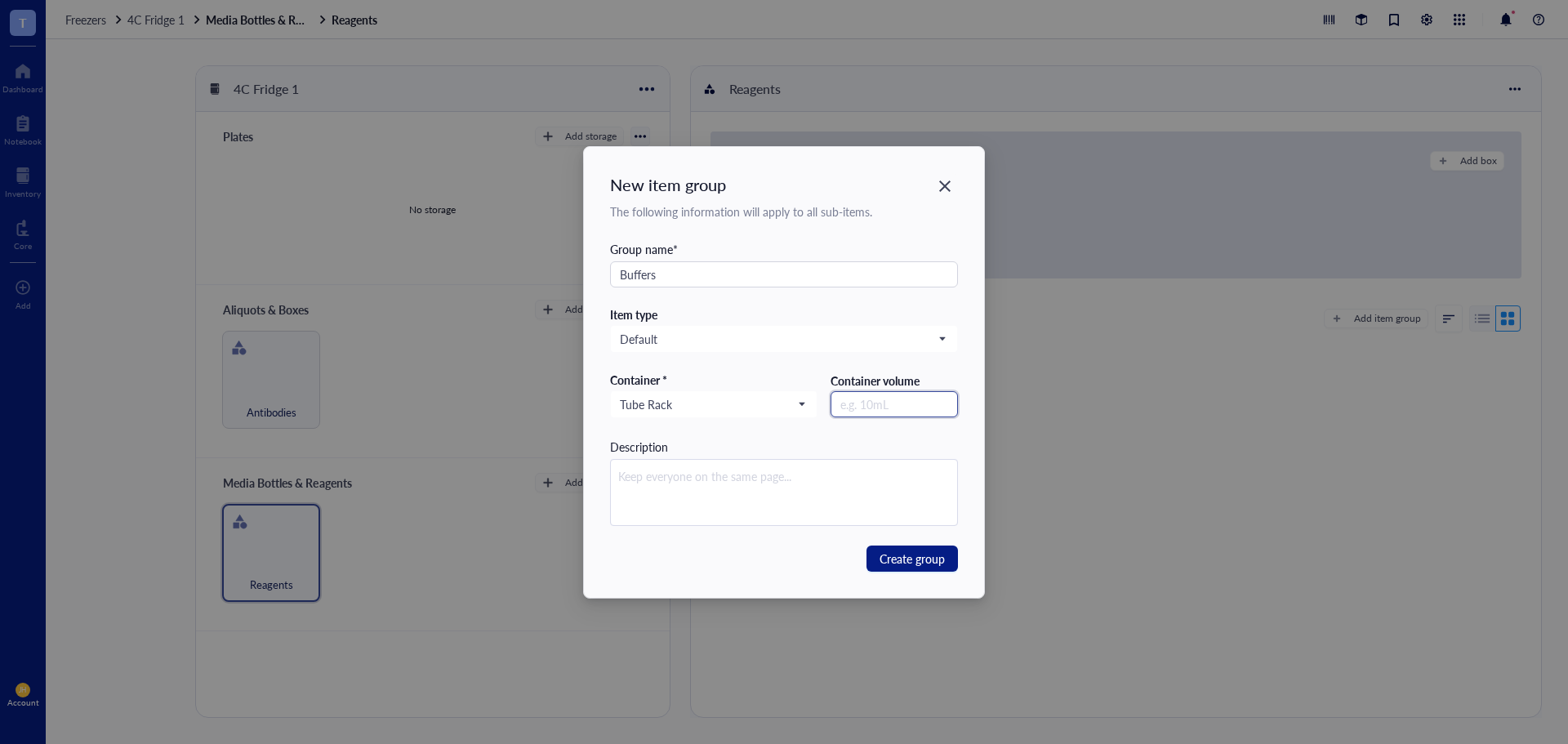
click at [904, 409] on input "text" at bounding box center [893, 404] width 128 height 26
click at [909, 557] on span "Create group" at bounding box center [912, 559] width 65 height 18
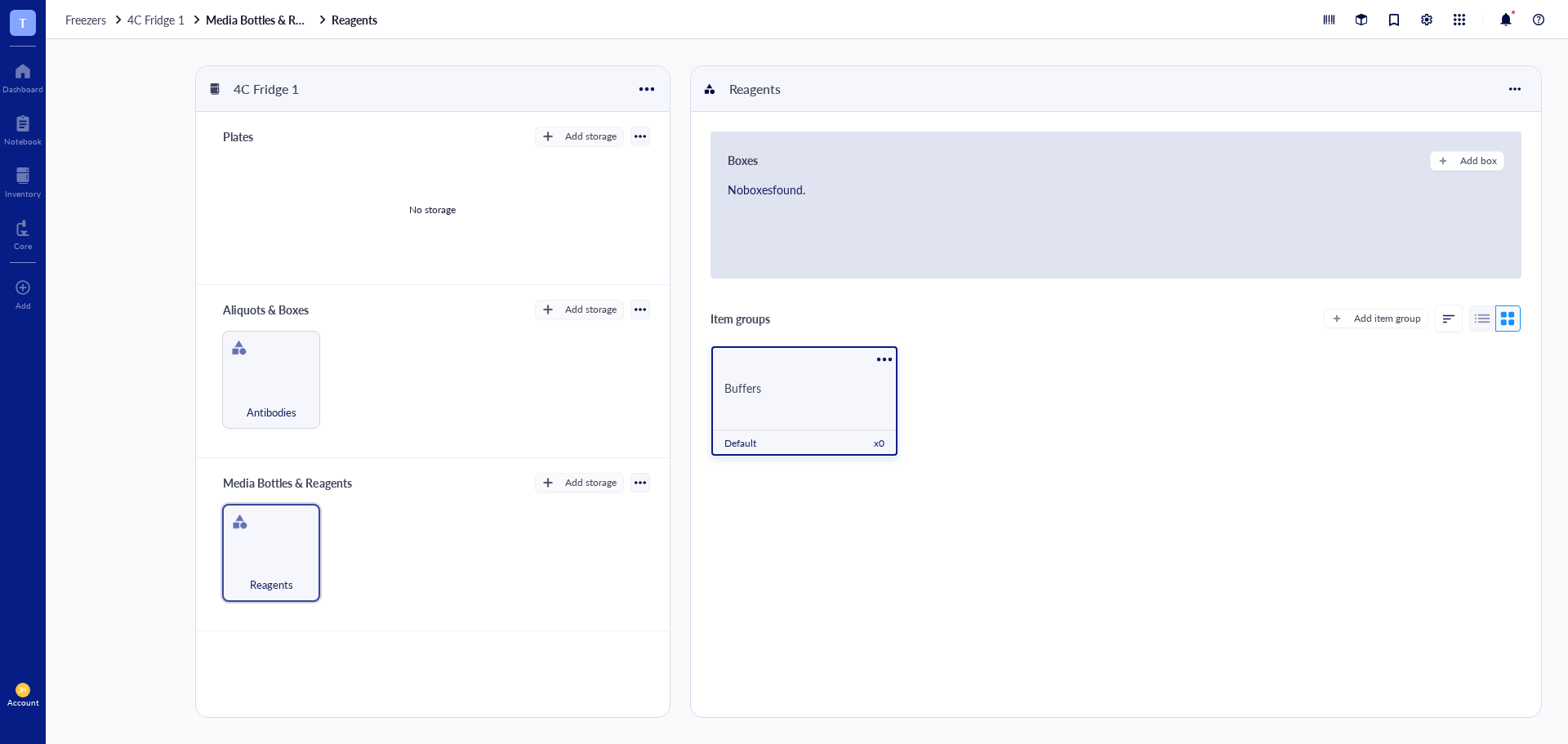
click at [761, 392] on div "Buffers" at bounding box center [804, 388] width 160 height 14
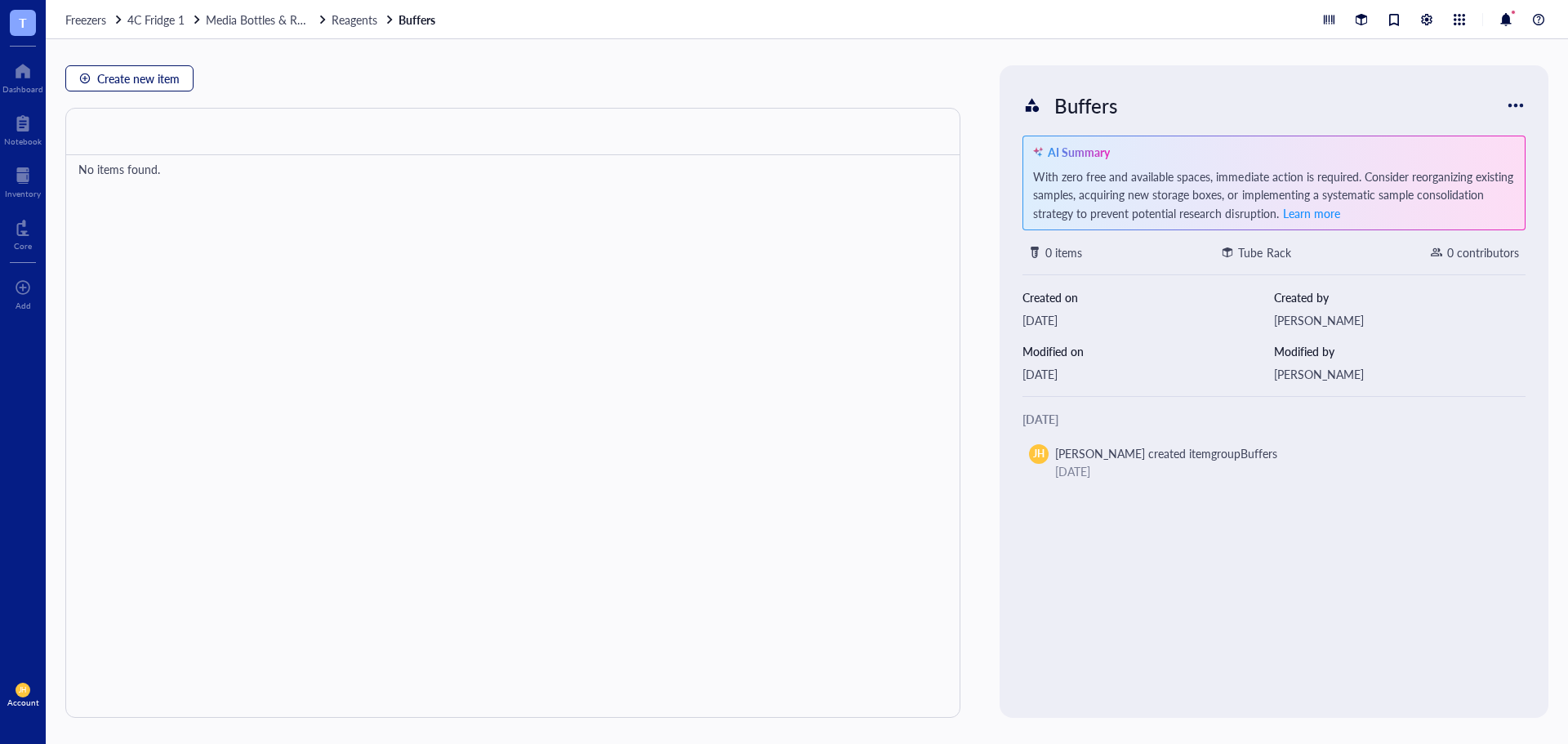
click at [95, 76] on button "Create new item" at bounding box center [130, 78] width 129 height 26
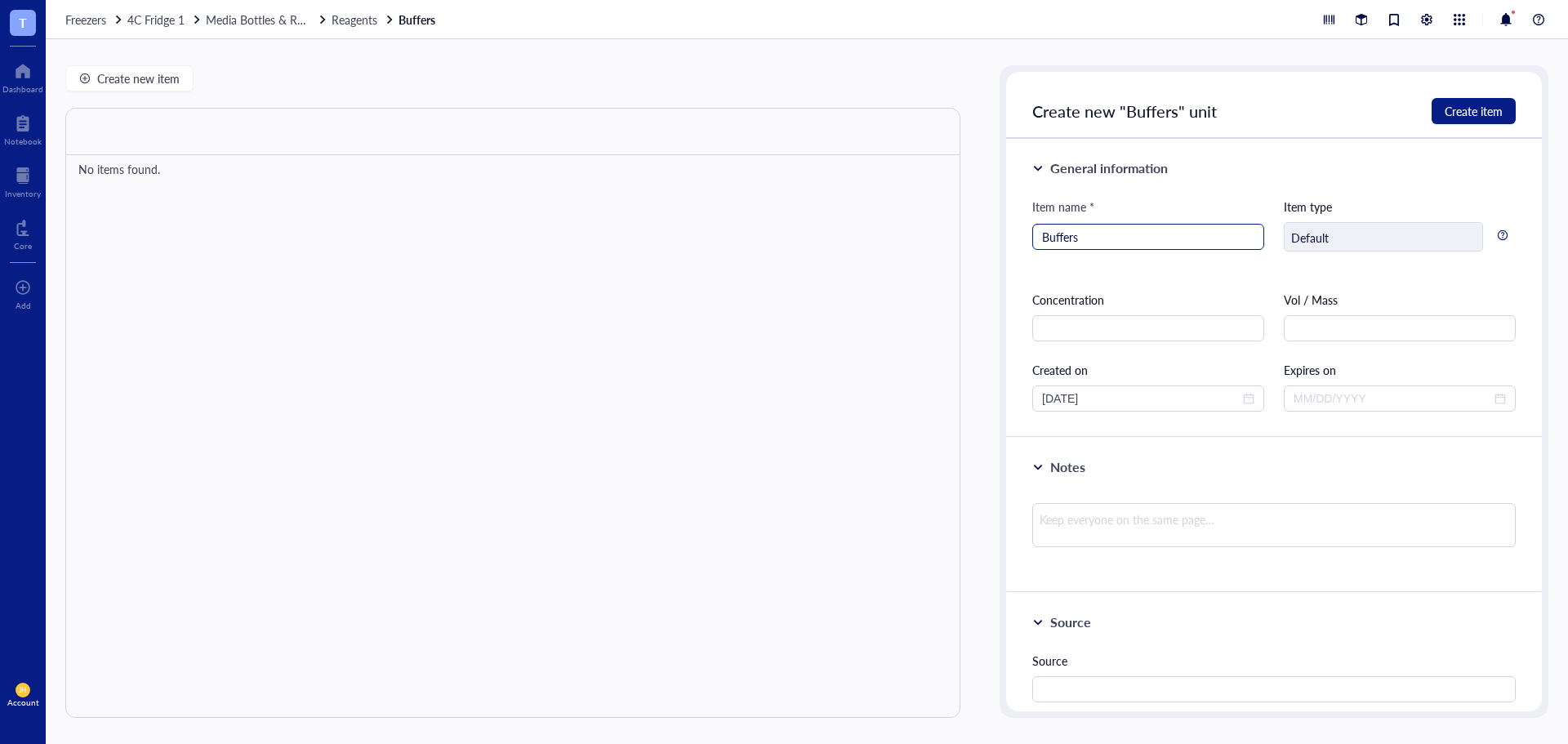
click at [1113, 237] on input "Buffers" at bounding box center [1148, 237] width 212 height 25
click at [1210, 237] on input "Buffers" at bounding box center [1148, 237] width 212 height 25
paste input "Annexin V Binding Buffer 50mL"
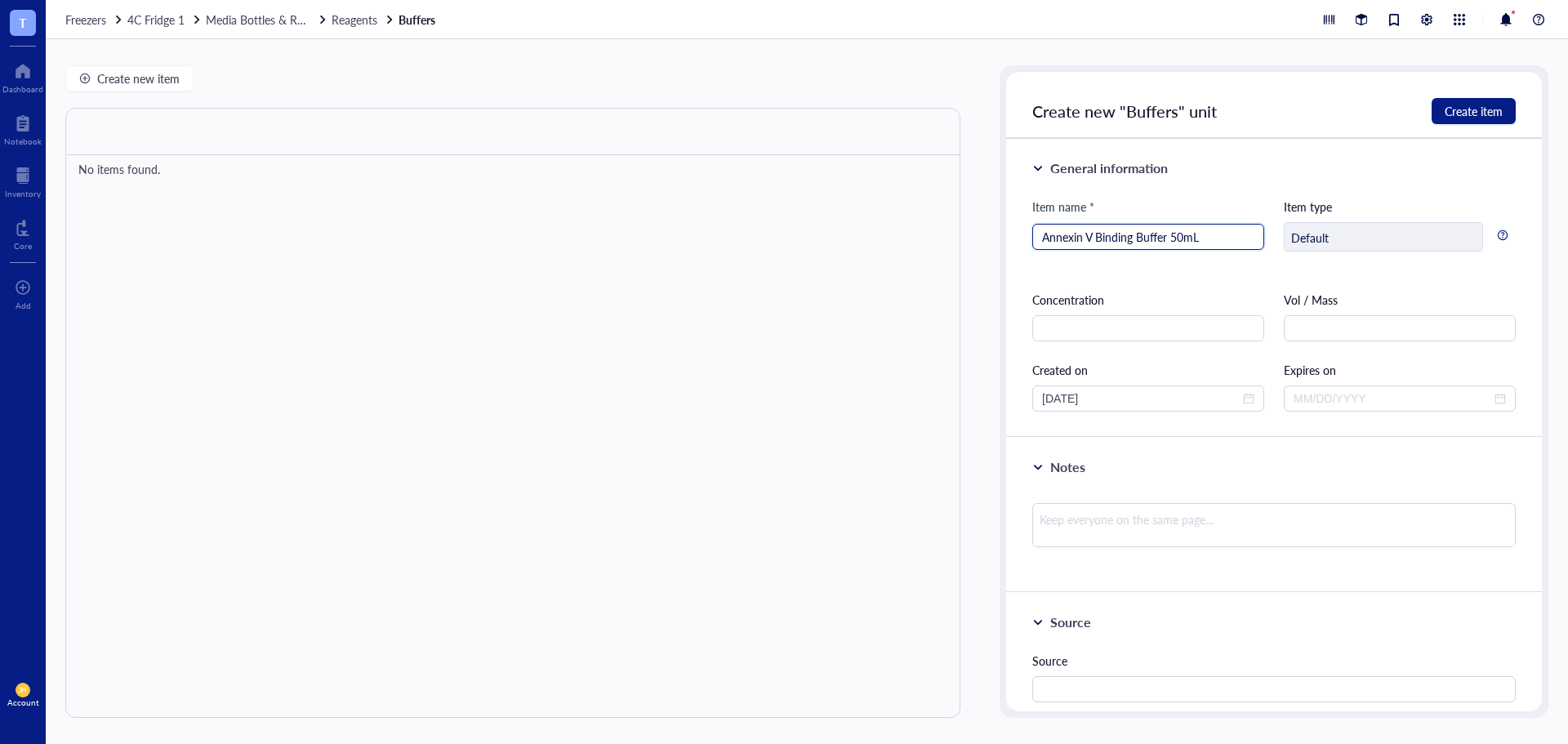
drag, startPoint x: 1197, startPoint y: 239, endPoint x: 1172, endPoint y: 239, distance: 25.0
click at [1172, 239] on input "Annexin V Binding Buffer 50mL" at bounding box center [1148, 237] width 212 height 25
click at [1408, 335] on input "text" at bounding box center [1400, 327] width 232 height 26
paste input "50mL"
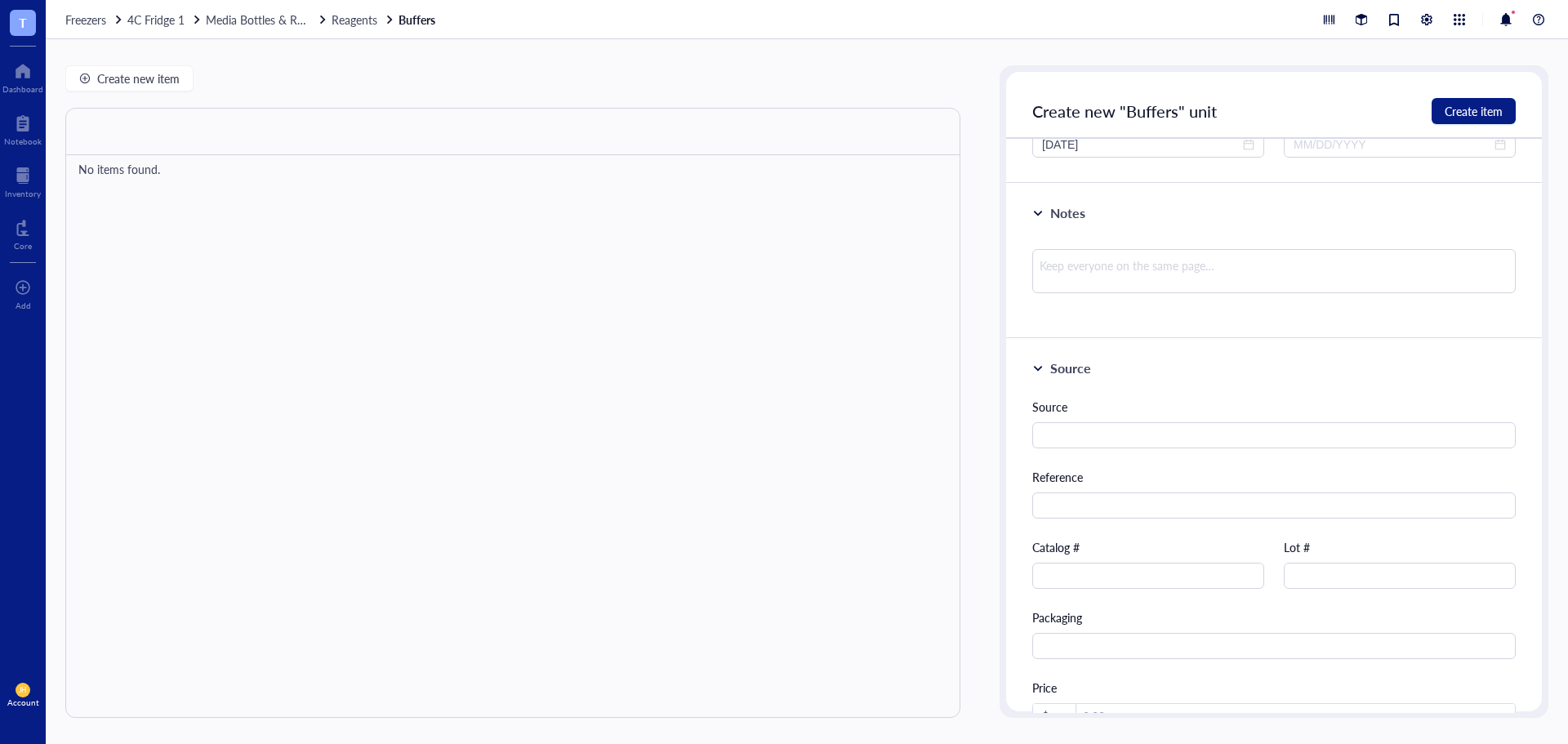
scroll to position [326, 0]
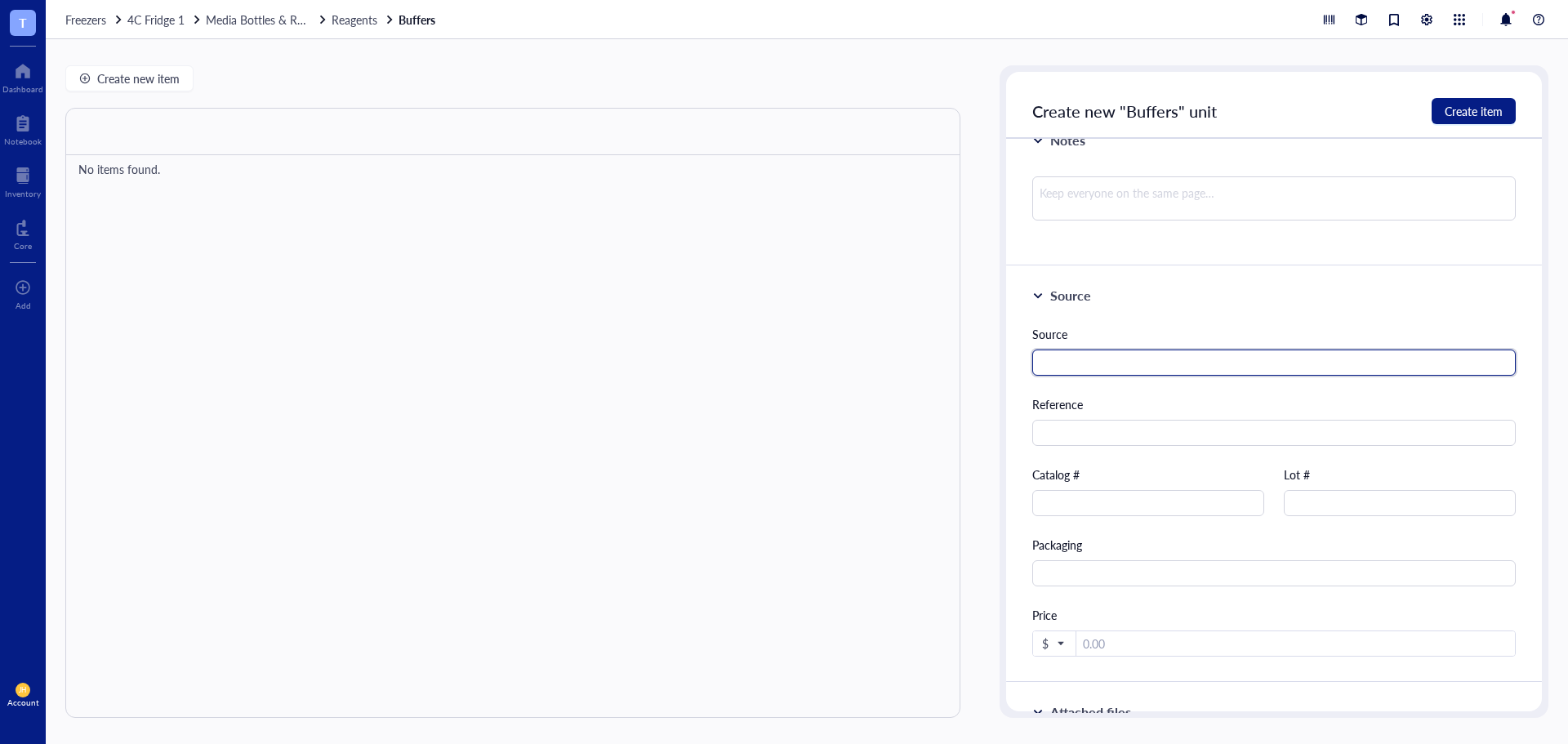
click at [1158, 371] on input "text" at bounding box center [1274, 362] width 484 height 26
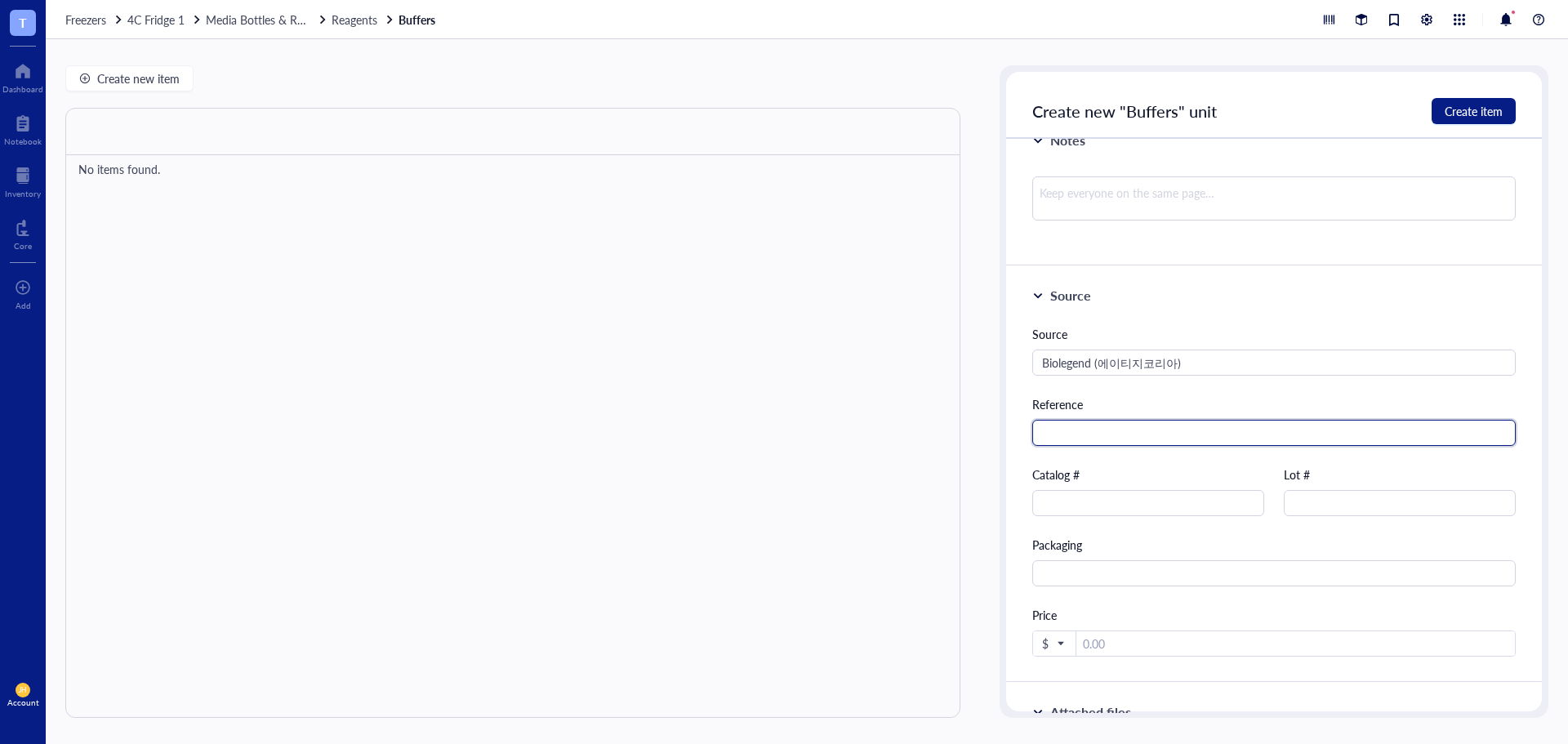
click at [1113, 434] on input "text" at bounding box center [1274, 432] width 484 height 26
paste input "[URL][DOMAIN_NAME]"
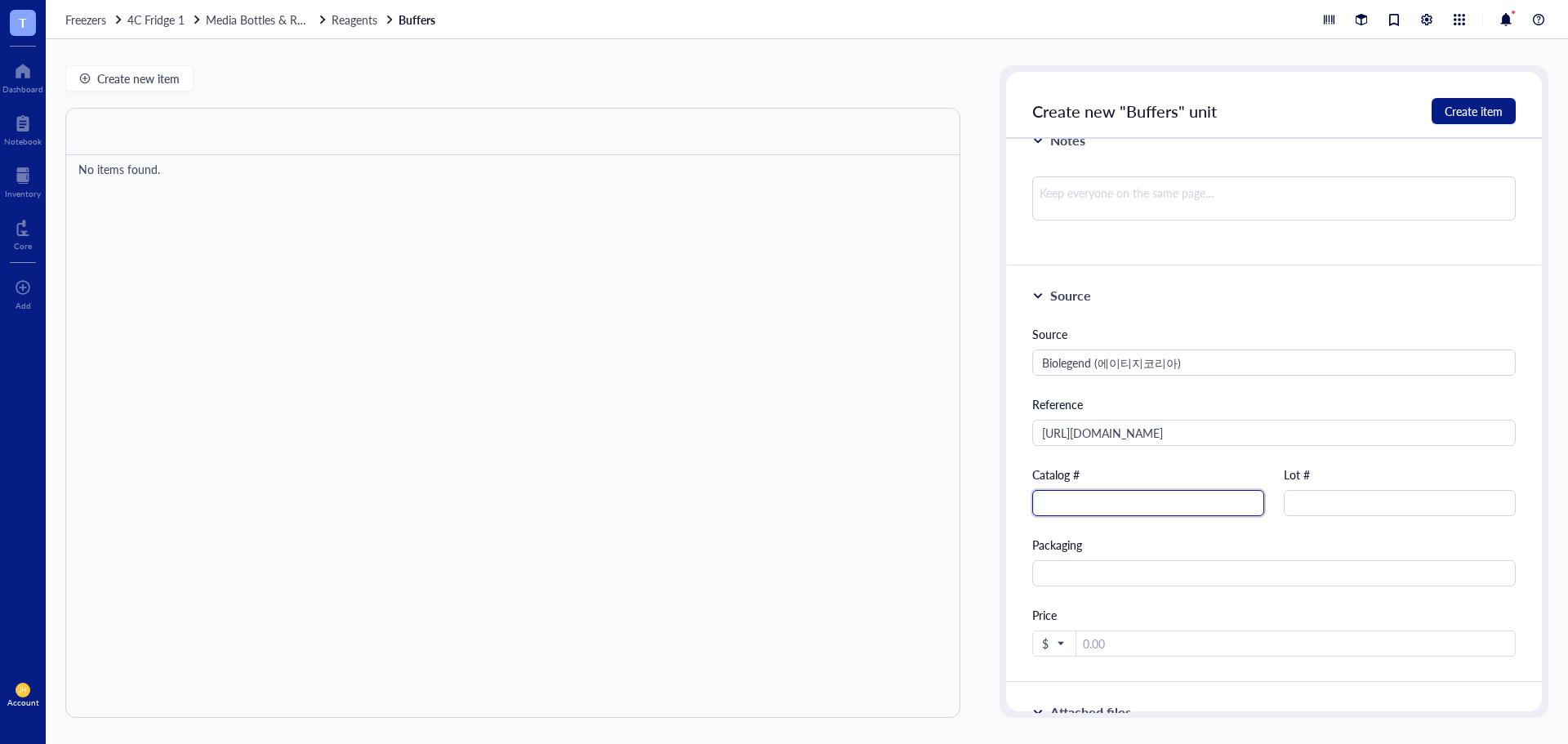
click at [1195, 498] on input "text" at bounding box center [1149, 503] width 232 height 26
paste input "640914"
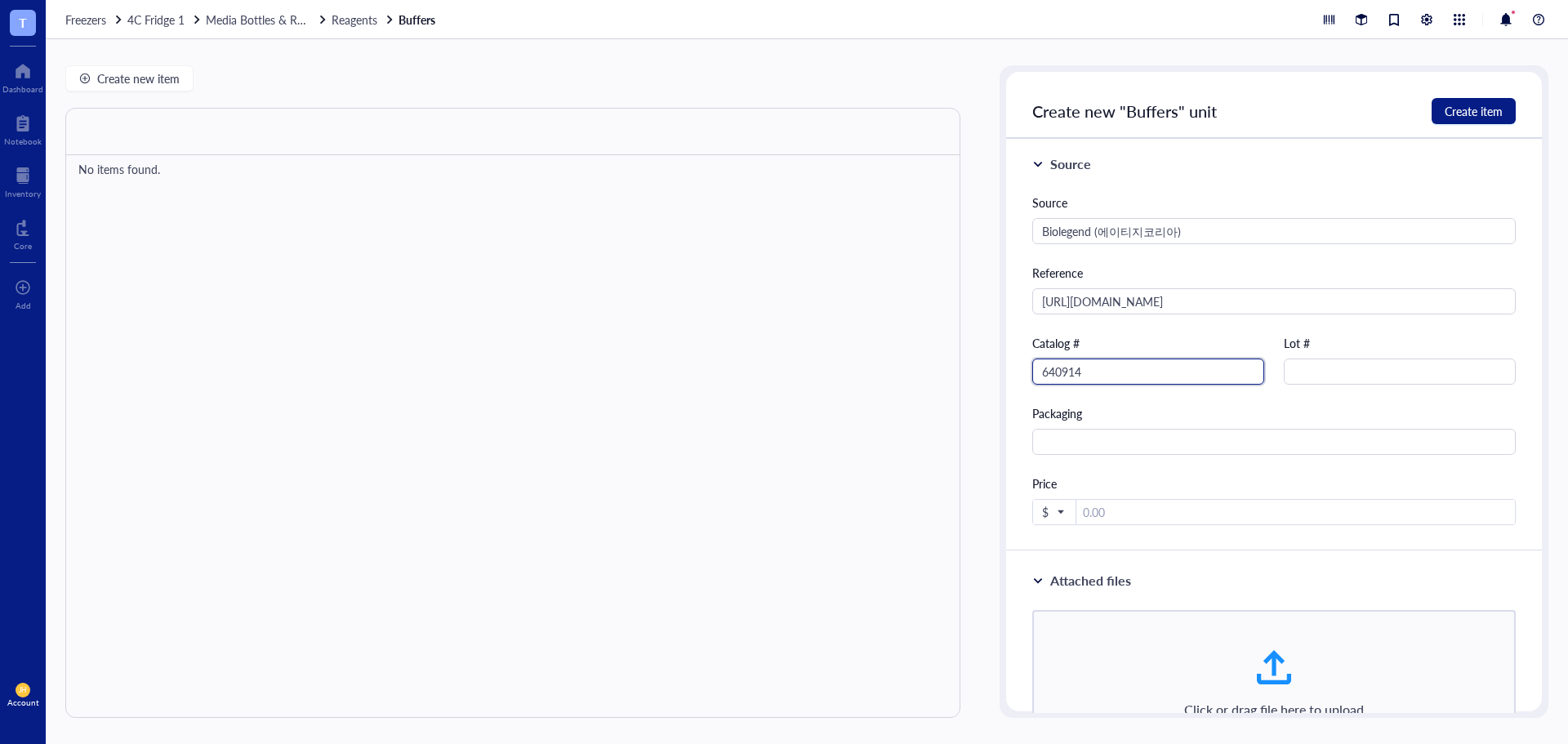
scroll to position [551, 0]
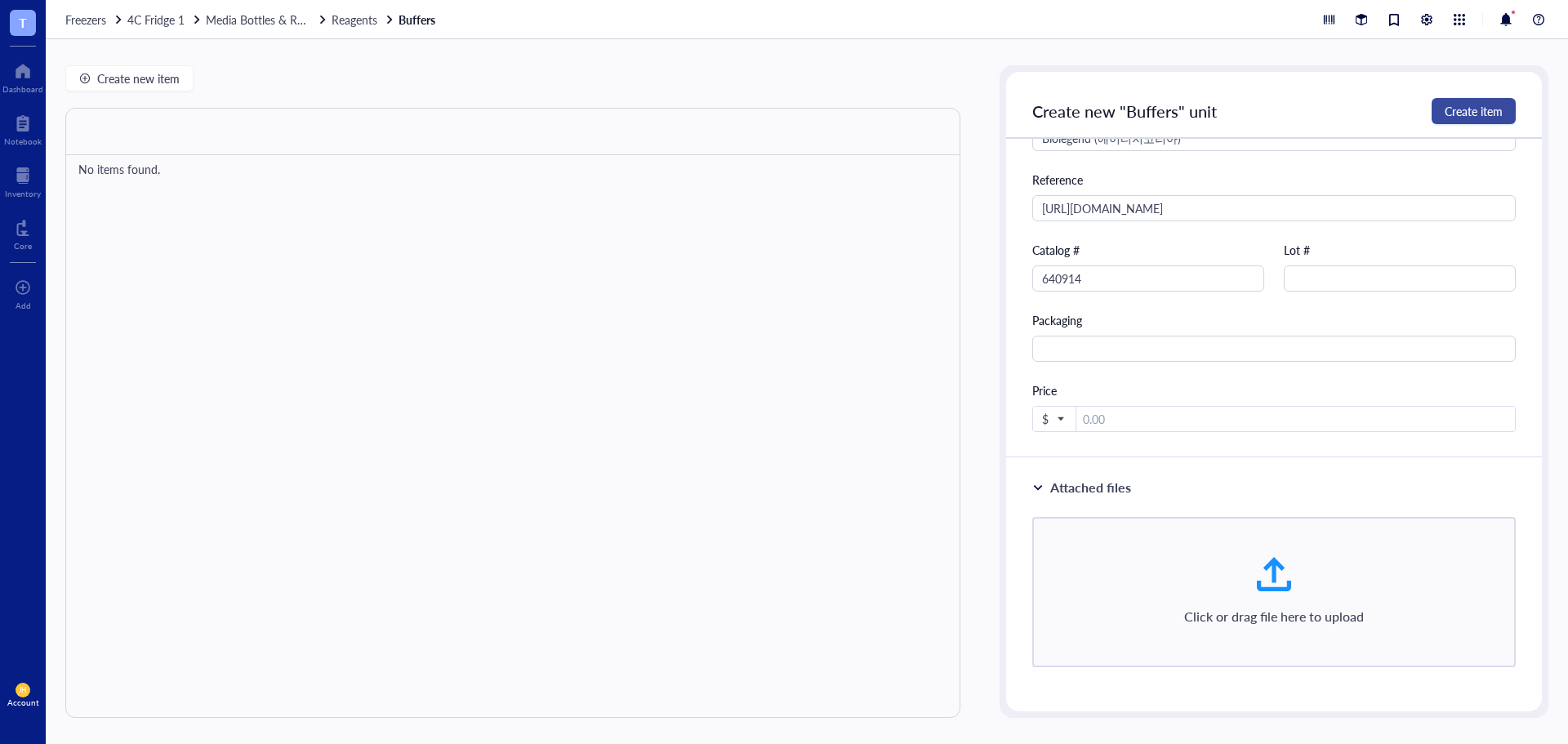
click at [1465, 107] on span "Create item" at bounding box center [1473, 111] width 58 height 13
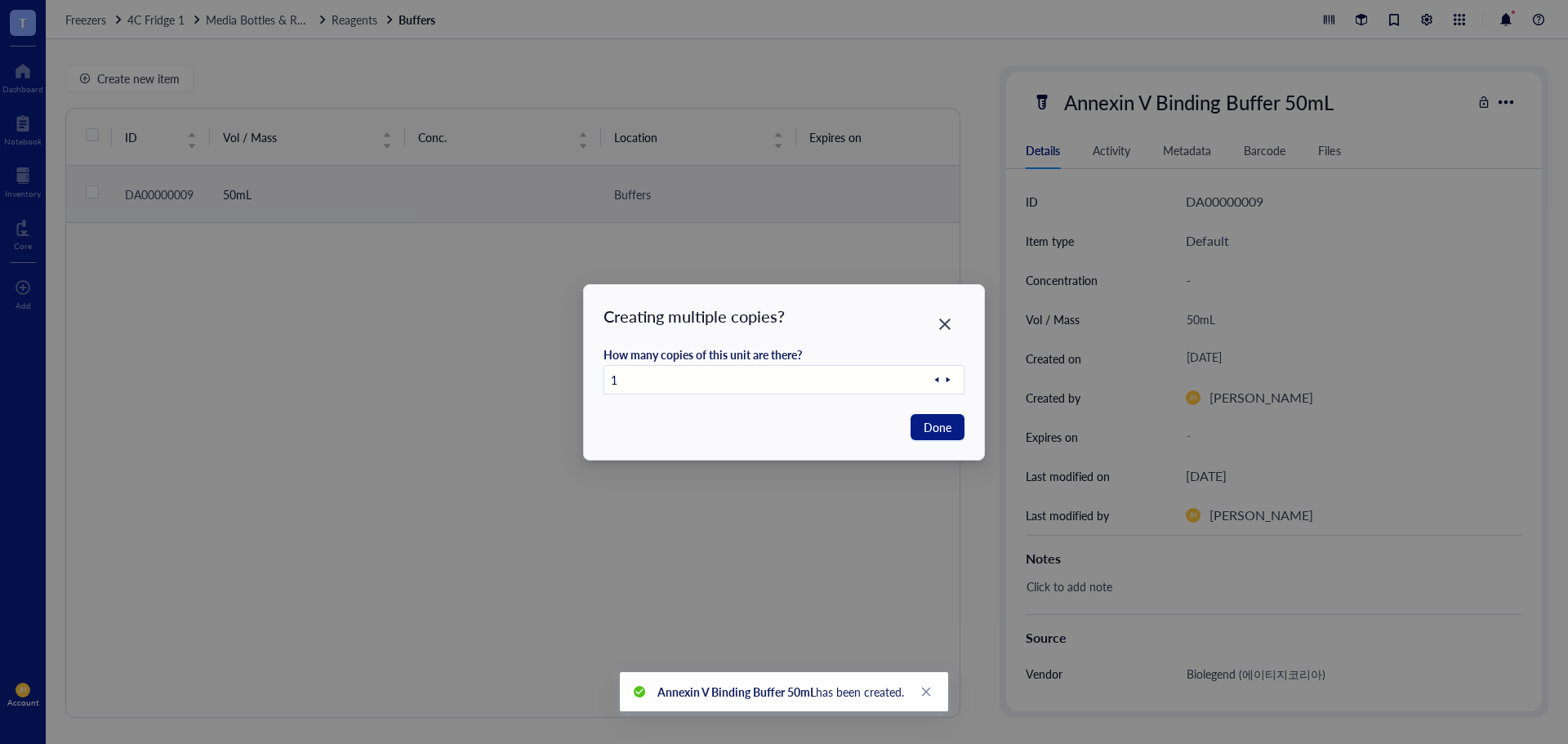
click at [801, 385] on input "1" at bounding box center [768, 380] width 327 height 30
click at [947, 383] on icon at bounding box center [948, 380] width 12 height 12
click at [940, 382] on icon at bounding box center [937, 380] width 12 height 12
click at [938, 424] on span "Done" at bounding box center [937, 427] width 28 height 18
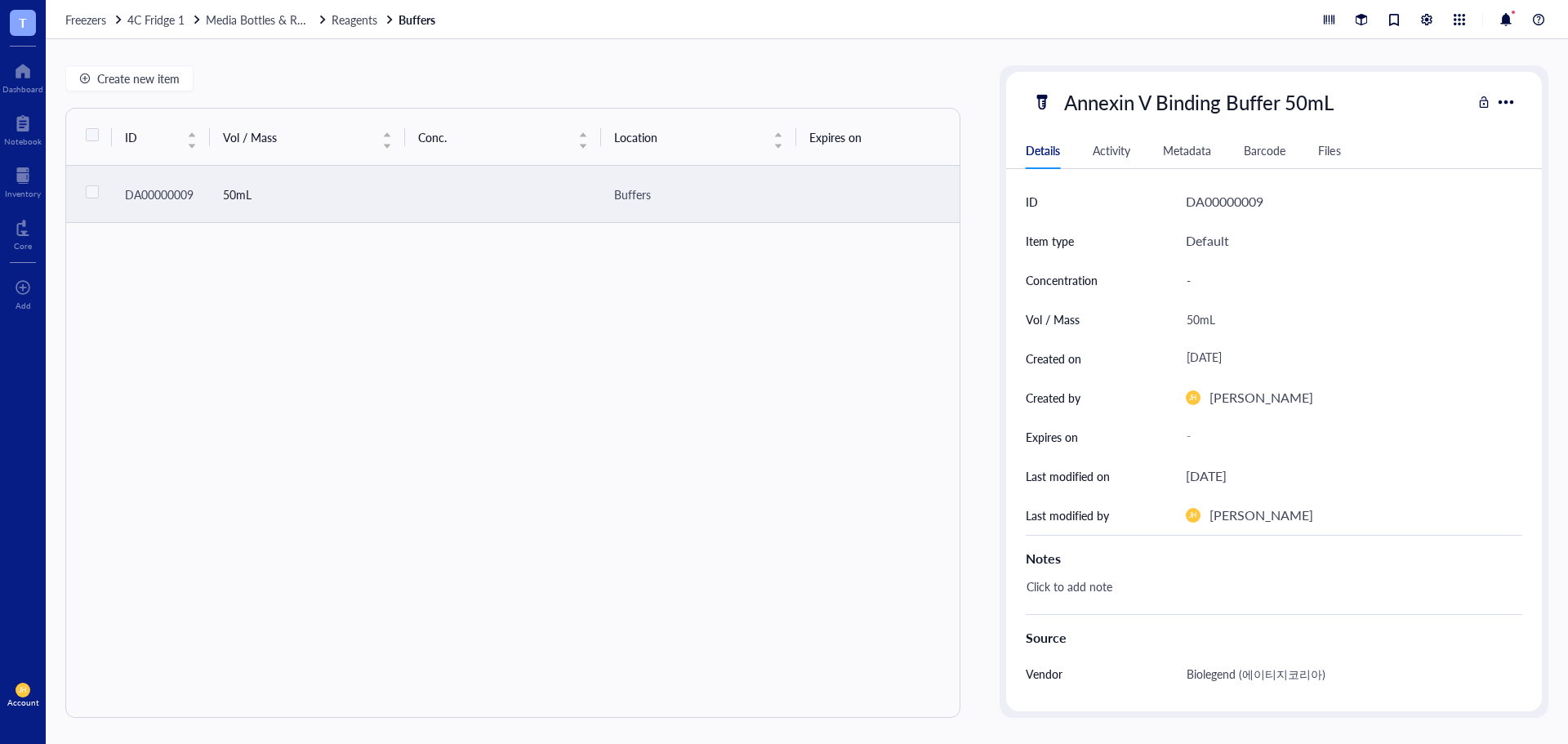
click at [567, 191] on td at bounding box center [502, 195] width 195 height 58
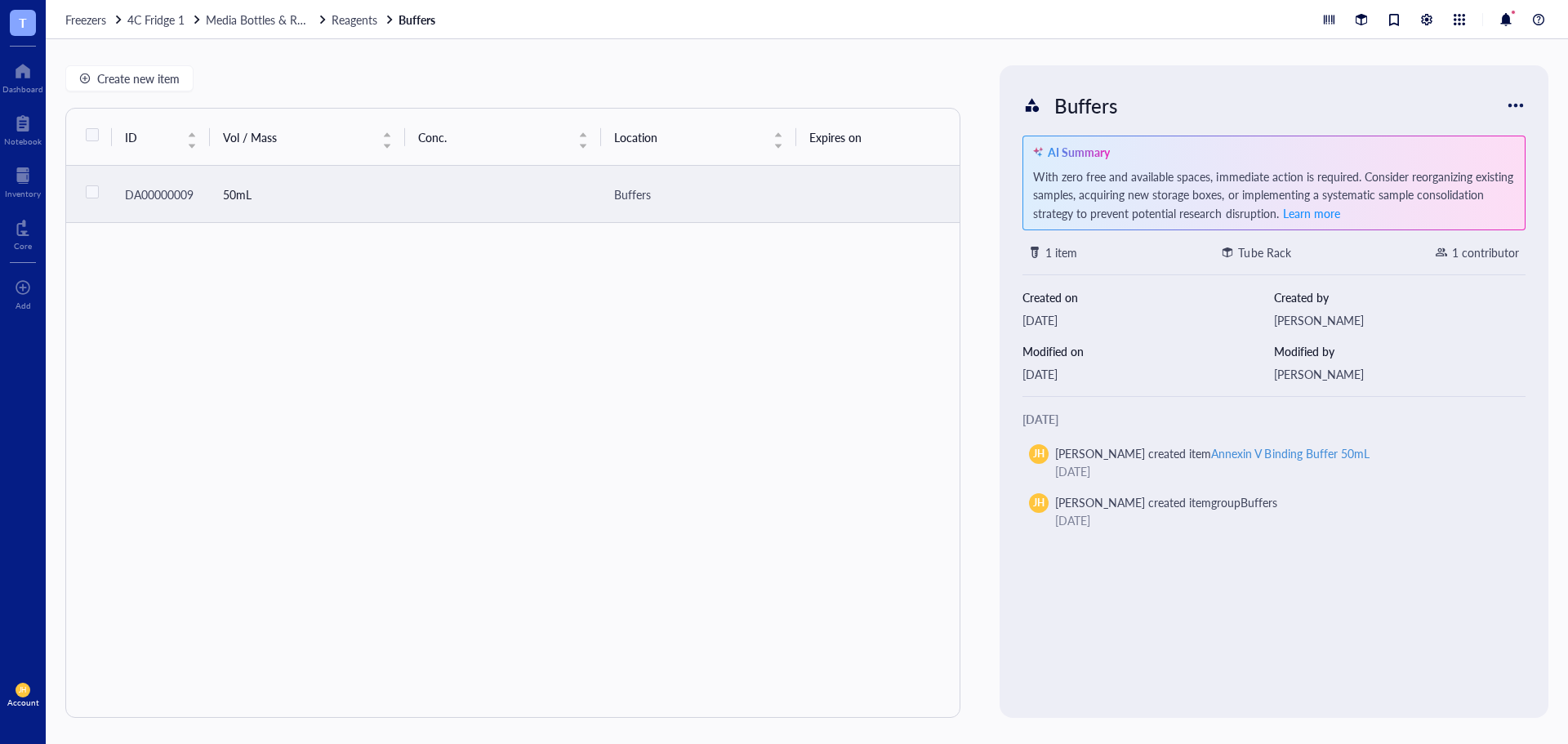
click at [579, 201] on td at bounding box center [502, 195] width 195 height 58
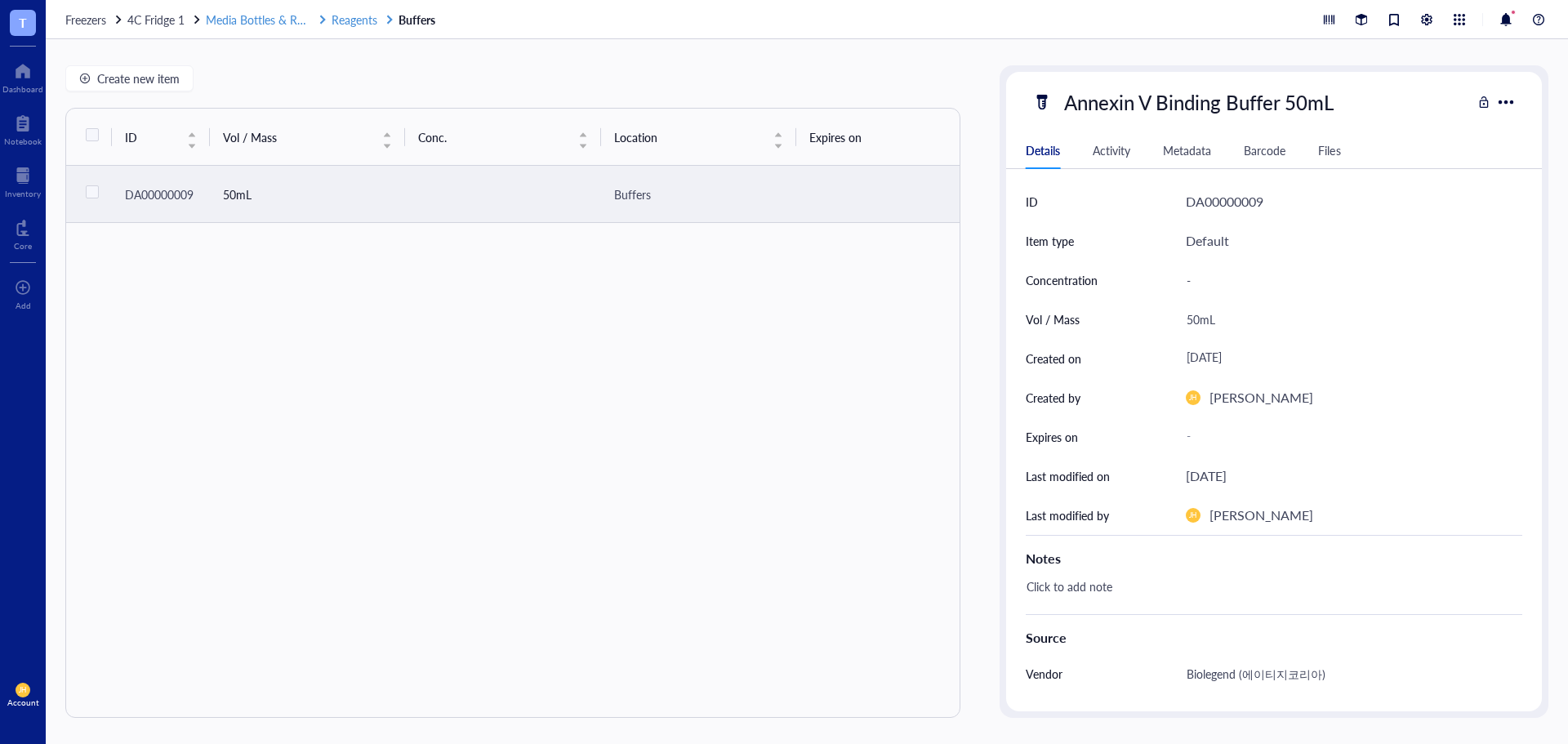
click at [361, 23] on span "Reagents" at bounding box center [354, 19] width 46 height 16
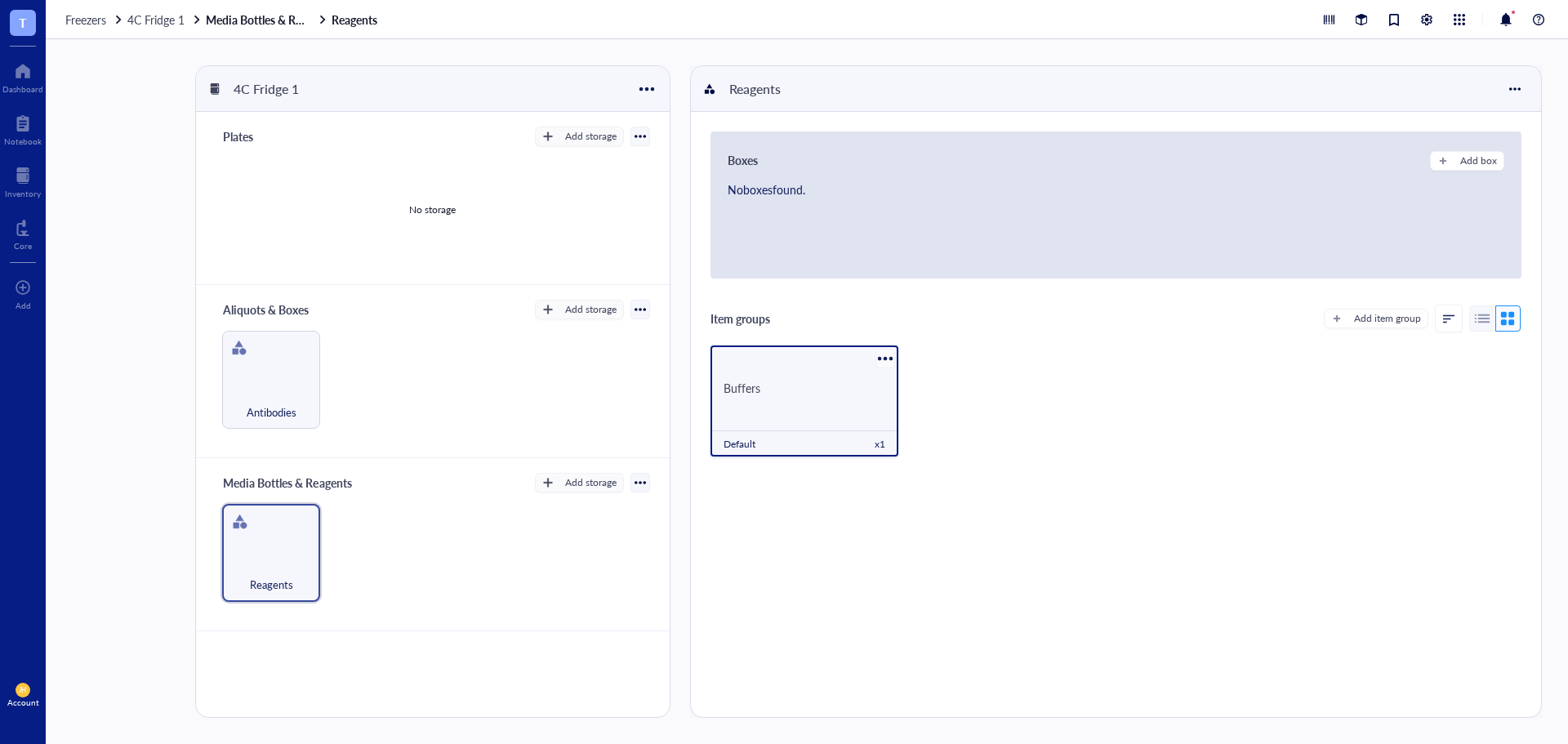
click at [887, 362] on div at bounding box center [885, 358] width 24 height 24
click at [946, 363] on div "Buffers Default x 1" at bounding box center [1115, 407] width 811 height 124
click at [280, 391] on div "Antibodies" at bounding box center [271, 402] width 82 height 36
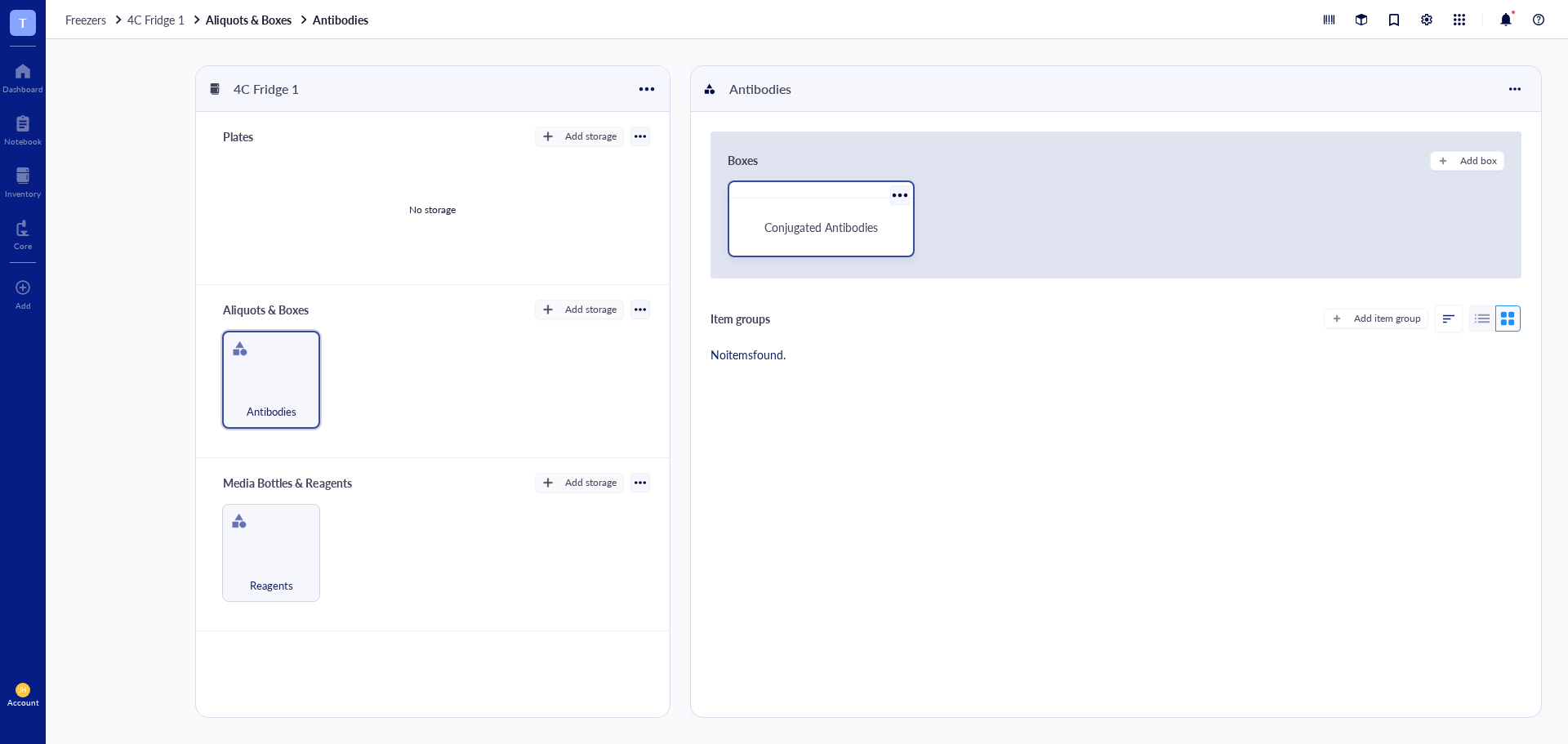
click at [828, 209] on div "Conjugated Antibodies" at bounding box center [821, 228] width 172 height 44
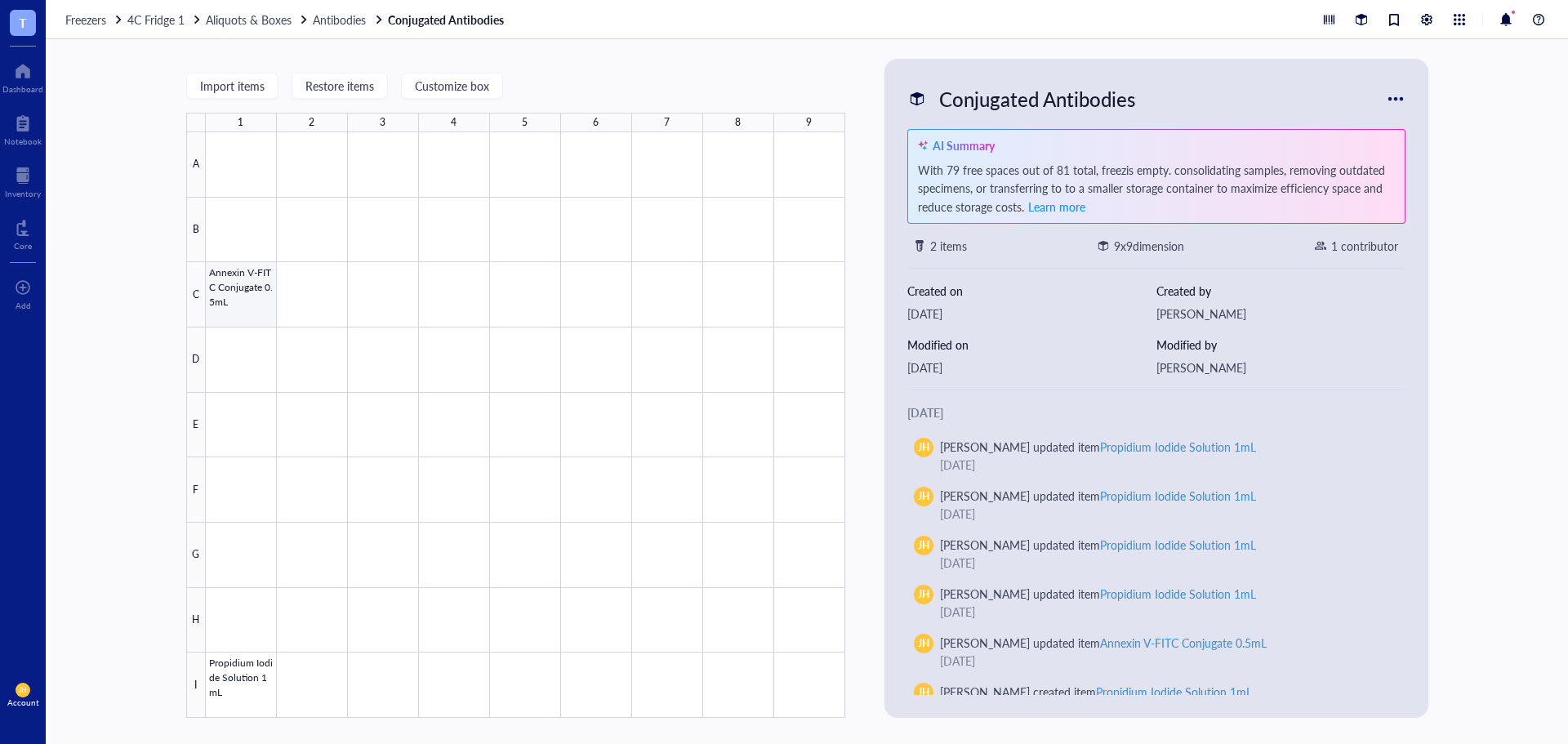
click at [237, 295] on div at bounding box center [525, 425] width 639 height 586
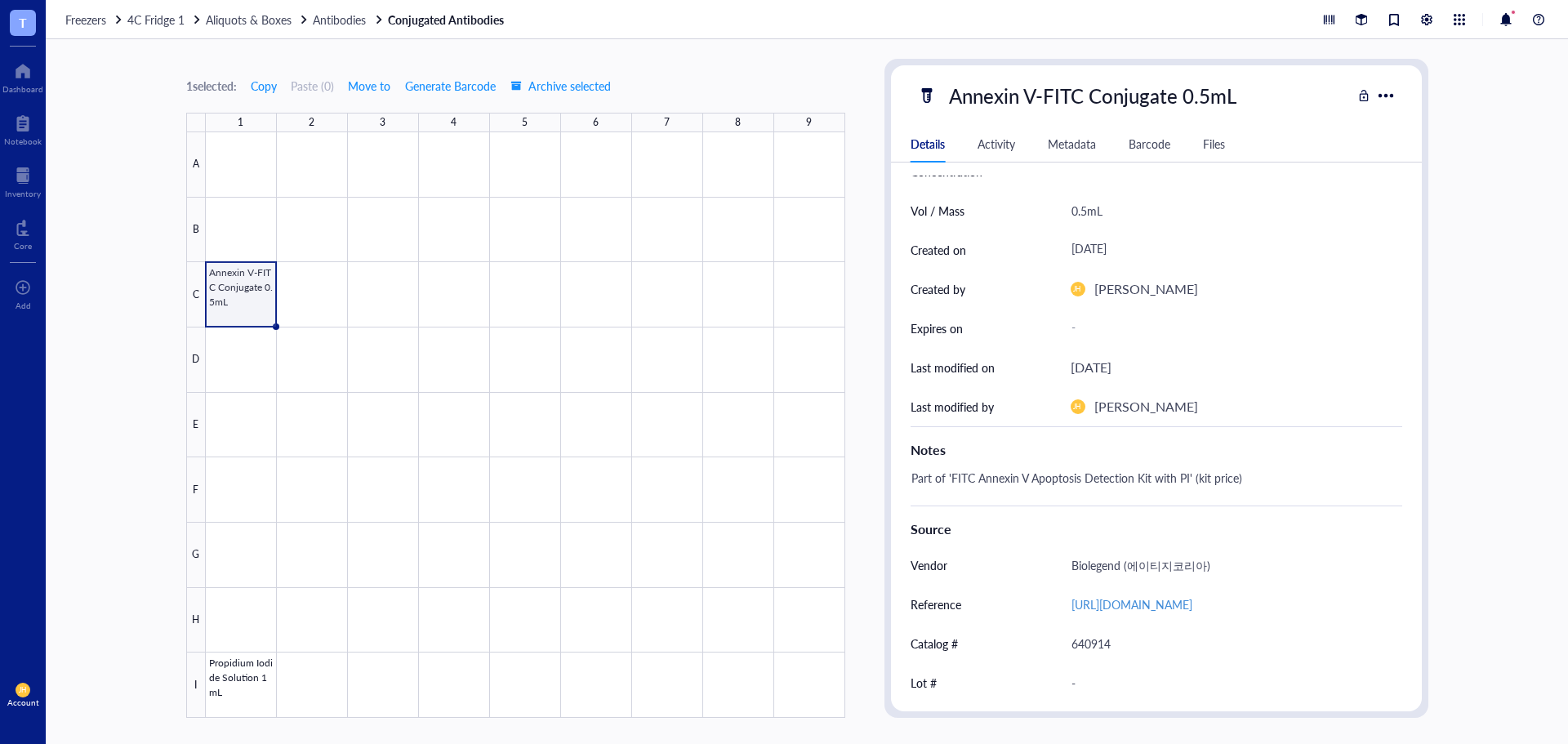
scroll to position [163, 0]
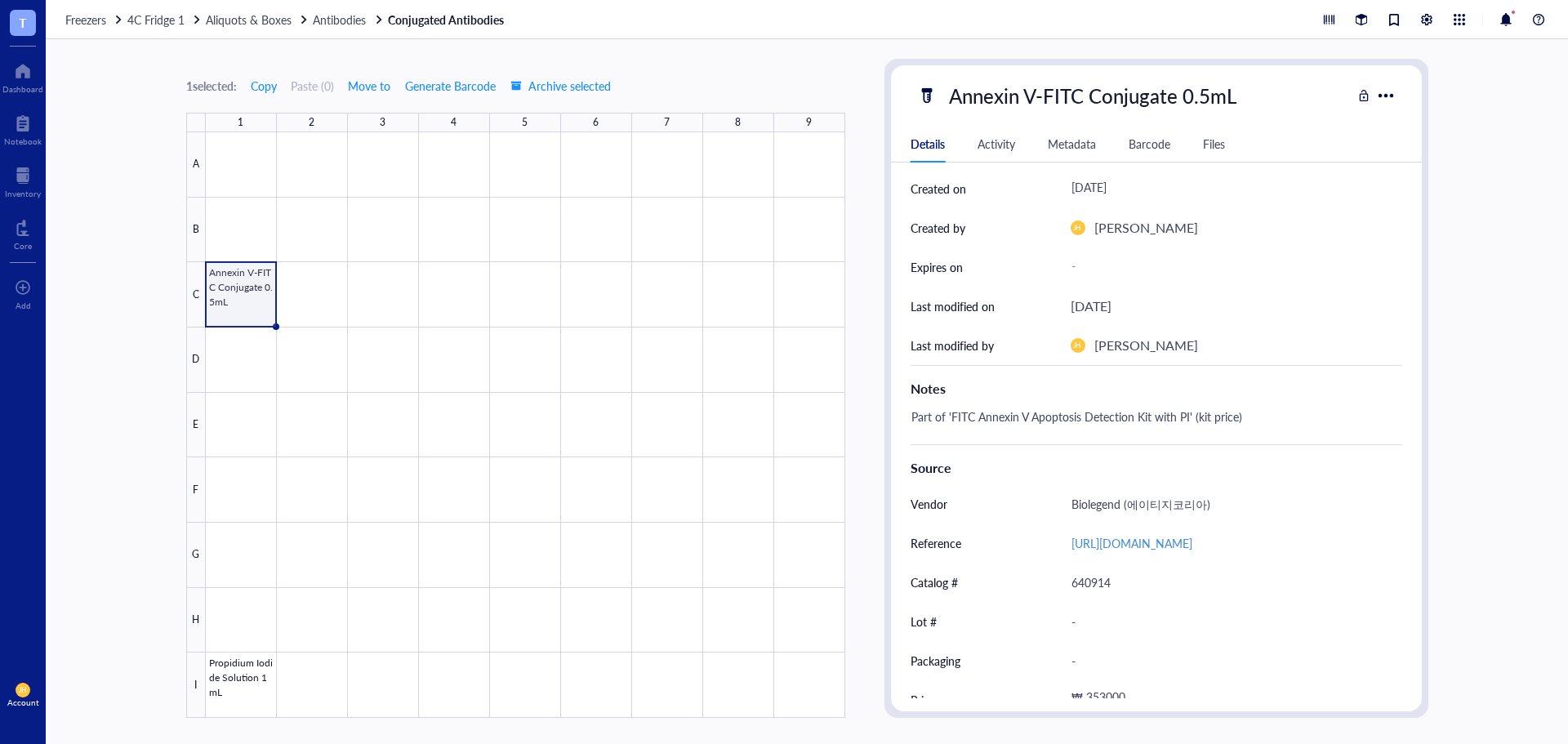
click at [1227, 418] on div "Part of 'FITC Annexin V Apoptosis Detection Kit with PI' (kit price)" at bounding box center [1150, 424] width 491 height 39
drag, startPoint x: 1260, startPoint y: 419, endPoint x: 864, endPoint y: 425, distance: 396.0
click at [864, 425] on div "1 selected: Copy Paste ( 0 ) Move to Generate Barcode Archive selected 1 2 3 4 …" at bounding box center [807, 392] width 1522 height 705
click at [1253, 425] on textarea "Part of 'FITC Annexin V Apoptosis Detection Kit with PI' (kit price)" at bounding box center [1150, 424] width 490 height 36
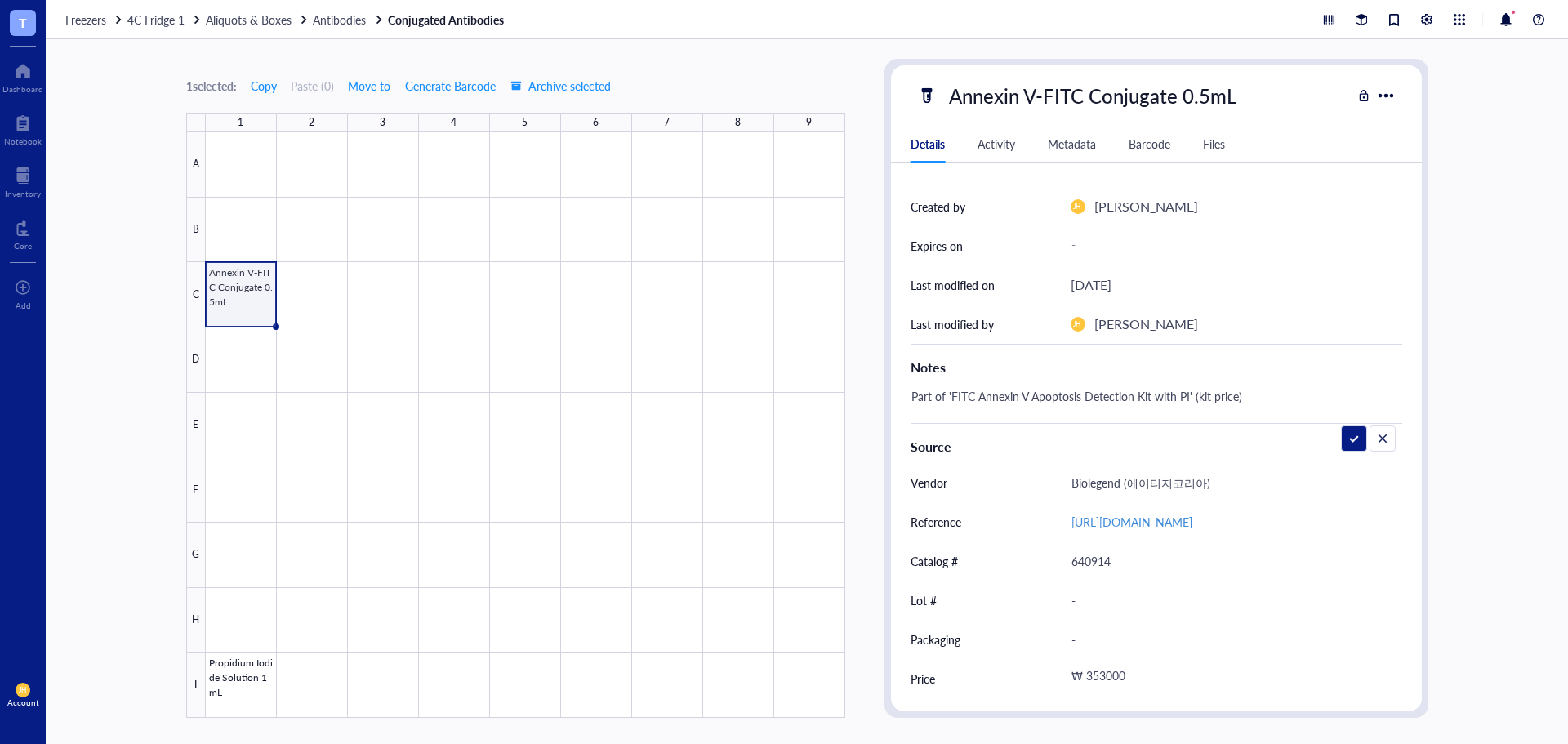
scroll to position [205, 0]
click at [1114, 686] on div "₩ 353000" at bounding box center [1226, 679] width 325 height 30
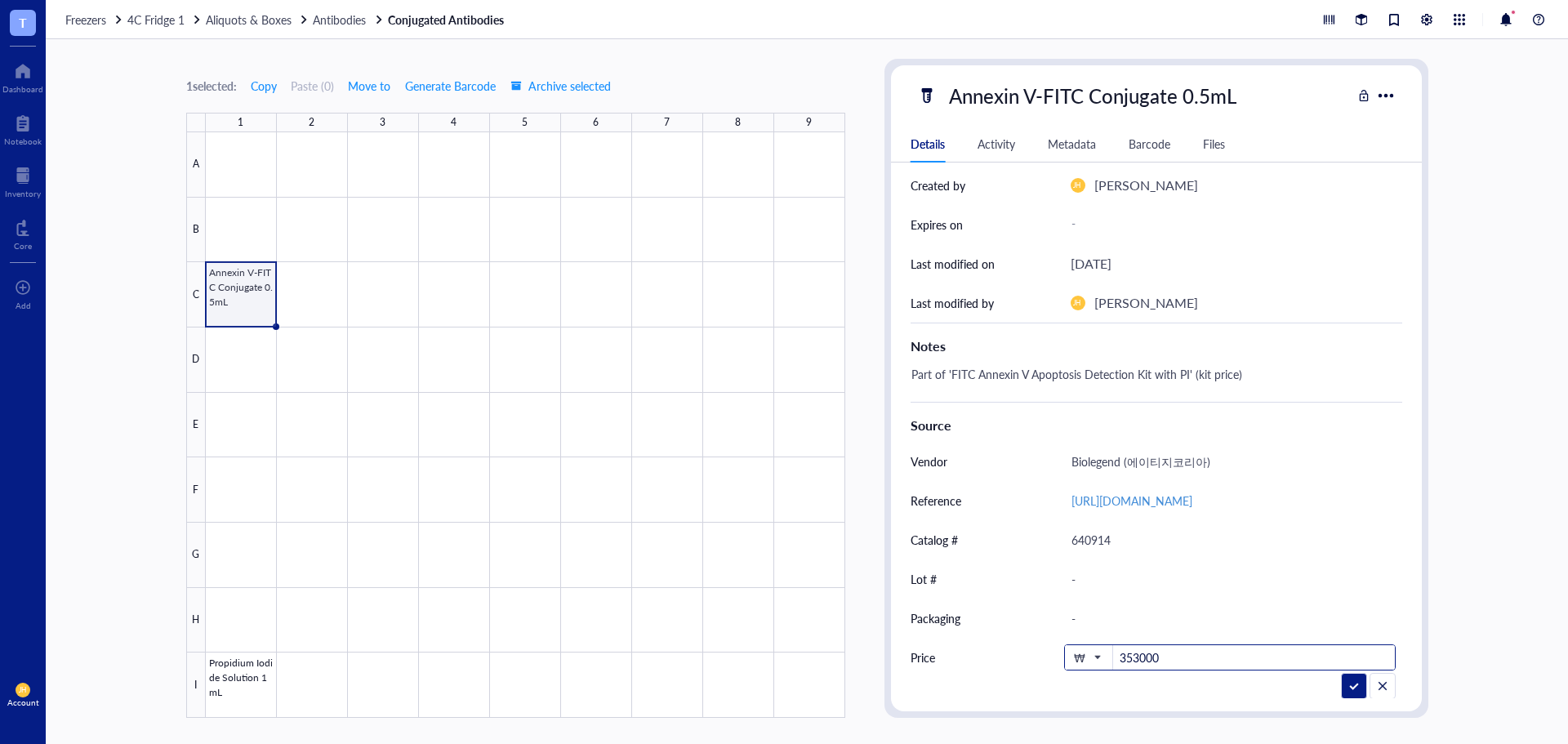
scroll to position [228, 0]
drag, startPoint x: 1157, startPoint y: 679, endPoint x: 1103, endPoint y: 693, distance: 55.8
click at [1103, 693] on div "ID DA00000007 Item type Default Concentration - Vol / Mass 0.5mL Created on [DA…" at bounding box center [1155, 437] width 531 height 523
click at [1272, 344] on div "Notes Part of 'FITC Annexin V Apoptosis Detection Kit with PI' (kit price)" at bounding box center [1156, 362] width 491 height 80
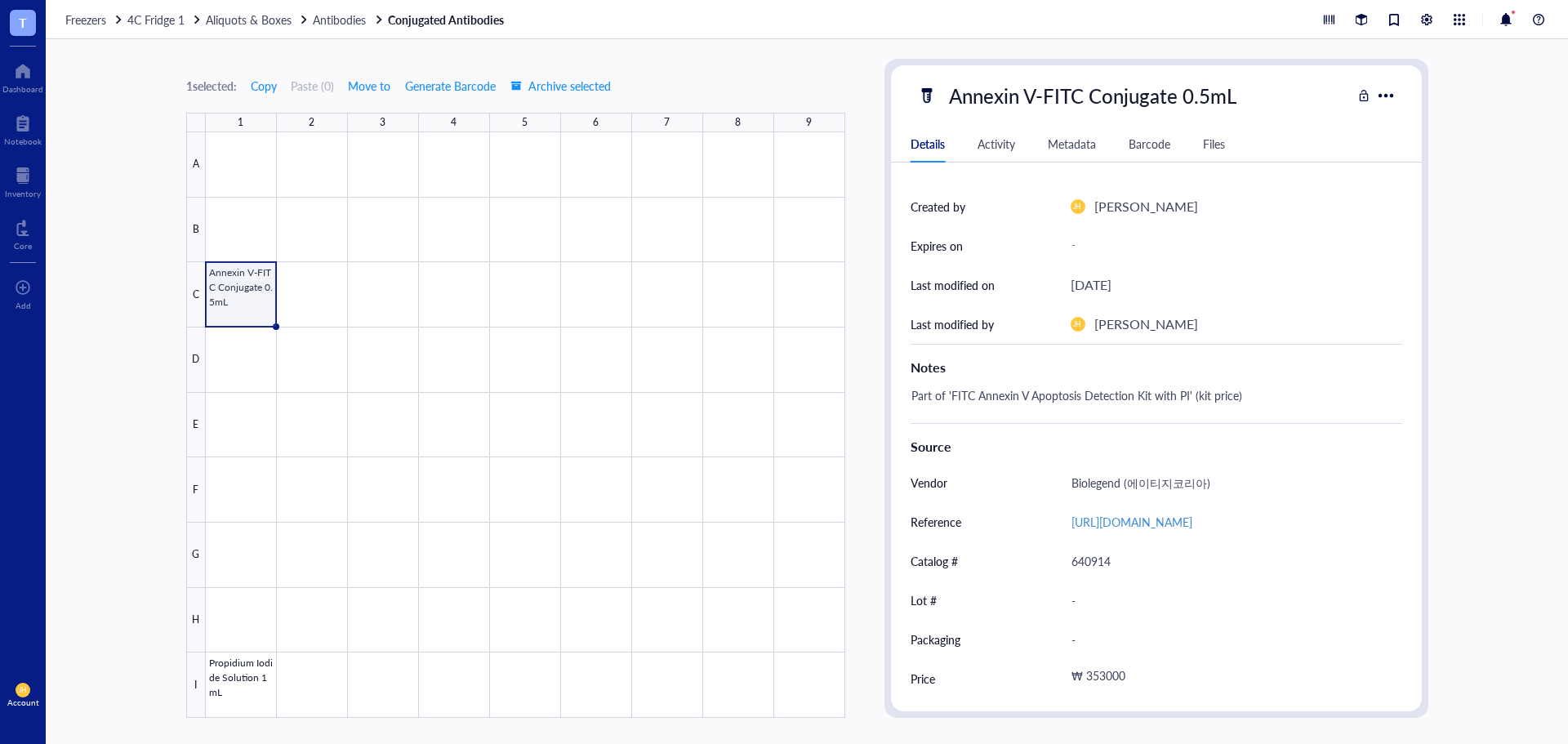
click at [1239, 384] on div "Part of 'FITC Annexin V Apoptosis Detection Kit with PI' (kit price)" at bounding box center [1150, 403] width 491 height 39
drag, startPoint x: 1310, startPoint y: 374, endPoint x: 899, endPoint y: 394, distance: 411.5
click at [899, 394] on div "ID DA00000007 Item type Default Concentration - Vol / Mass 0.5mL Created on [DA…" at bounding box center [1155, 345] width 531 height 708
click at [1296, 386] on textarea "Part of 'FITC Annexin V Apoptosis Detection Kit with PI' (kit price) 353000" at bounding box center [1150, 403] width 490 height 36
click at [1295, 386] on textarea "Part of 'FITC Annexin V Apoptosis Detection Kit with PI' (kit price) 353000" at bounding box center [1150, 403] width 490 height 36
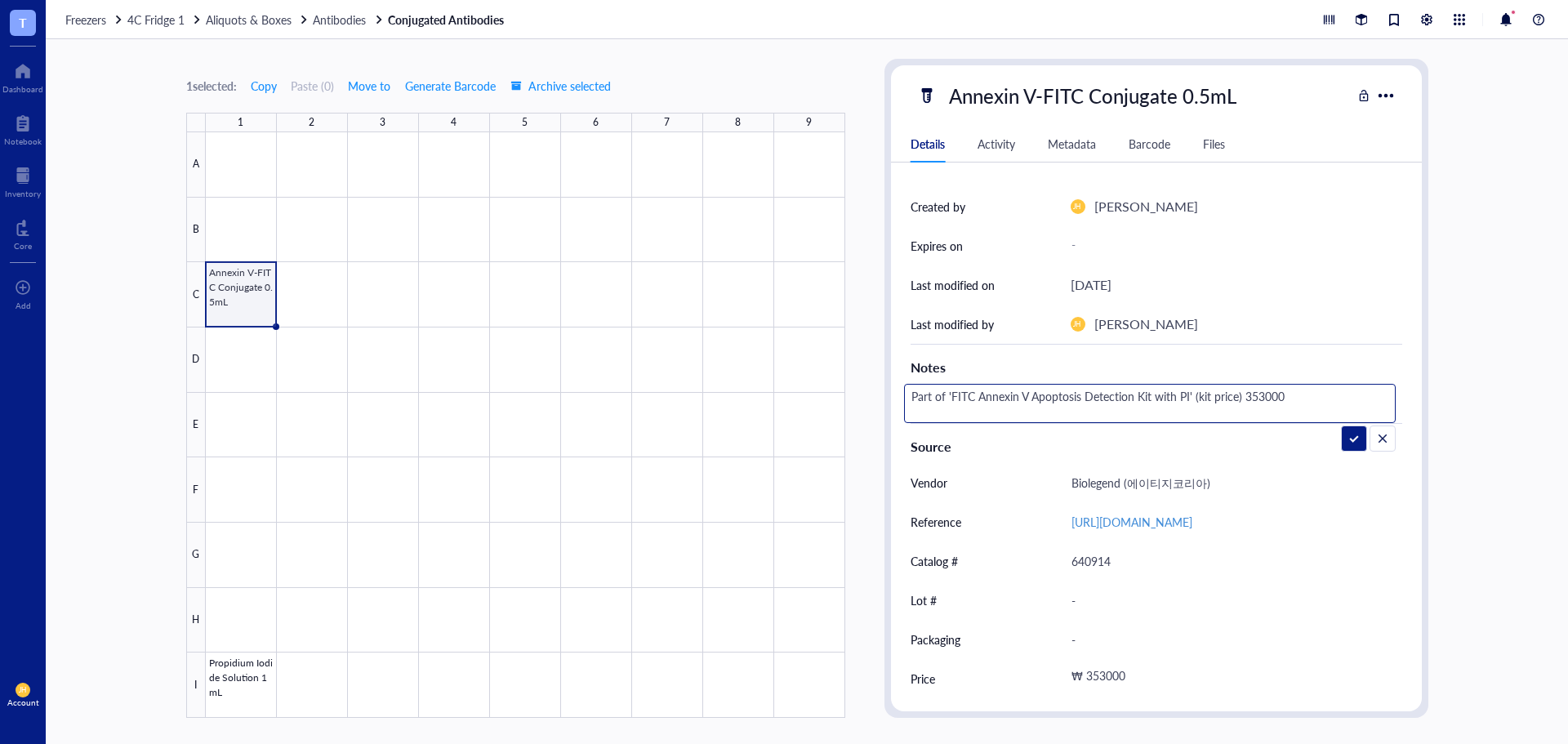
drag, startPoint x: 1271, startPoint y: 378, endPoint x: 1241, endPoint y: 386, distance: 31.0
click at [1241, 386] on textarea "Part of 'FITC Annexin V Apoptosis Detection Kit with PI' (kit price) 353000" at bounding box center [1150, 403] width 490 height 36
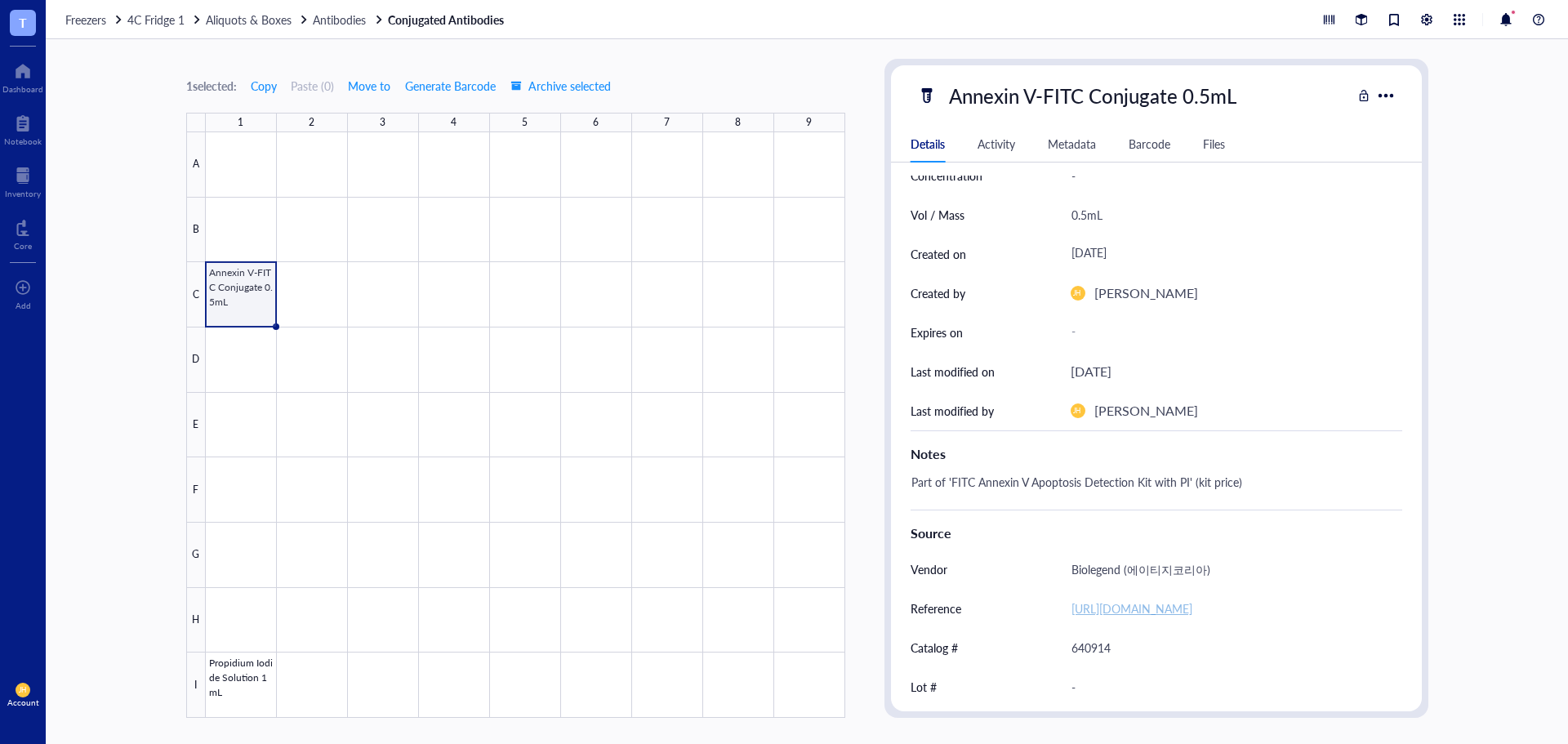
scroll to position [0, 0]
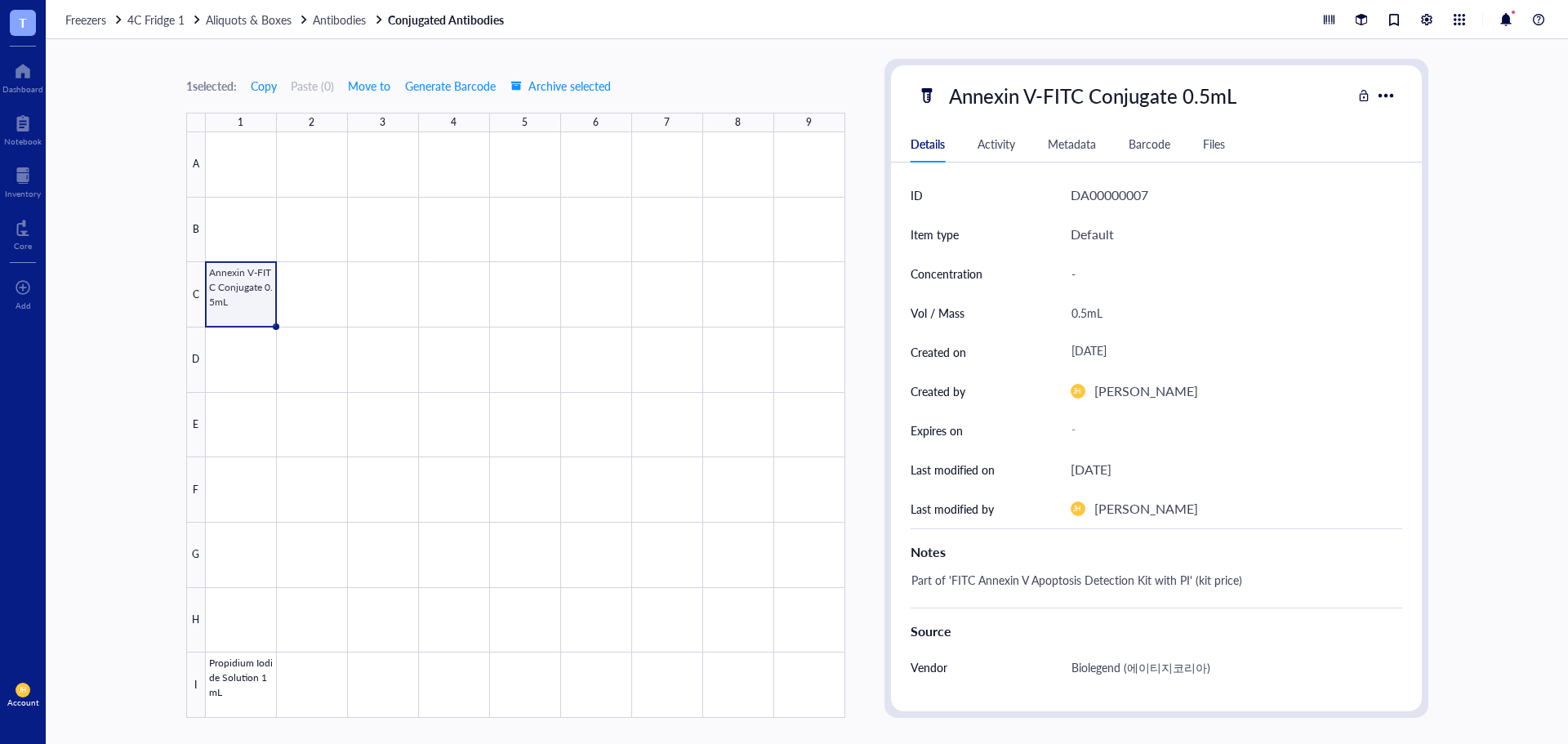
click at [164, 19] on span "4C Fridge 1" at bounding box center [156, 19] width 58 height 16
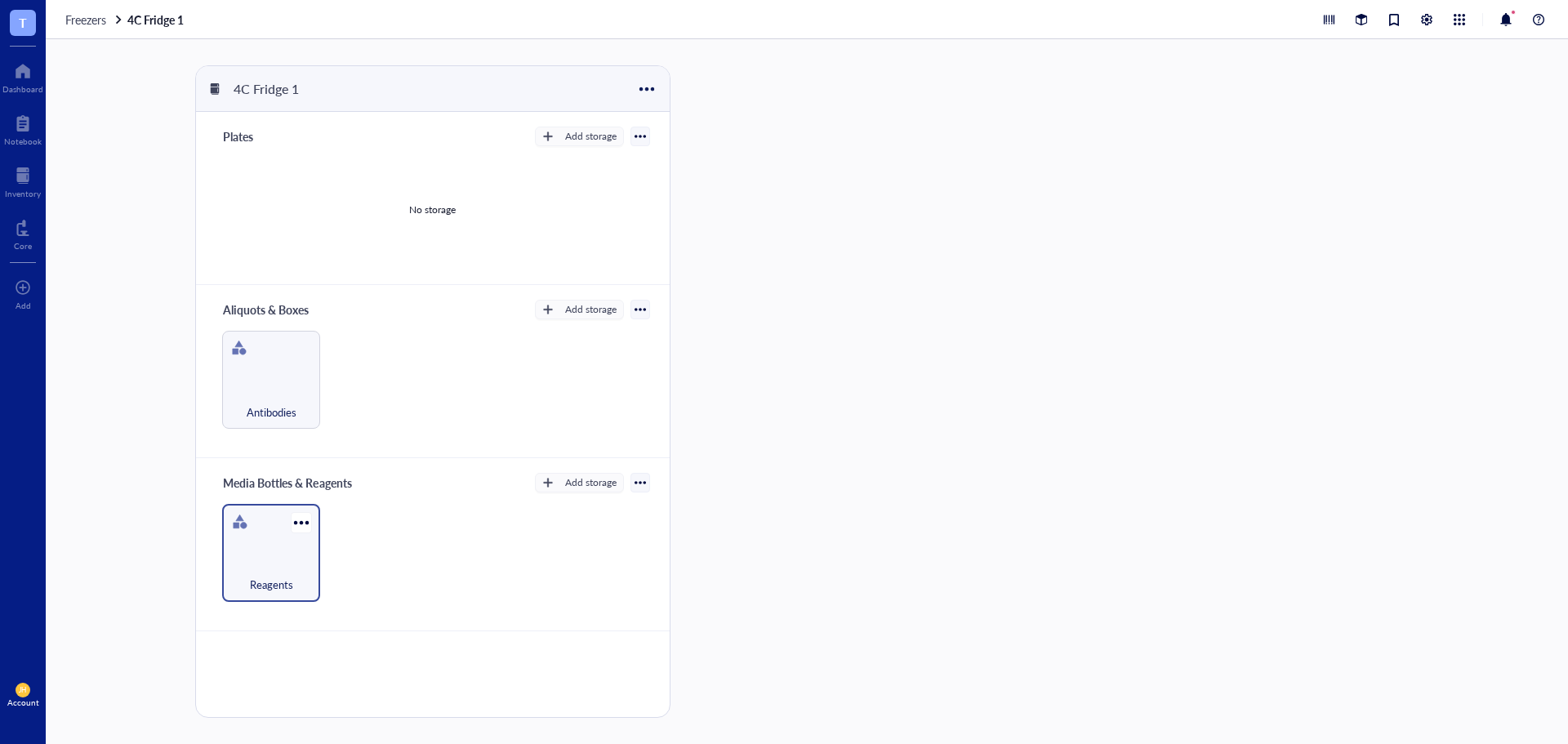
click at [288, 575] on div "Reagents" at bounding box center [271, 575] width 82 height 36
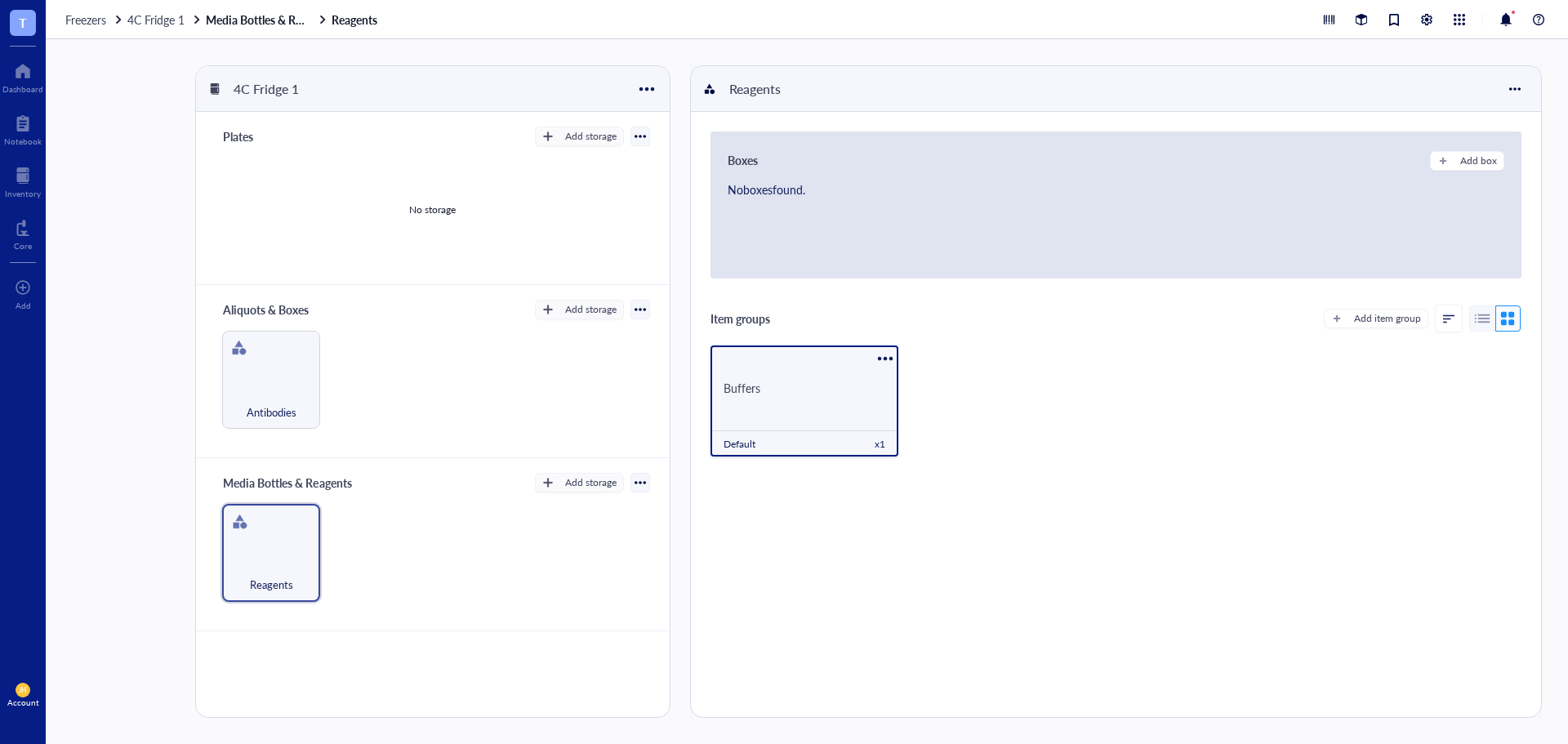
click at [812, 360] on div "Buffers Default x 1" at bounding box center [804, 401] width 188 height 111
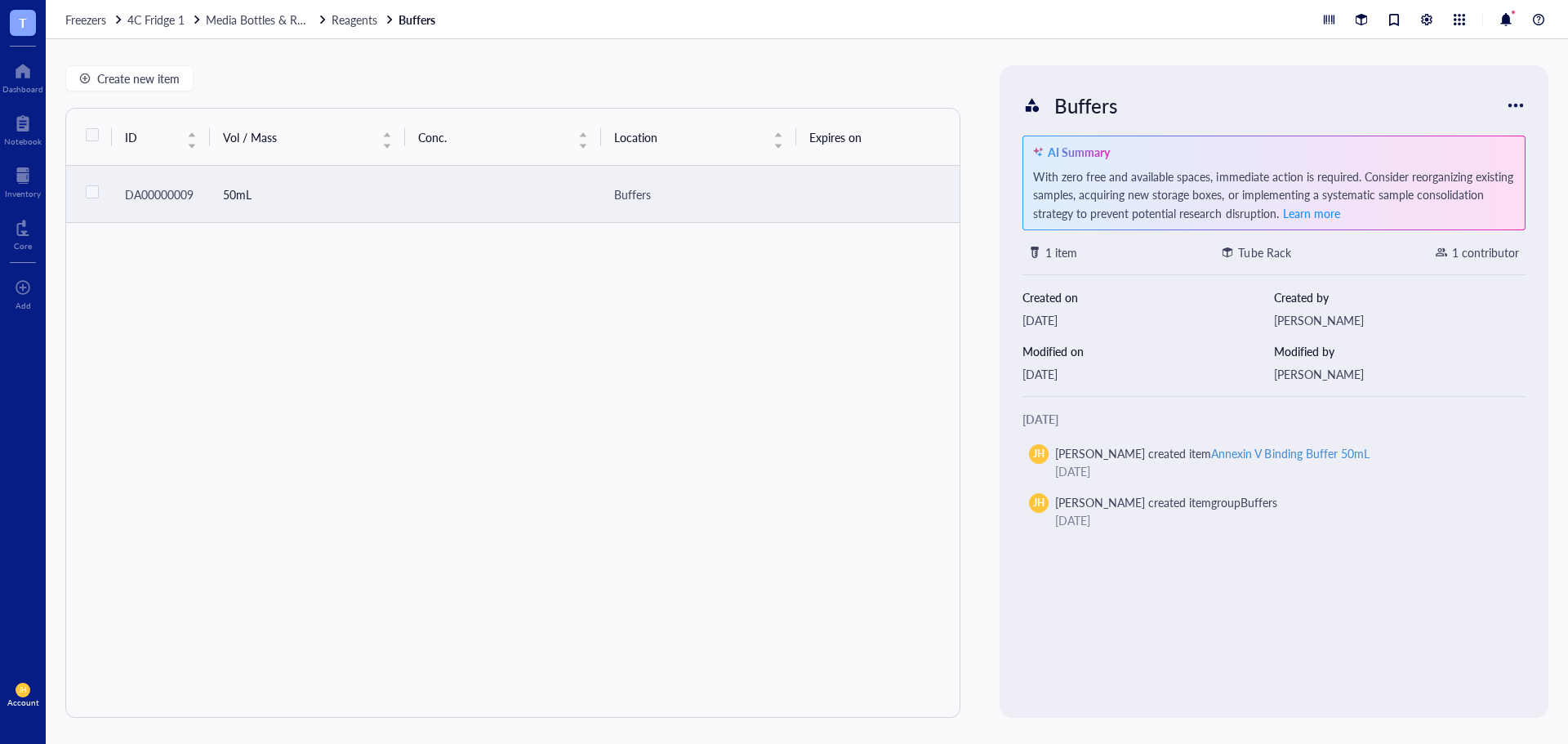
click at [470, 215] on td at bounding box center [502, 195] width 195 height 58
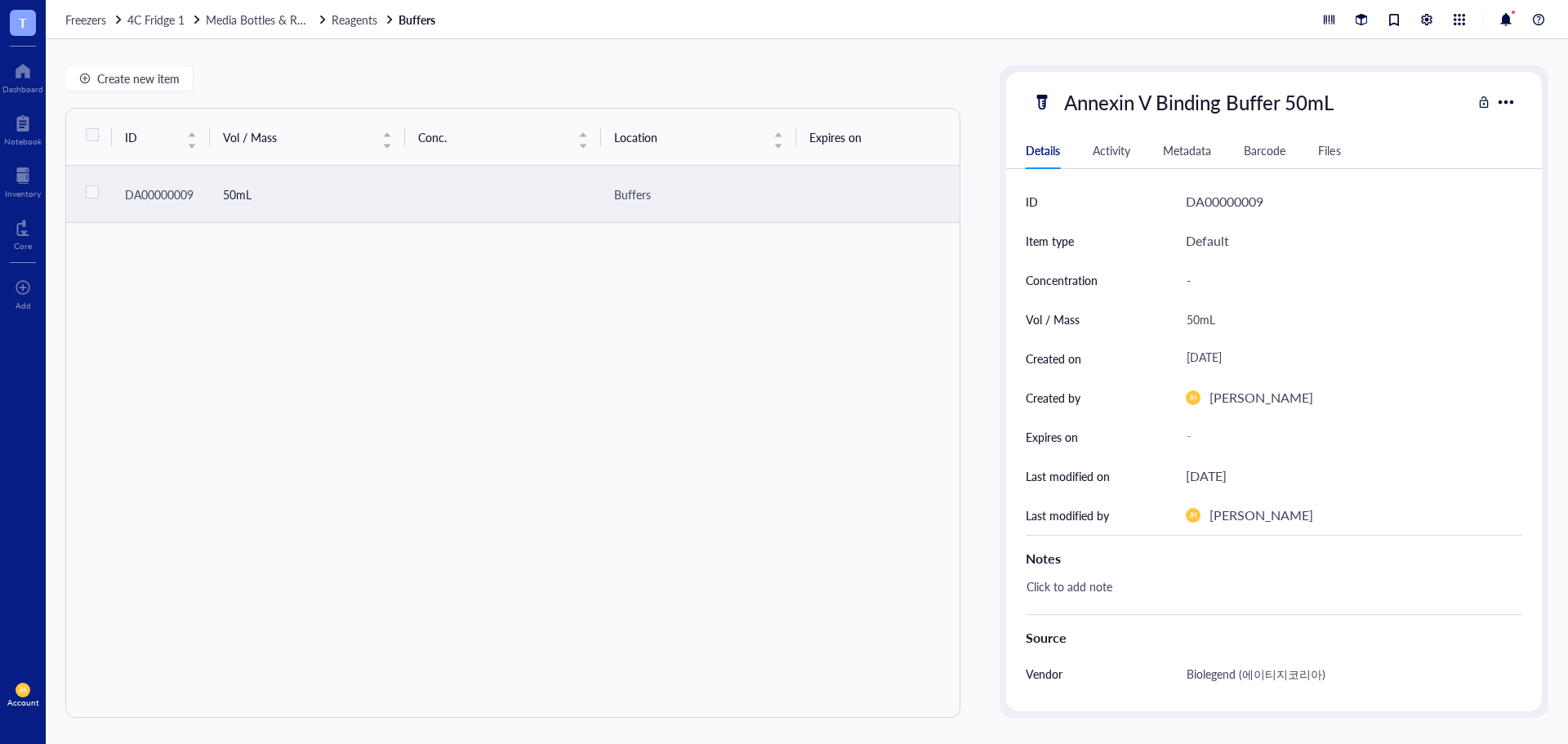
click at [1147, 594] on div "Click to add note" at bounding box center [1267, 594] width 496 height 39
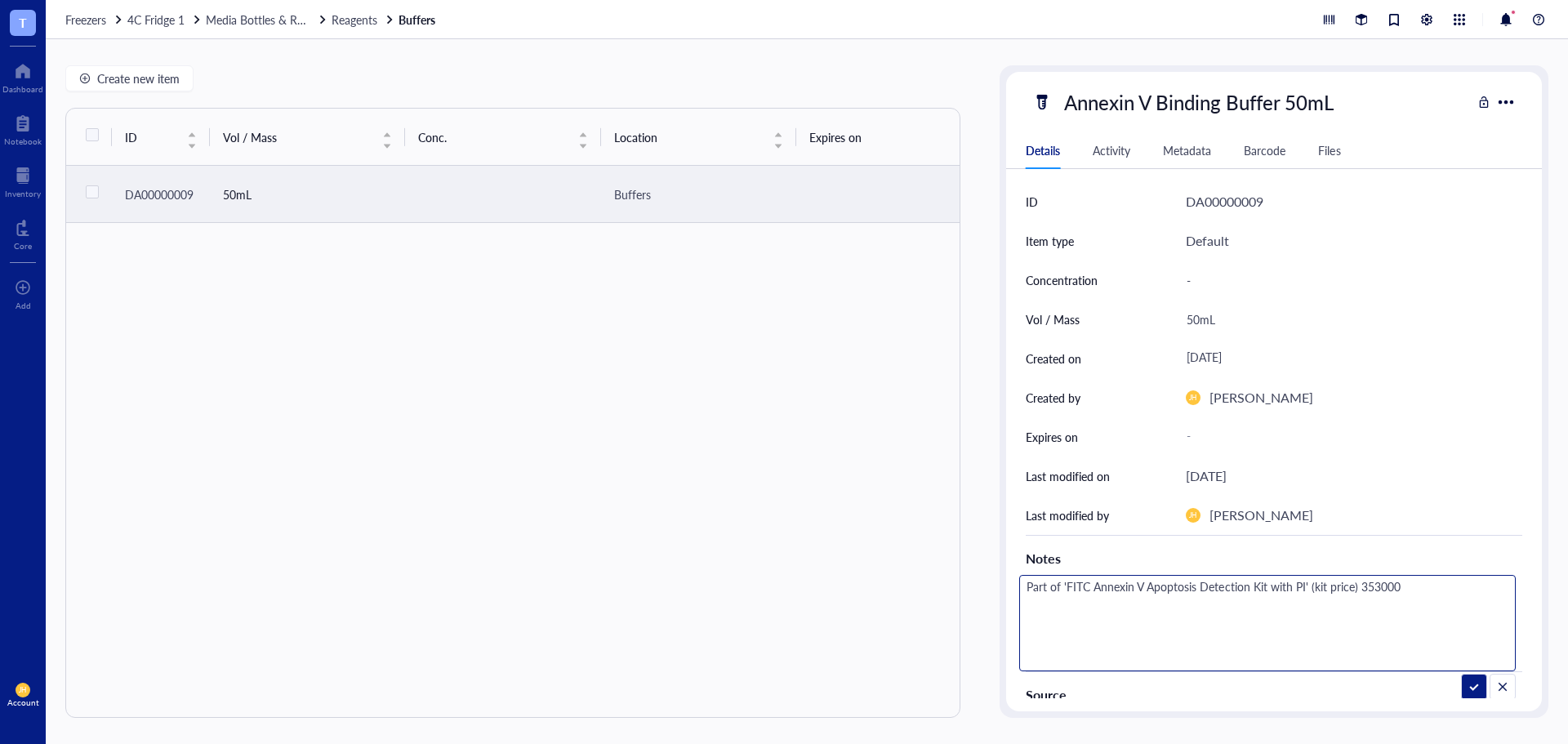
drag, startPoint x: 1455, startPoint y: 592, endPoint x: 1356, endPoint y: 589, distance: 99.0
click at [1356, 589] on textarea "Part of 'FITC Annexin V Apoptosis Detection Kit with PI' (kit price) 353000" at bounding box center [1268, 623] width 495 height 95
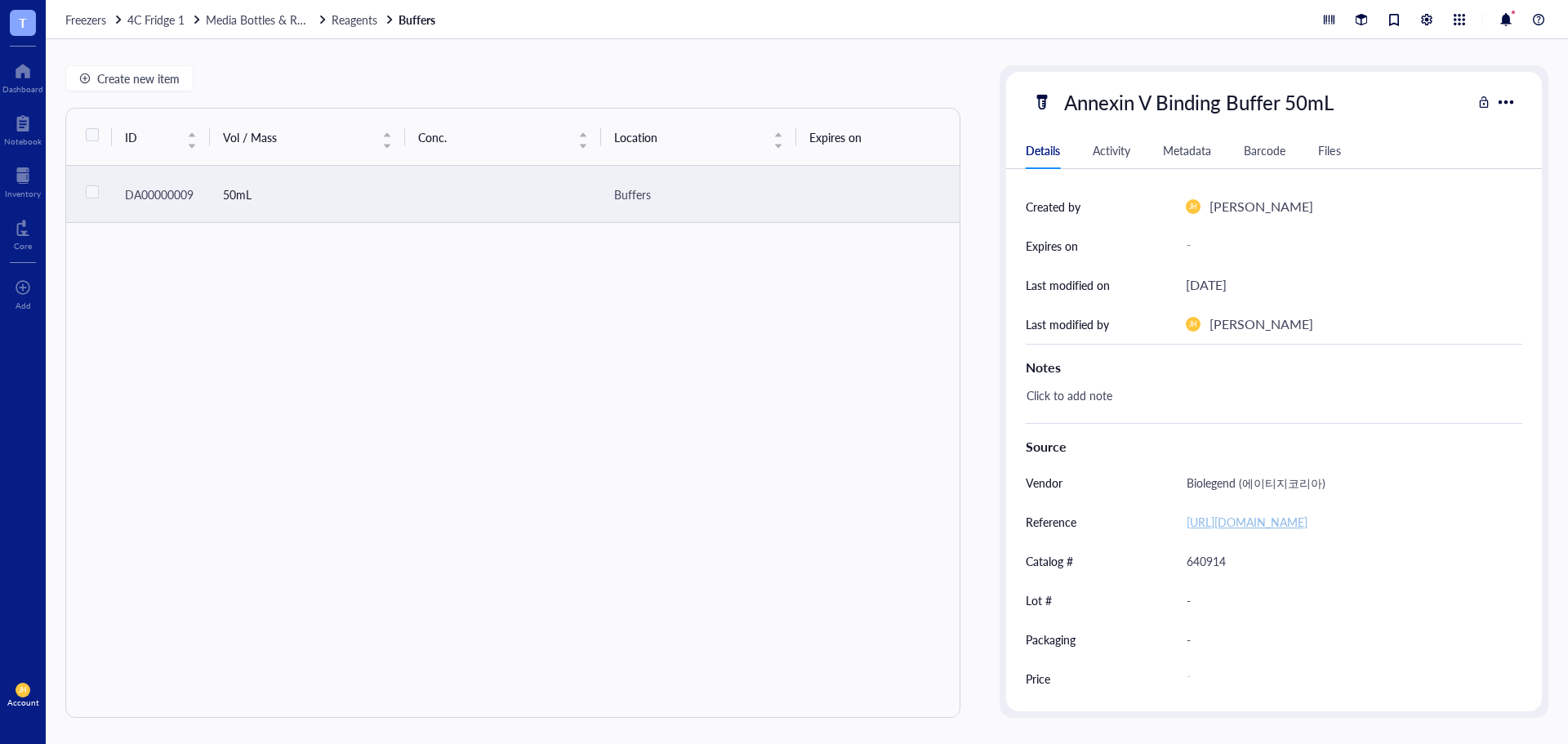
scroll to position [212, 0]
click at [1196, 673] on div "-" at bounding box center [1344, 679] width 330 height 30
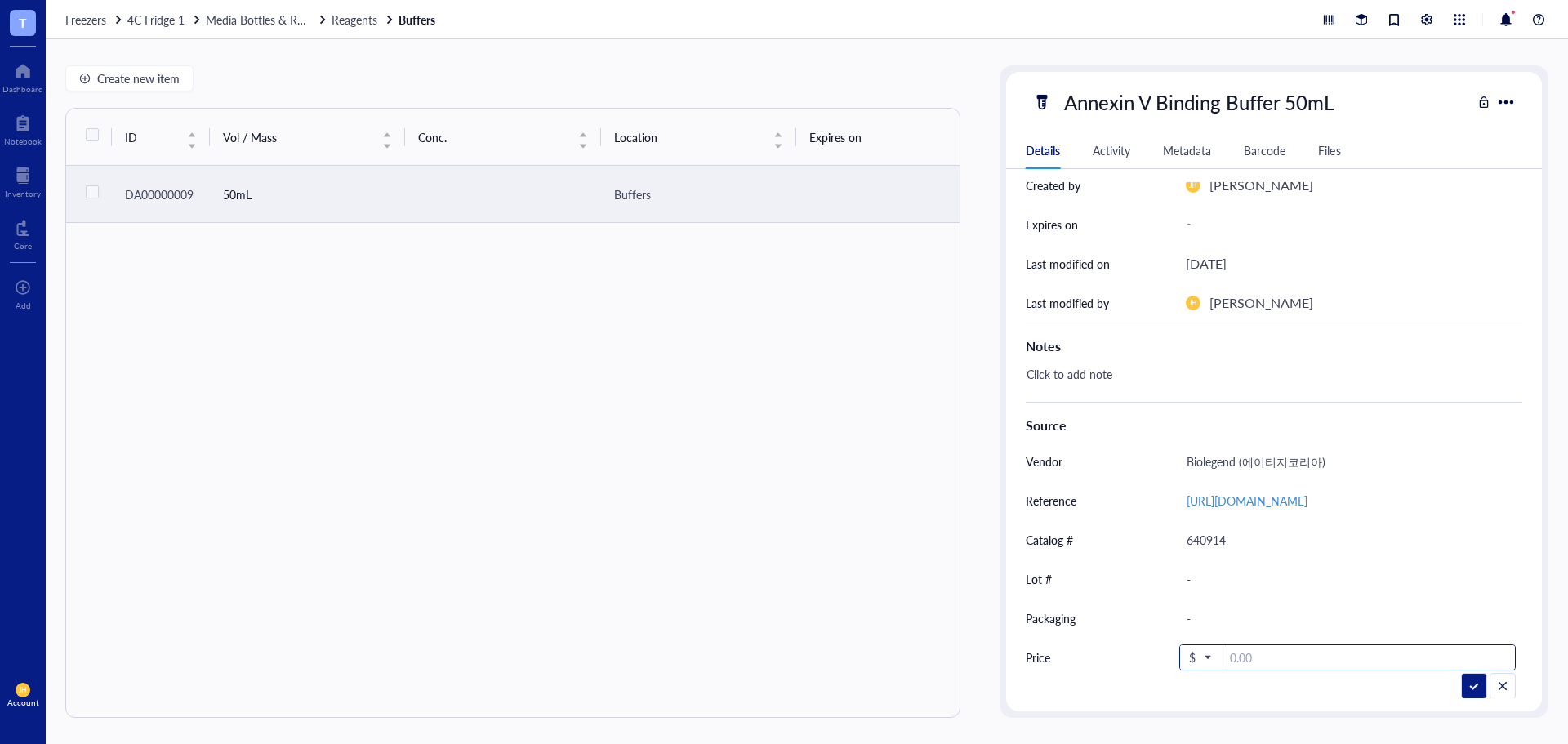
click at [1312, 671] on input "number" at bounding box center [1369, 658] width 292 height 26
paste input "353000"
click at [1202, 665] on span "$" at bounding box center [1200, 657] width 21 height 14
click at [1213, 641] on div "₩ KRW" at bounding box center [1214, 644] width 41 height 14
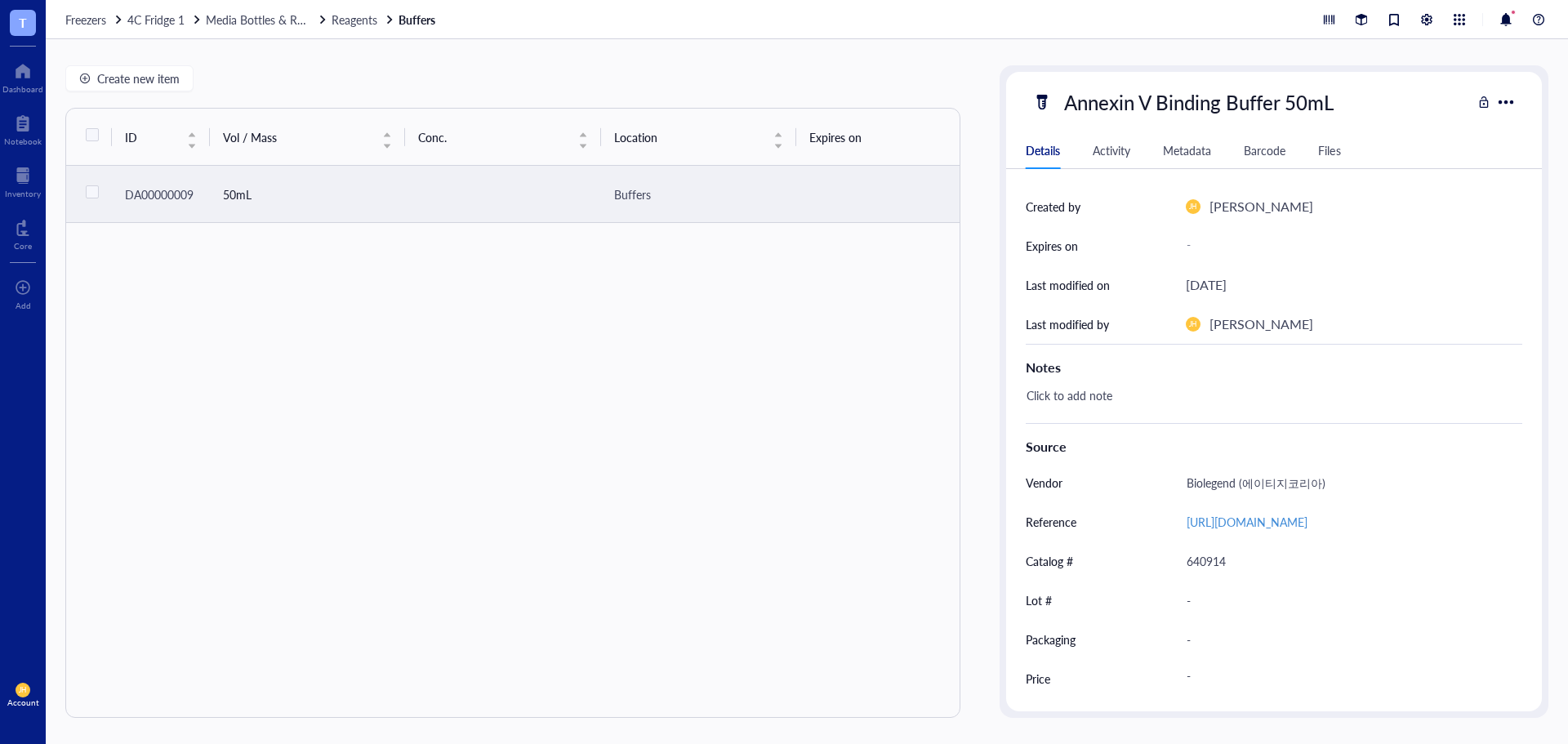
scroll to position [212, 0]
click at [1225, 679] on div "-" at bounding box center [1344, 679] width 330 height 30
click at [304, 80] on div "Create new item" at bounding box center [512, 78] width 895 height 26
click at [178, 20] on span "4C Fridge 1" at bounding box center [156, 19] width 58 height 16
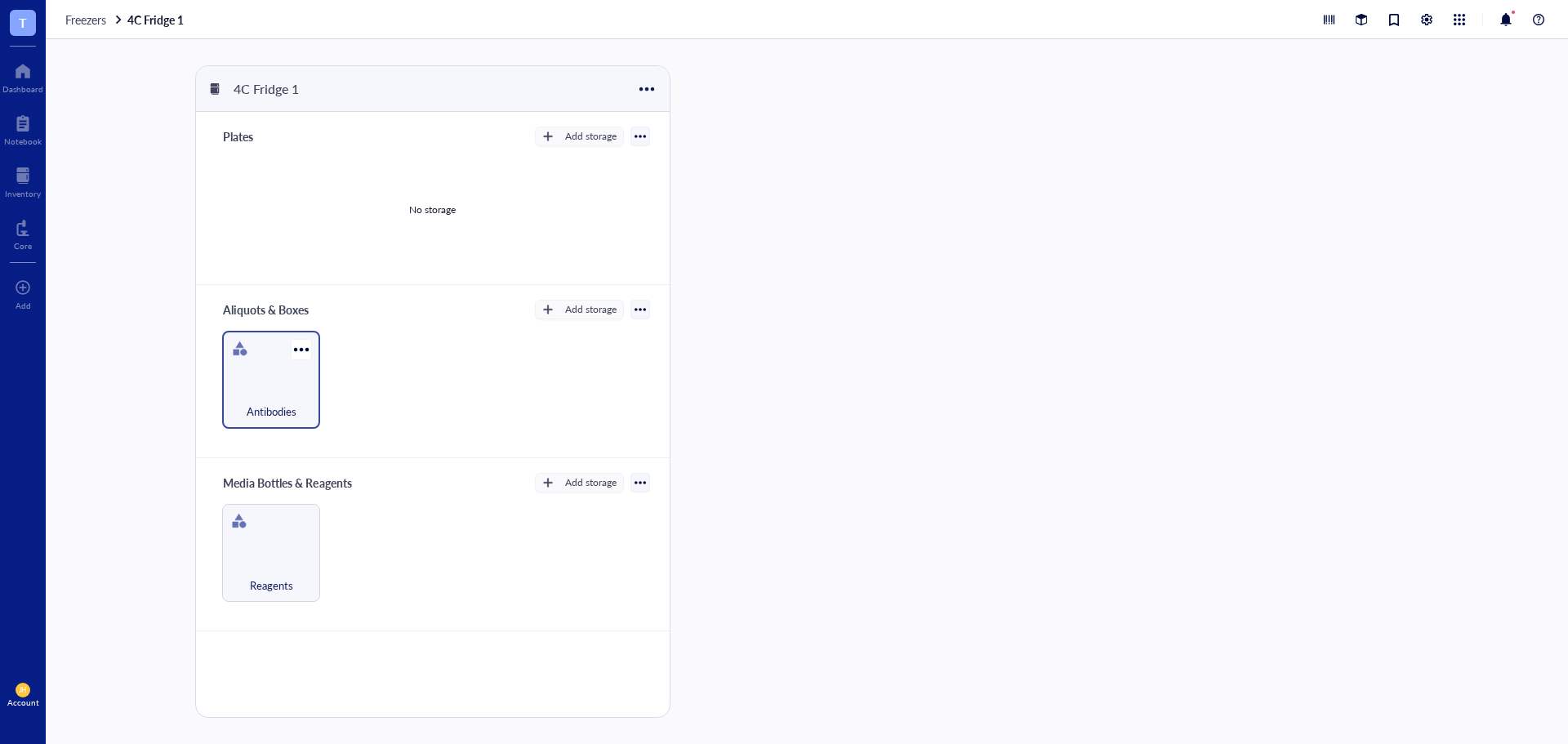
click at [297, 372] on div "Antibodies" at bounding box center [271, 380] width 98 height 98
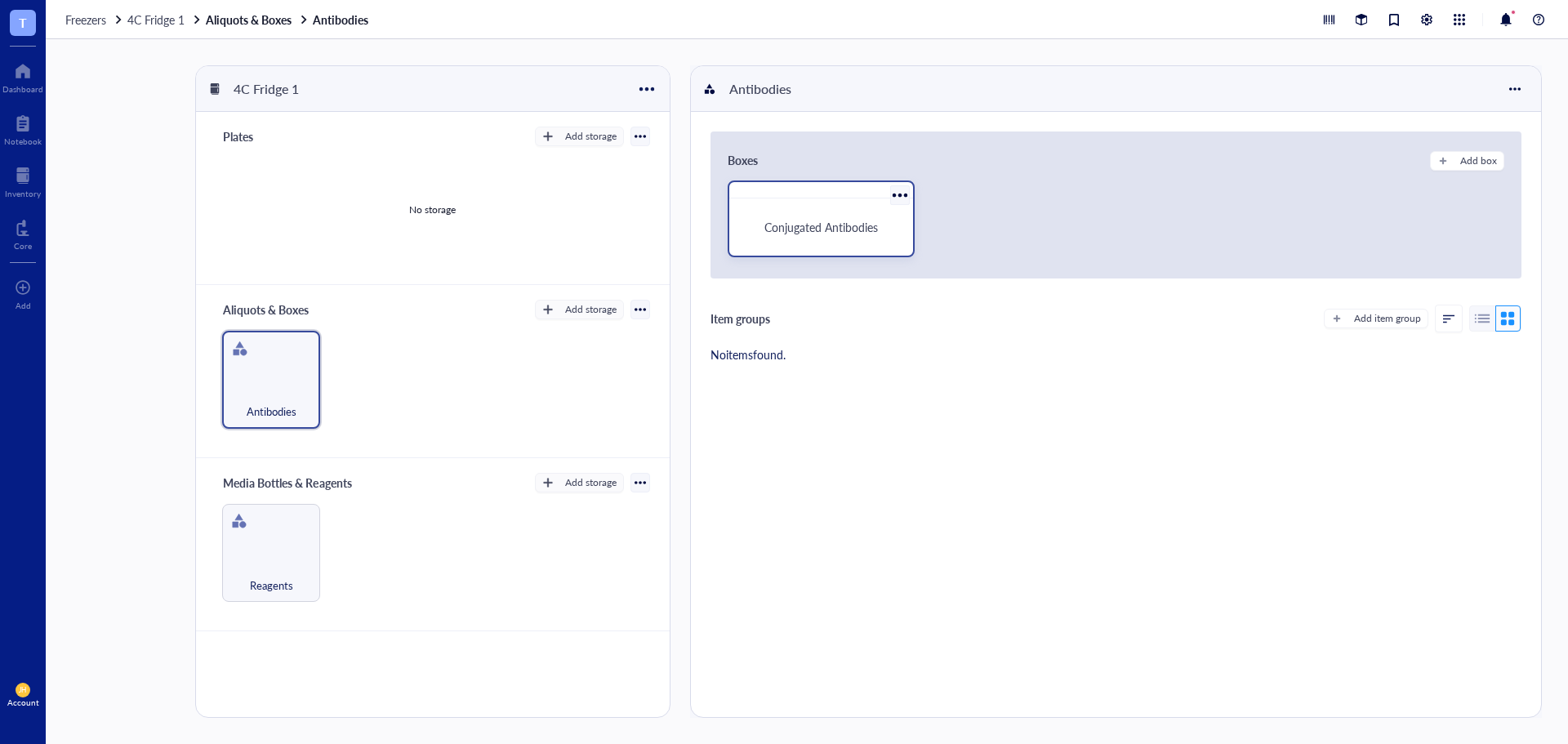
click at [873, 233] on span "Conjugated Antibodies" at bounding box center [820, 227] width 113 height 16
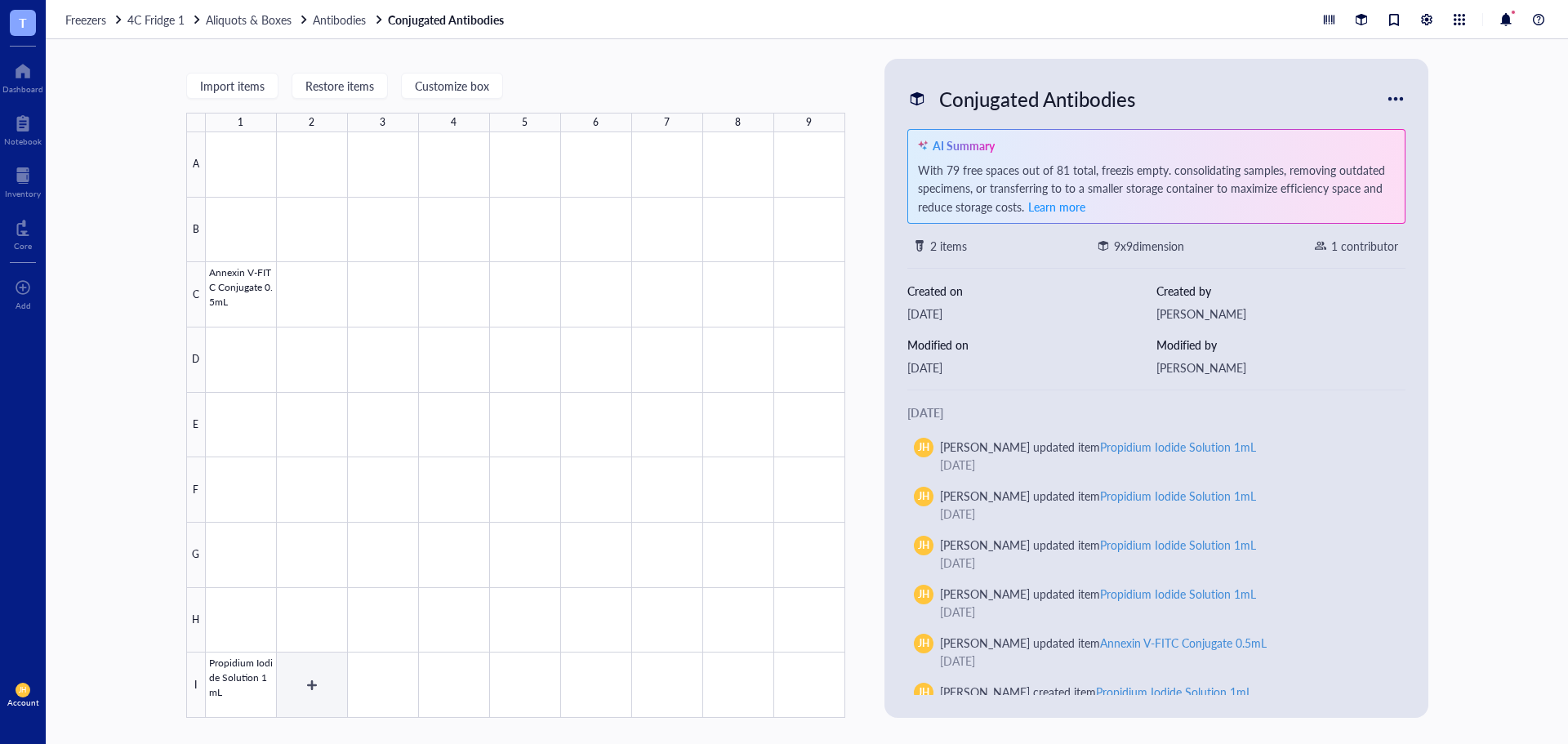
click at [301, 680] on div at bounding box center [525, 425] width 639 height 586
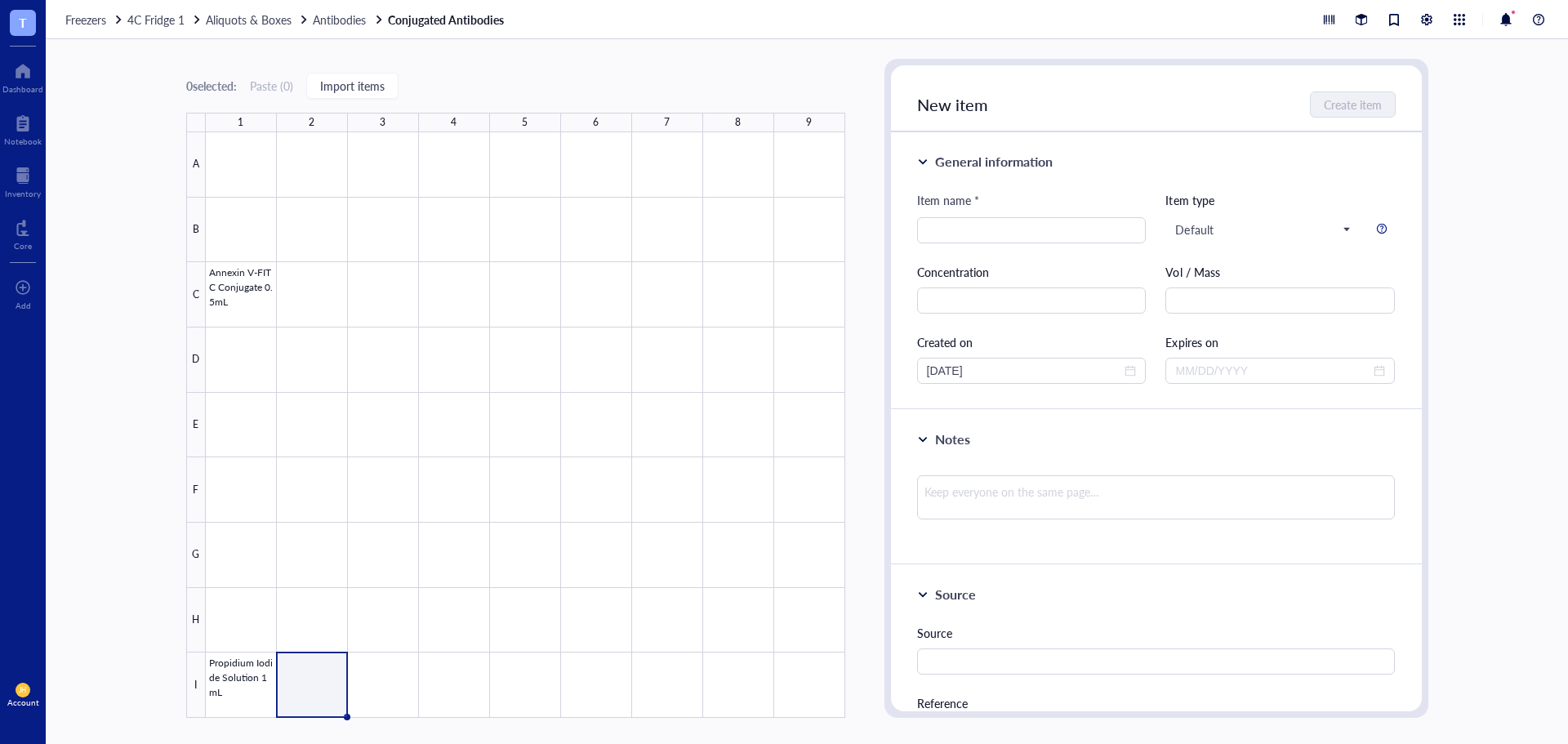
click at [986, 250] on div "Item name * Item type Default Concentration Vol / Mass Created on [DATE] Expire…" at bounding box center [1156, 287] width 479 height 193
click at [1005, 228] on input "search" at bounding box center [1032, 230] width 210 height 25
paste input "DRAQ7"
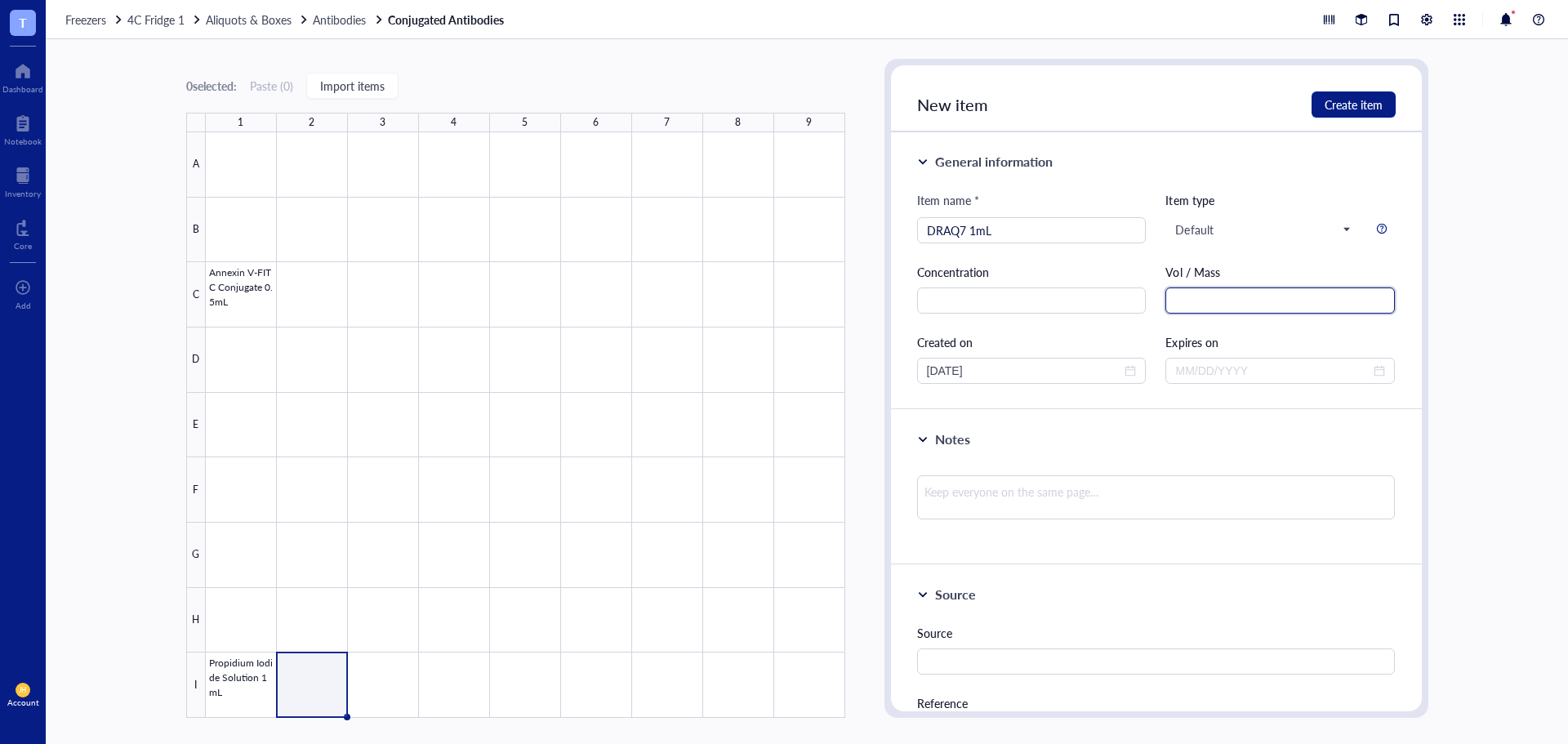
click at [1200, 304] on input "text" at bounding box center [1279, 300] width 229 height 26
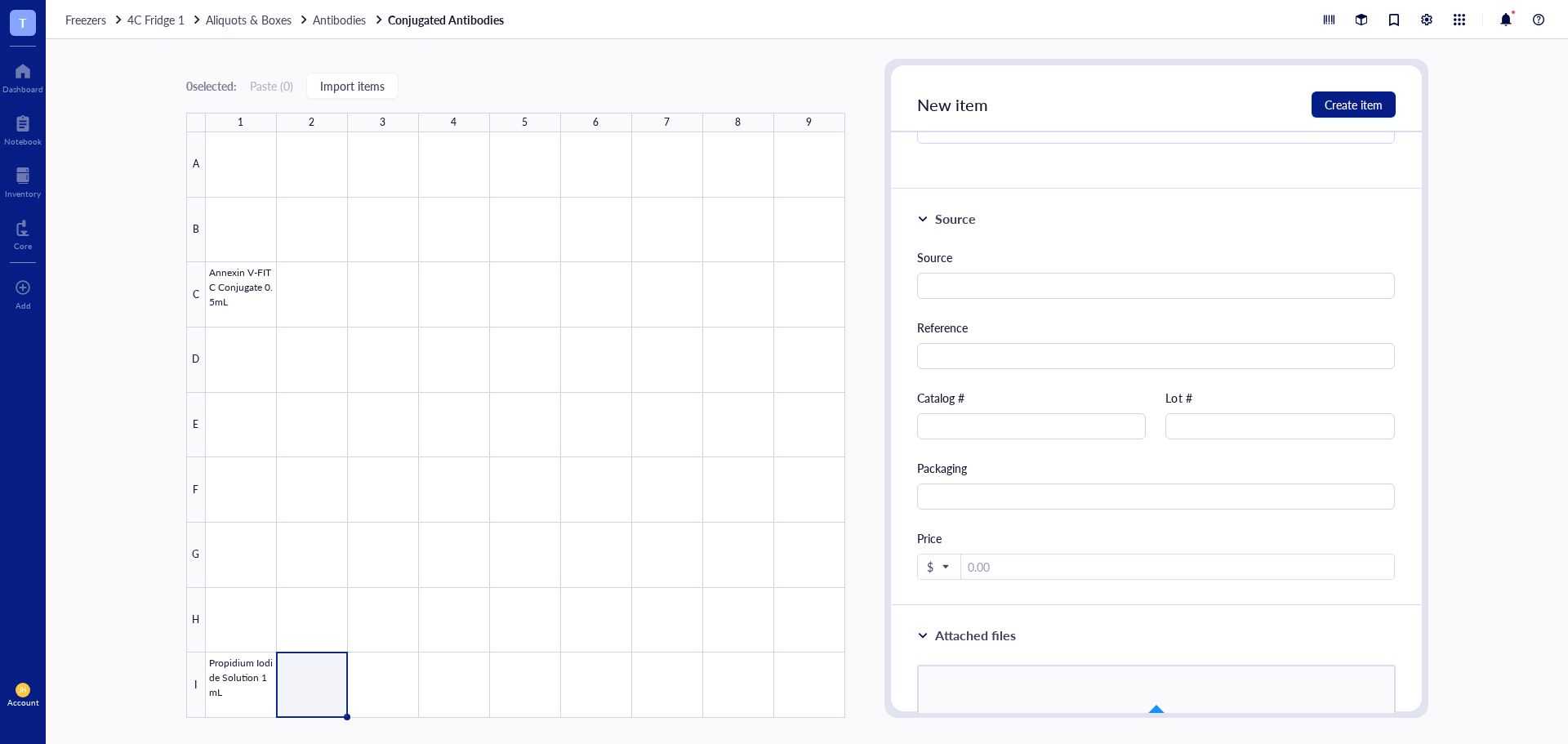
scroll to position [408, 0]
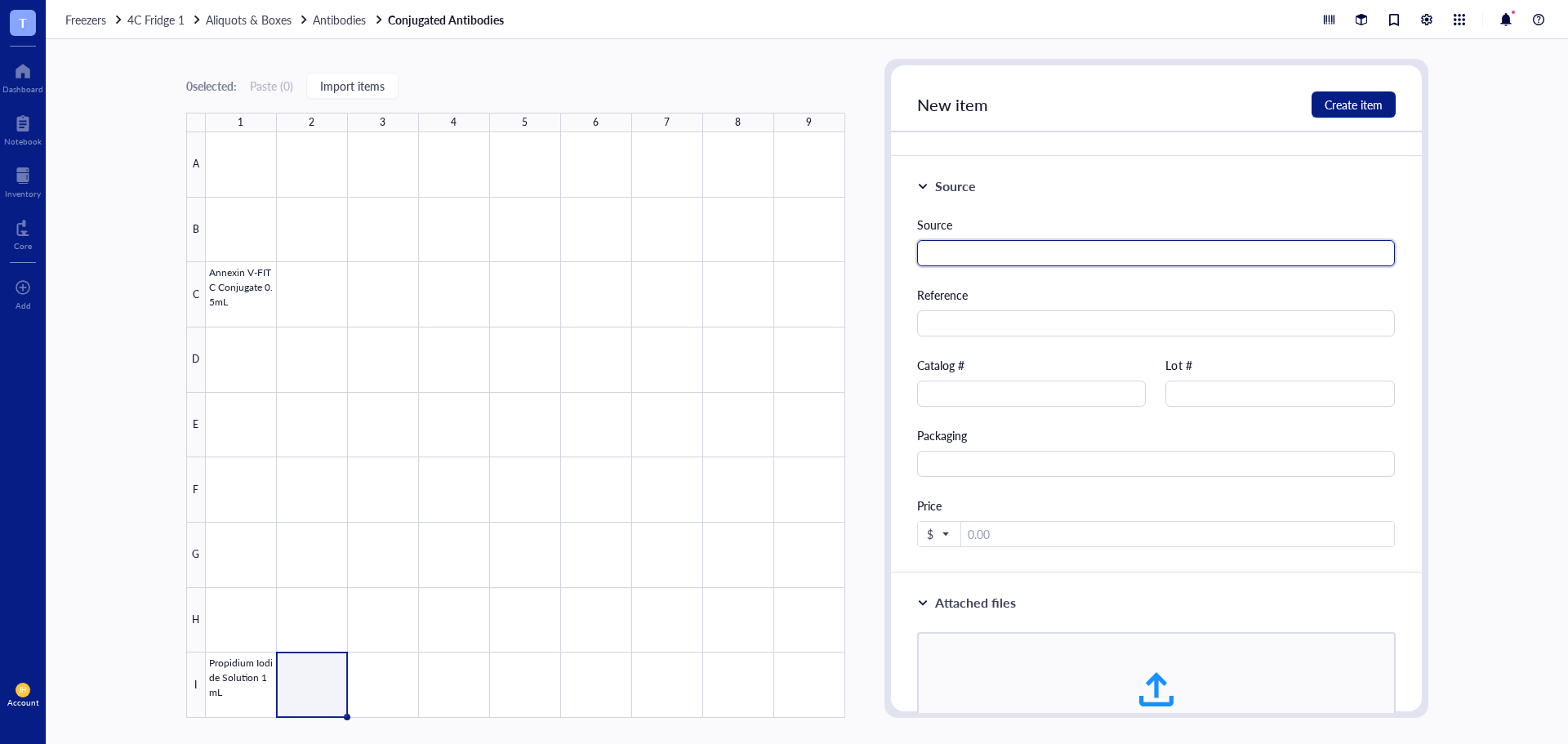
click at [1033, 251] on input "text" at bounding box center [1156, 252] width 479 height 26
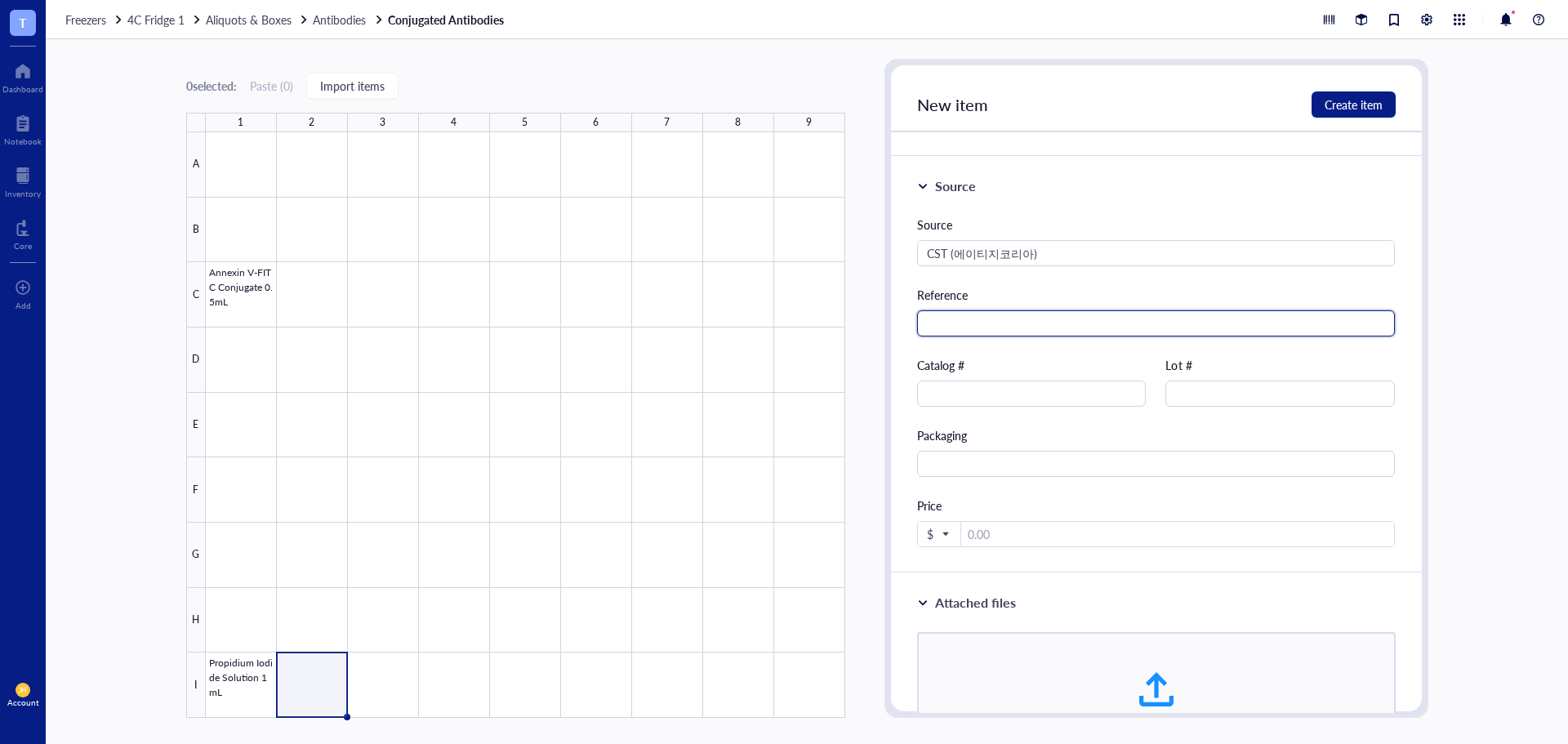
click at [1027, 324] on input "text" at bounding box center [1156, 323] width 479 height 26
paste input "[URL][DOMAIN_NAME]"
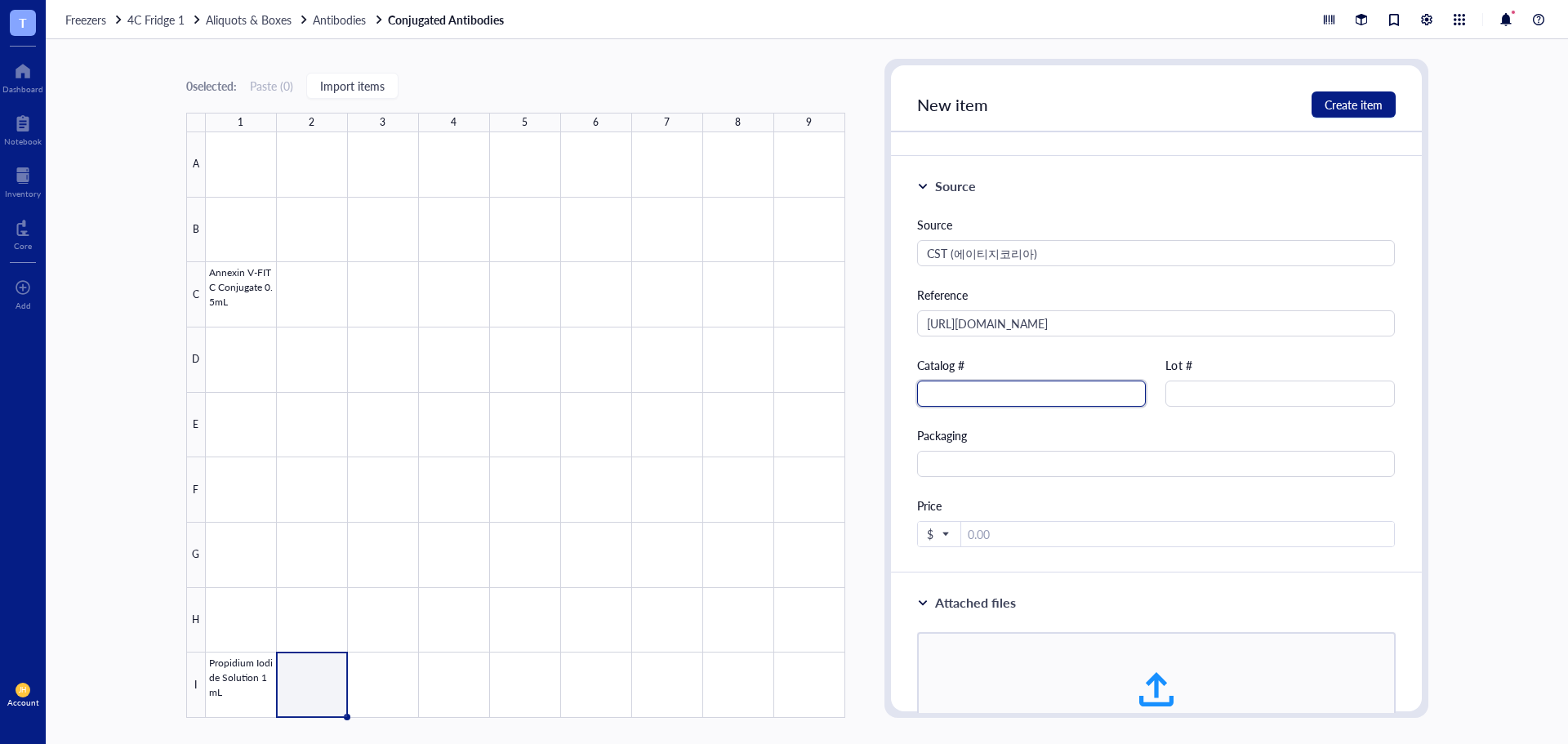
click at [1002, 402] on input "text" at bounding box center [1032, 394] width 229 height 26
paste input "#7406"
click at [982, 534] on input "number" at bounding box center [1178, 535] width 434 height 26
paste input "415000"
click at [948, 533] on span at bounding box center [939, 534] width 25 height 26
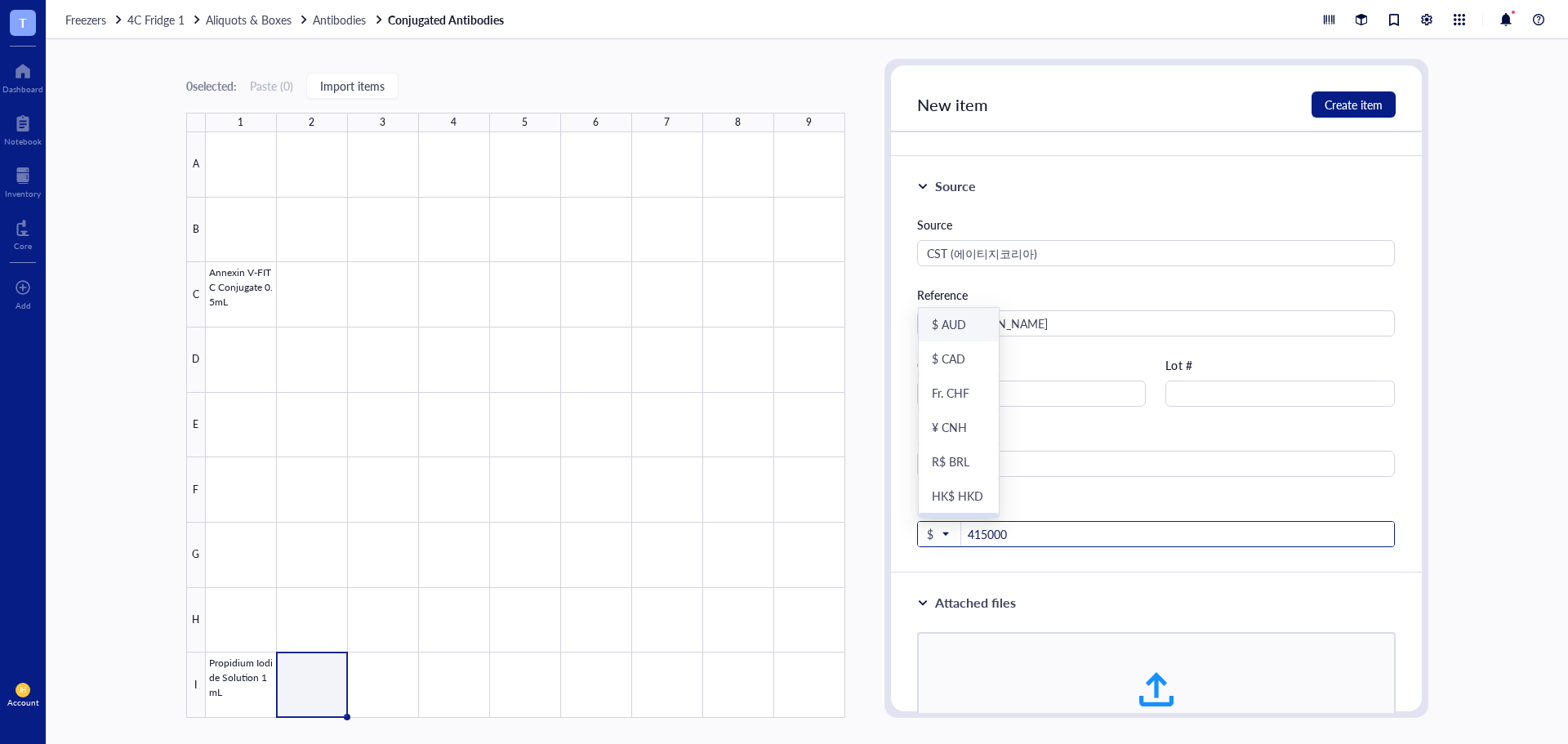
scroll to position [168, 0]
click at [958, 506] on div "₩ KRW" at bounding box center [952, 499] width 41 height 14
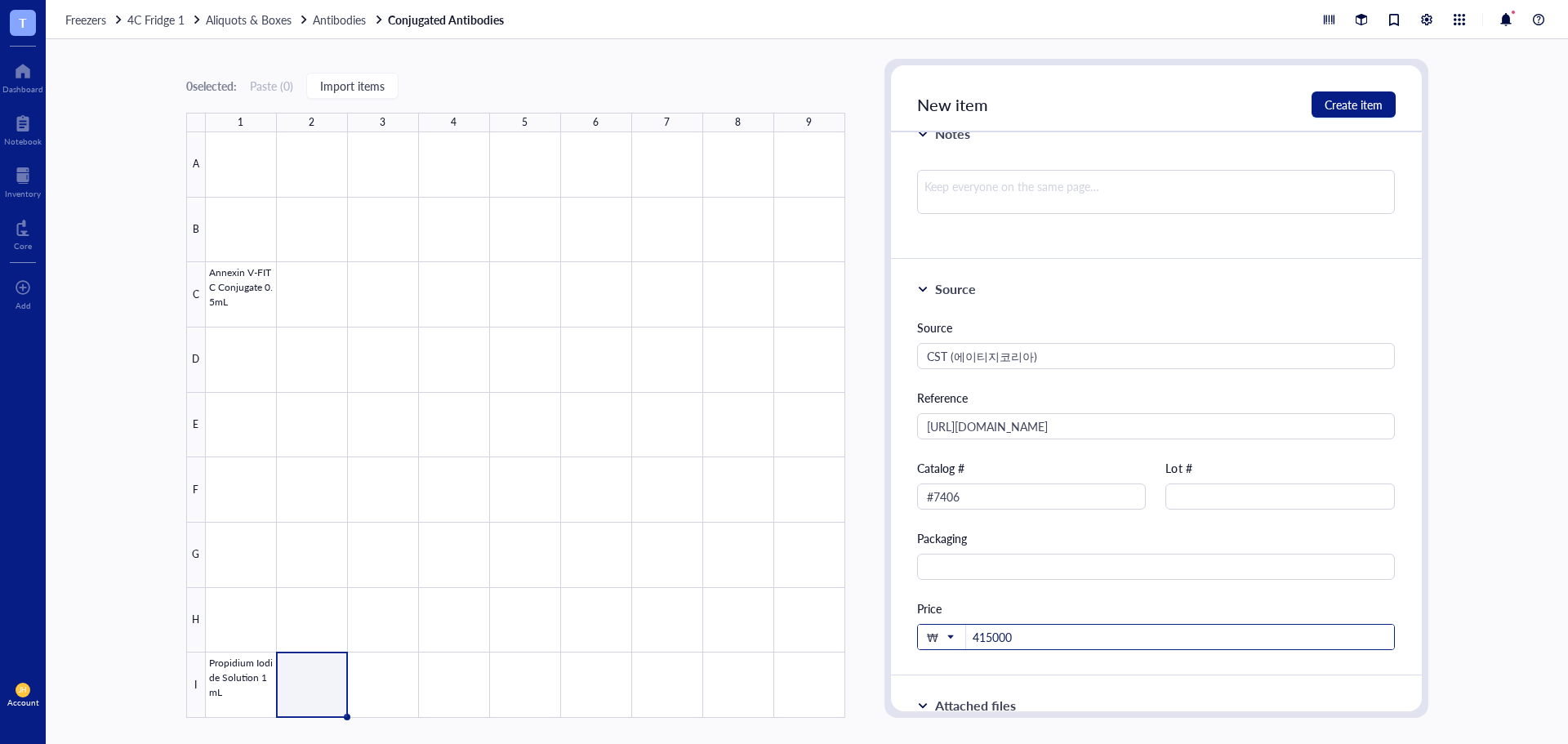
scroll to position [523, 0]
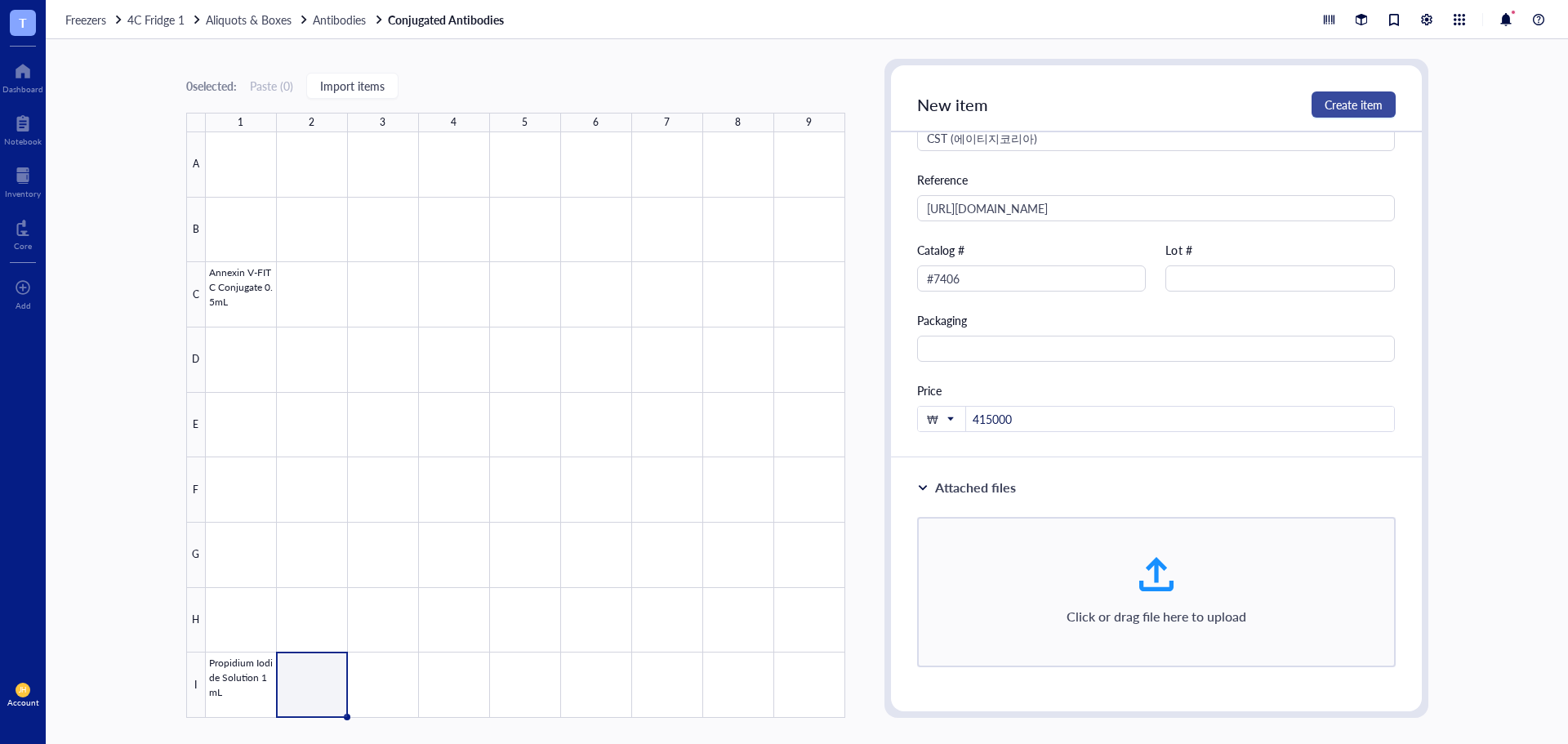
click at [1348, 109] on span "Create item" at bounding box center [1353, 105] width 58 height 13
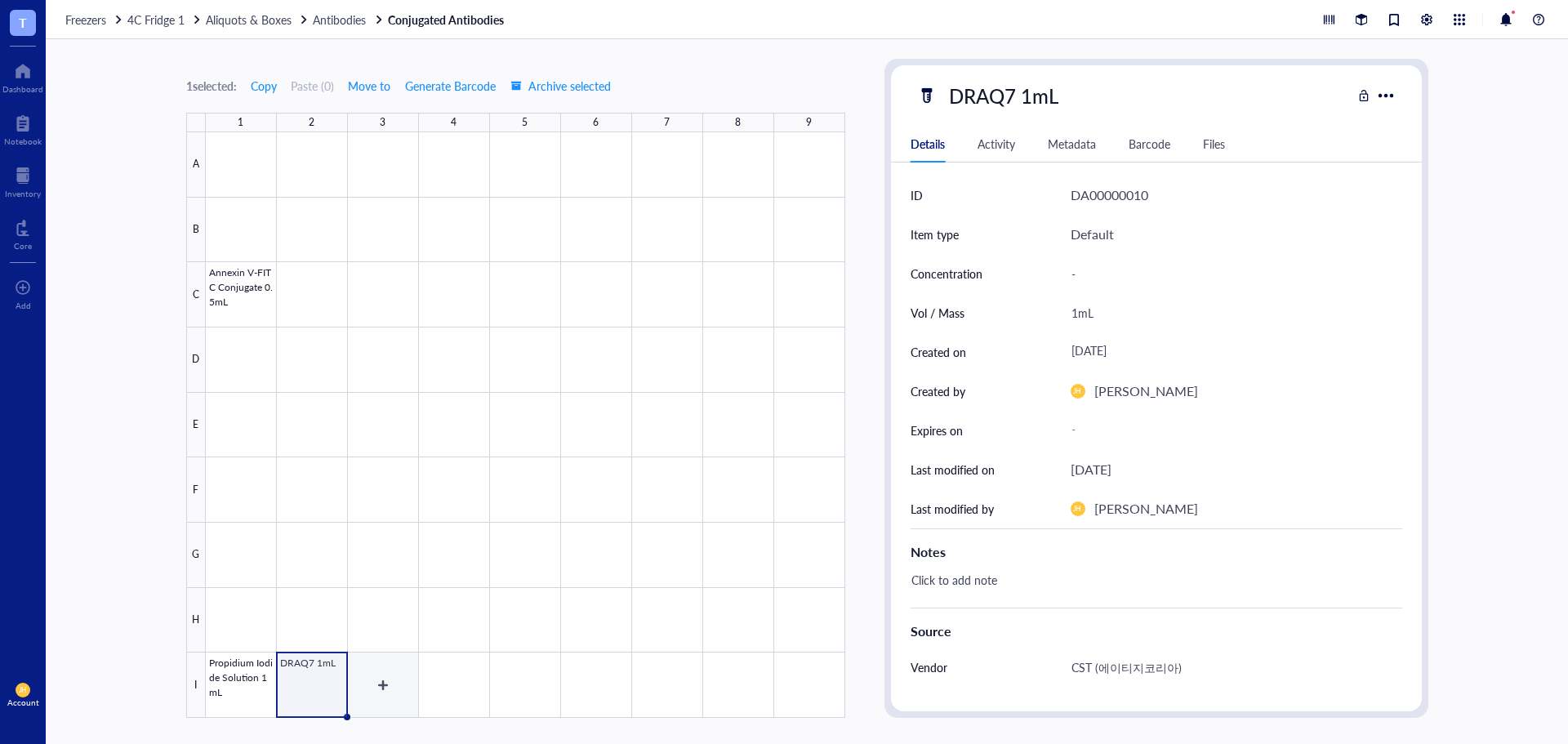
click at [383, 695] on div at bounding box center [525, 425] width 639 height 586
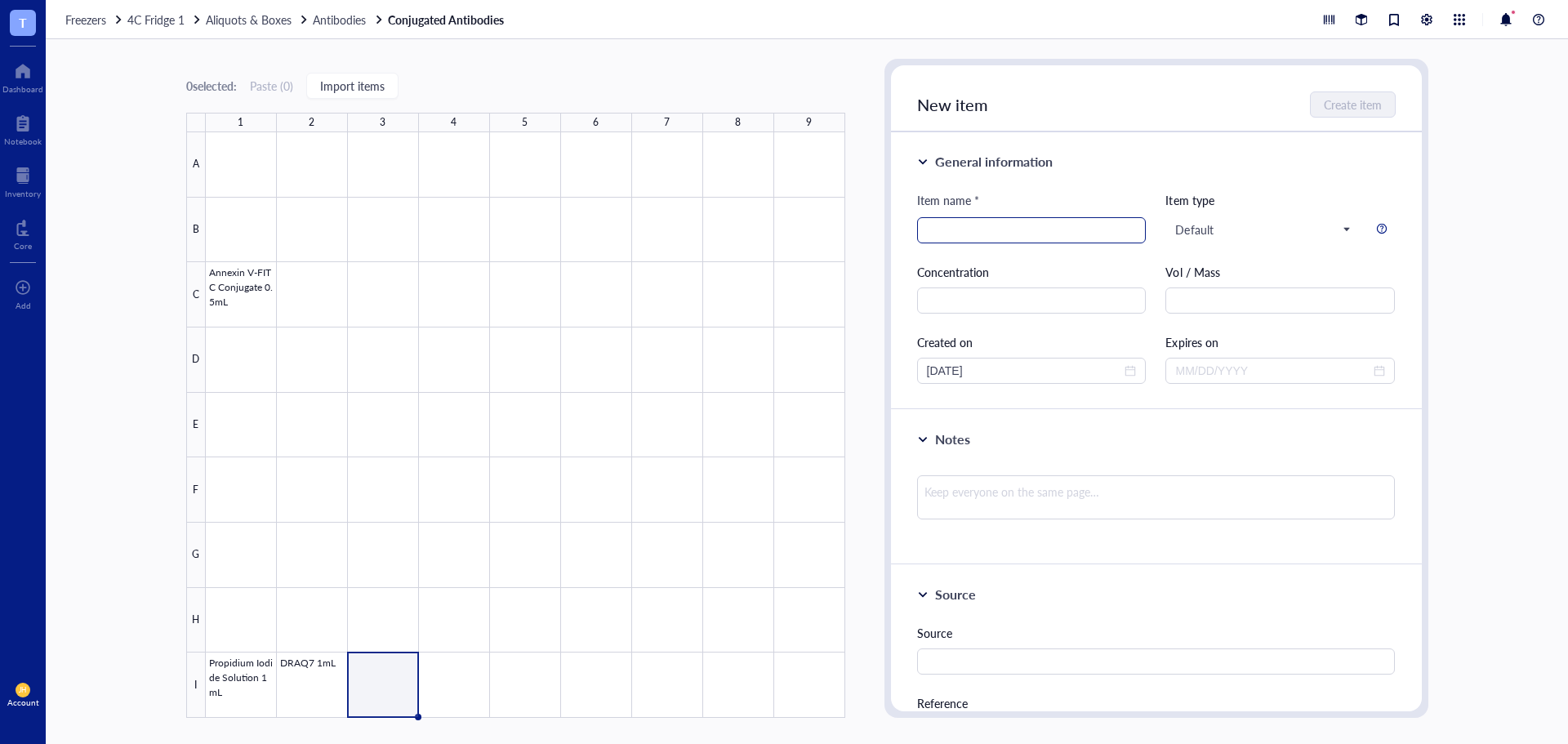
click at [969, 238] on input "search" at bounding box center [1032, 230] width 210 height 25
paste input "DRAQ5"
click at [1000, 246] on div "Item name * DRAQ5 Item type Default Concentration Vol / Mass Created on [DATE] …" at bounding box center [1156, 287] width 479 height 193
click at [1010, 227] on input "DRAQ5" at bounding box center [1032, 230] width 210 height 25
paste input "50 ul"
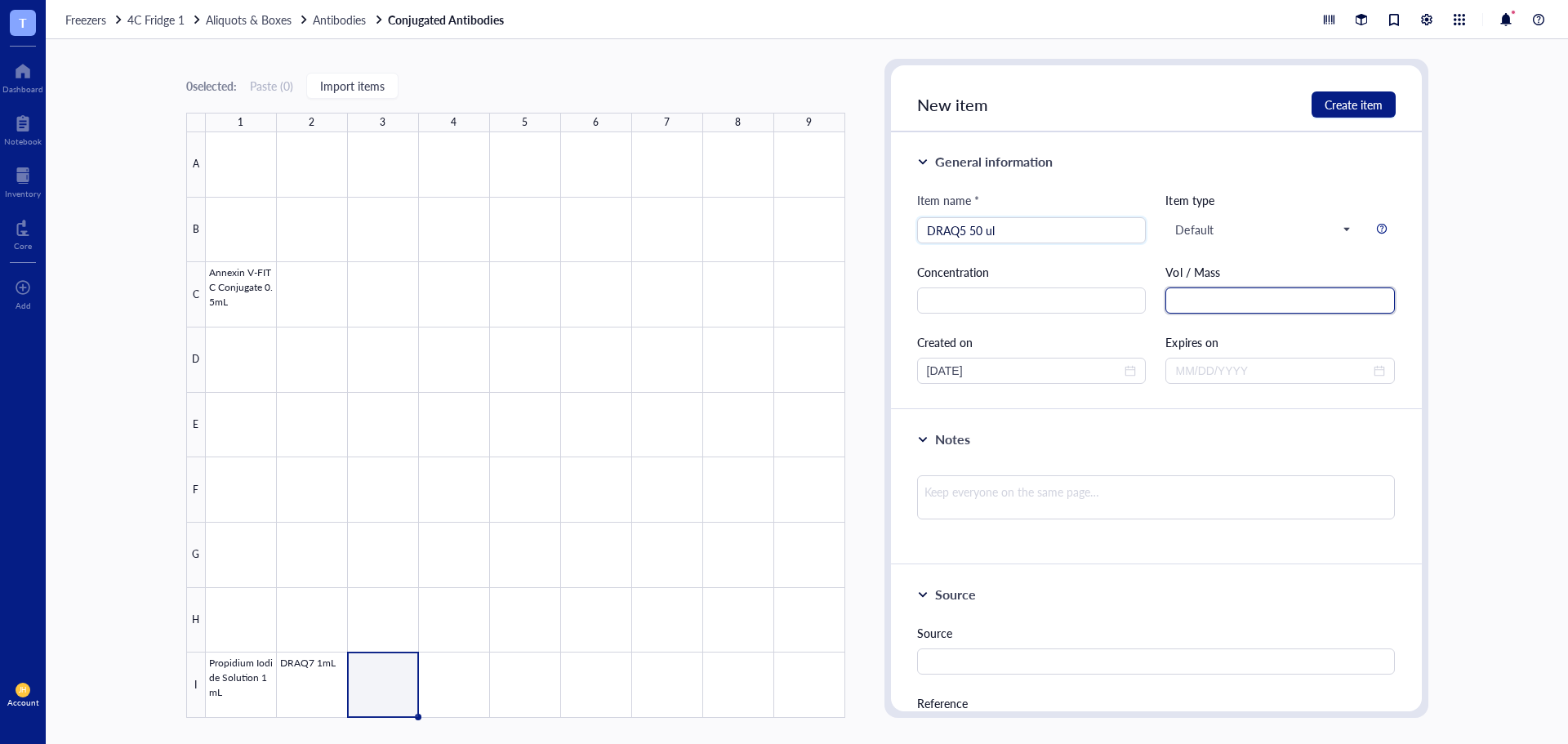
click at [1297, 311] on input "text" at bounding box center [1279, 300] width 229 height 26
paste input "50 ul"
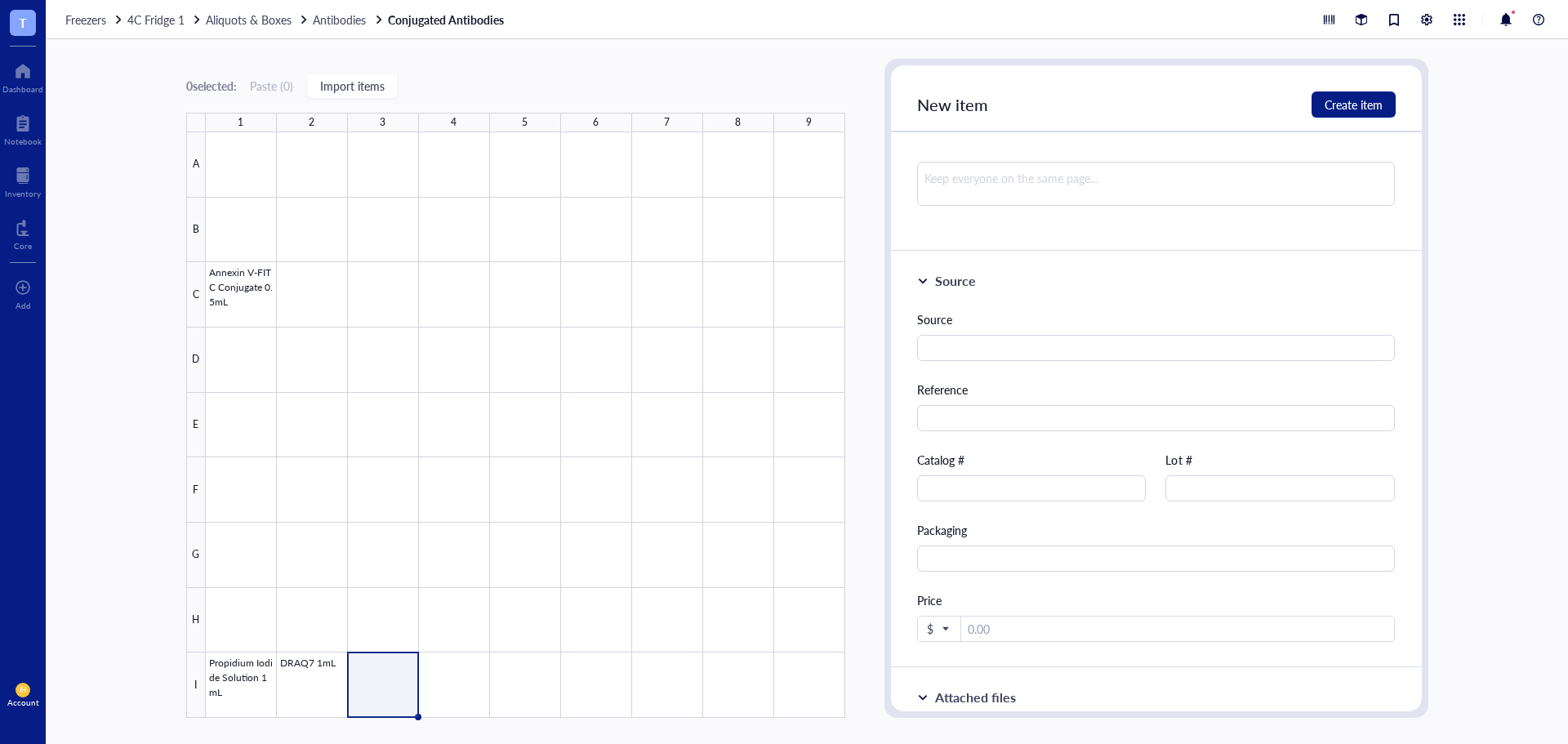
scroll to position [408, 0]
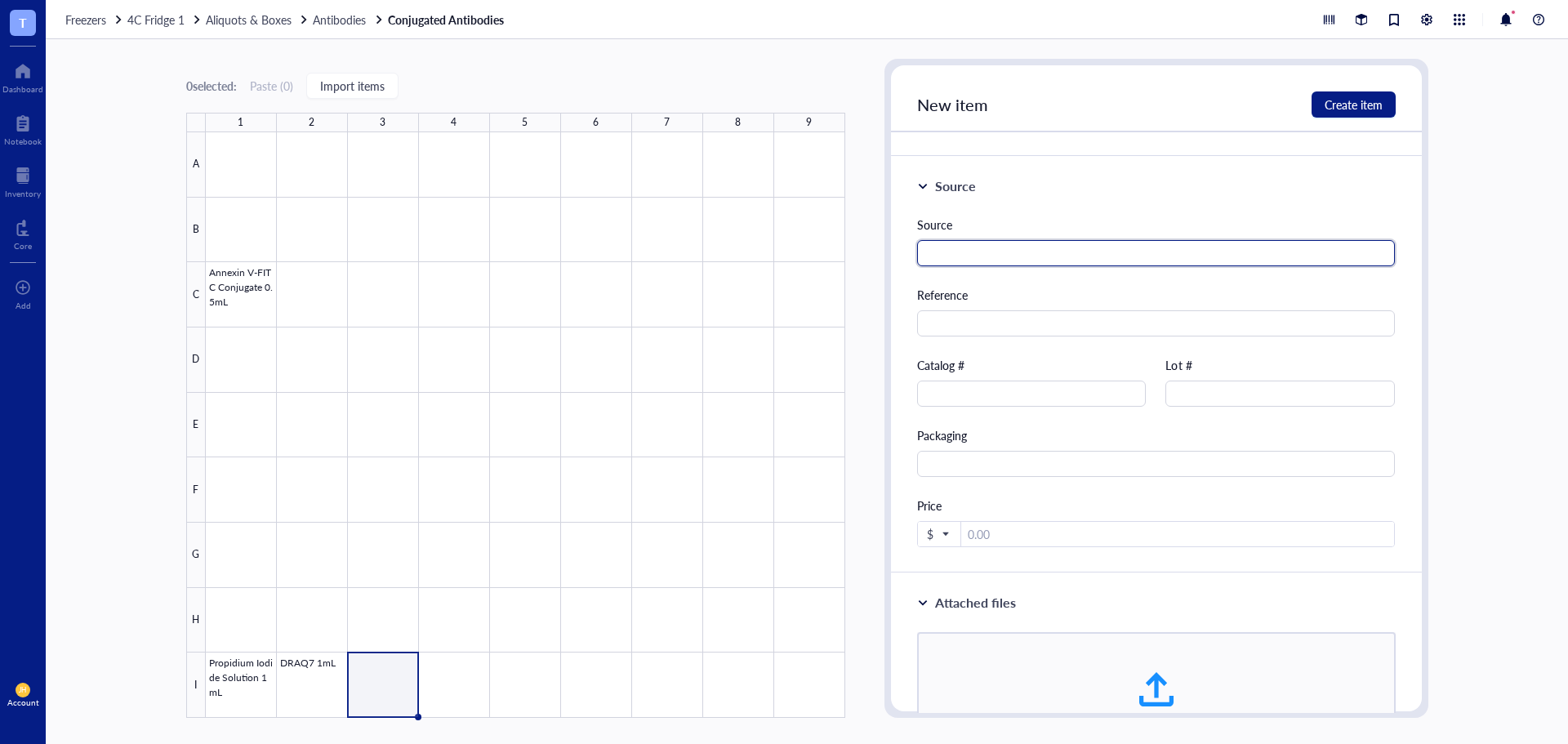
click at [1029, 250] on input "text" at bounding box center [1156, 252] width 479 height 26
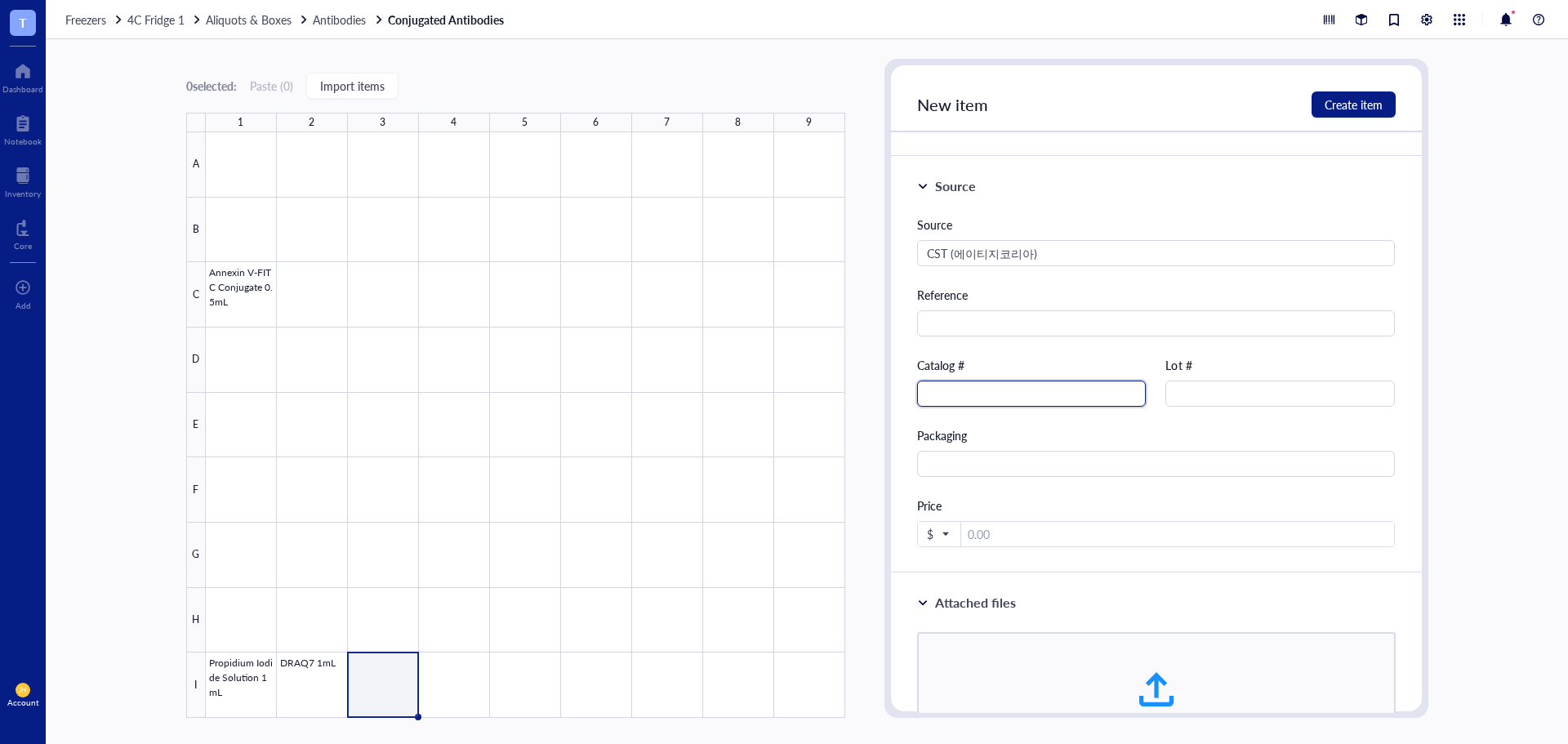
click at [1005, 392] on input "text" at bounding box center [1032, 394] width 229 height 26
paste input "[URL][DOMAIN_NAME]"
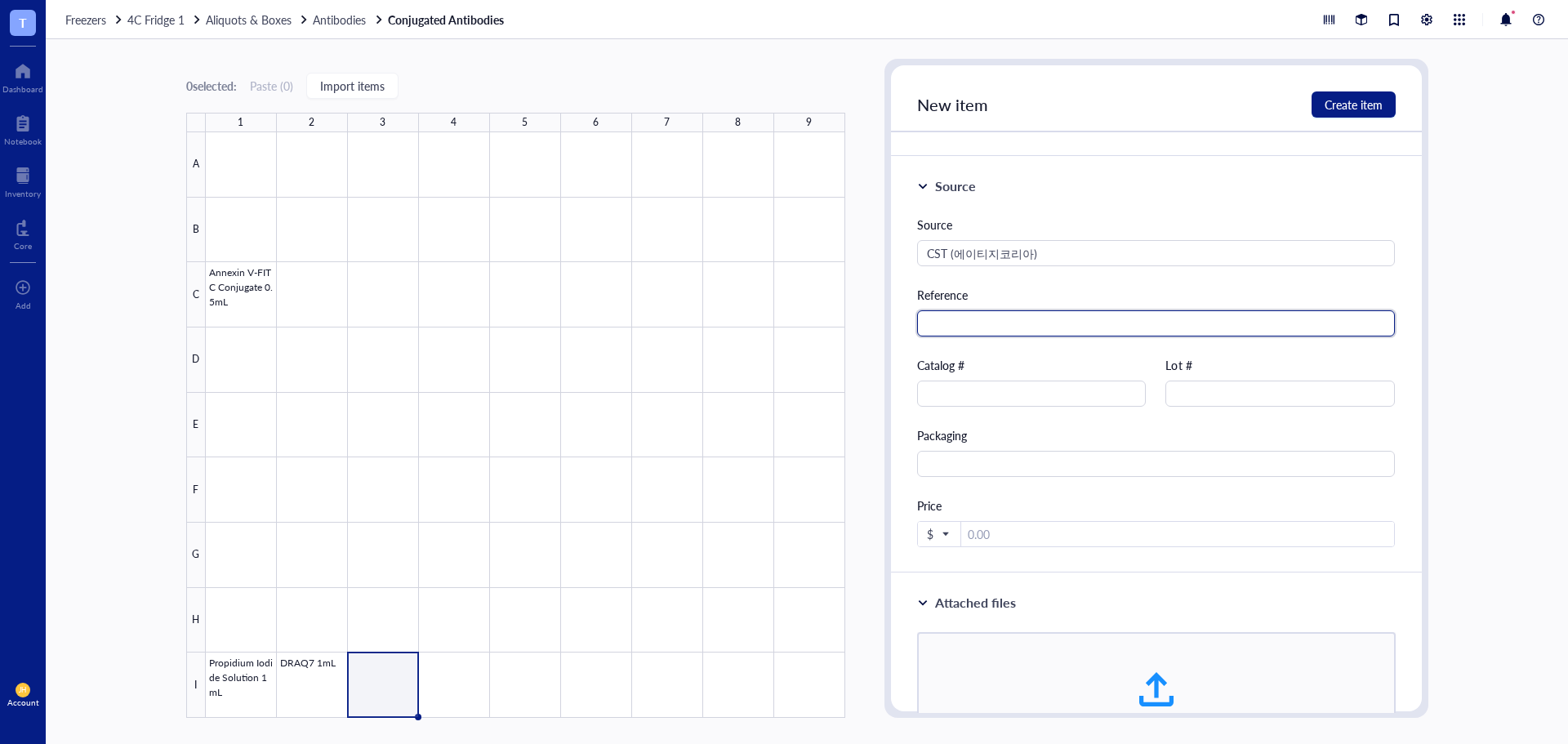
click at [975, 315] on input "text" at bounding box center [1156, 323] width 479 height 26
paste input "[URL][DOMAIN_NAME]"
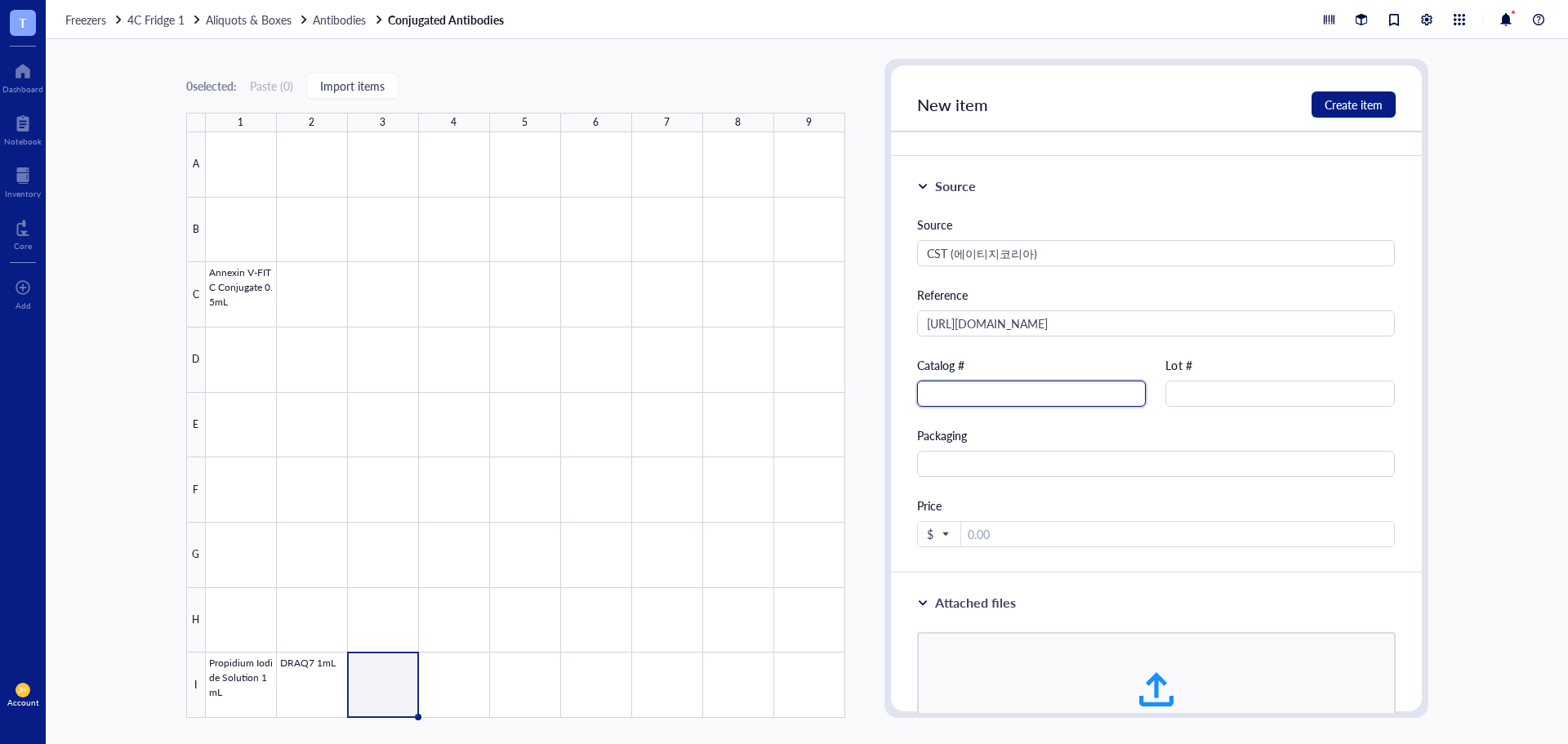
click at [1005, 387] on input "text" at bounding box center [1032, 394] width 229 height 26
paste input "#4804"
click at [1003, 535] on input "number" at bounding box center [1178, 535] width 434 height 26
paste input "311000"
click at [933, 532] on span "$" at bounding box center [938, 534] width 21 height 14
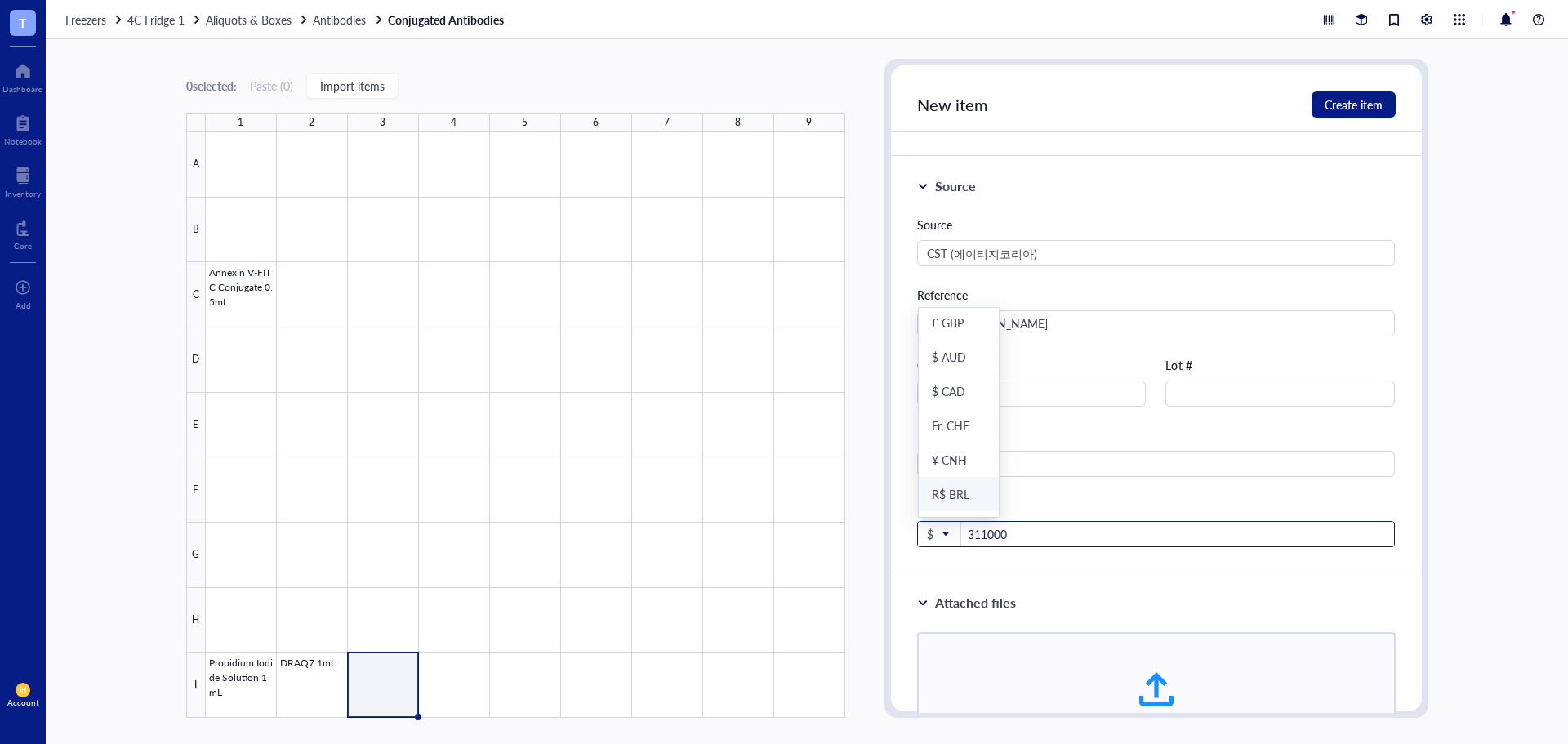
scroll to position [168, 0]
click at [944, 502] on div "₩ KRW" at bounding box center [952, 499] width 41 height 14
click at [1065, 514] on div "Price" at bounding box center [1156, 505] width 479 height 18
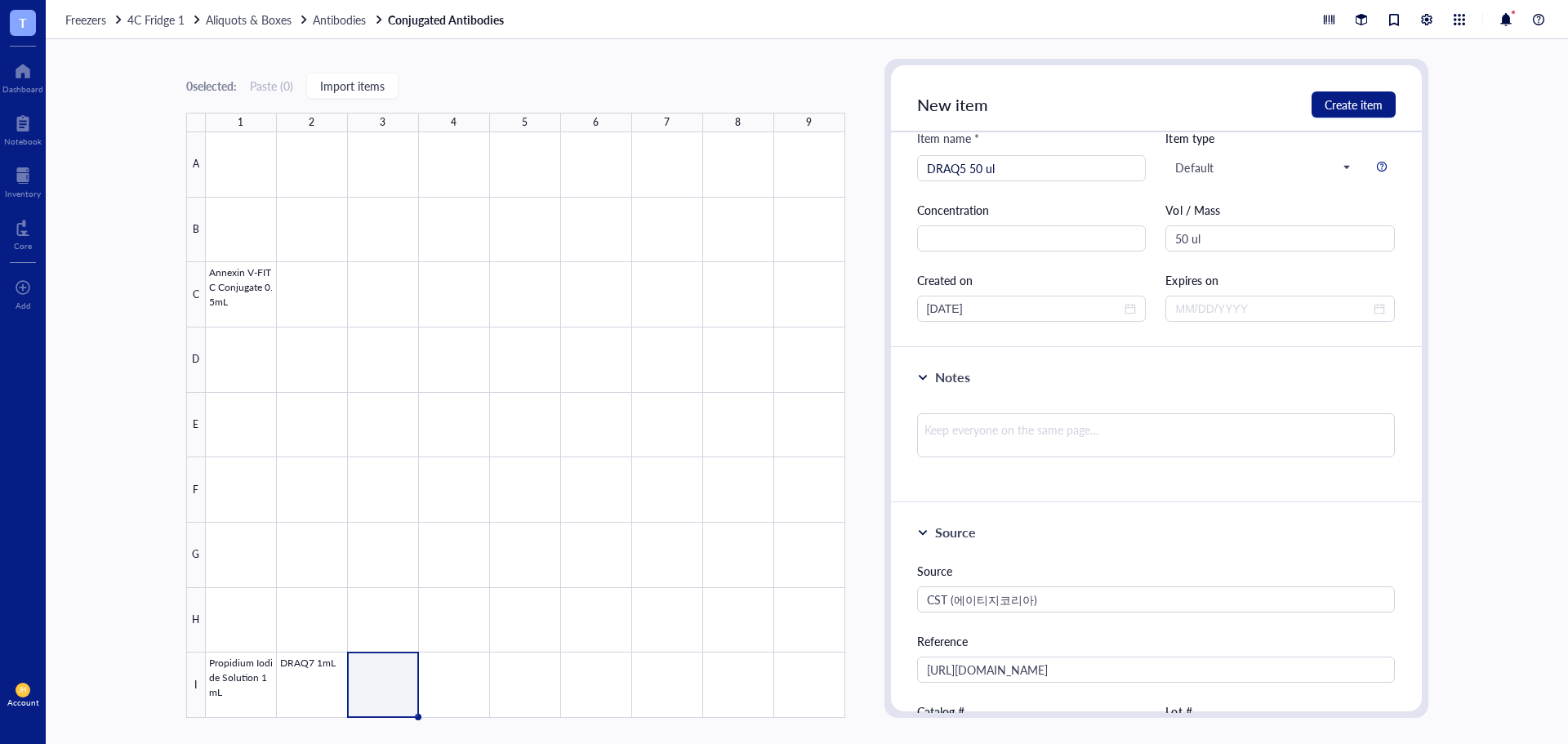
scroll to position [0, 0]
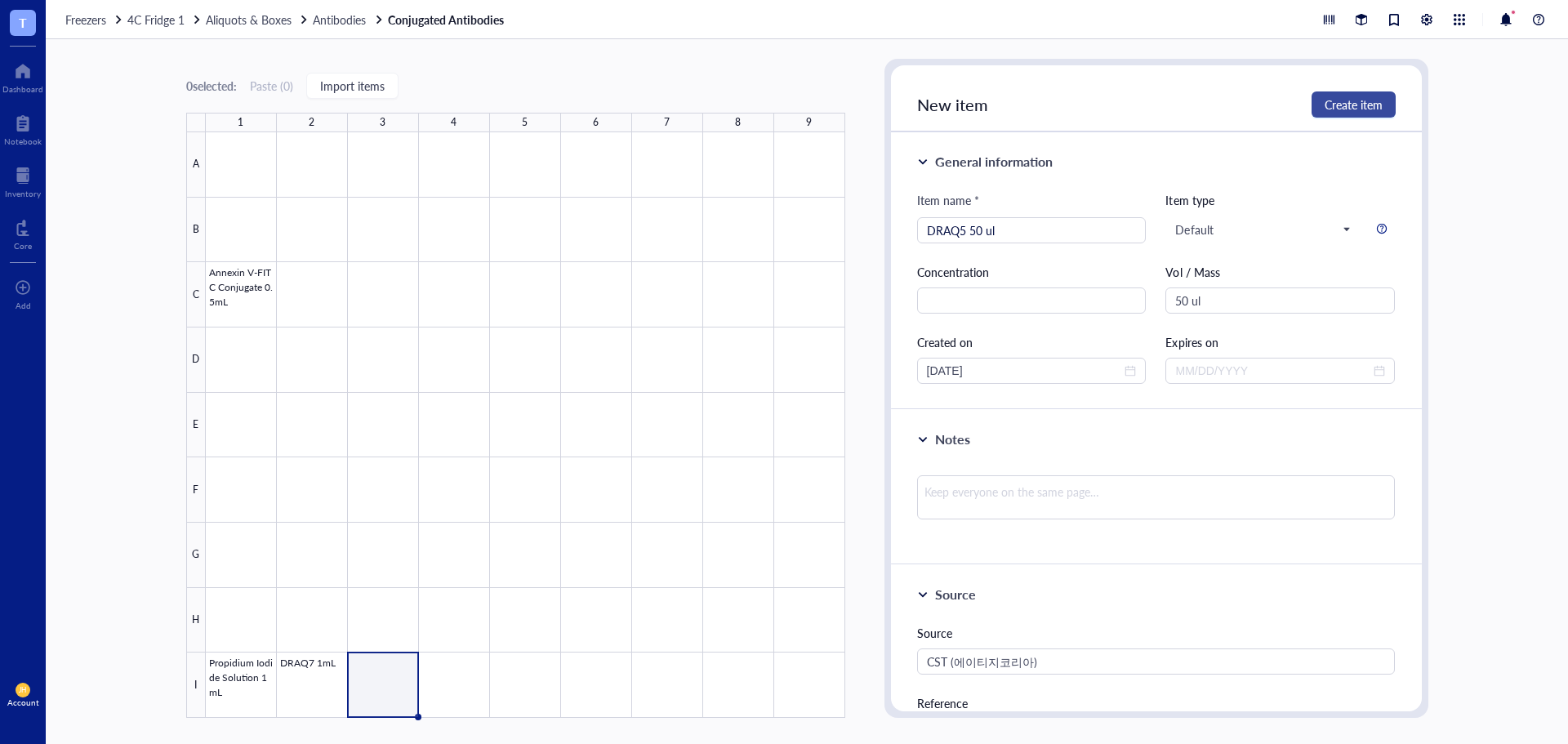
click at [1361, 98] on span "Create item" at bounding box center [1353, 105] width 58 height 13
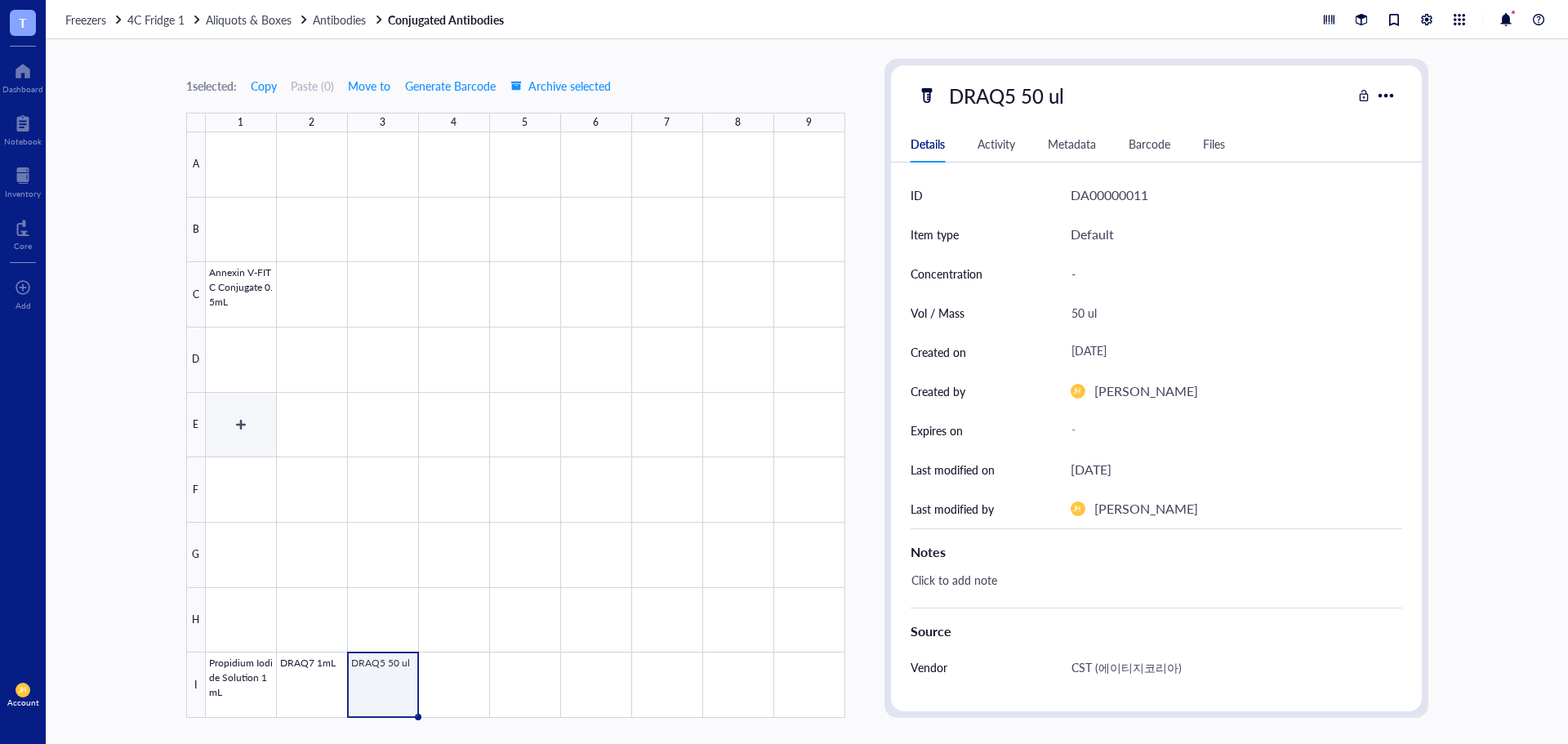
click at [246, 420] on div at bounding box center [525, 425] width 639 height 586
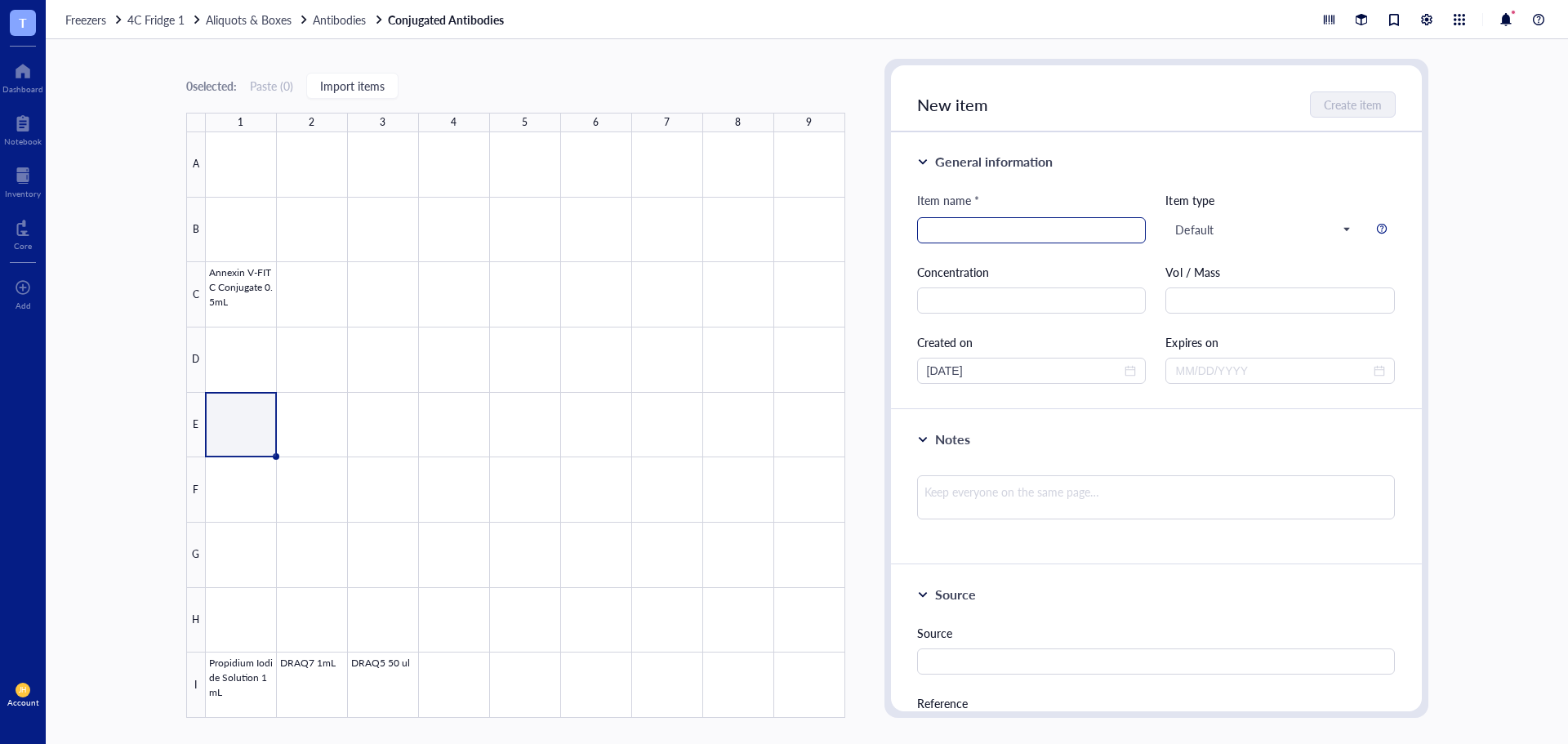
click at [987, 228] on input "search" at bounding box center [1032, 230] width 210 height 25
paste input "RIP (D94C12) XP Rabbit mAb (PE Conjugate"
click at [1122, 231] on input "RIP (D94C12) XP Rabbit mAb (PE Conjugate)" at bounding box center [1032, 230] width 210 height 25
click at [1126, 233] on input "RIP (D94C12) XP Rabbit mAb (PE Conjugate) 100ul" at bounding box center [1032, 230] width 210 height 25
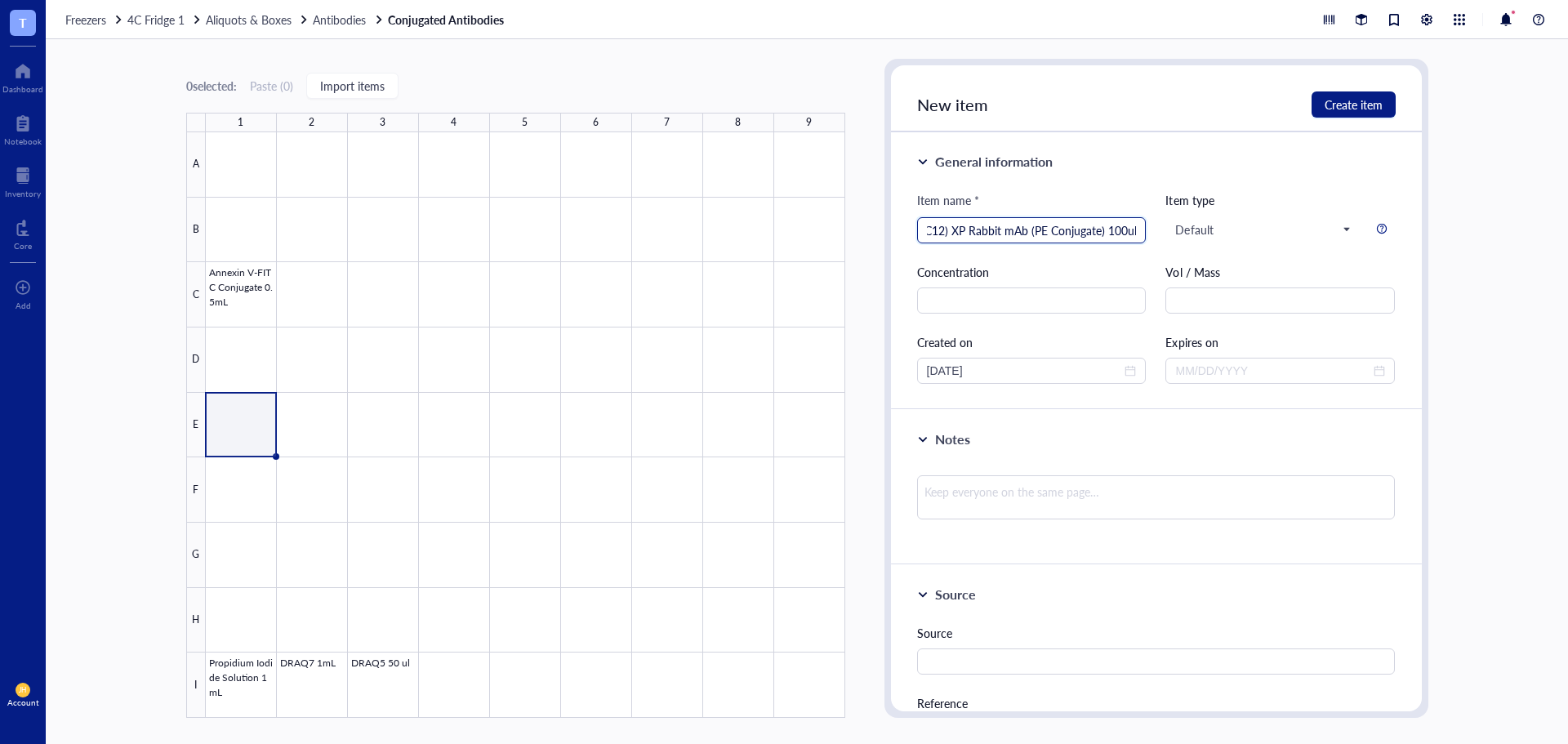
click at [1126, 233] on input "RIP (D94C12) XP Rabbit mAb (PE Conjugate) 100ul" at bounding box center [1032, 230] width 210 height 25
click at [1219, 291] on input "text" at bounding box center [1279, 300] width 229 height 26
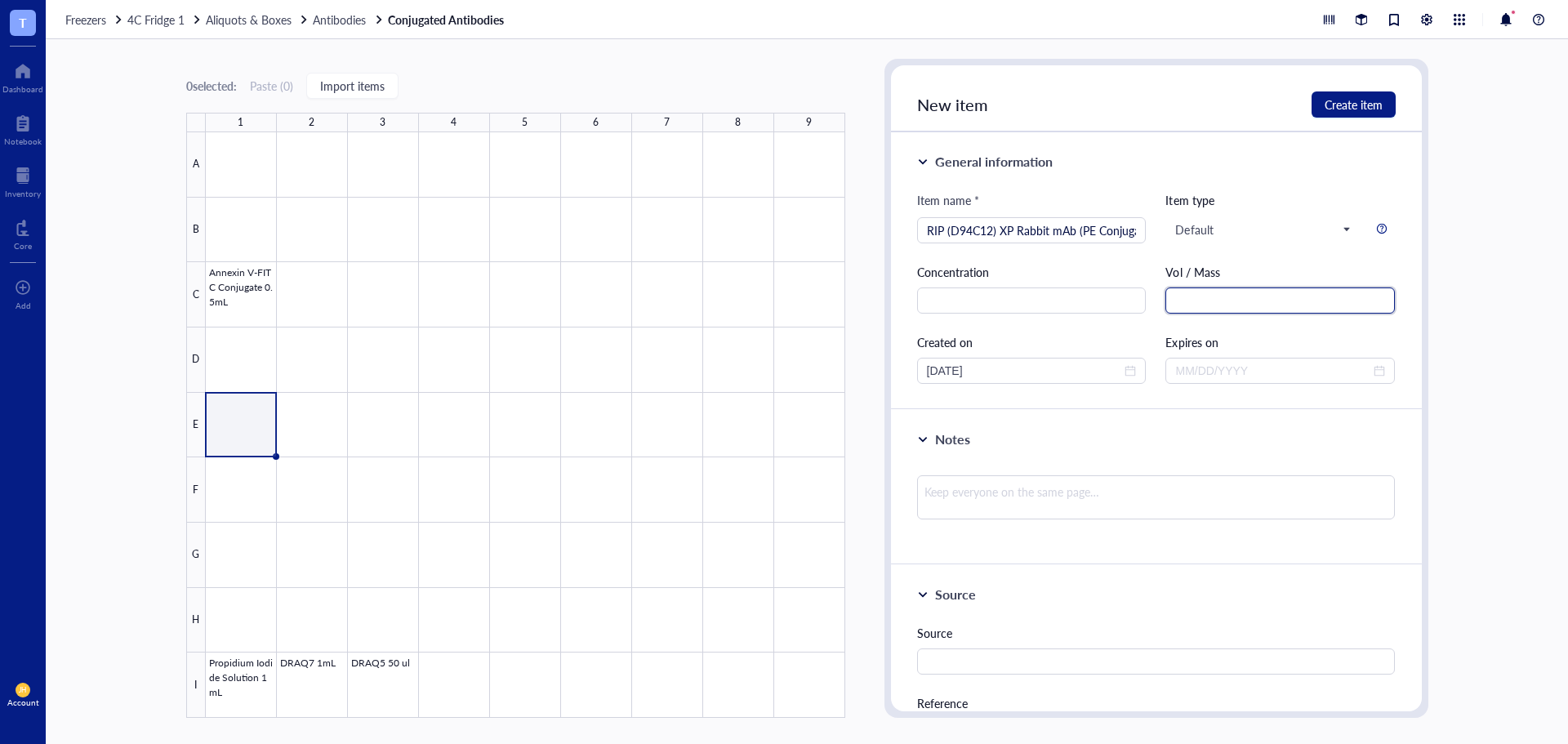
paste input "100ul"
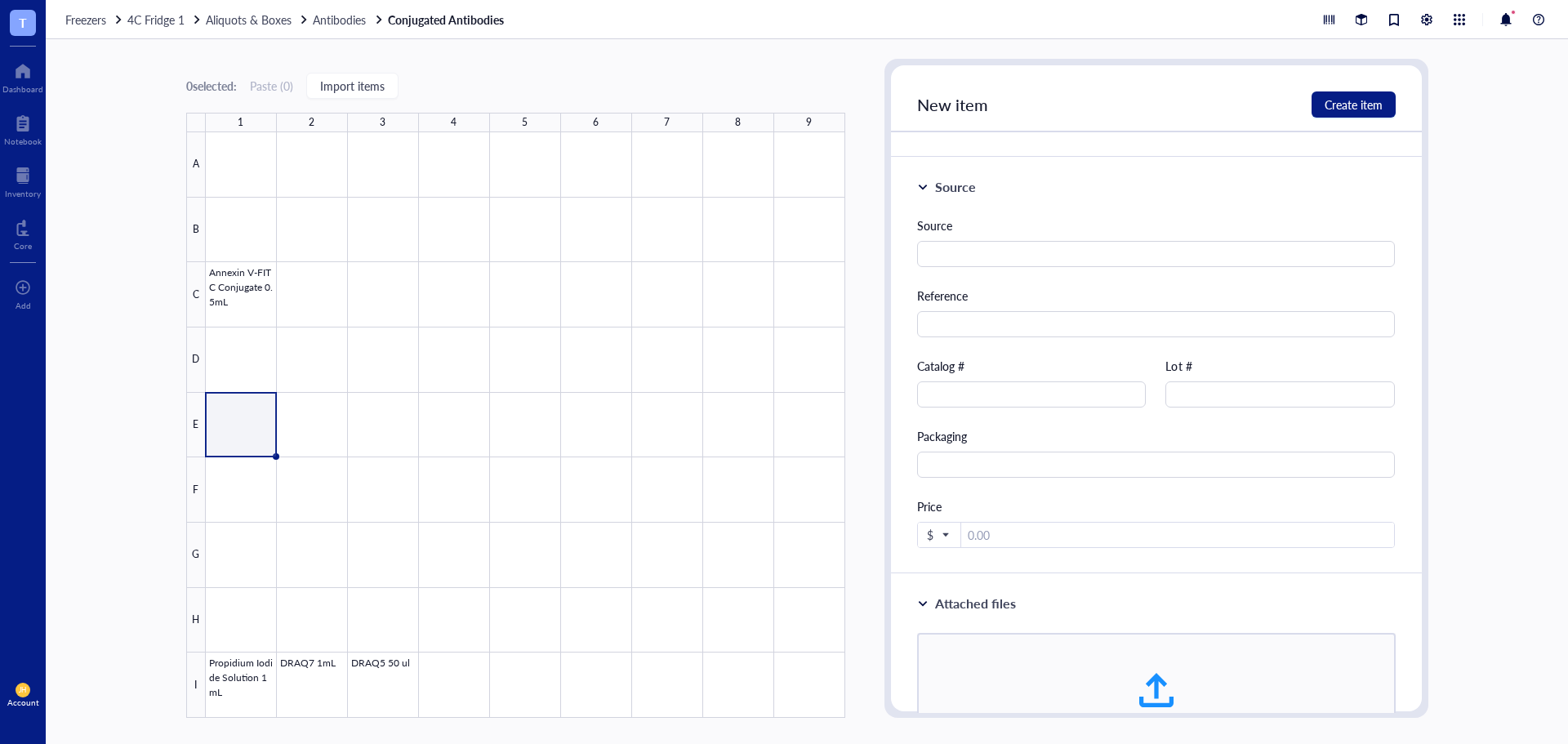
scroll to position [408, 0]
click at [1042, 392] on input "text" at bounding box center [1032, 394] width 229 height 26
paste input "#14577"
click at [978, 246] on input "text" at bounding box center [1156, 252] width 479 height 26
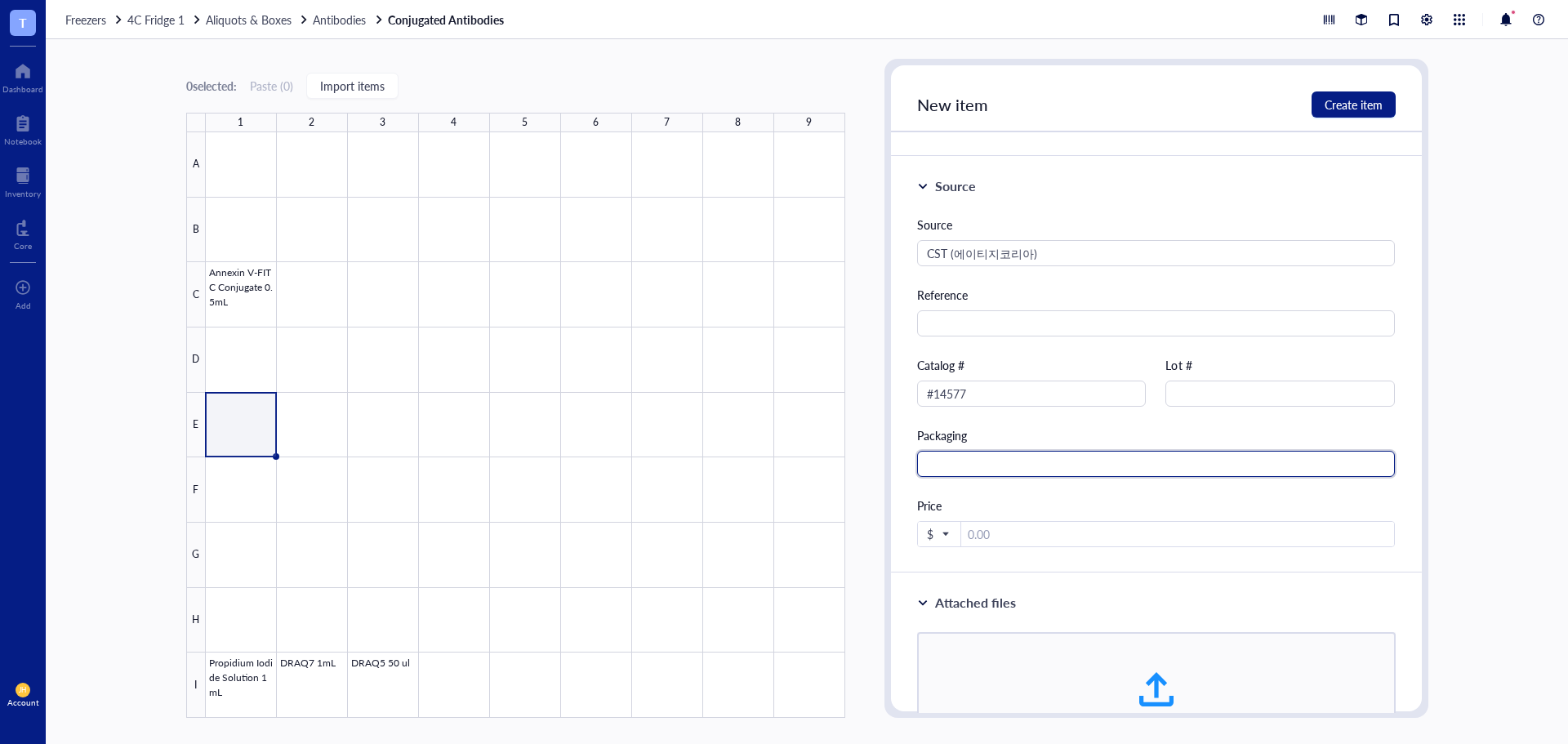
click at [1119, 463] on input "text" at bounding box center [1156, 464] width 479 height 26
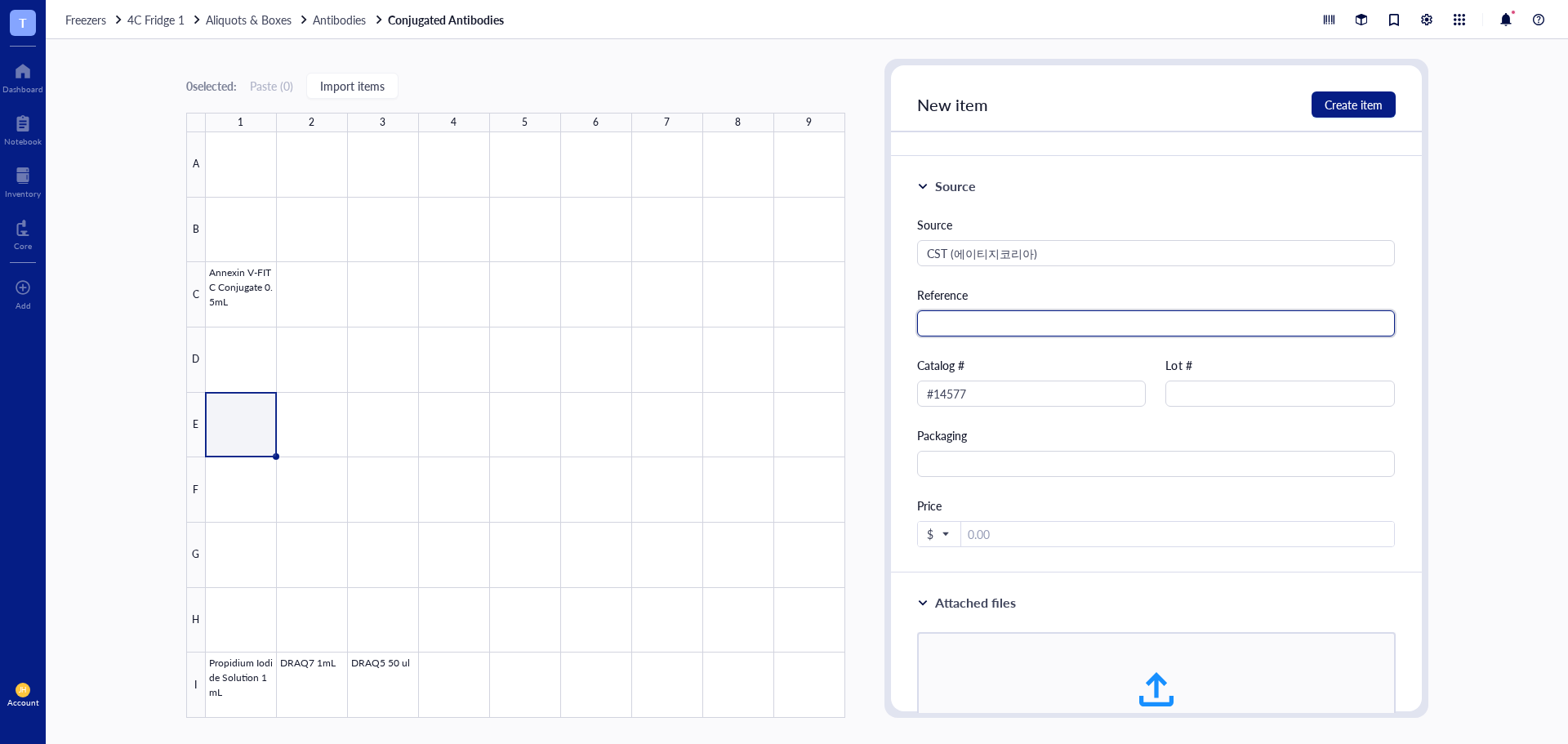
click at [1067, 326] on input "text" at bounding box center [1156, 323] width 479 height 26
paste input "[URL][DOMAIN_NAME]"
click at [1057, 537] on input "number" at bounding box center [1178, 535] width 434 height 26
paste input "531000"
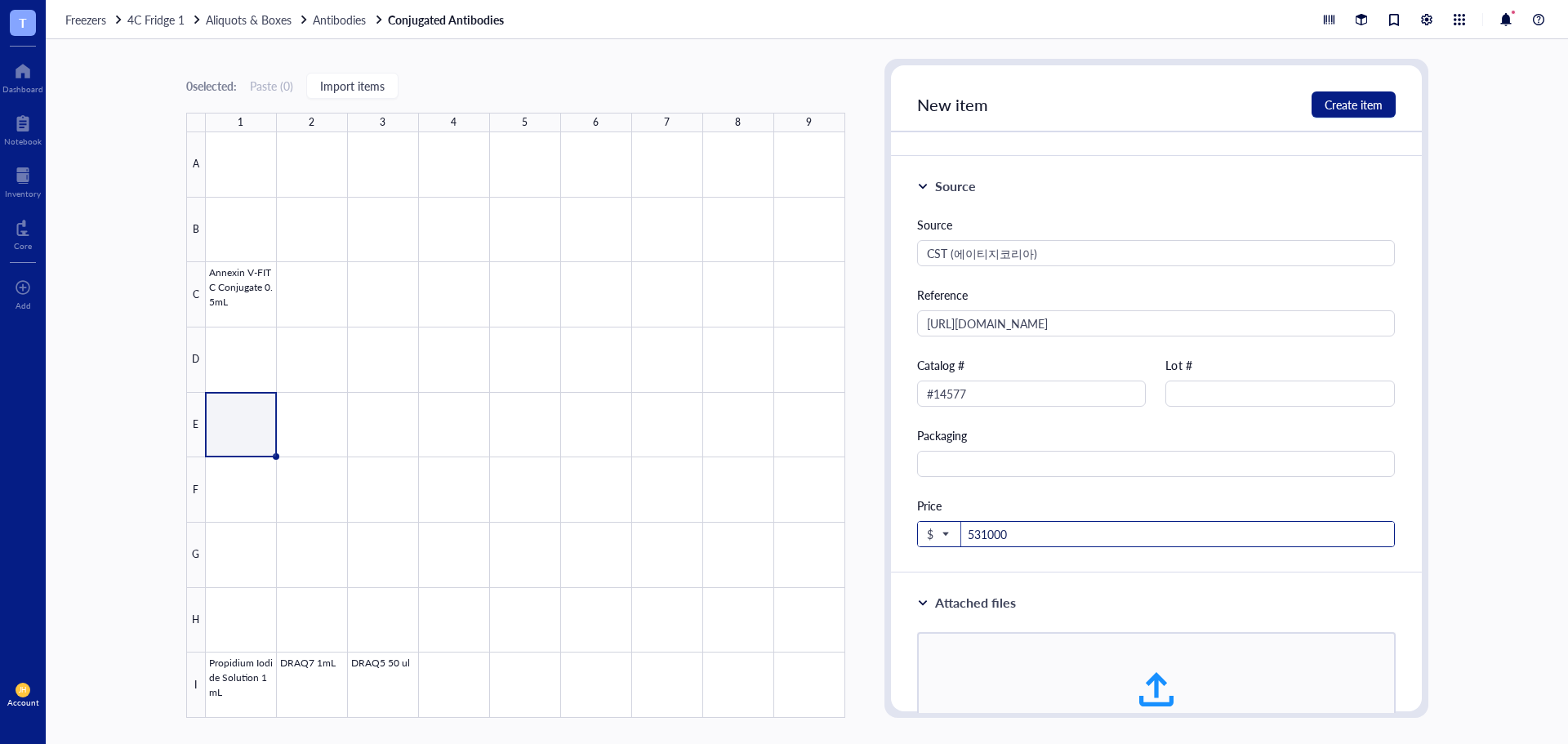
click at [933, 534] on span "$" at bounding box center [938, 534] width 21 height 14
click at [959, 498] on div "₩ KRW" at bounding box center [952, 499] width 41 height 14
click at [1087, 441] on div "Packaging" at bounding box center [1156, 435] width 479 height 18
click at [1366, 102] on span "Create item" at bounding box center [1353, 105] width 58 height 13
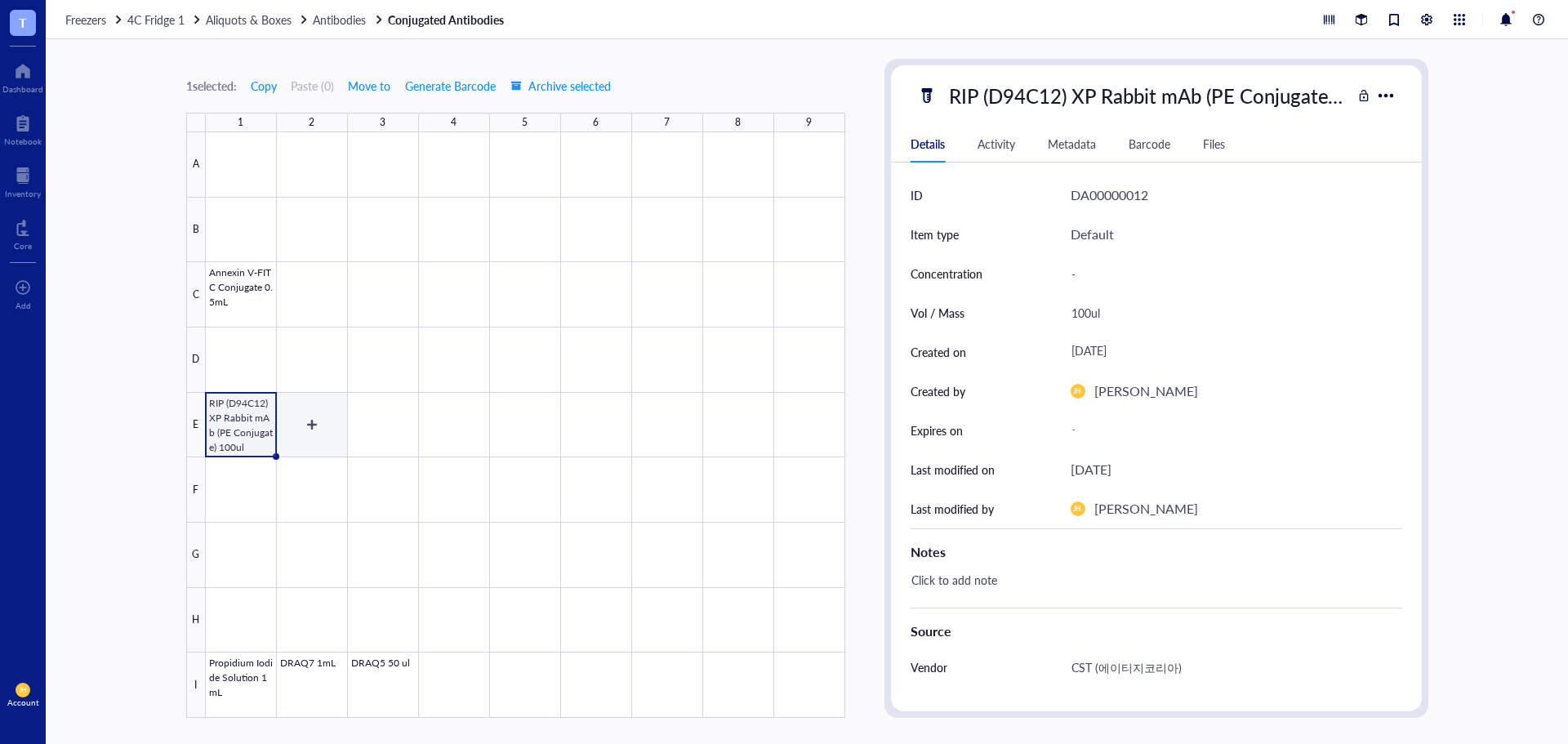
click at [319, 408] on div at bounding box center [525, 425] width 639 height 586
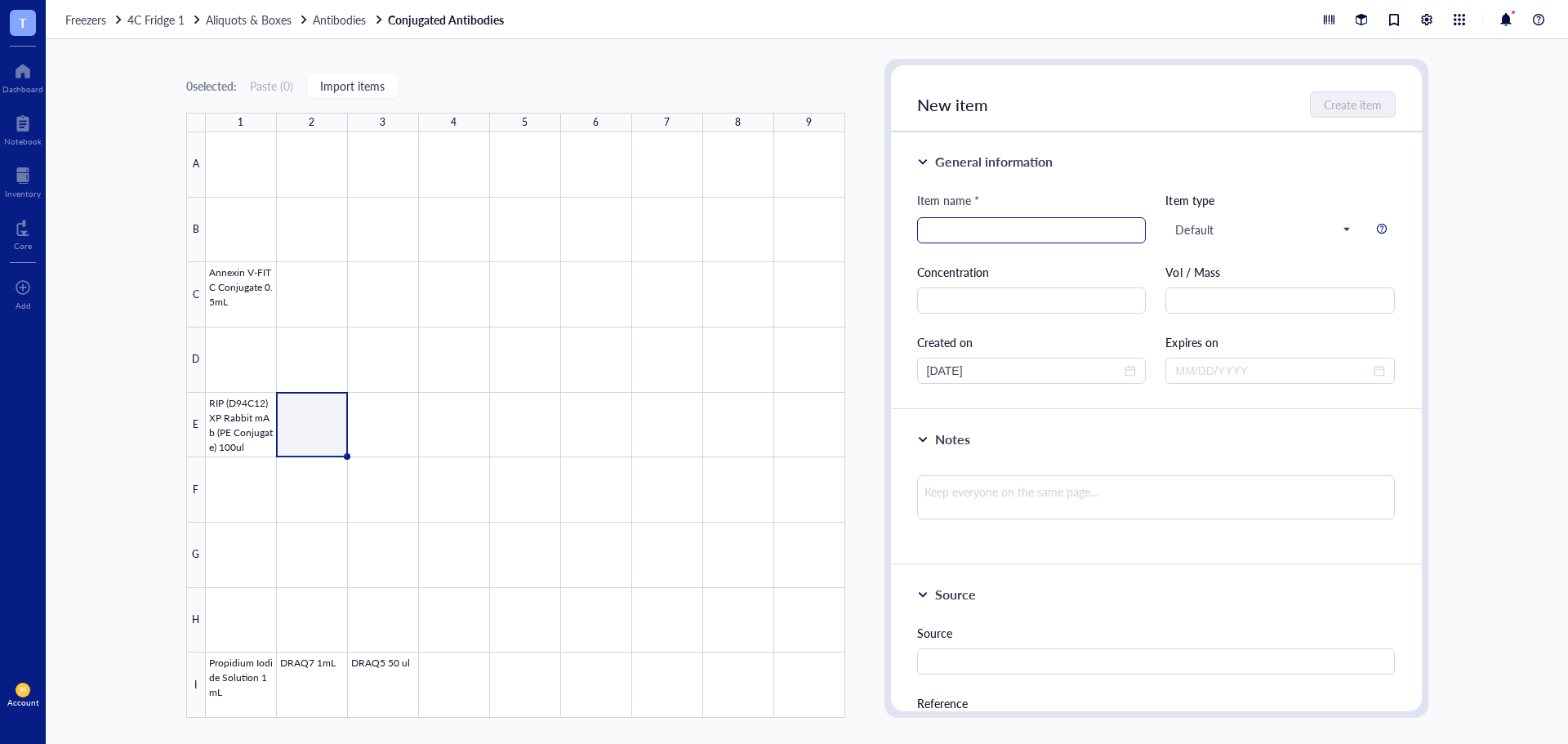
click at [998, 226] on input "search" at bounding box center [1032, 230] width 210 height 25
paste input "LC3A/B (D3U4C) XP Rabbit mAb (PE Conjugate)"
click at [1125, 233] on input "LC3A/B (D3U4C) XP Rabbit mAb (PE Conjugate) 100ul" at bounding box center [1032, 230] width 210 height 25
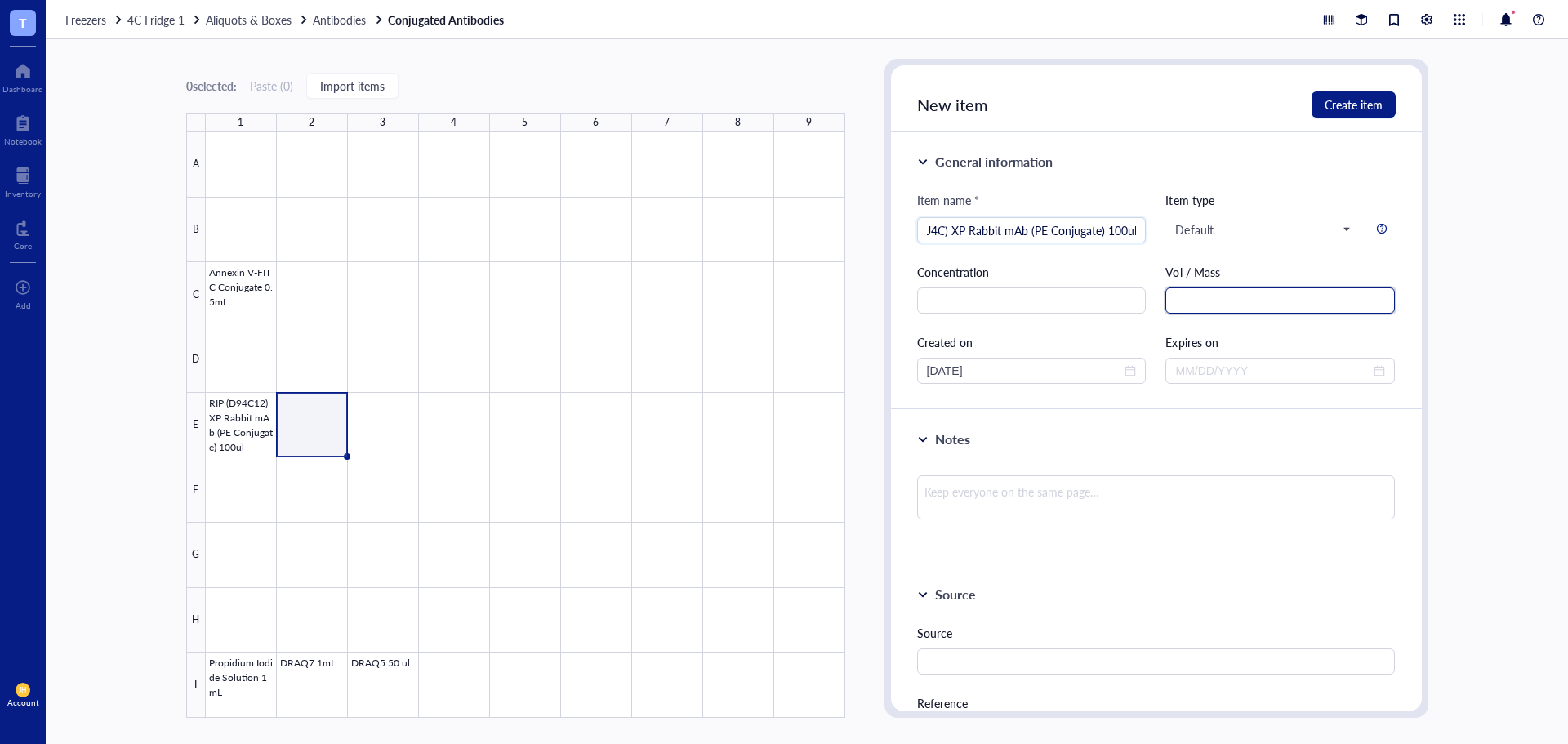
click at [1341, 305] on input "text" at bounding box center [1279, 300] width 229 height 26
paste input "100ul"
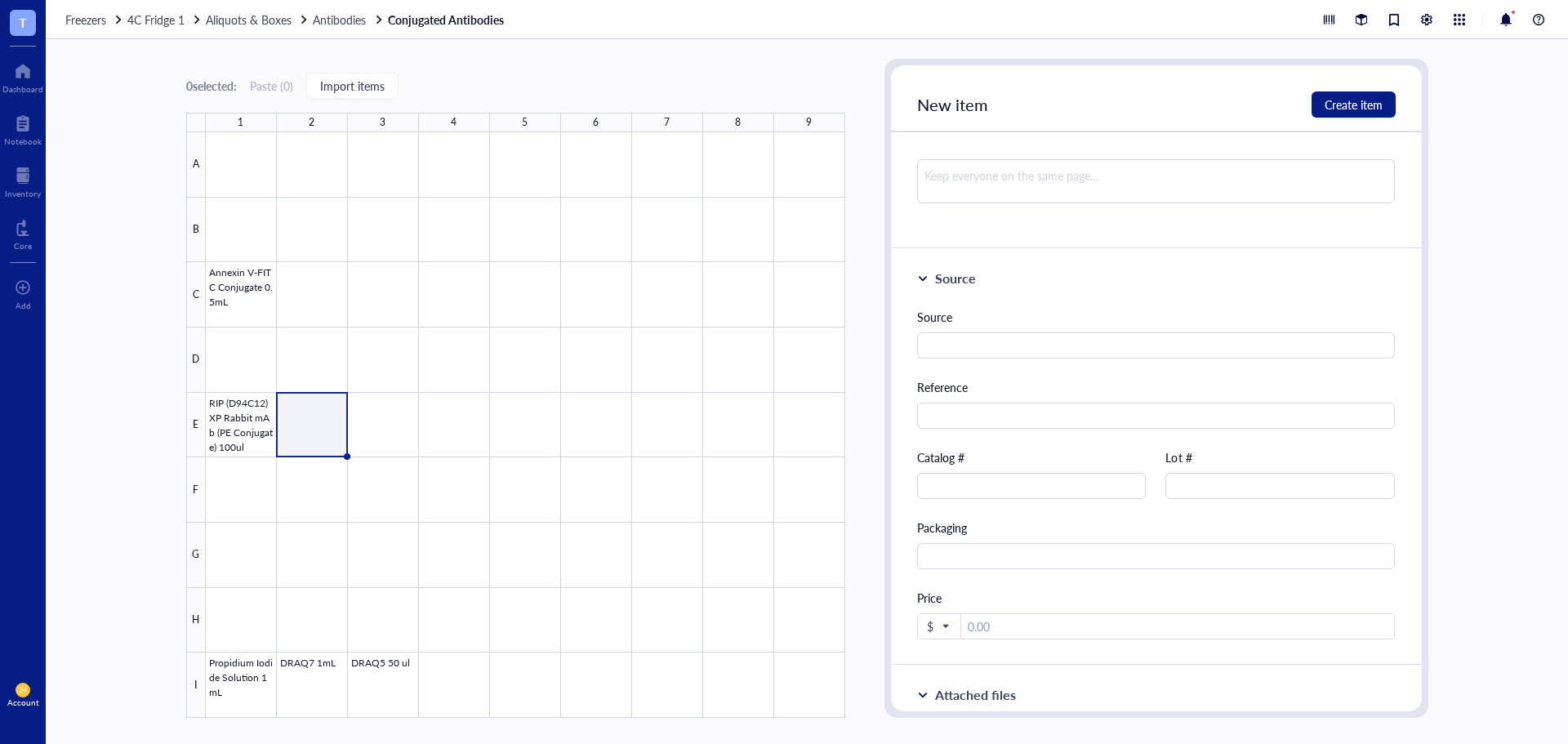
scroll to position [326, 0]
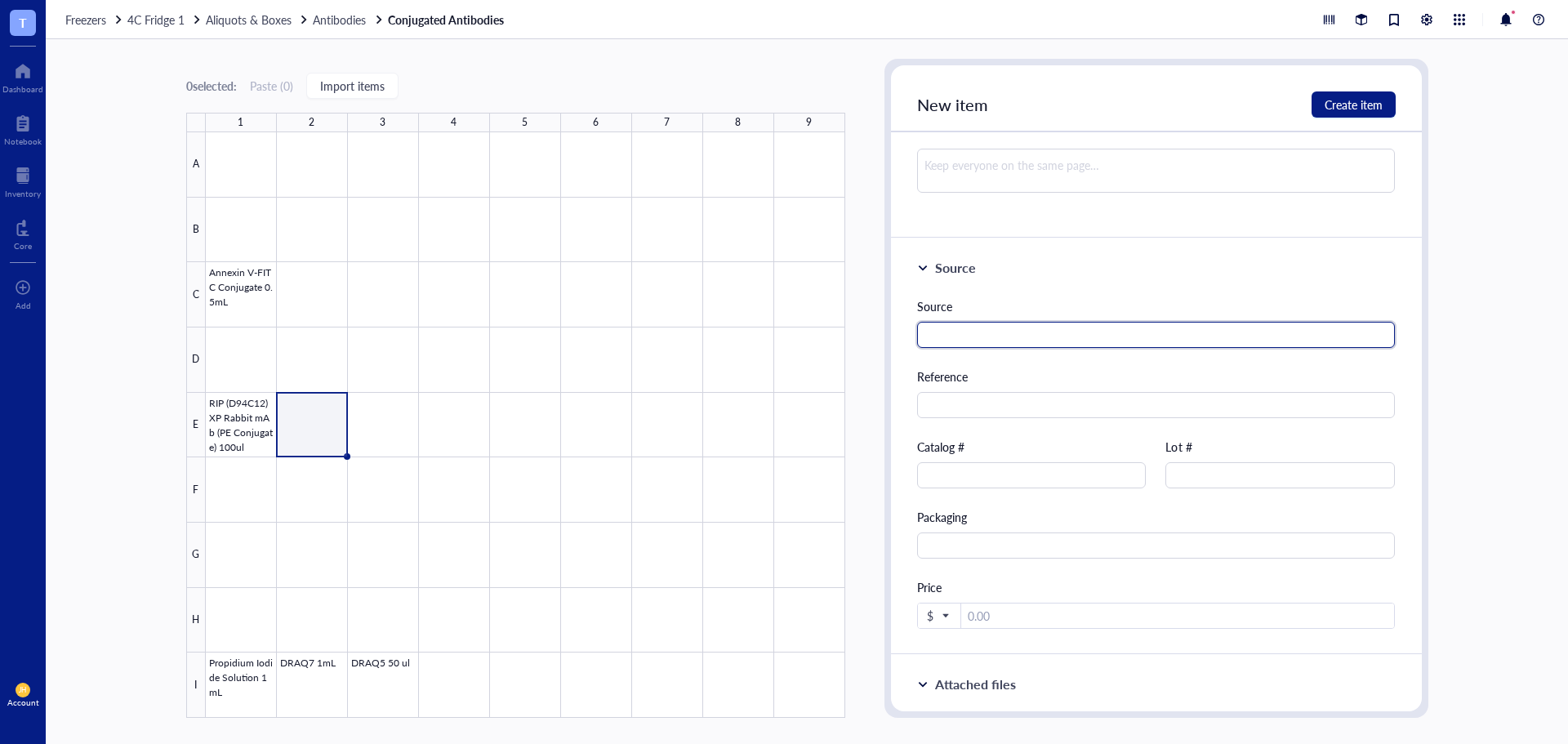
click at [1116, 332] on input "text" at bounding box center [1156, 334] width 479 height 26
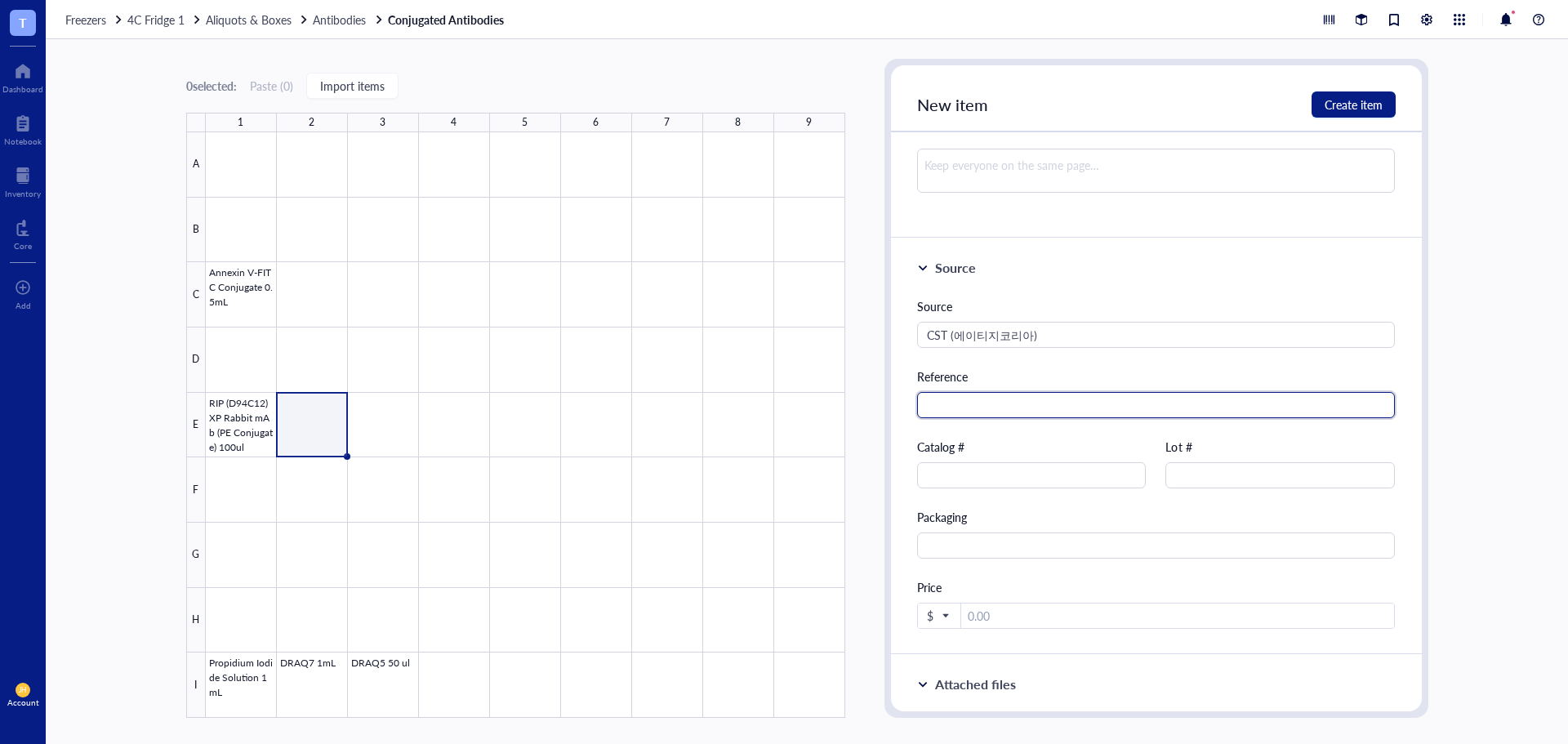
click at [1035, 406] on input "text" at bounding box center [1156, 404] width 479 height 26
paste input "[URL][DOMAIN_NAME]"
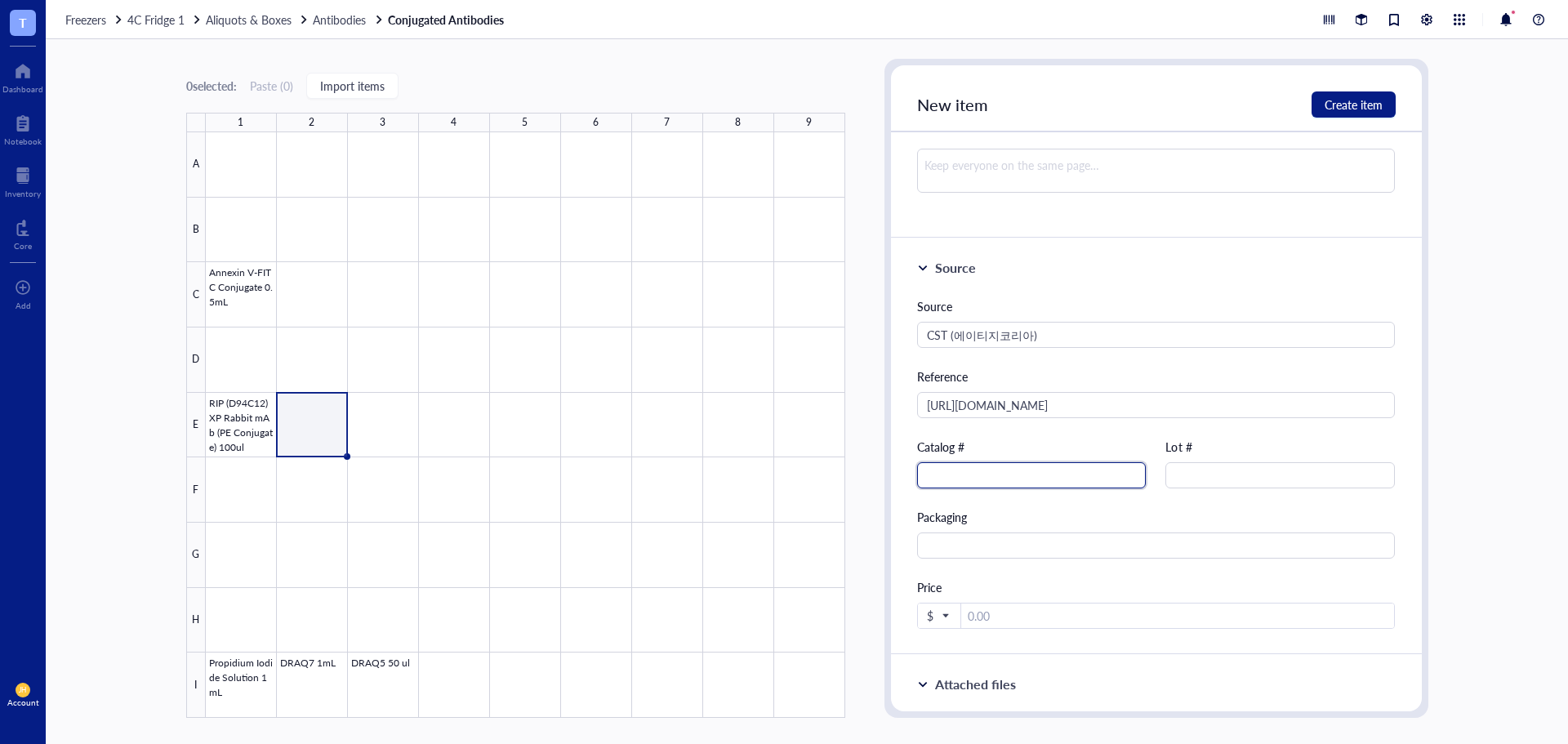
click at [1076, 476] on input "text" at bounding box center [1032, 475] width 229 height 26
paste input "#13611"
click at [1116, 624] on input "number" at bounding box center [1178, 616] width 434 height 26
paste input "531000"
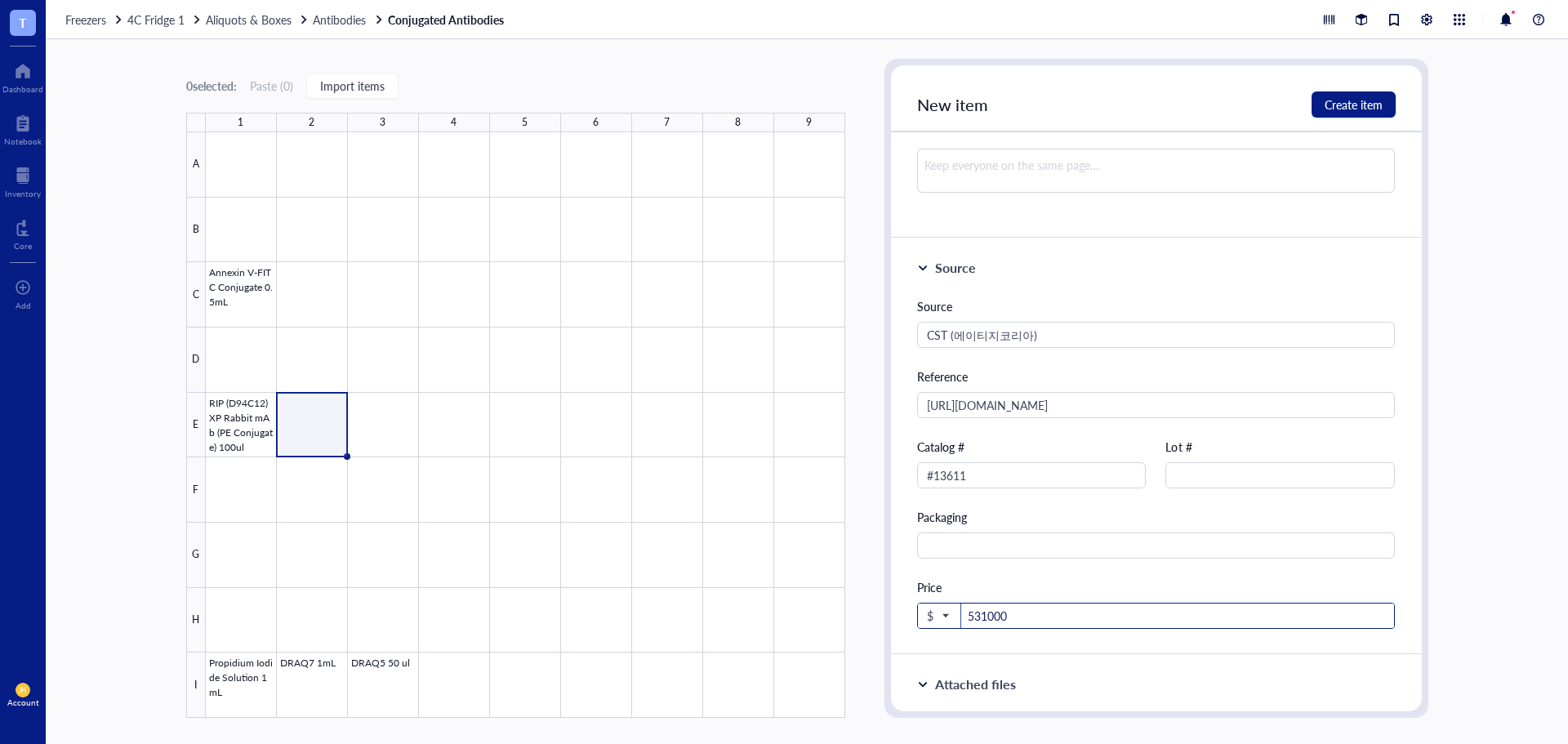
click at [938, 612] on span "$" at bounding box center [938, 615] width 21 height 14
click at [956, 577] on div "₩ KRW" at bounding box center [952, 581] width 41 height 14
click at [1336, 107] on span "Create item" at bounding box center [1353, 105] width 58 height 13
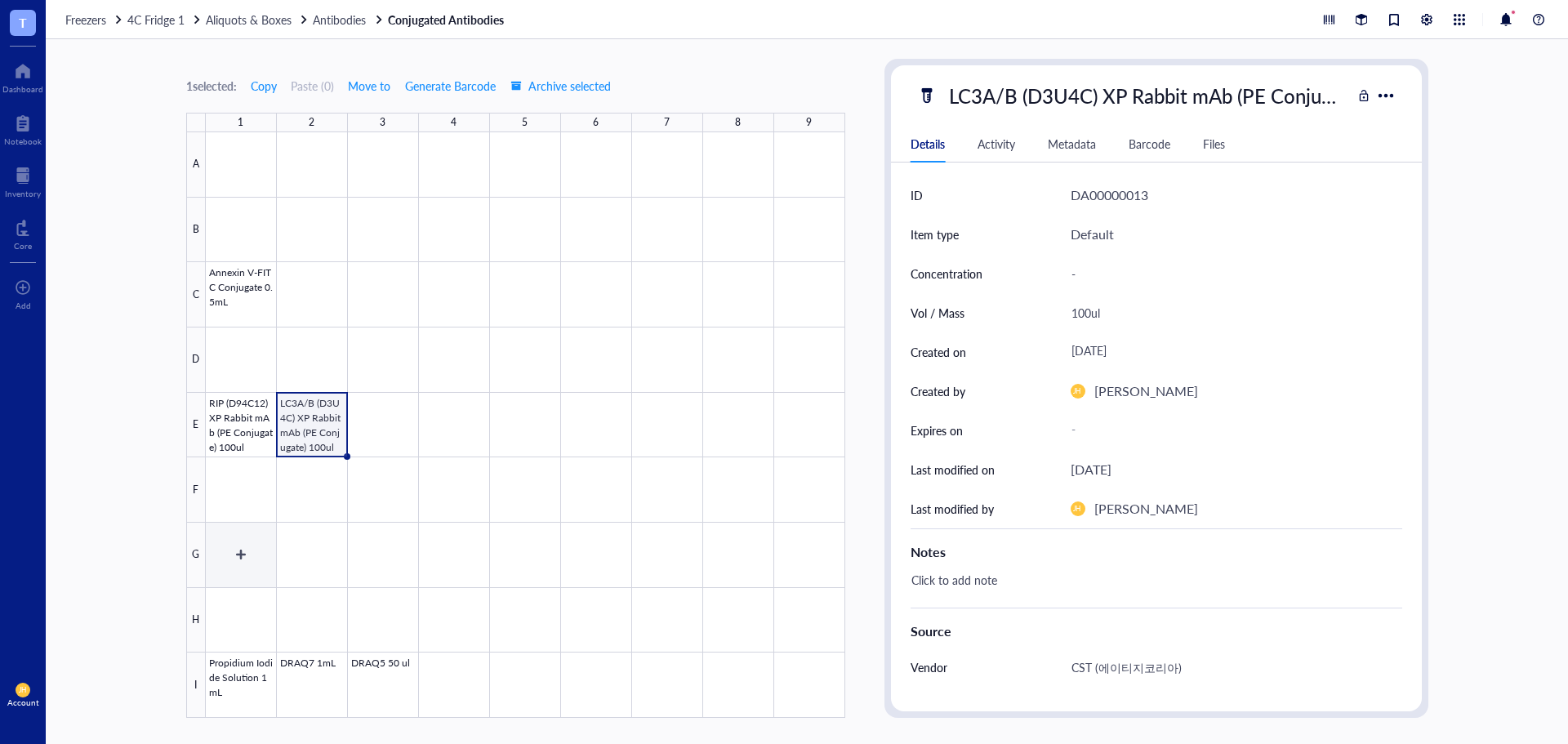
click at [240, 561] on div at bounding box center [525, 425] width 639 height 586
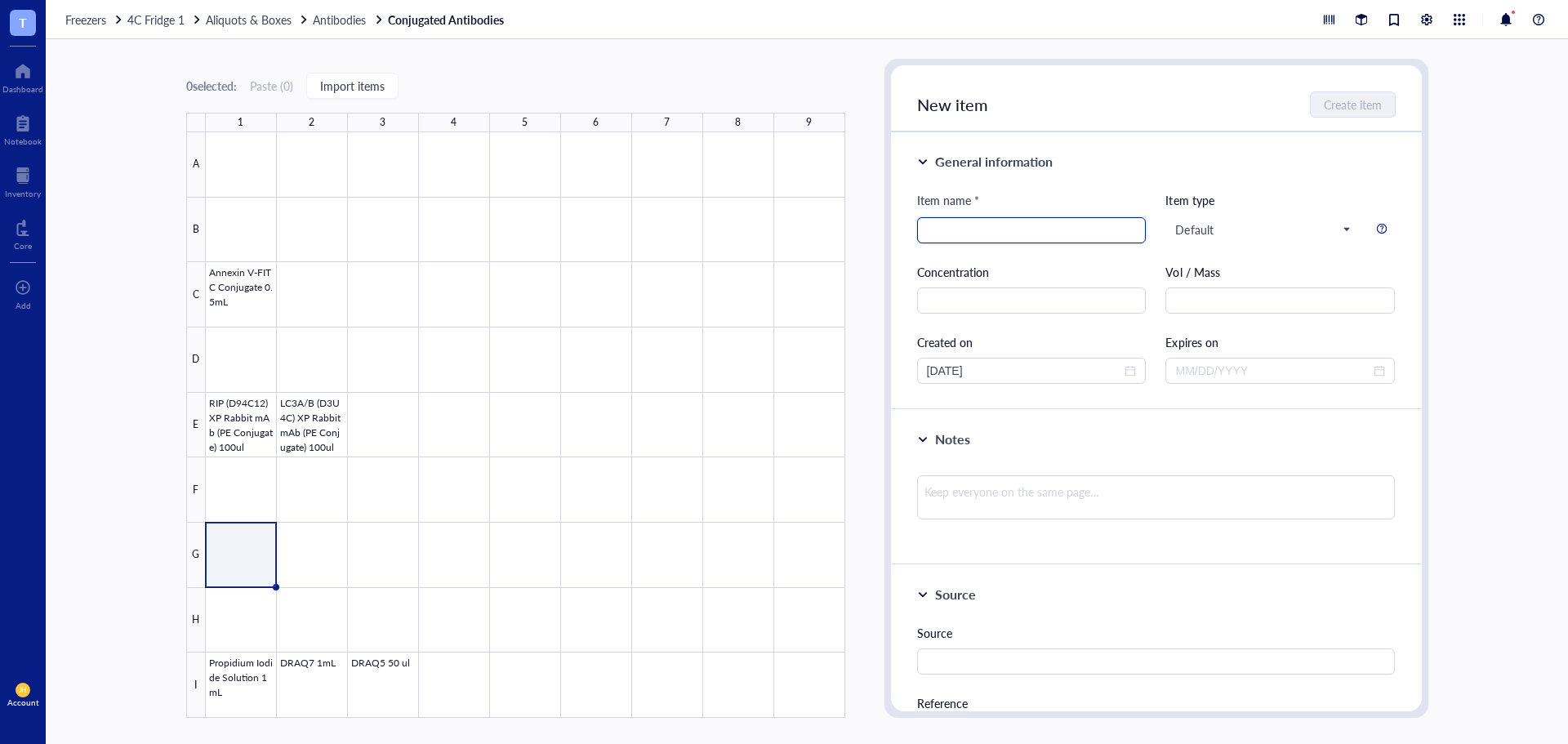
click at [971, 230] on input "search" at bounding box center [1032, 230] width 210 height 25
paste input "Cleaved Caspase-3 (Asp175) (D3E9) Rabbit mAb (Alexa [MEDICAL_DATA] 647 Conjugat…"
click at [1125, 229] on input "Cleaved Caspase-3 (Asp175) (D3E9) Rabbit mAb (Alexa Fluor 647 Conjugate) 100ul" at bounding box center [1032, 230] width 210 height 25
click at [1125, 228] on input "Cleaved Caspase-3 (Asp175) (D3E9) Rabbit mAb (Alexa Fluor 647 Conjugate) 100ul" at bounding box center [1032, 230] width 210 height 25
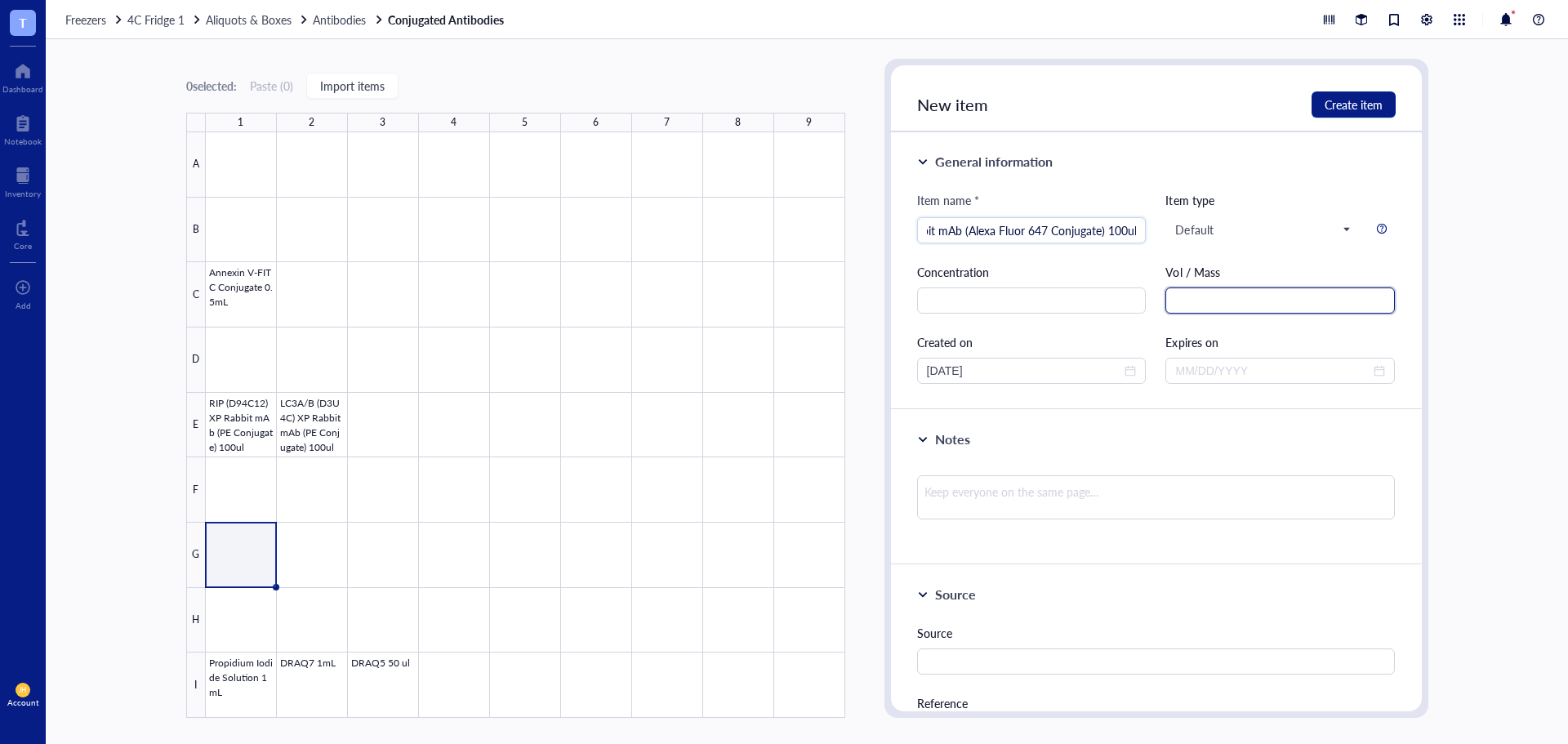
click at [1200, 300] on input "text" at bounding box center [1279, 300] width 229 height 26
paste input "100ul"
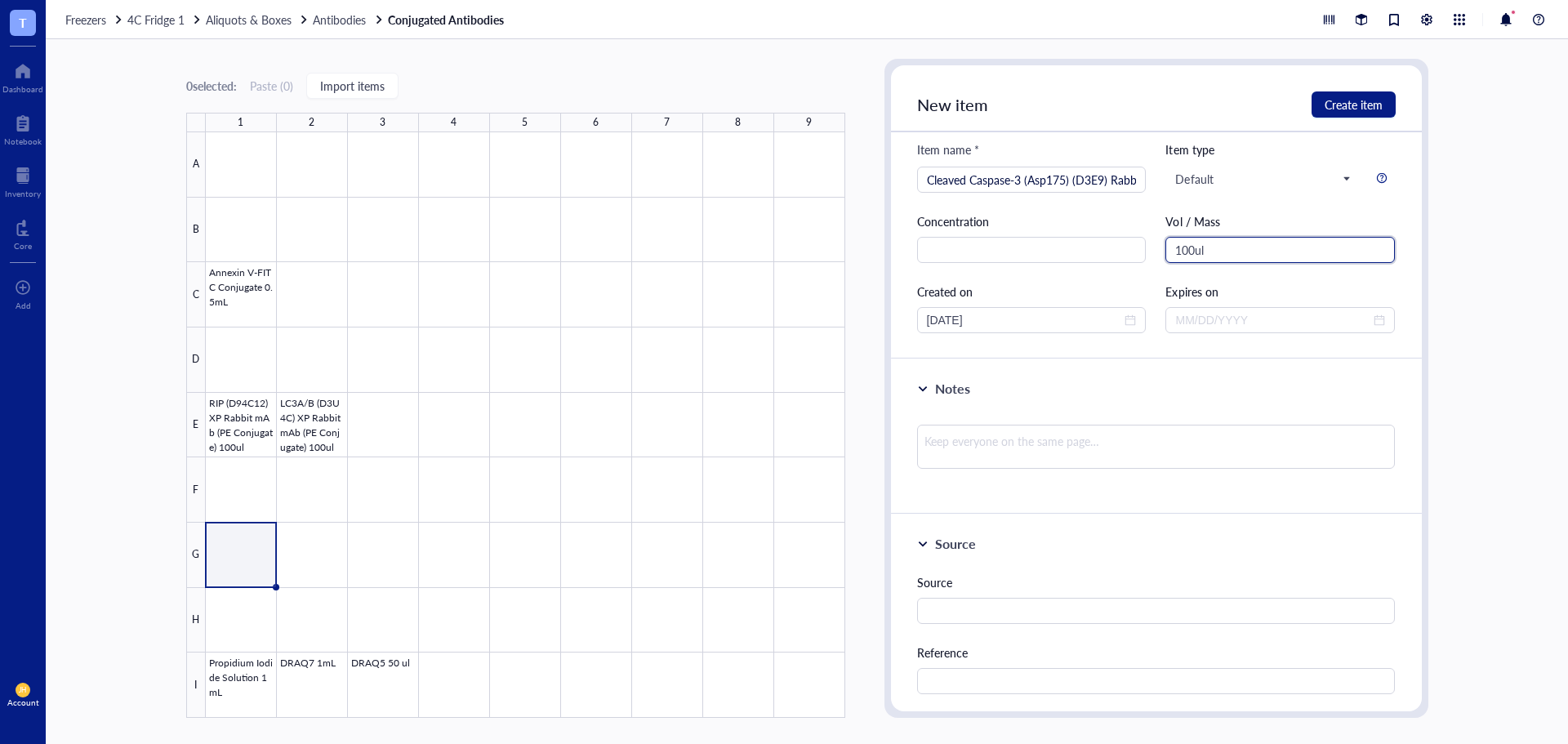
scroll to position [163, 0]
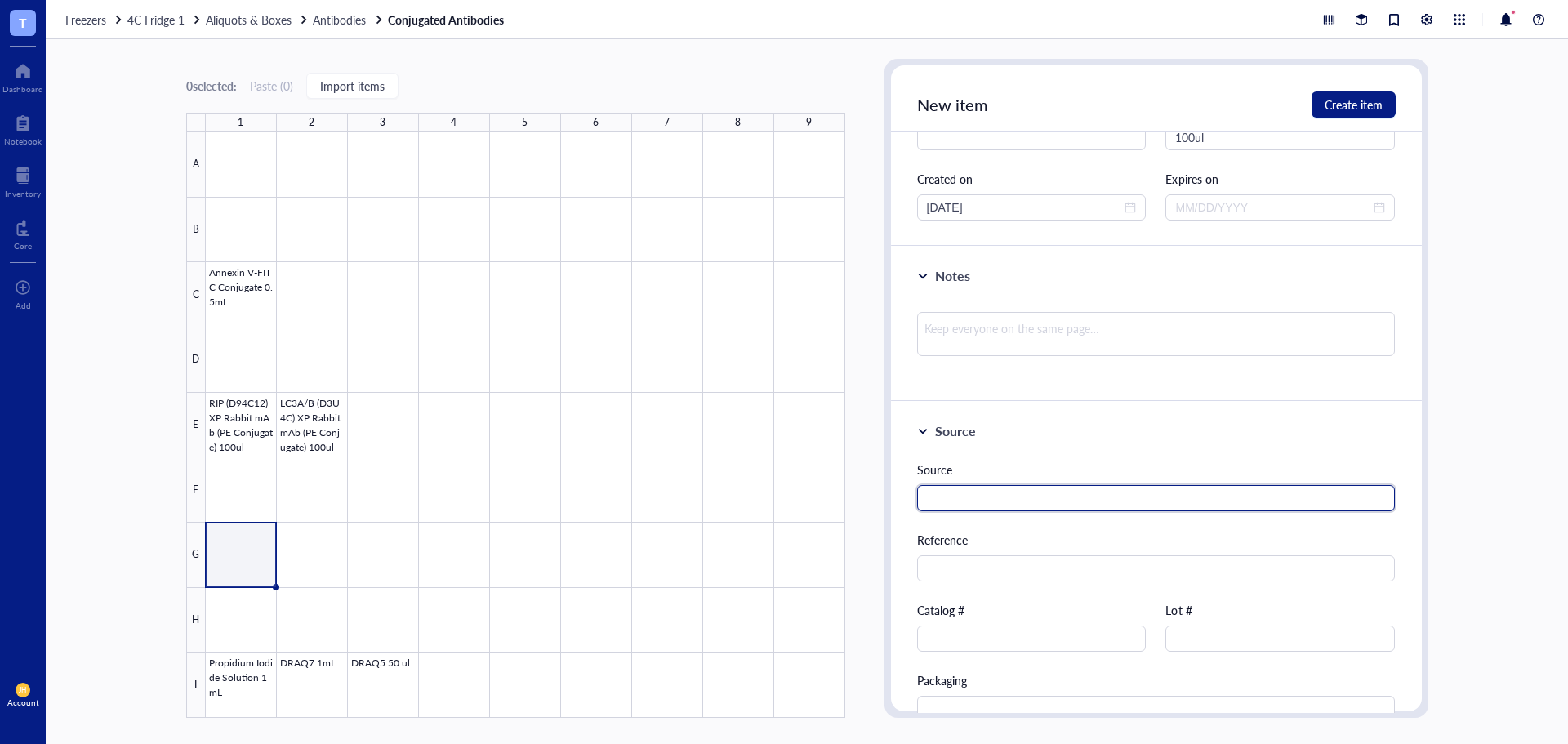
click at [1152, 506] on input "text" at bounding box center [1156, 497] width 479 height 26
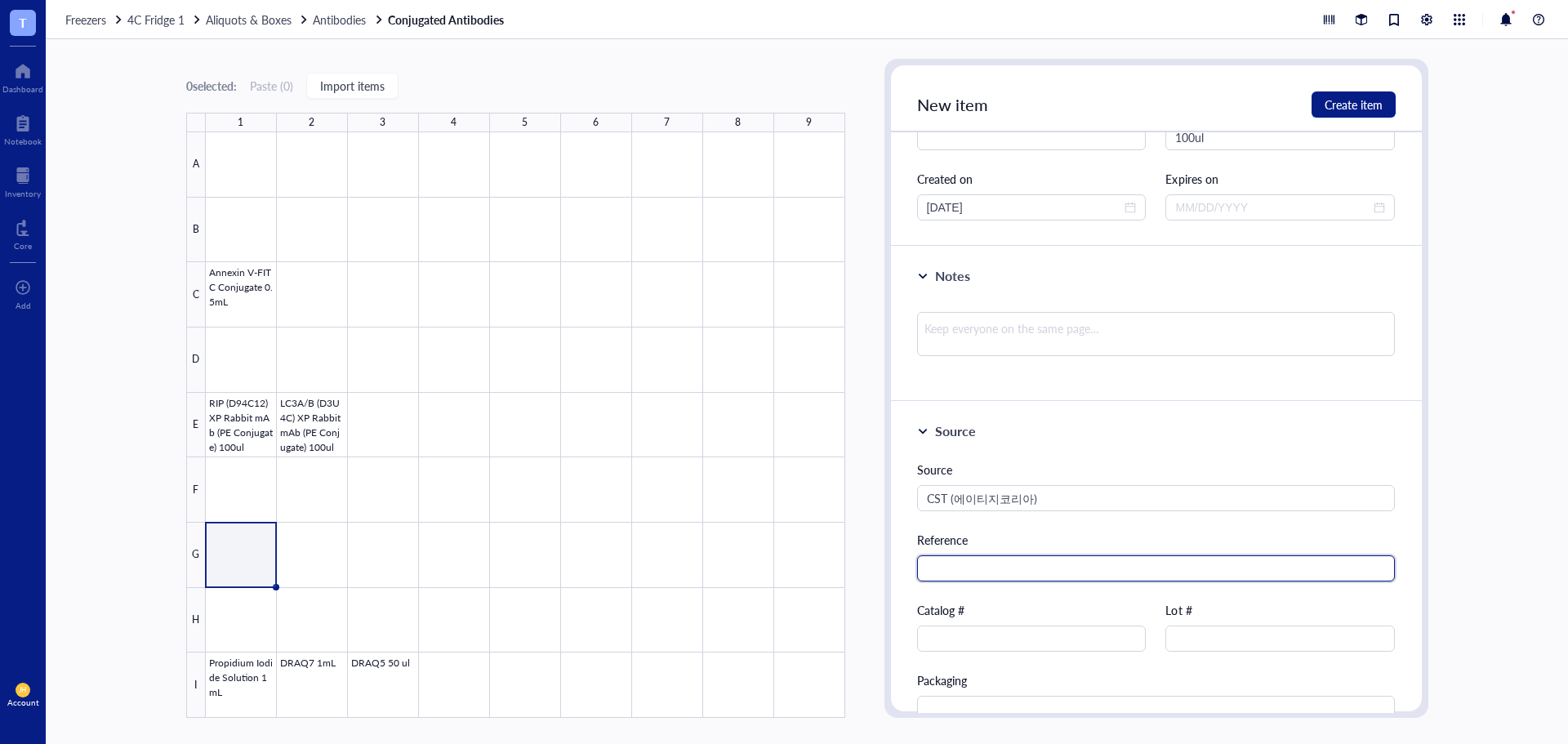
click at [982, 563] on input "text" at bounding box center [1156, 568] width 479 height 26
paste input "[URL][DOMAIN_NAME][MEDICAL_DATA]"
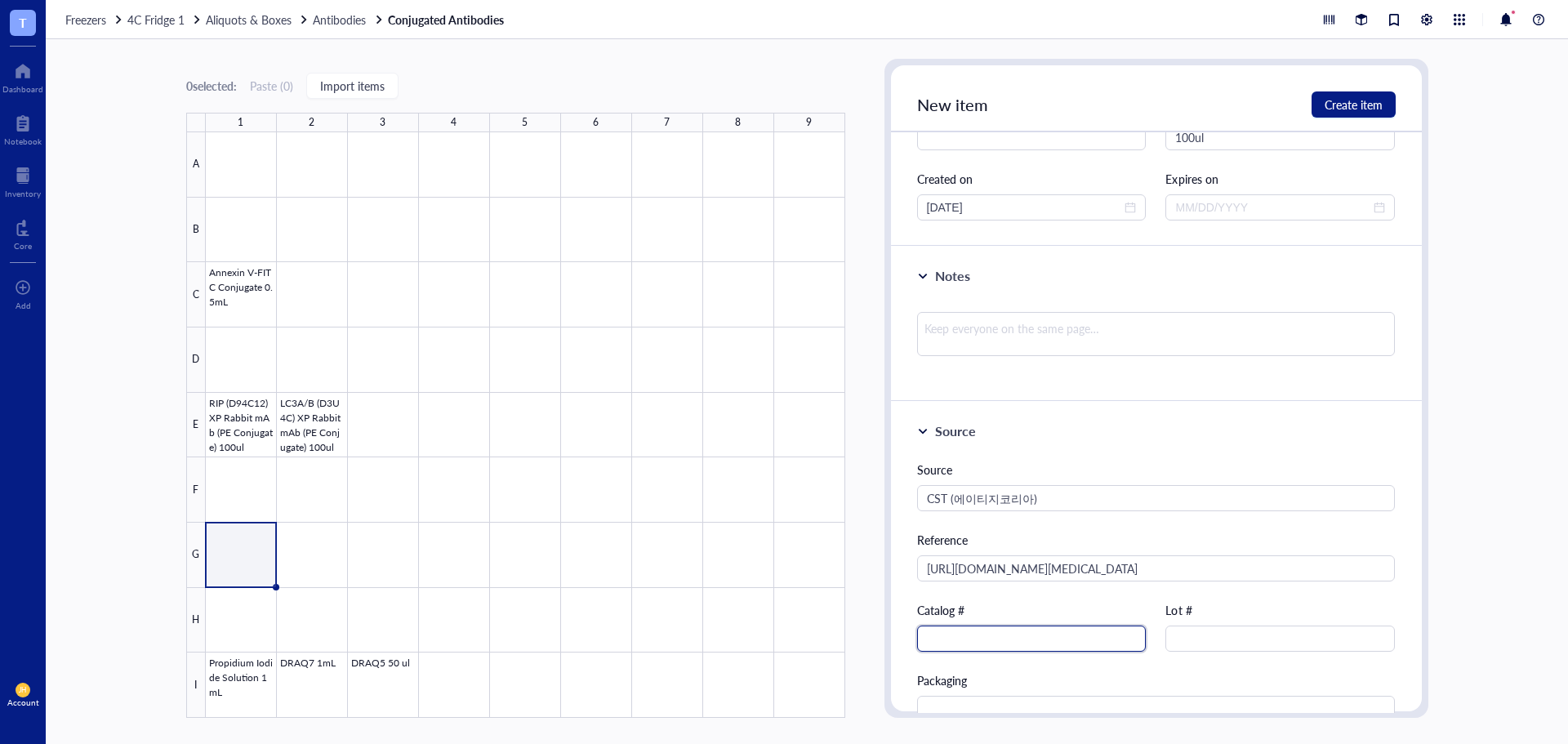
click at [984, 642] on input "text" at bounding box center [1032, 638] width 229 height 26
paste input "#9602"
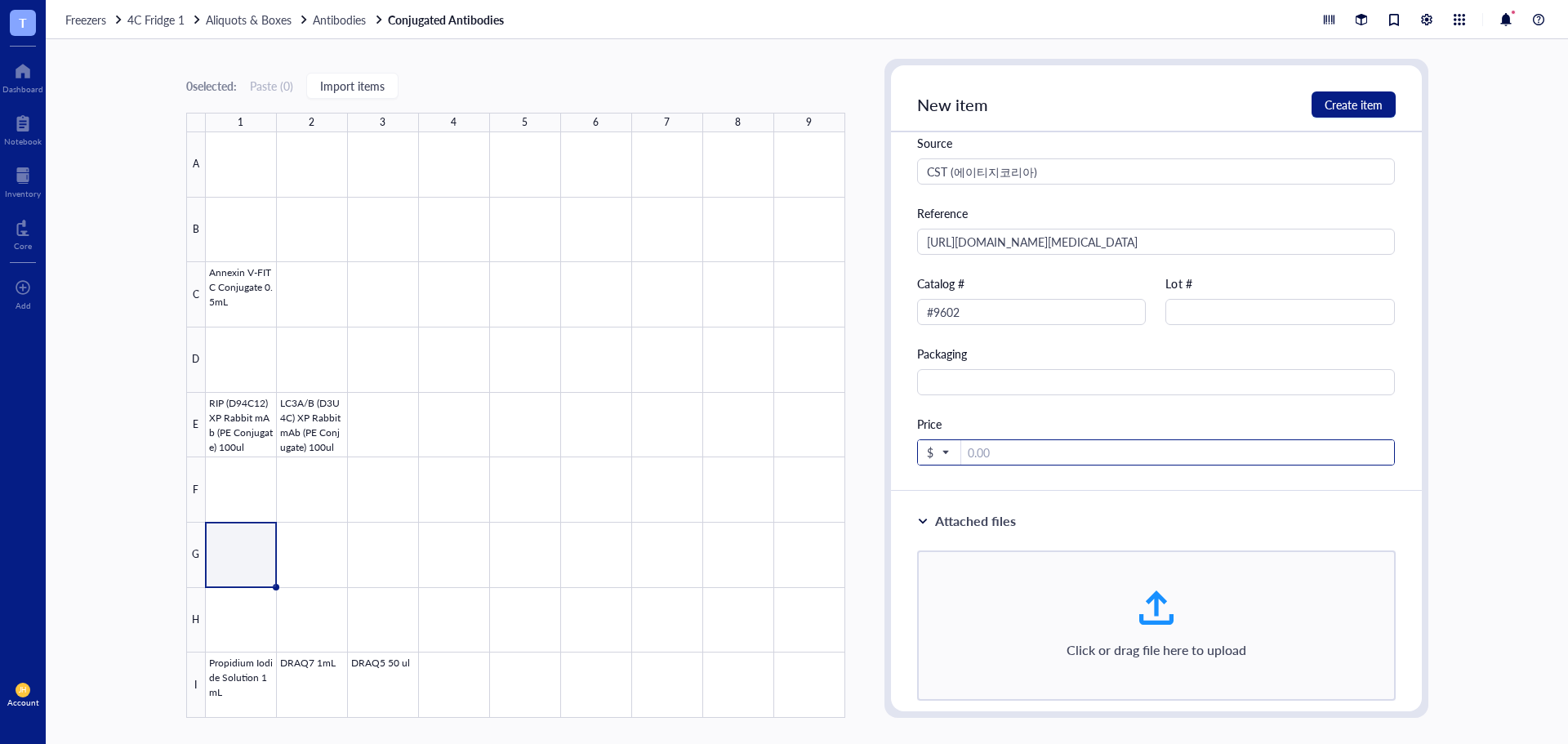
click at [1004, 458] on input "number" at bounding box center [1178, 453] width 434 height 26
paste input "563000"
click at [931, 456] on span "$" at bounding box center [938, 452] width 21 height 14
click at [956, 658] on div "₩ KRW" at bounding box center [952, 661] width 41 height 14
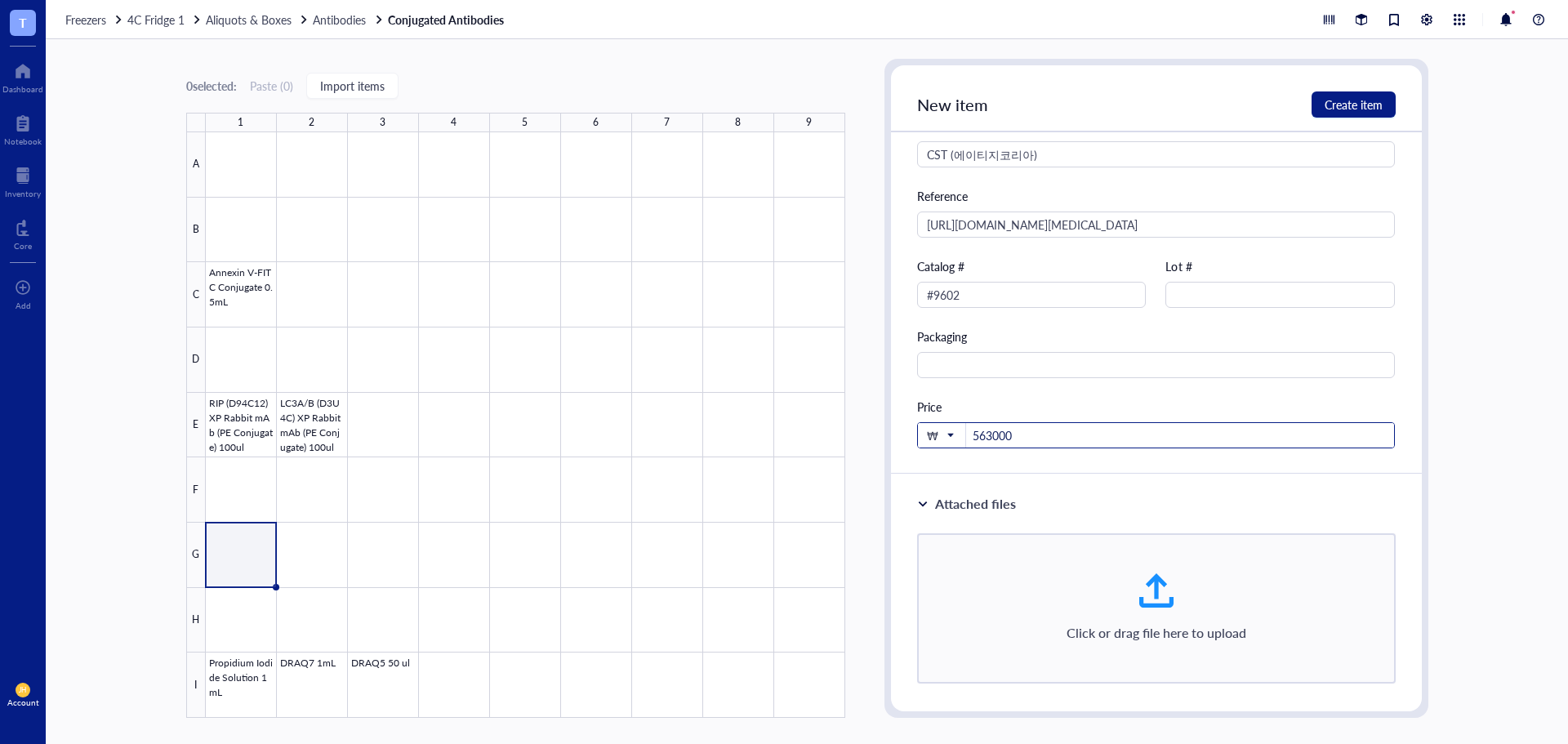
scroll to position [523, 0]
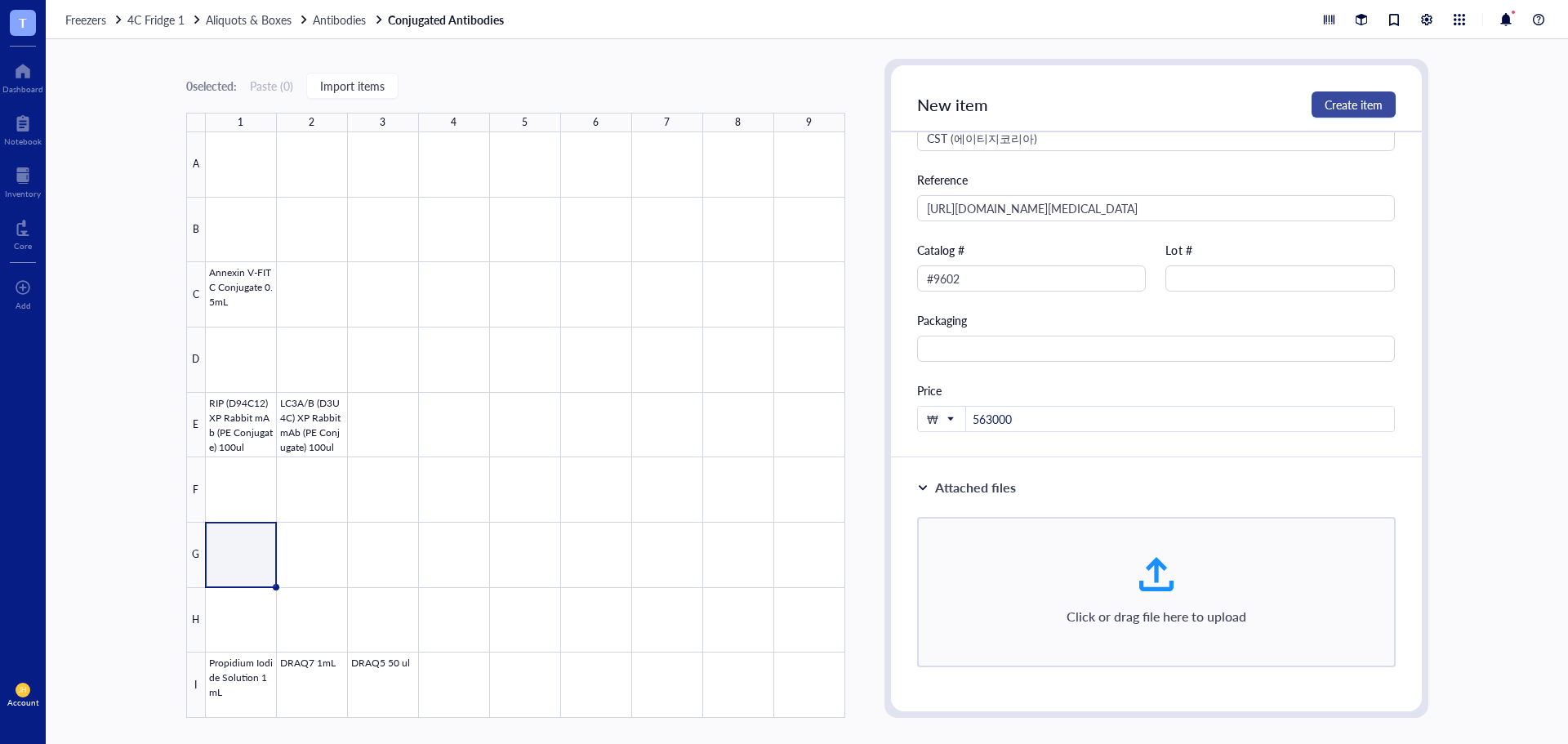
click at [1332, 108] on span "Create item" at bounding box center [1353, 105] width 58 height 13
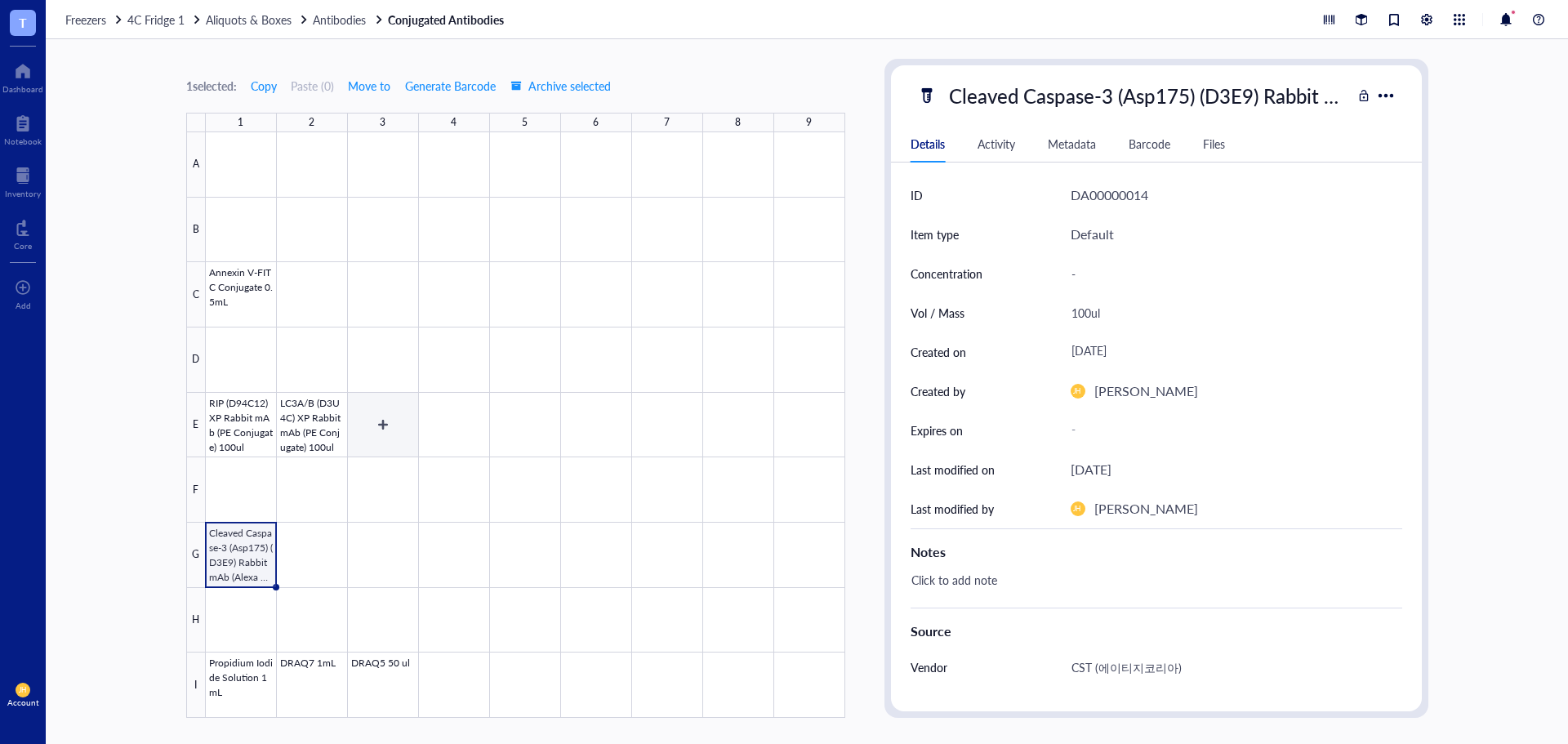
click at [368, 418] on div at bounding box center [525, 425] width 639 height 586
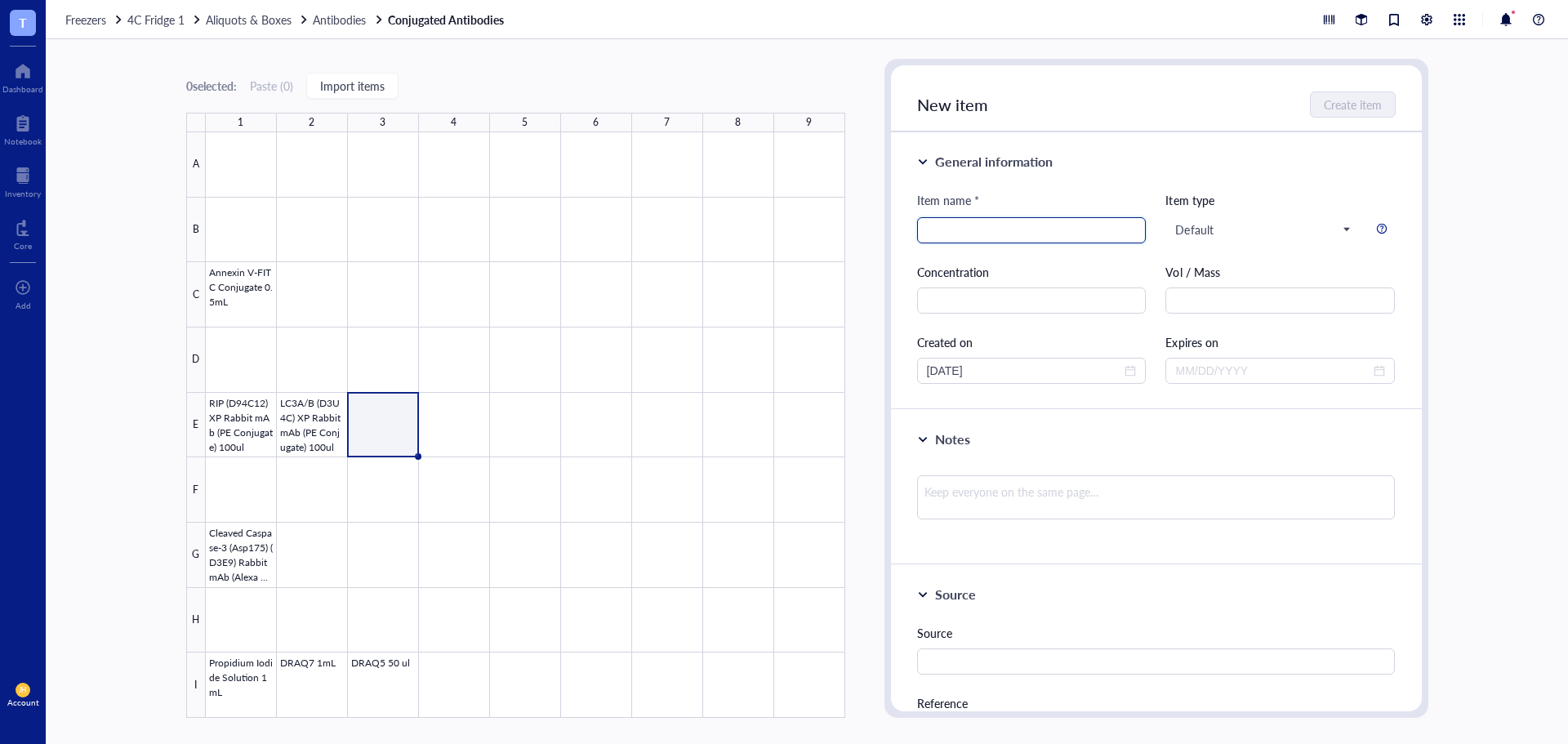
click at [1002, 235] on input "search" at bounding box center [1032, 230] width 210 height 25
paste input "PE anti-ASC (TMS-1) Antibody"
click at [1096, 227] on input "PE anti-ASC (TMS-1) Antibody 100ul" at bounding box center [1032, 230] width 210 height 25
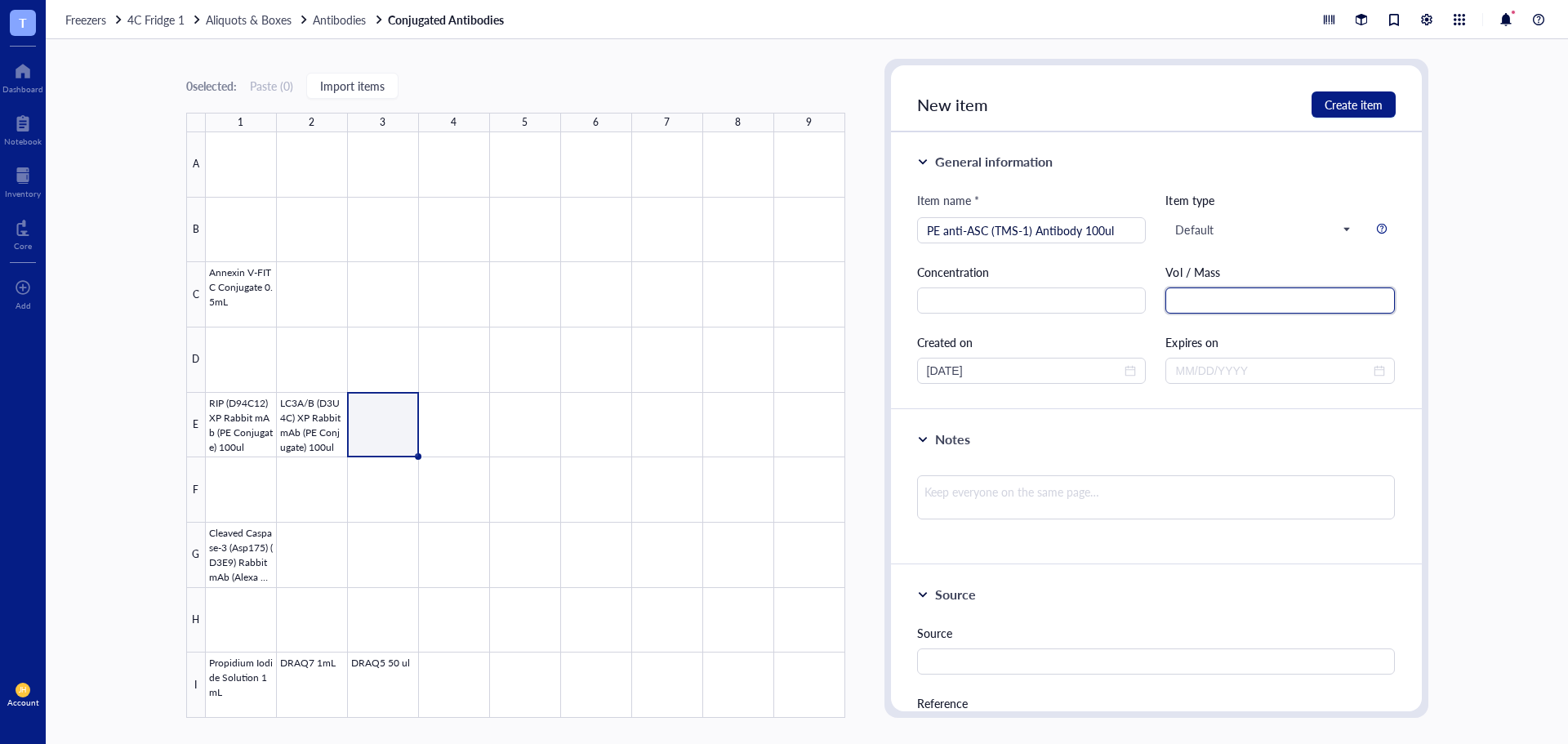
click at [1329, 307] on input "text" at bounding box center [1279, 300] width 229 height 26
paste input "100ul"
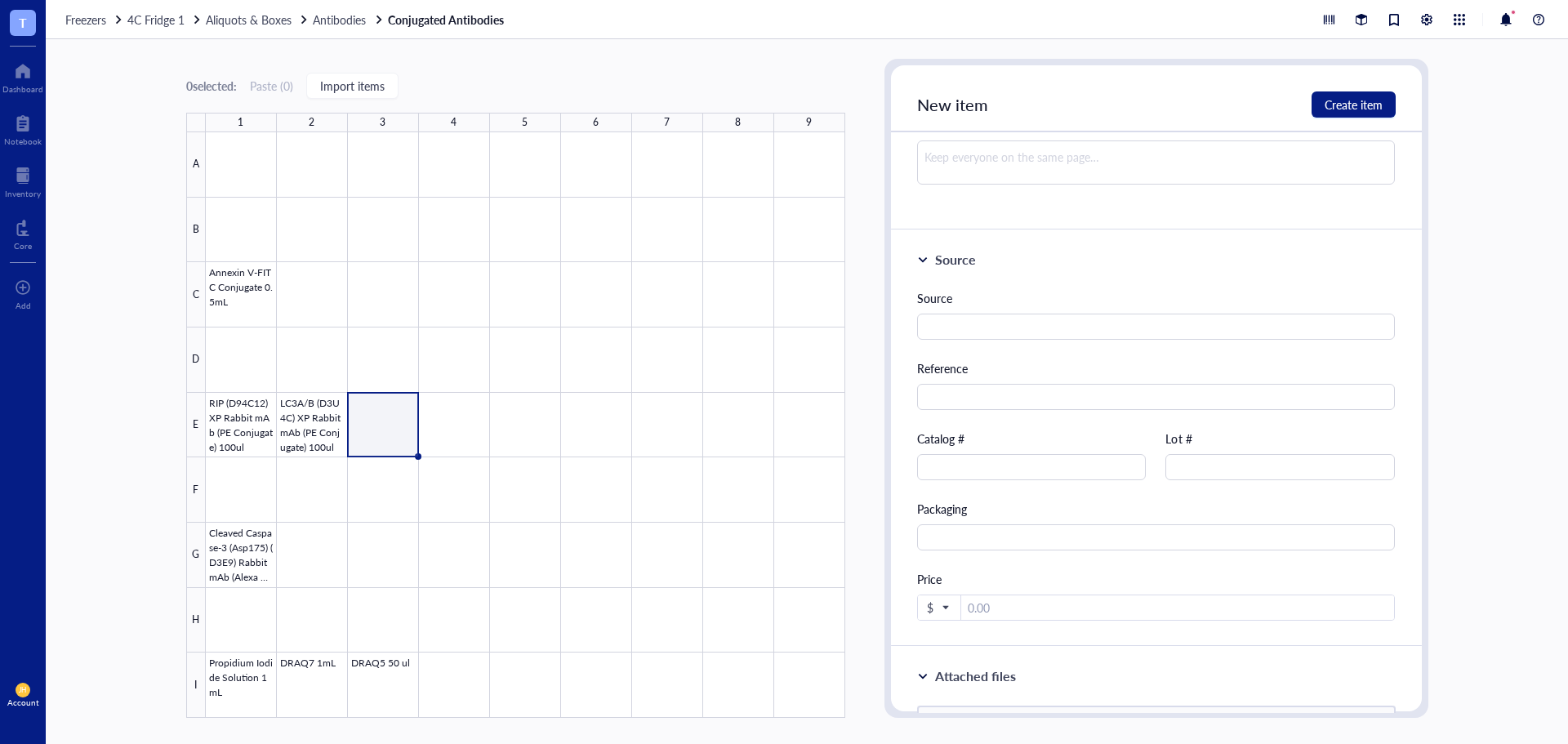
scroll to position [491, 0]
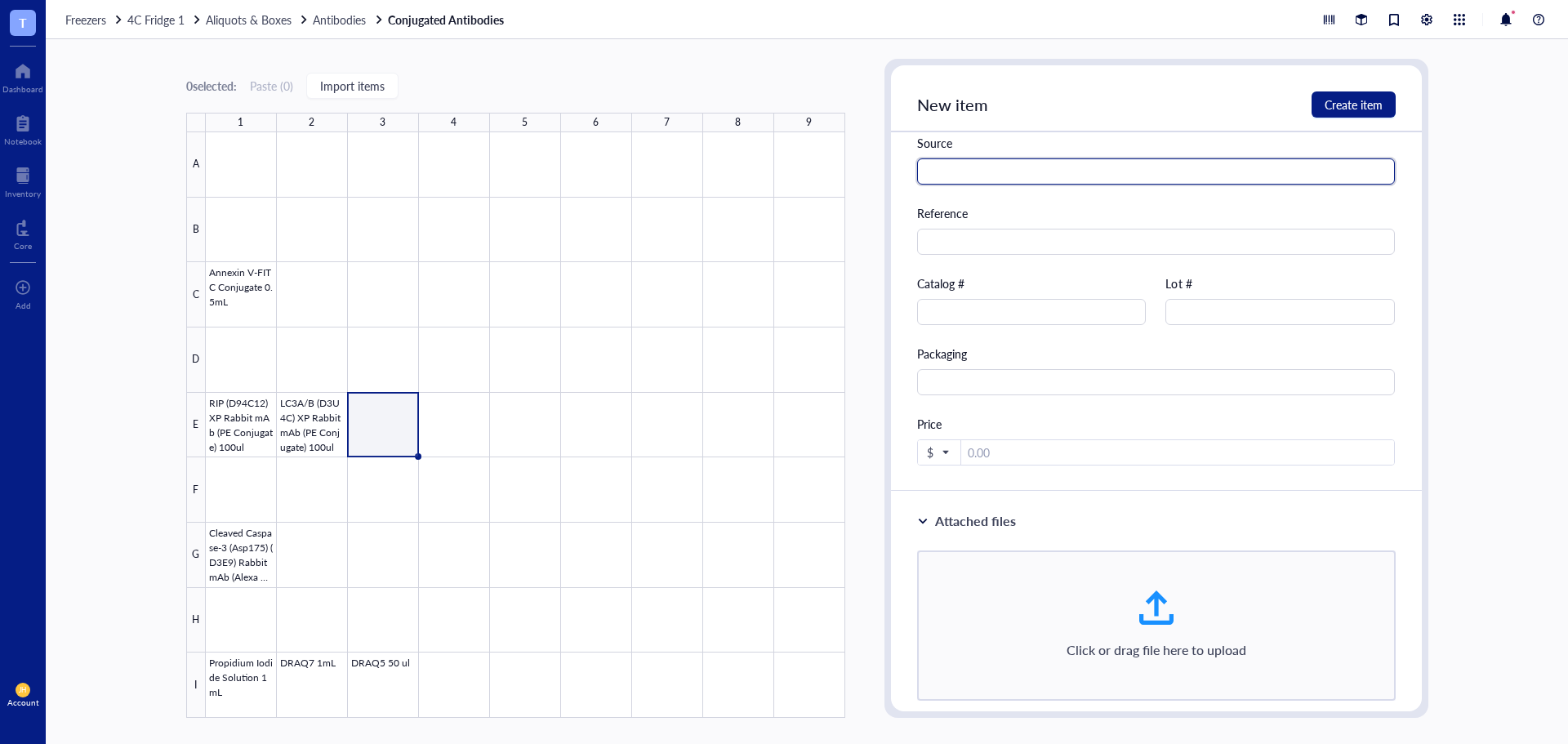
click at [1014, 169] on input "text" at bounding box center [1156, 171] width 479 height 26
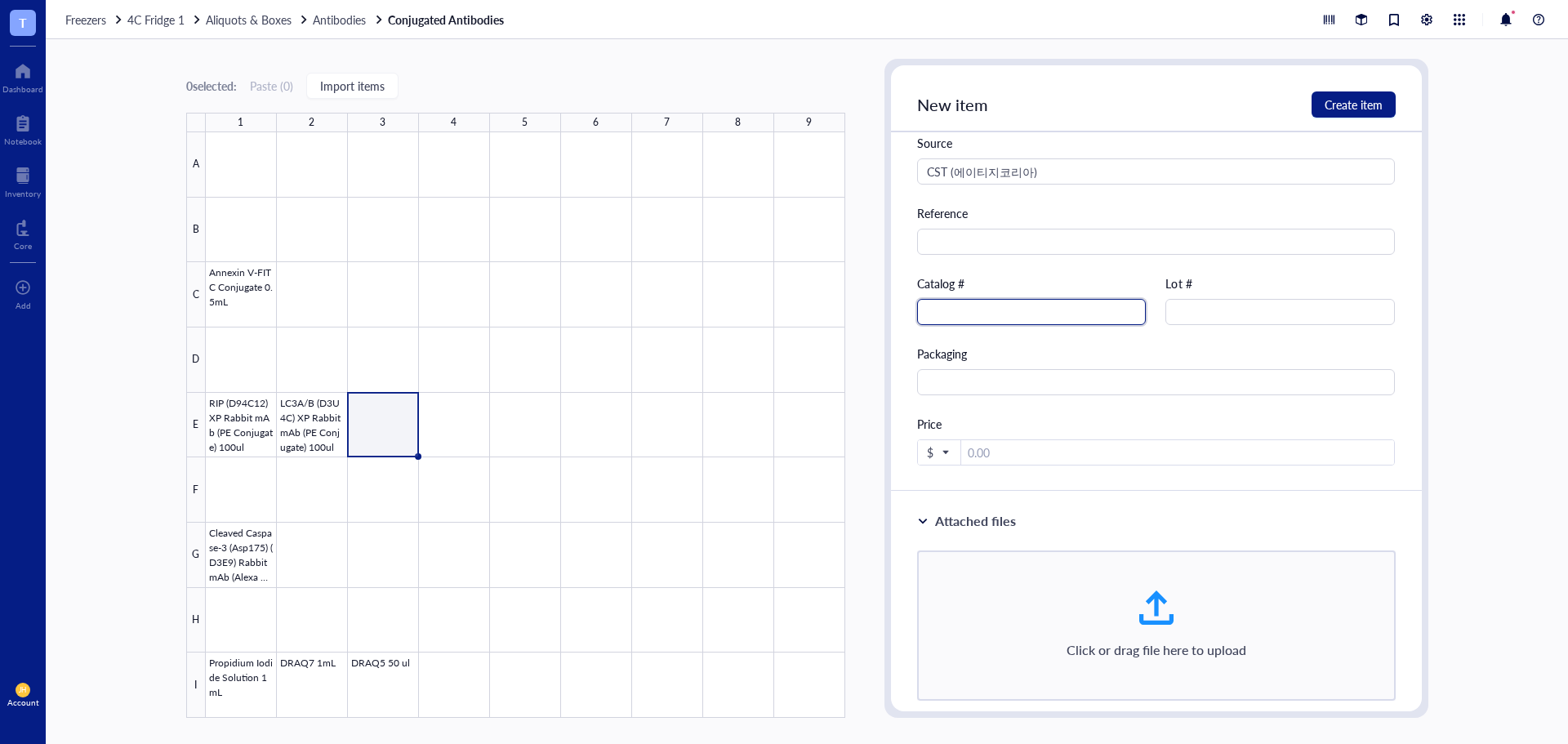
click at [1073, 315] on input "text" at bounding box center [1032, 311] width 229 height 26
paste input "653903"
click at [1006, 462] on input "number" at bounding box center [1178, 453] width 434 height 26
paste input "230000"
click at [935, 456] on span "$" at bounding box center [938, 452] width 21 height 14
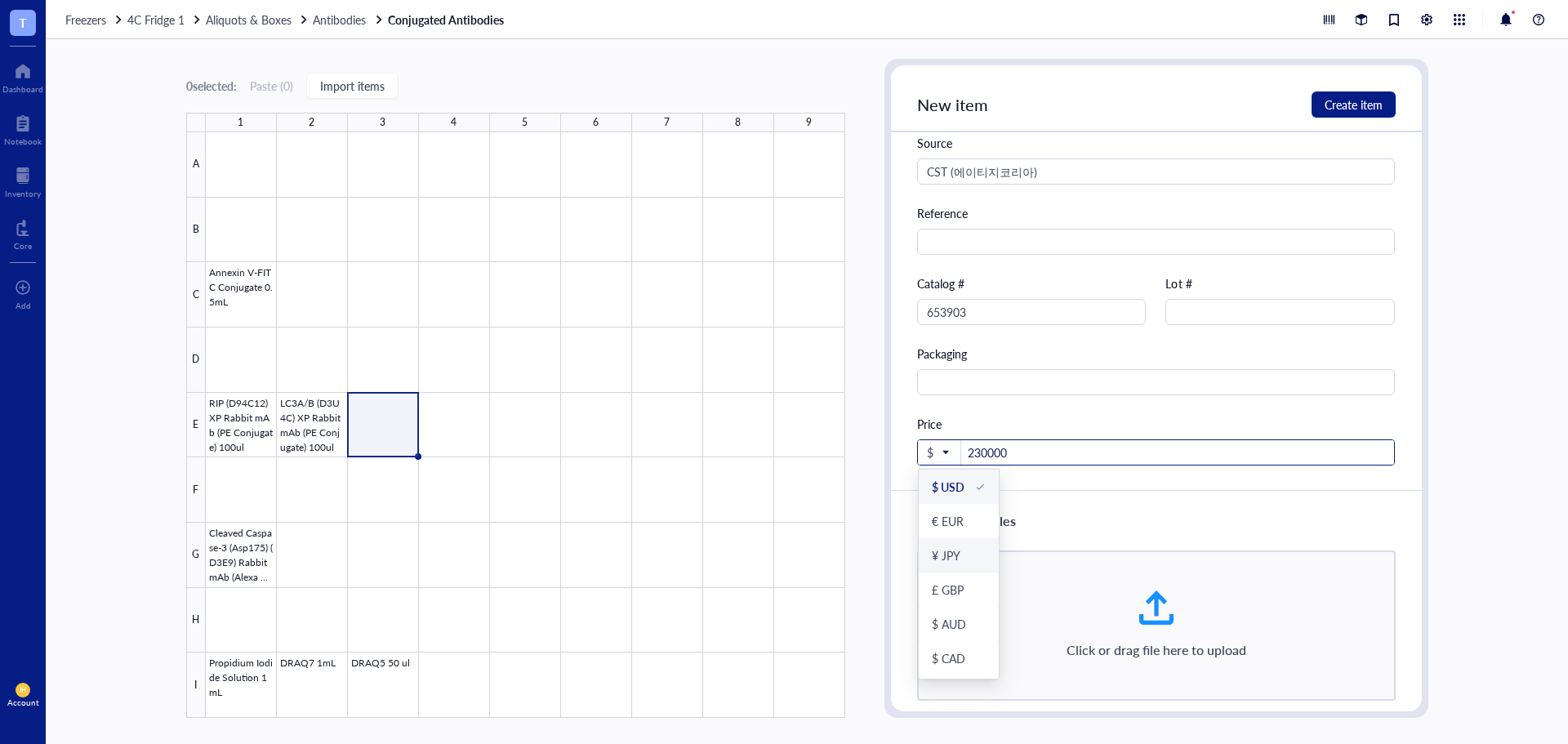
scroll to position [168, 0]
click at [941, 660] on div "₩ KRW" at bounding box center [952, 661] width 41 height 14
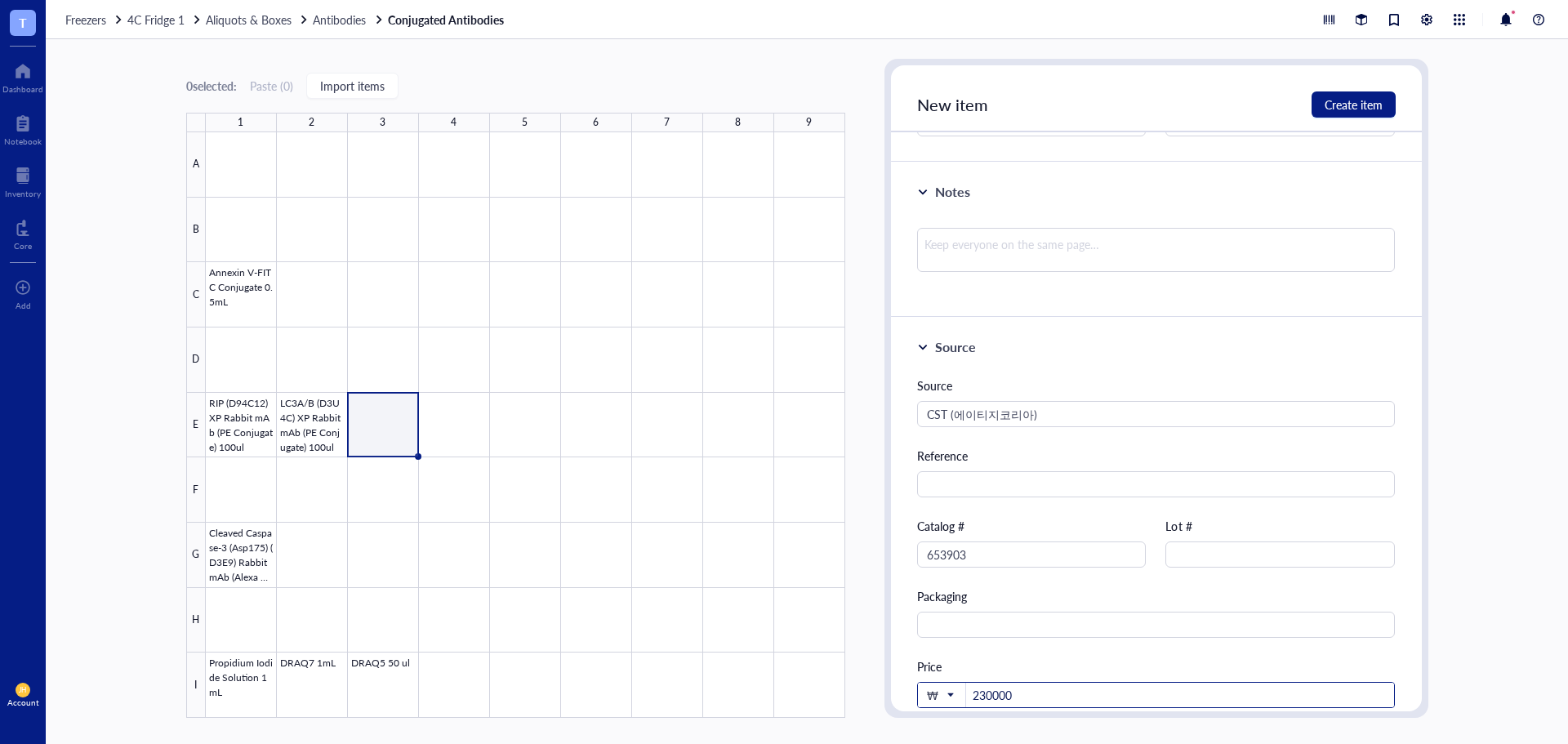
scroll to position [163, 0]
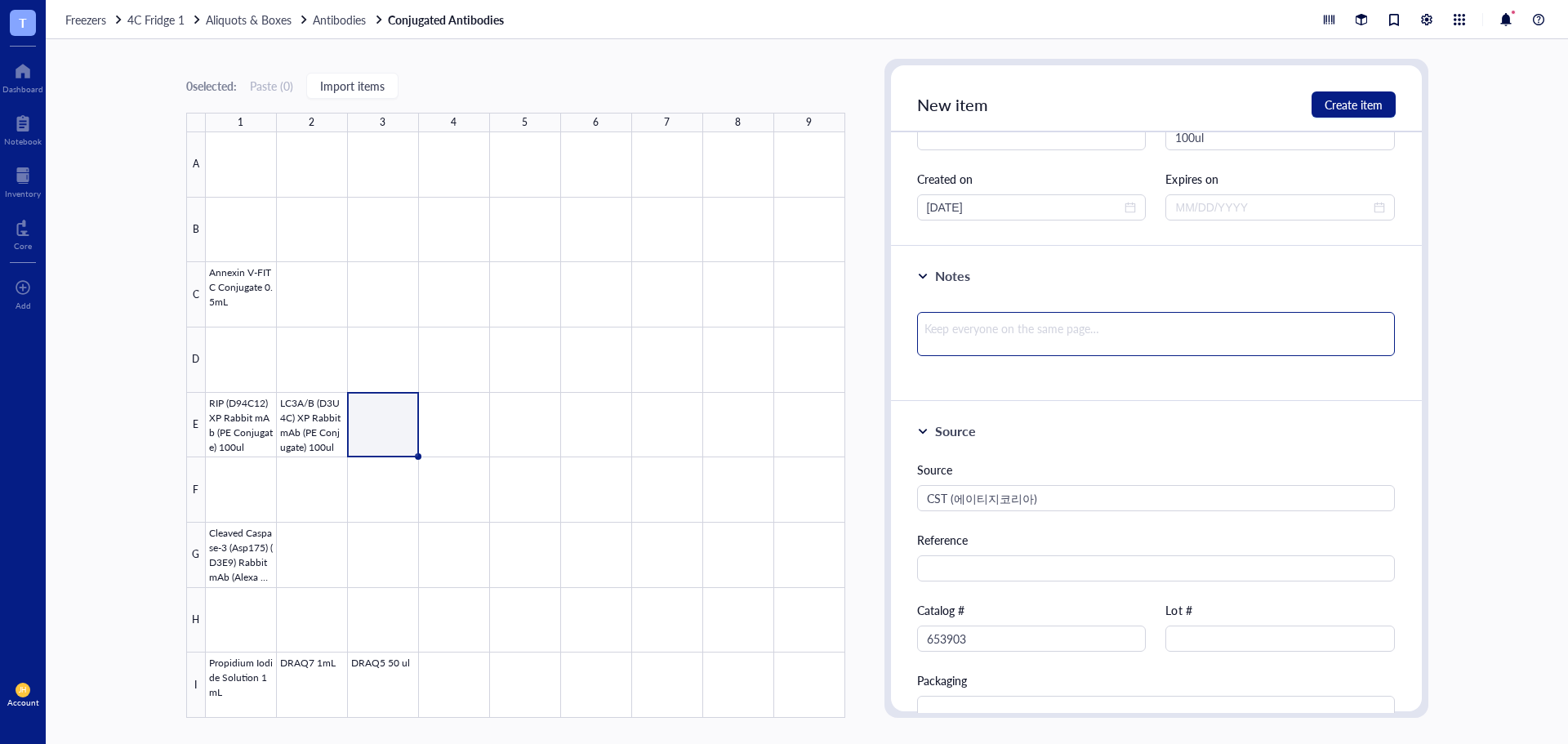
drag, startPoint x: 1021, startPoint y: 312, endPoint x: 1027, endPoint y: 344, distance: 32.6
click at [1023, 321] on textarea at bounding box center [1156, 334] width 479 height 44
click at [930, 495] on input "CST (에이티지코리아)" at bounding box center [1156, 497] width 479 height 26
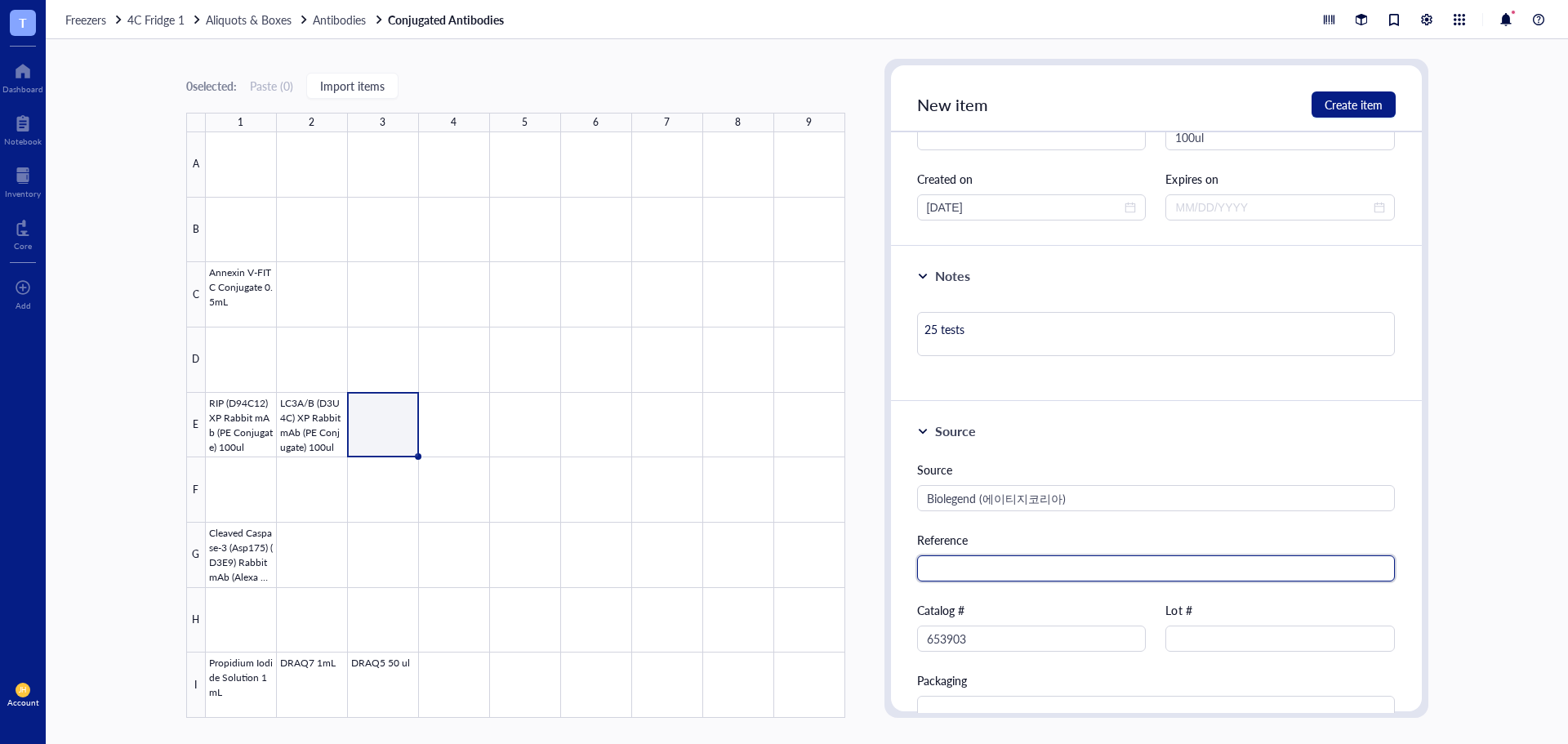
click at [998, 564] on input "text" at bounding box center [1156, 568] width 479 height 26
paste input "[URL][DOMAIN_NAME]"
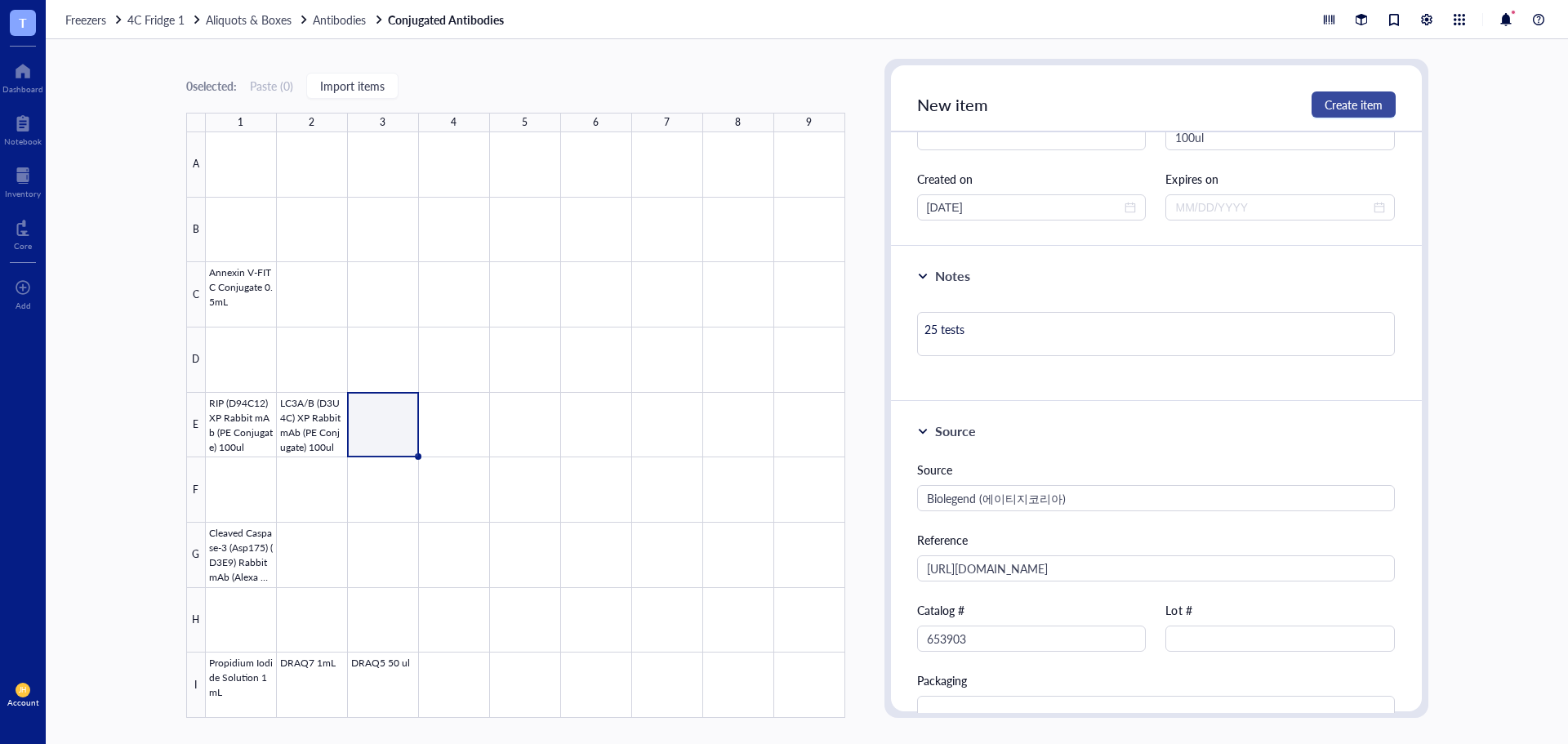
click at [1350, 108] on span "Create item" at bounding box center [1353, 105] width 58 height 13
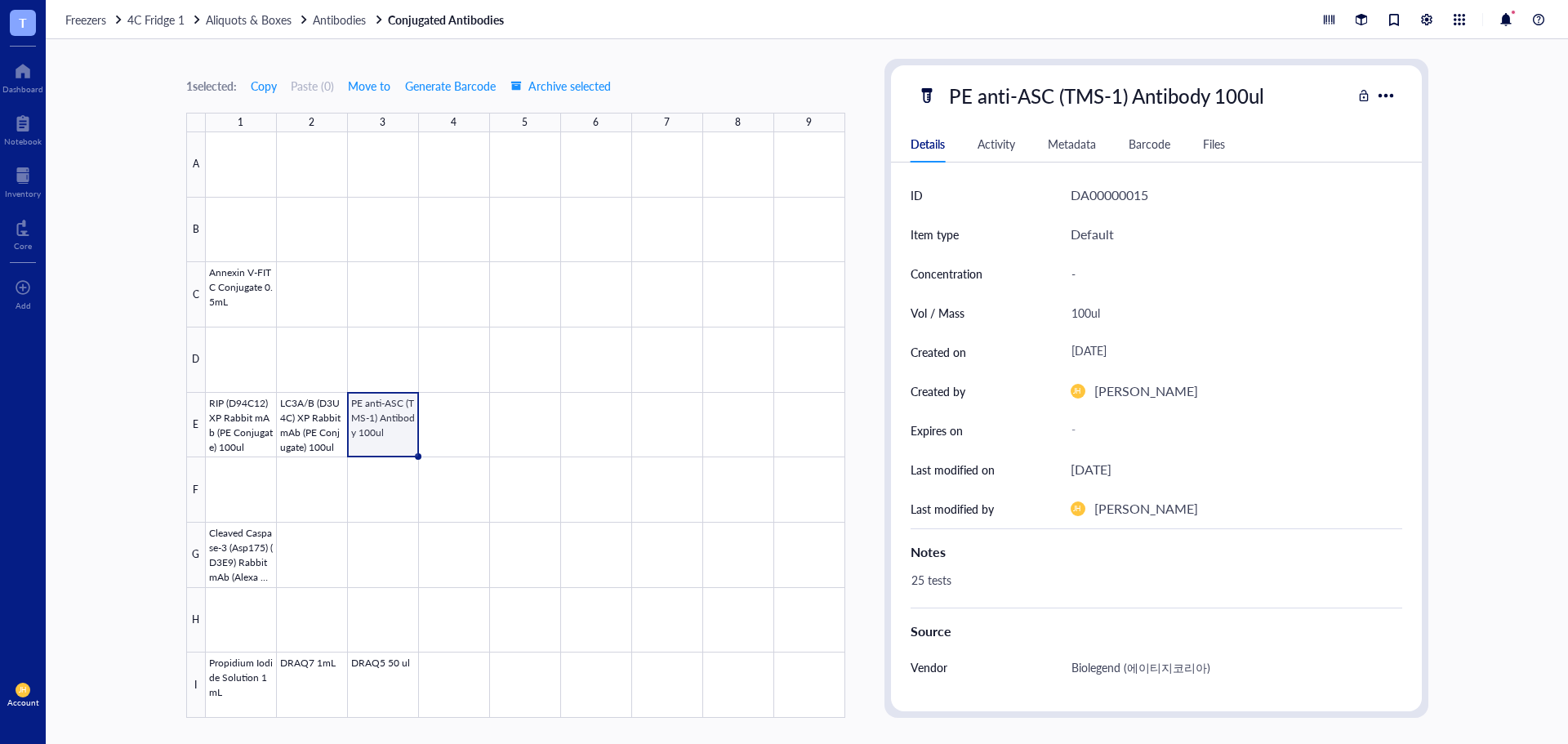
click at [156, 400] on div "1 selected: Copy Paste ( 0 ) Move to Generate Barcode Archive selected 1 2 3 4 …" at bounding box center [807, 392] width 1522 height 705
click at [268, 13] on span "Aliquots & Boxes" at bounding box center [248, 19] width 85 height 16
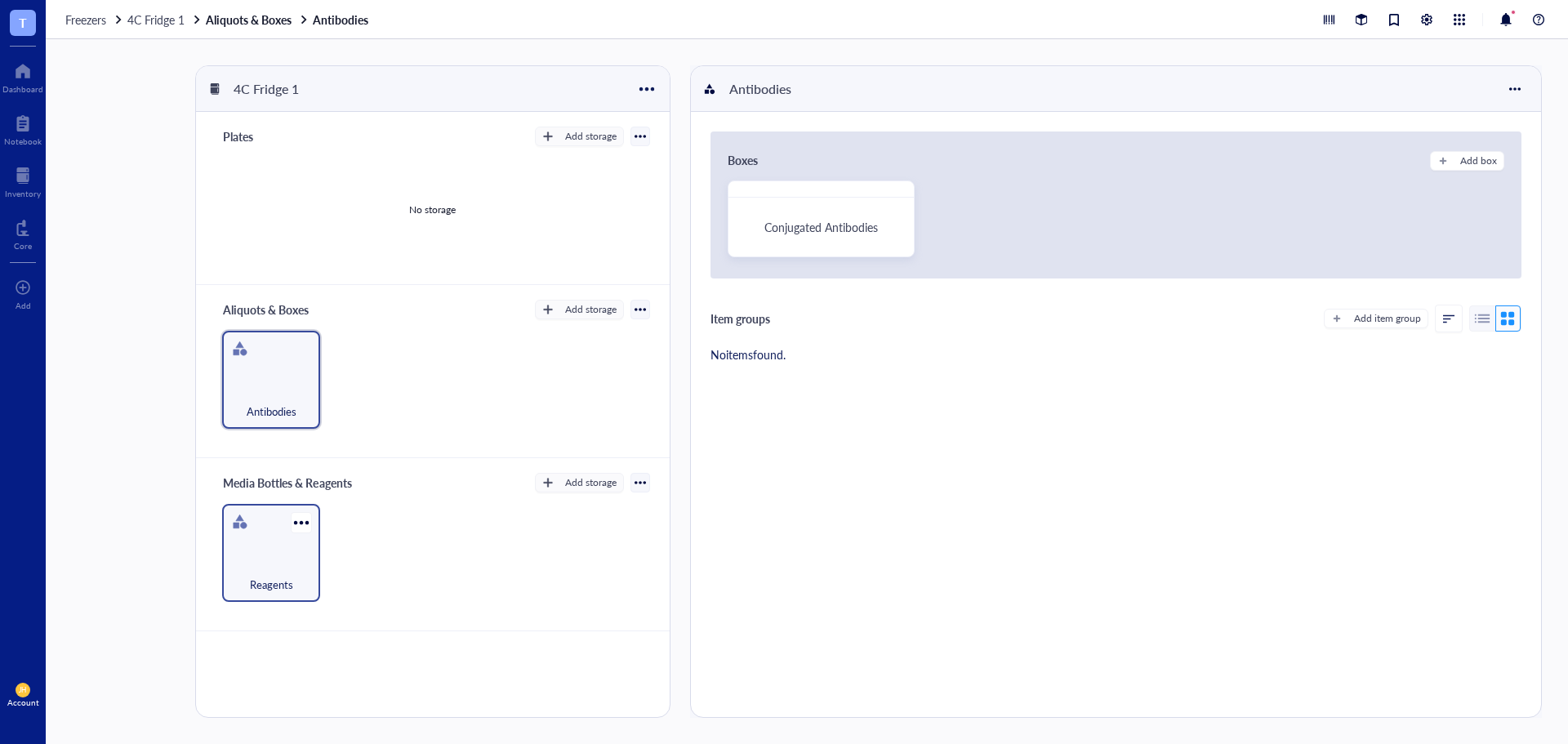
click at [300, 553] on div "Reagents" at bounding box center [271, 553] width 98 height 98
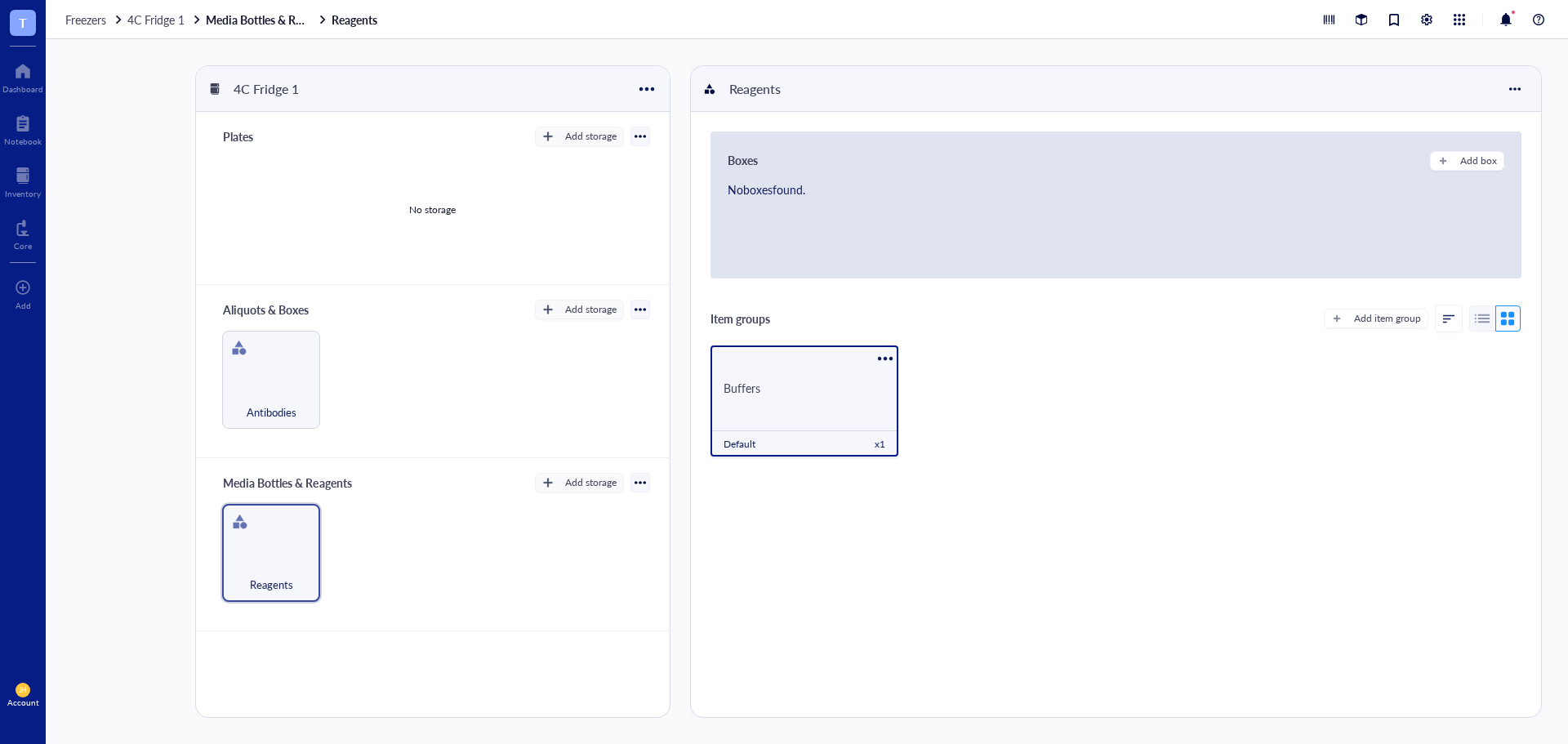
click at [851, 417] on div "Buffers Default x 1" at bounding box center [804, 401] width 188 height 111
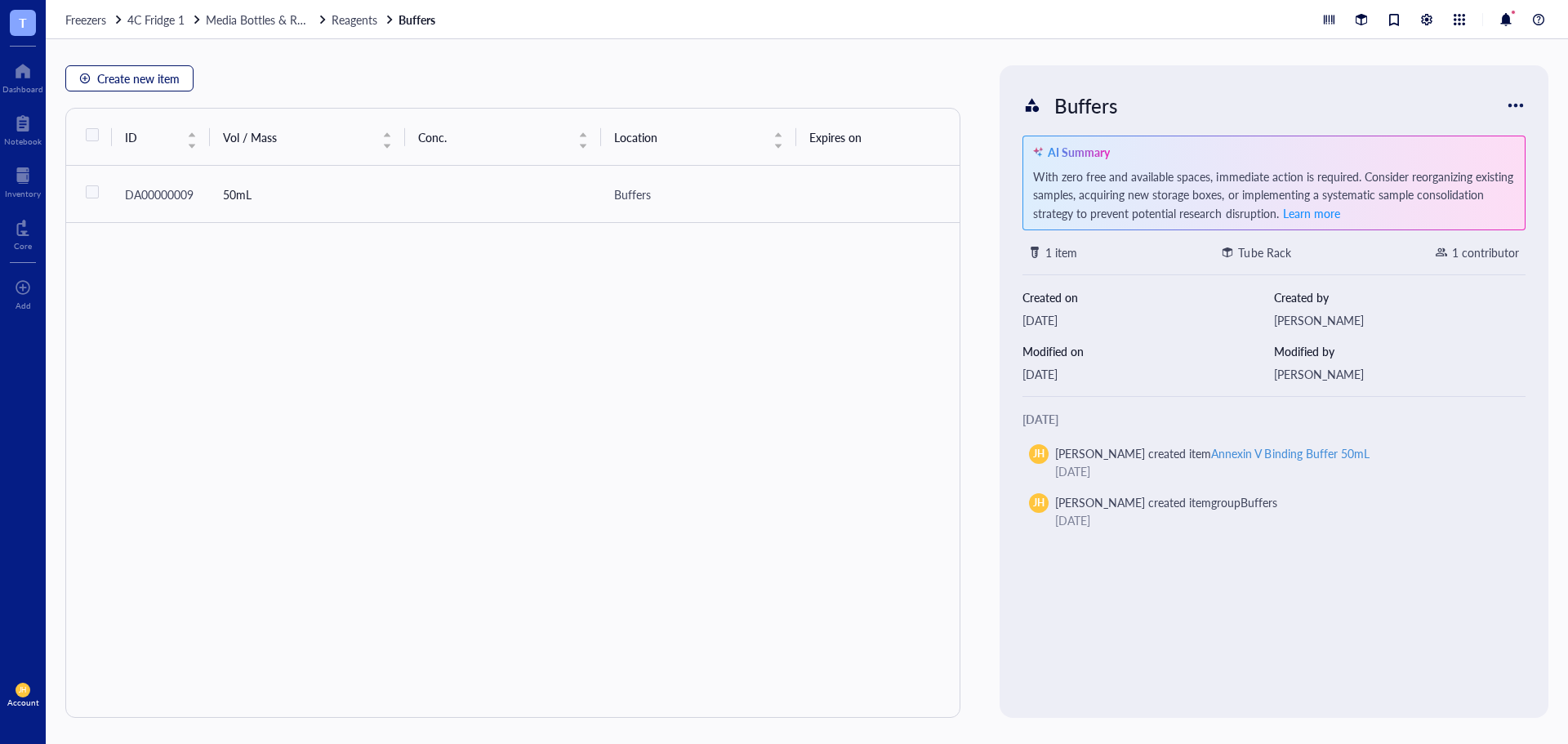
click at [174, 76] on span "Create new item" at bounding box center [138, 79] width 83 height 13
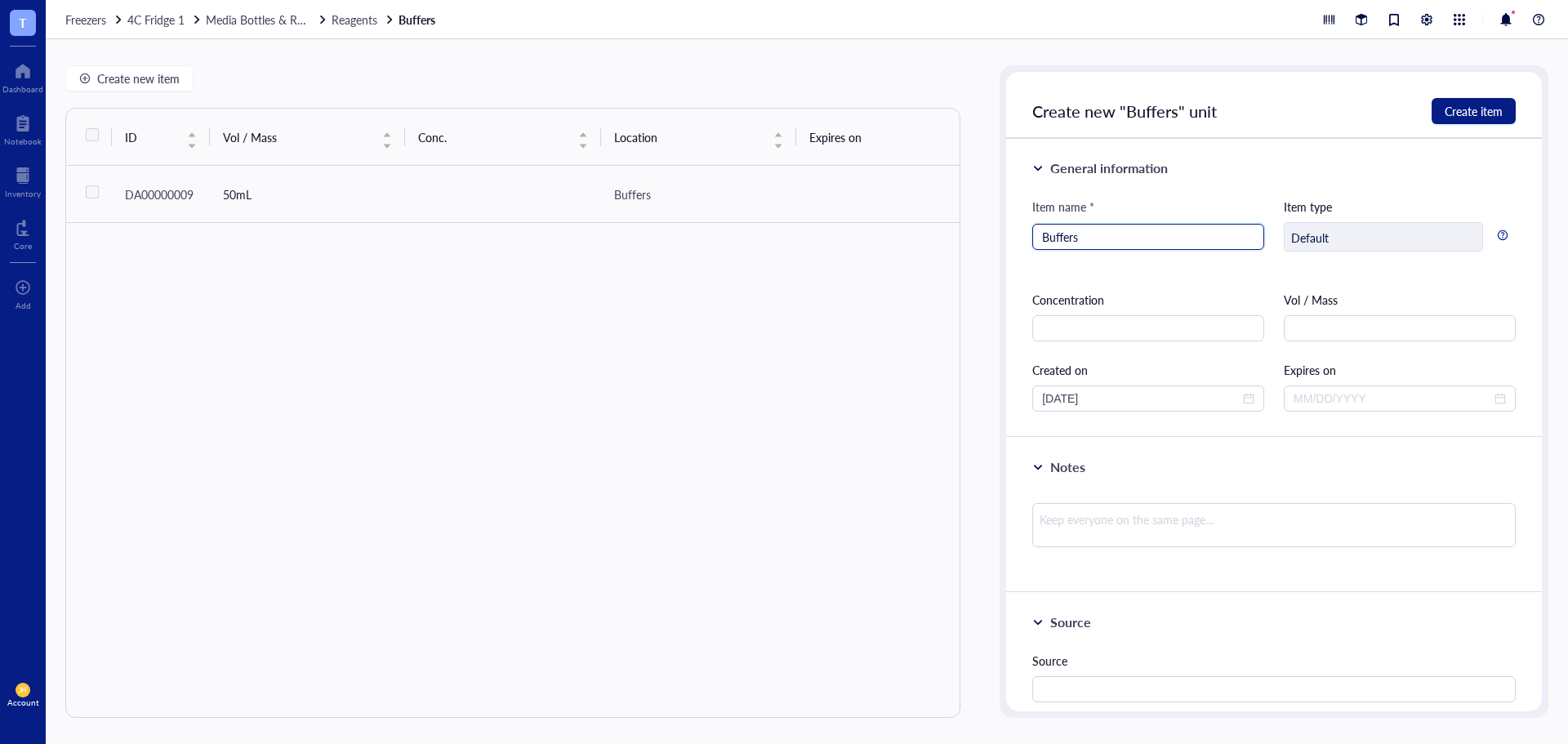
drag, startPoint x: 1143, startPoint y: 241, endPoint x: 1102, endPoint y: 241, distance: 41.0
click at [1102, 241] on input "Buffers" at bounding box center [1148, 237] width 212 height 25
drag, startPoint x: 1121, startPoint y: 239, endPoint x: 1026, endPoint y: 247, distance: 95.3
click at [1028, 246] on div "General information Item name * Buffers Buffers Item type Default Concentration…" at bounding box center [1273, 288] width 535 height 299
click at [1295, 331] on input "text" at bounding box center [1400, 327] width 232 height 26
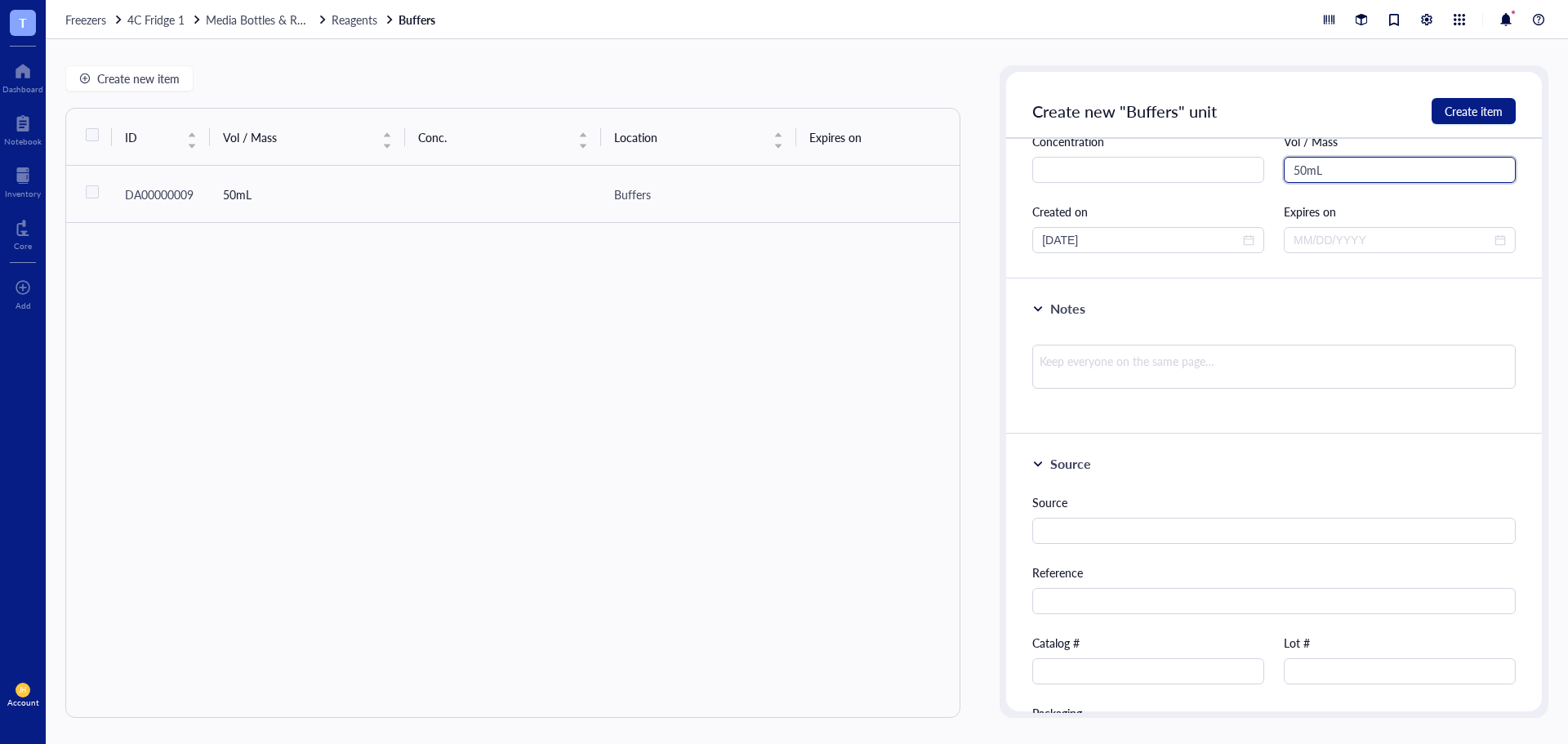
scroll to position [163, 0]
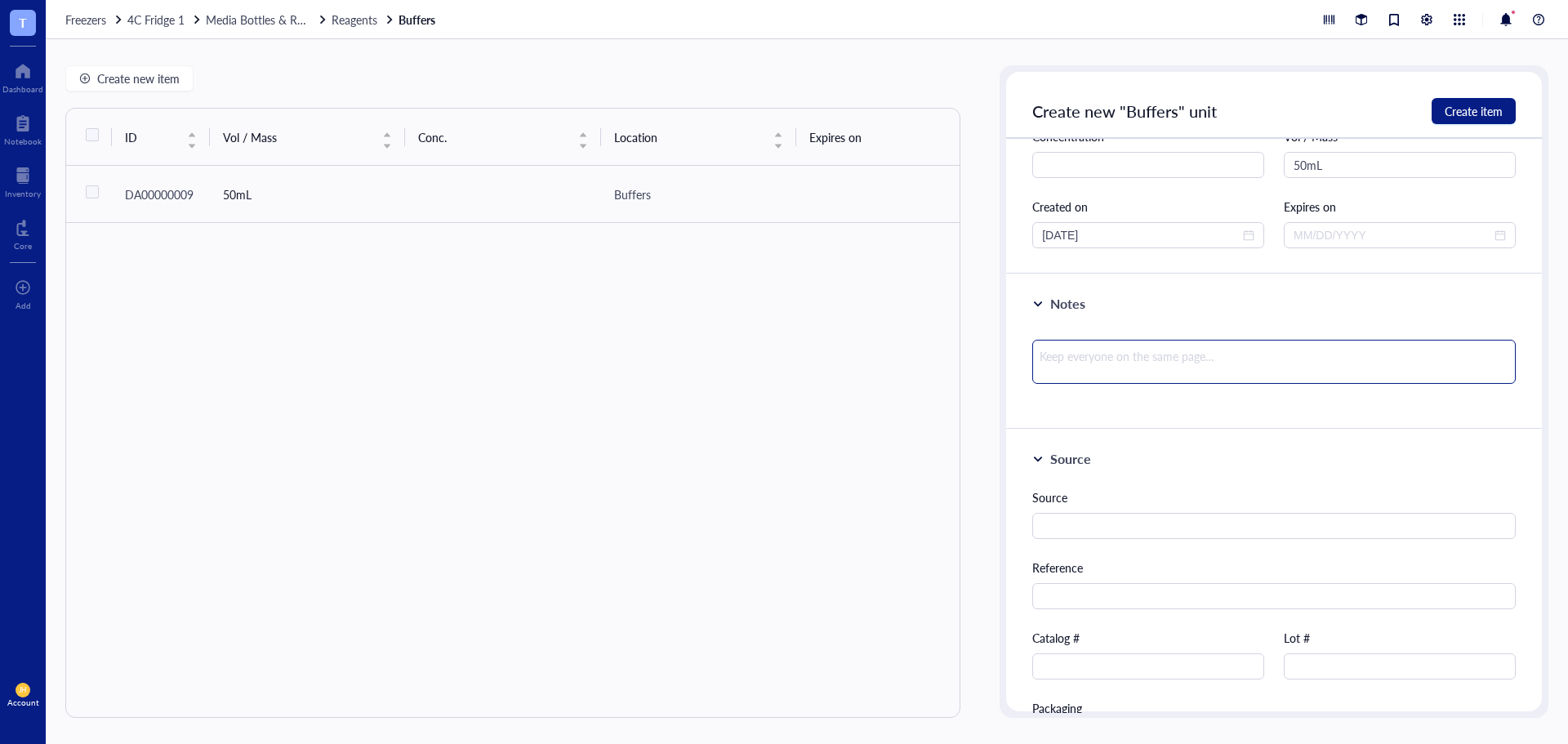
click at [1230, 346] on textarea at bounding box center [1274, 362] width 484 height 44
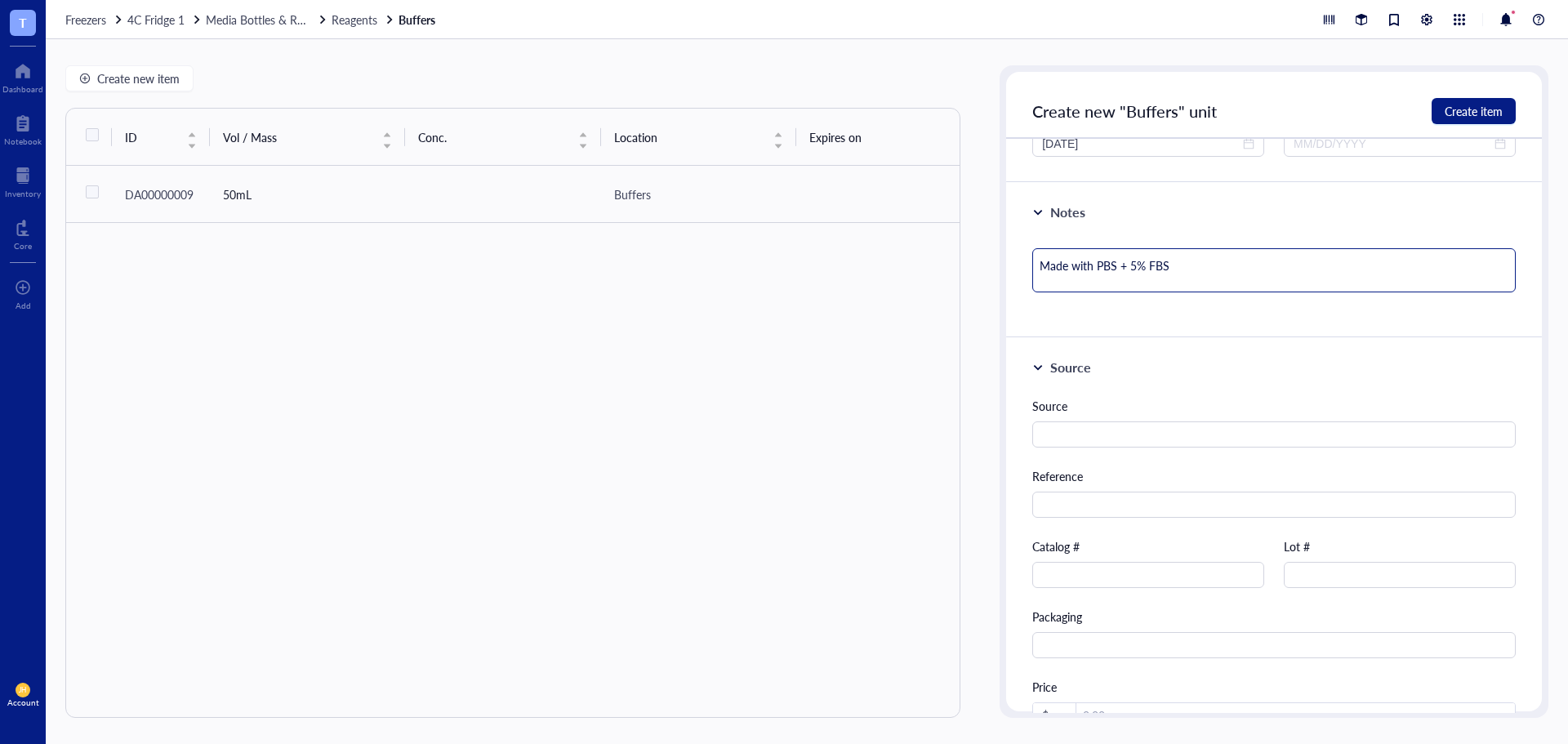
scroll to position [0, 0]
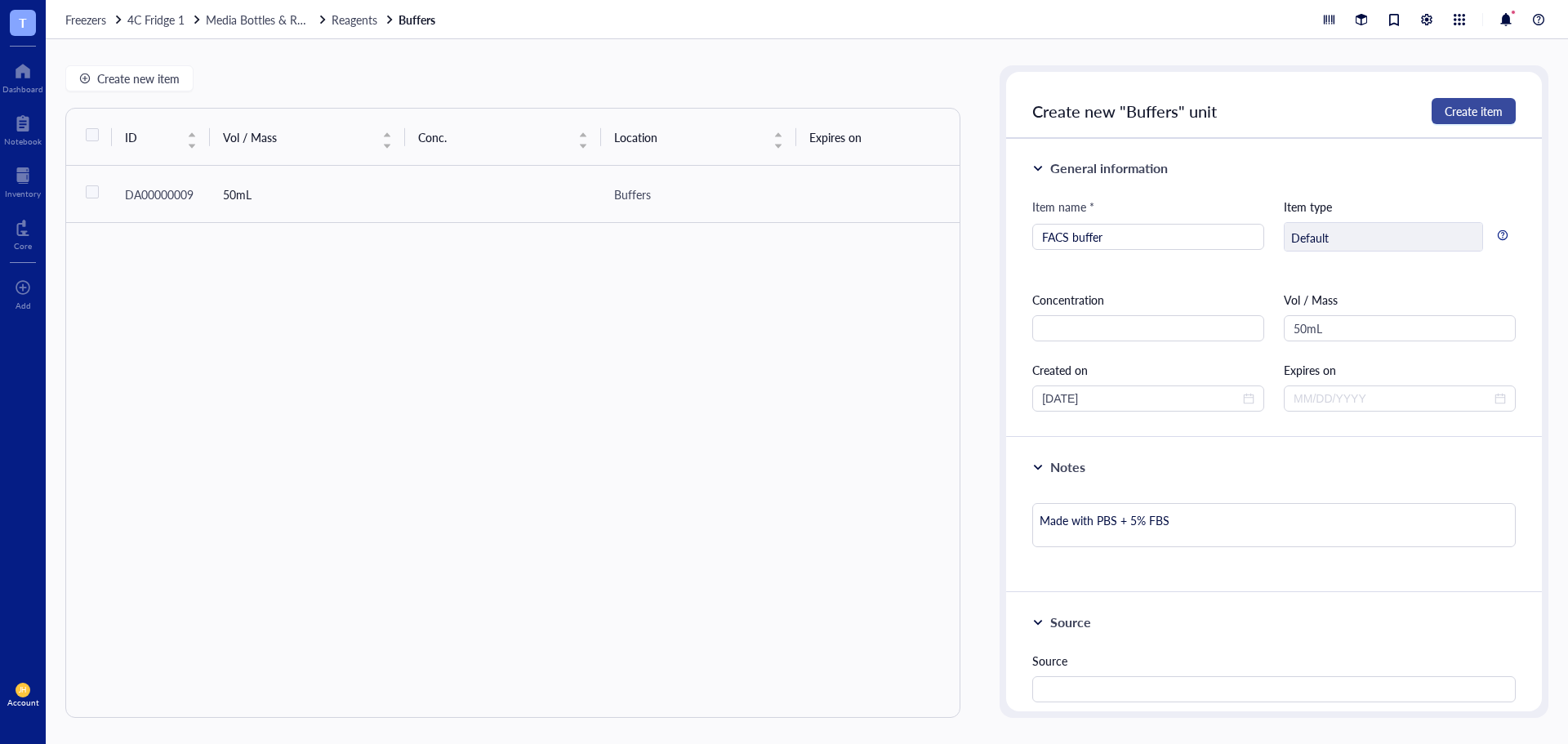
click at [1457, 118] on span "Create item" at bounding box center [1473, 111] width 58 height 13
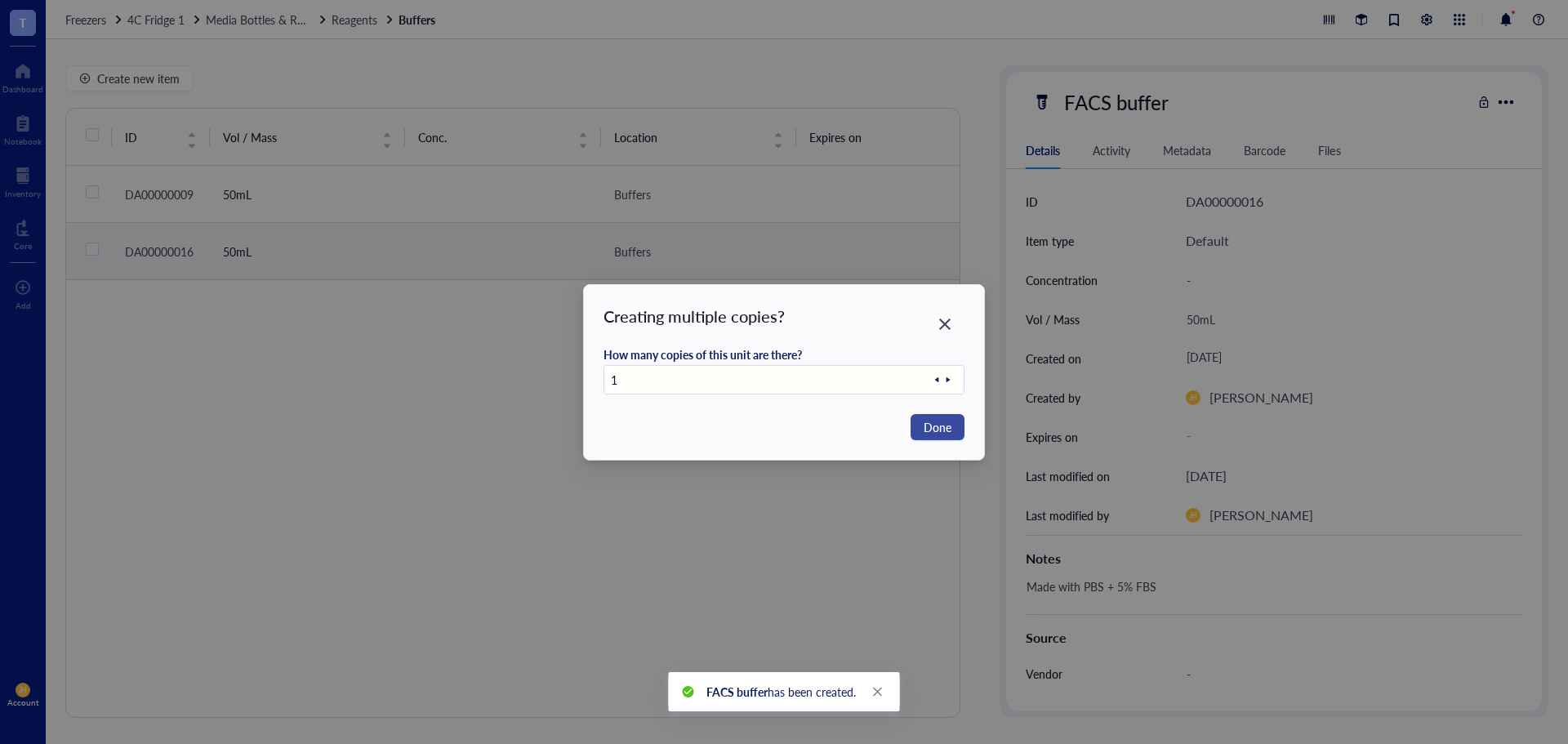
click at [935, 425] on span "Done" at bounding box center [937, 427] width 28 height 18
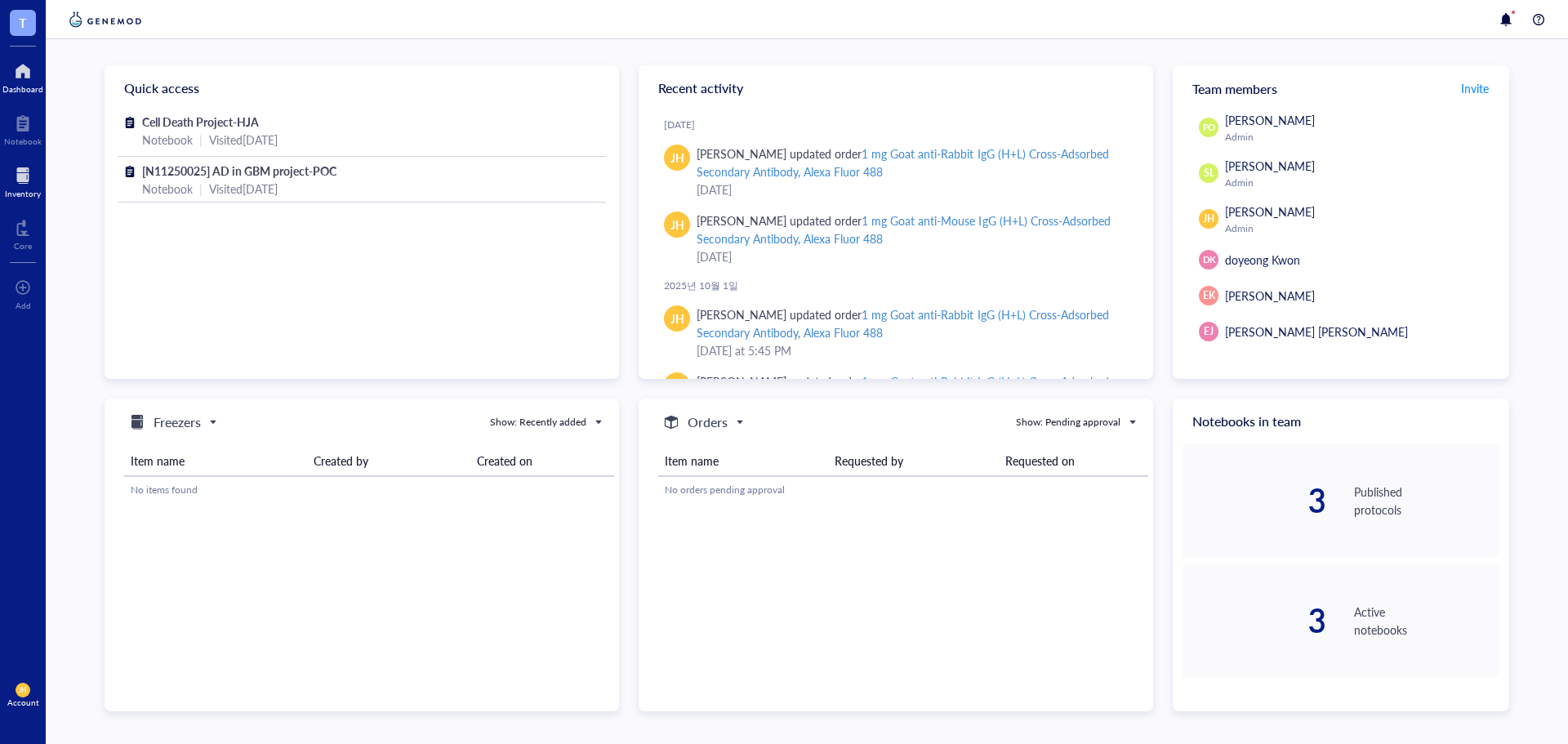
click at [36, 182] on div at bounding box center [22, 175] width 36 height 26
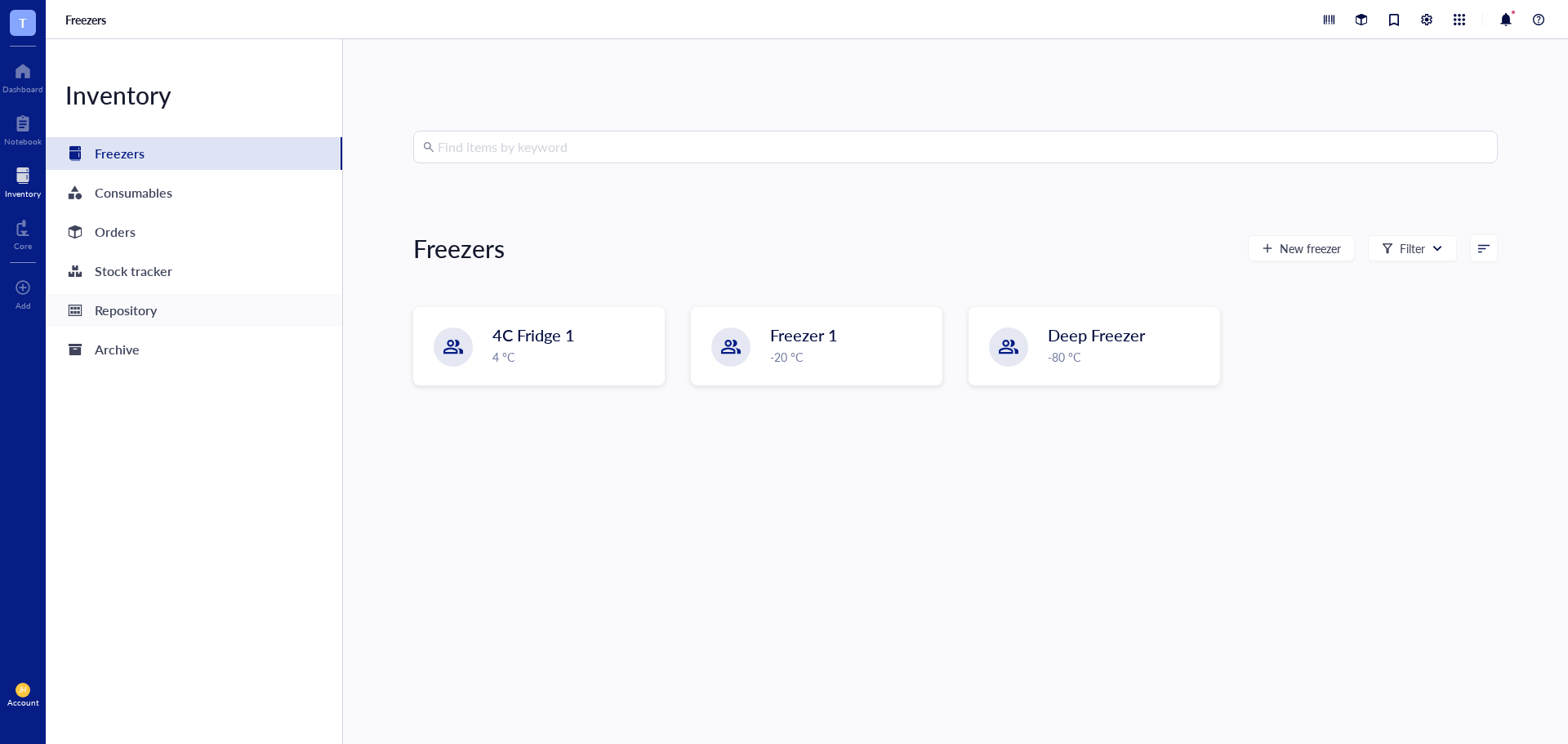
click at [156, 309] on div "Repository" at bounding box center [126, 310] width 62 height 23
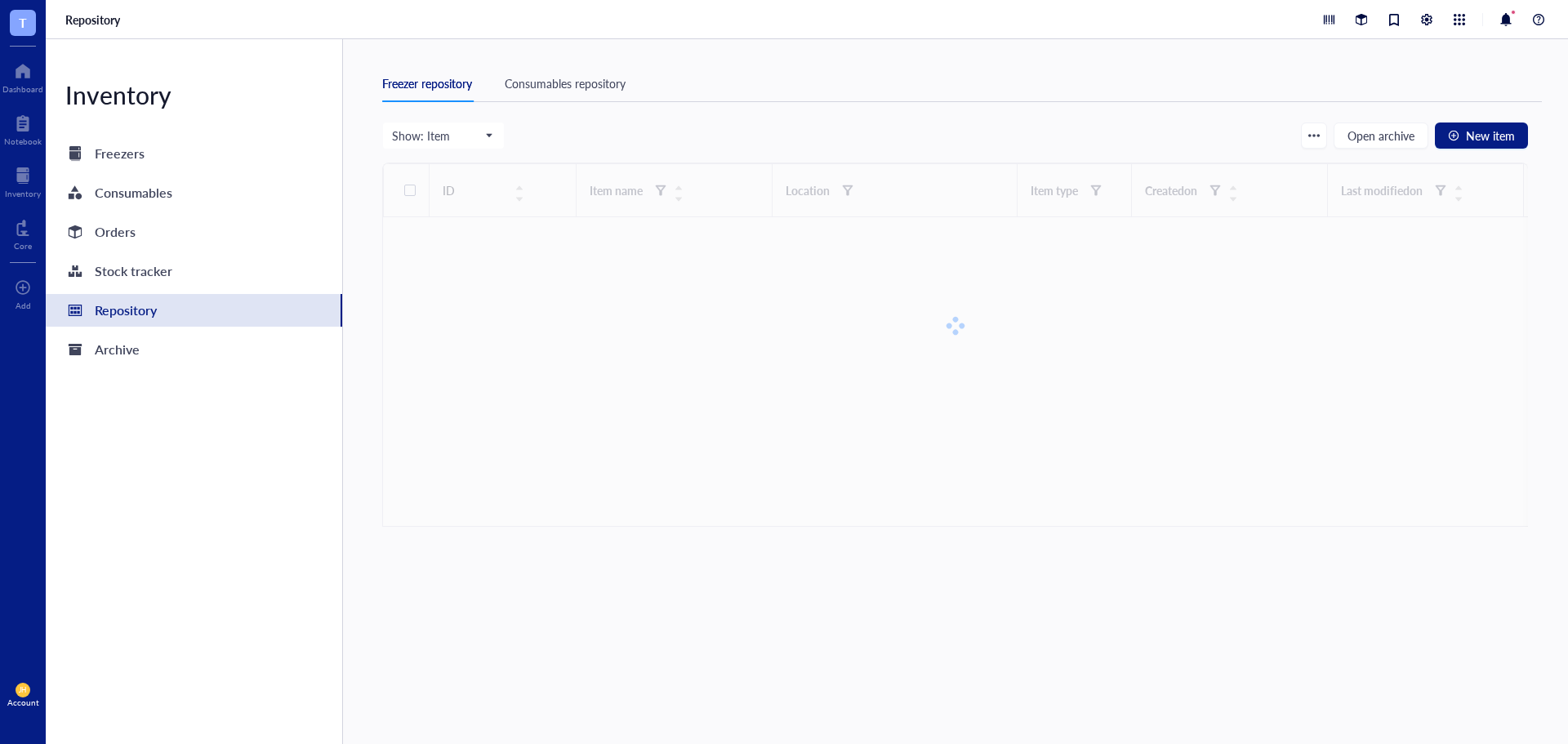
click at [516, 89] on div "Consumables repository" at bounding box center [565, 83] width 121 height 18
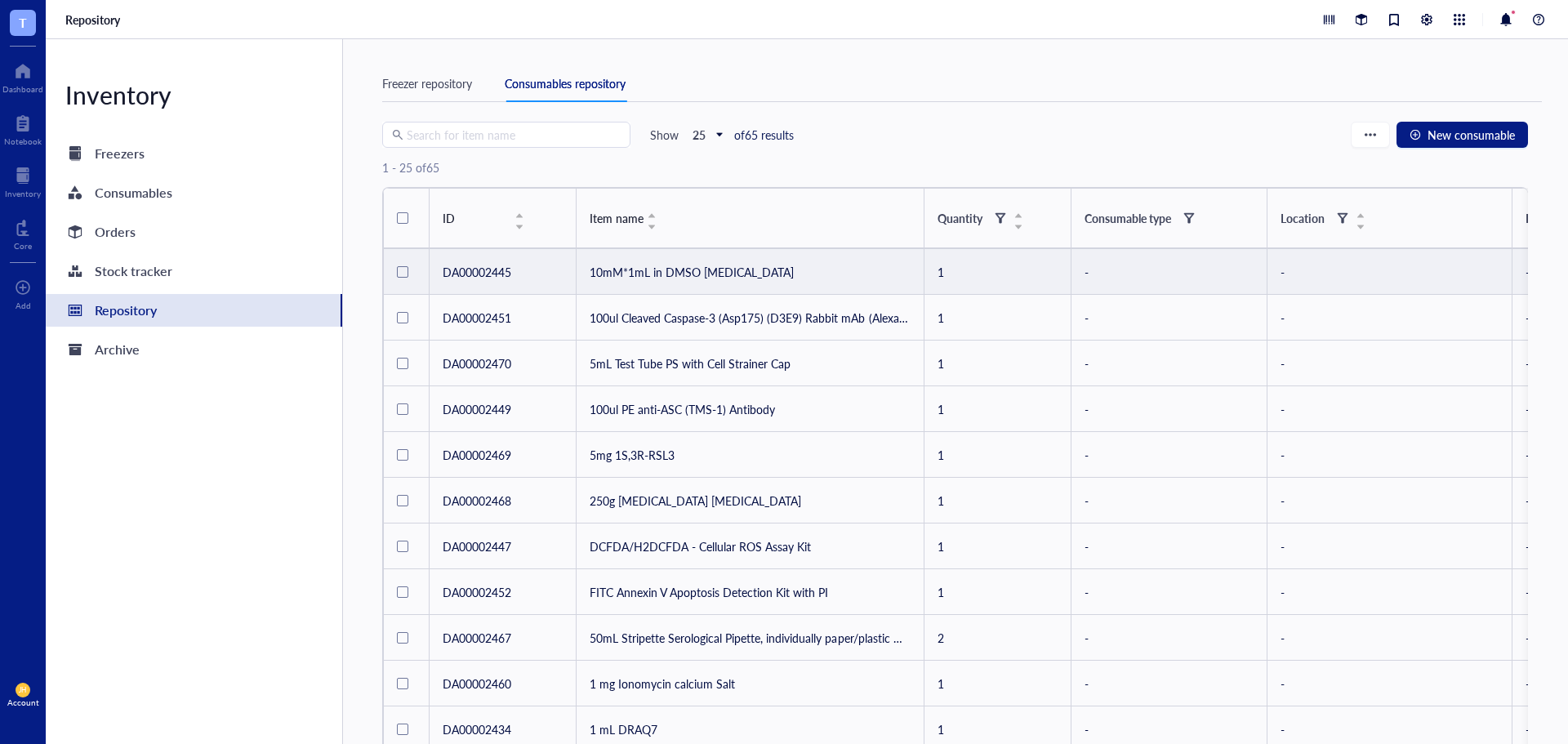
click at [758, 267] on td "10mM*1mL in DMSO [MEDICAL_DATA]" at bounding box center [750, 273] width 347 height 46
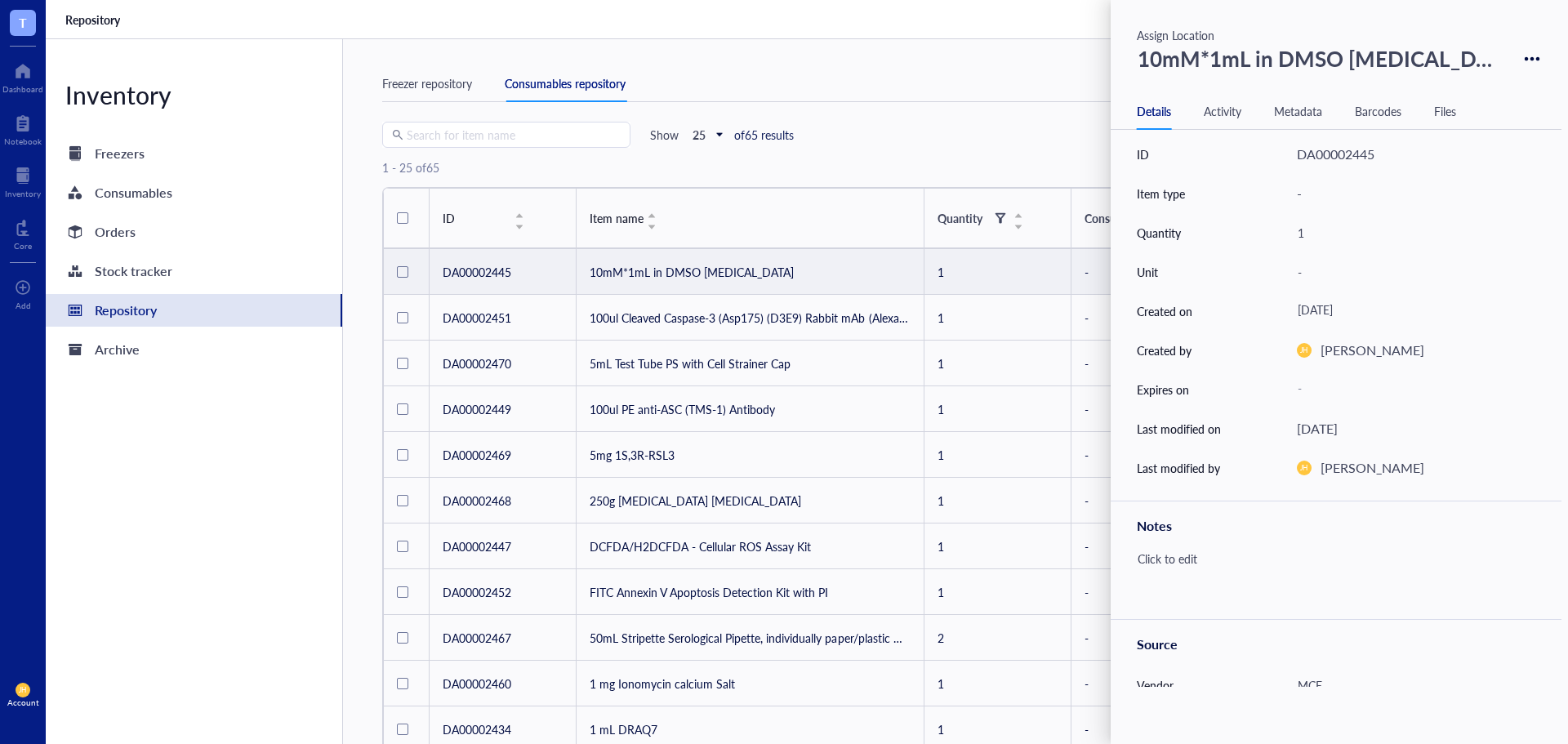
click at [1401, 55] on div "10mM*1mL in DMSO [MEDICAL_DATA]" at bounding box center [1321, 59] width 382 height 42
click at [1201, 36] on div "Assign Location" at bounding box center [1342, 35] width 412 height 18
click at [1207, 35] on div "Assign Location" at bounding box center [1342, 35] width 412 height 18
click at [1170, 32] on div "Assign Location" at bounding box center [1342, 35] width 412 height 18
click at [1525, 52] on icon at bounding box center [1532, 60] width 15 height 15
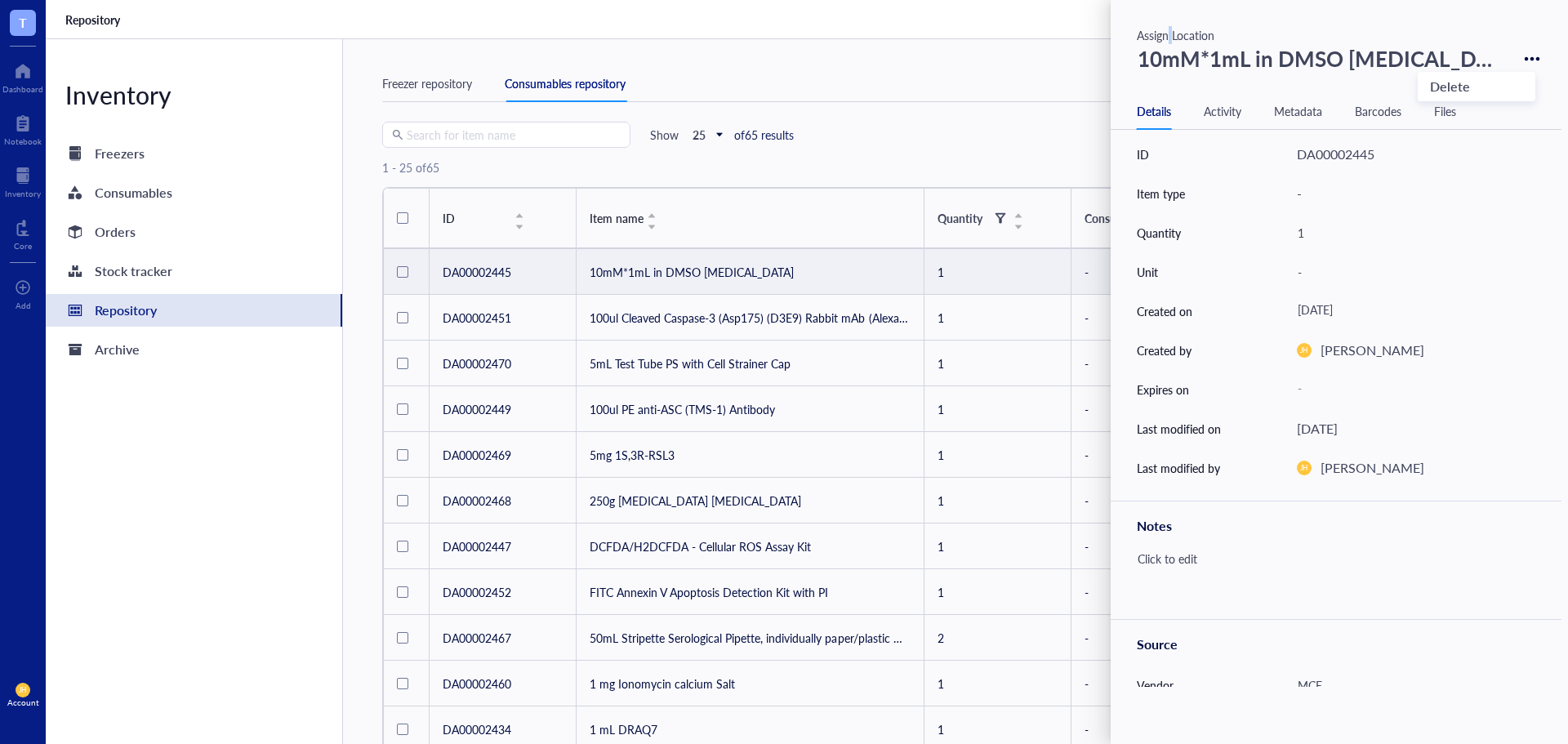
click at [1169, 28] on div "Assign Location" at bounding box center [1342, 35] width 412 height 18
click at [1176, 35] on div "Assign Location" at bounding box center [1342, 35] width 412 height 18
click at [1207, 36] on div "Assign Location" at bounding box center [1342, 35] width 412 height 18
click at [1268, 56] on div "10mM*1mL in DMSO [MEDICAL_DATA]" at bounding box center [1321, 59] width 382 height 42
drag, startPoint x: 1483, startPoint y: 60, endPoint x: 1114, endPoint y: 68, distance: 369.1
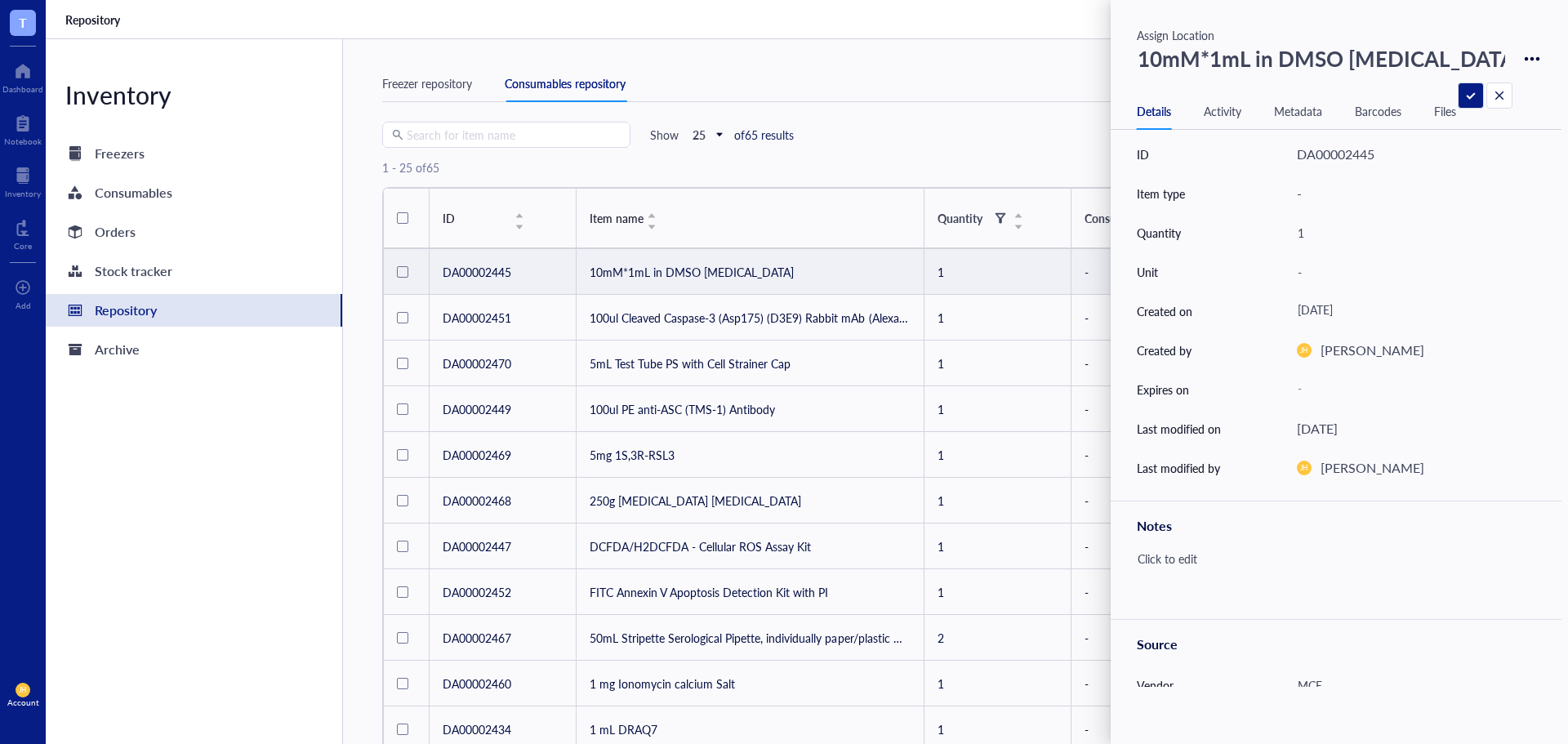
click at [1114, 68] on div "10mM*1mL in DMSO [MEDICAL_DATA]" at bounding box center [1336, 59] width 451 height 42
click at [1350, 156] on div "DA00002445" at bounding box center [1335, 155] width 78 height 21
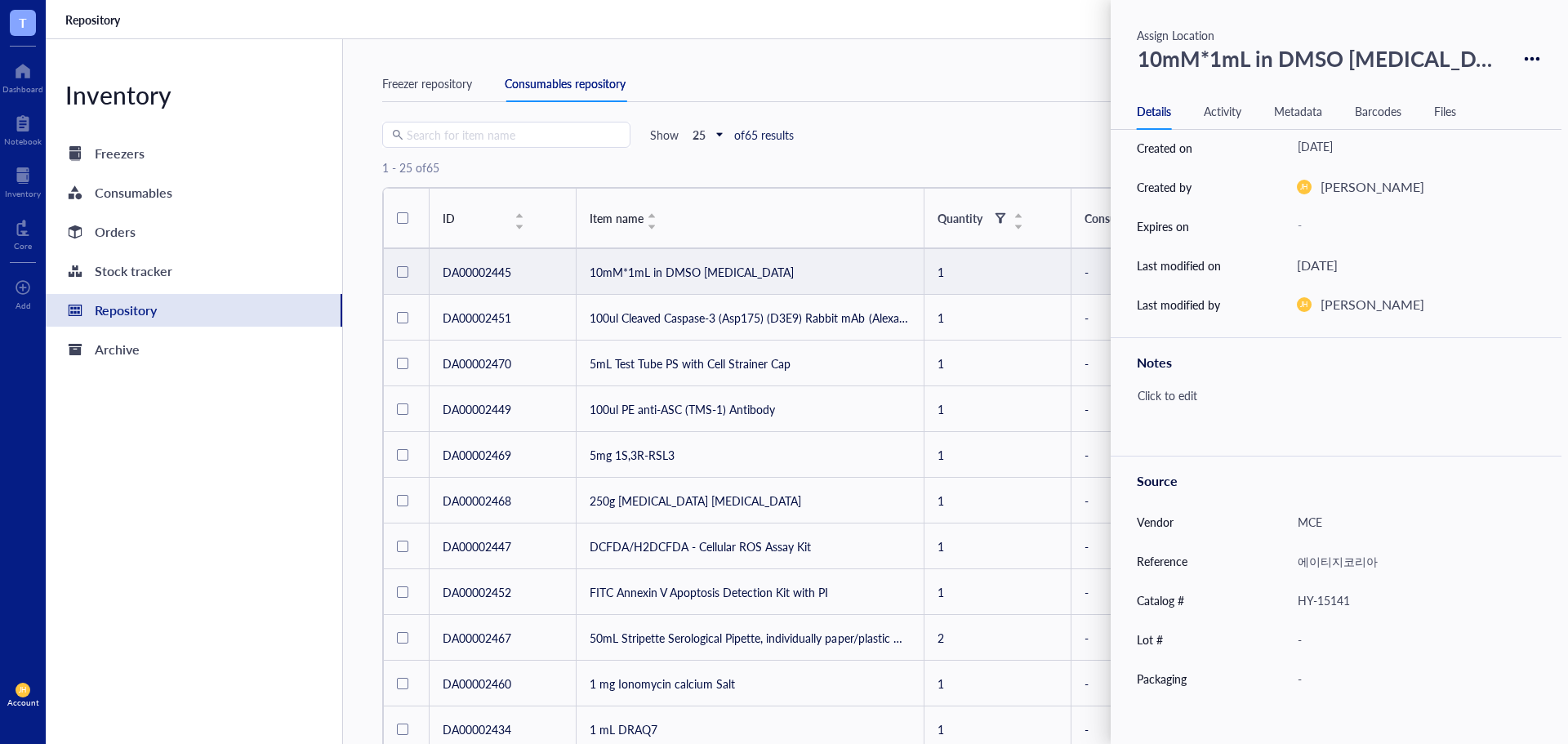
scroll to position [228, 0]
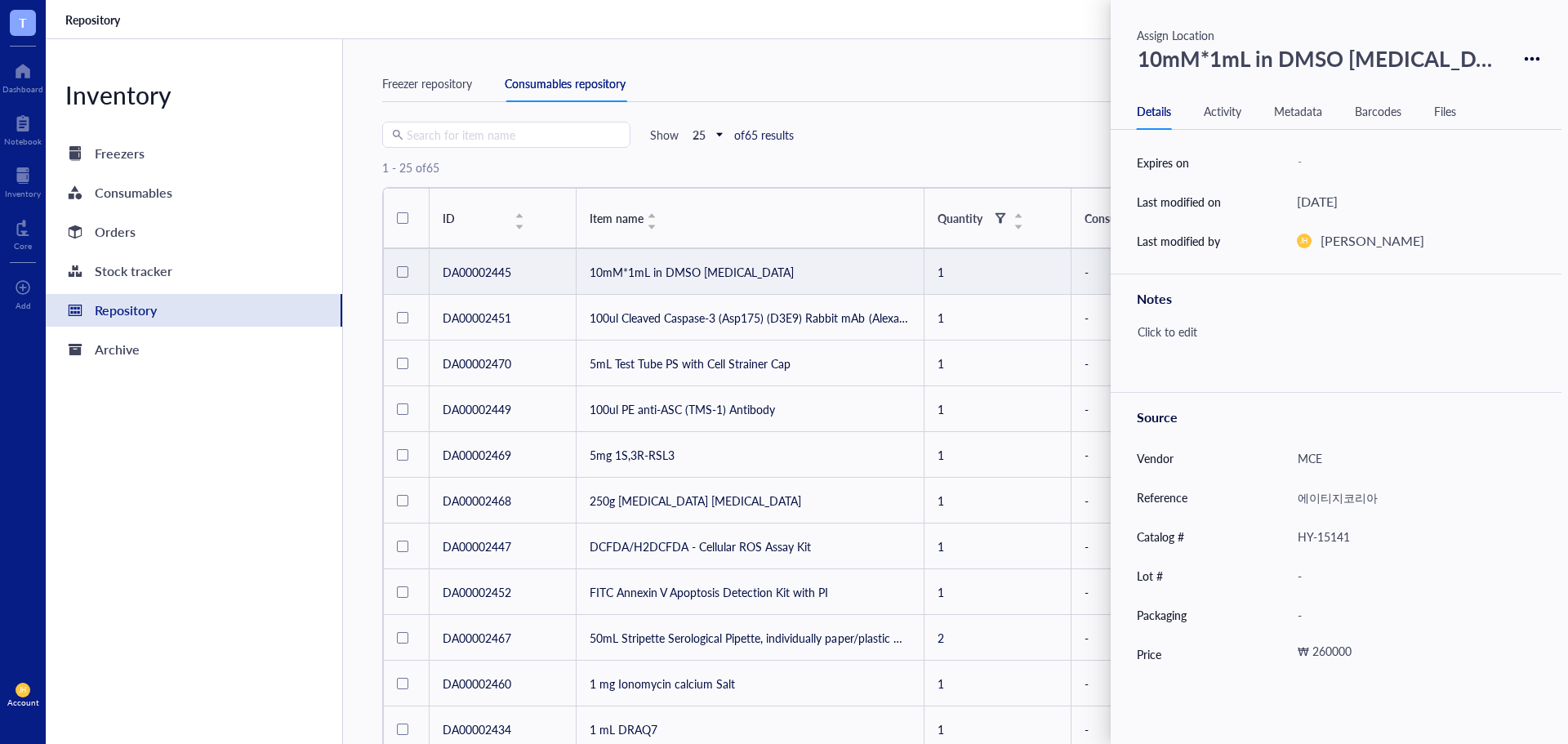
click at [1374, 496] on div "에이티지코리아" at bounding box center [1409, 497] width 238 height 35
click at [1324, 464] on div "MCE" at bounding box center [1409, 458] width 238 height 35
click at [1329, 550] on div "HY-15141" at bounding box center [1409, 537] width 238 height 35
drag, startPoint x: 1368, startPoint y: 545, endPoint x: 1255, endPoint y: 545, distance: 113.0
click at [1255, 545] on div "Catalog # HY-15141" at bounding box center [1336, 537] width 451 height 39
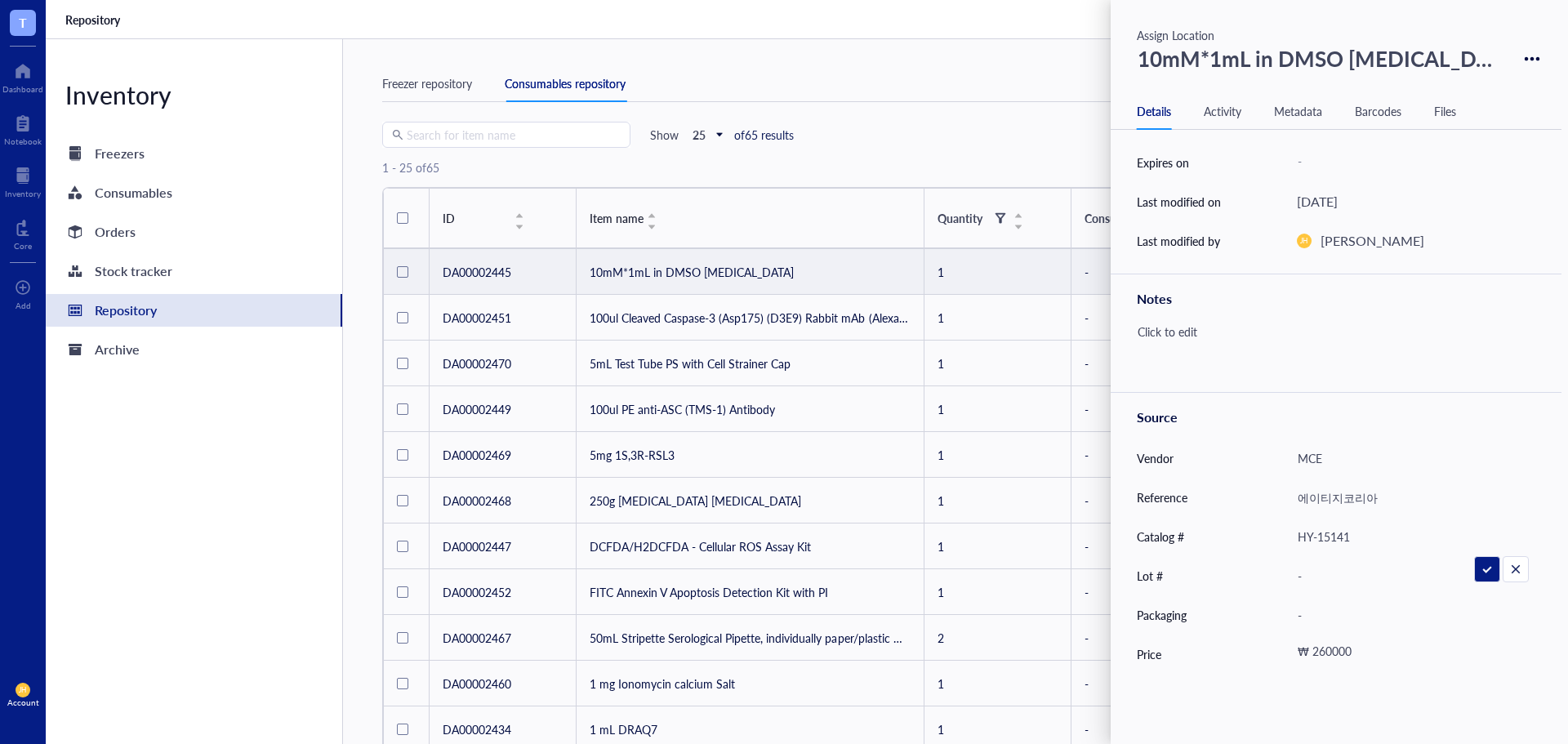
click at [1359, 651] on div "₩ 260000" at bounding box center [1406, 654] width 232 height 30
drag, startPoint x: 1389, startPoint y: 656, endPoint x: 1326, endPoint y: 660, distance: 63.1
click at [1326, 660] on div "₩ 260000" at bounding box center [1409, 654] width 238 height 26
click at [1527, 63] on icon at bounding box center [1532, 60] width 15 height 15
click at [434, 78] on div "Freezer repository" at bounding box center [427, 83] width 90 height 18
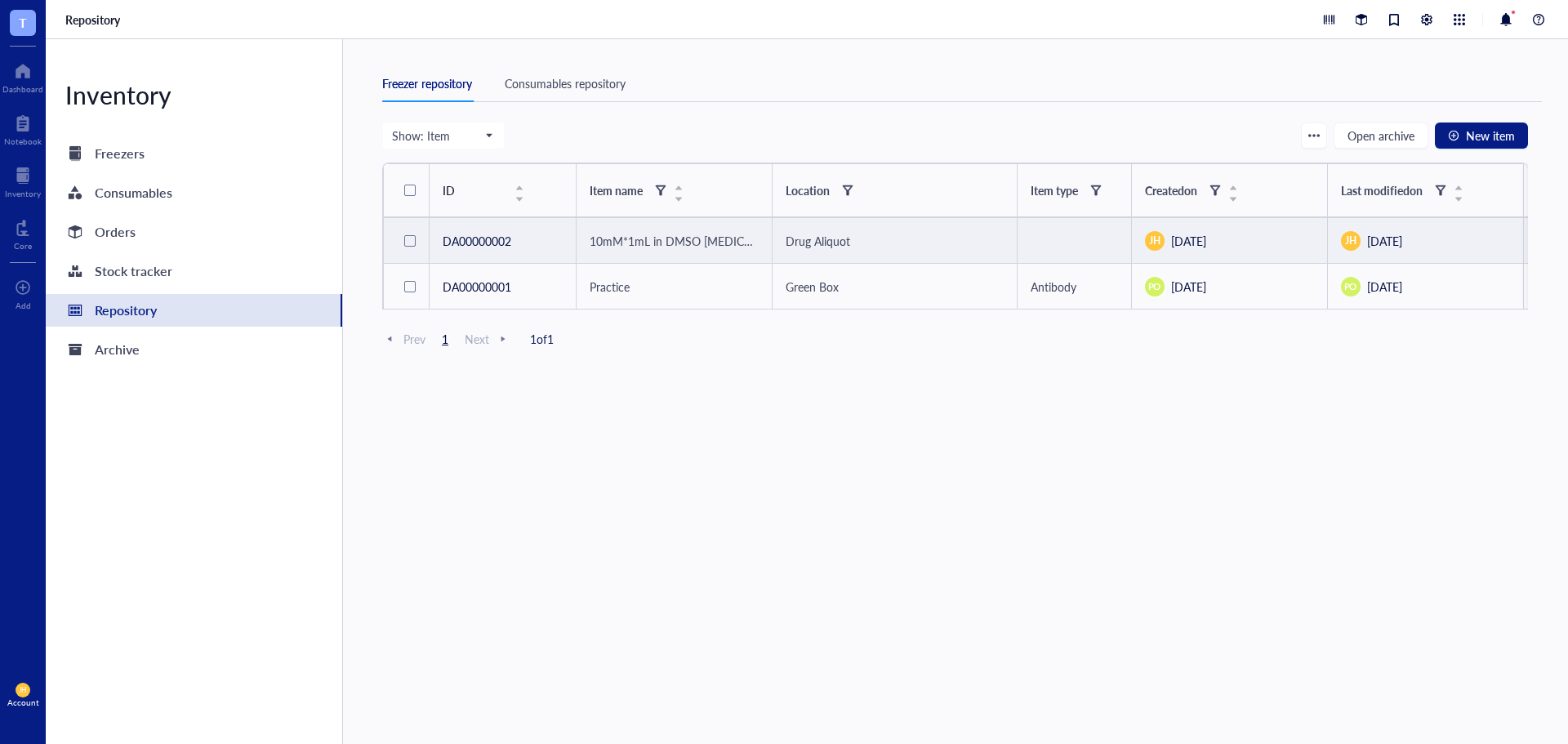
click at [1088, 244] on td at bounding box center [1074, 241] width 114 height 46
click at [874, 248] on div "Drug Aliquot" at bounding box center [894, 241] width 218 height 18
click at [699, 244] on span "10mM*1mL in DMSO [MEDICAL_DATA]" at bounding box center [691, 241] width 204 height 16
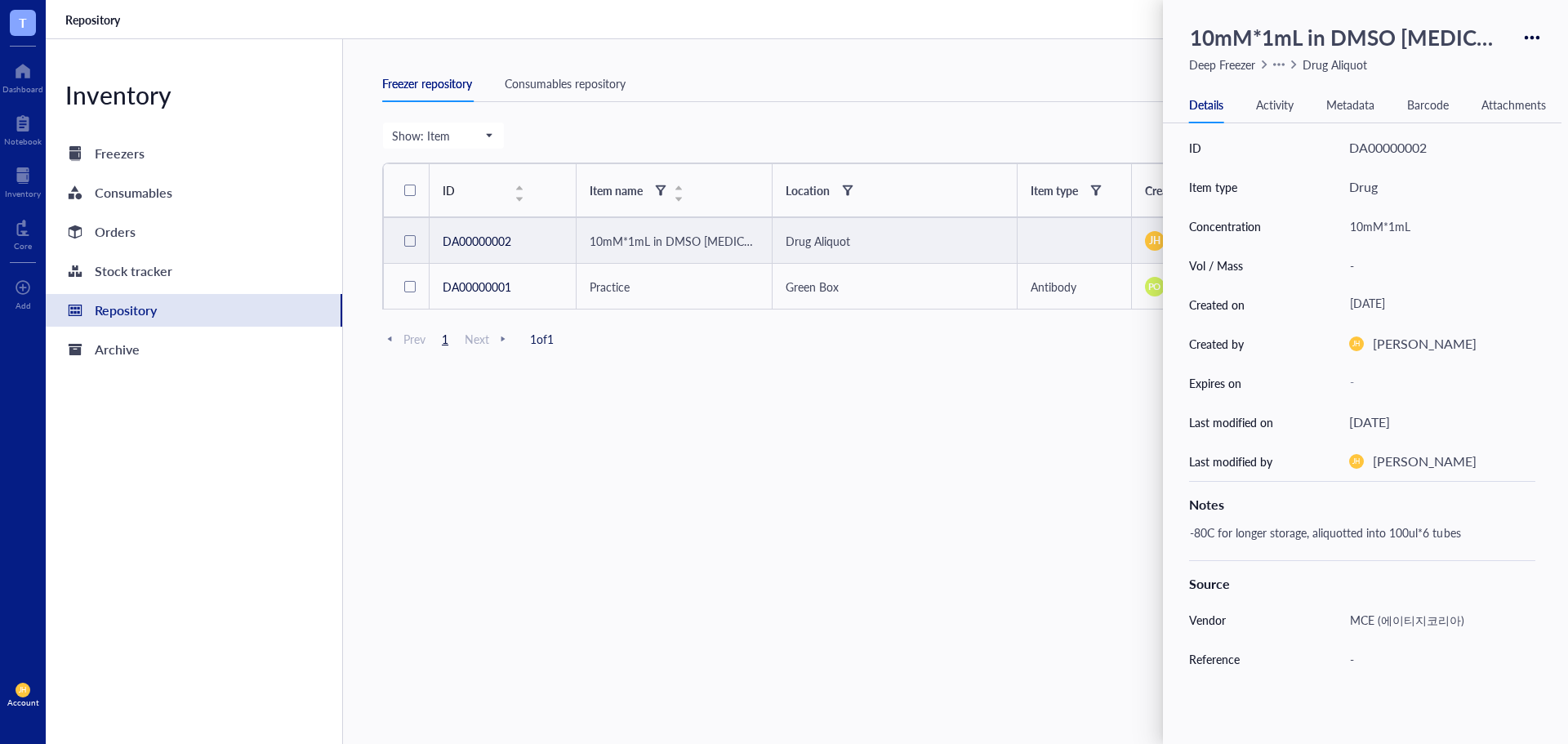
click at [1362, 183] on div "Drug" at bounding box center [1364, 187] width 29 height 21
click at [805, 119] on div "Freezer repository Consumables repository" at bounding box center [962, 93] width 1159 height 57
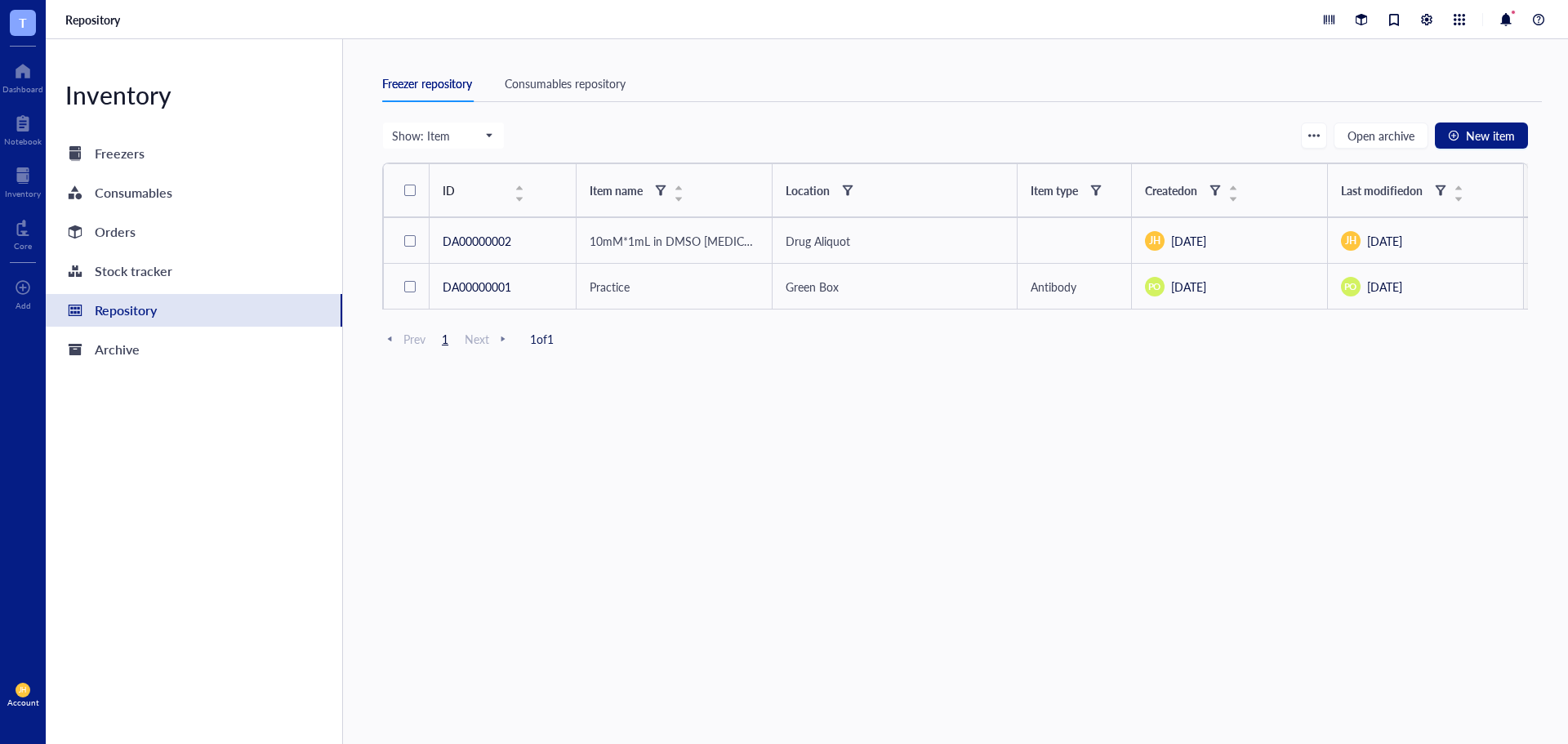
click at [592, 87] on div "Consumables repository" at bounding box center [565, 83] width 121 height 18
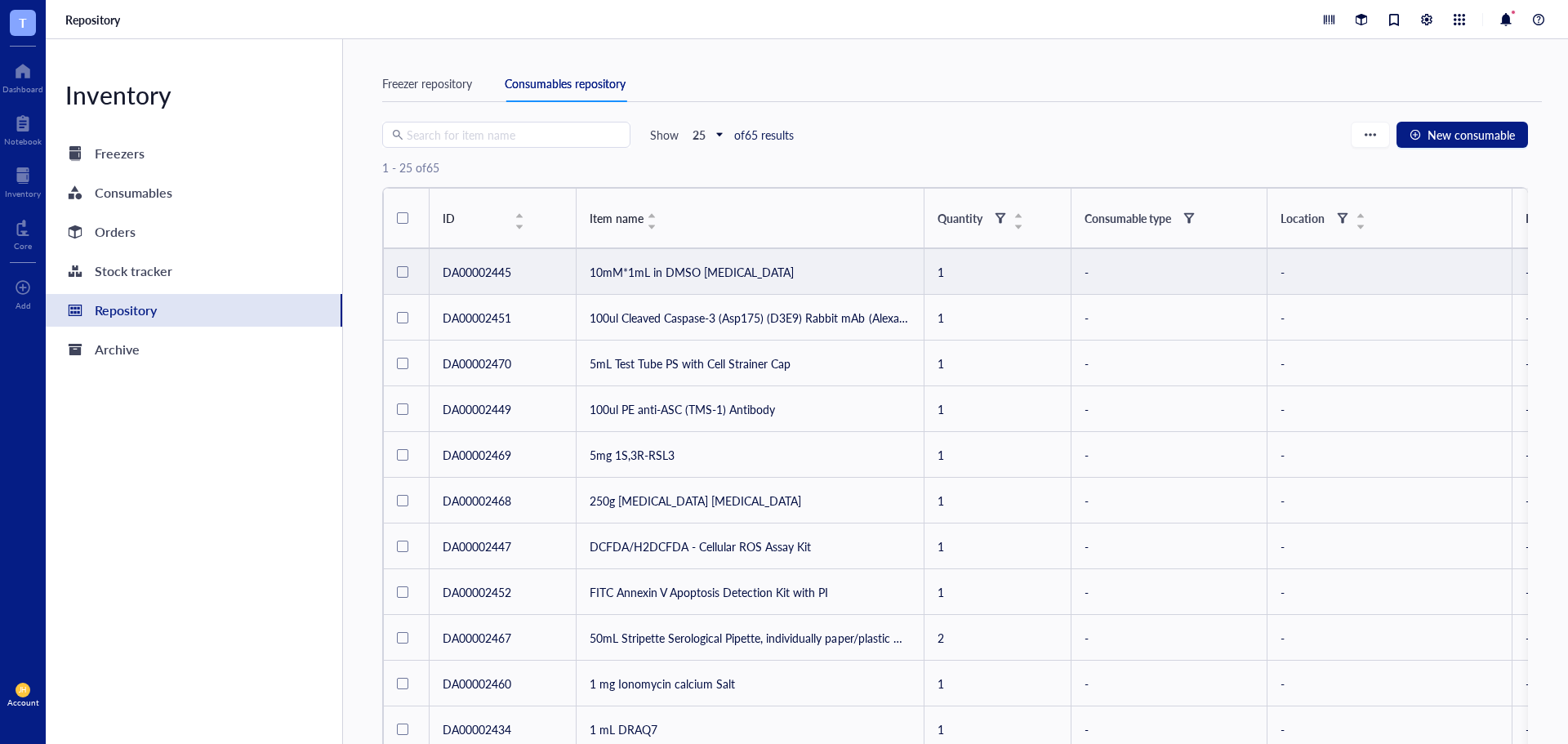
click at [740, 276] on td "10mM*1mL in DMSO [MEDICAL_DATA]" at bounding box center [750, 273] width 347 height 46
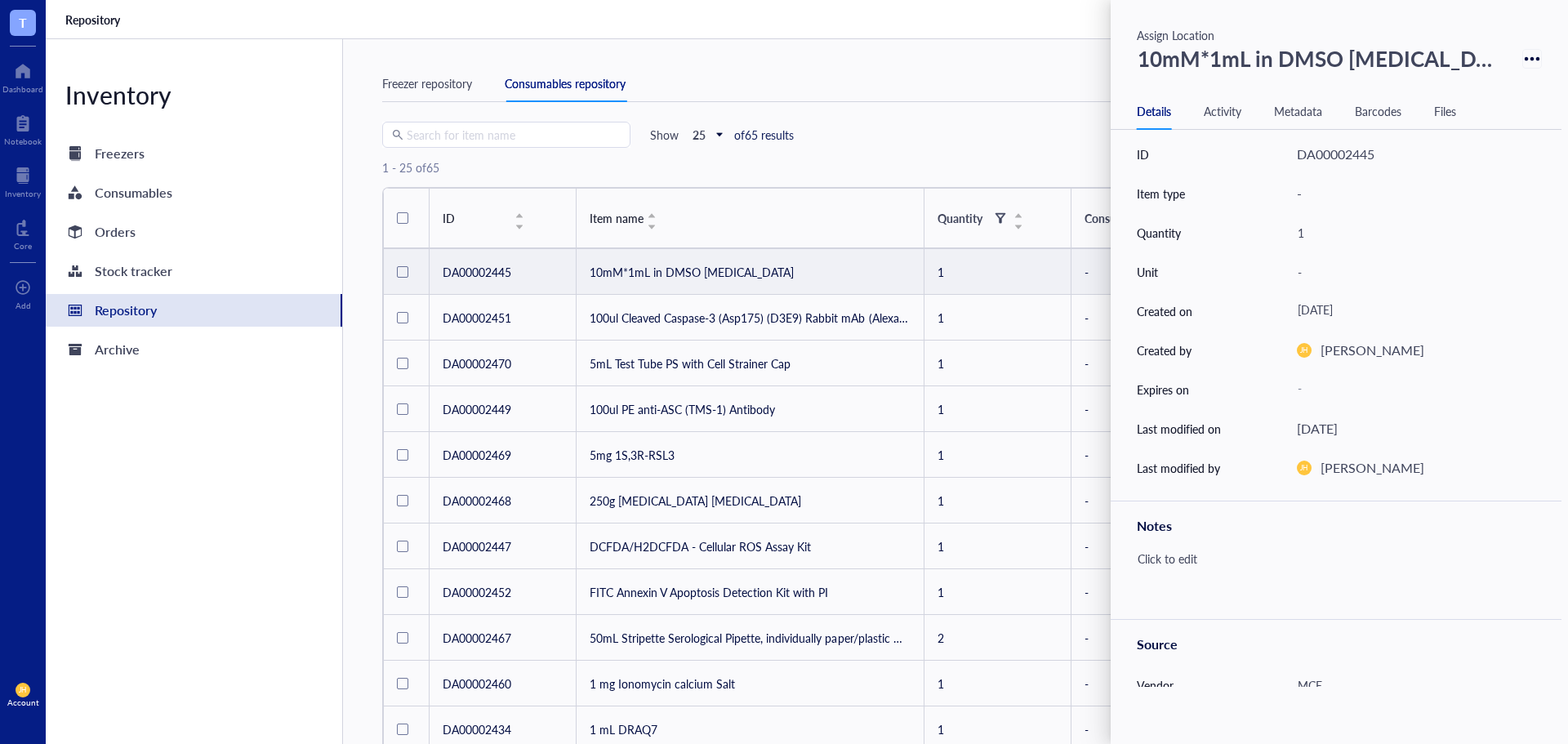
click at [1525, 63] on icon at bounding box center [1532, 60] width 15 height 15
click at [1482, 86] on div "Delete" at bounding box center [1476, 86] width 93 height 23
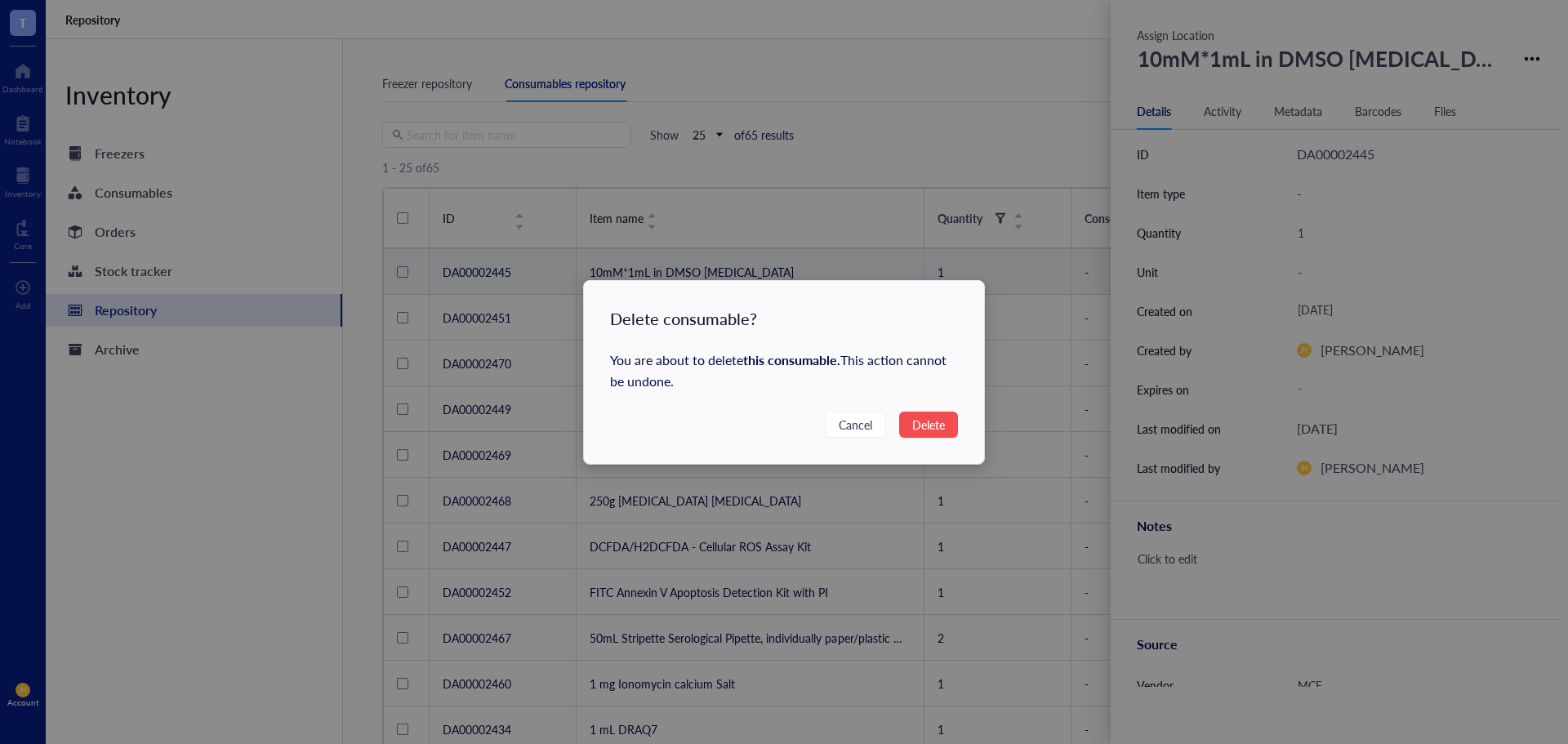
click at [932, 426] on span "Delete" at bounding box center [928, 424] width 33 height 18
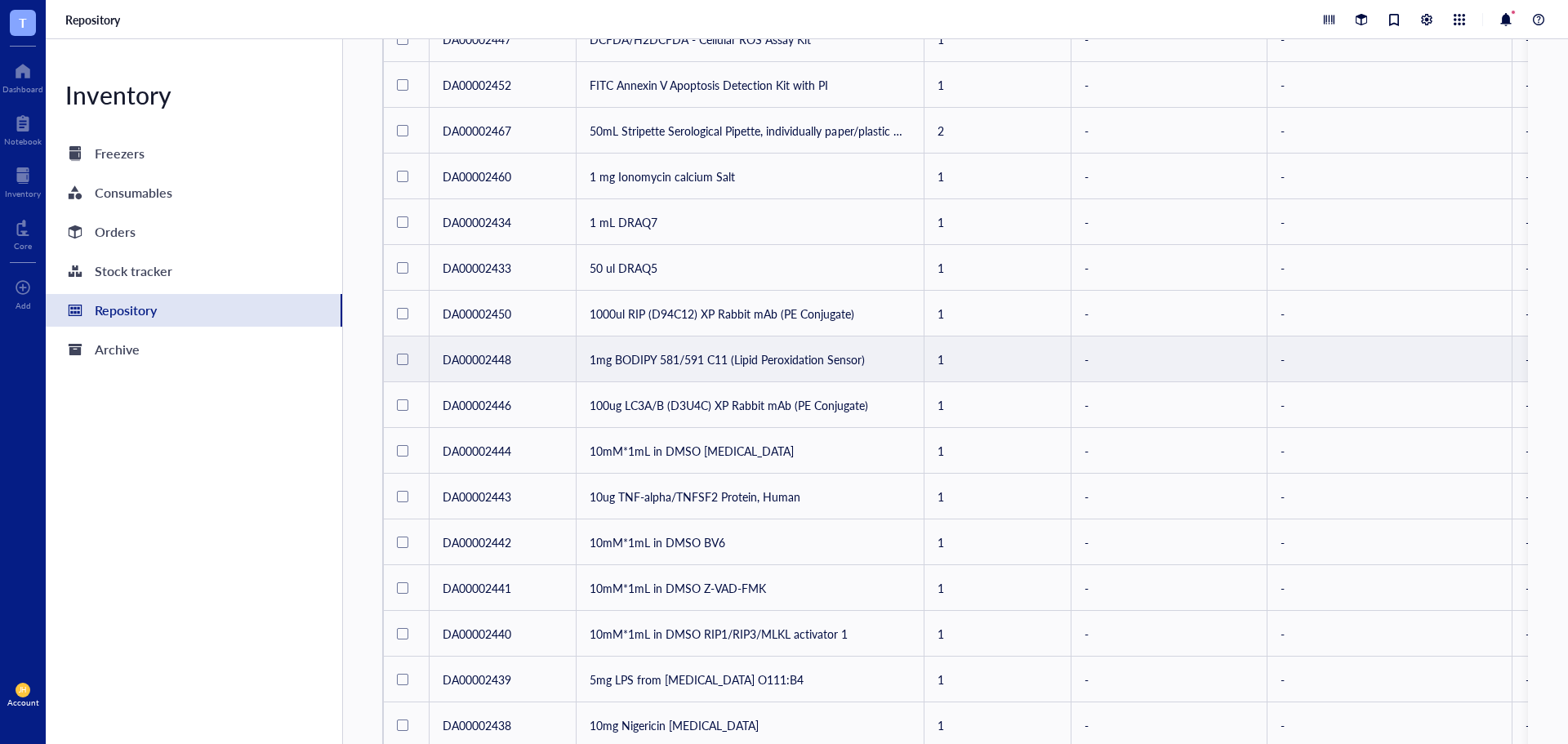
scroll to position [491, 0]
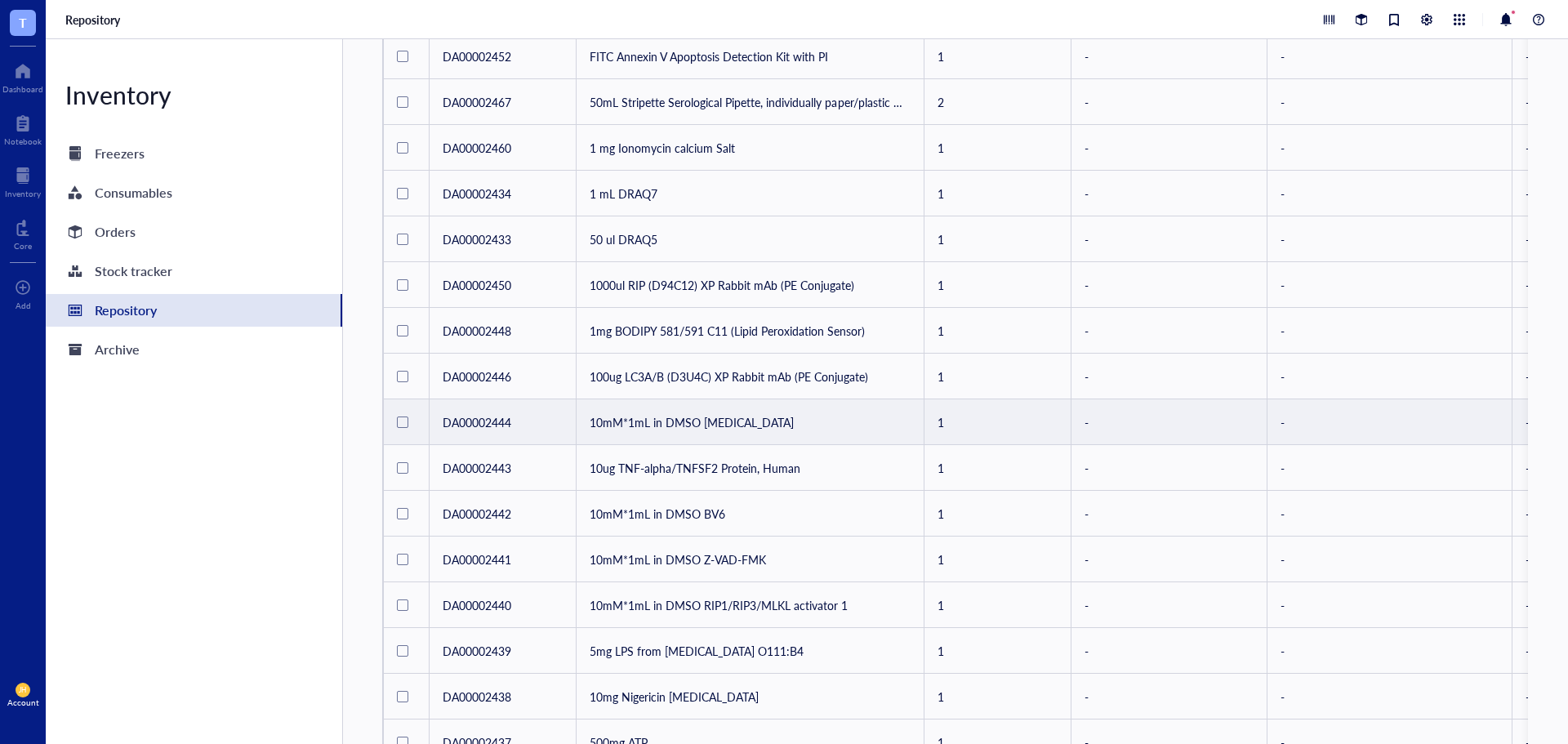
click at [754, 428] on td "10mM*1mL in DMSO [MEDICAL_DATA]" at bounding box center [750, 422] width 347 height 46
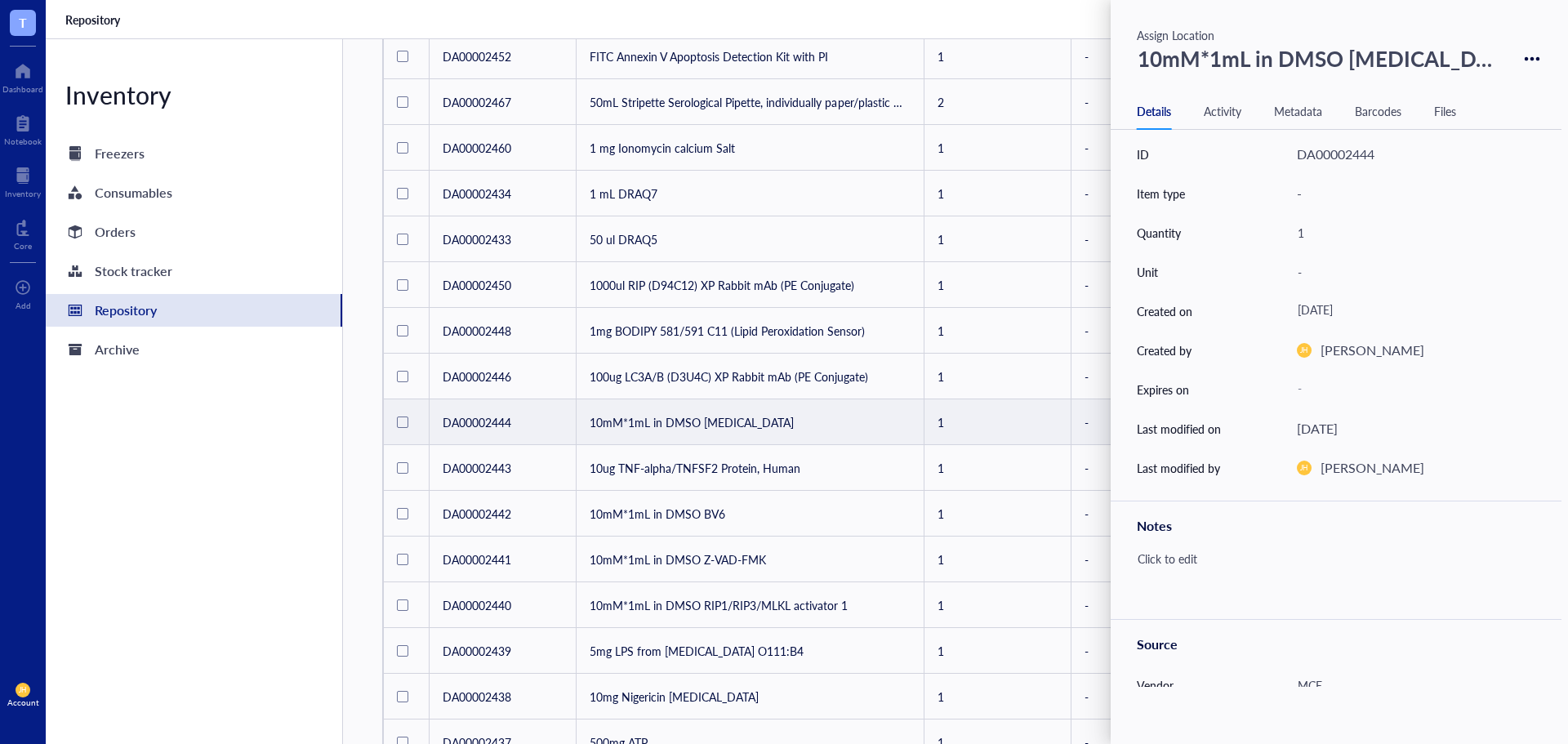
click at [1375, 58] on div "10mM*1mL in DMSO [MEDICAL_DATA]" at bounding box center [1321, 59] width 382 height 42
drag, startPoint x: 1415, startPoint y: 60, endPoint x: 1111, endPoint y: 63, distance: 304.0
click at [1111, 63] on div "10mM*1mL in DMSO [MEDICAL_DATA]" at bounding box center [1336, 59] width 451 height 42
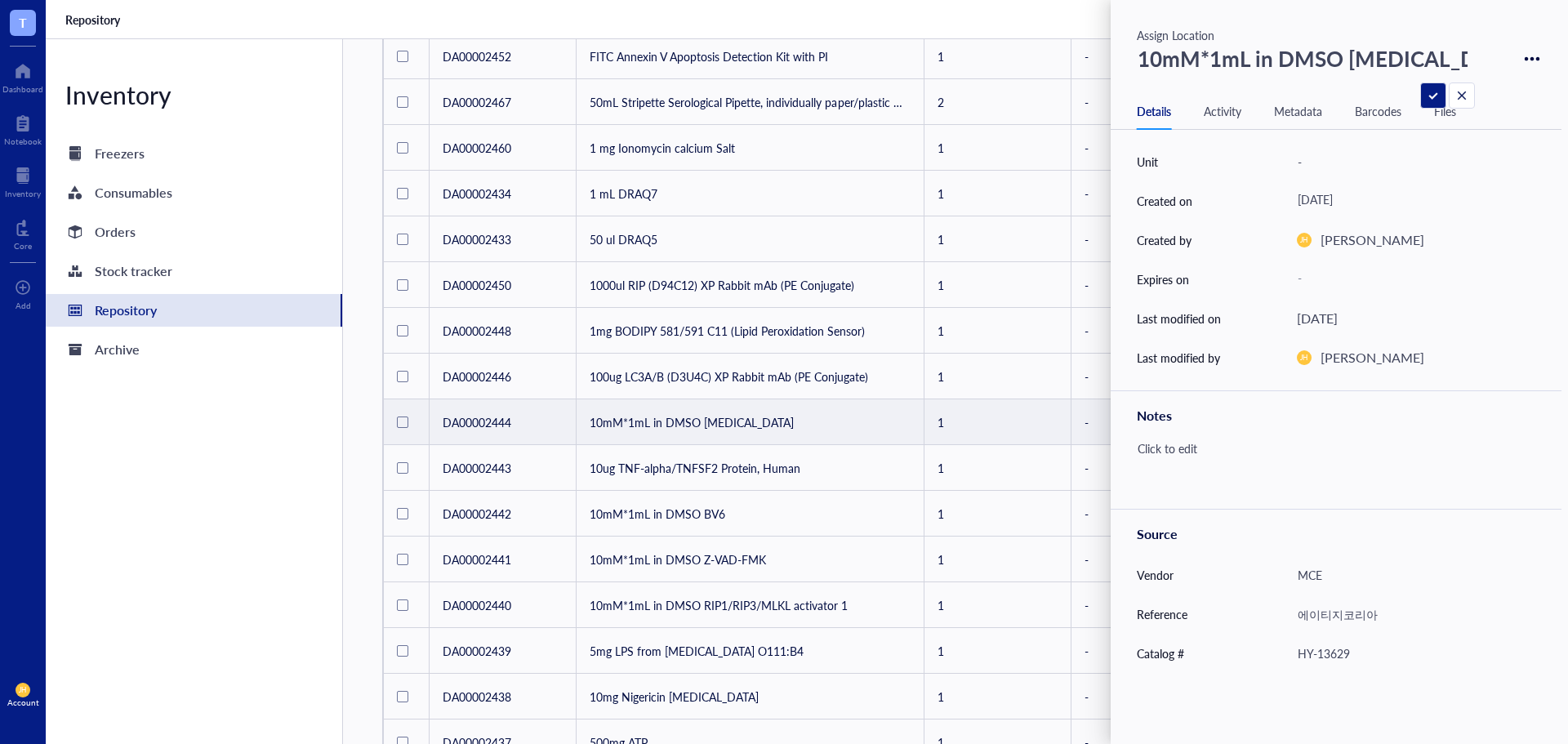
scroll to position [228, 0]
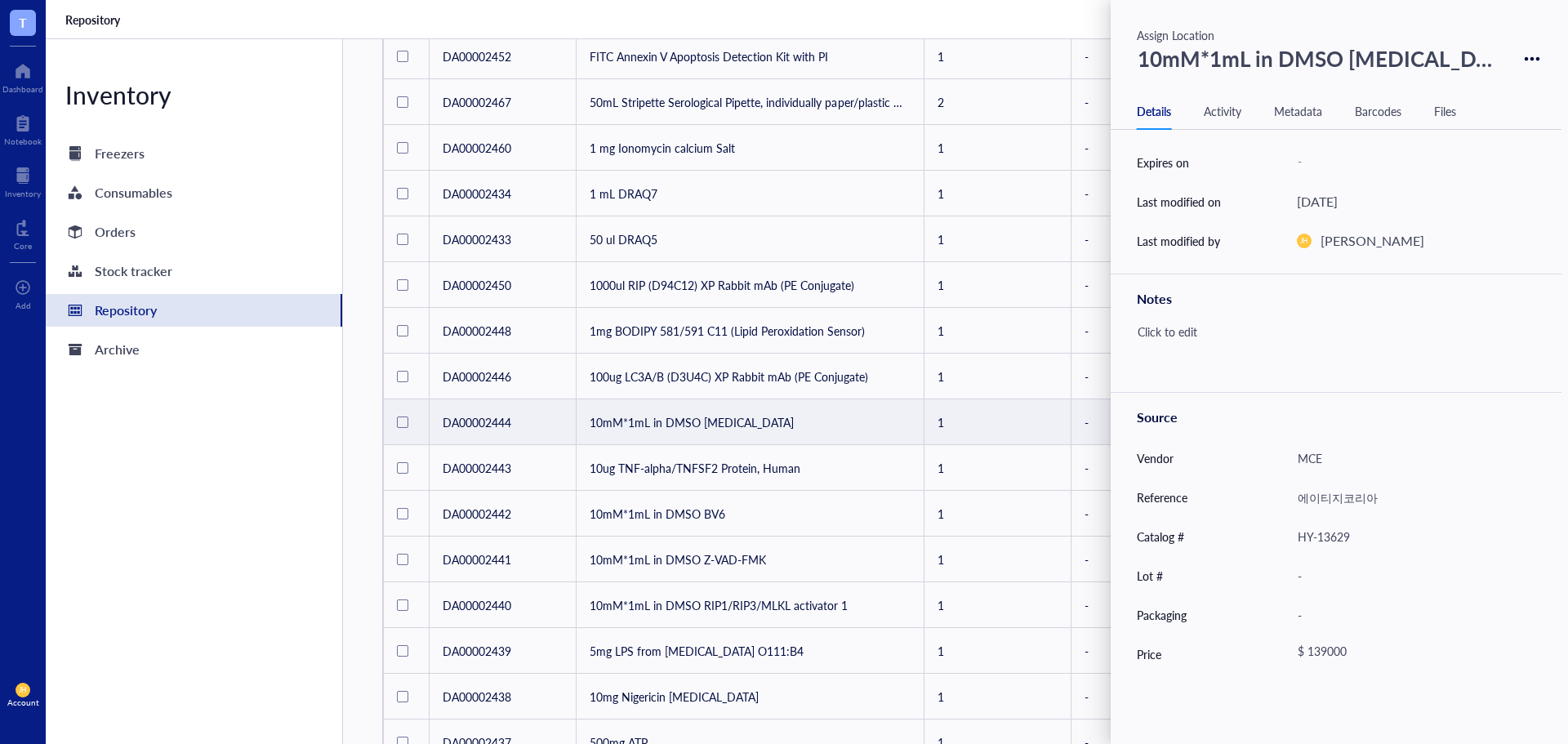
click at [1307, 534] on div "HY-13629" at bounding box center [1409, 537] width 238 height 35
drag, startPoint x: 1307, startPoint y: 534, endPoint x: 1256, endPoint y: 540, distance: 51.4
click at [1256, 540] on div "Catalog # HY-13629" at bounding box center [1336, 537] width 451 height 39
click at [1389, 645] on div "$ 139000" at bounding box center [1406, 654] width 232 height 30
drag, startPoint x: 1368, startPoint y: 658, endPoint x: 1306, endPoint y: 658, distance: 62.0
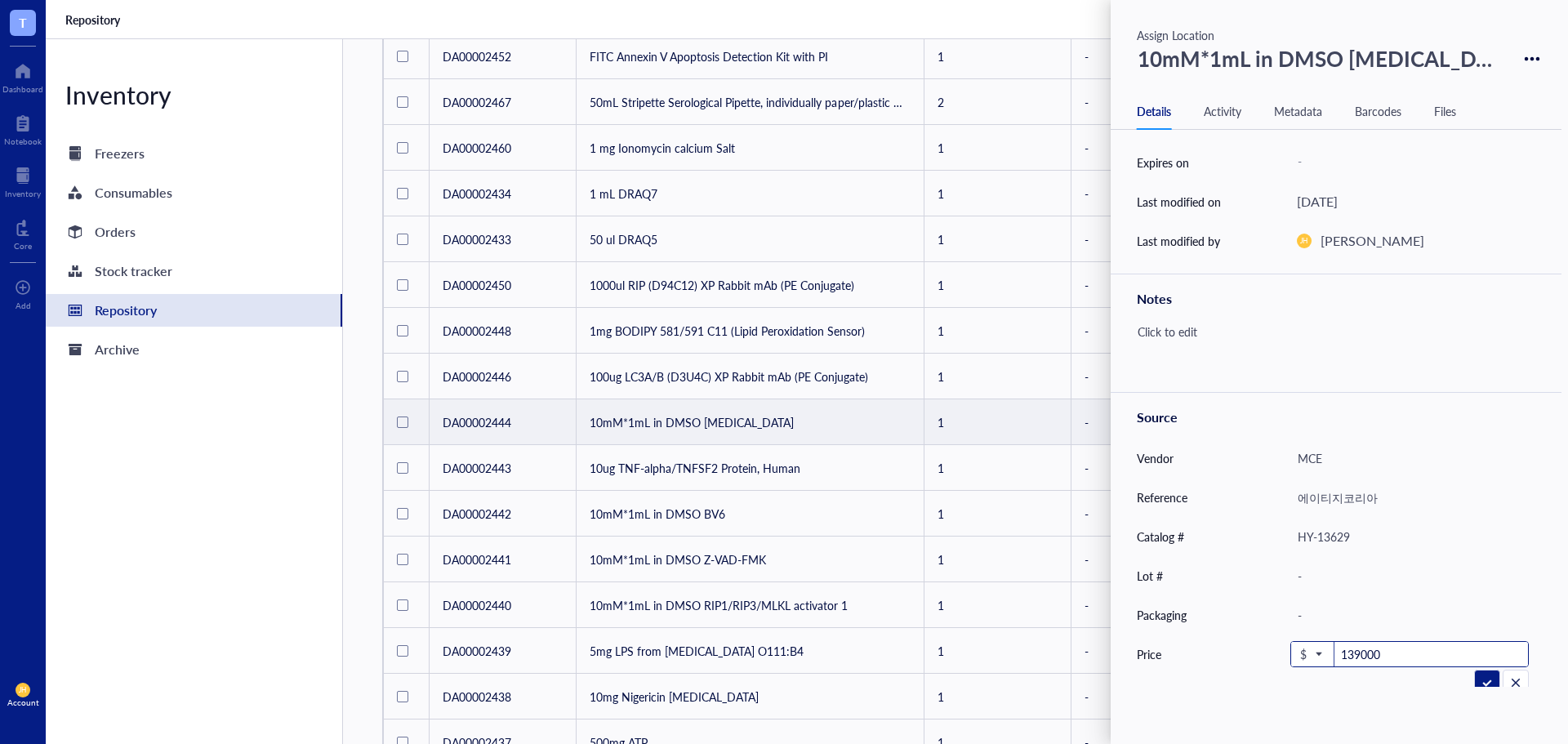
click at [1306, 658] on div "$ 139000" at bounding box center [1409, 654] width 238 height 26
click at [1528, 59] on icon at bounding box center [1532, 60] width 15 height 15
click at [1476, 84] on div "Delete" at bounding box center [1476, 86] width 93 height 23
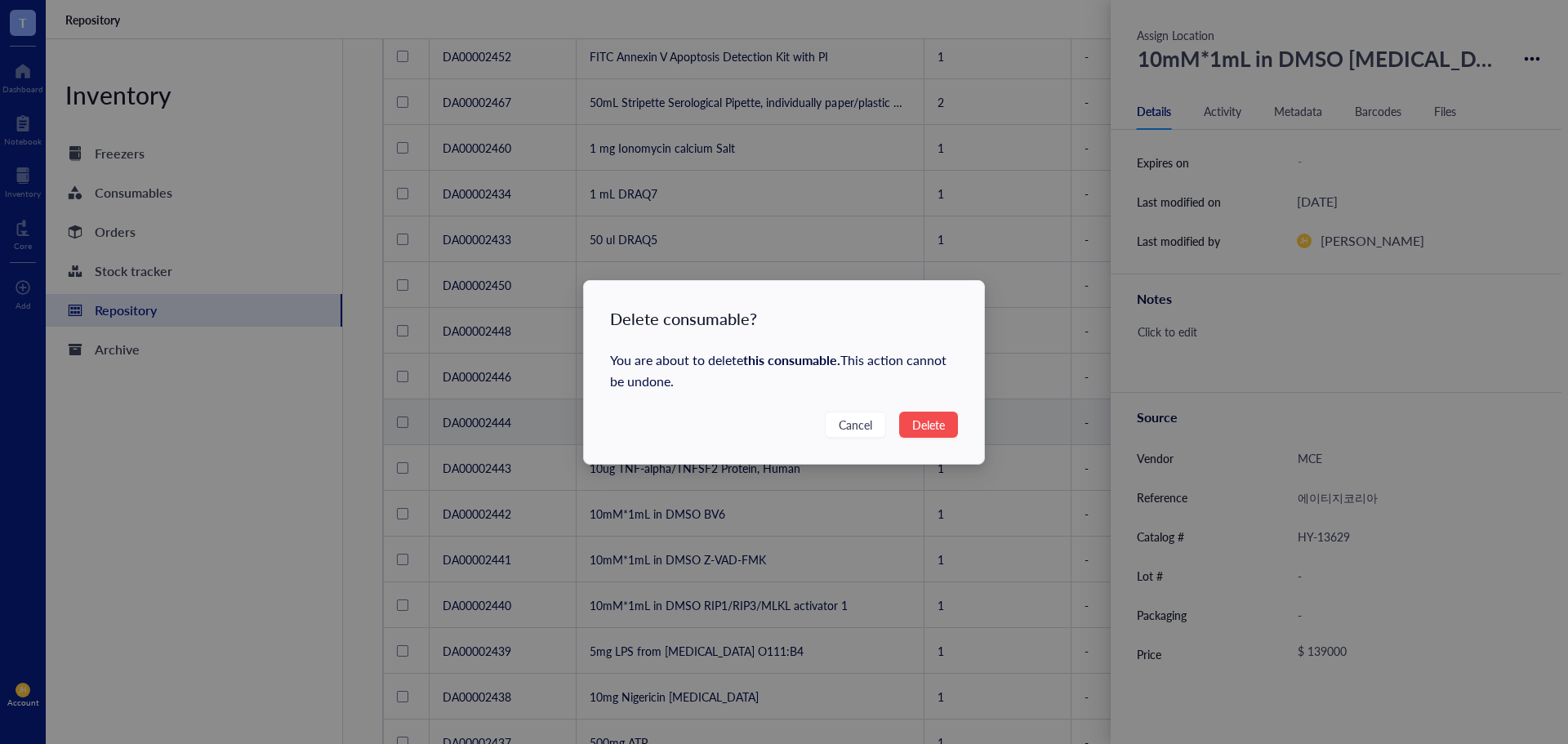
click at [930, 423] on span "Delete" at bounding box center [928, 424] width 33 height 18
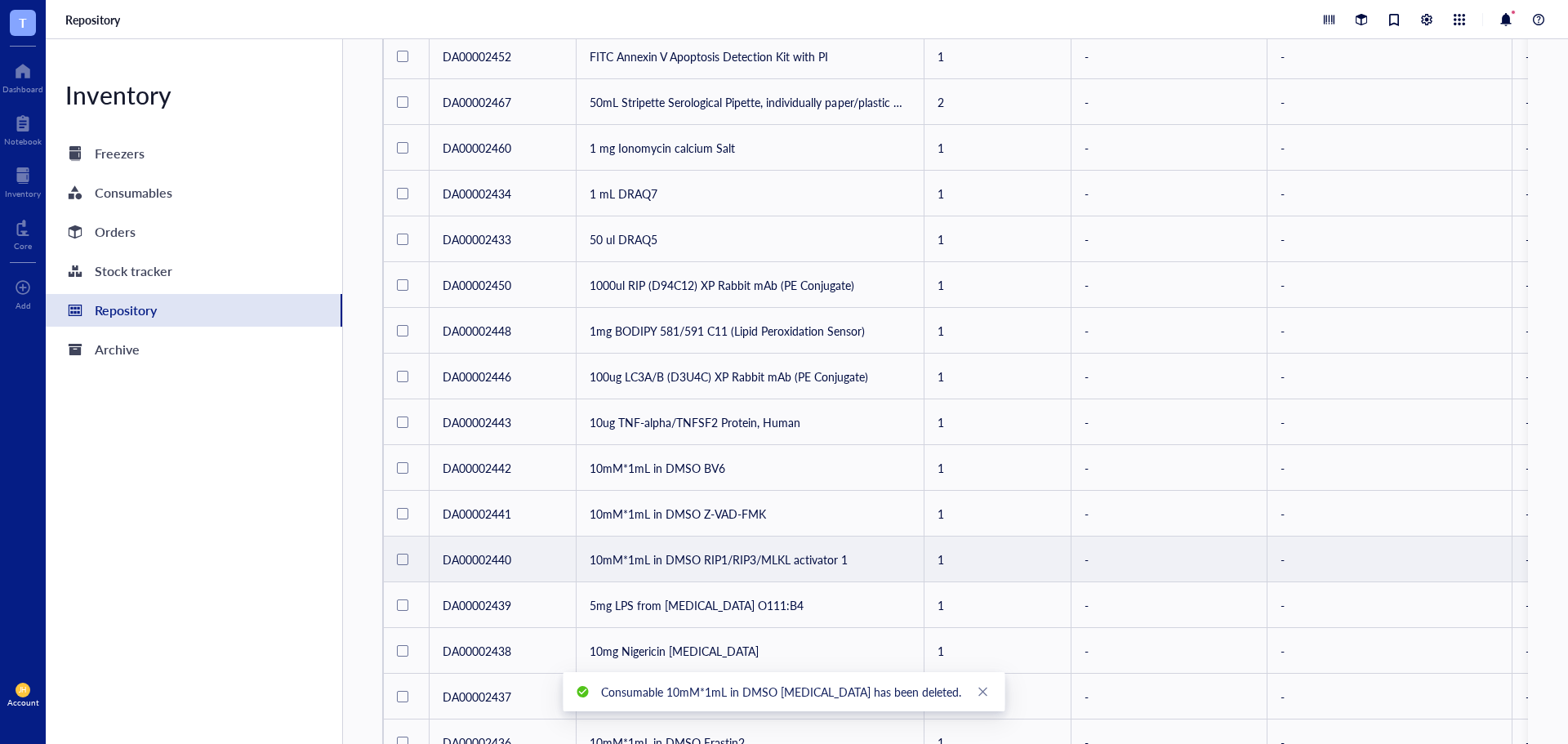
click at [802, 565] on td "10mM*1mL in DMSO RIP1/RIP3/MLKL activator 1" at bounding box center [750, 560] width 347 height 46
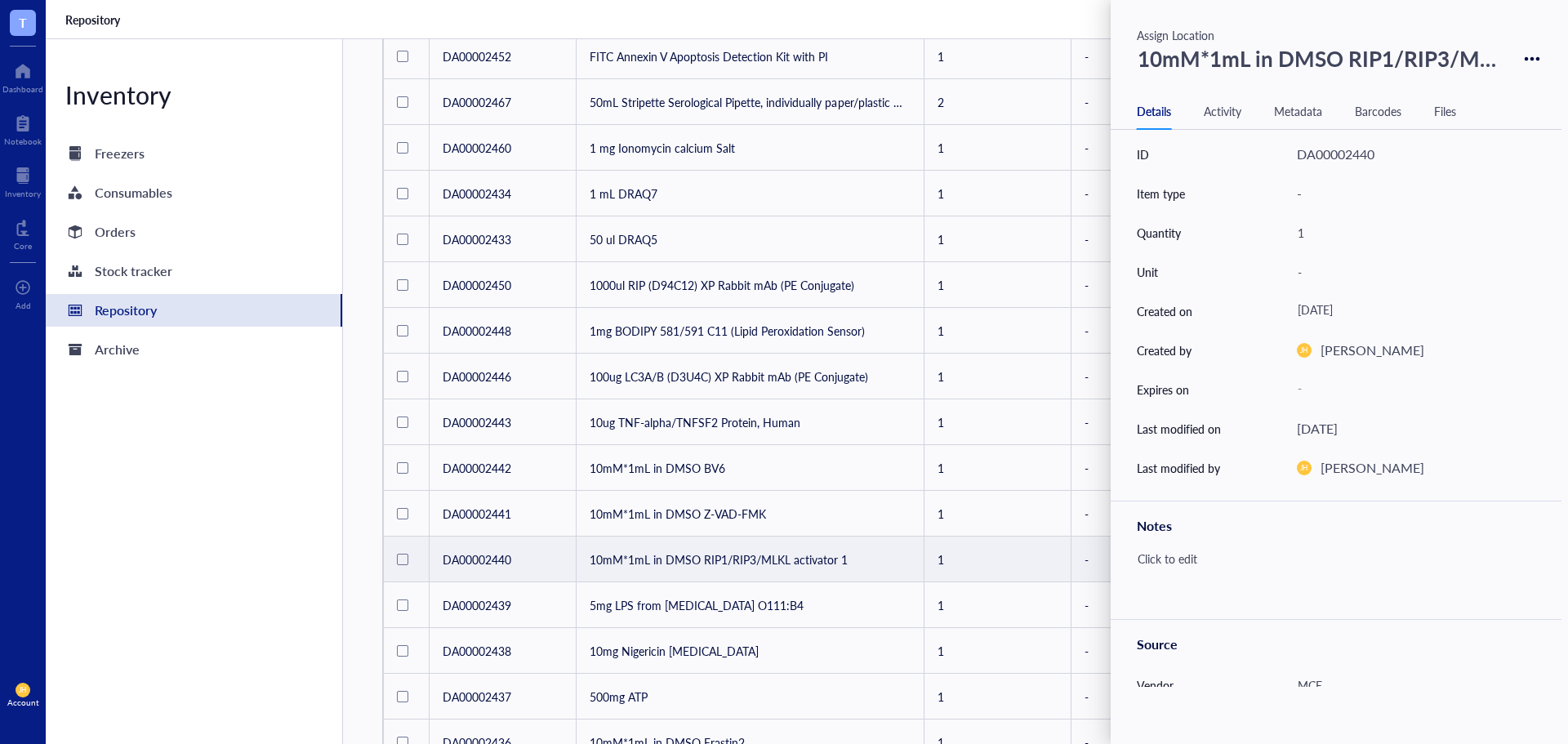
click at [1363, 70] on div "10mM*1mL in DMSO RIP1/RIP3/MLKL activator 1" at bounding box center [1321, 59] width 382 height 42
drag, startPoint x: 1494, startPoint y: 58, endPoint x: 1114, endPoint y: 60, distance: 380.0
click at [1114, 60] on div "10mM*1mL in DMSO RIP1/RIP3/MLKL activator 1" at bounding box center [1336, 59] width 451 height 42
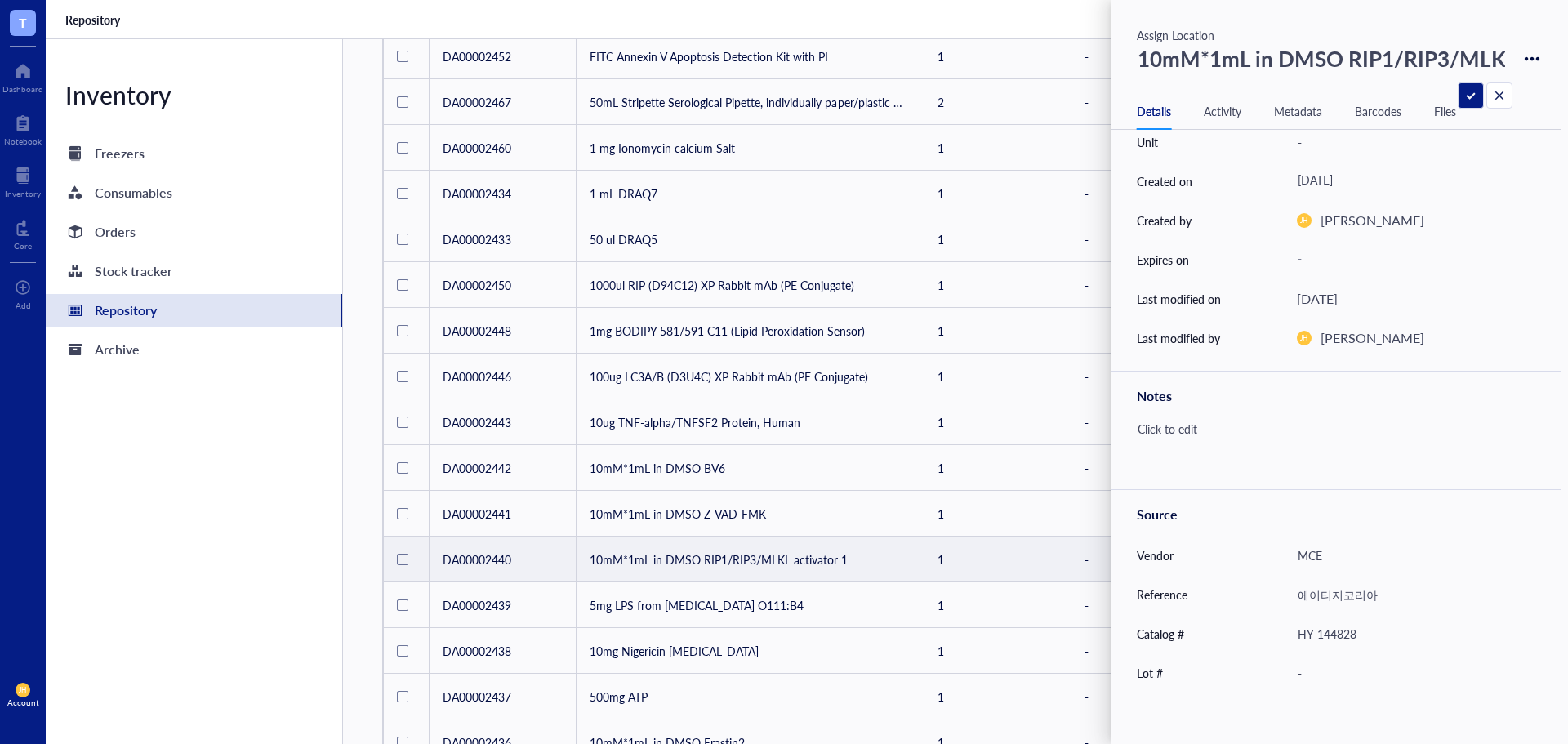
scroll to position [228, 0]
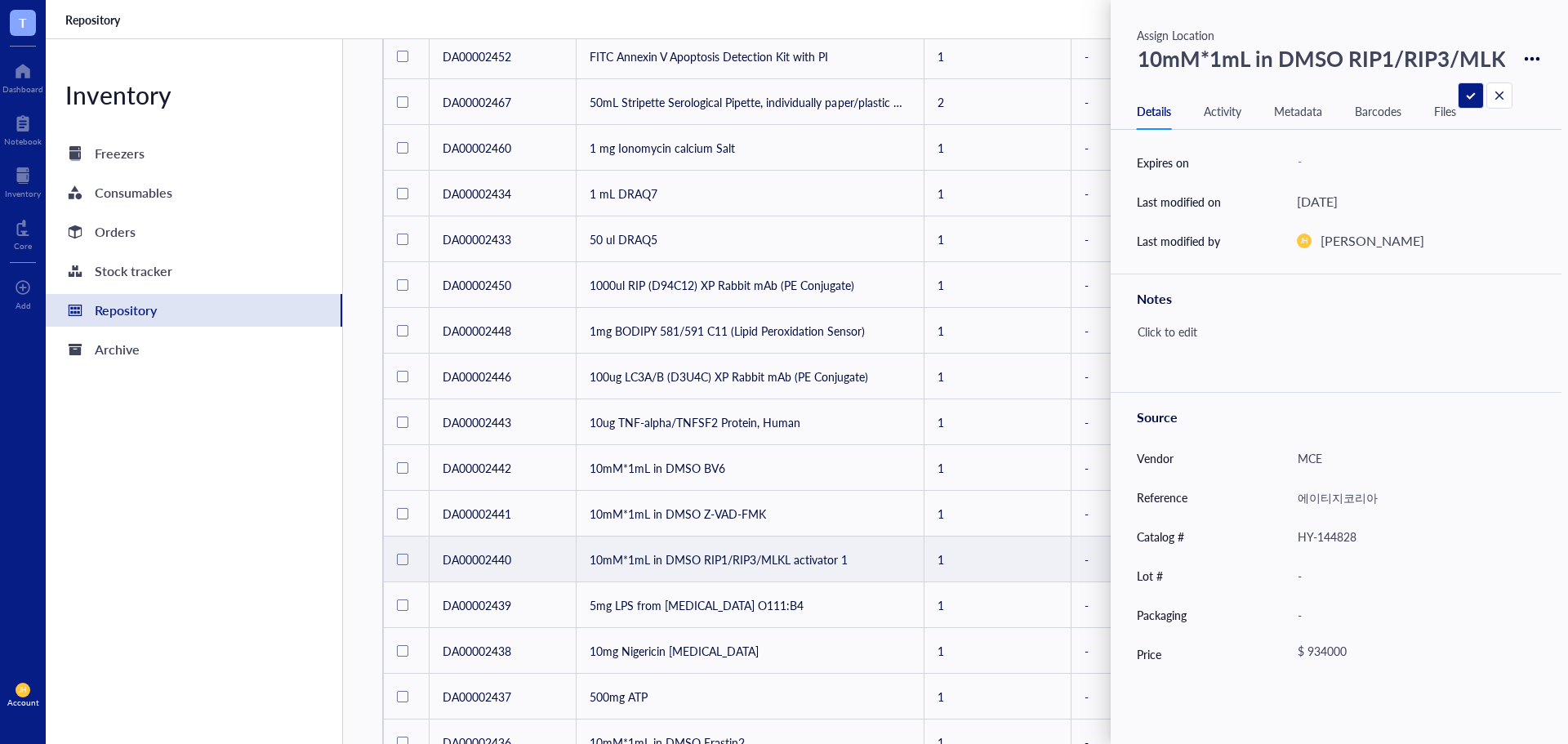
click at [1318, 538] on div "HY-144828" at bounding box center [1409, 537] width 238 height 35
drag, startPoint x: 1361, startPoint y: 534, endPoint x: 1318, endPoint y: 526, distance: 43.7
click at [1196, 534] on div "Catalog # HY-144828" at bounding box center [1336, 537] width 451 height 39
click at [1350, 644] on div "$ 934000" at bounding box center [1406, 654] width 232 height 30
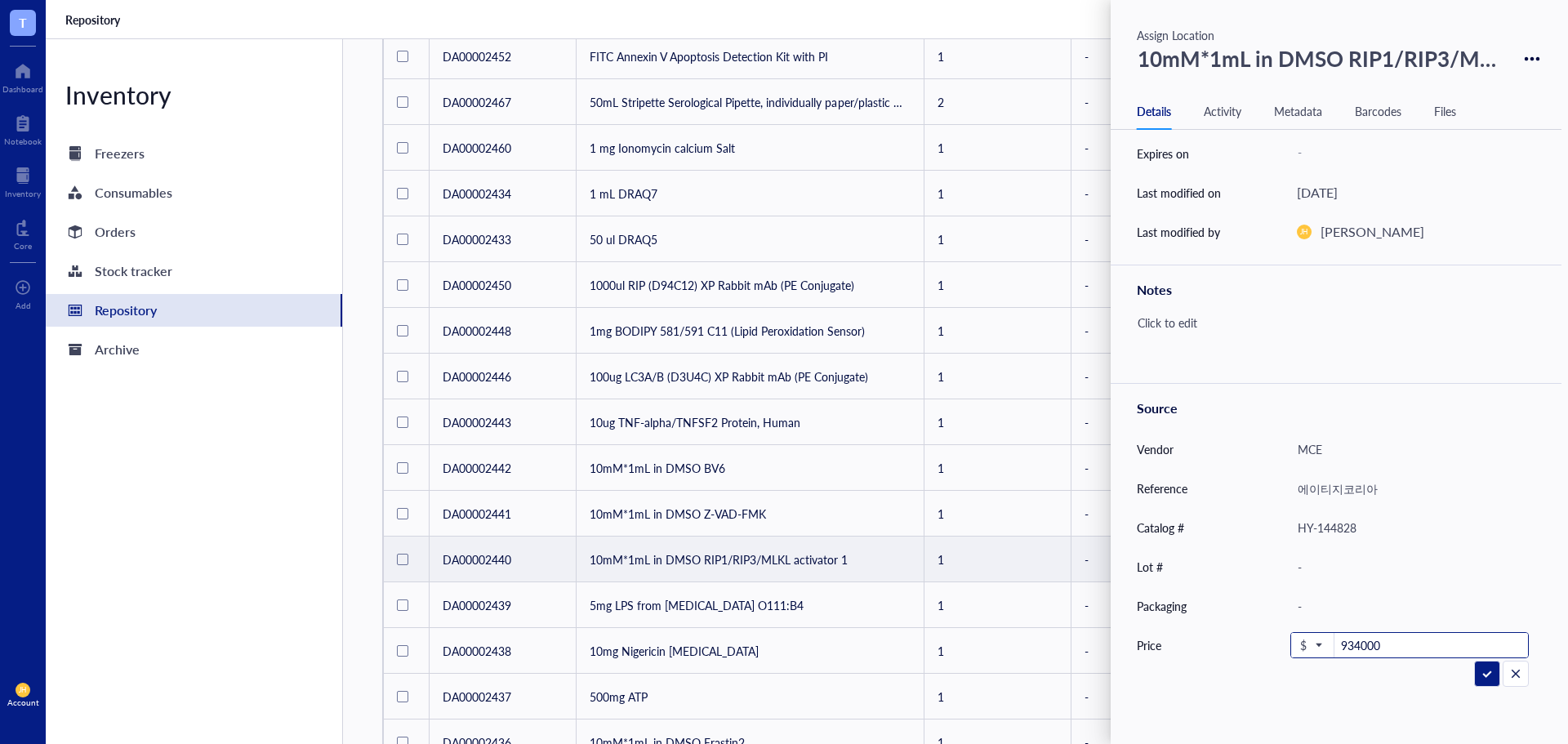
drag, startPoint x: 1390, startPoint y: 653, endPoint x: 1338, endPoint y: 671, distance: 55.0
click at [1338, 671] on div "ID DA00002440 Item type - Quantity 1 Unit - Created on July 30, 2025 Created by…" at bounding box center [1336, 410] width 451 height 552
click at [1375, 652] on input "934000" at bounding box center [1431, 645] width 194 height 26
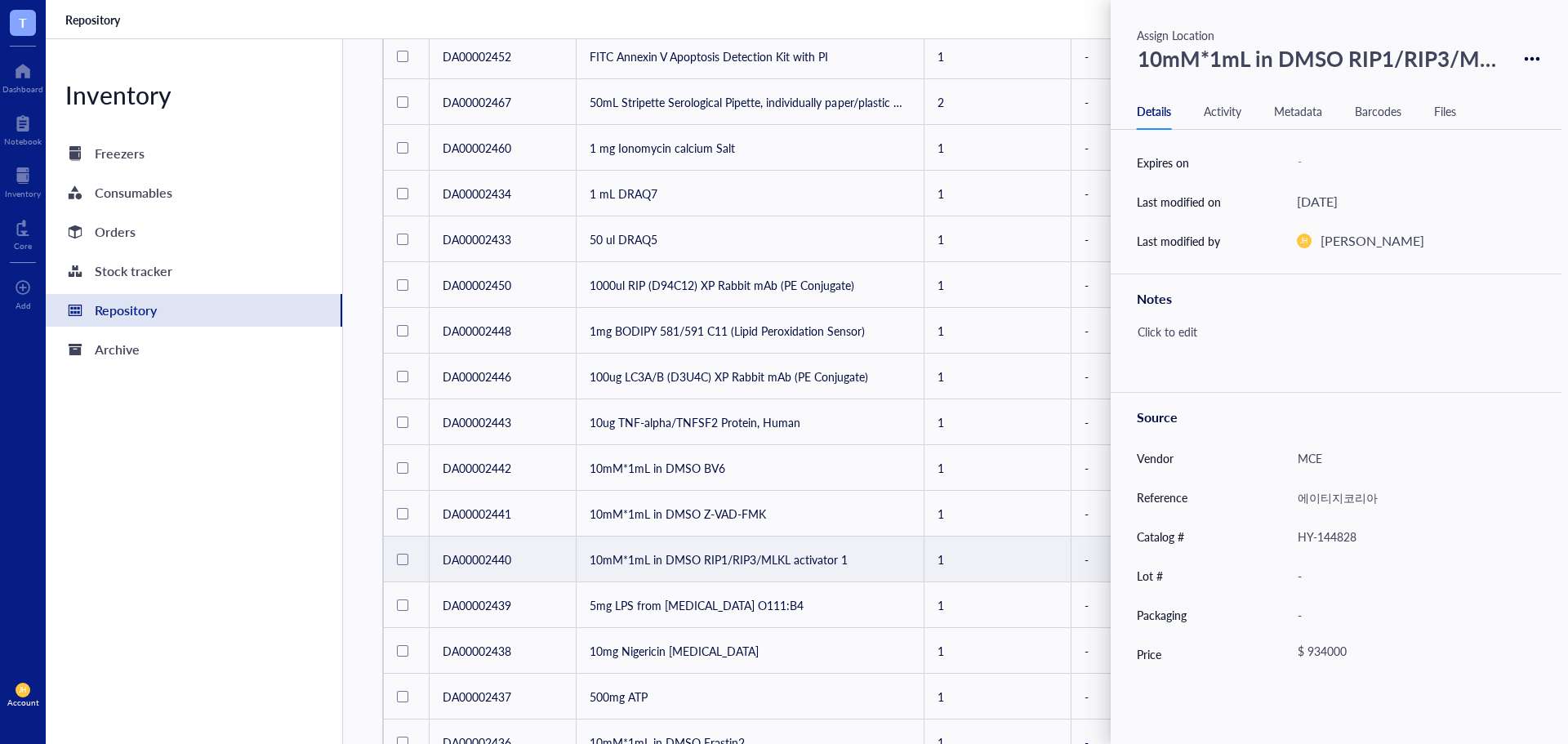
scroll to position [228, 0]
click at [1525, 58] on icon at bounding box center [1532, 60] width 15 height 15
click at [1500, 84] on div "Delete" at bounding box center [1476, 86] width 93 height 23
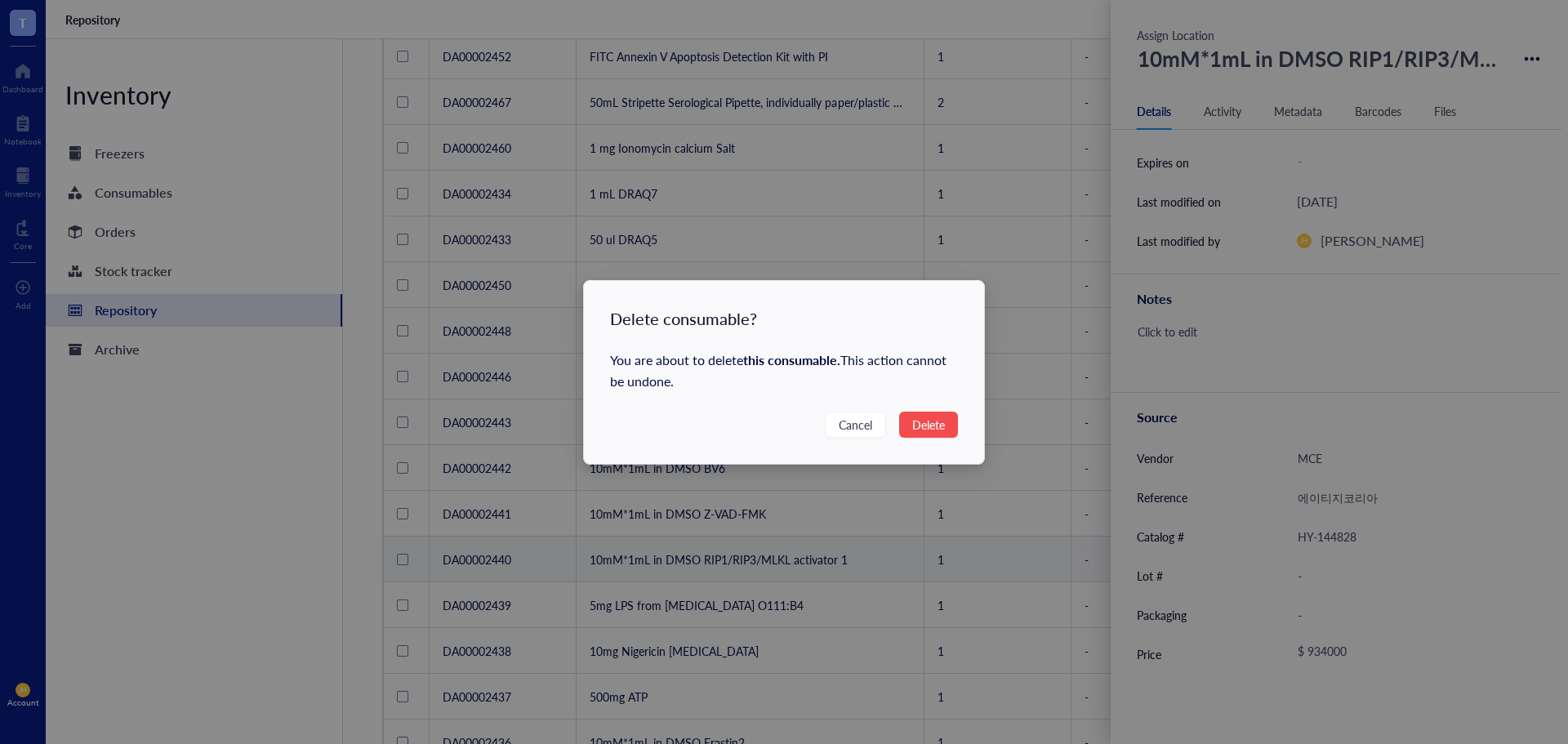
click at [929, 420] on span "Delete" at bounding box center [928, 424] width 33 height 18
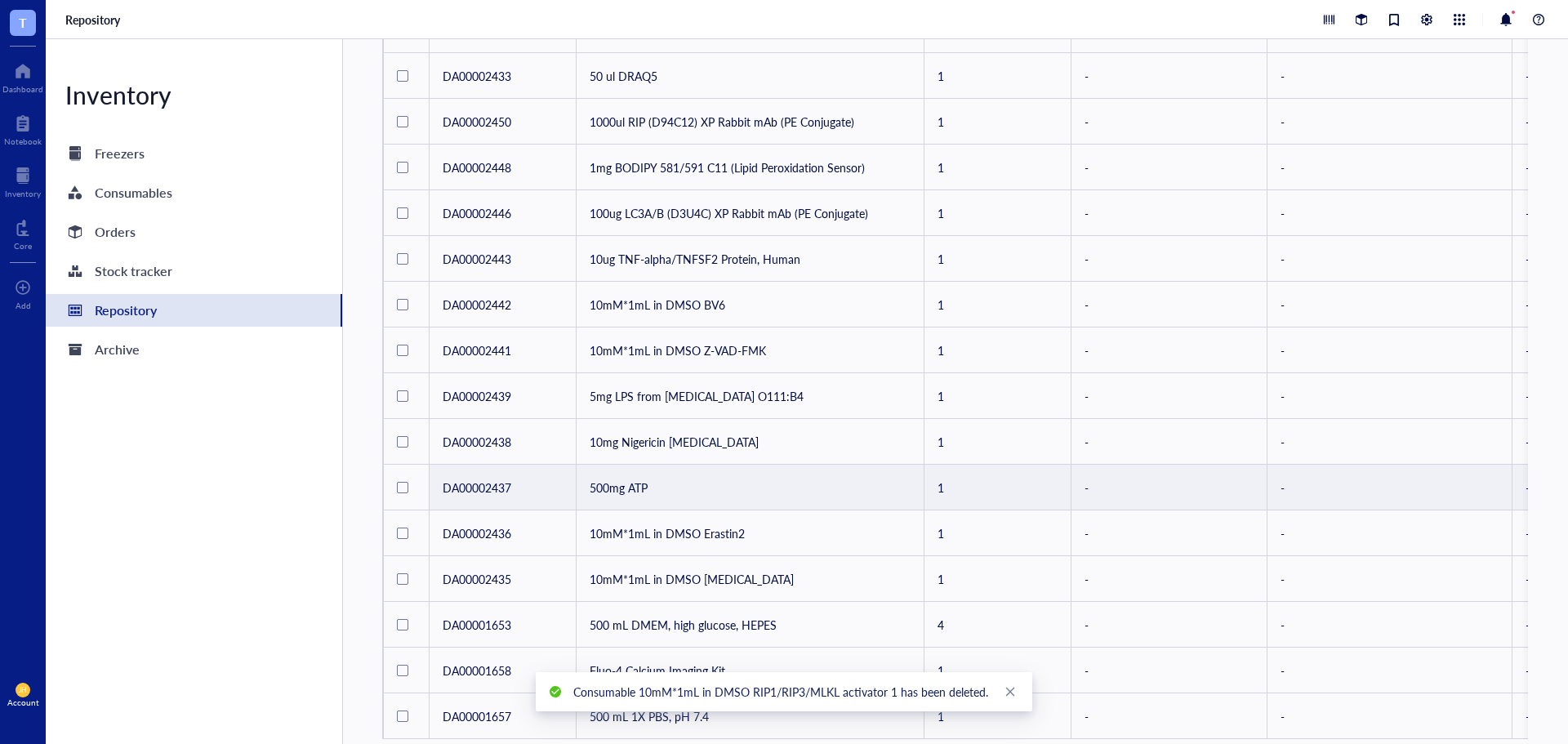
scroll to position [726, 0]
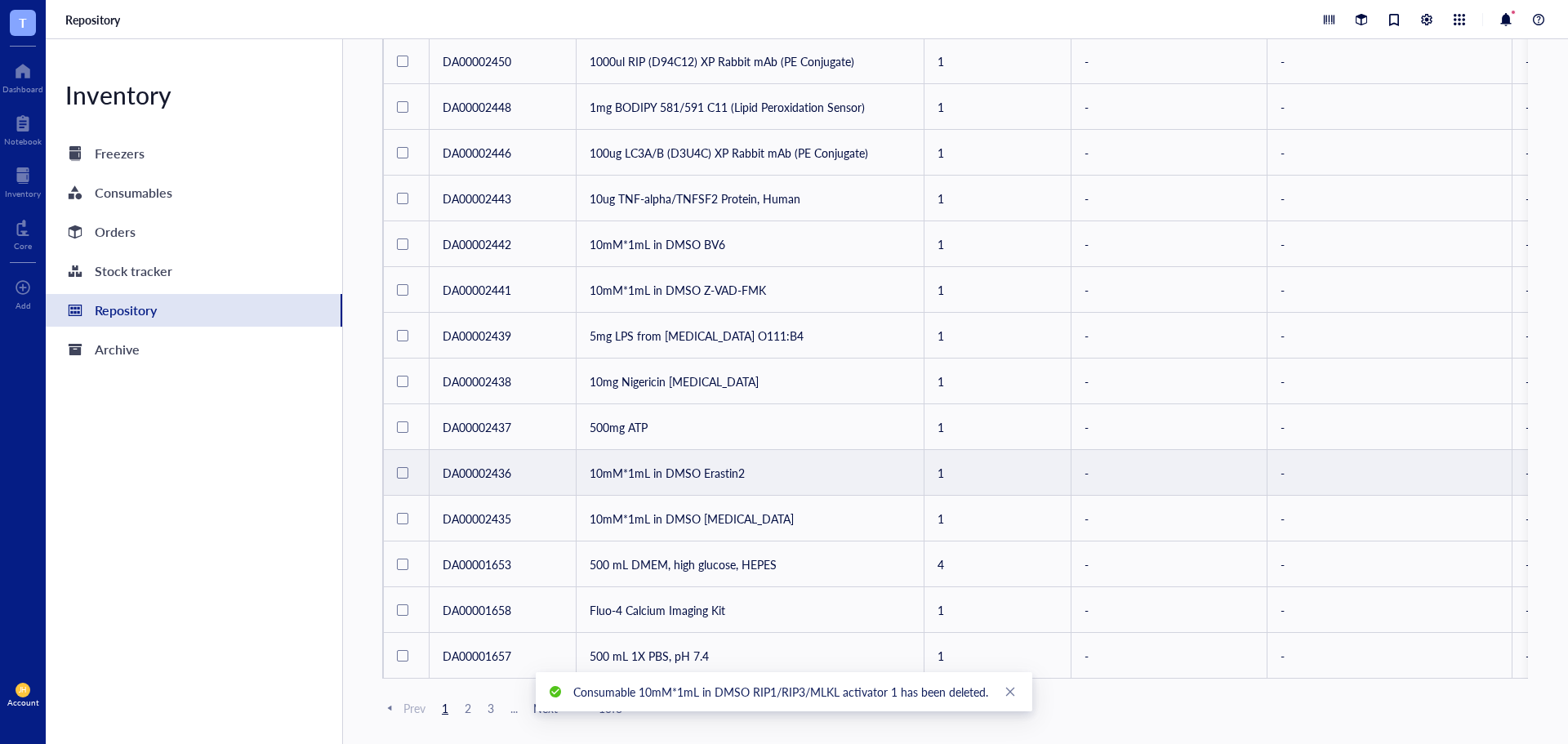
click at [731, 464] on td "10mM*1mL in DMSO Erastin2" at bounding box center [750, 473] width 347 height 46
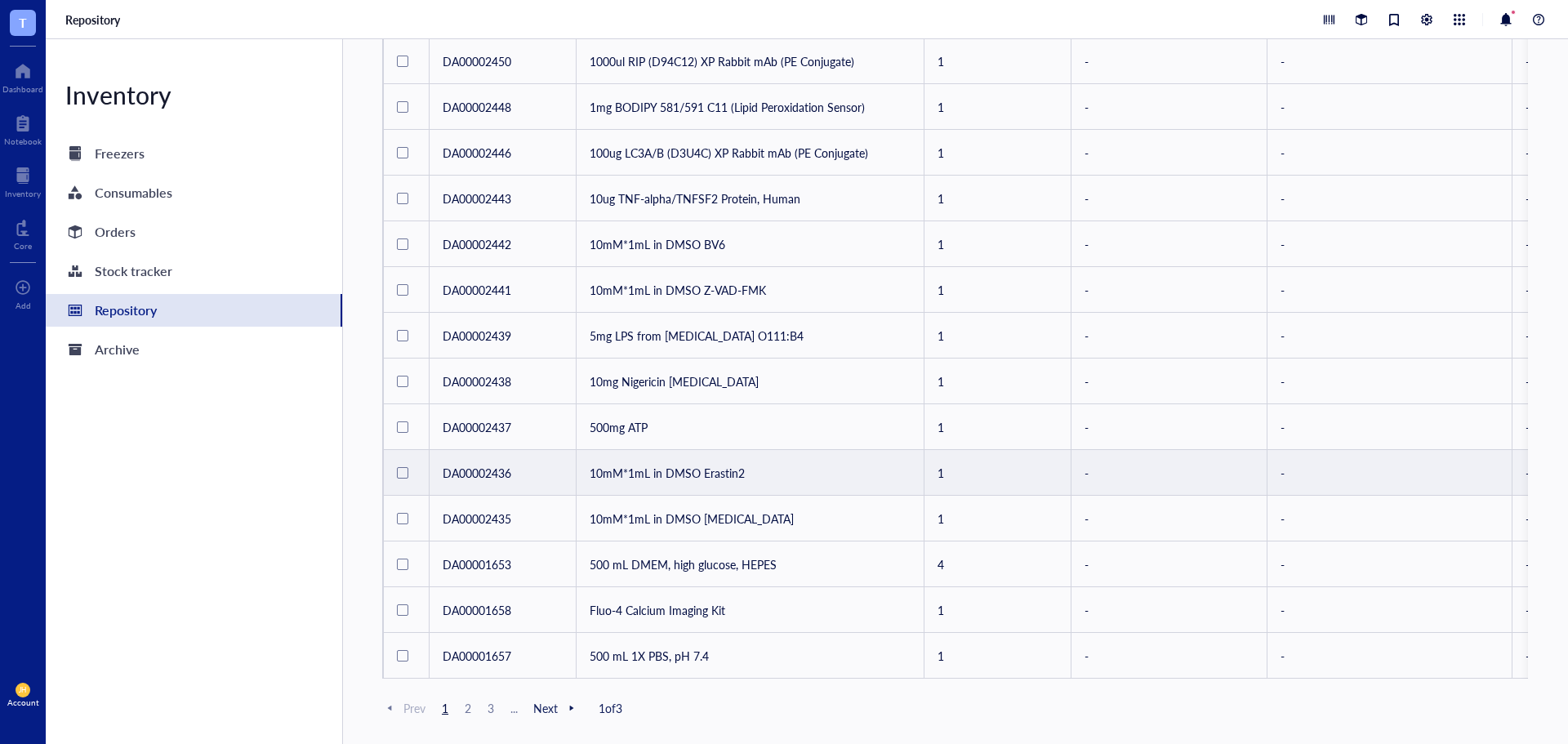
click at [659, 456] on td "10mM*1mL in DMSO Erastin2" at bounding box center [750, 473] width 347 height 46
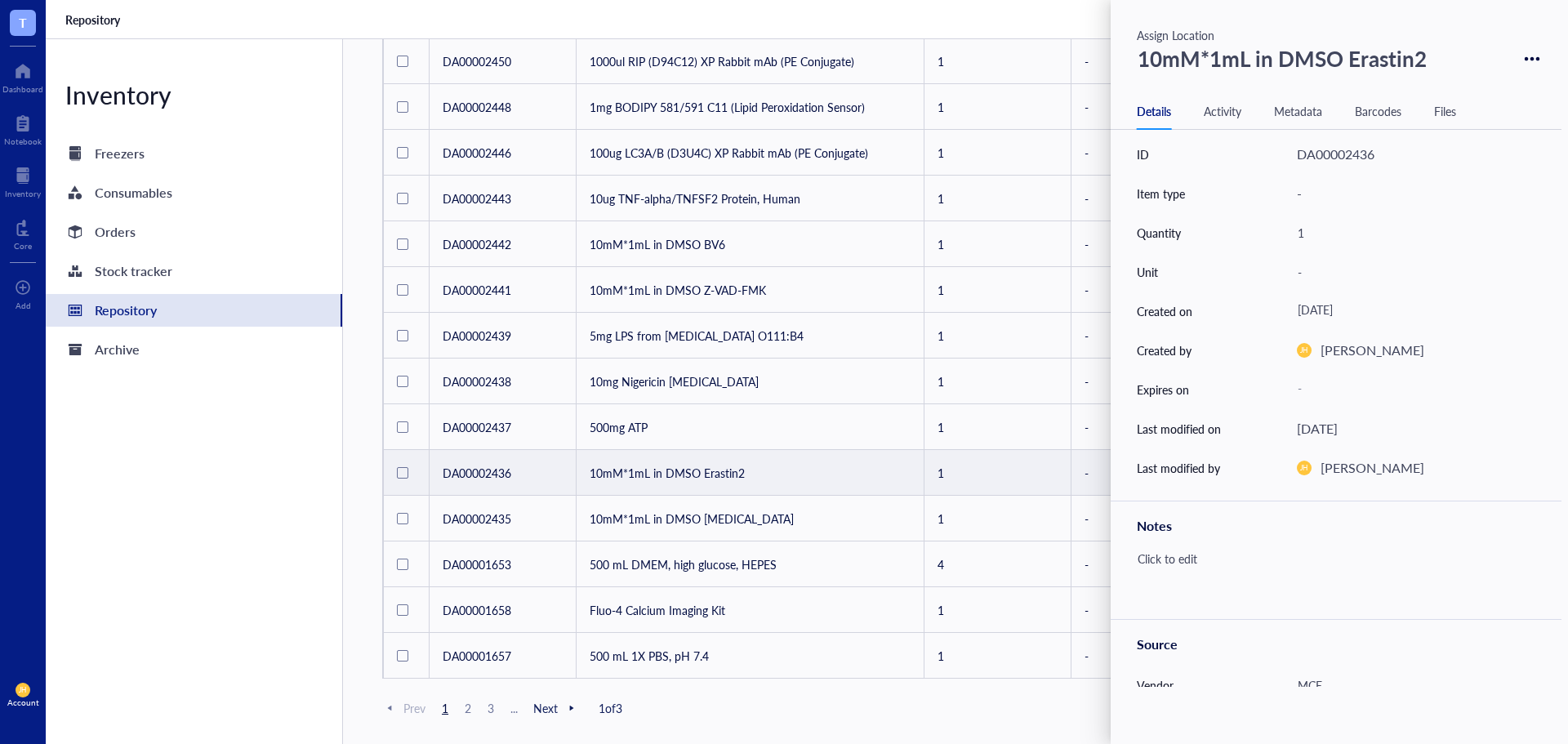
click at [1410, 54] on div "10mM*1mL in DMSO Erastin2" at bounding box center [1282, 59] width 304 height 42
drag, startPoint x: 1437, startPoint y: 63, endPoint x: 1127, endPoint y: 72, distance: 310.1
click at [1127, 72] on div "10mM*1mL in DMSO Erastin2" at bounding box center [1336, 59] width 451 height 42
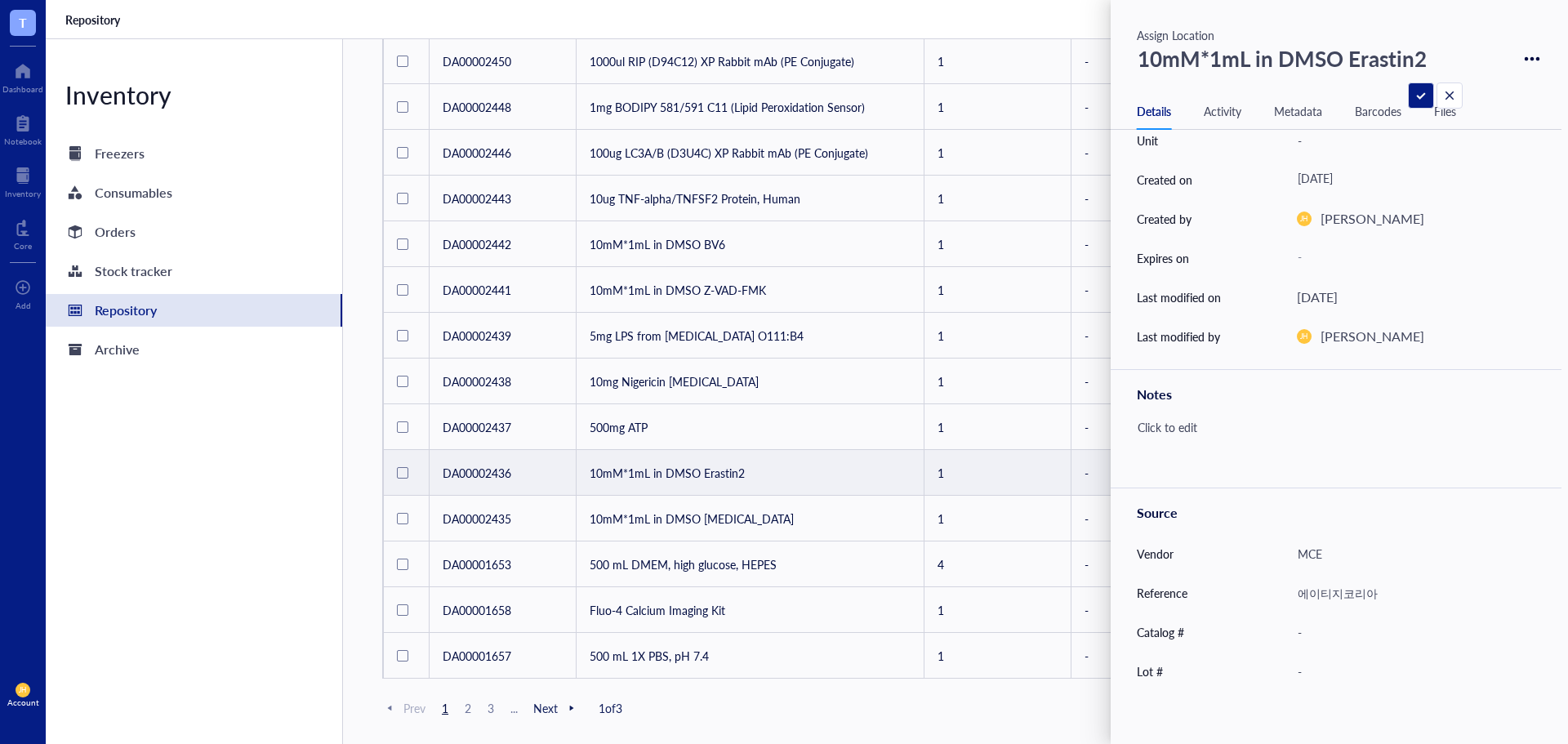
scroll to position [228, 0]
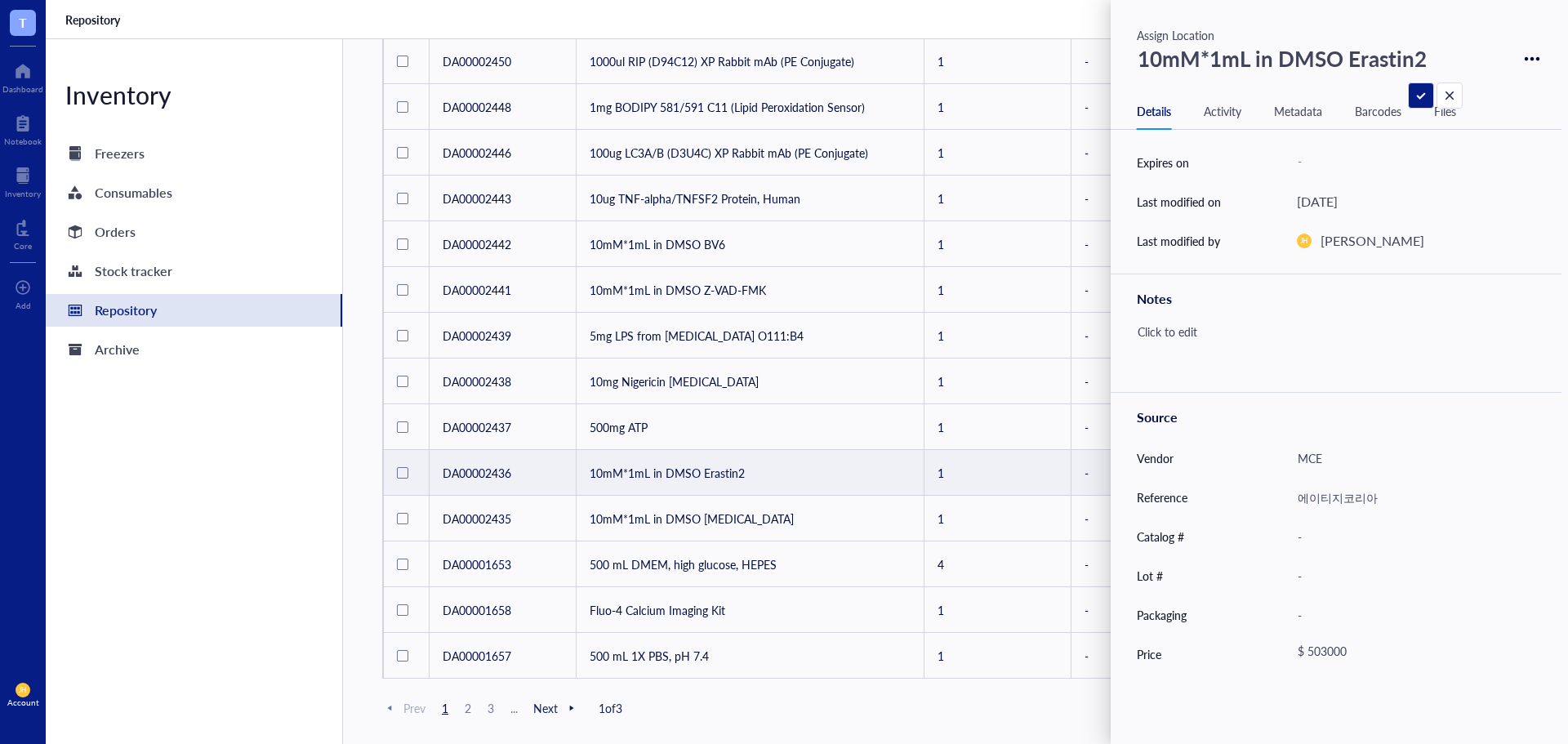
click at [1324, 649] on div "$ 503000" at bounding box center [1406, 654] width 232 height 30
drag, startPoint x: 1389, startPoint y: 653, endPoint x: 1273, endPoint y: 669, distance: 117.1
click at [1273, 669] on div "Price $ 503000" at bounding box center [1336, 654] width 451 height 39
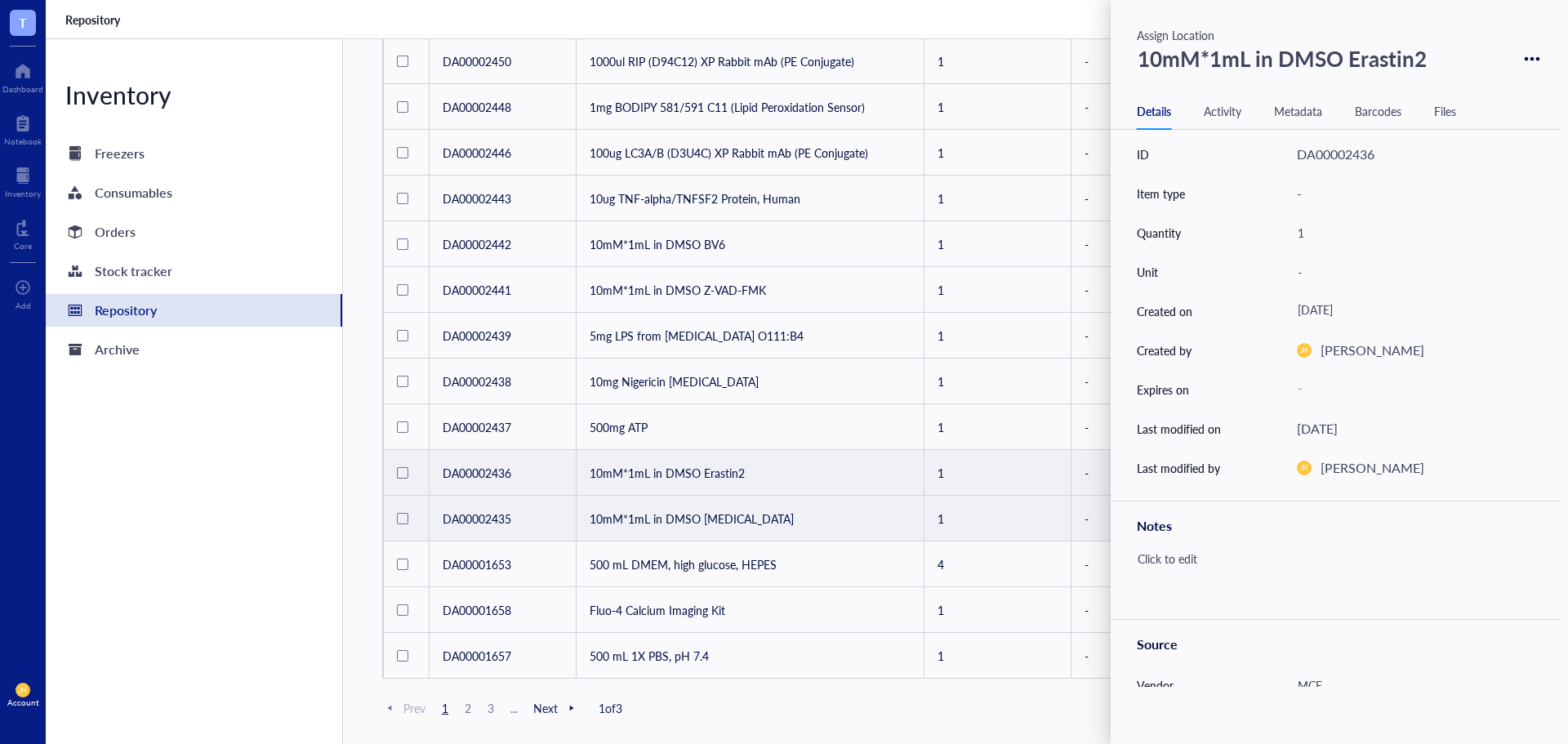
click at [835, 505] on td "10mM*1mL in DMSO [MEDICAL_DATA]" at bounding box center [750, 518] width 347 height 46
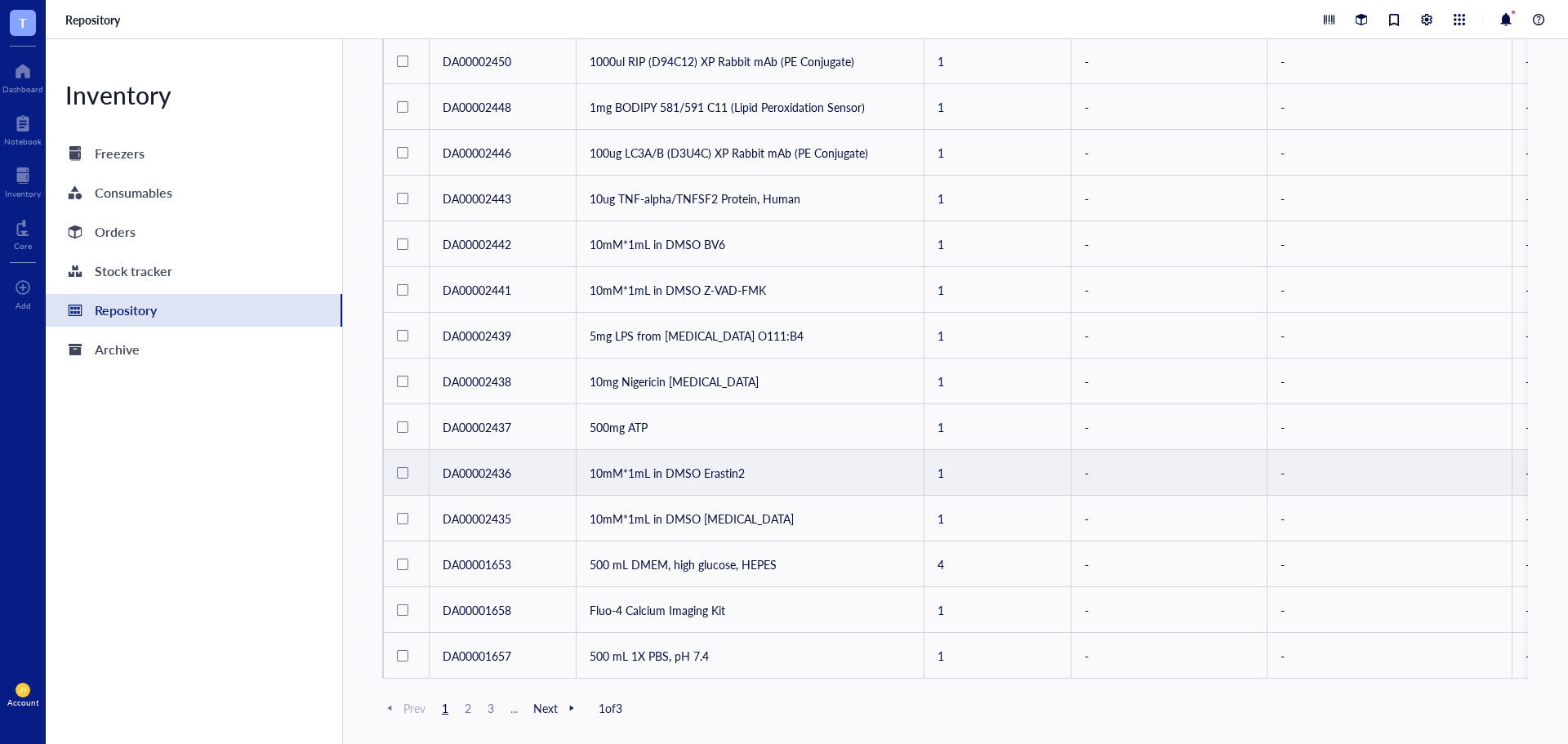
click at [835, 463] on td "10mM*1mL in DMSO Erastin2" at bounding box center [750, 473] width 347 height 46
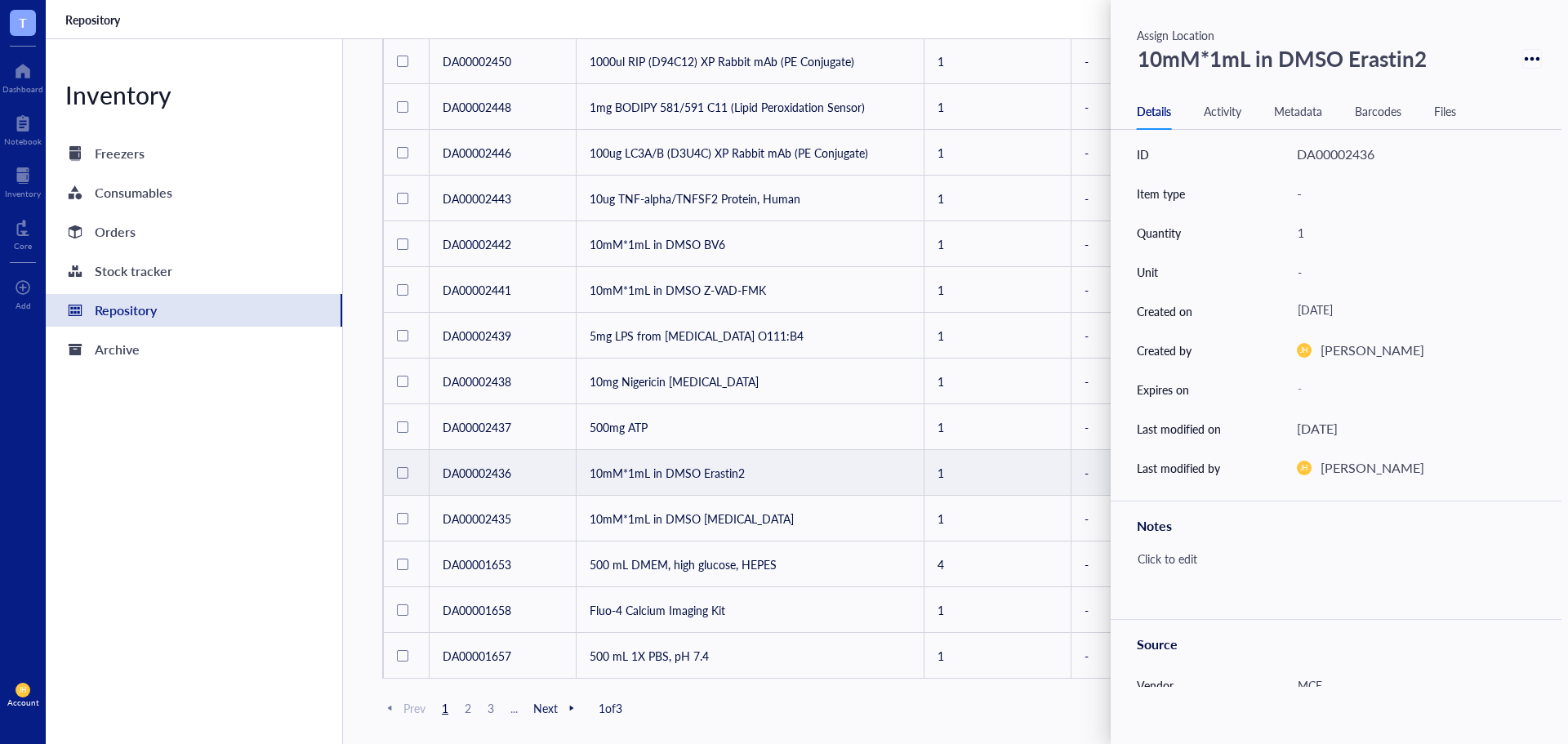
click at [1534, 60] on div at bounding box center [1532, 59] width 24 height 24
click at [1493, 86] on div "Delete" at bounding box center [1476, 86] width 93 height 23
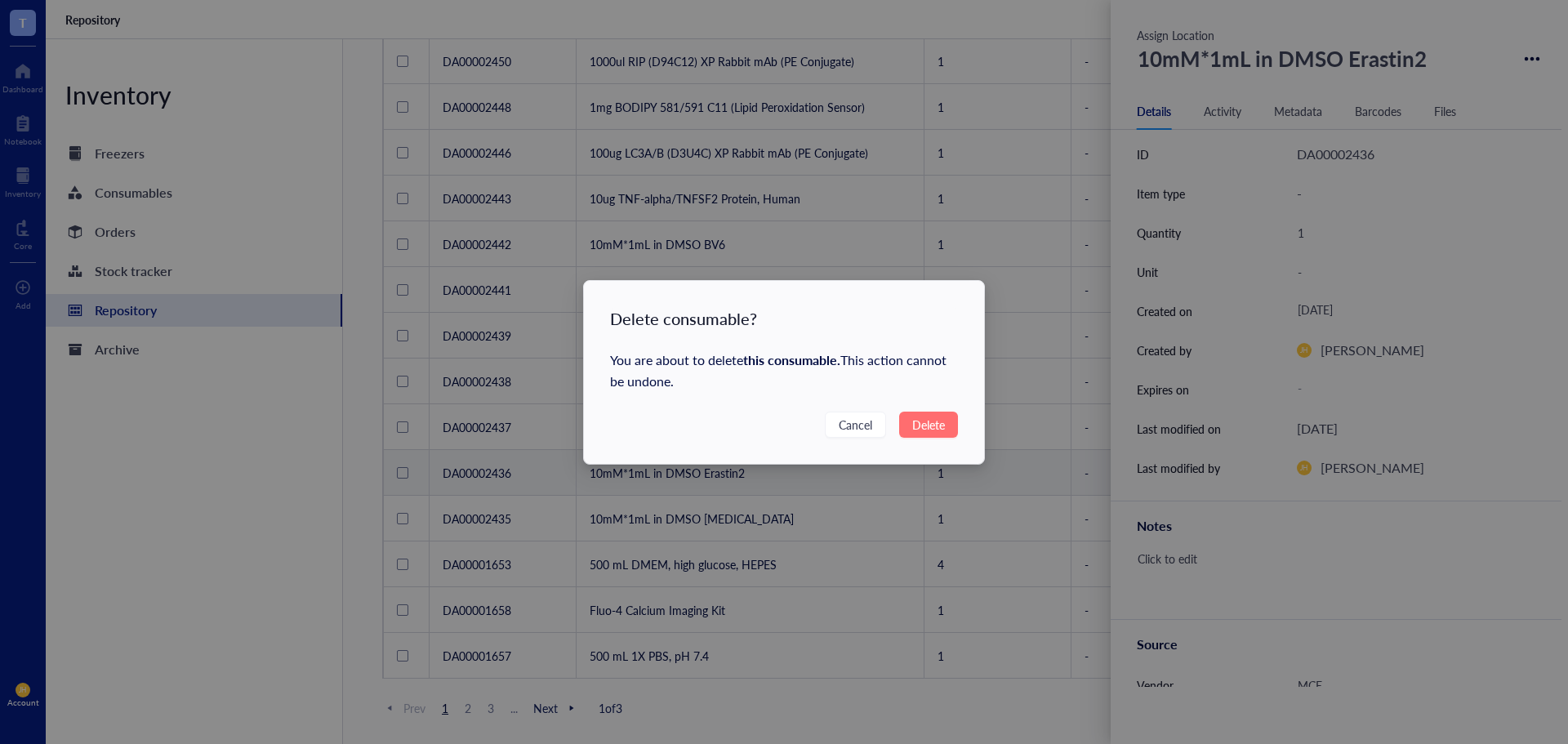
click at [929, 422] on span "Delete" at bounding box center [928, 424] width 33 height 18
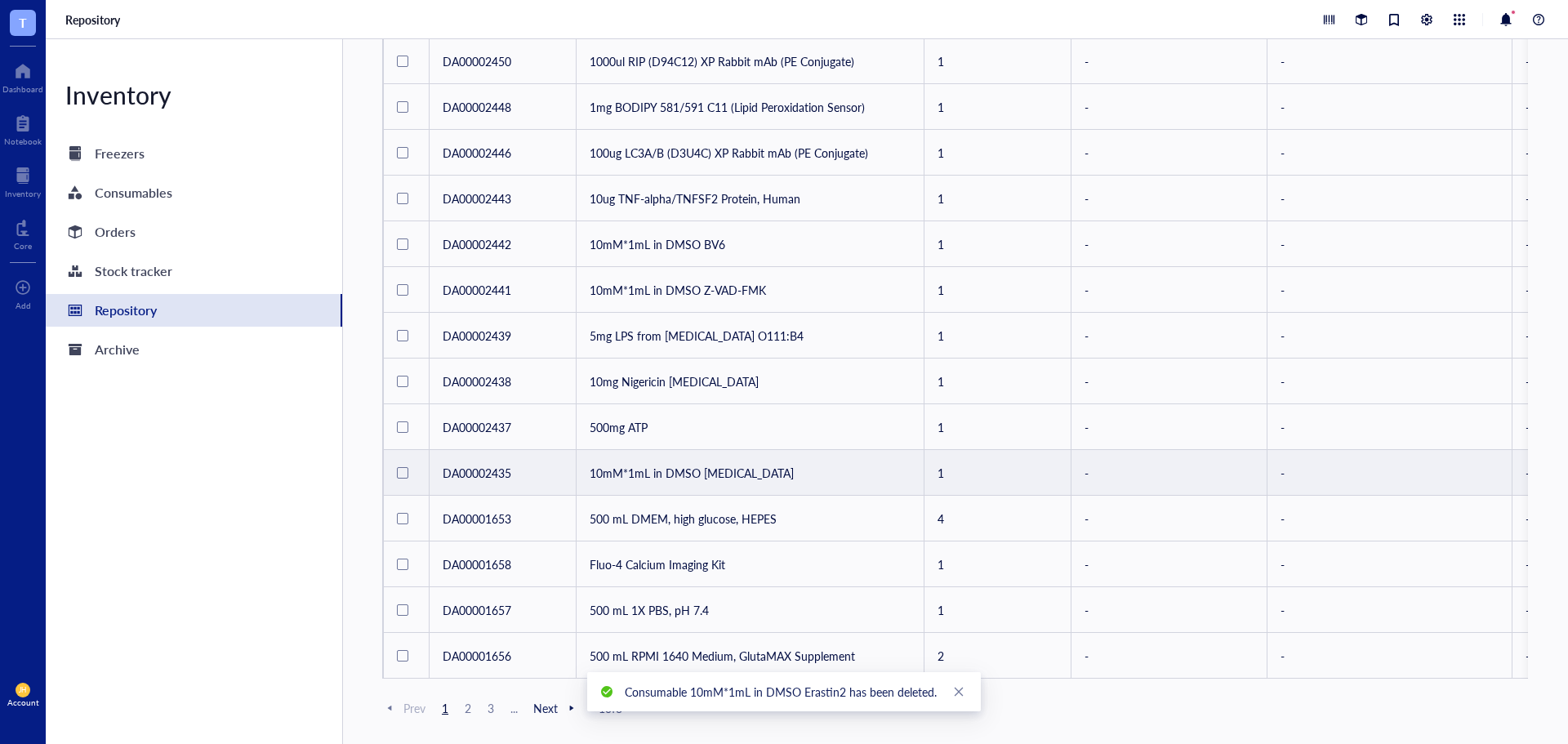
click at [808, 474] on td "10mM*1mL in DMSO [MEDICAL_DATA]" at bounding box center [750, 473] width 347 height 46
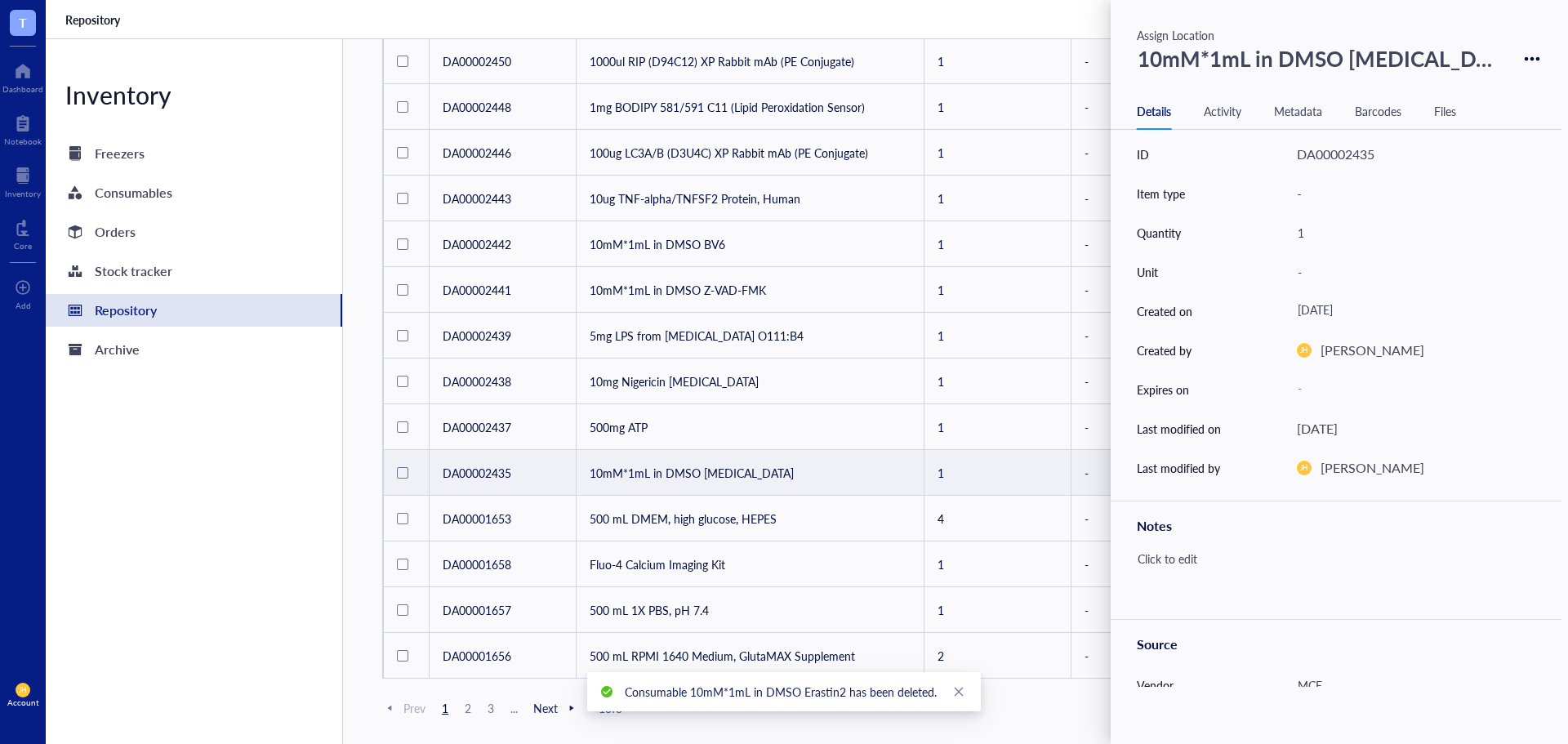
click at [1228, 62] on div "10mM*1mL in DMSO [MEDICAL_DATA]" at bounding box center [1321, 59] width 382 height 42
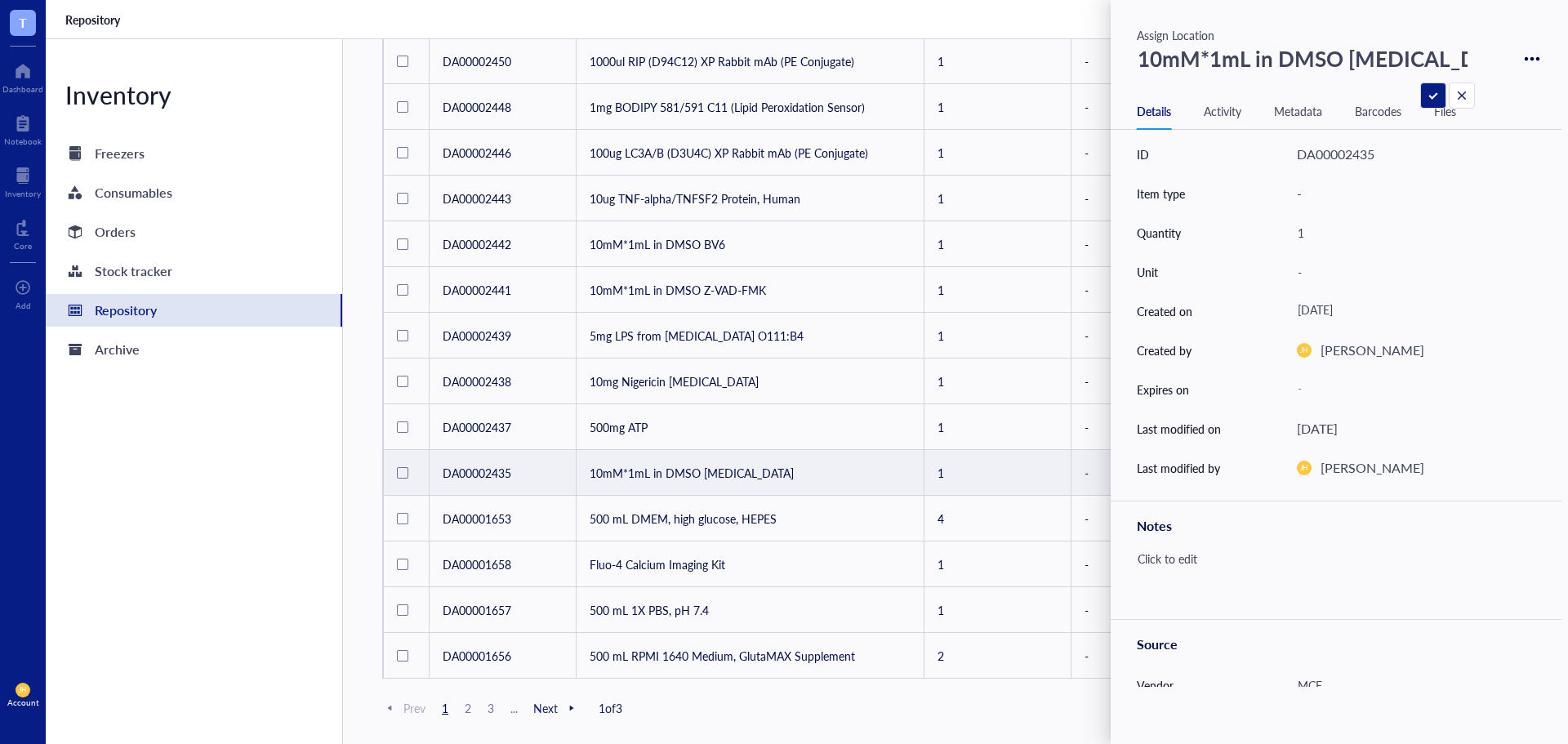
drag, startPoint x: 1453, startPoint y: 56, endPoint x: 1123, endPoint y: 80, distance: 330.9
click at [1123, 80] on div "10mM*1mL in DMSO Rapamycin Details Activity Metadata Barcodes Files ID DA000024…" at bounding box center [1336, 396] width 451 height 718
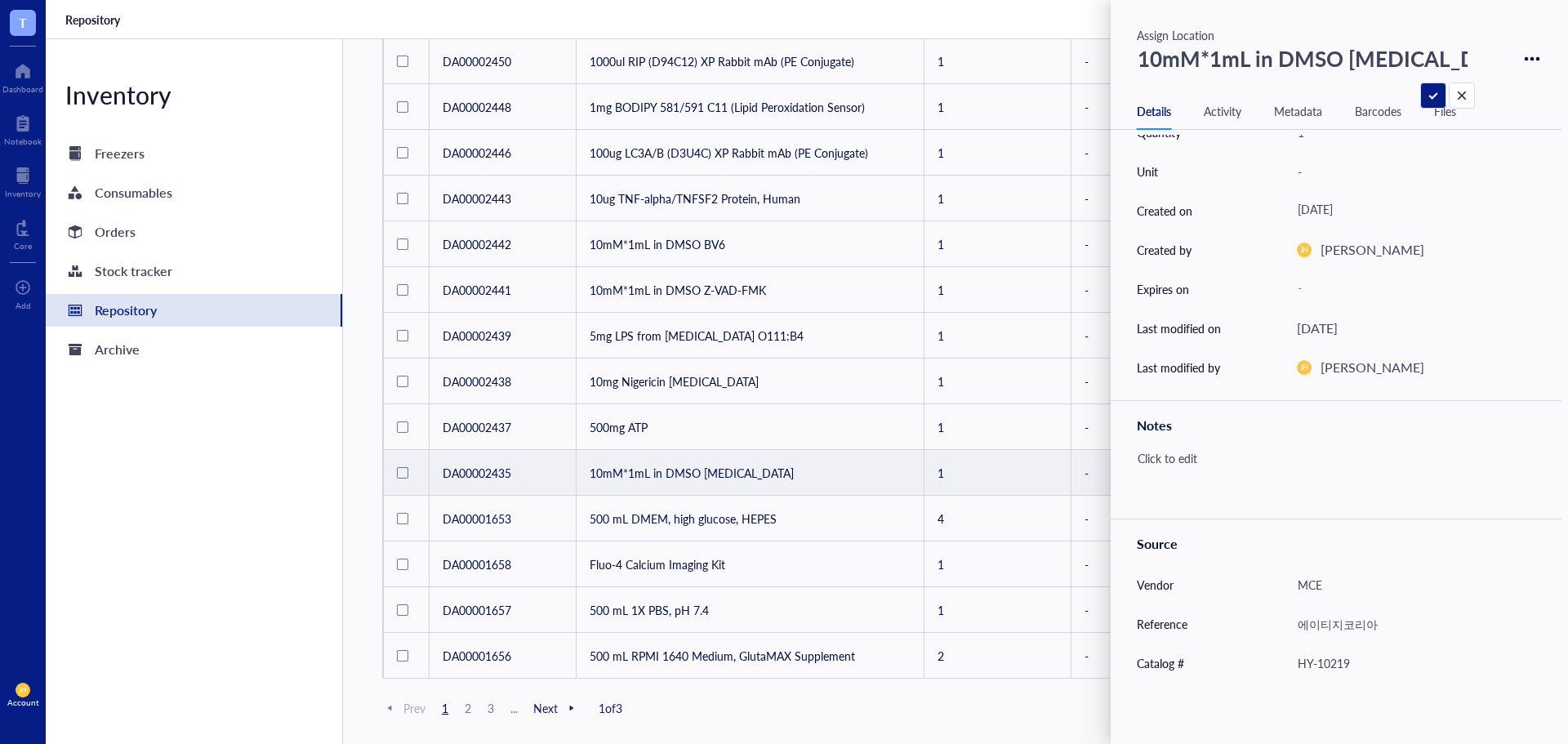
scroll to position [228, 0]
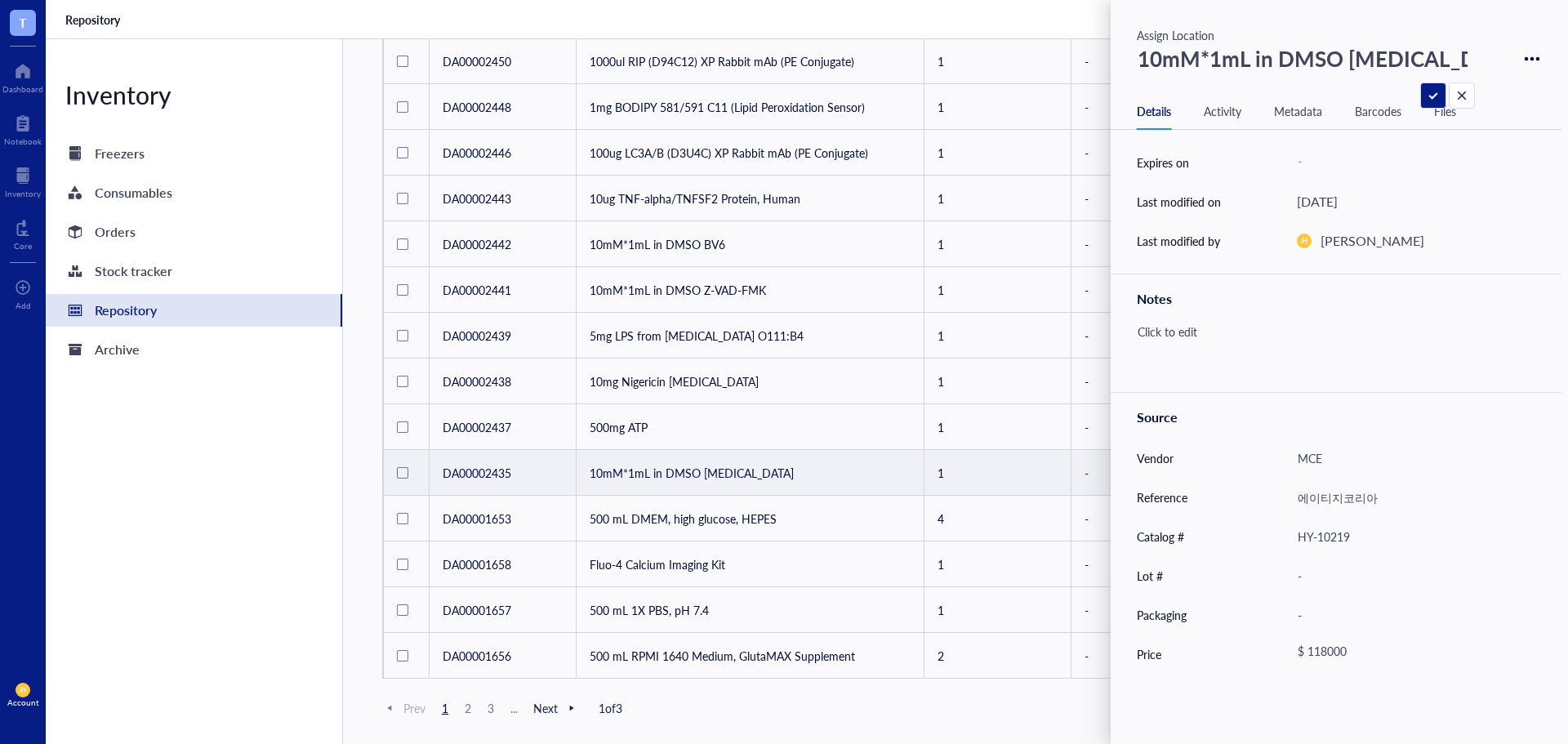
click at [1320, 674] on div "ID DA00002435 Item type - Quantity 1 Unit - Created on July 30, 2025 Created by…" at bounding box center [1336, 410] width 451 height 552
click at [1342, 660] on div "$ 118000" at bounding box center [1406, 654] width 232 height 30
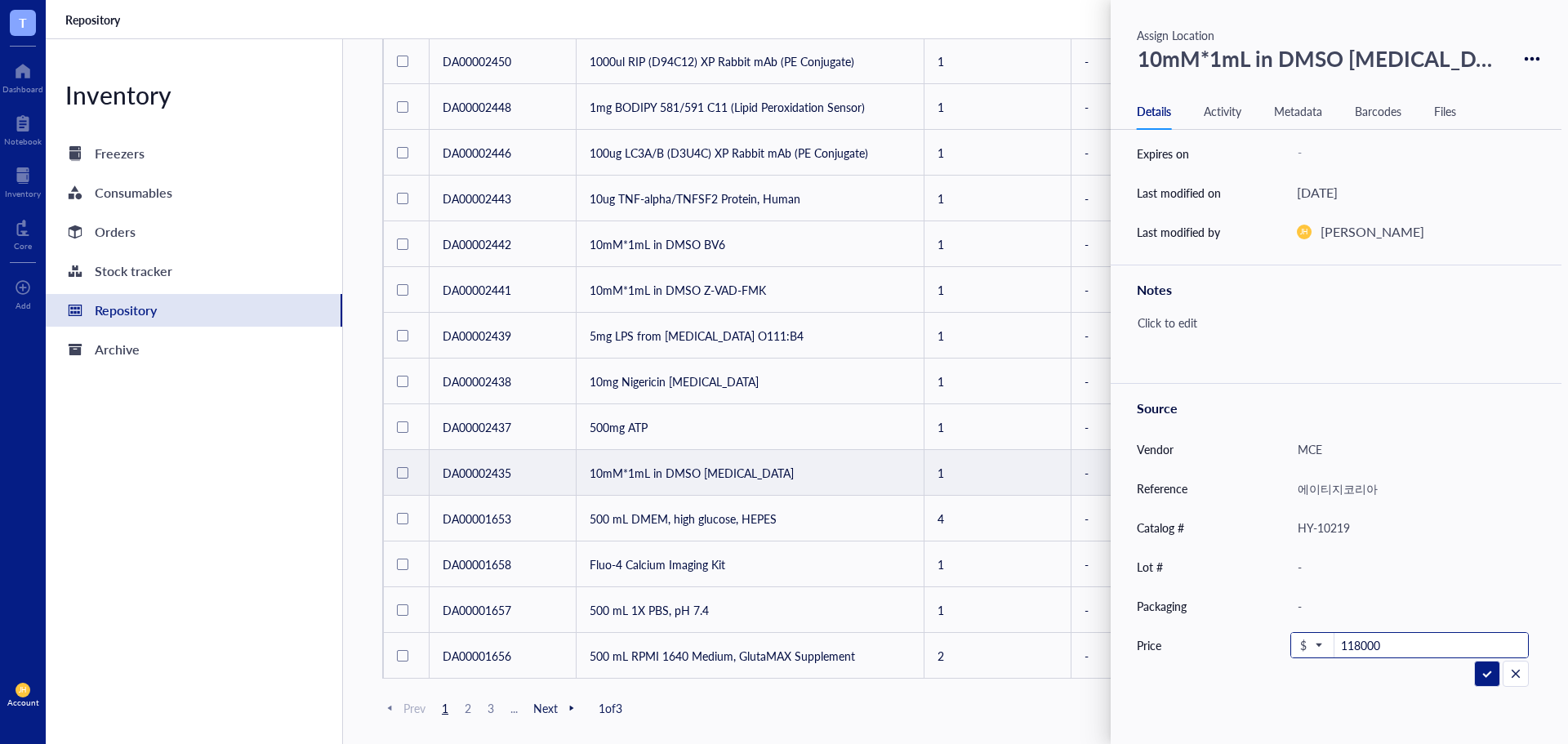
drag, startPoint x: 1323, startPoint y: 668, endPoint x: 1307, endPoint y: 662, distance: 17.1
click at [1288, 673] on div "ID DA00002435 Item type - Quantity 1 Unit - Created on July 30, 2025 Created by…" at bounding box center [1336, 410] width 451 height 552
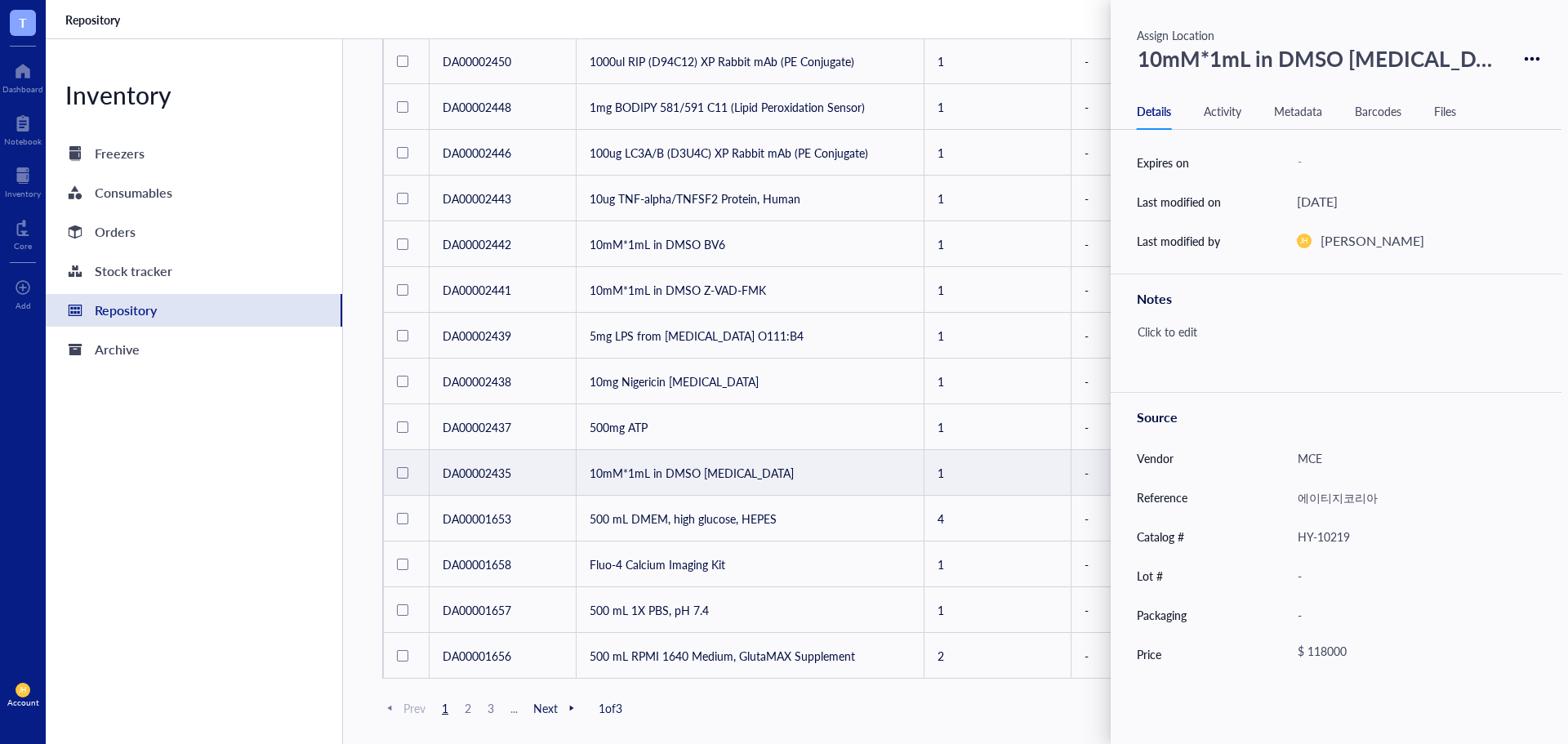
scroll to position [228, 0]
click at [1520, 57] on div at bounding box center [1532, 59] width 24 height 24
click at [1495, 92] on div "Delete" at bounding box center [1476, 86] width 93 height 23
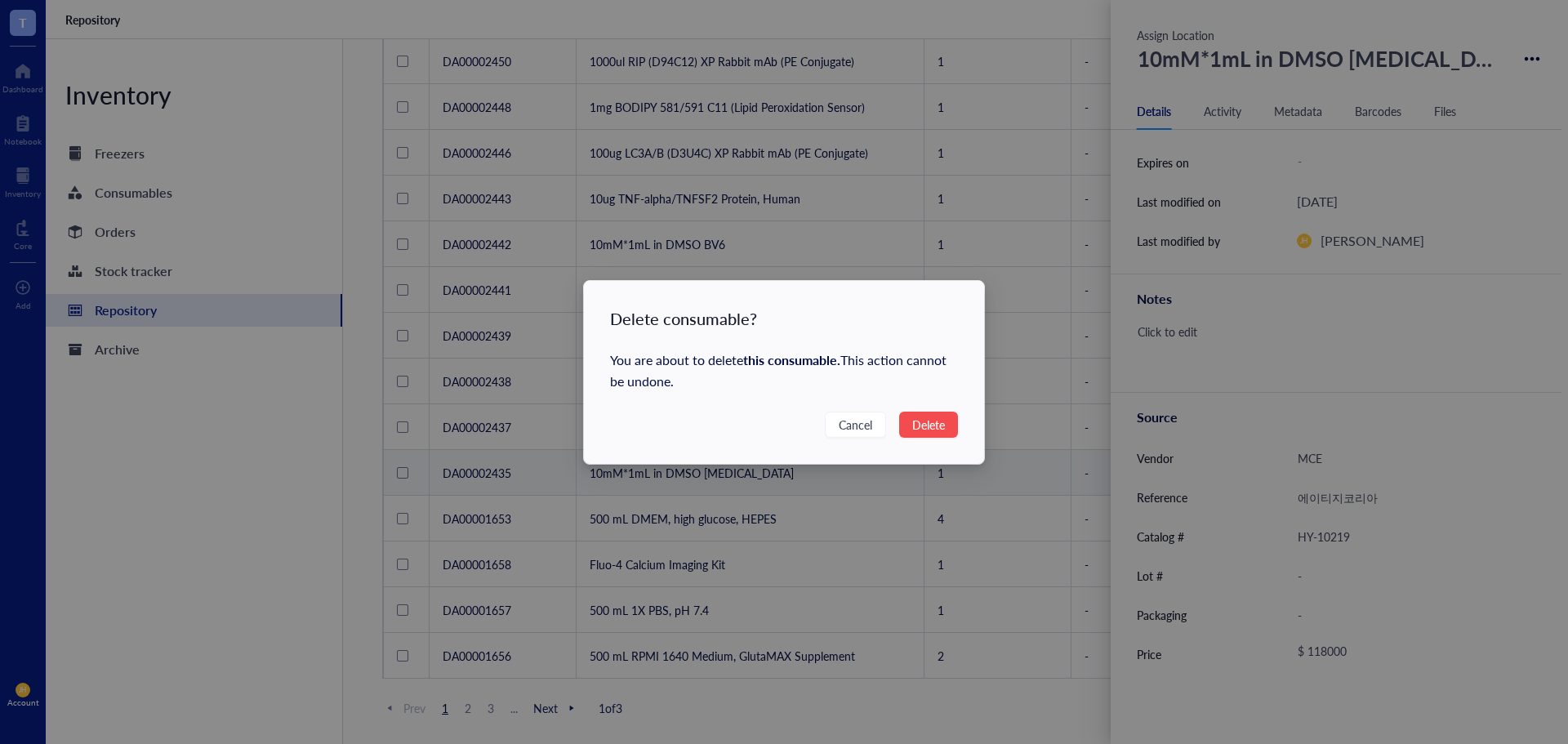
click at [928, 422] on span "Delete" at bounding box center [928, 424] width 33 height 18
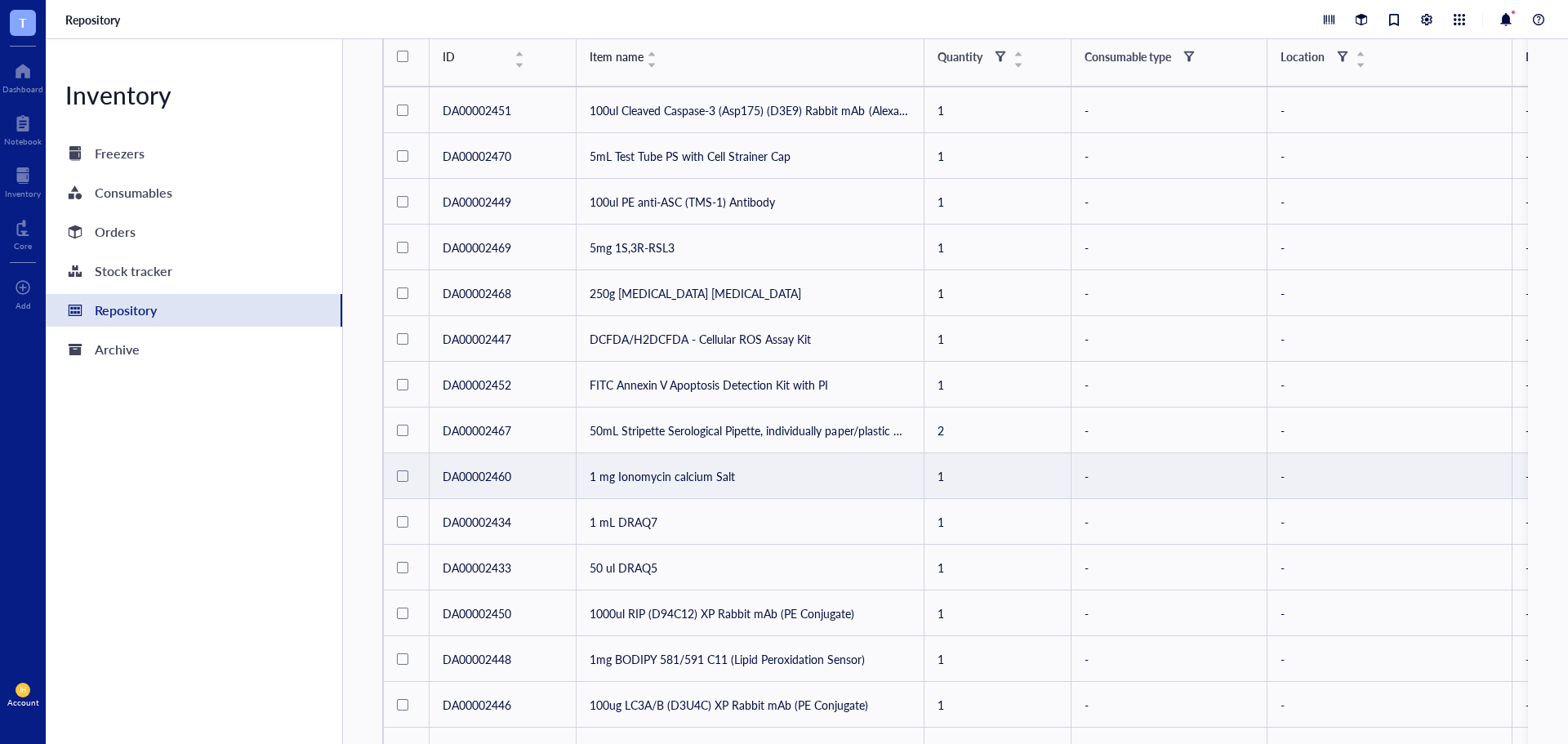
scroll to position [163, 0]
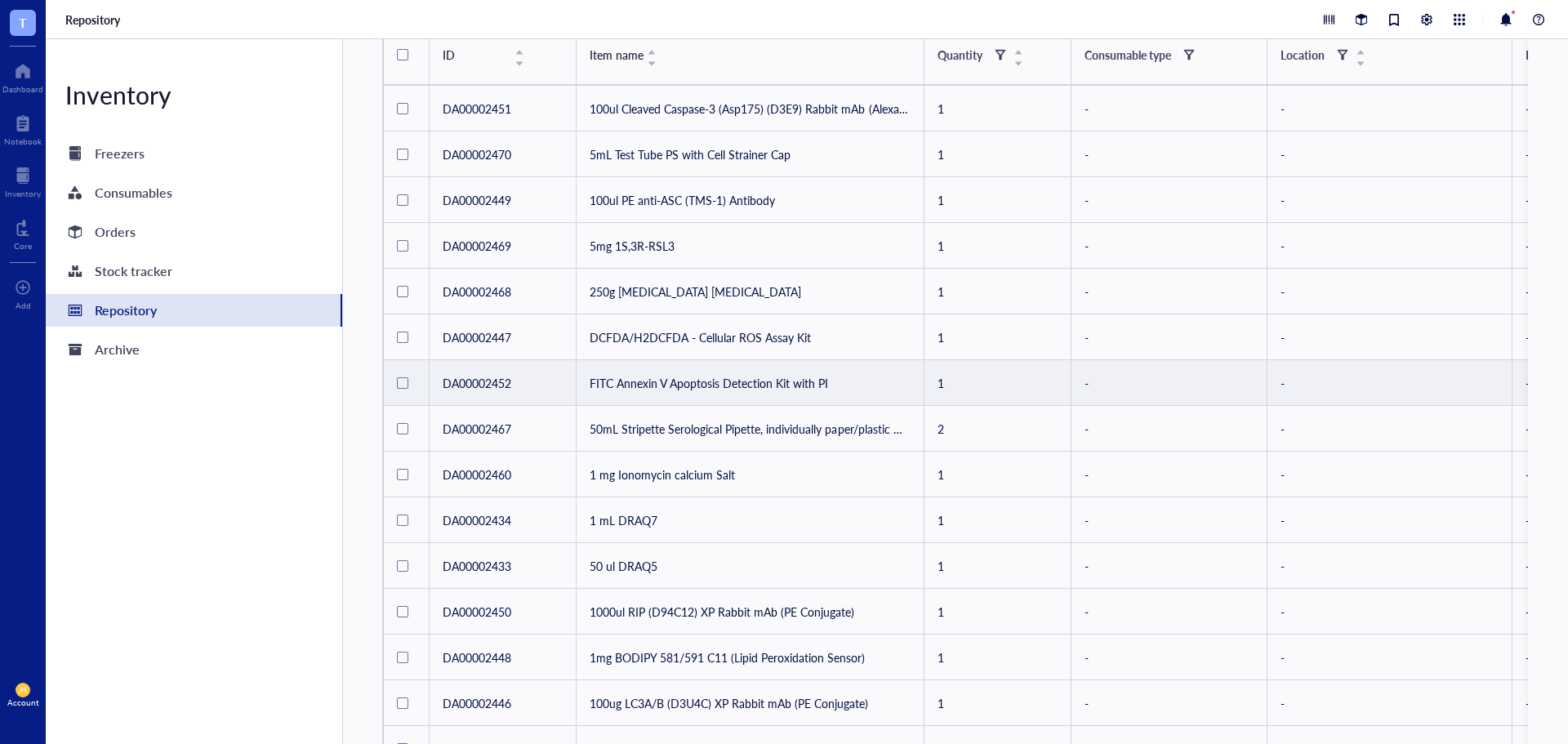
click at [806, 382] on td "FITC Annexin V Apoptosis Detection Kit with PI" at bounding box center [750, 383] width 347 height 46
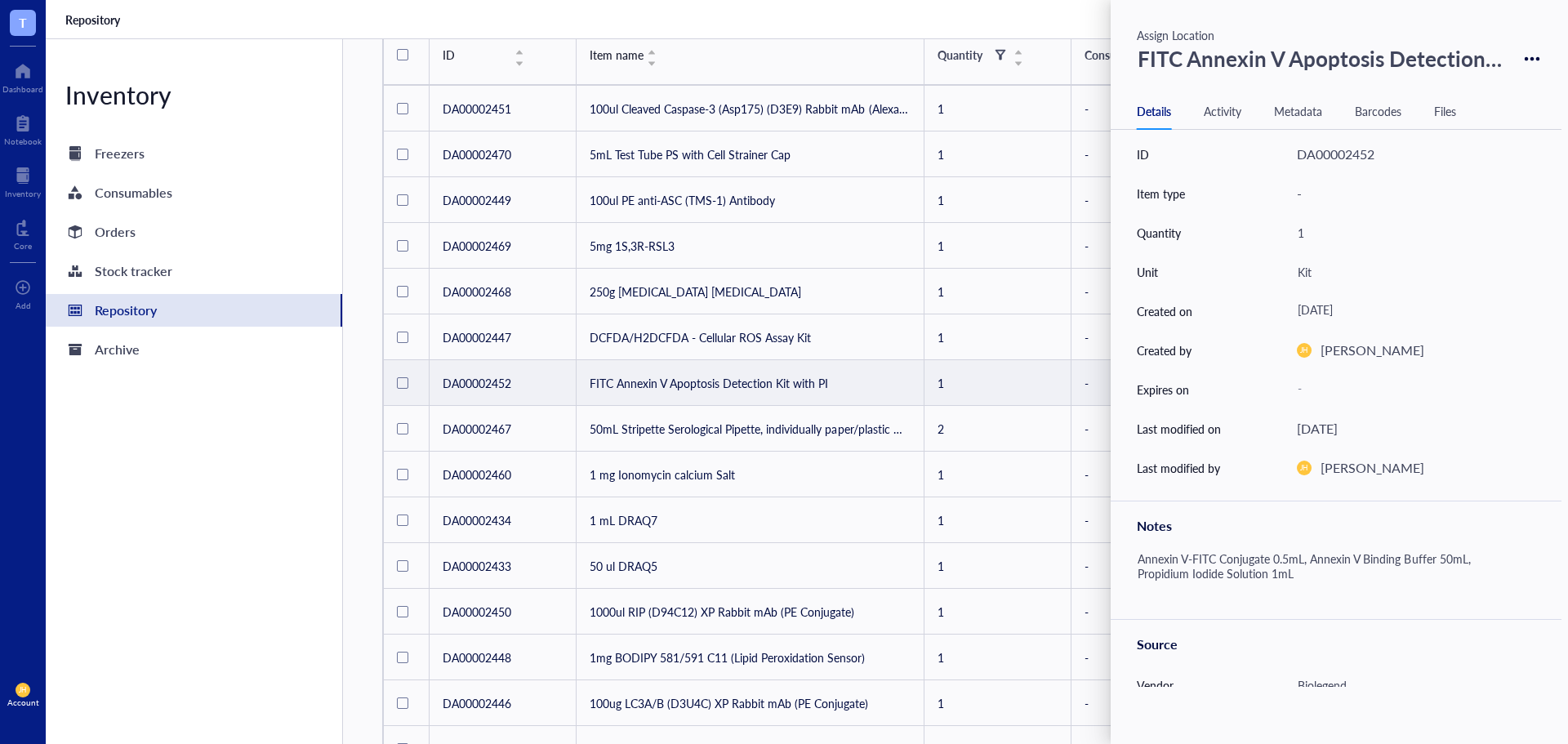
click at [1224, 557] on div "Annexin V-FITC Conjugate 0.5mL, Annexin V Binding Buffer 50mL, Propidium Iodide…" at bounding box center [1329, 576] width 398 height 59
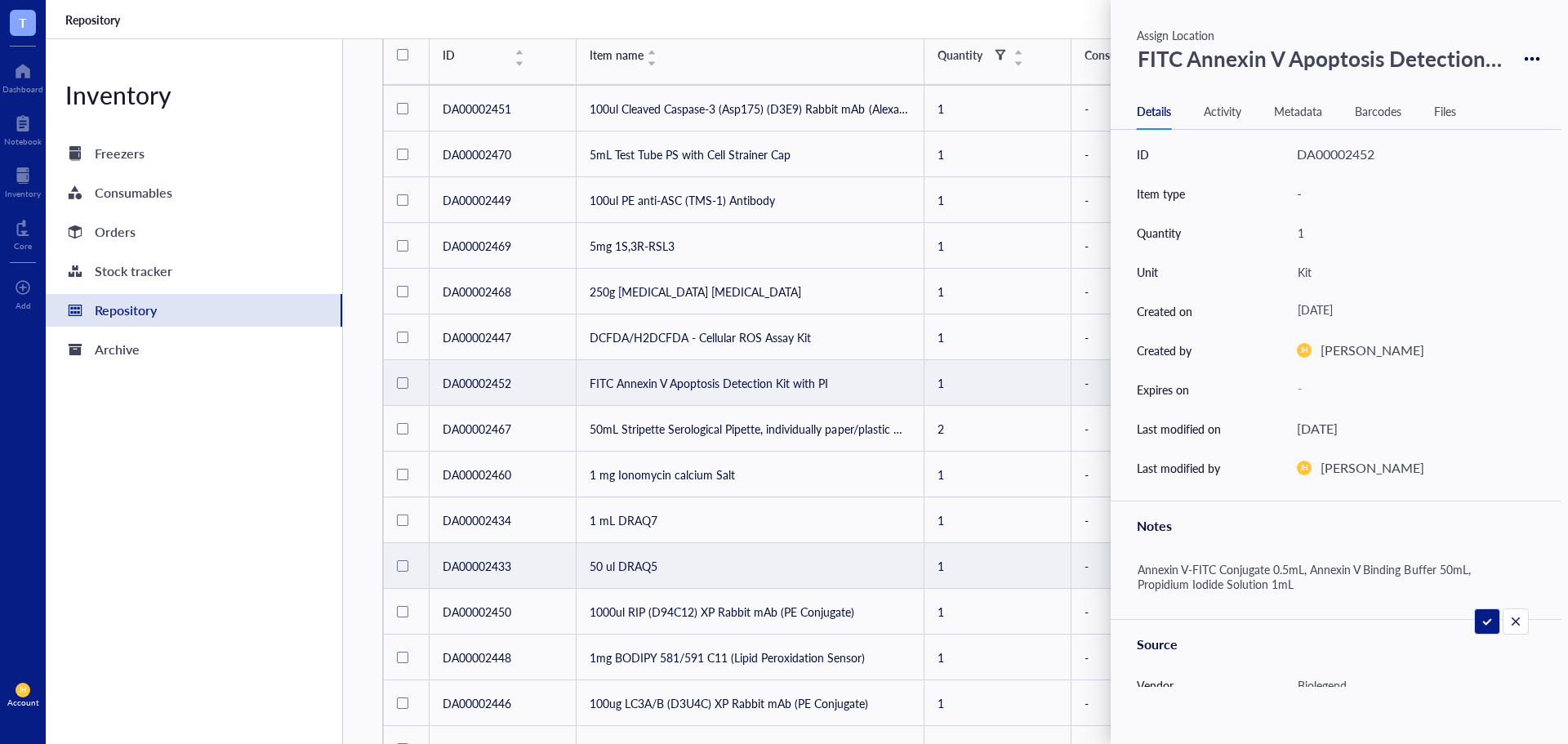
drag, startPoint x: 1270, startPoint y: 567, endPoint x: 1102, endPoint y: 571, distance: 168.0
click at [1102, 571] on div "T Dashboard Notebook Inventory Core To pick up a draggable item, press the spac…" at bounding box center [784, 372] width 1568 height 744
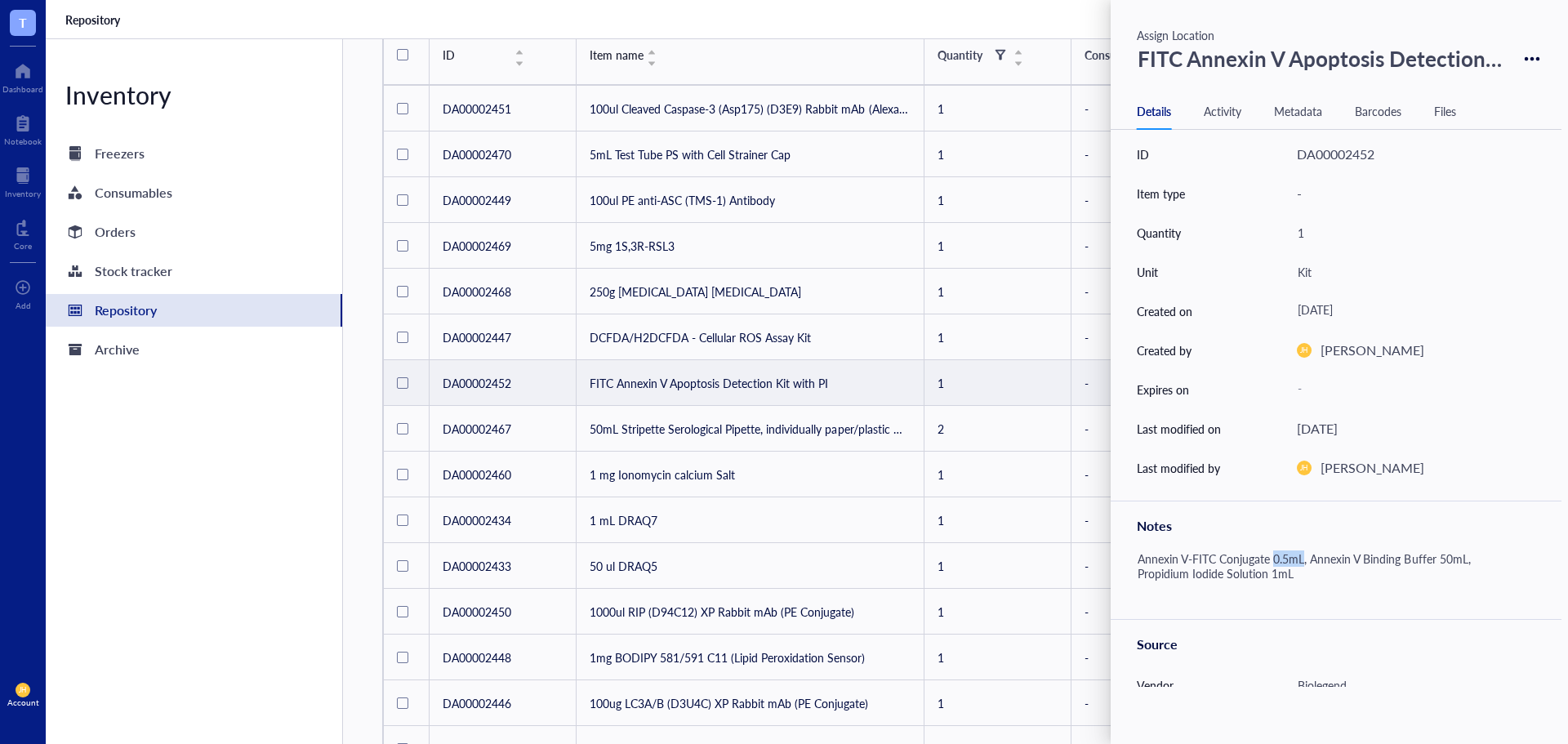
drag, startPoint x: 1276, startPoint y: 562, endPoint x: 1306, endPoint y: 558, distance: 30.3
click at [1306, 558] on div "Annexin V-FITC Conjugate 0.5mL, Annexin V Binding Buffer 50mL, Propidium Iodide…" at bounding box center [1329, 576] width 398 height 59
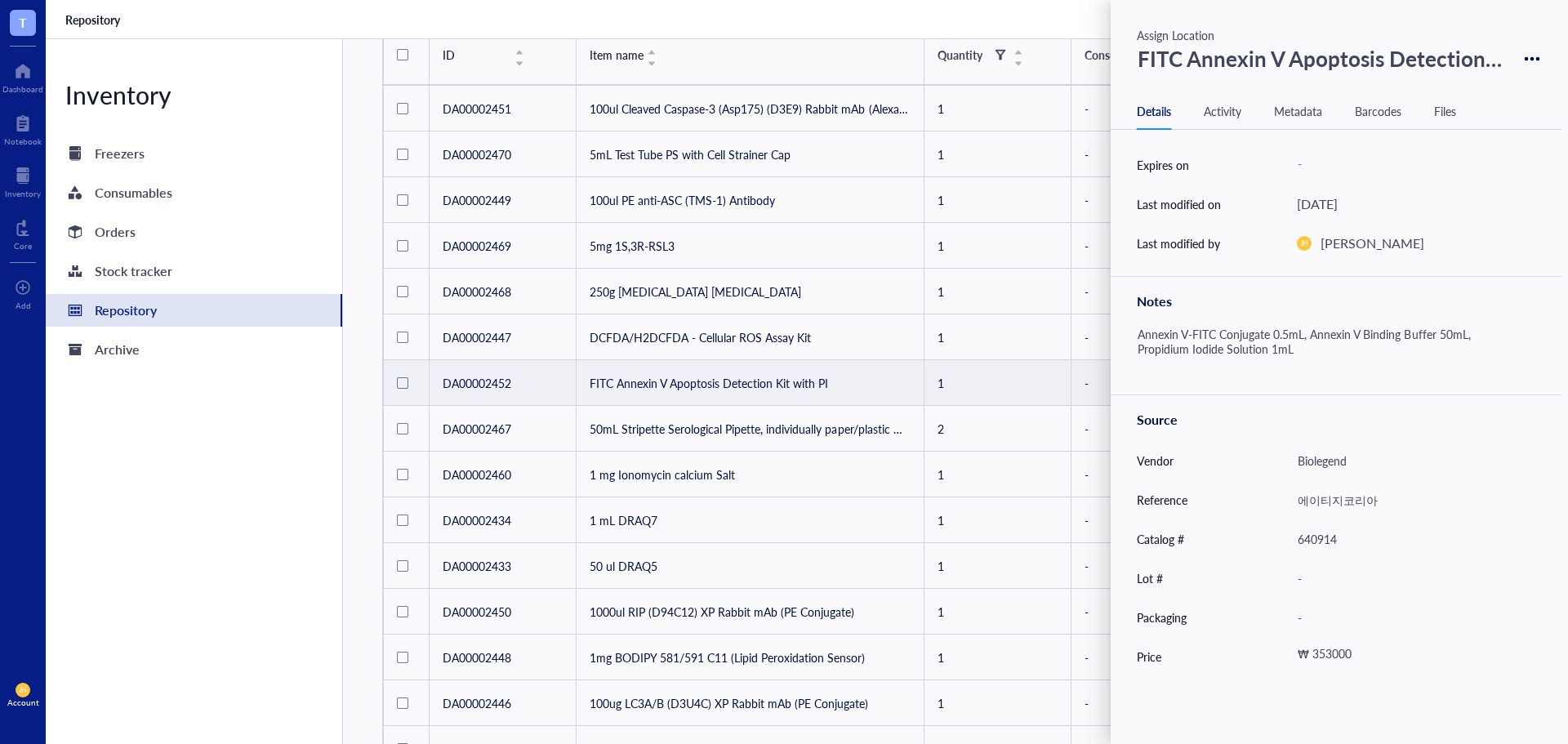
scroll to position [228, 0]
click at [1349, 653] on div "₩ 353000" at bounding box center [1406, 654] width 232 height 30
drag, startPoint x: 1388, startPoint y: 652, endPoint x: 1322, endPoint y: 659, distance: 66.4
click at [1313, 662] on div "₩ 353000" at bounding box center [1409, 654] width 238 height 26
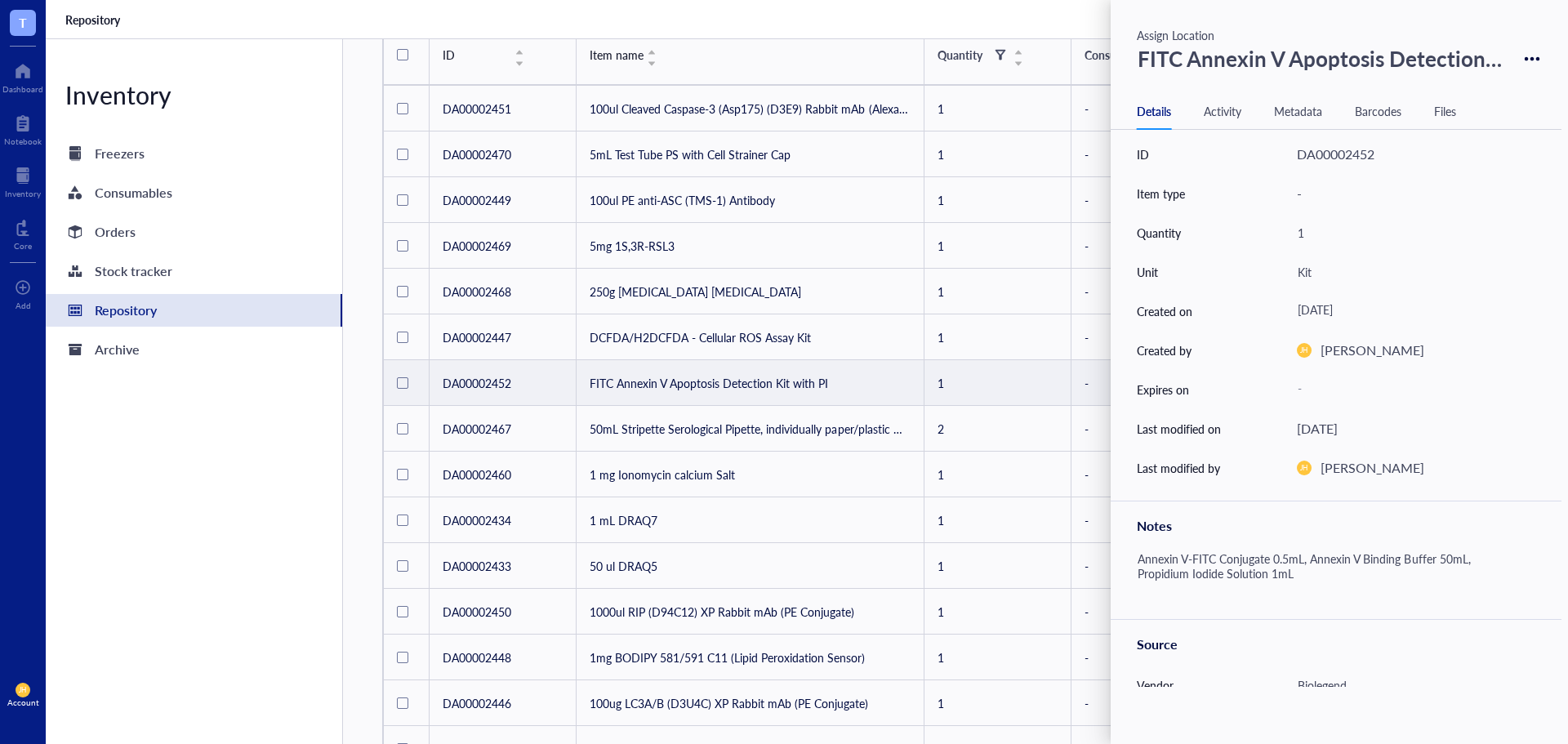
click at [1261, 570] on div "Annexin V-FITC Conjugate 0.5mL, Annexin V Binding Buffer 50mL, Propidium Iodide…" at bounding box center [1329, 576] width 398 height 59
drag, startPoint x: 1228, startPoint y: 594, endPoint x: 1127, endPoint y: 597, distance: 101.0
click at [1127, 597] on div "Annexin V-FITC Conjugate 0.5mL, Annexin V Binding Buffer 50mL, Propidium Iodide…" at bounding box center [1336, 576] width 451 height 59
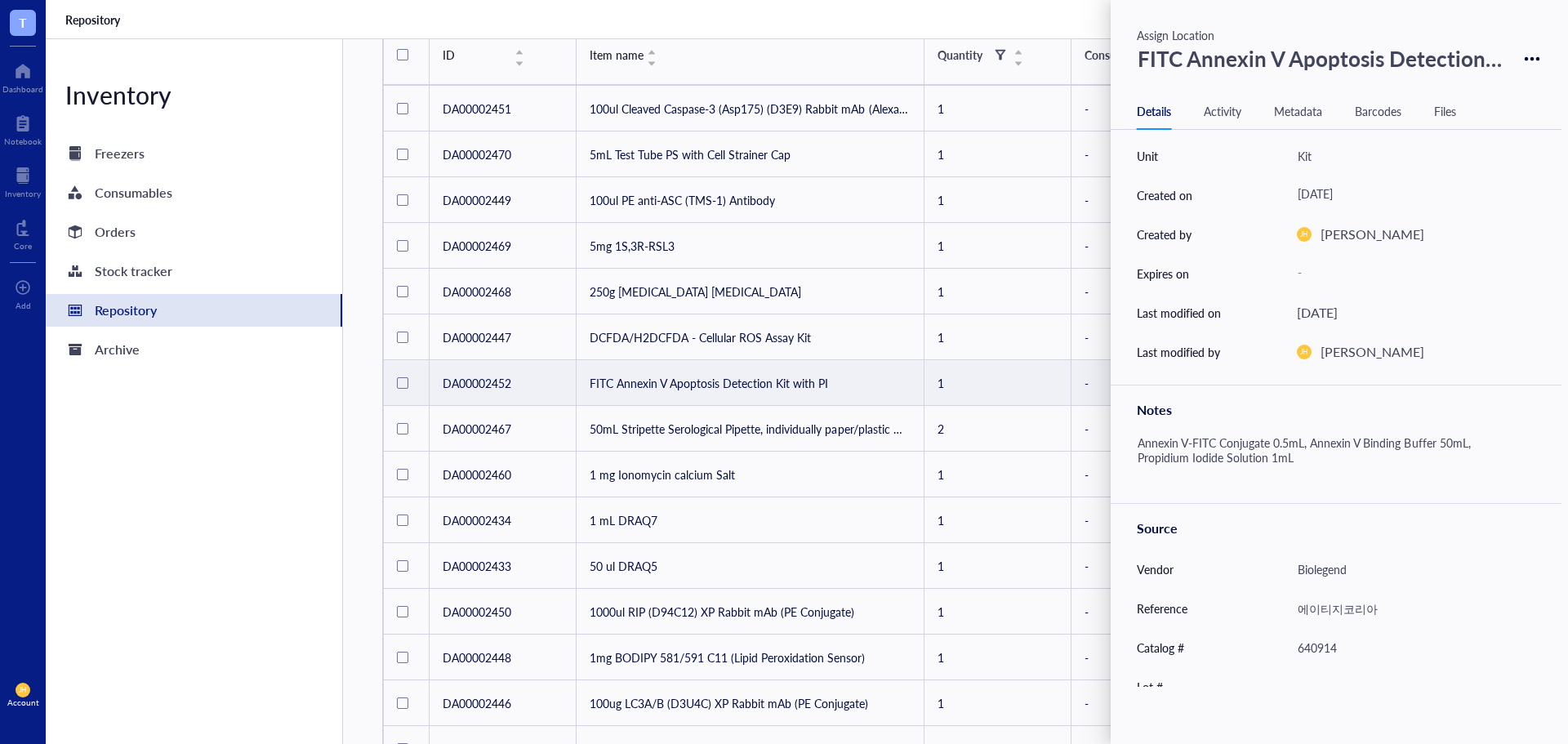
scroll to position [228, 0]
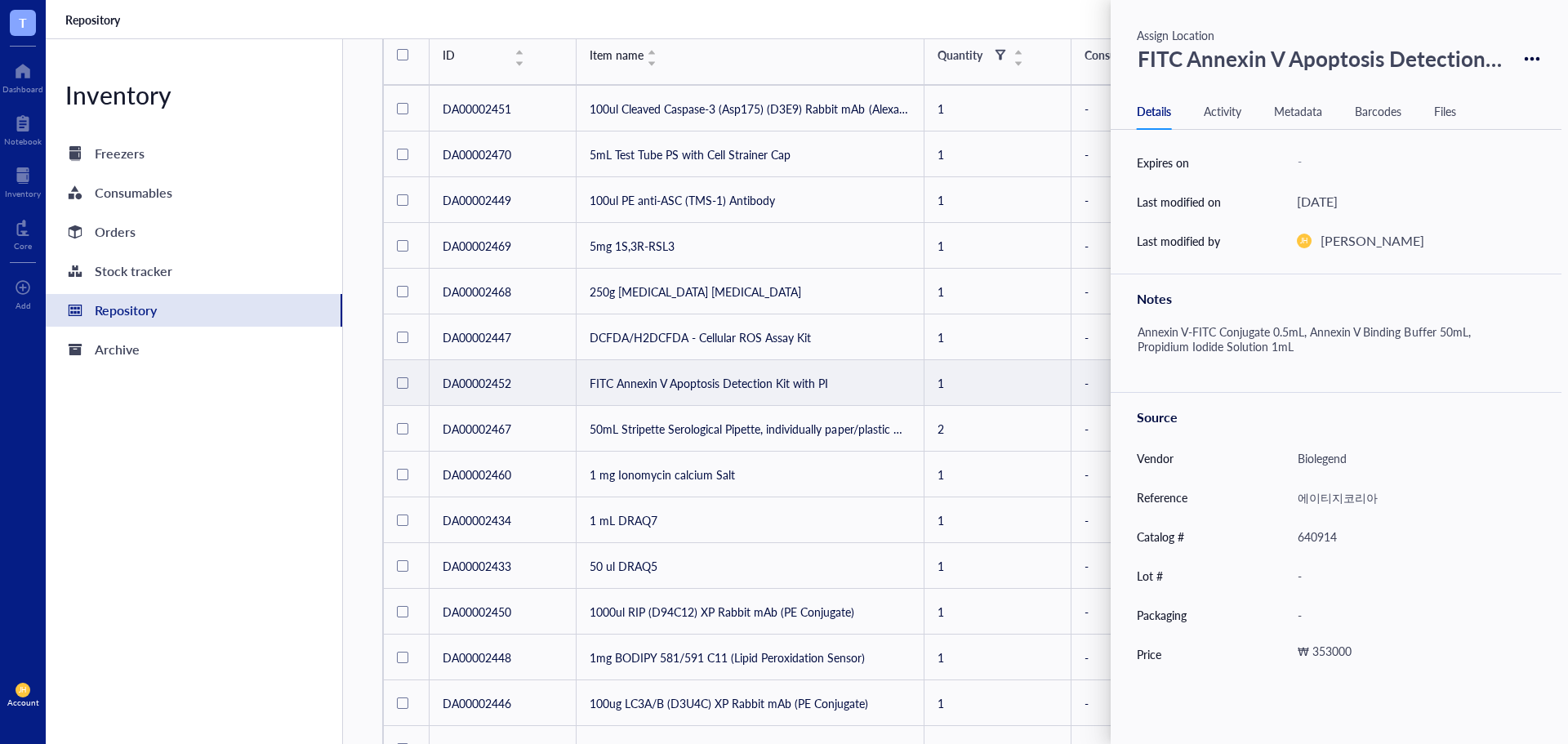
click at [1349, 458] on div "Biolegend" at bounding box center [1409, 458] width 238 height 35
drag, startPoint x: 1368, startPoint y: 461, endPoint x: 1284, endPoint y: 468, distance: 84.3
click at [1284, 468] on div "Vendor Biolegend" at bounding box center [1336, 458] width 451 height 39
click at [1463, 227] on div "JH Jeonga Hyun" at bounding box center [1415, 241] width 238 height 39
click at [1527, 63] on icon at bounding box center [1532, 60] width 15 height 15
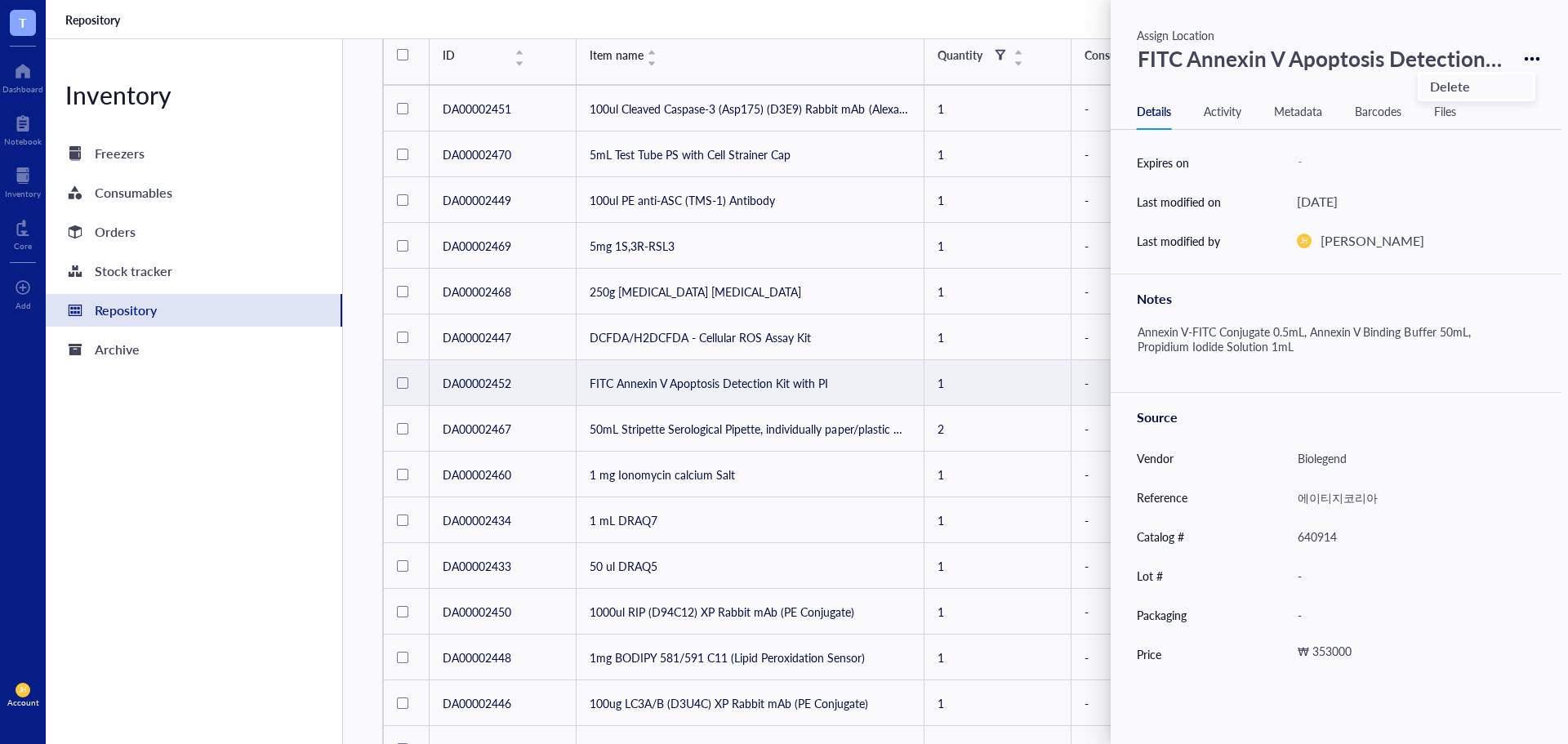
click at [1468, 84] on div "Delete" at bounding box center [1450, 86] width 40 height 23
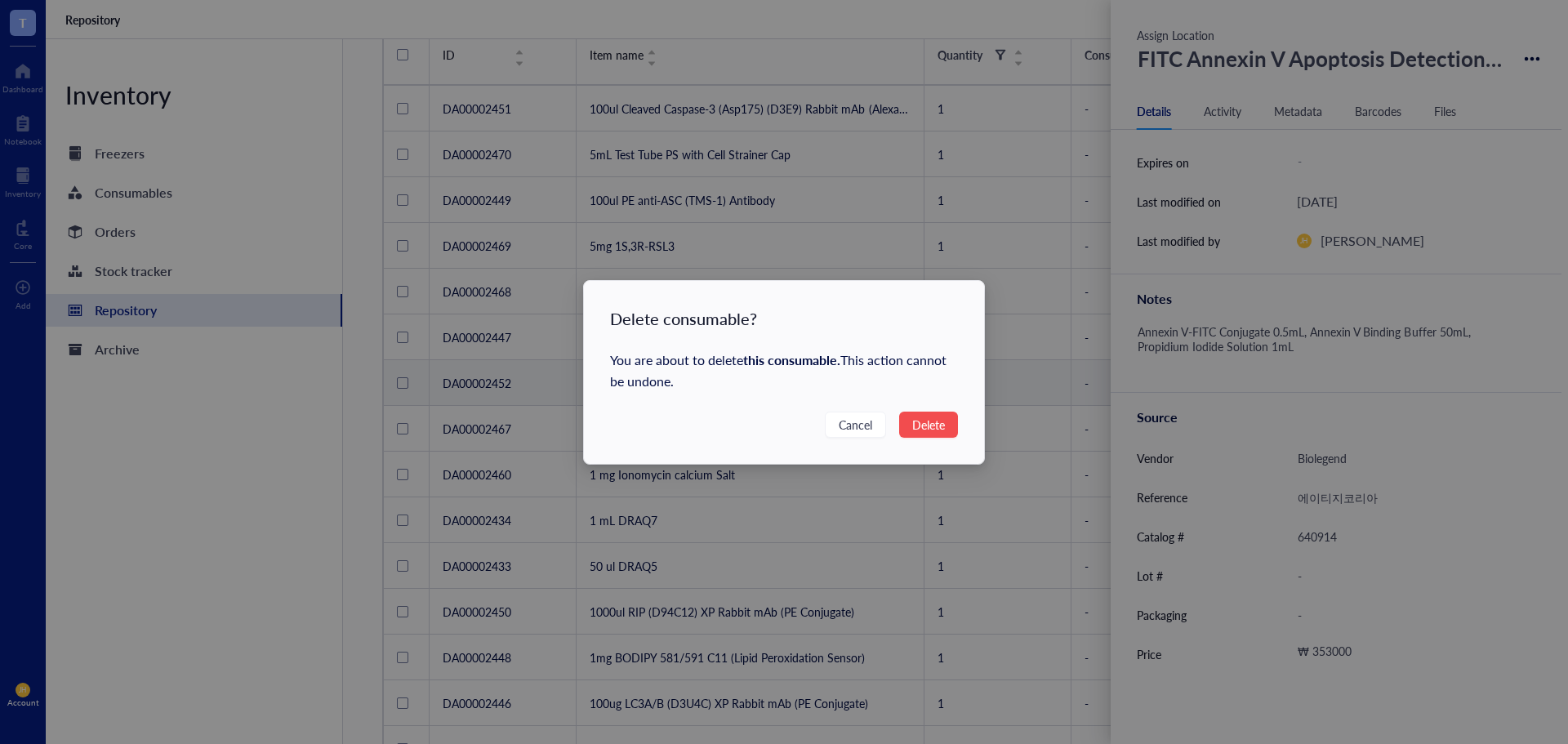
click at [929, 418] on span "Delete" at bounding box center [928, 424] width 33 height 18
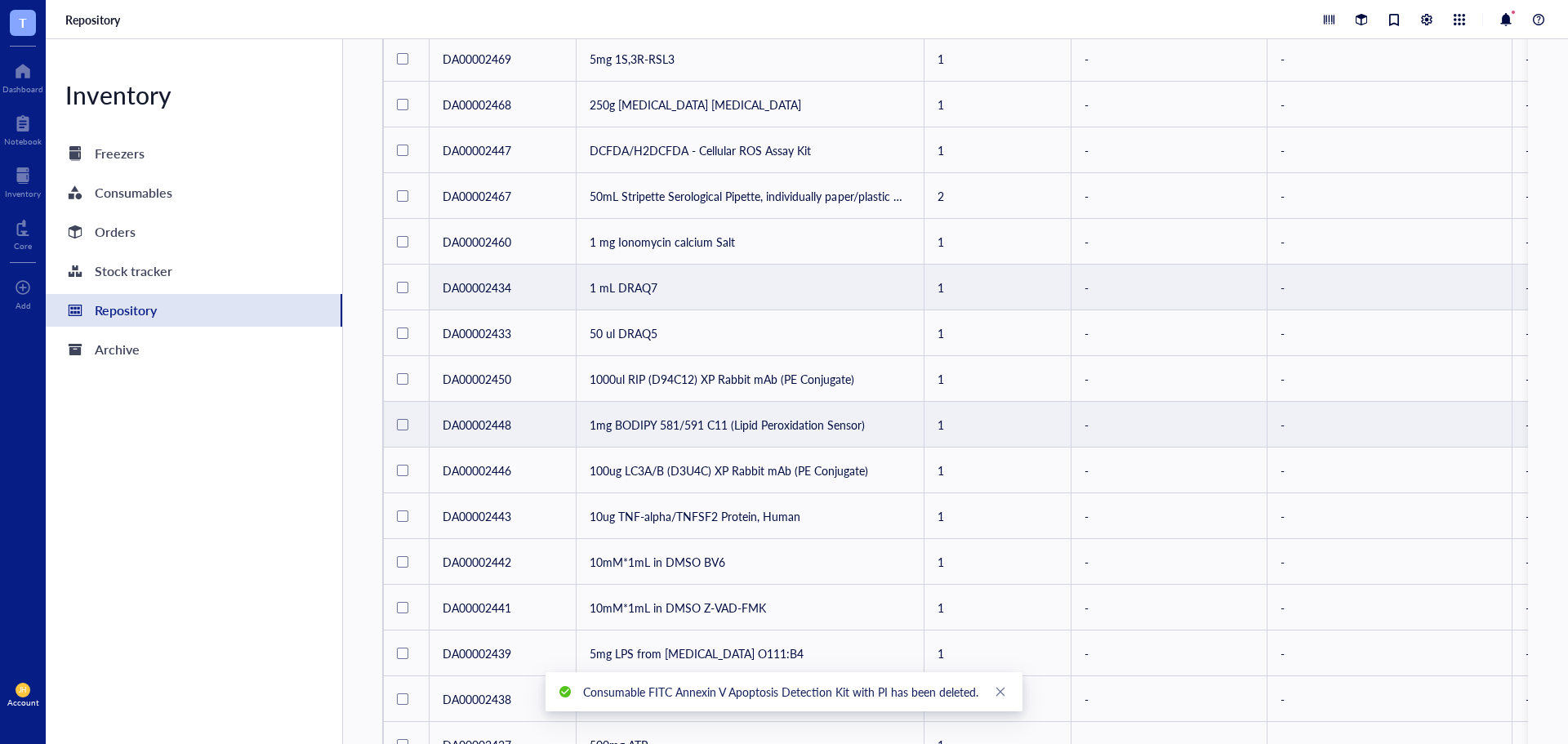
scroll to position [408, 0]
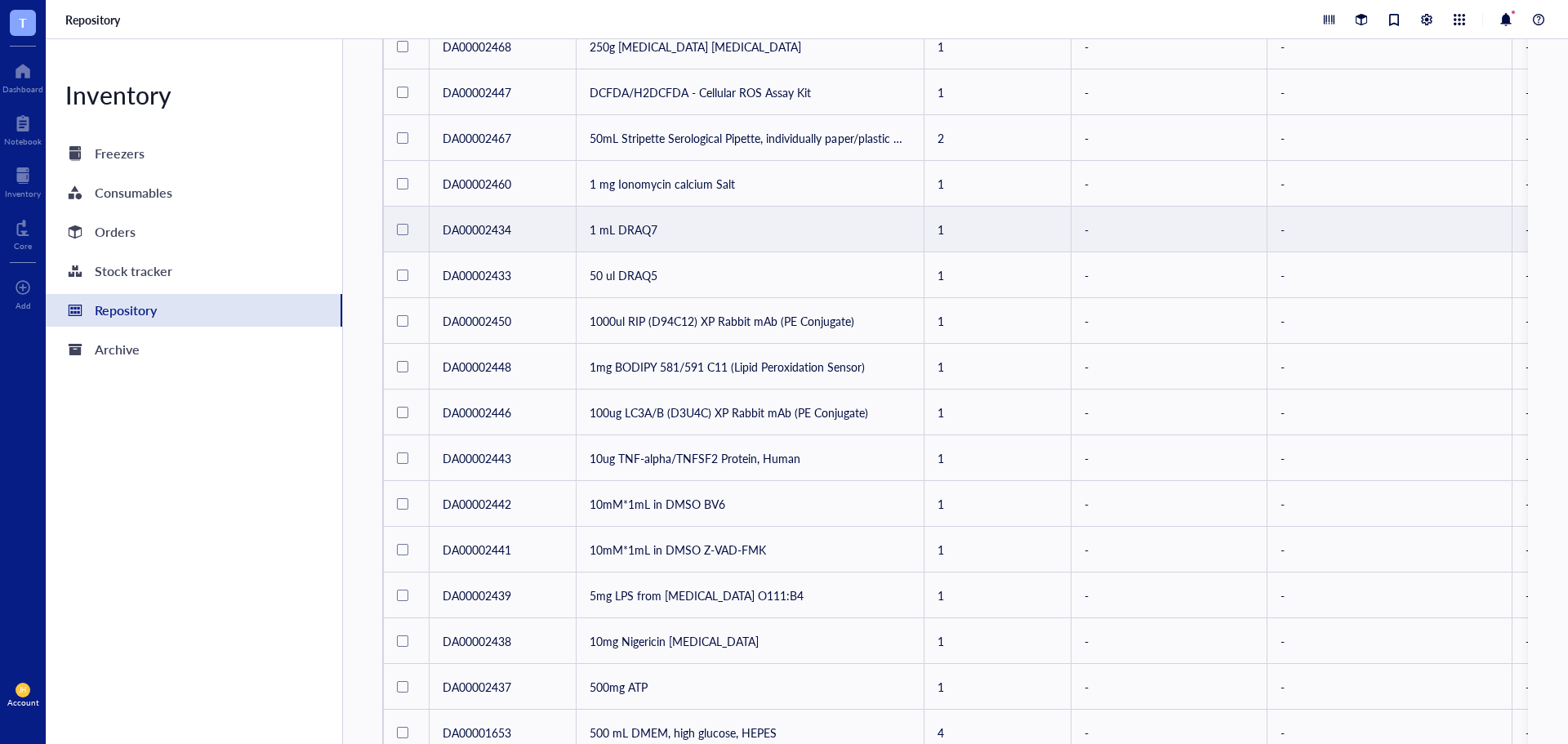
click at [673, 221] on td "1 mL DRAQ7" at bounding box center [750, 229] width 347 height 46
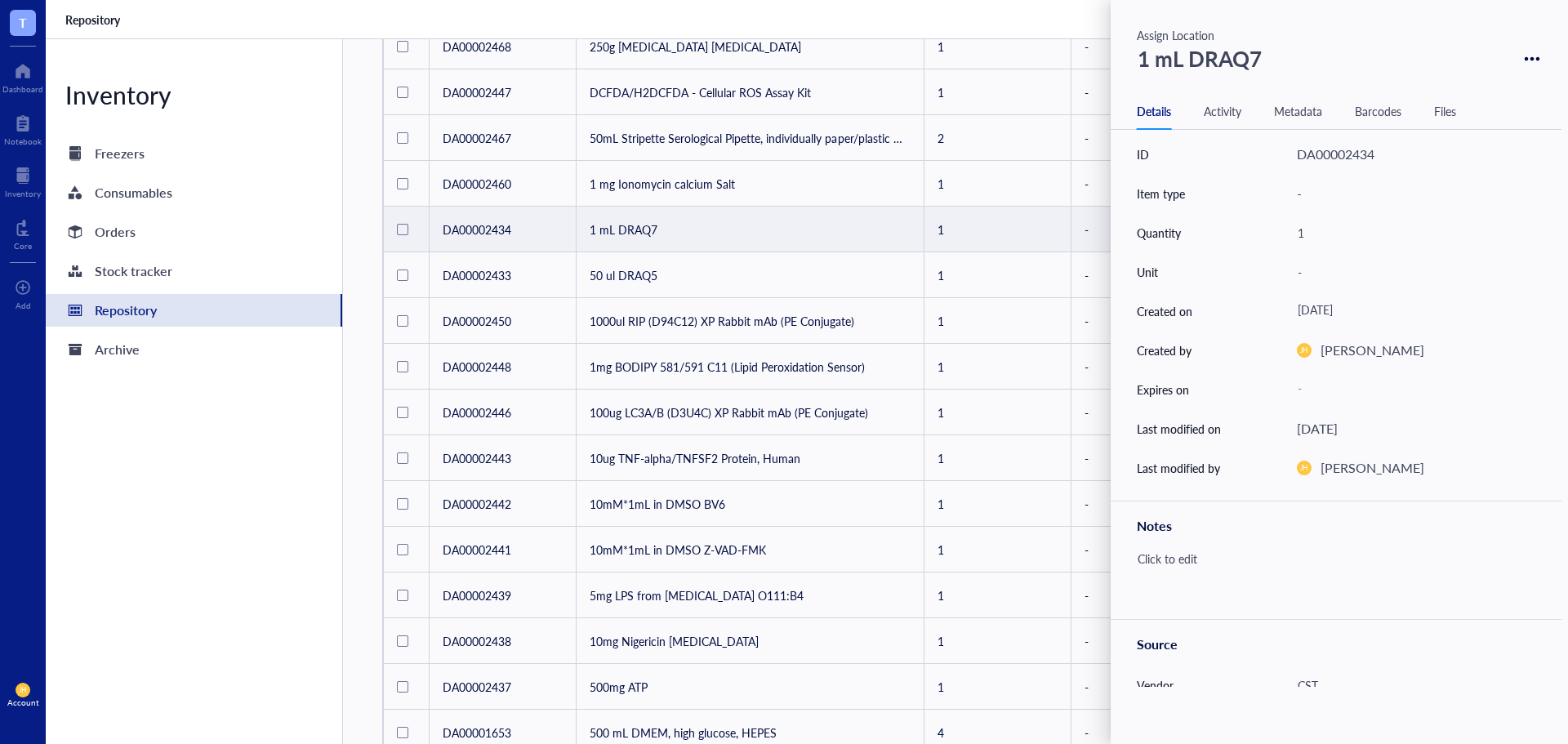
click at [772, 239] on td "1 mL DRAQ7" at bounding box center [750, 229] width 347 height 46
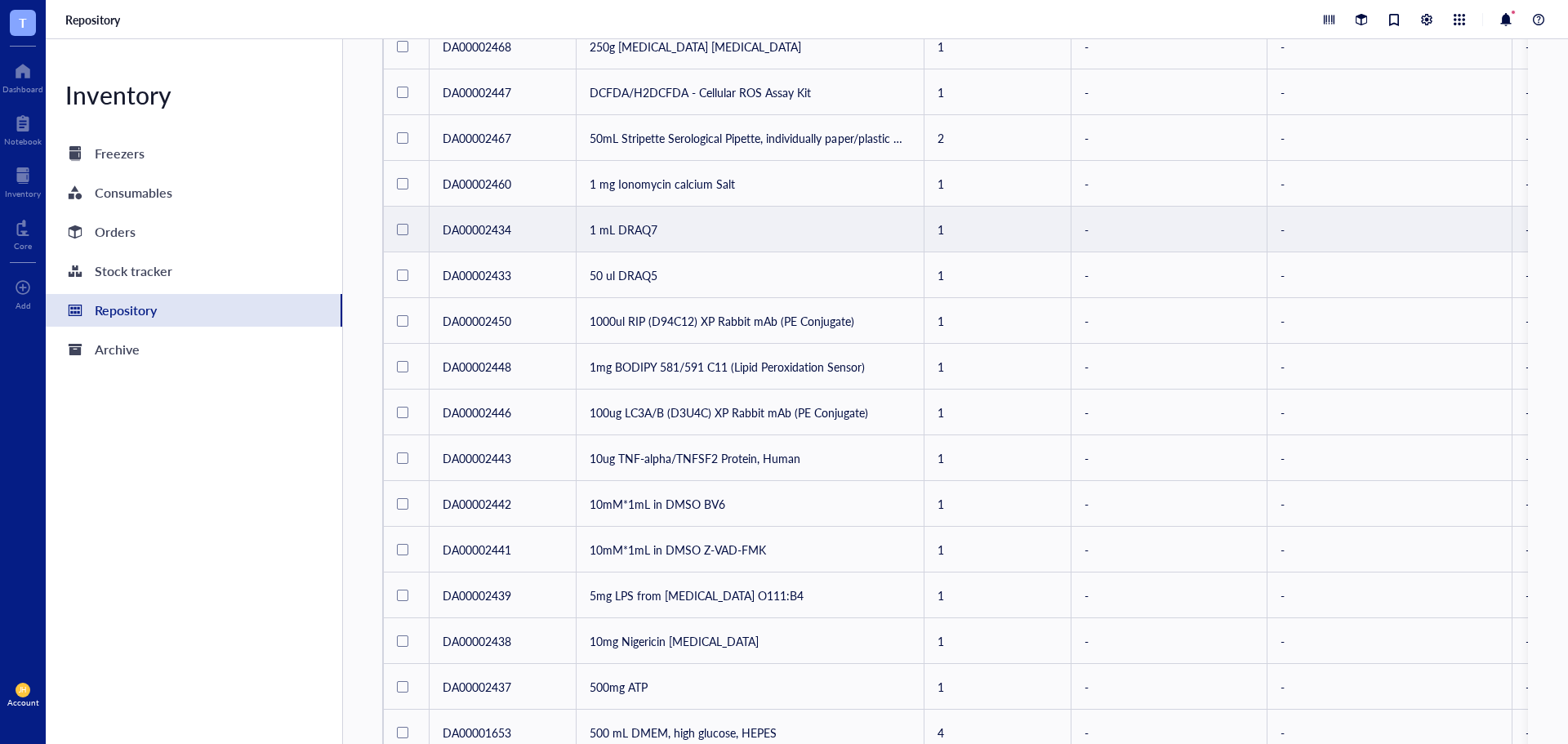
click at [718, 232] on td "1 mL DRAQ7" at bounding box center [750, 229] width 347 height 46
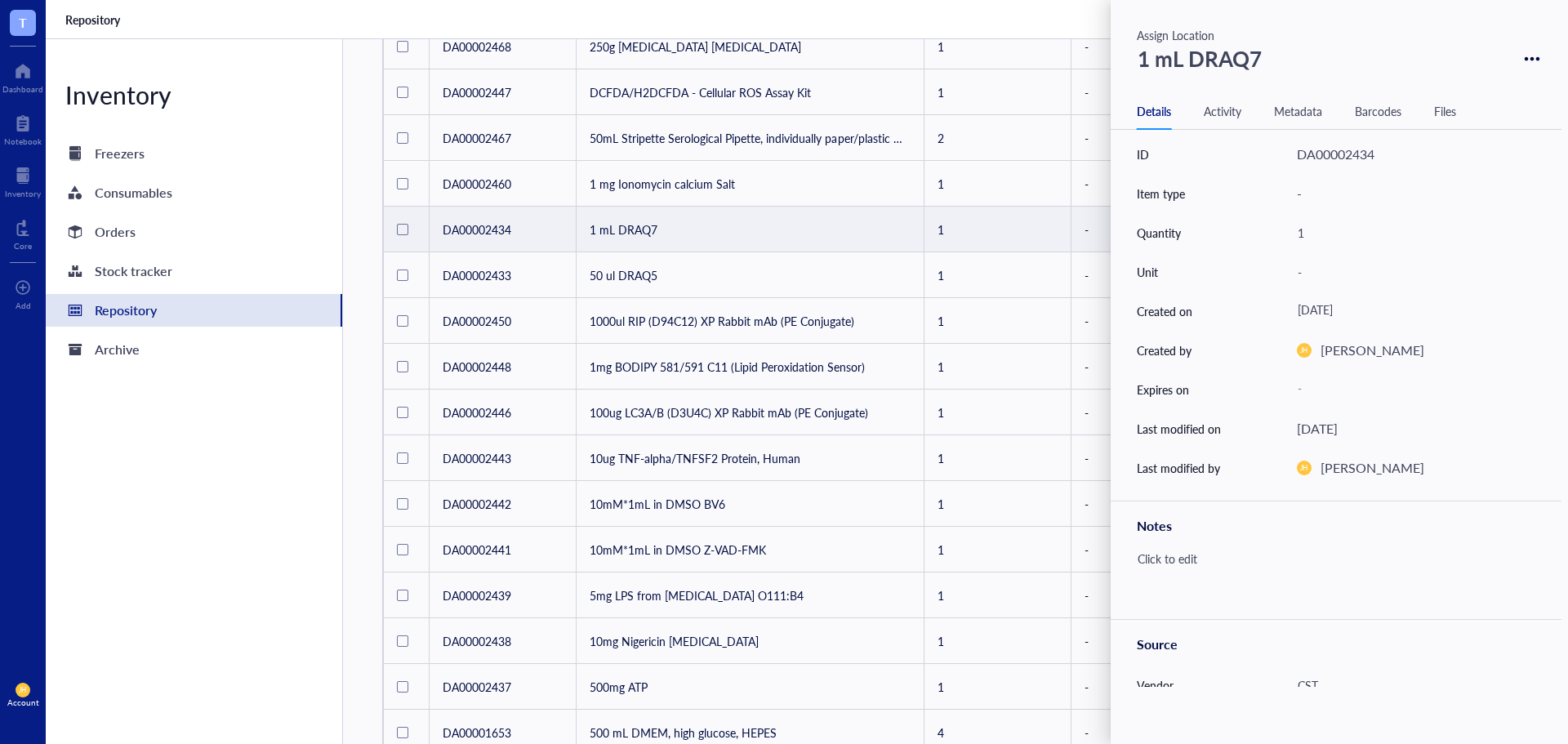
click at [1234, 72] on div "1 mL DRAQ7" at bounding box center [1200, 59] width 139 height 42
drag, startPoint x: 1262, startPoint y: 63, endPoint x: 1191, endPoint y: 71, distance: 71.4
click at [1191, 71] on input "1 mL DRAQ7" at bounding box center [1204, 59] width 147 height 41
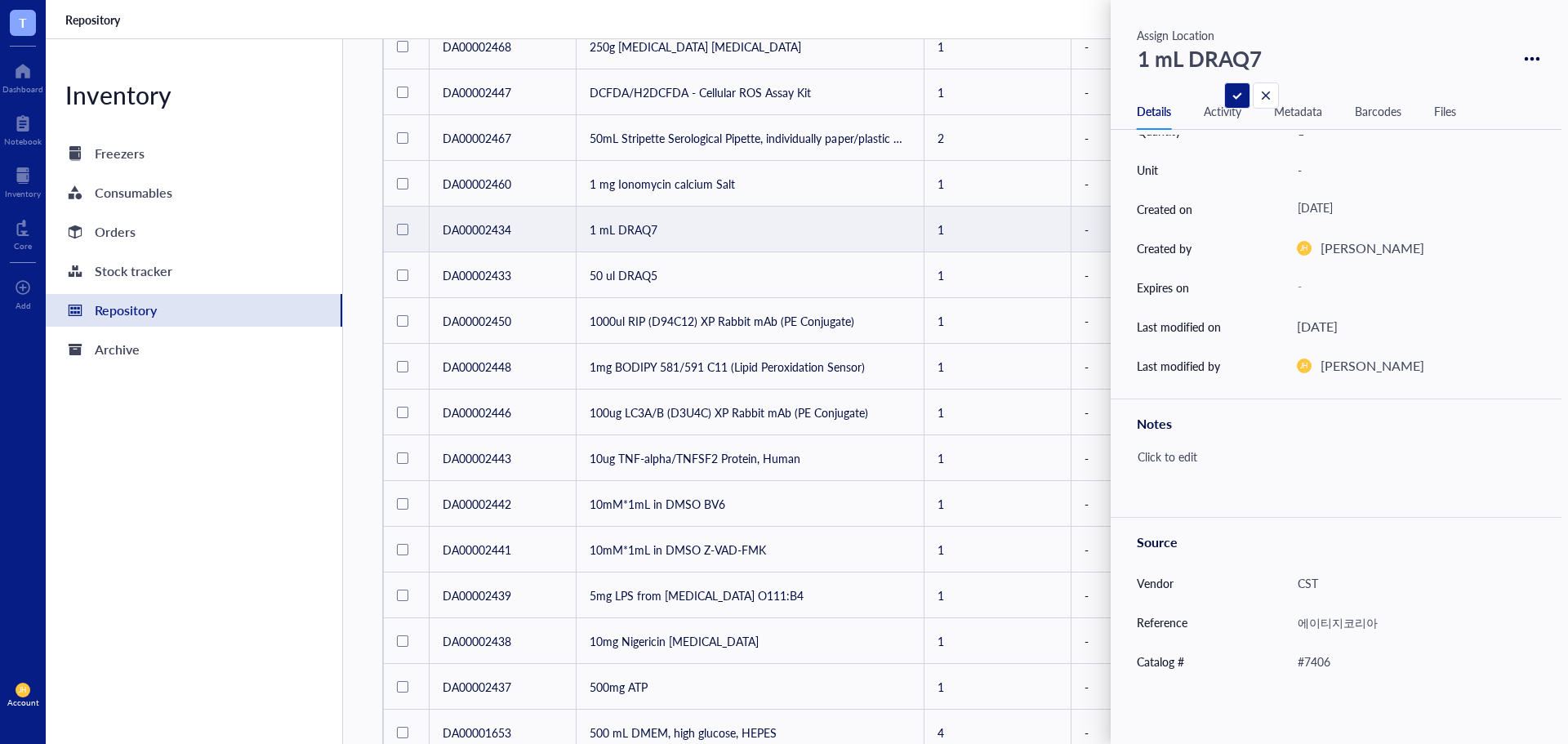
scroll to position [228, 0]
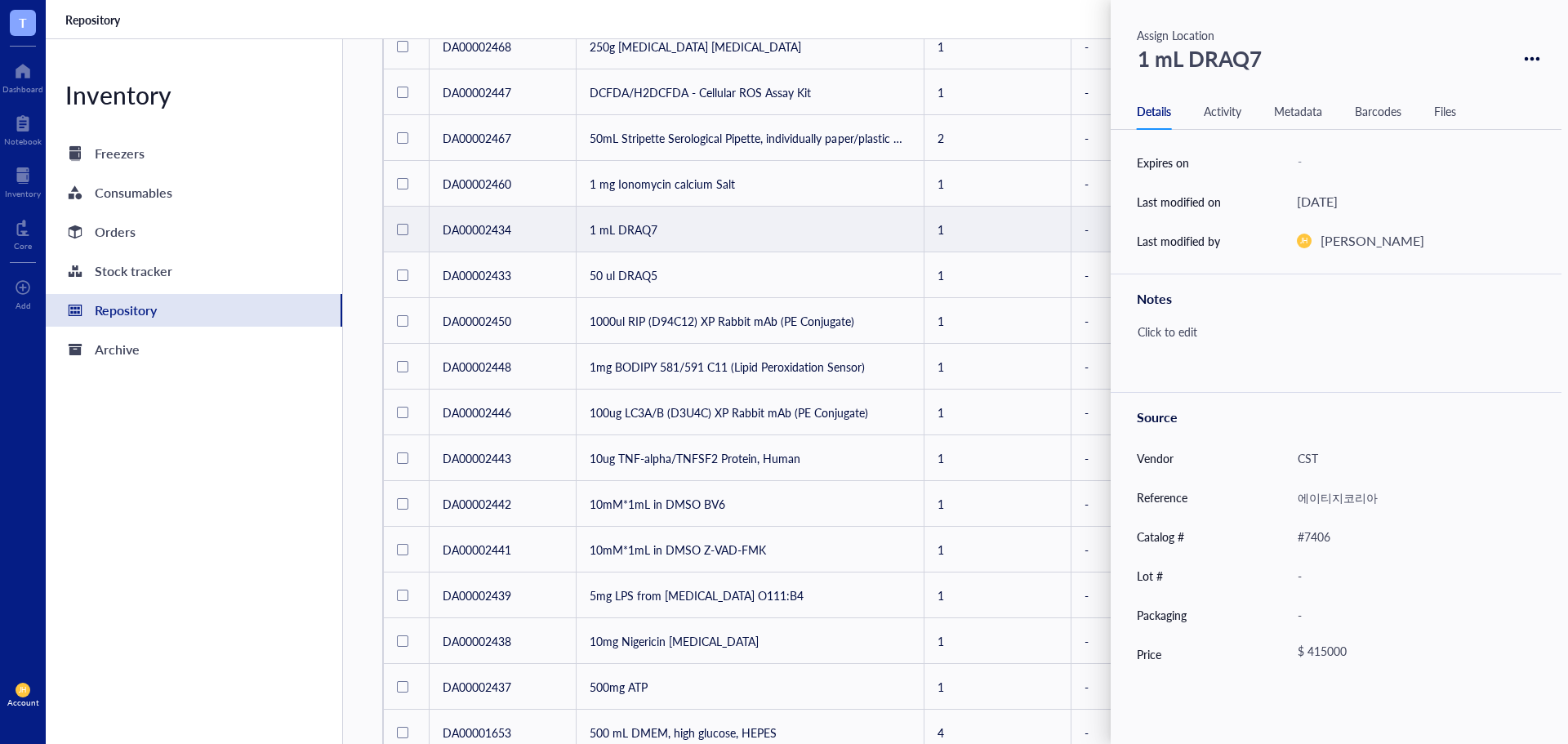
click at [1347, 649] on div "$ 415000" at bounding box center [1406, 654] width 232 height 30
drag, startPoint x: 1376, startPoint y: 656, endPoint x: 1317, endPoint y: 667, distance: 60.0
click at [1317, 667] on div "$ 415000" at bounding box center [1415, 654] width 238 height 39
click at [1536, 58] on icon at bounding box center [1538, 60] width 4 height 4
click at [1480, 88] on div "Delete" at bounding box center [1476, 86] width 93 height 23
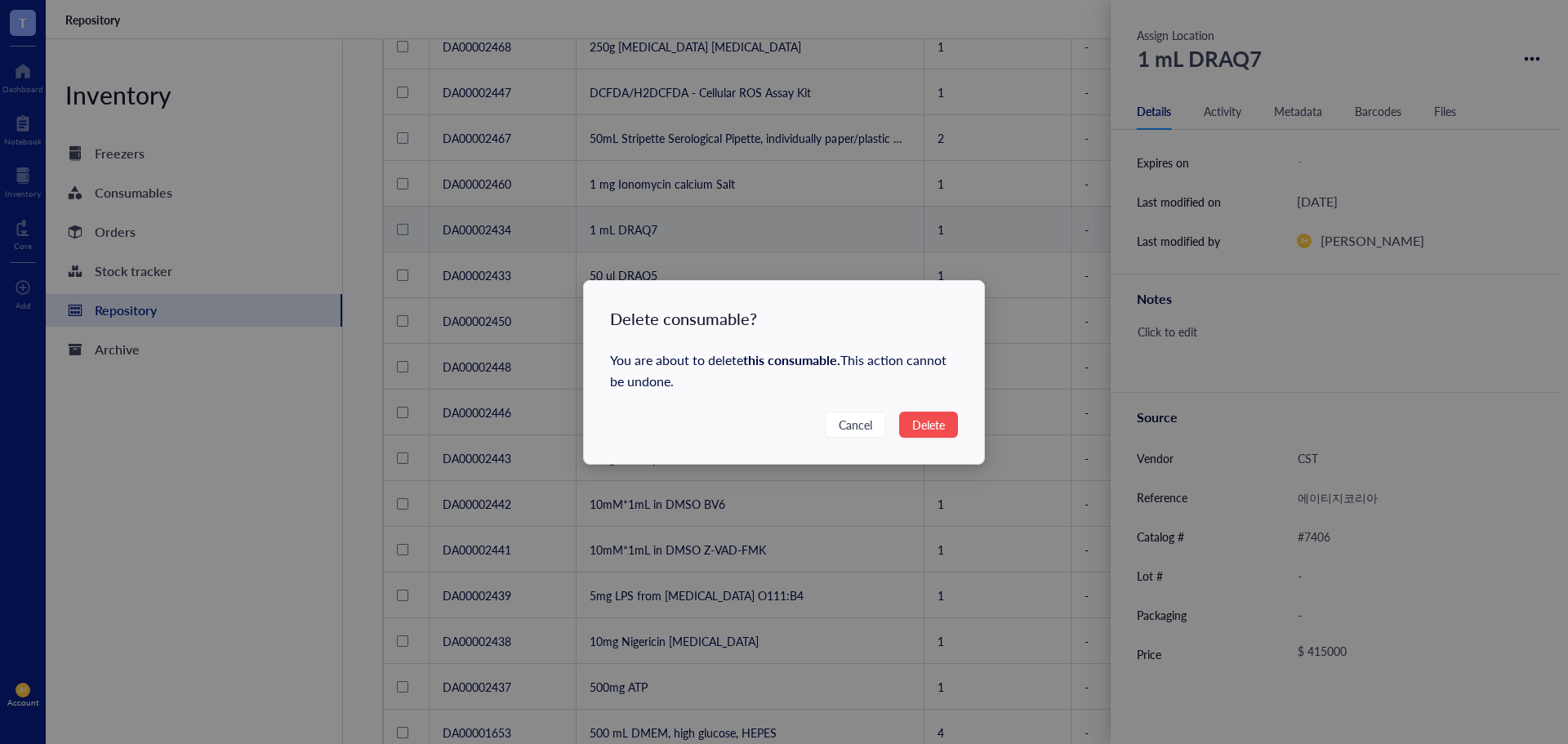
click at [953, 428] on button "Delete" at bounding box center [928, 424] width 59 height 26
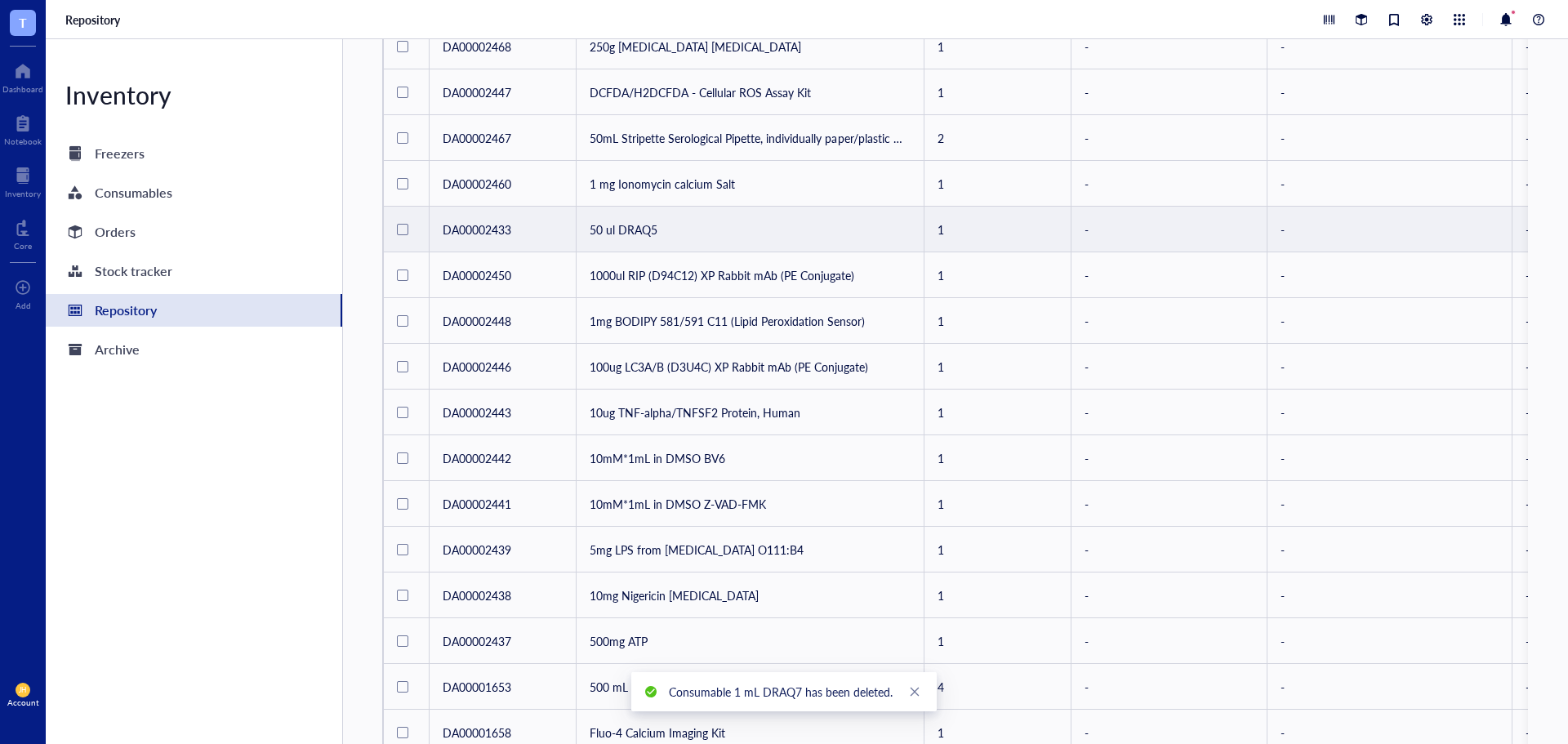
click at [651, 228] on td "50 ul DRAQ5" at bounding box center [750, 229] width 347 height 46
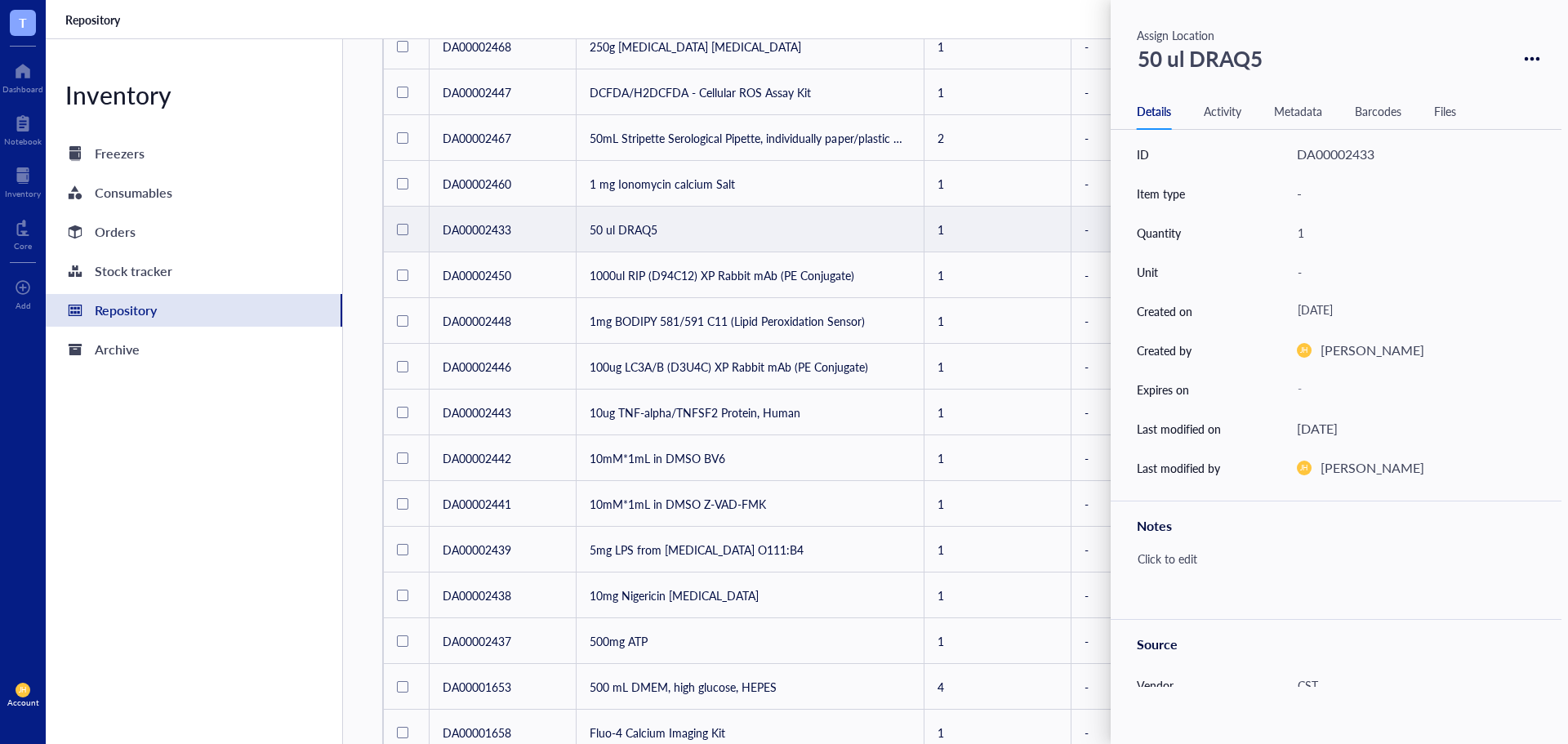
click at [1267, 57] on div "50 ul DRAQ5" at bounding box center [1200, 59] width 140 height 42
drag, startPoint x: 1271, startPoint y: 60, endPoint x: 1188, endPoint y: 68, distance: 83.4
click at [1188, 68] on input "50 ul DRAQ5" at bounding box center [1211, 59] width 159 height 41
click at [1181, 60] on input "50 ul DRAQ5" at bounding box center [1211, 59] width 159 height 41
drag, startPoint x: 1181, startPoint y: 60, endPoint x: 1132, endPoint y: 62, distance: 49.0
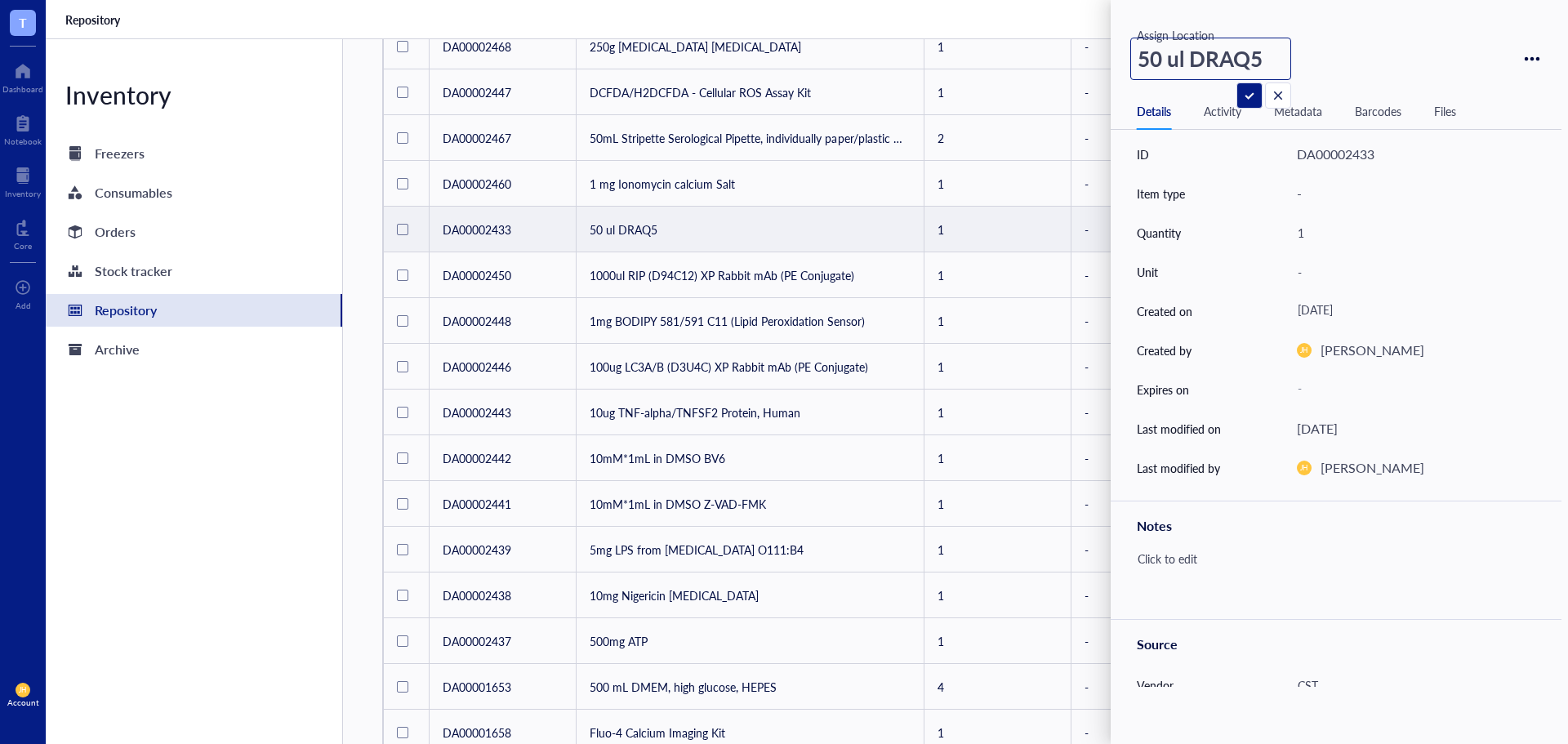
click at [1132, 62] on input "50 ul DRAQ5" at bounding box center [1211, 59] width 159 height 41
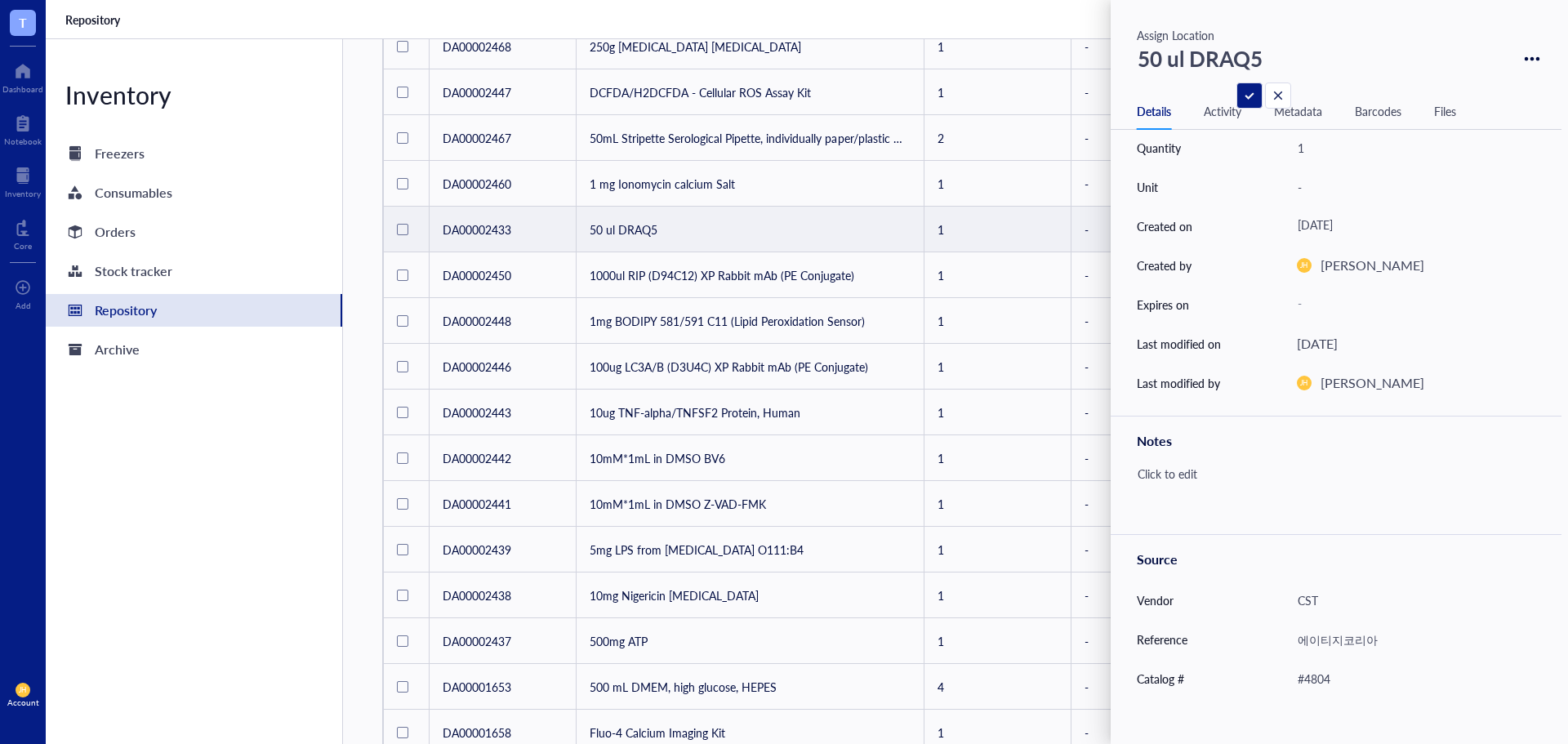
scroll to position [228, 0]
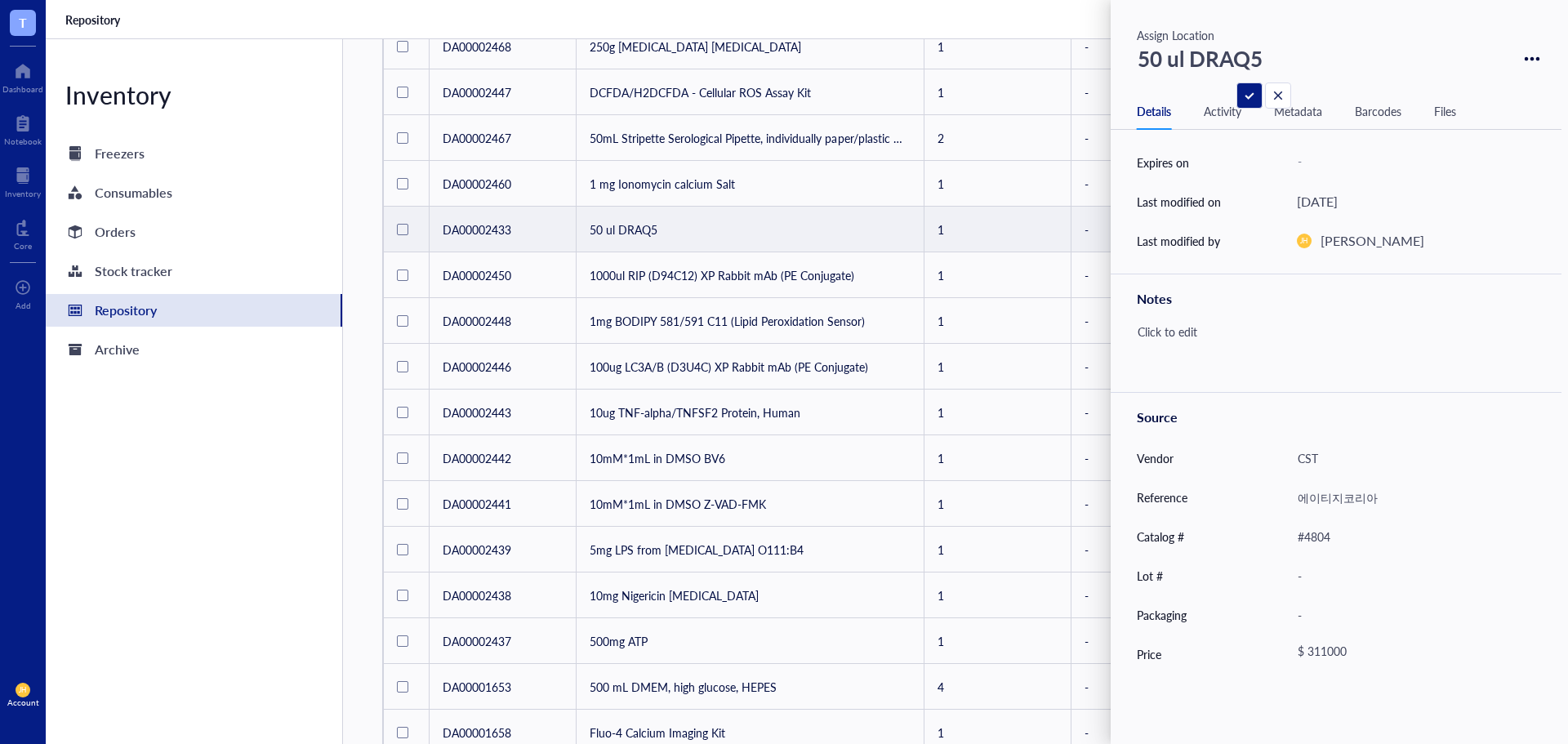
click at [1338, 652] on div "$ 311000" at bounding box center [1406, 654] width 232 height 30
drag, startPoint x: 1401, startPoint y: 655, endPoint x: 1258, endPoint y: 659, distance: 143.1
click at [1258, 659] on div "Price $ 311000" at bounding box center [1336, 654] width 451 height 39
click at [1531, 61] on icon at bounding box center [1532, 60] width 15 height 15
click at [1476, 84] on div "Delete" at bounding box center [1476, 86] width 93 height 23
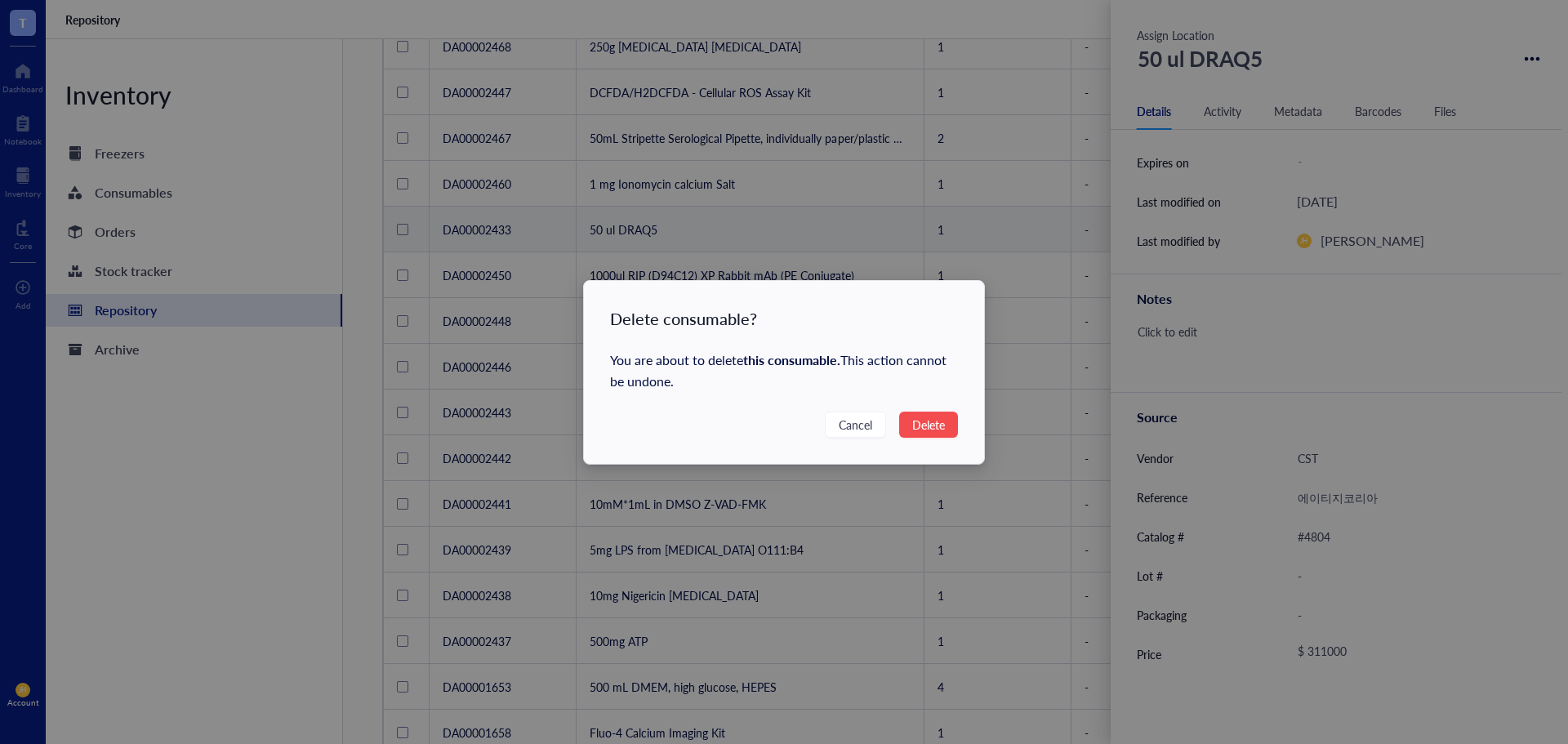
click at [931, 424] on span "Delete" at bounding box center [928, 424] width 33 height 18
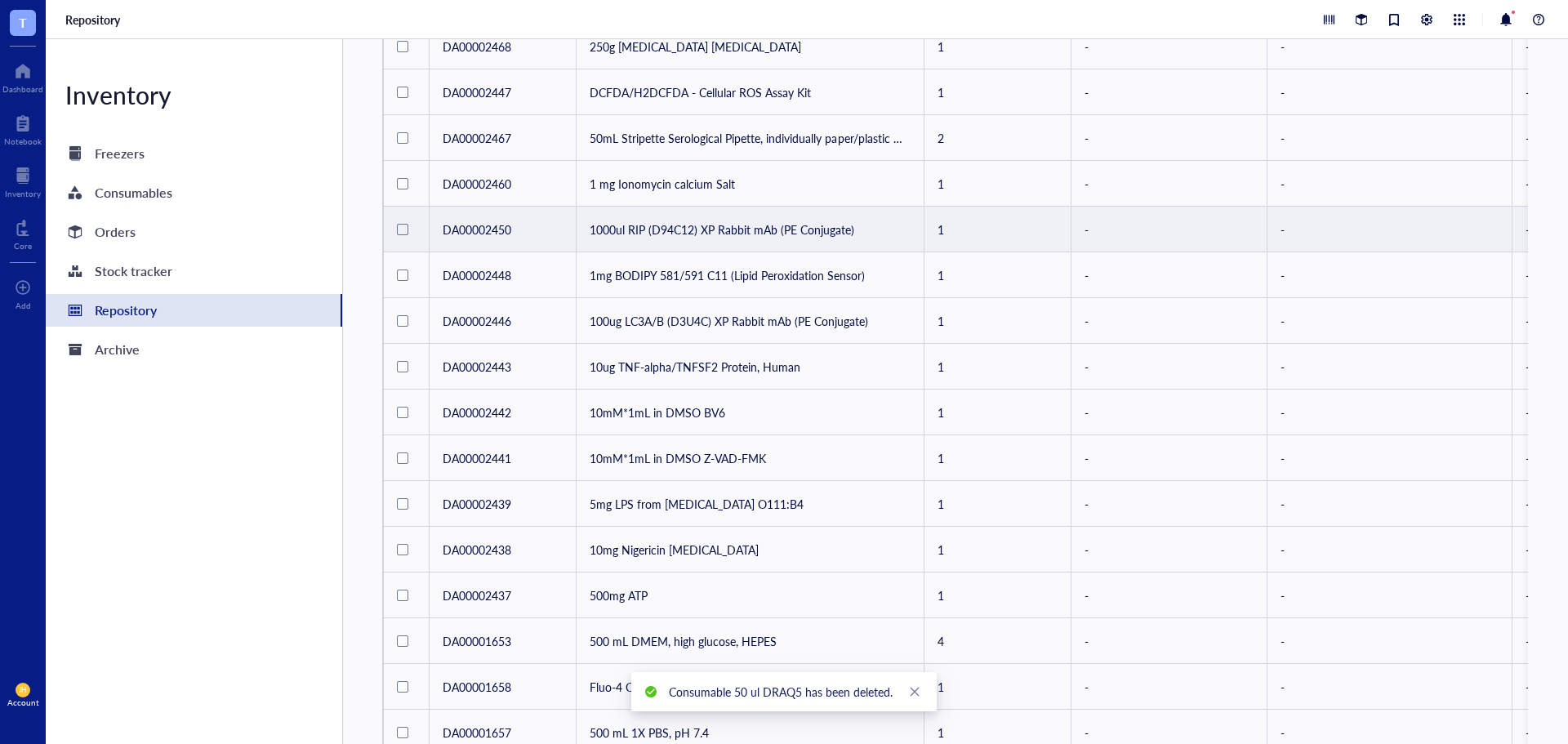
click at [823, 233] on td "1000ul RIP (D94C12) XP Rabbit mAb (PE Conjugate)" at bounding box center [750, 229] width 347 height 46
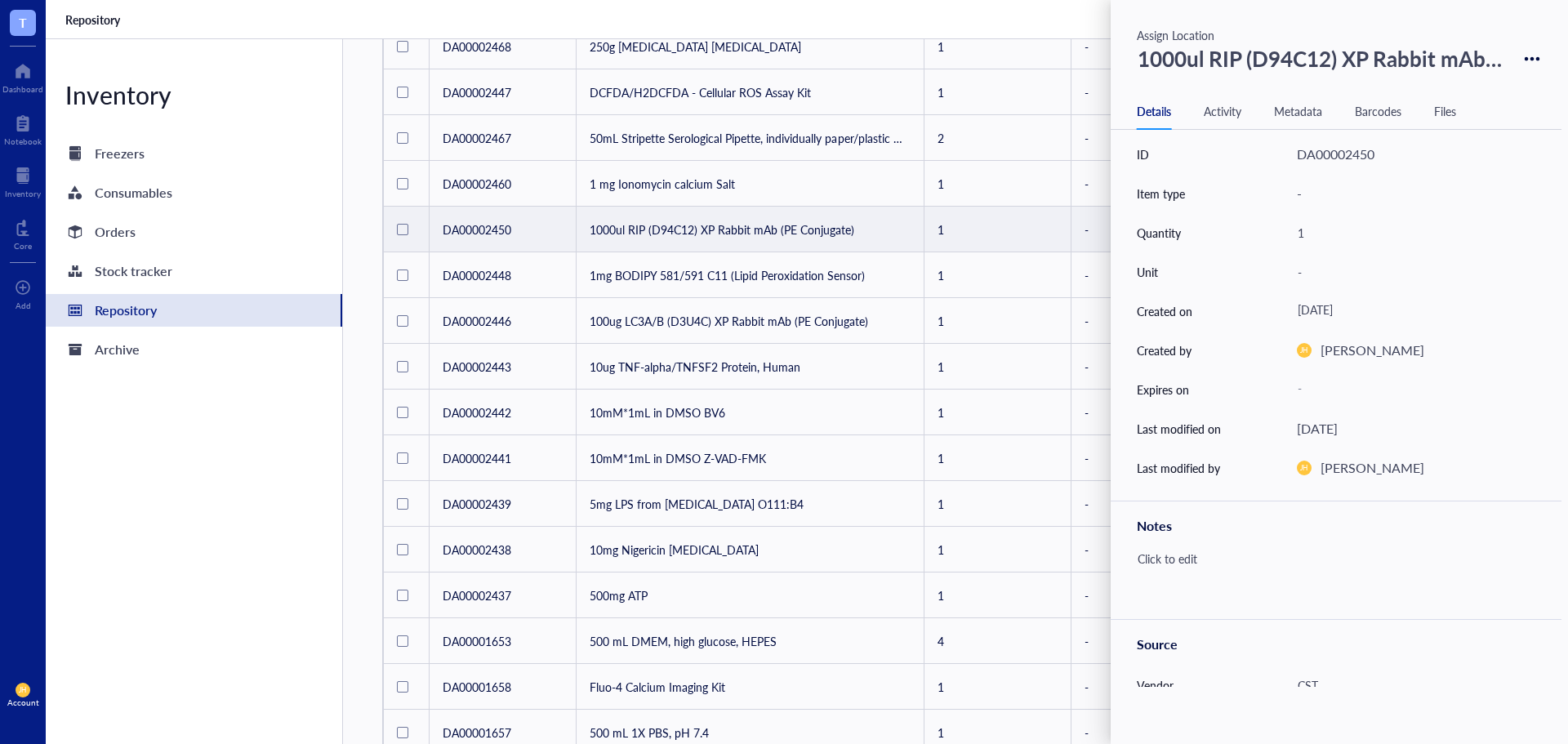
click at [1284, 66] on div "1000ul RIP (D94C12) XP Rabbit mAb (PE Conjugate)" at bounding box center [1321, 59] width 382 height 42
drag, startPoint x: 1495, startPoint y: 63, endPoint x: 1212, endPoint y: 67, distance: 283.0
click at [1212, 67] on input "1000ul RIP (D94C12) XP Rabbit mAb (PE Conjugate)" at bounding box center [1321, 59] width 381 height 41
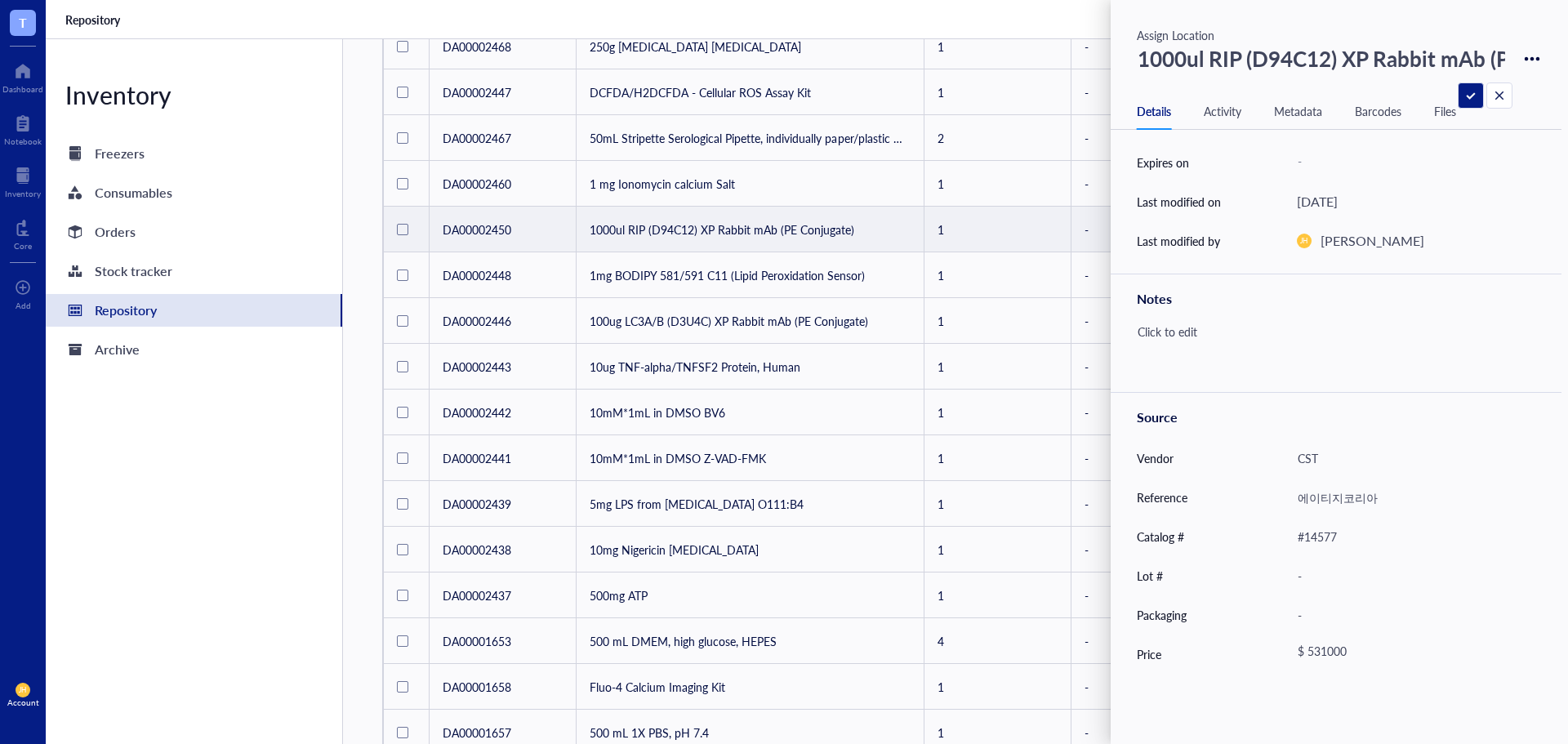
click at [1330, 648] on div "$ 531000" at bounding box center [1406, 654] width 232 height 30
drag, startPoint x: 1381, startPoint y: 648, endPoint x: 1306, endPoint y: 661, distance: 76.1
click at [1306, 661] on div "$ 531000" at bounding box center [1409, 654] width 238 height 26
click at [1530, 55] on icon at bounding box center [1532, 60] width 15 height 15
click at [1515, 88] on div "Delete" at bounding box center [1476, 86] width 93 height 23
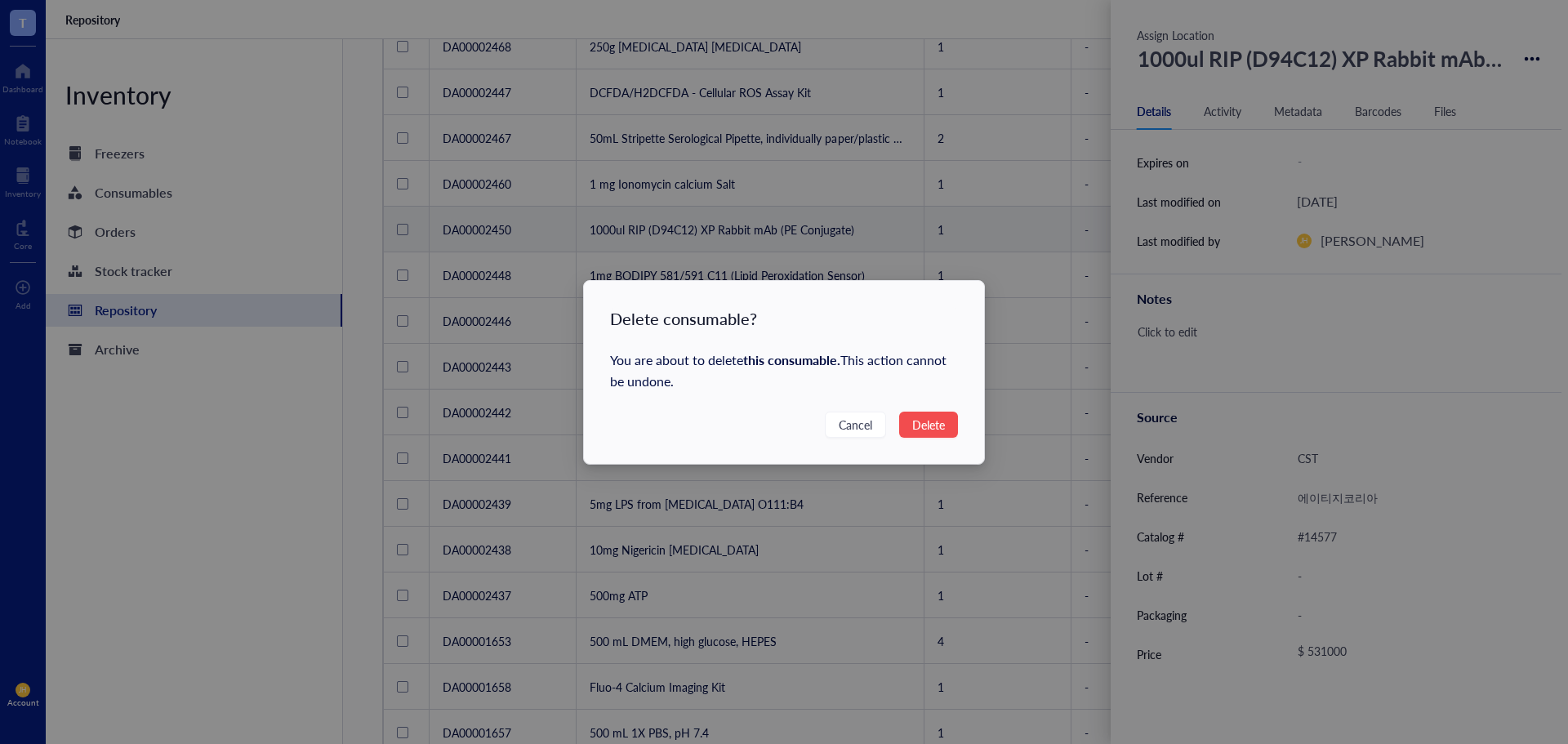
click at [928, 419] on span "Delete" at bounding box center [928, 424] width 33 height 18
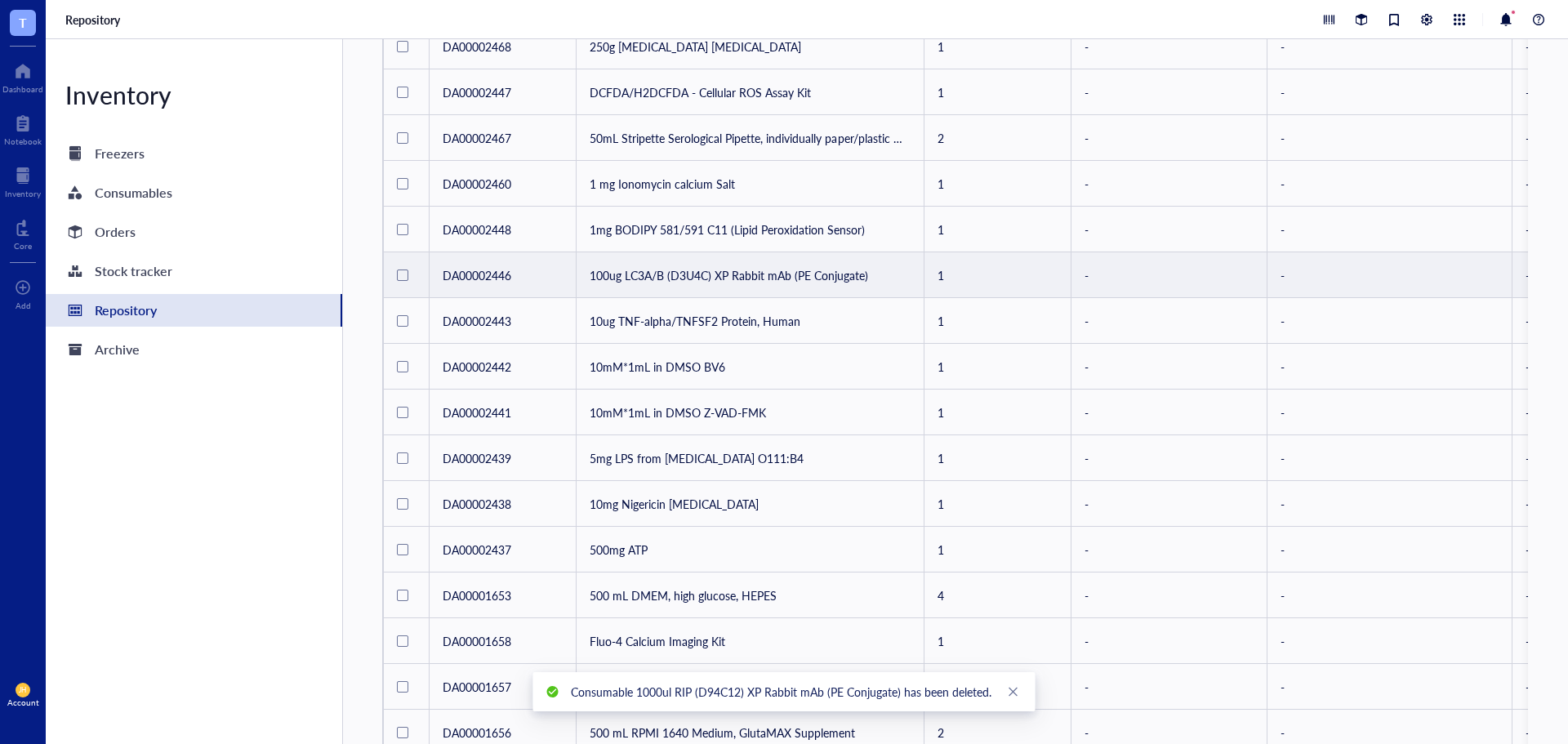
click at [849, 282] on td "100ug LC3A/B (D3U4C) XP Rabbit mAb (PE Conjugate)" at bounding box center [750, 276] width 347 height 46
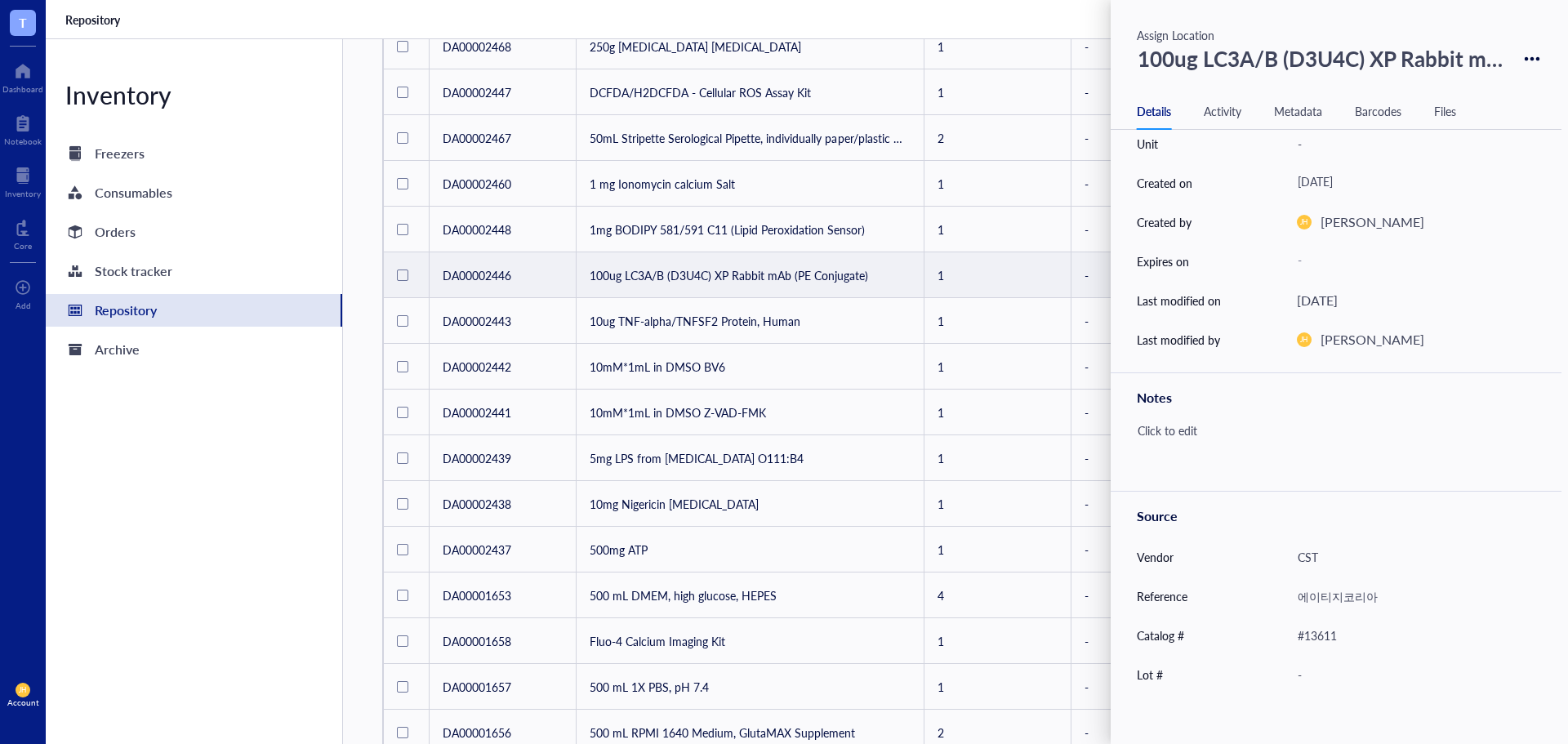
scroll to position [228, 0]
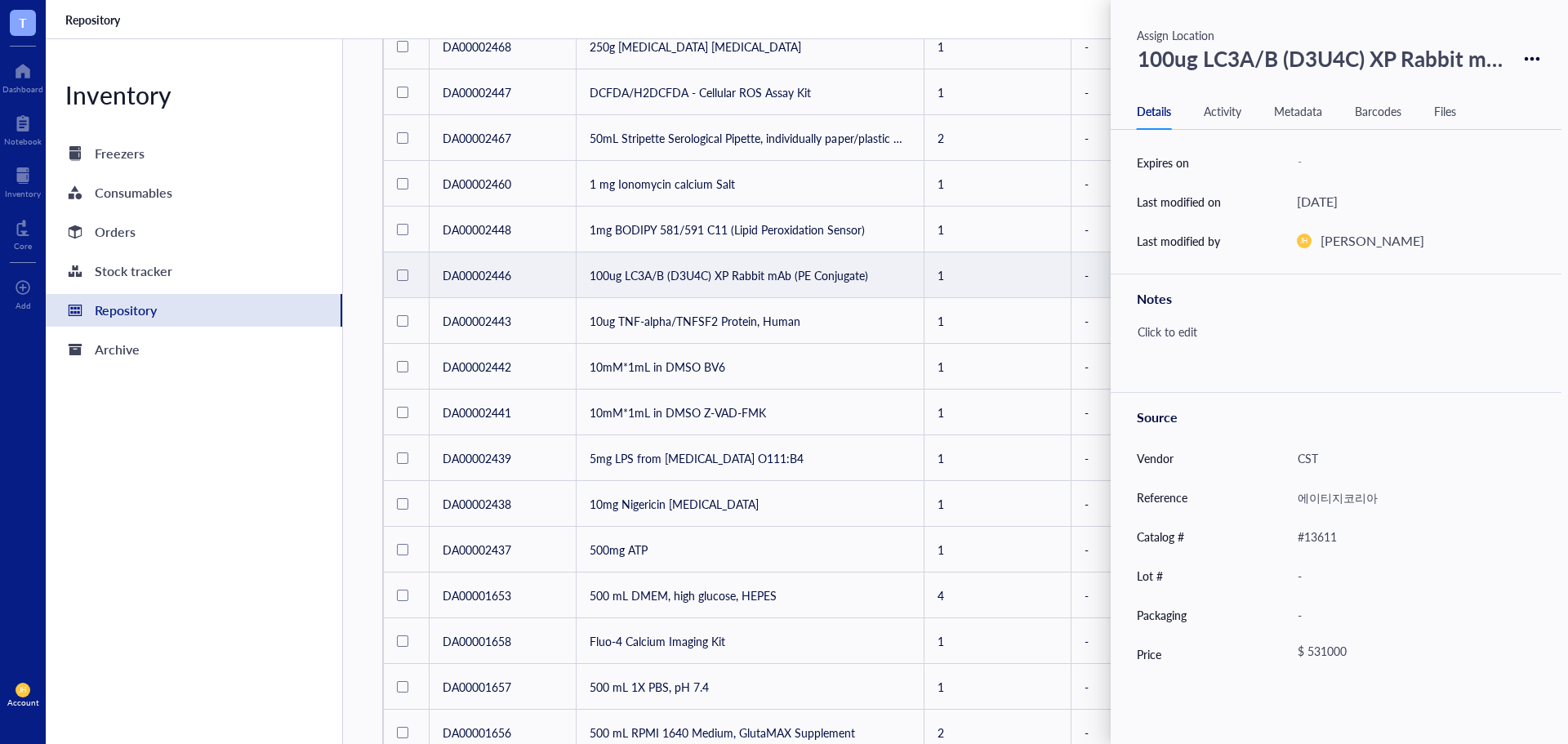
click at [1350, 651] on div "$ 531000" at bounding box center [1406, 654] width 232 height 30
drag, startPoint x: 1355, startPoint y: 660, endPoint x: 1324, endPoint y: 665, distance: 31.4
click at [1324, 665] on div "$ 531000" at bounding box center [1409, 654] width 238 height 26
click at [1528, 61] on icon at bounding box center [1532, 60] width 15 height 15
click at [1496, 87] on div "Delete" at bounding box center [1476, 86] width 93 height 23
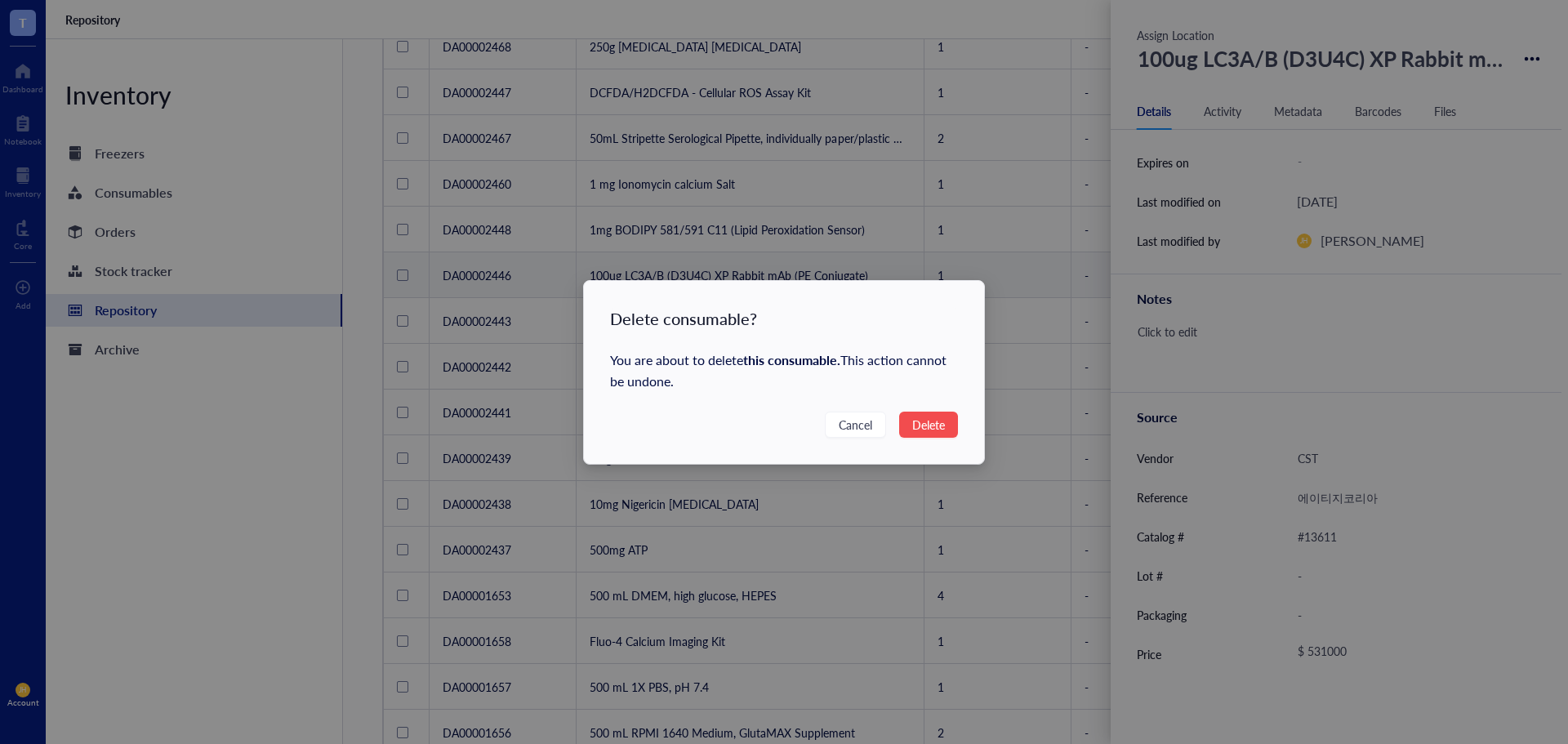
click at [934, 420] on span "Delete" at bounding box center [928, 424] width 33 height 18
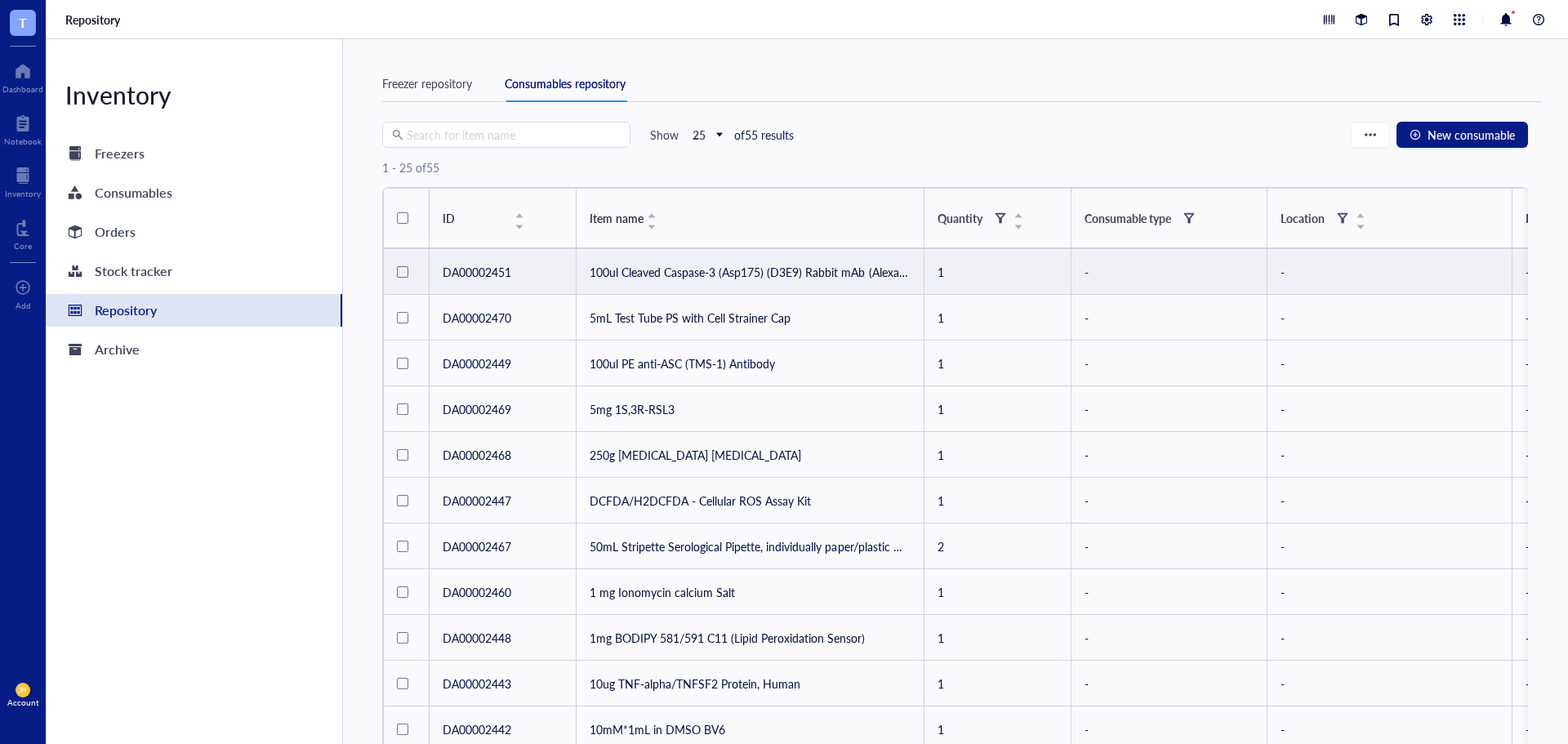
click at [865, 274] on td "100ul Cleaved Caspase-3 (Asp175) (D3E9) Rabbit mAb (Alexa Fluor 647 Conjugate)" at bounding box center [750, 273] width 347 height 46
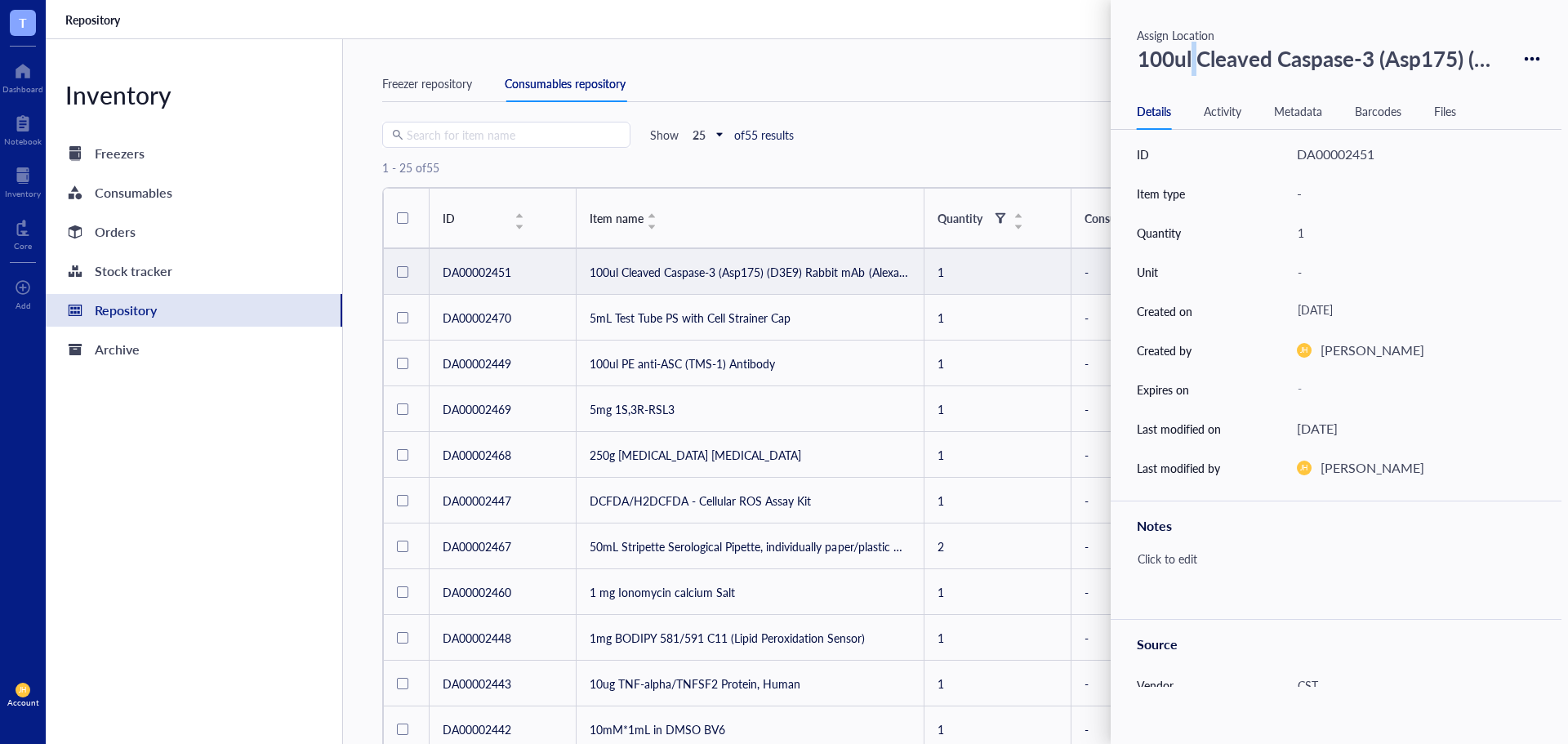
click at [1194, 72] on div "100ul Cleaved Caspase-3 (Asp175) (D3E9) Rabbit mAb (Alexa Fluor 647 Conjugate)" at bounding box center [1321, 59] width 382 height 42
drag, startPoint x: 1496, startPoint y: 63, endPoint x: 1197, endPoint y: 68, distance: 299.0
click at [1197, 68] on input "100ul Cleaved Caspase-3 (Asp175) (D3E9) Rabbit mAb (Alexa Fluor 647 Conjugate)" at bounding box center [1321, 59] width 381 height 41
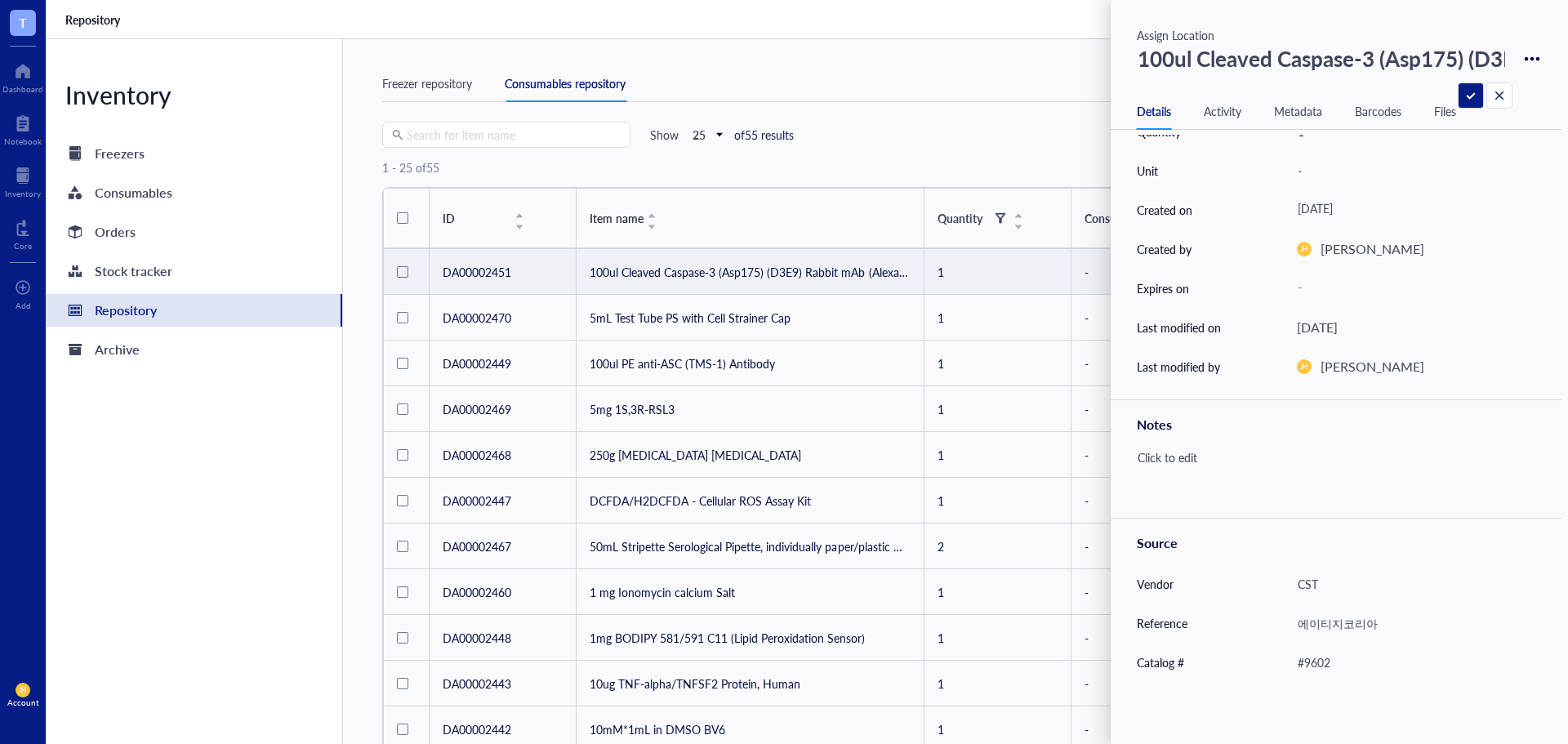
scroll to position [228, 0]
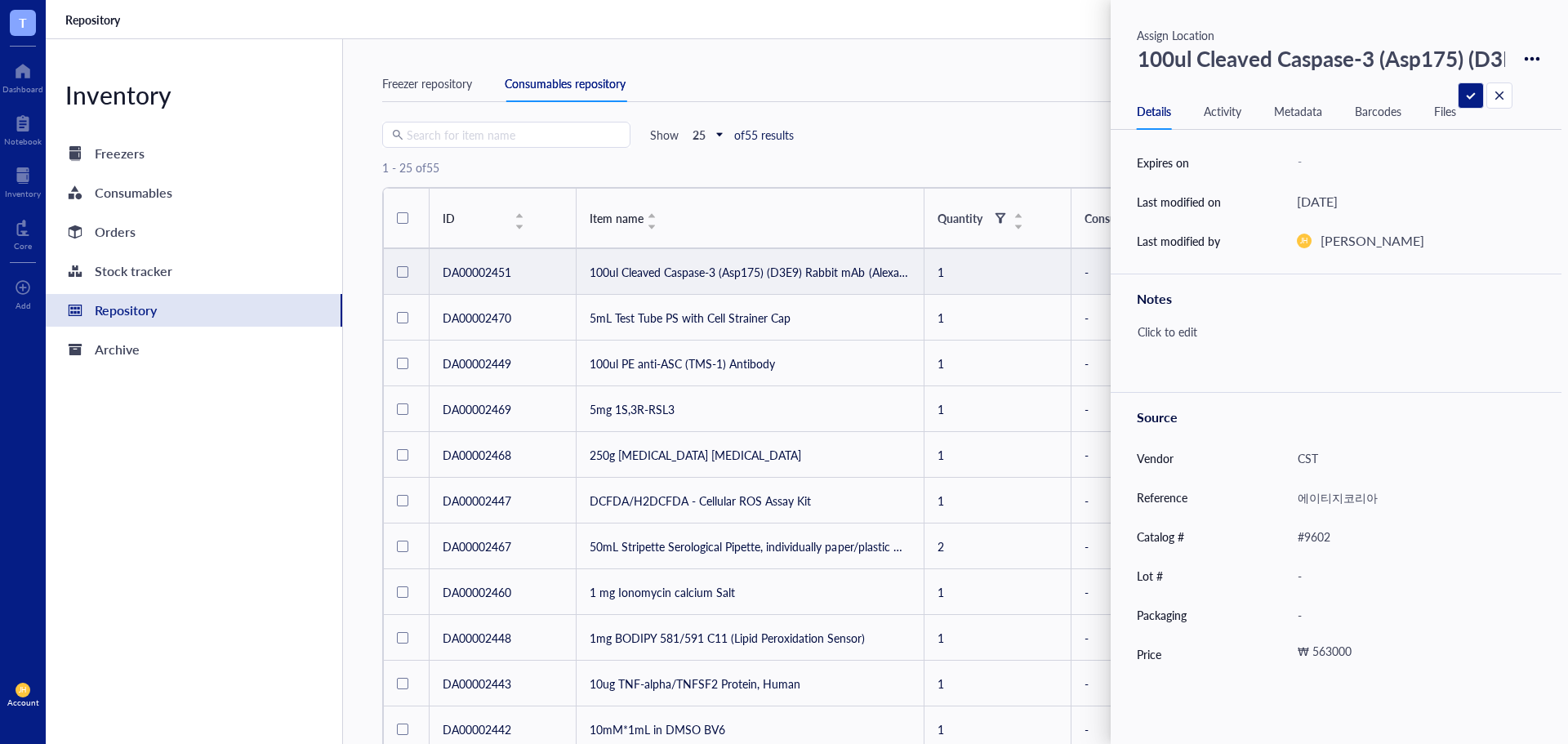
click at [1348, 654] on div "₩ 563000" at bounding box center [1406, 654] width 232 height 30
drag, startPoint x: 1365, startPoint y: 660, endPoint x: 1300, endPoint y: 665, distance: 65.2
click at [1300, 665] on div "₩ 563000" at bounding box center [1409, 654] width 238 height 26
click at [1525, 56] on icon at bounding box center [1532, 60] width 15 height 15
click at [1470, 92] on div "Delete" at bounding box center [1476, 86] width 93 height 23
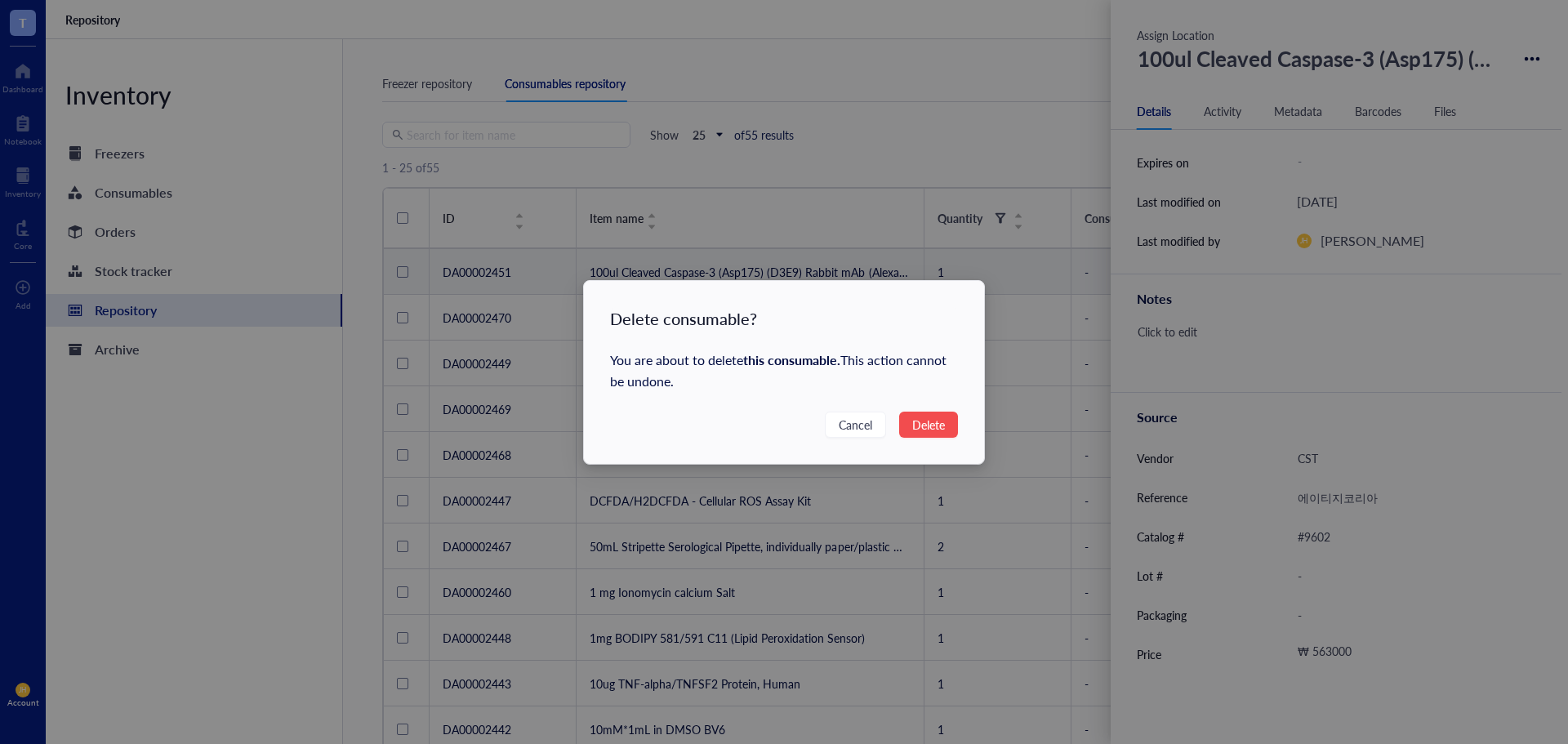
click at [937, 429] on span "Delete" at bounding box center [928, 424] width 33 height 18
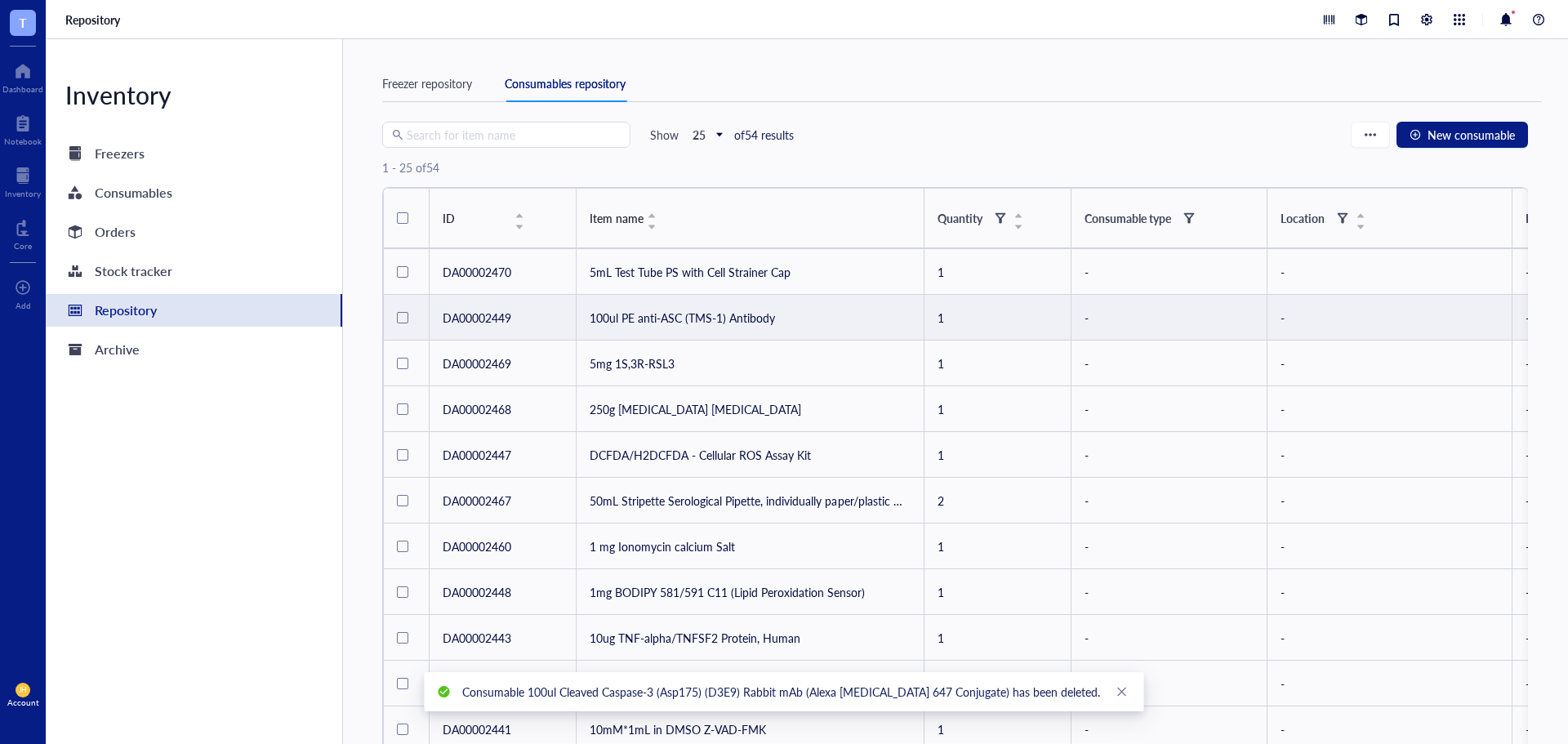
click at [753, 317] on td "100ul PE anti-ASC (TMS-1) Antibody" at bounding box center [750, 318] width 347 height 46
click at [770, 312] on td "100ul PE anti-ASC (TMS-1) Antibody" at bounding box center [750, 318] width 347 height 46
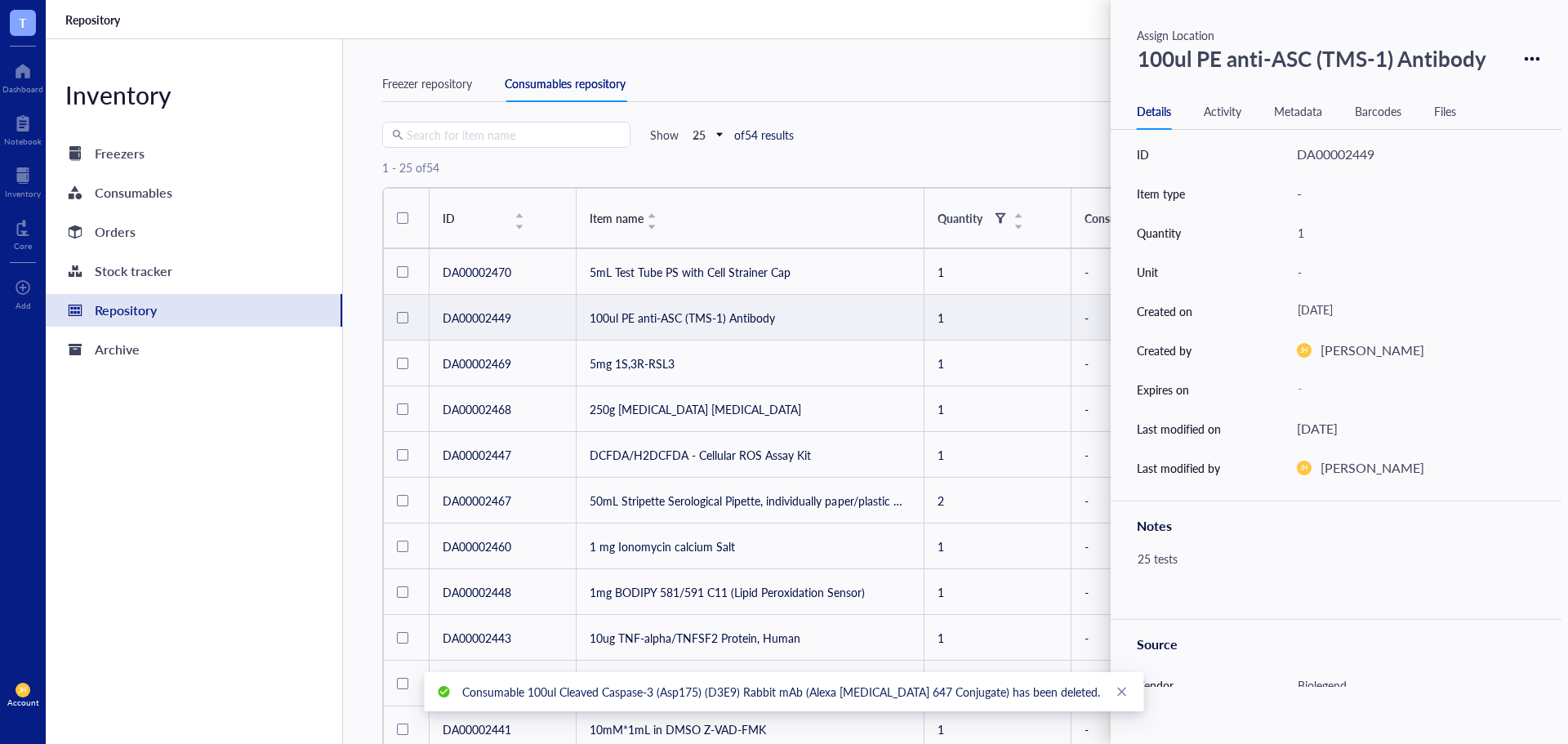
click at [1274, 60] on div "100ul PE anti-ASC (TMS-1) Antibody" at bounding box center [1312, 59] width 364 height 42
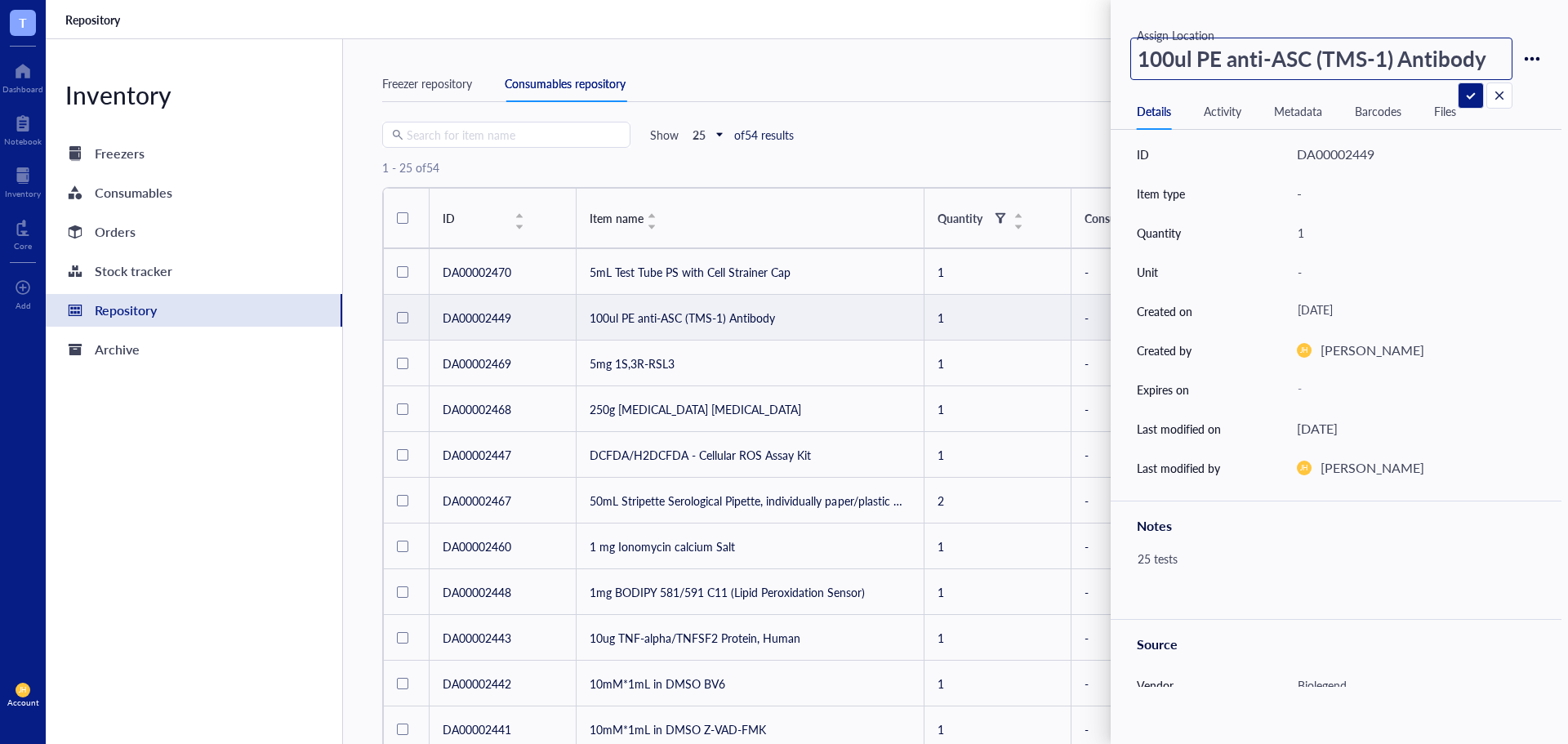
drag, startPoint x: 1202, startPoint y: 61, endPoint x: 1502, endPoint y: 59, distance: 300.0
click at [1502, 59] on input "100ul PE anti-ASC (TMS-1) Antibody" at bounding box center [1321, 59] width 381 height 41
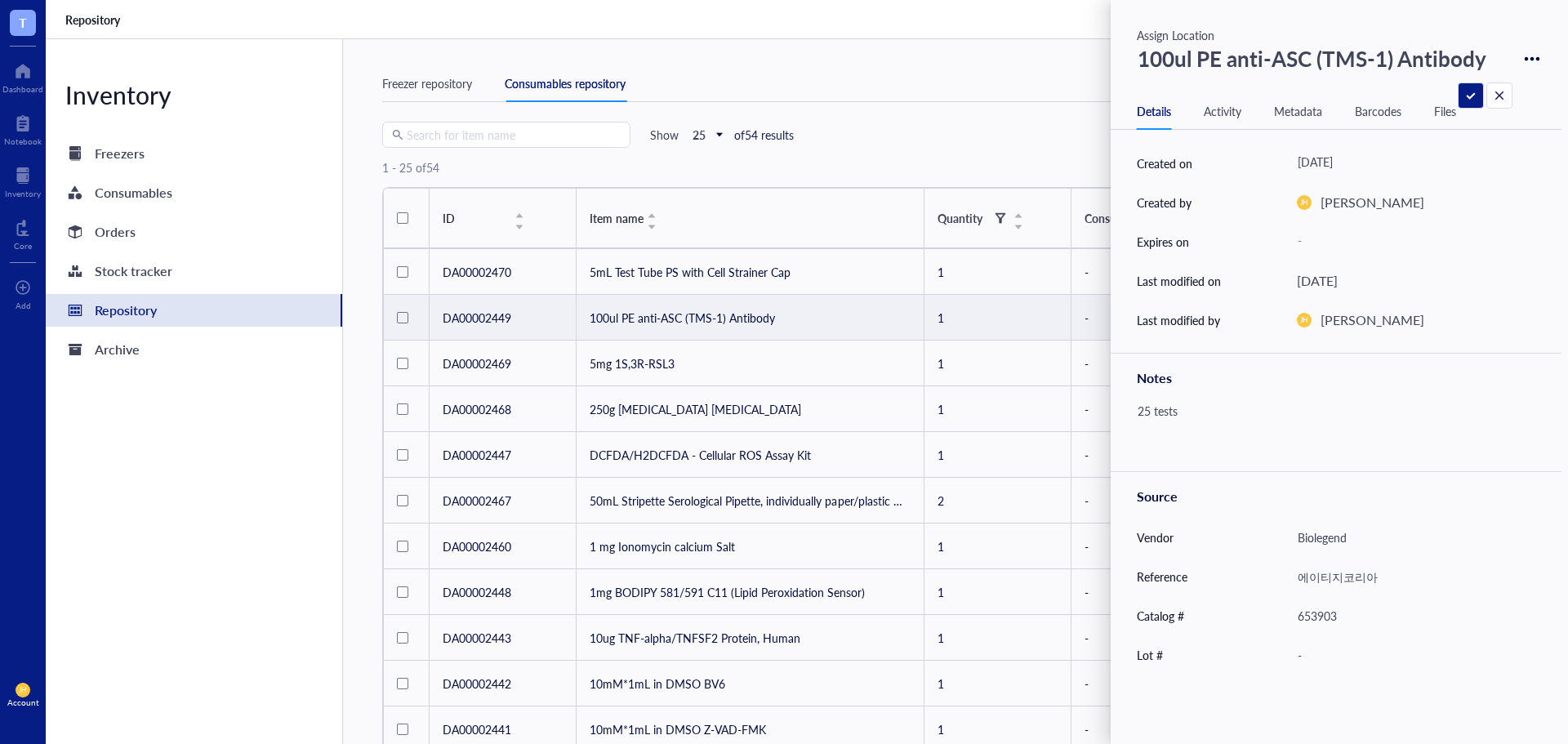
scroll to position [228, 0]
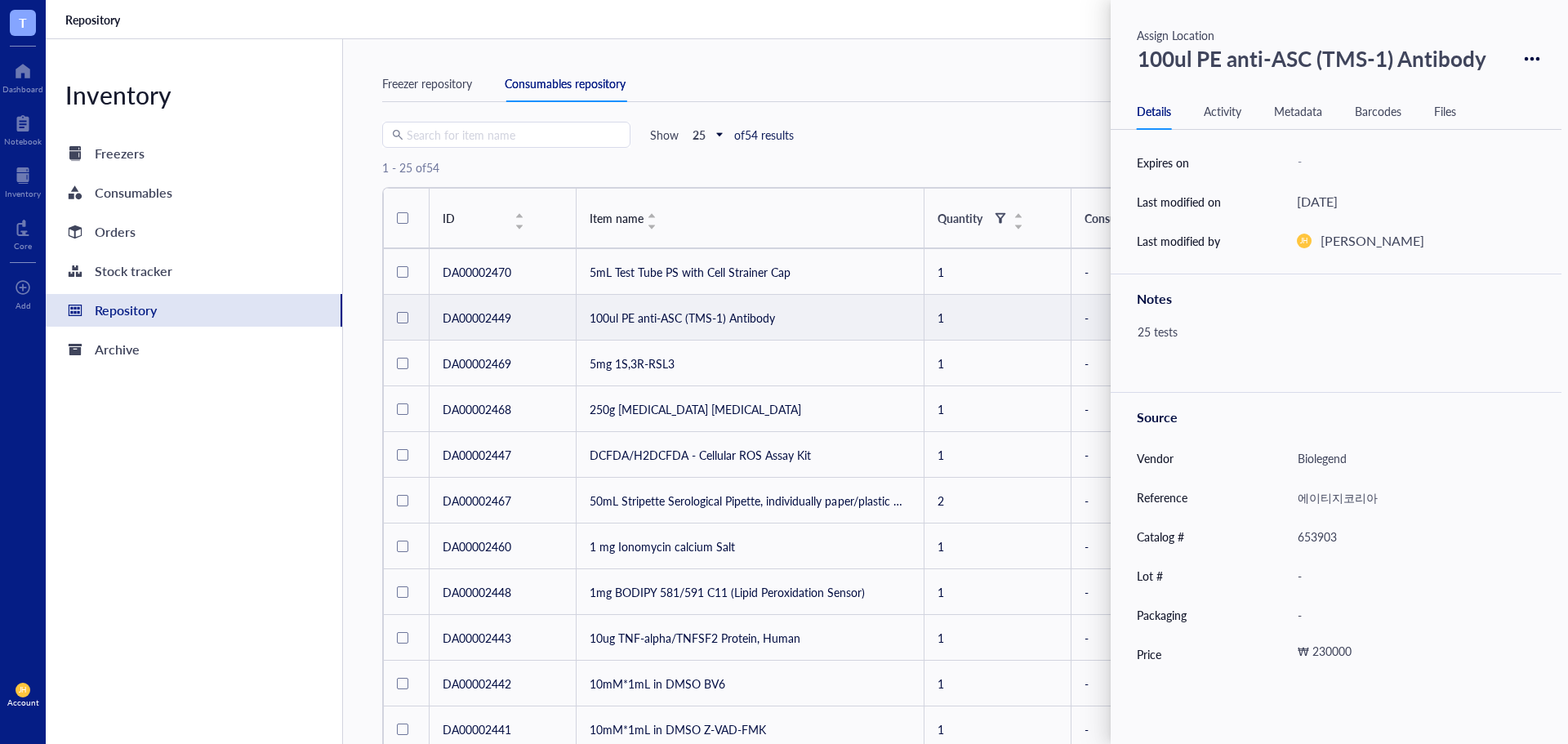
click at [1341, 533] on div "653903" at bounding box center [1409, 537] width 238 height 35
drag, startPoint x: 1339, startPoint y: 545, endPoint x: 1201, endPoint y: 558, distance: 138.6
click at [1201, 558] on div "Source Vendor Biolegend Reference 에이티지코리아 Catalog # 653903 Lot # - Packaging - …" at bounding box center [1336, 533] width 451 height 282
click at [1359, 665] on div "₩ 230000" at bounding box center [1406, 654] width 232 height 30
drag, startPoint x: 1328, startPoint y: 656, endPoint x: 1241, endPoint y: 660, distance: 87.1
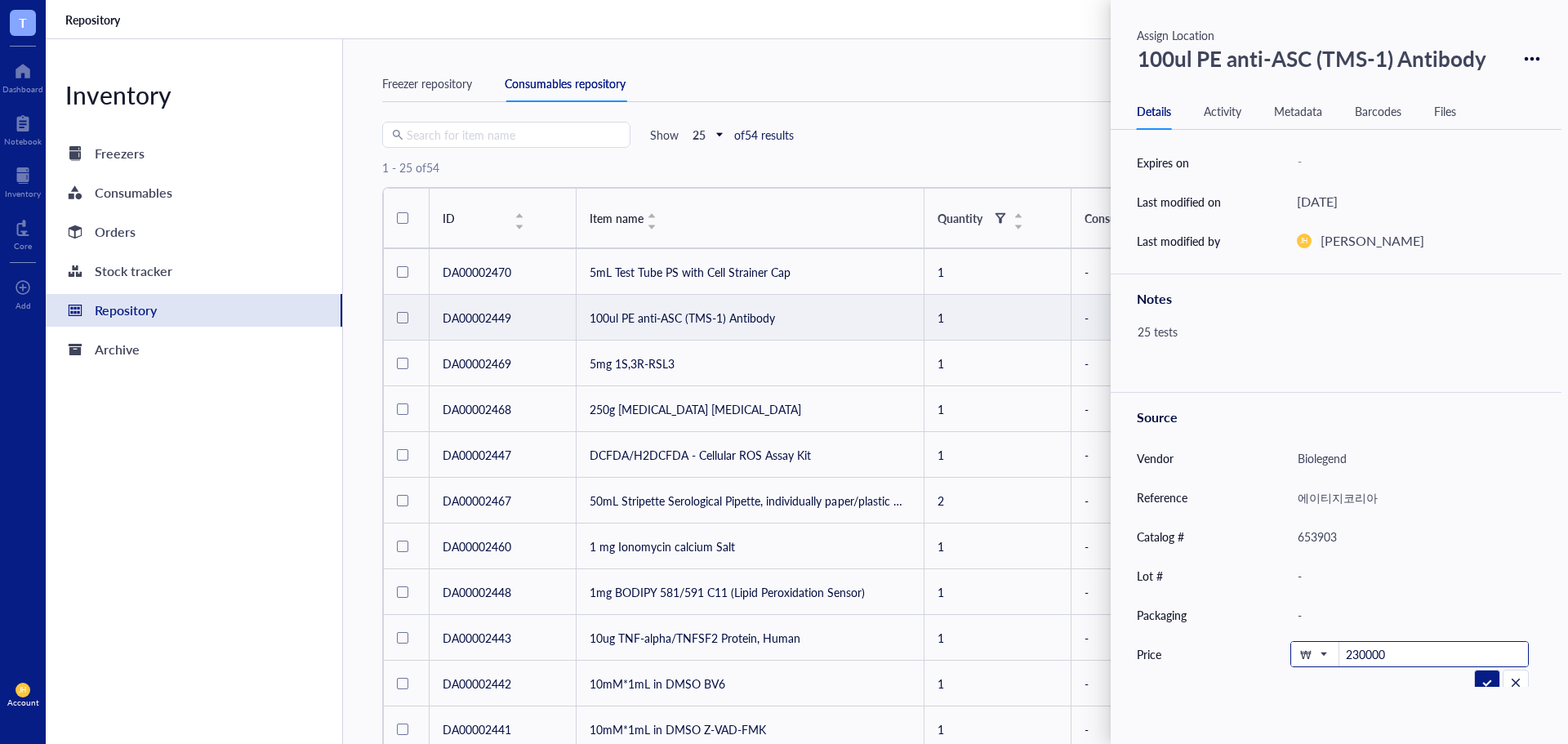
click at [1241, 660] on div "Price ₩ 230000" at bounding box center [1336, 654] width 451 height 39
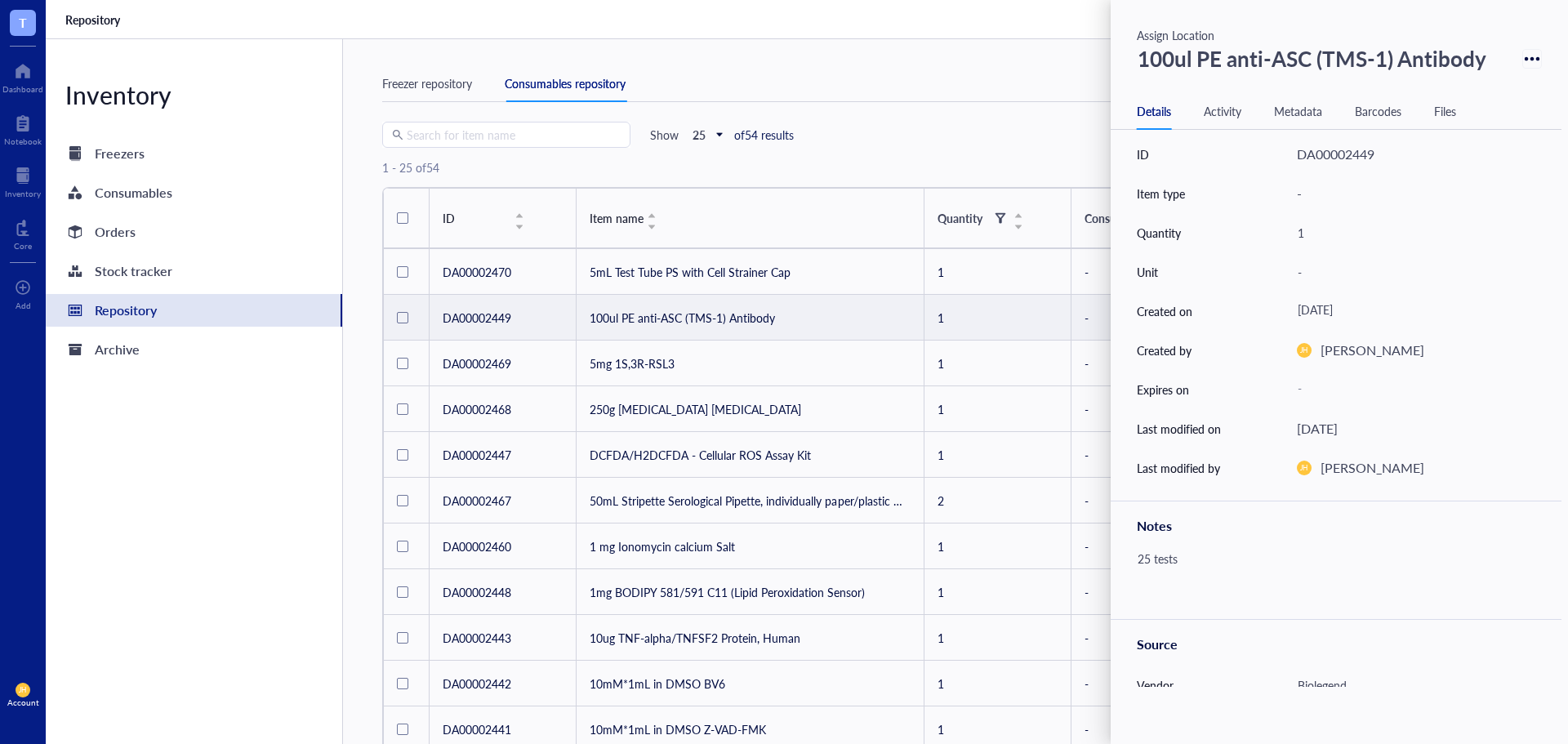
click at [1525, 59] on icon at bounding box center [1532, 60] width 15 height 15
click at [1473, 85] on div "Delete" at bounding box center [1476, 86] width 93 height 23
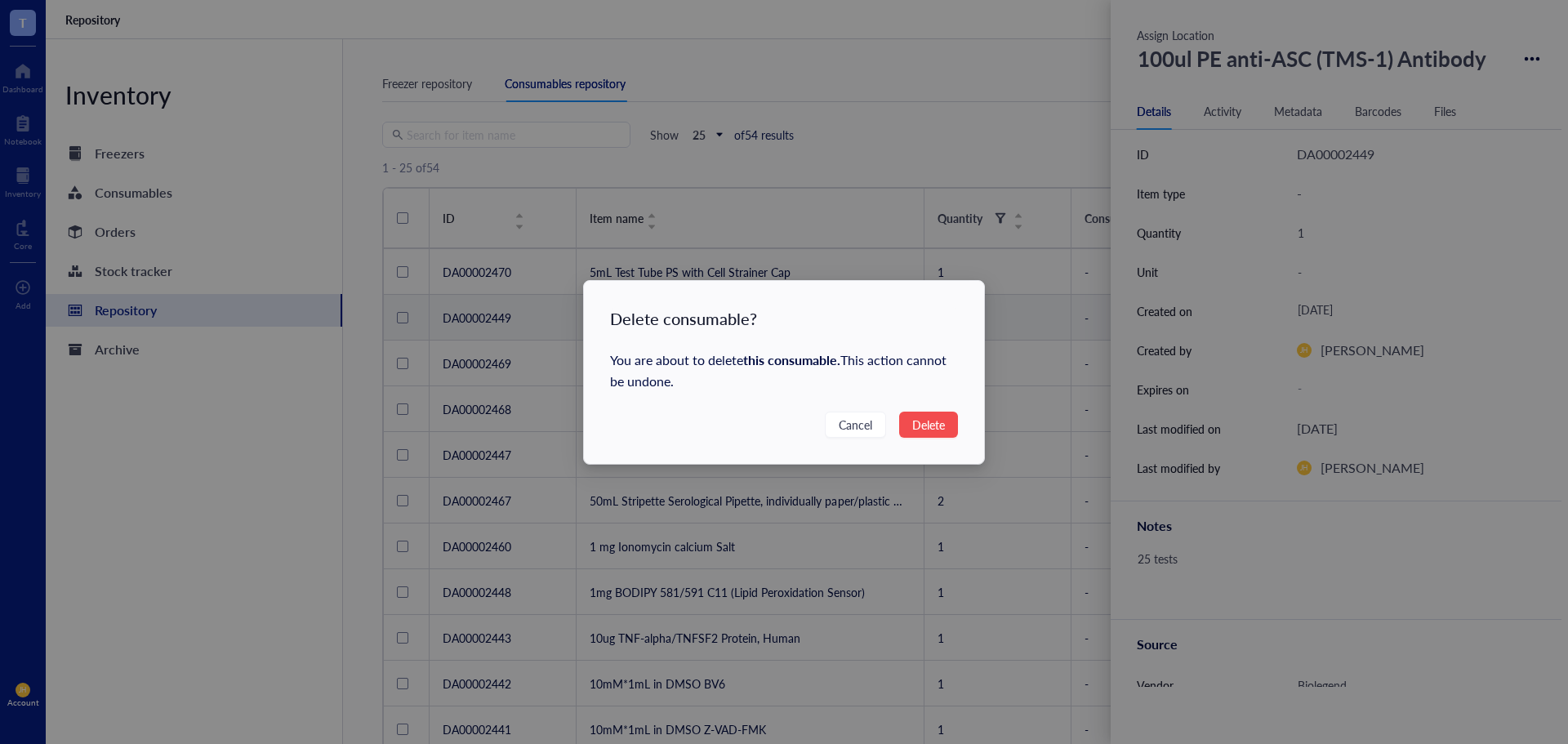
click at [939, 419] on span "Delete" at bounding box center [928, 424] width 33 height 18
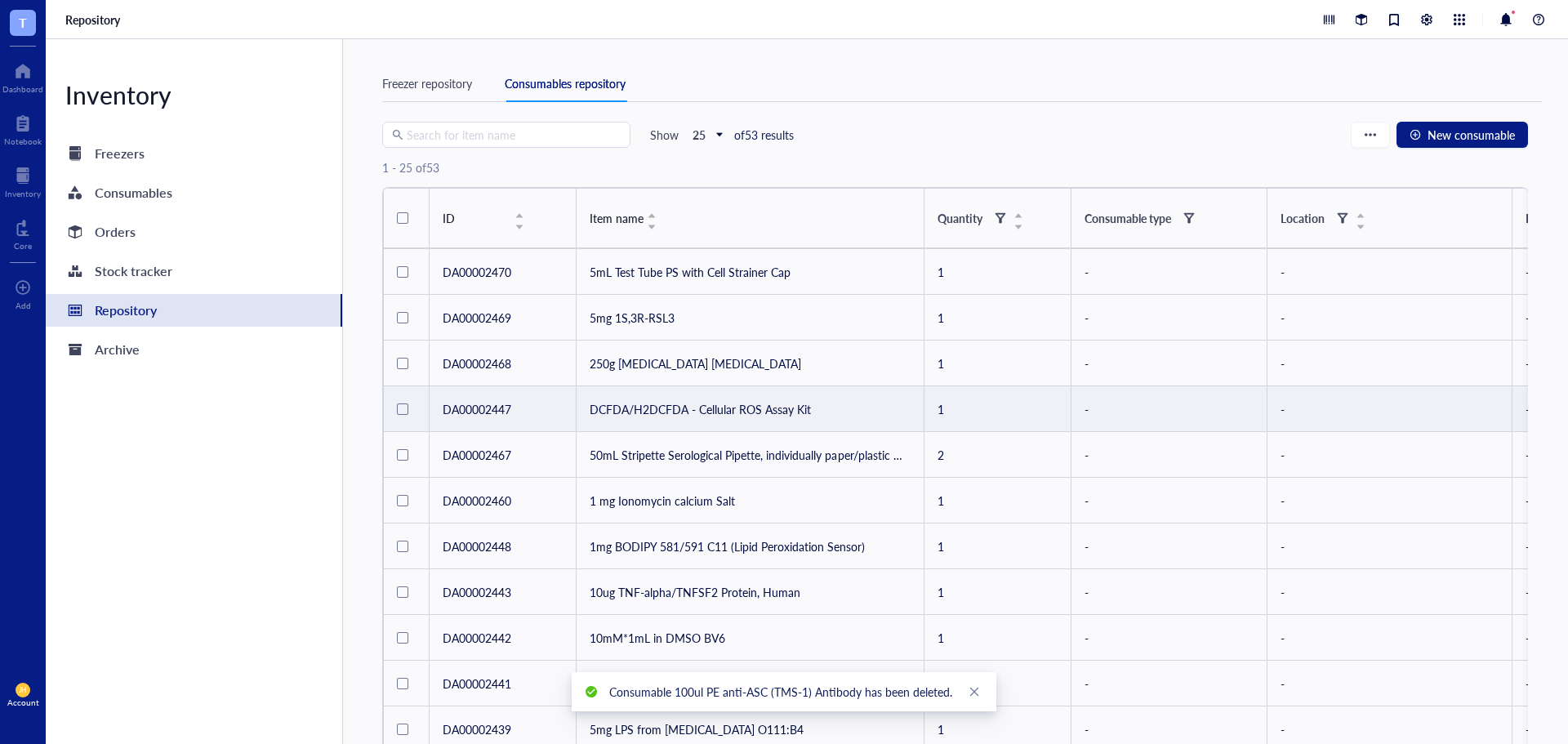
click at [772, 411] on td "DCFDA/H2DCFDA - Cellular ROS Assay Kit" at bounding box center [750, 409] width 347 height 46
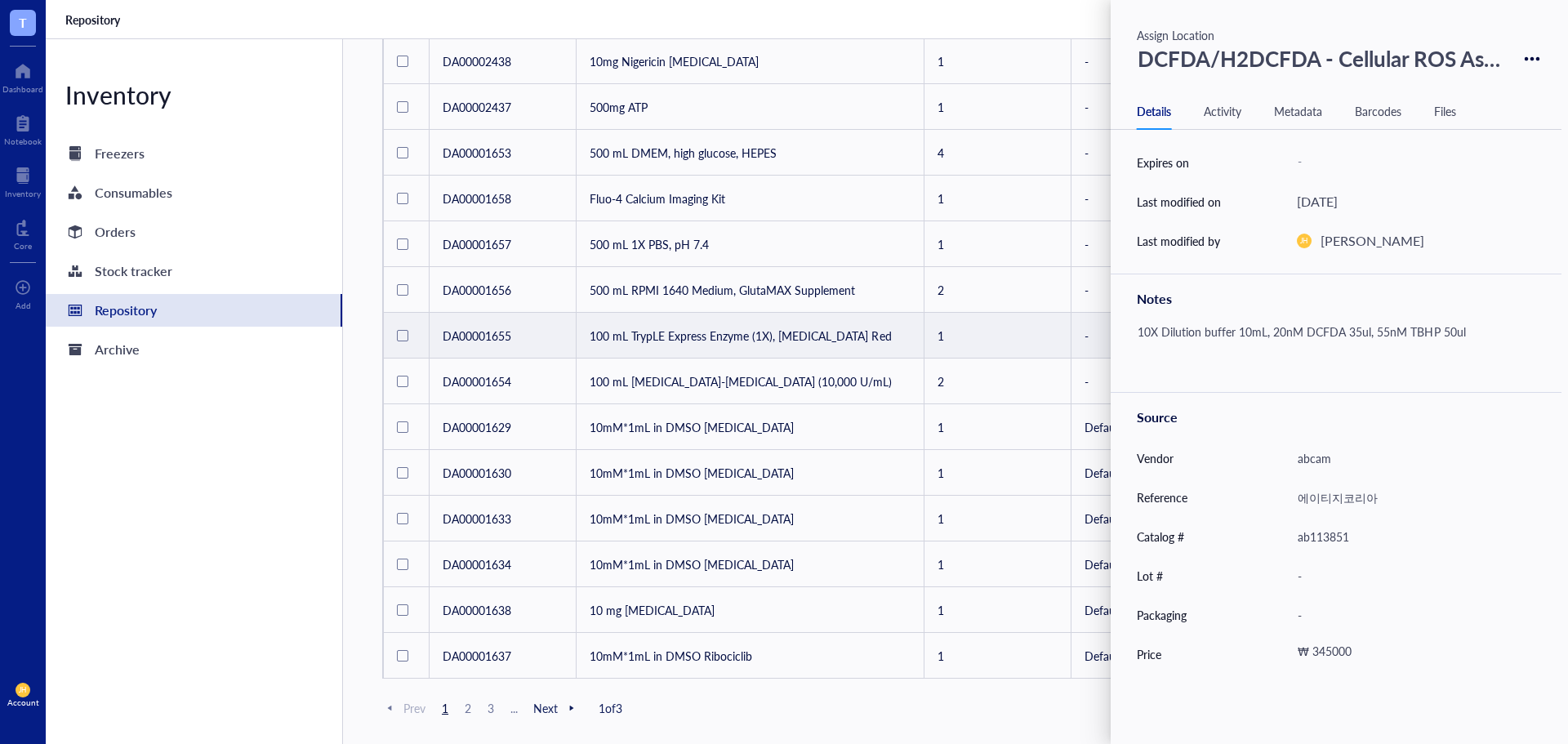
scroll to position [726, 0]
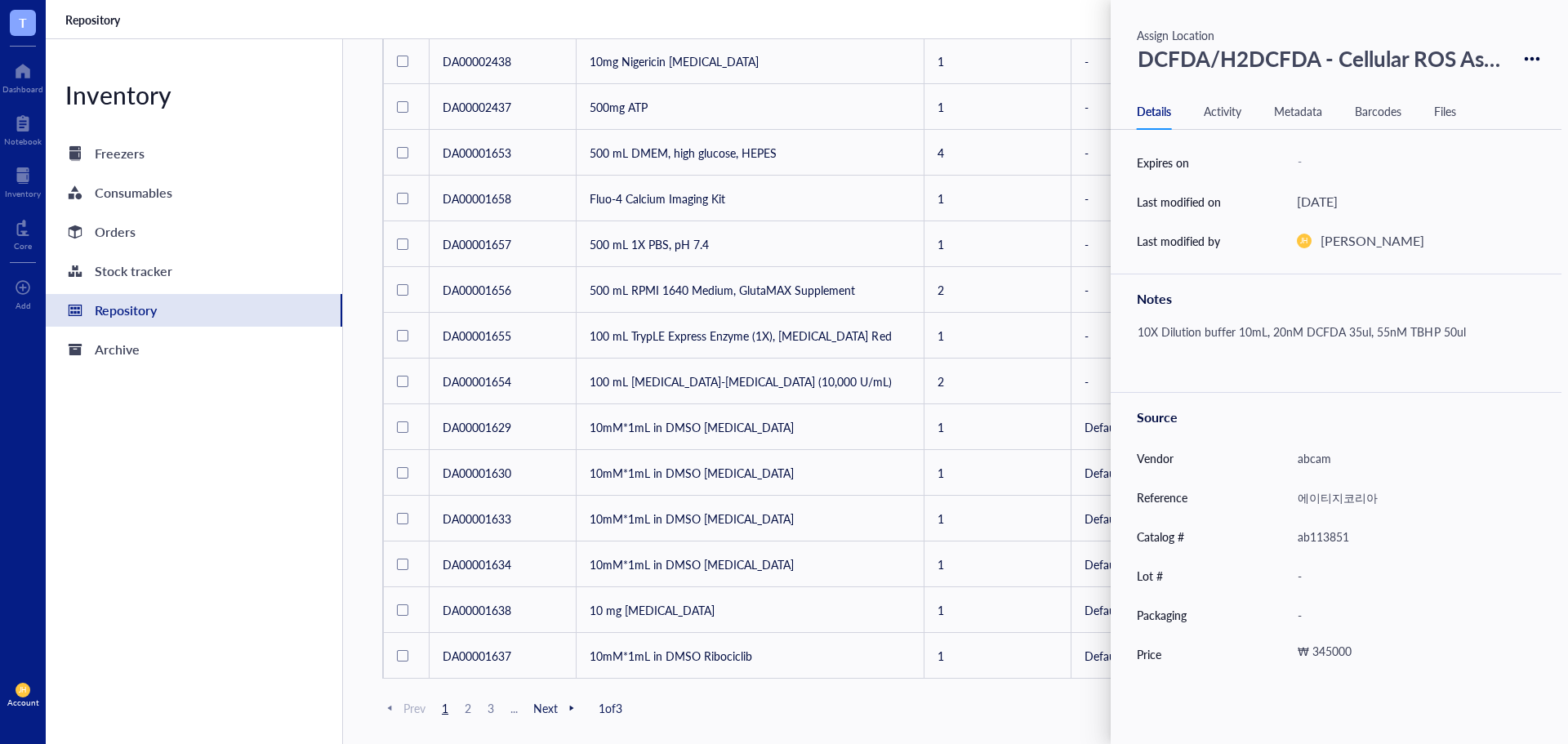
click at [473, 709] on span "2" at bounding box center [467, 708] width 19 height 14
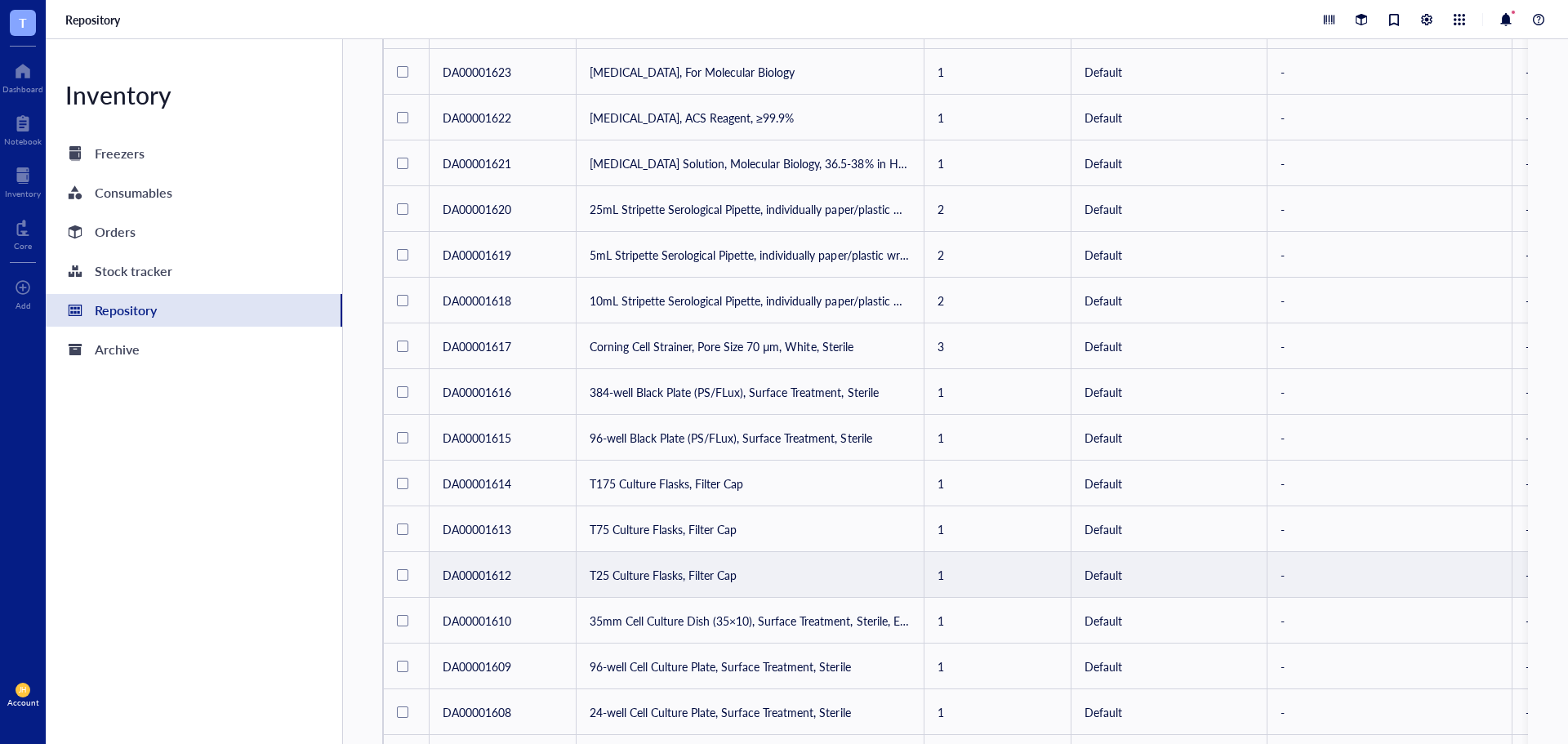
scroll to position [726, 0]
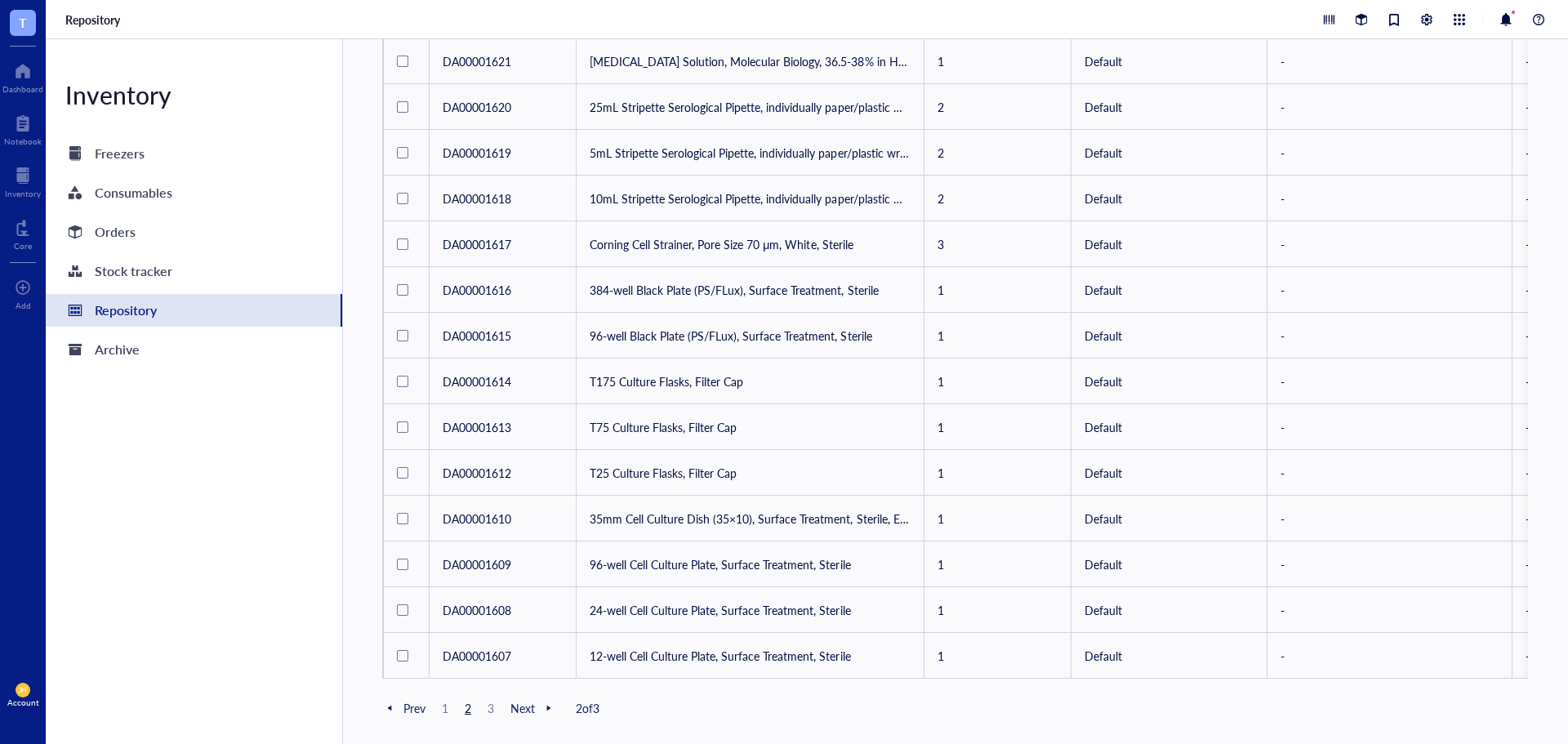
click at [490, 709] on span "3" at bounding box center [490, 708] width 19 height 14
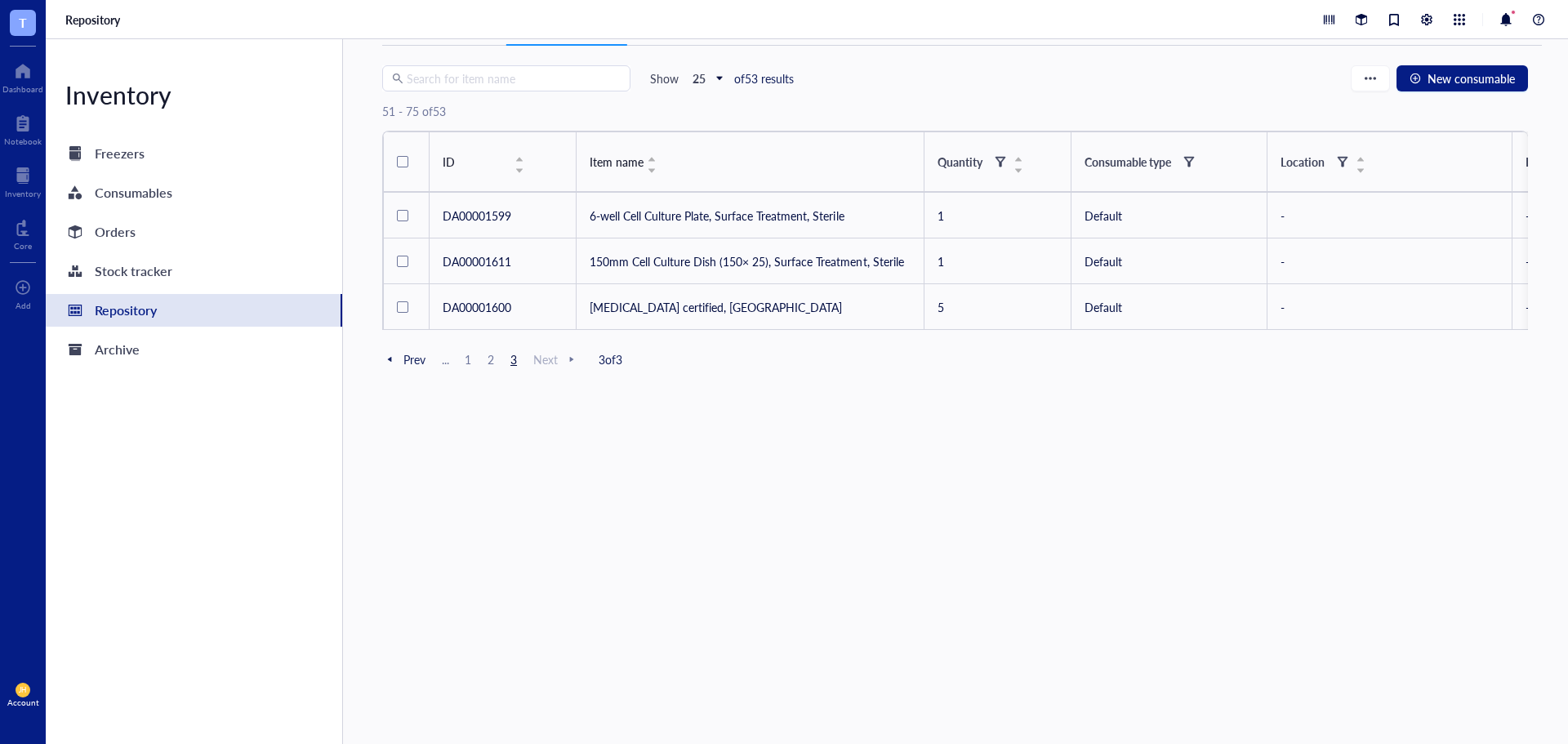
scroll to position [57, 0]
click at [468, 367] on span "1" at bounding box center [467, 359] width 19 height 14
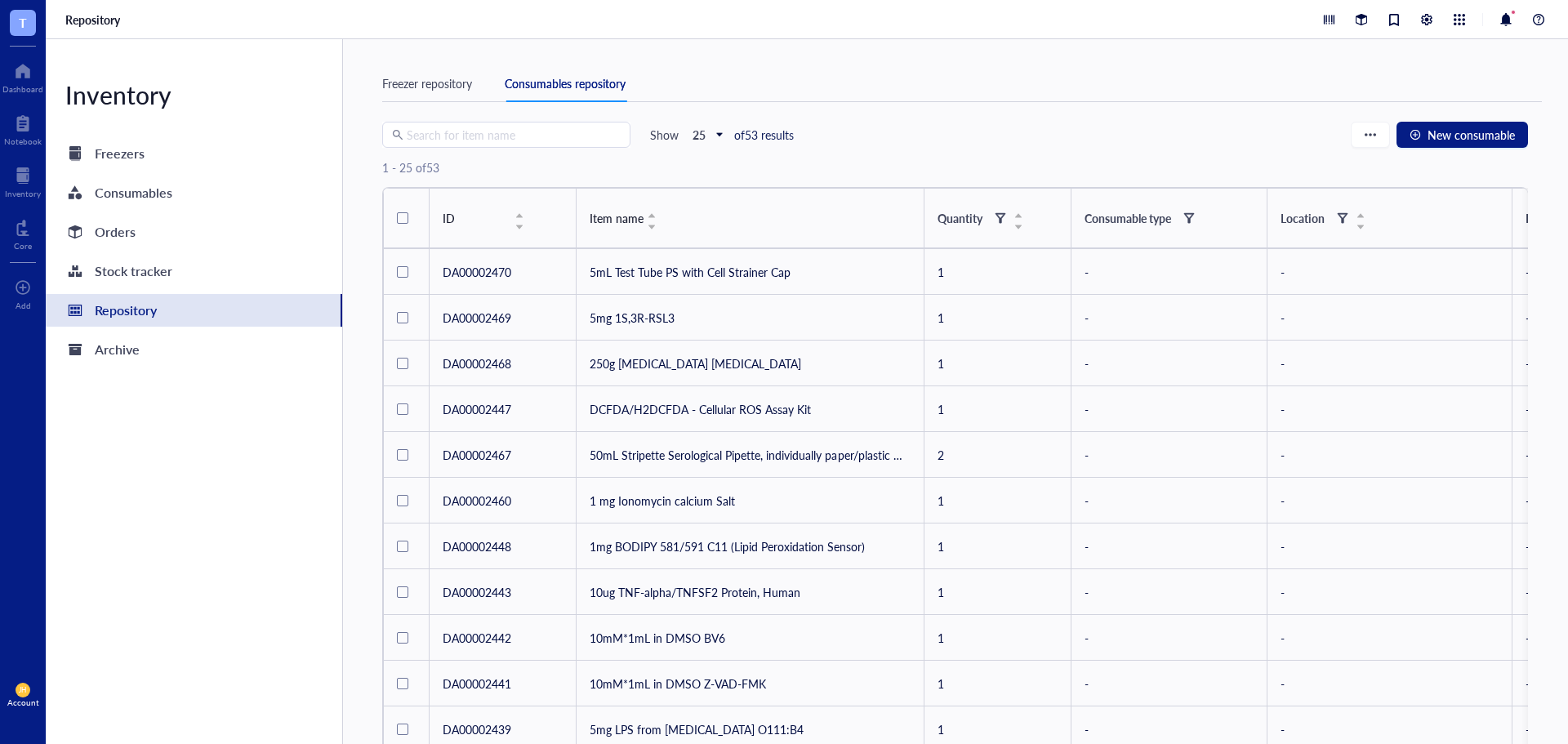
click at [457, 96] on div "Freezer repository Consumables repository" at bounding box center [962, 84] width 1159 height 36
click at [461, 87] on div "Freezer repository" at bounding box center [427, 83] width 90 height 18
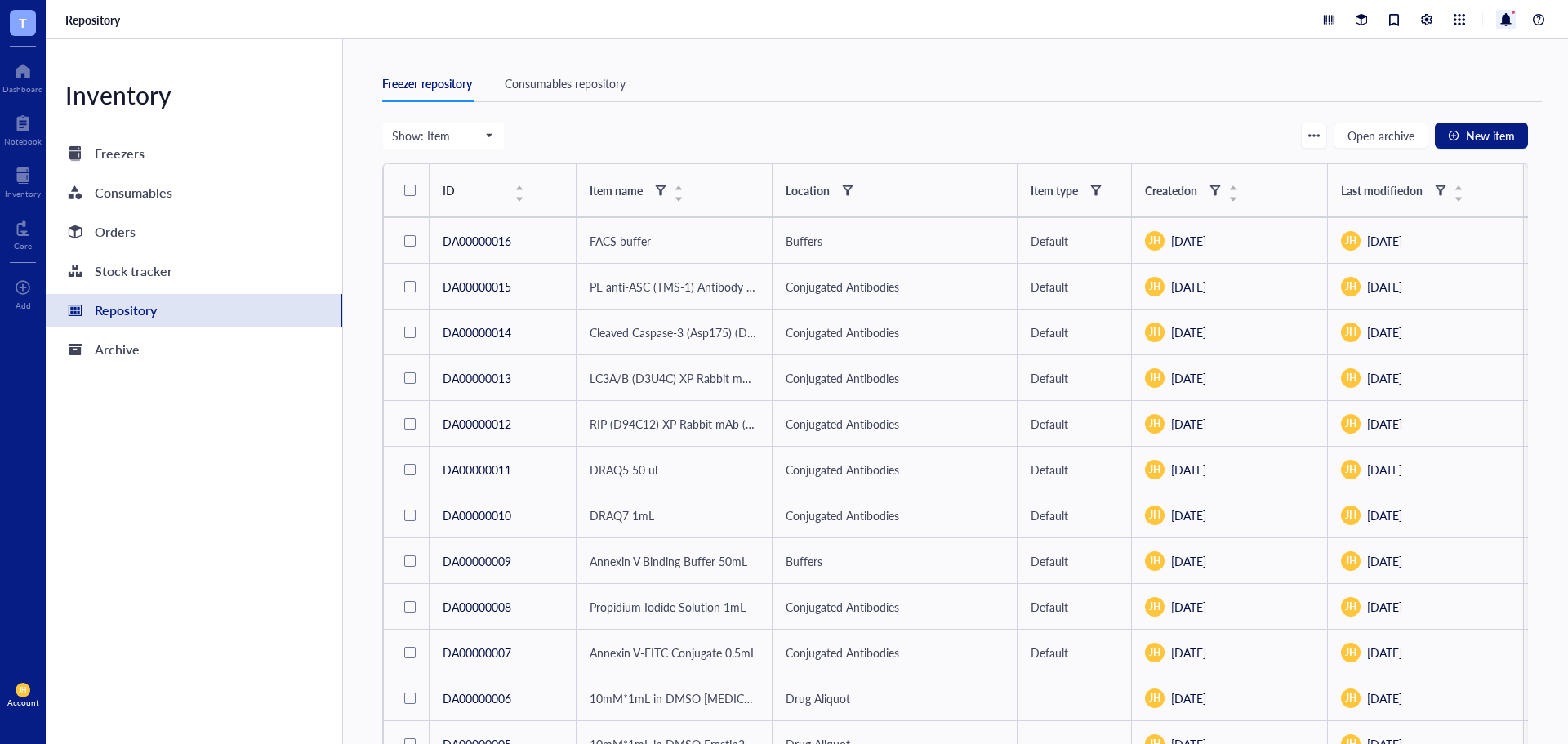
click at [1504, 20] on div at bounding box center [1506, 19] width 19 height 19
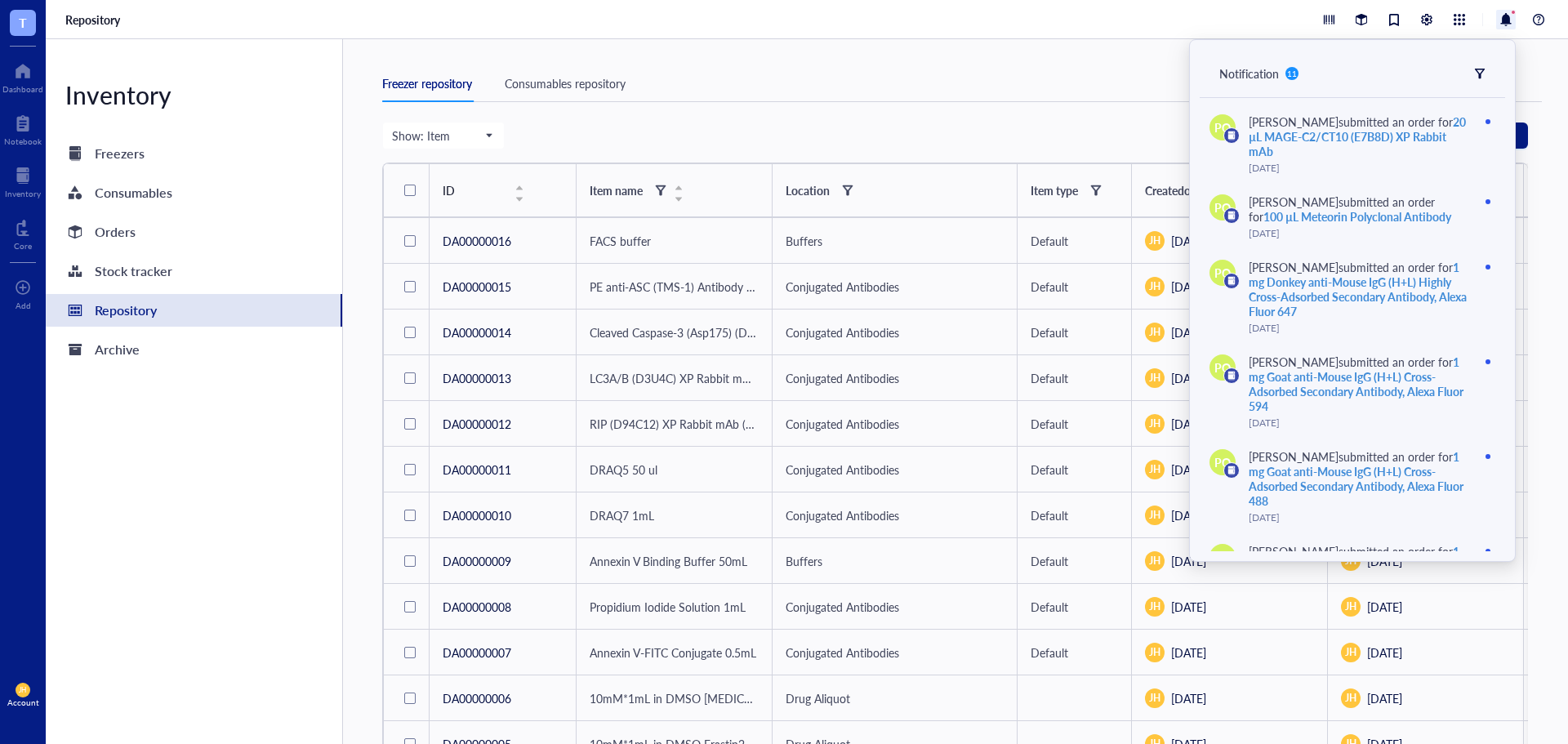
click at [1275, 73] on div "Notification" at bounding box center [1248, 73] width 59 height 18
click at [1476, 74] on icon at bounding box center [1480, 74] width 12 height 12
click at [1476, 73] on icon at bounding box center [1480, 74] width 12 height 12
click at [1502, 25] on div at bounding box center [1506, 19] width 19 height 19
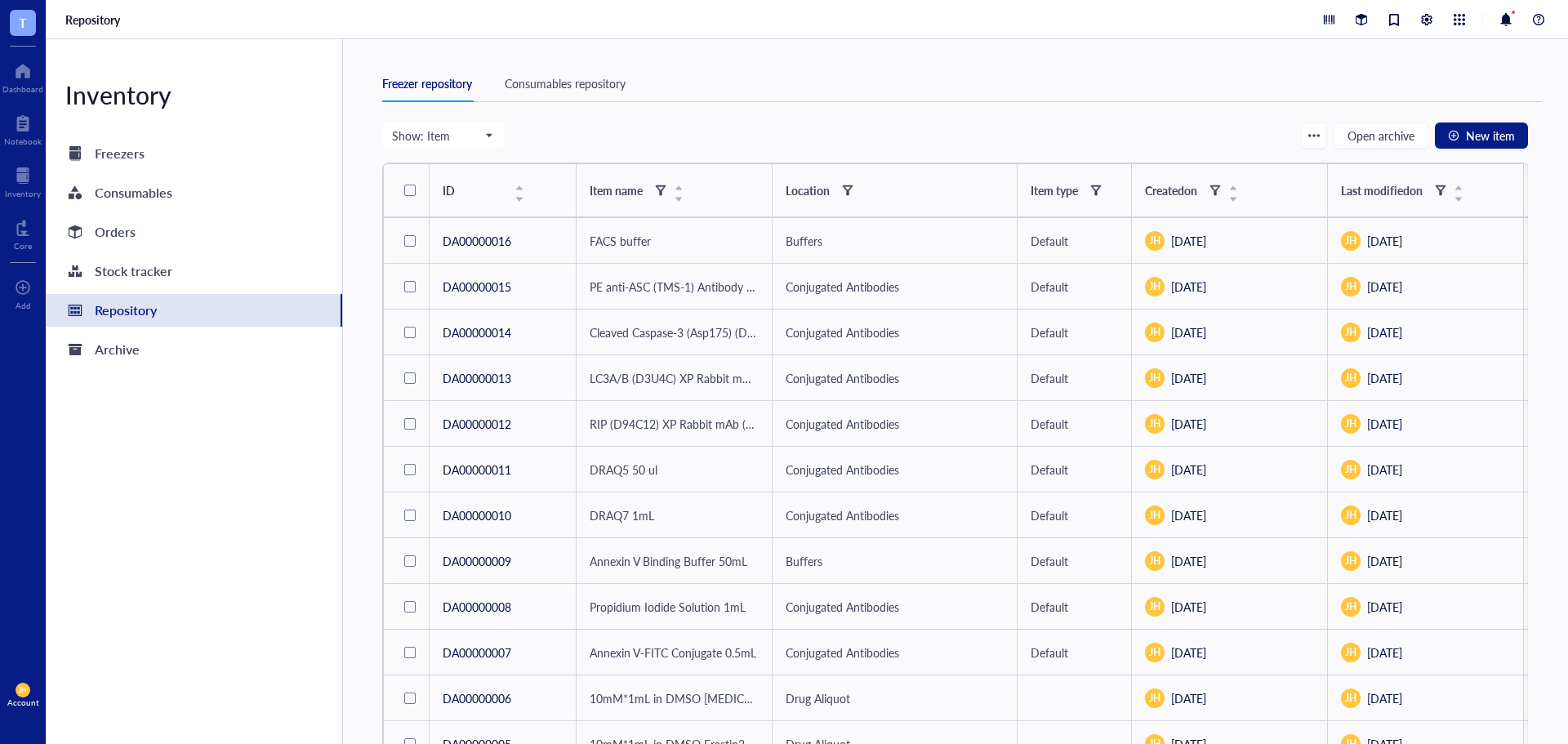
click at [1437, 66] on div "Freezer repository Consumables repository" at bounding box center [962, 84] width 1159 height 36
